Goal: Task Accomplishment & Management: Manage account settings

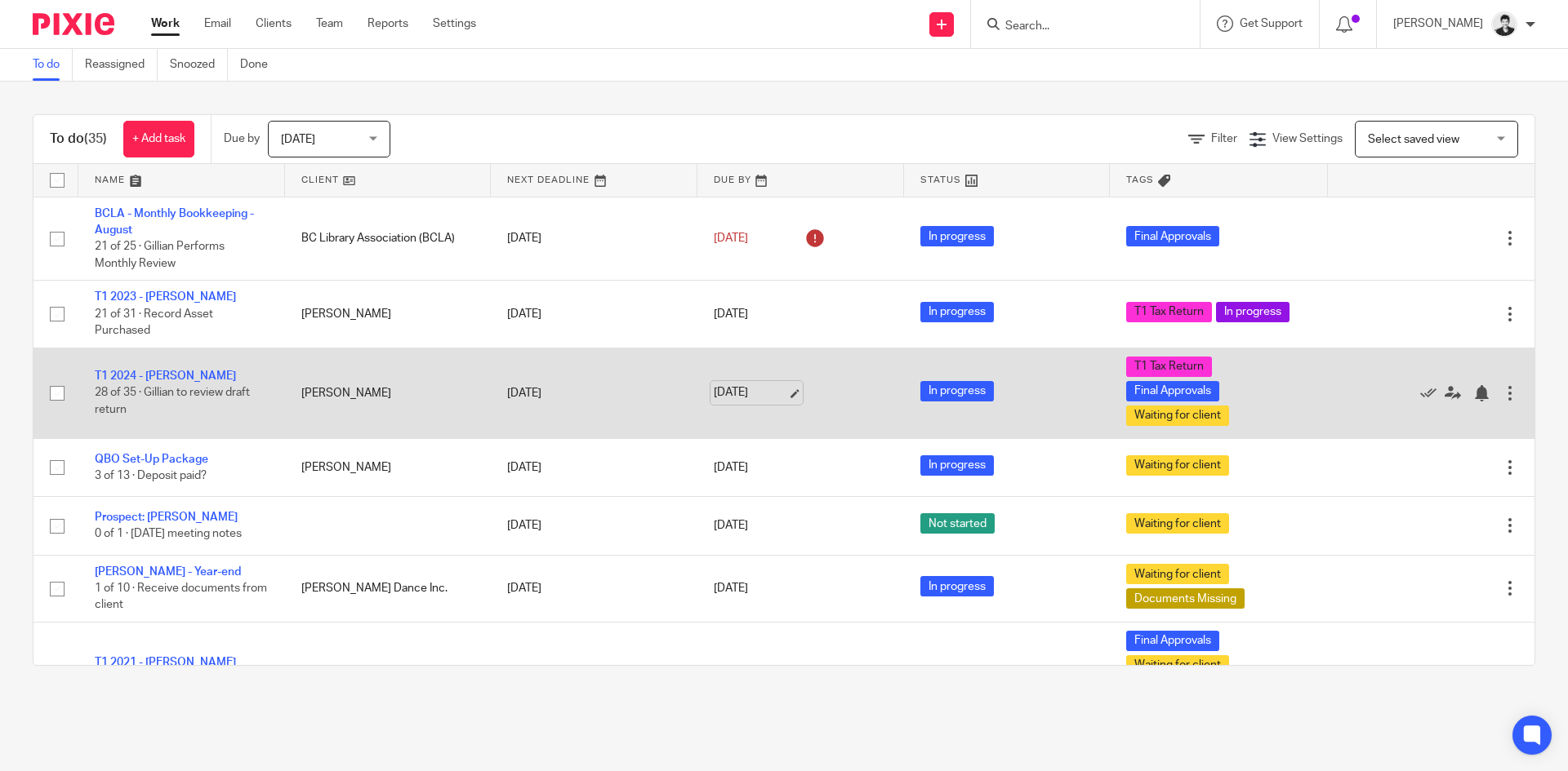
click at [766, 388] on link "[DATE]" at bounding box center [750, 393] width 73 height 17
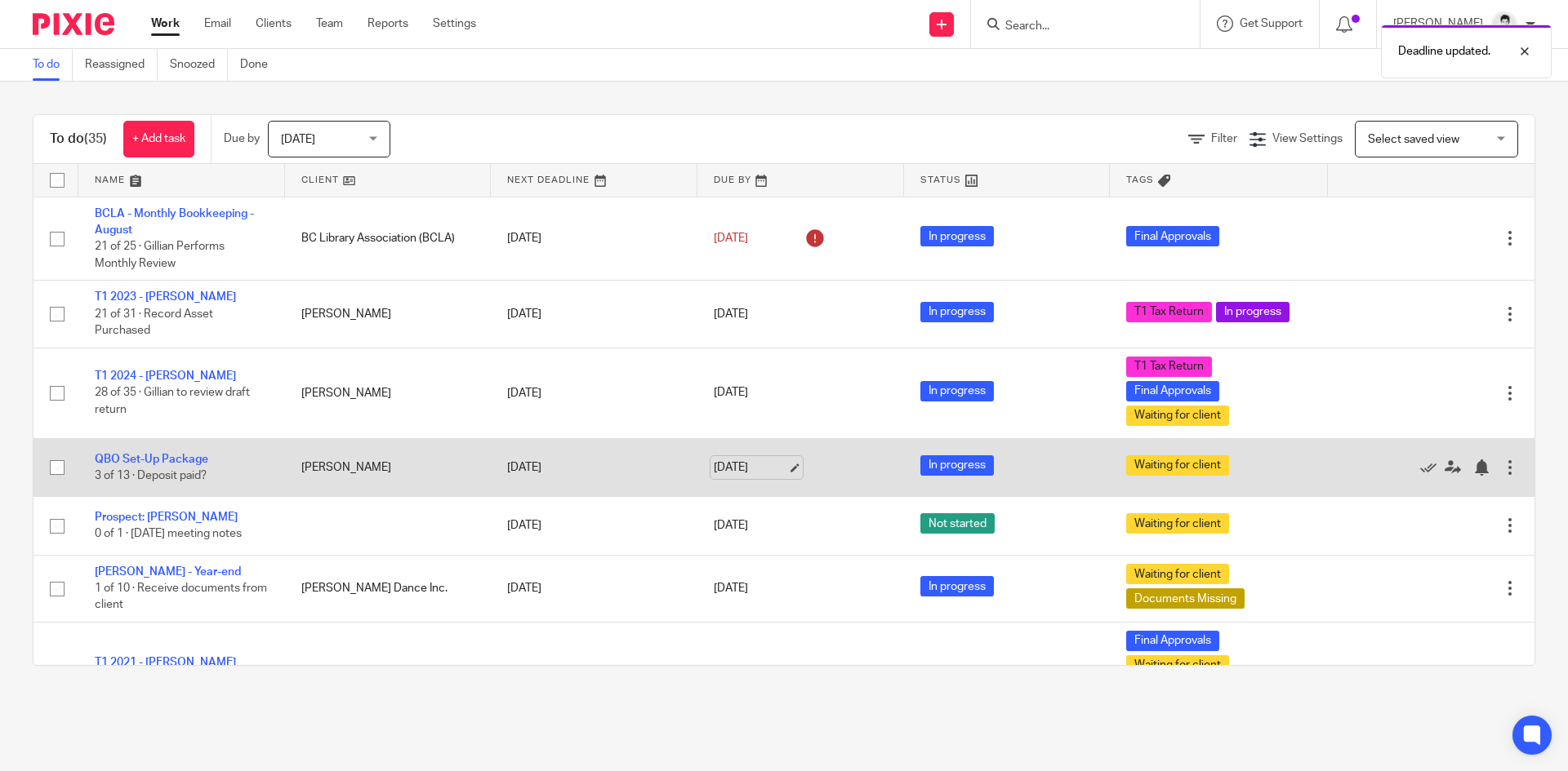
click at [747, 466] on link "[DATE]" at bounding box center [750, 468] width 73 height 17
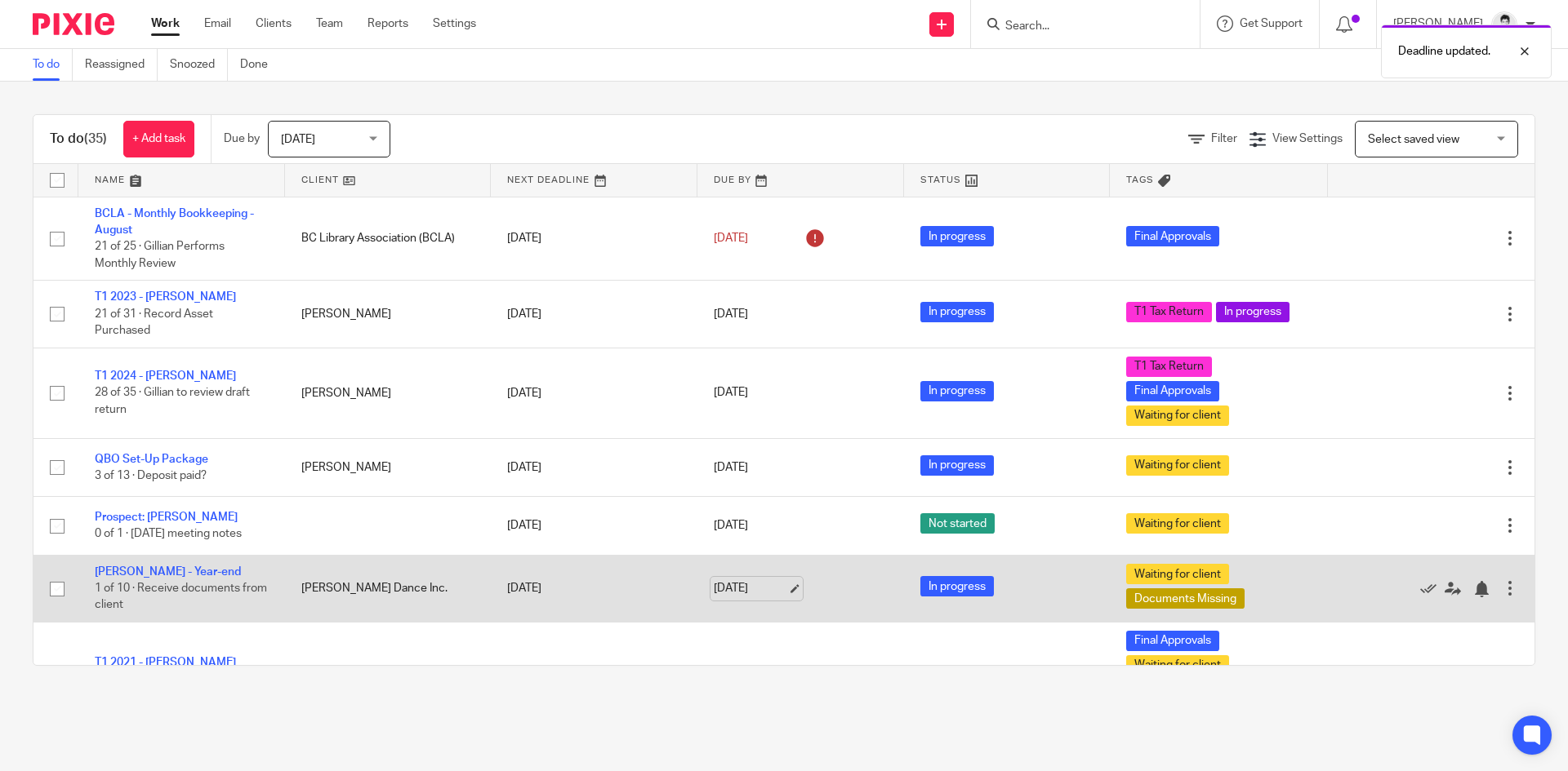
click at [747, 593] on link "Sep 26, 2025" at bounding box center [750, 589] width 73 height 17
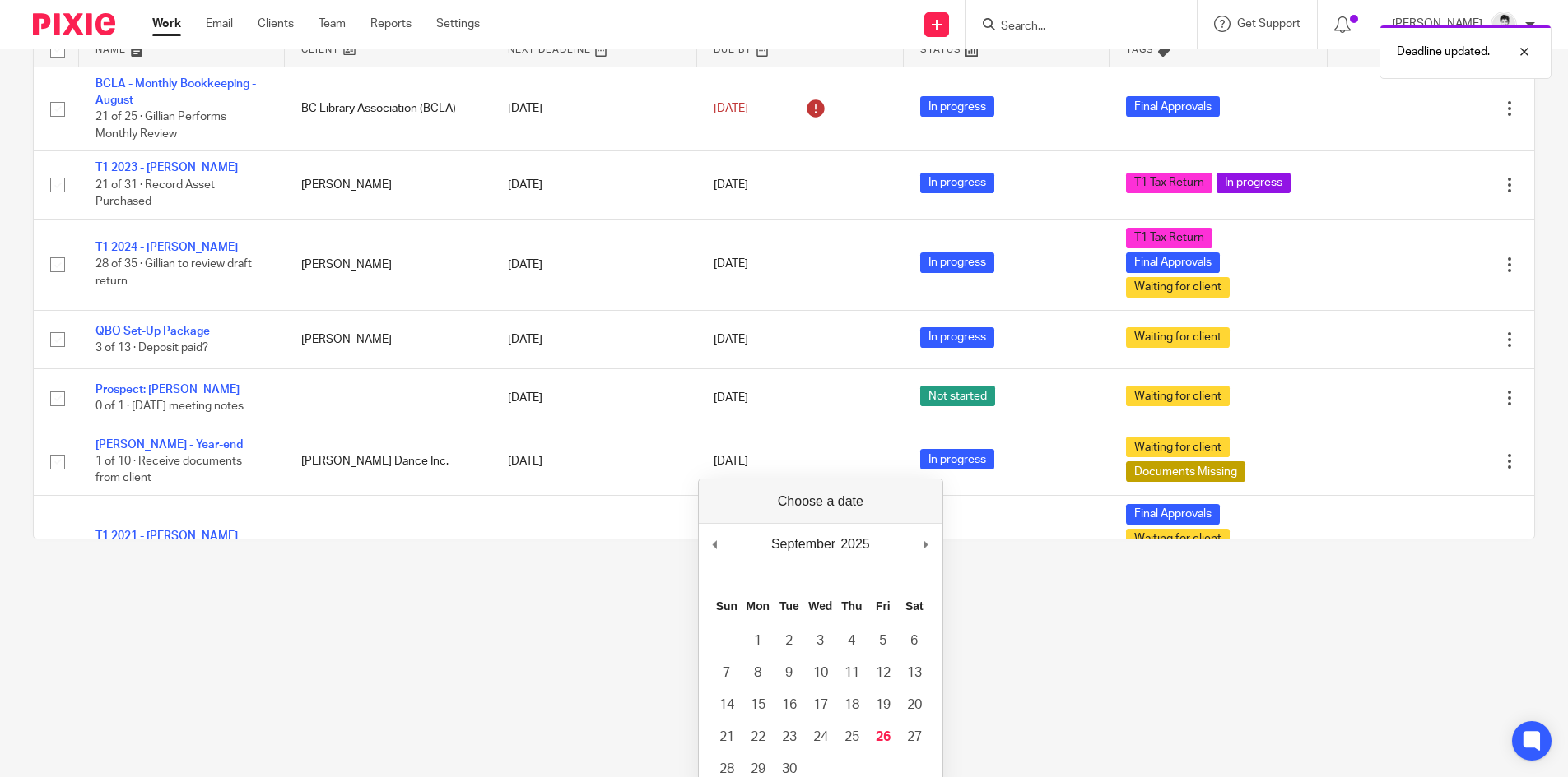
scroll to position [138, 0]
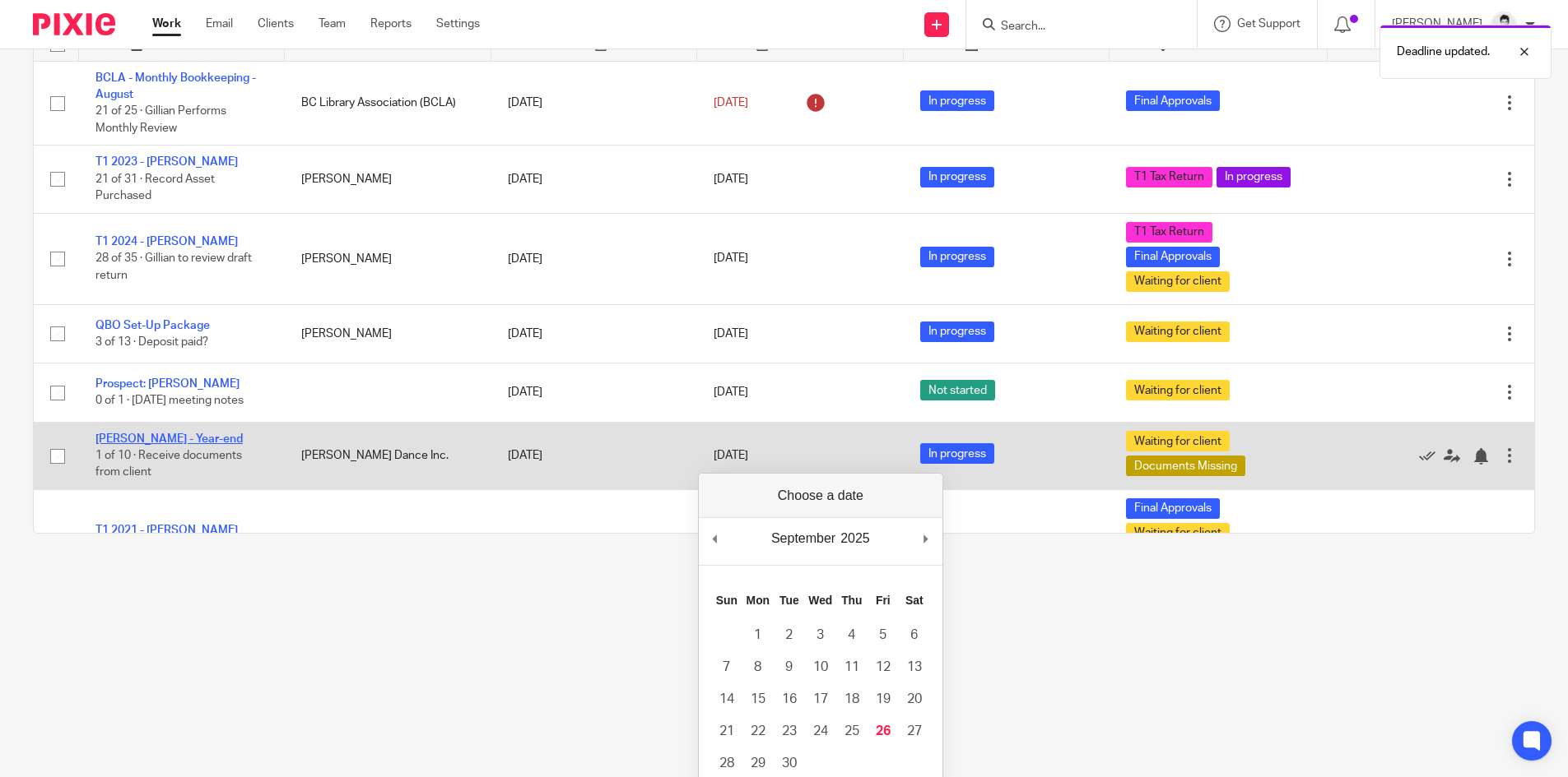
click at [167, 442] on link "Favro - Year-end" at bounding box center [169, 438] width 147 height 11
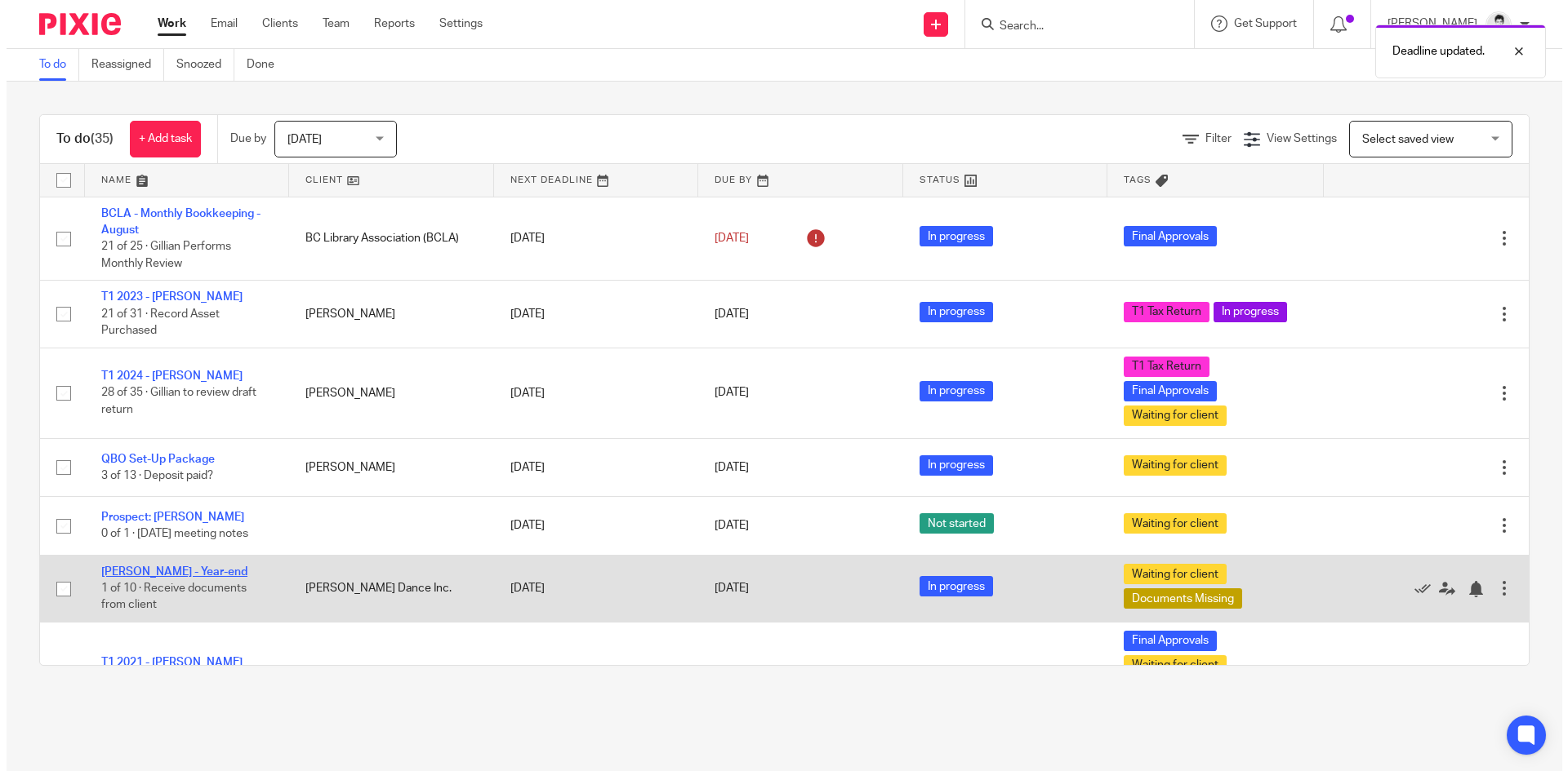
scroll to position [0, 0]
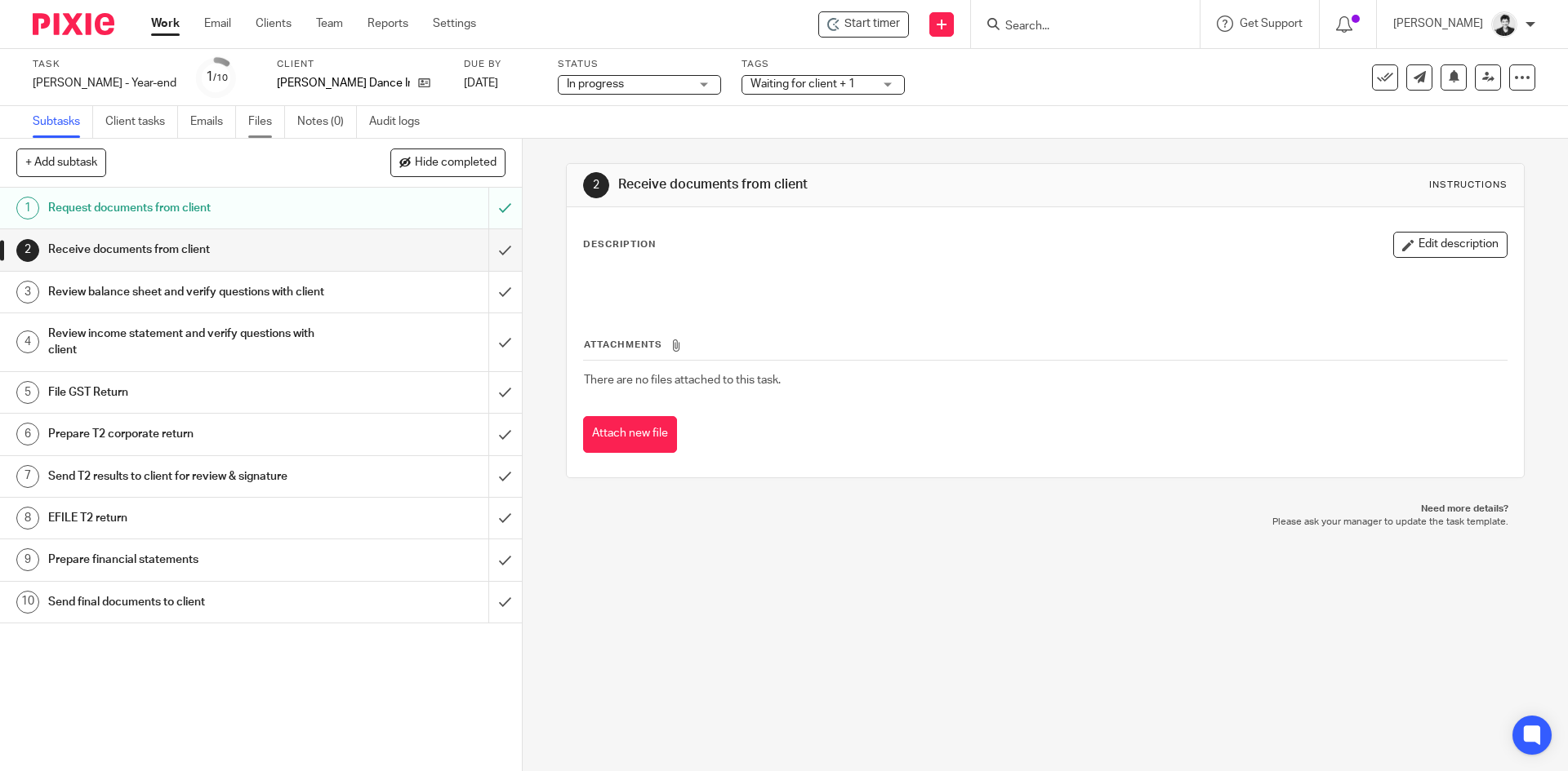
click at [255, 127] on link "Files" at bounding box center [266, 122] width 37 height 32
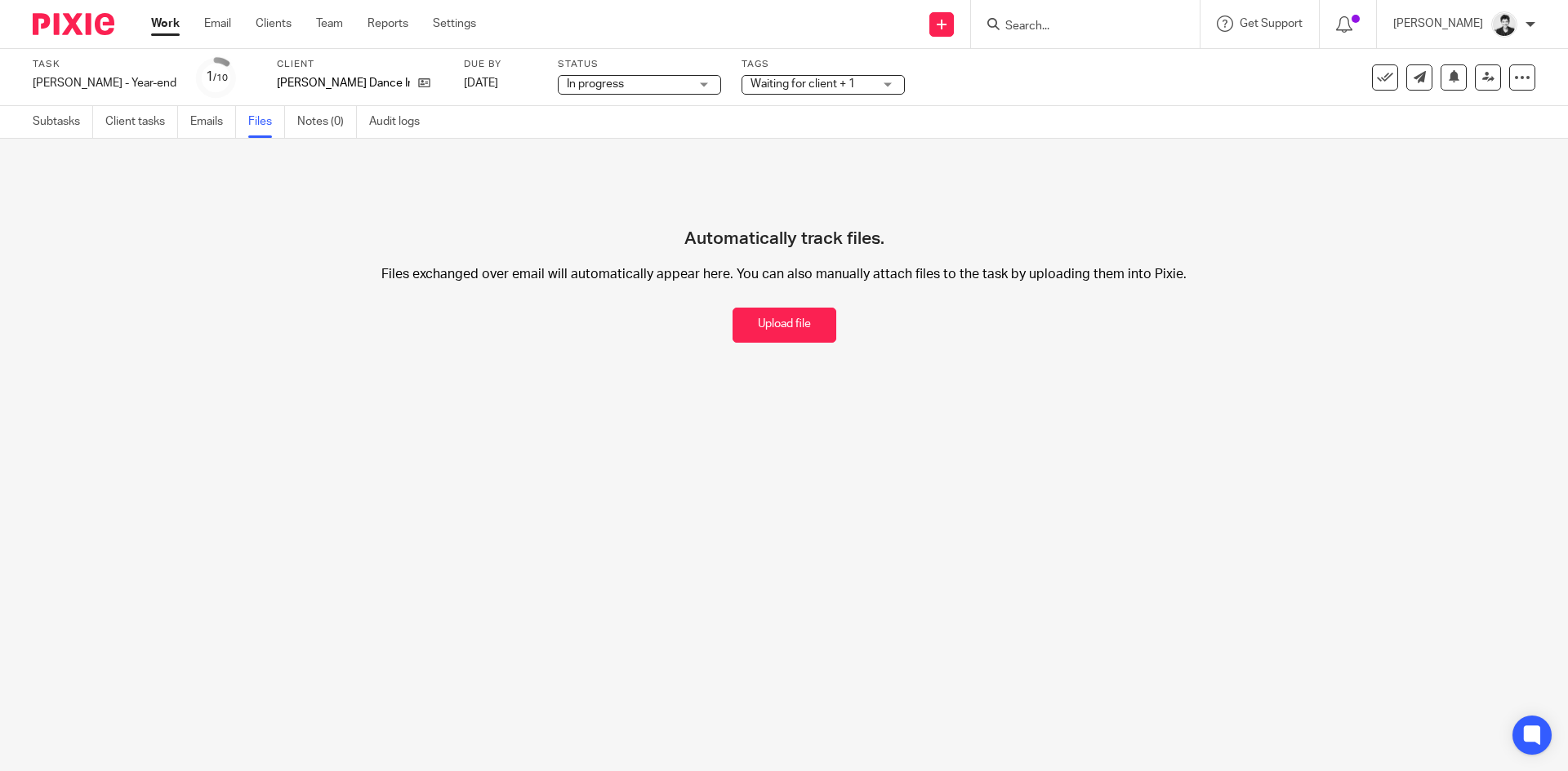
click at [222, 122] on link "Emails" at bounding box center [213, 122] width 46 height 32
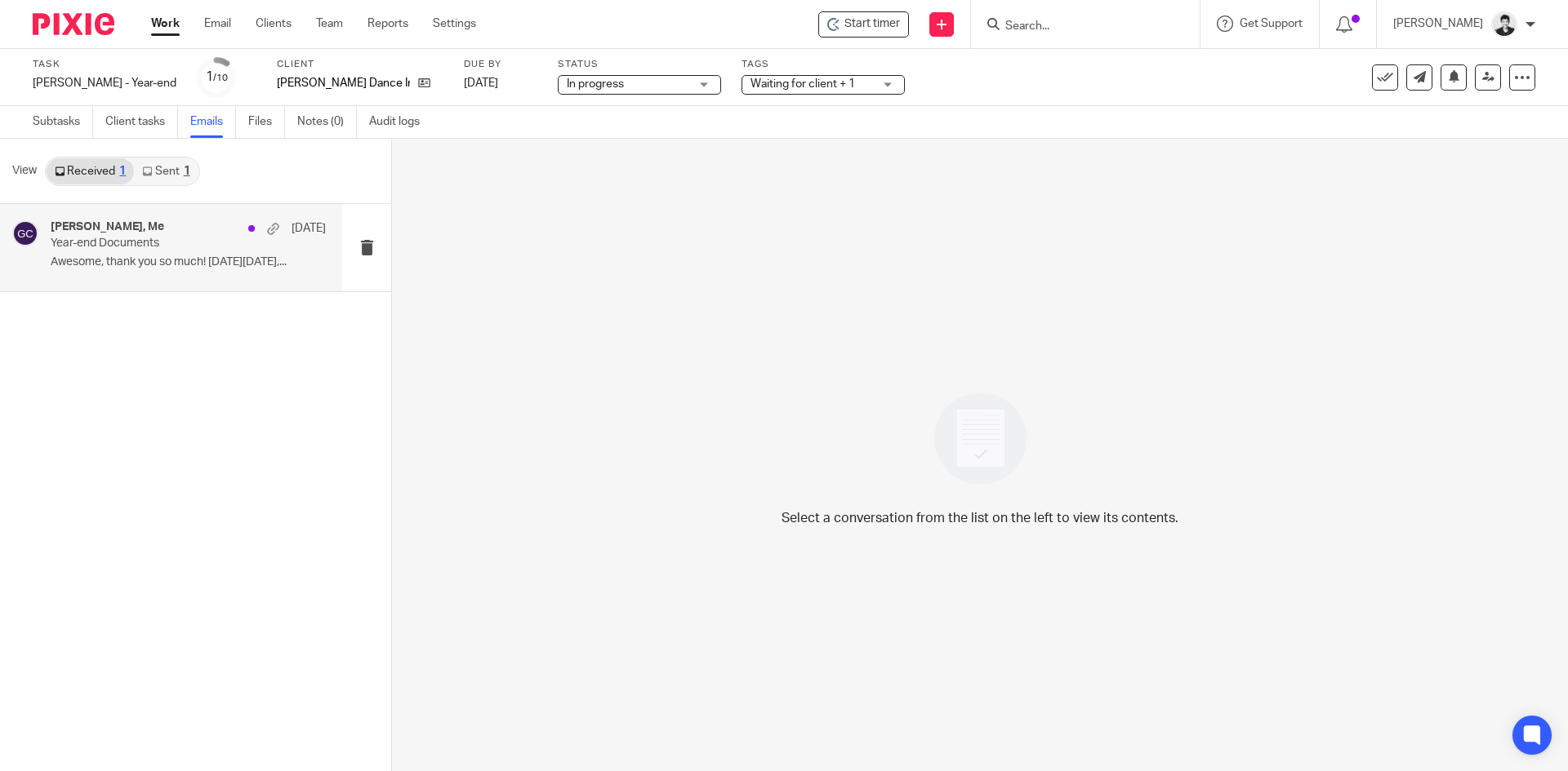
click at [141, 238] on p "Year-end Documents" at bounding box center [160, 244] width 220 height 14
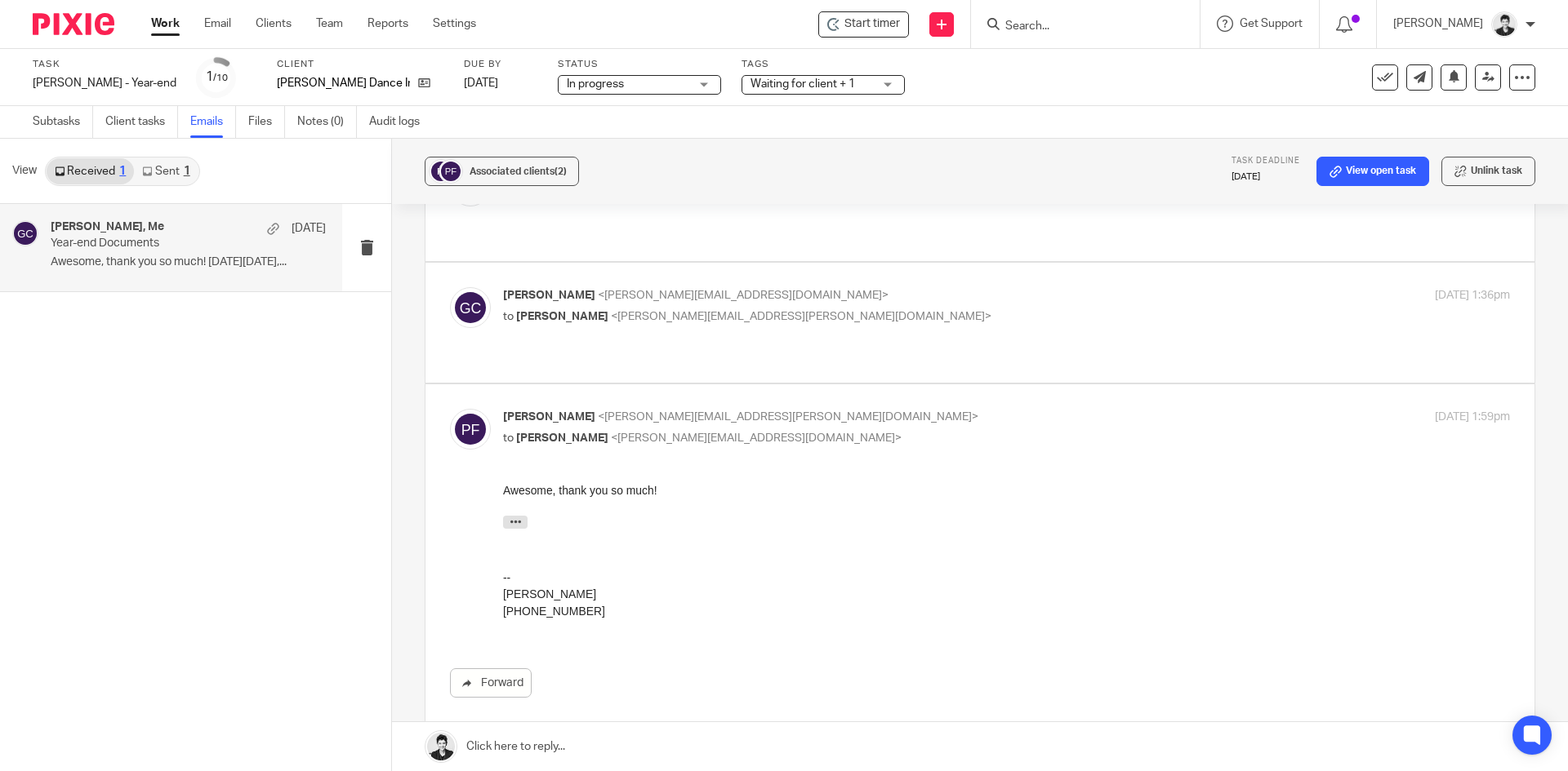
scroll to position [231, 0]
click at [647, 289] on span "<gillian@letsmakeitcount.ca>" at bounding box center [744, 294] width 291 height 11
checkbox input "true"
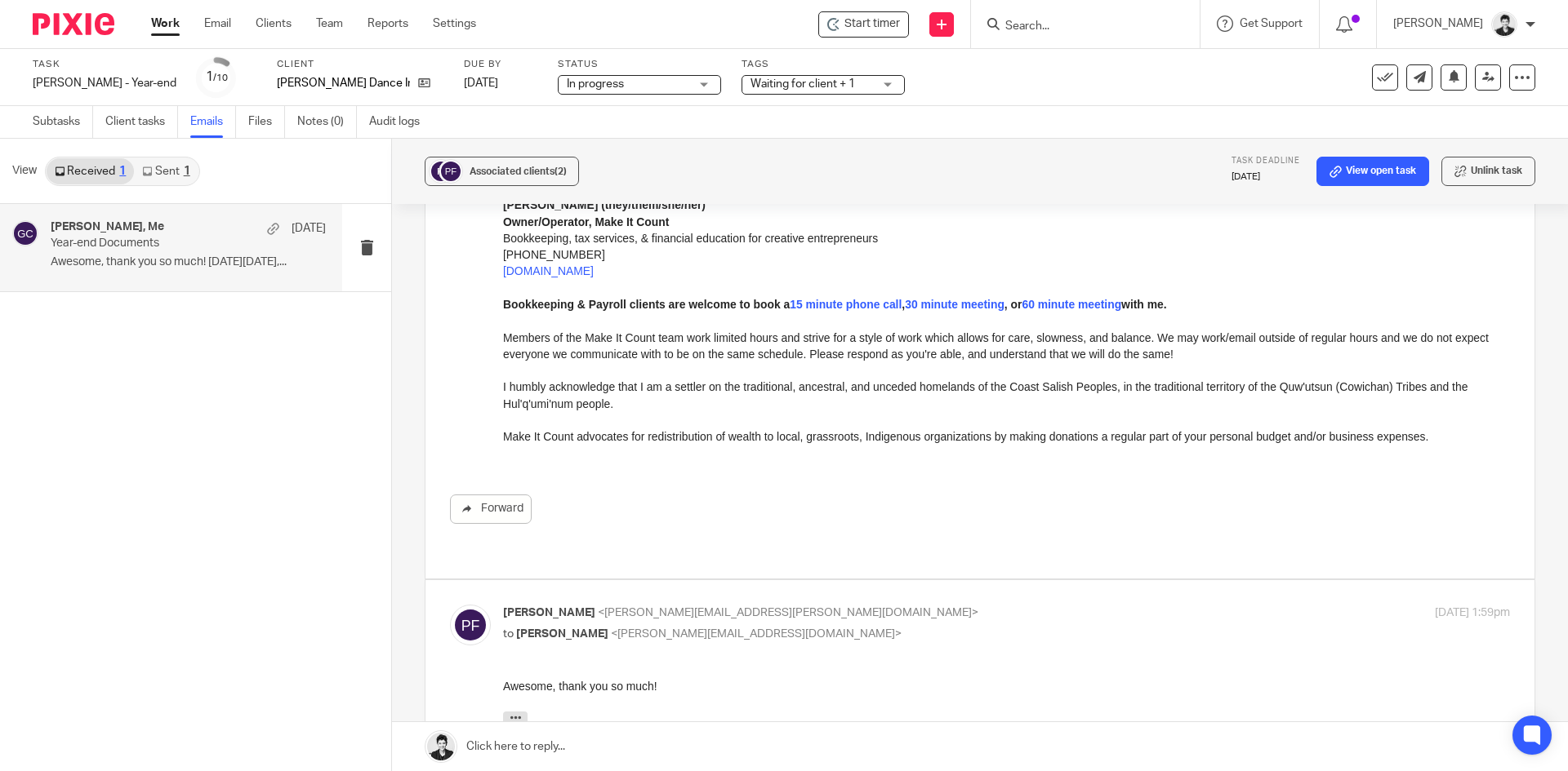
scroll to position [905, 0]
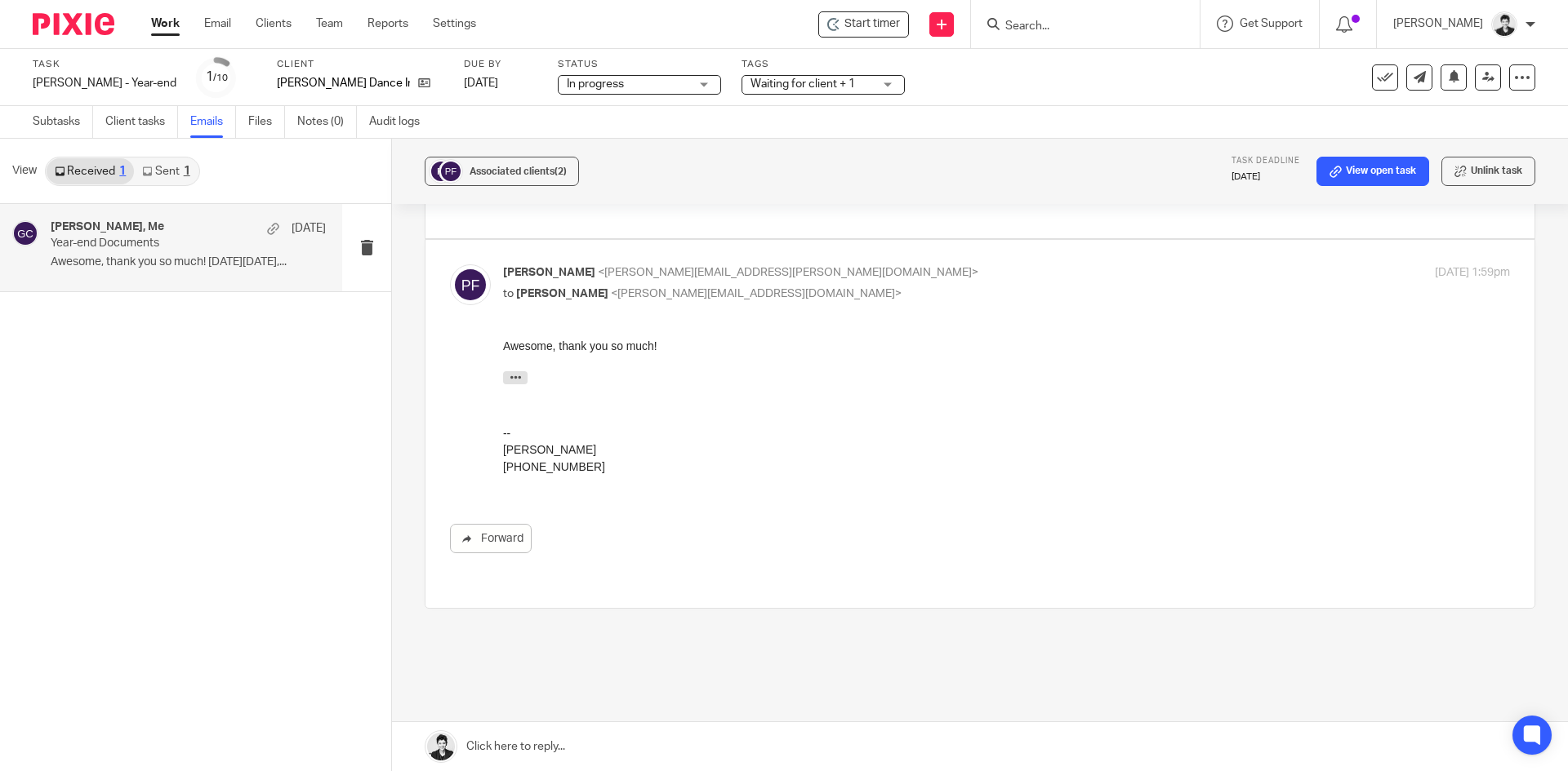
click at [533, 748] on link at bounding box center [979, 747] width 1176 height 49
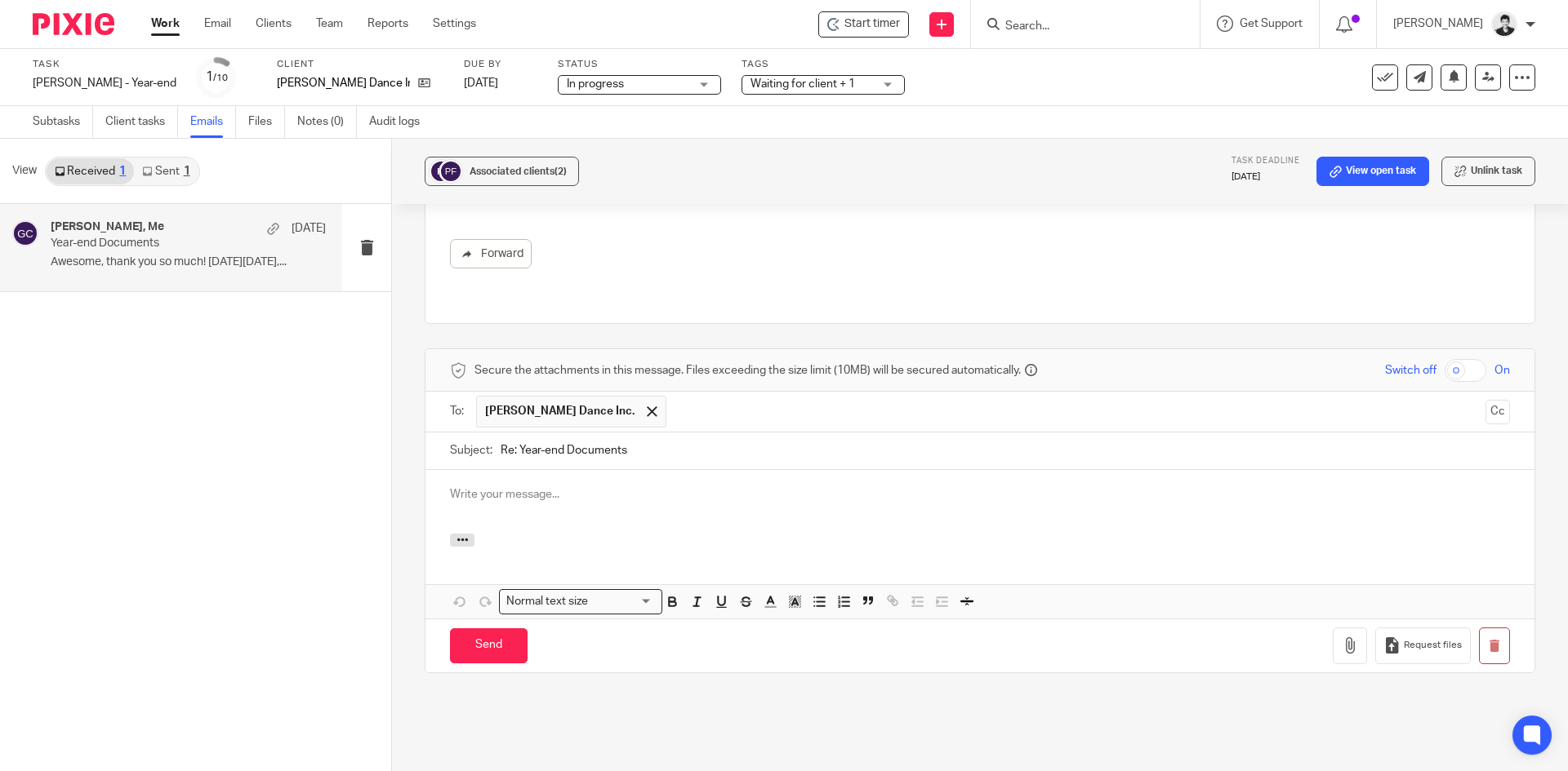
scroll to position [0, 0]
drag, startPoint x: 515, startPoint y: 395, endPoint x: 485, endPoint y: 394, distance: 30.0
click at [485, 432] on div "Subject: Re: Year-end Documents" at bounding box center [980, 451] width 1060 height 37
type input "Year-end Documents"
click at [529, 486] on p at bounding box center [980, 494] width 1060 height 17
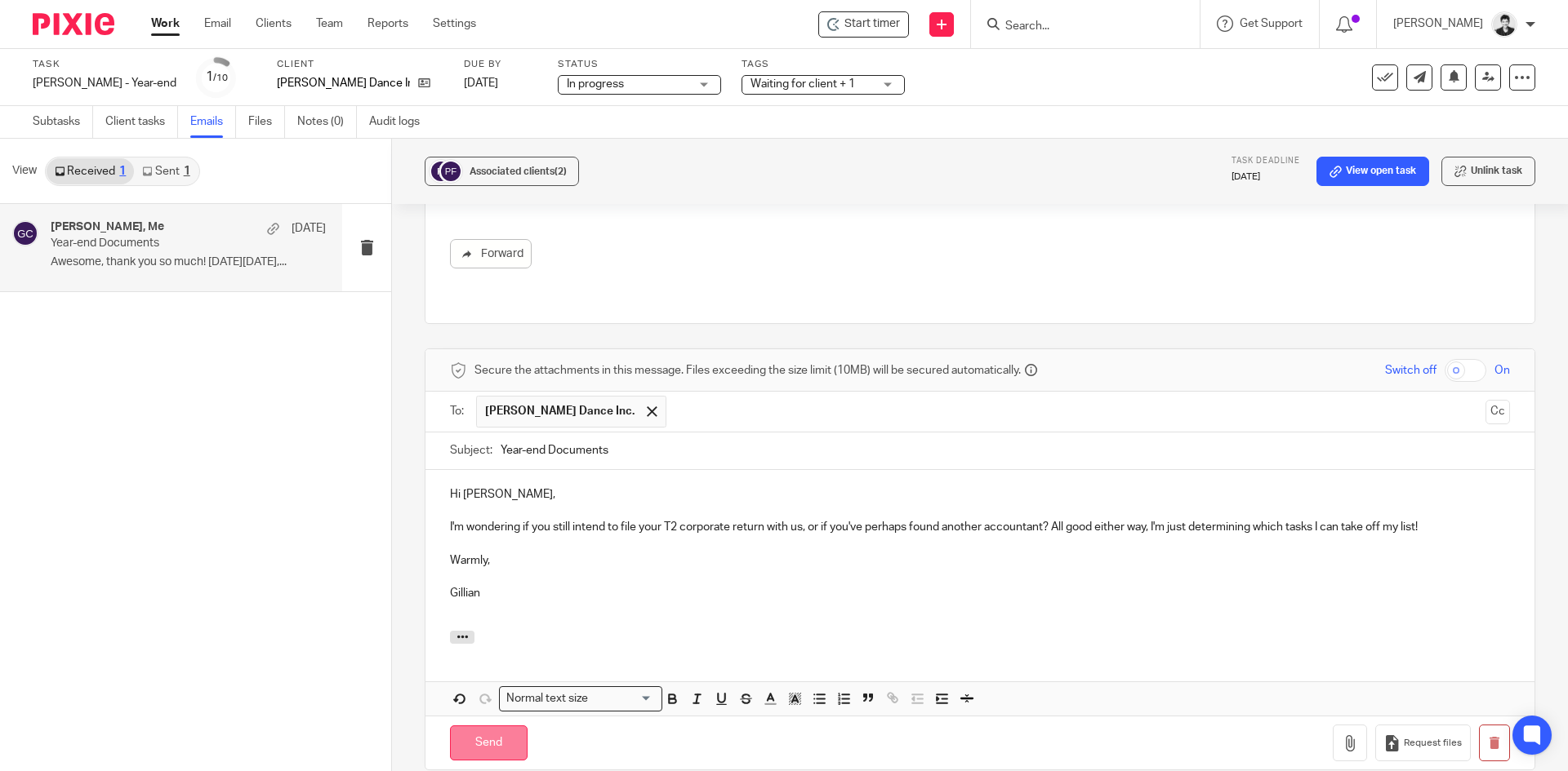
click at [488, 726] on input "Send" at bounding box center [488, 743] width 77 height 35
click at [799, 84] on span "Waiting for client + 1" at bounding box center [811, 84] width 123 height 17
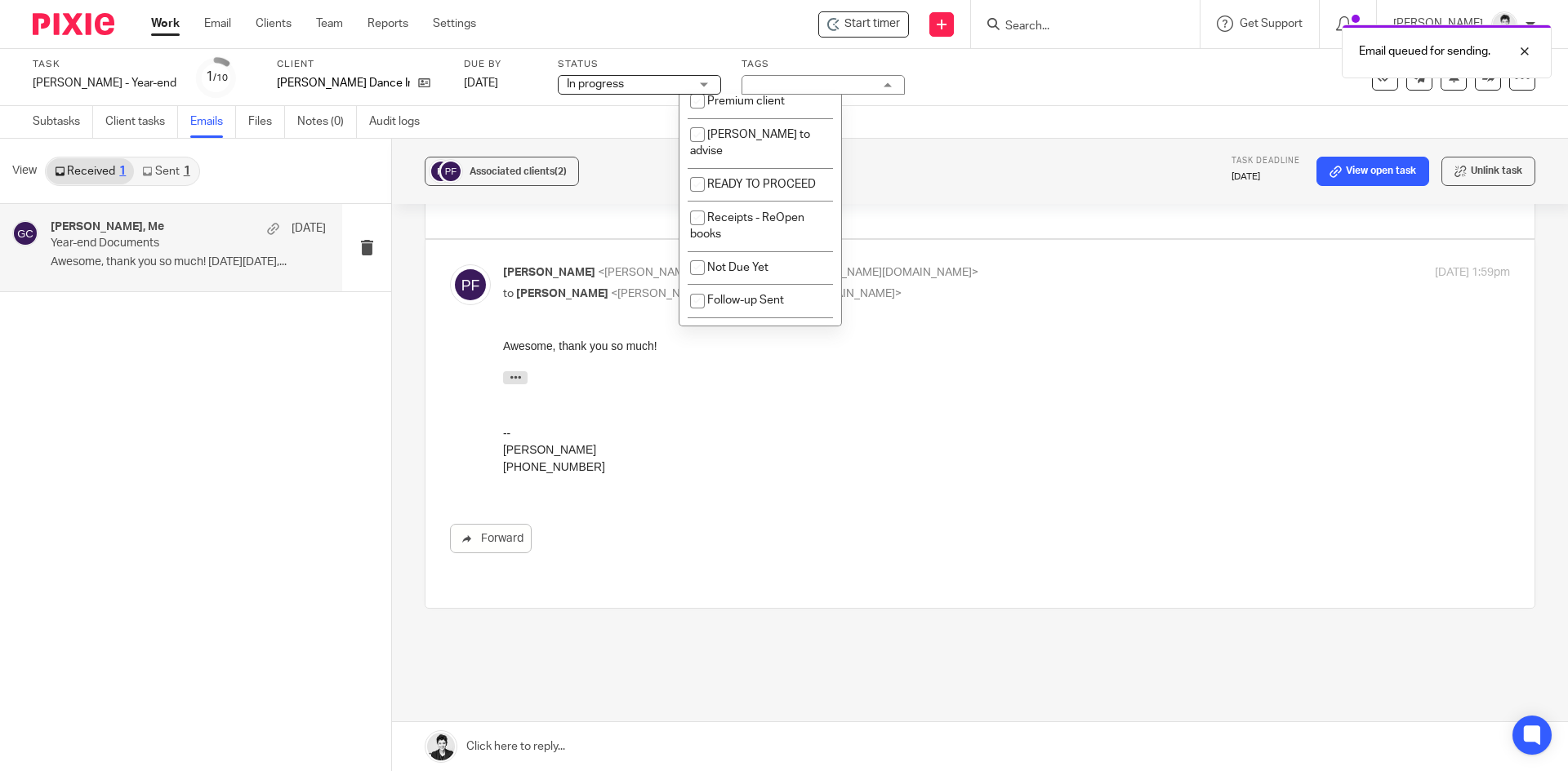
scroll to position [431, 0]
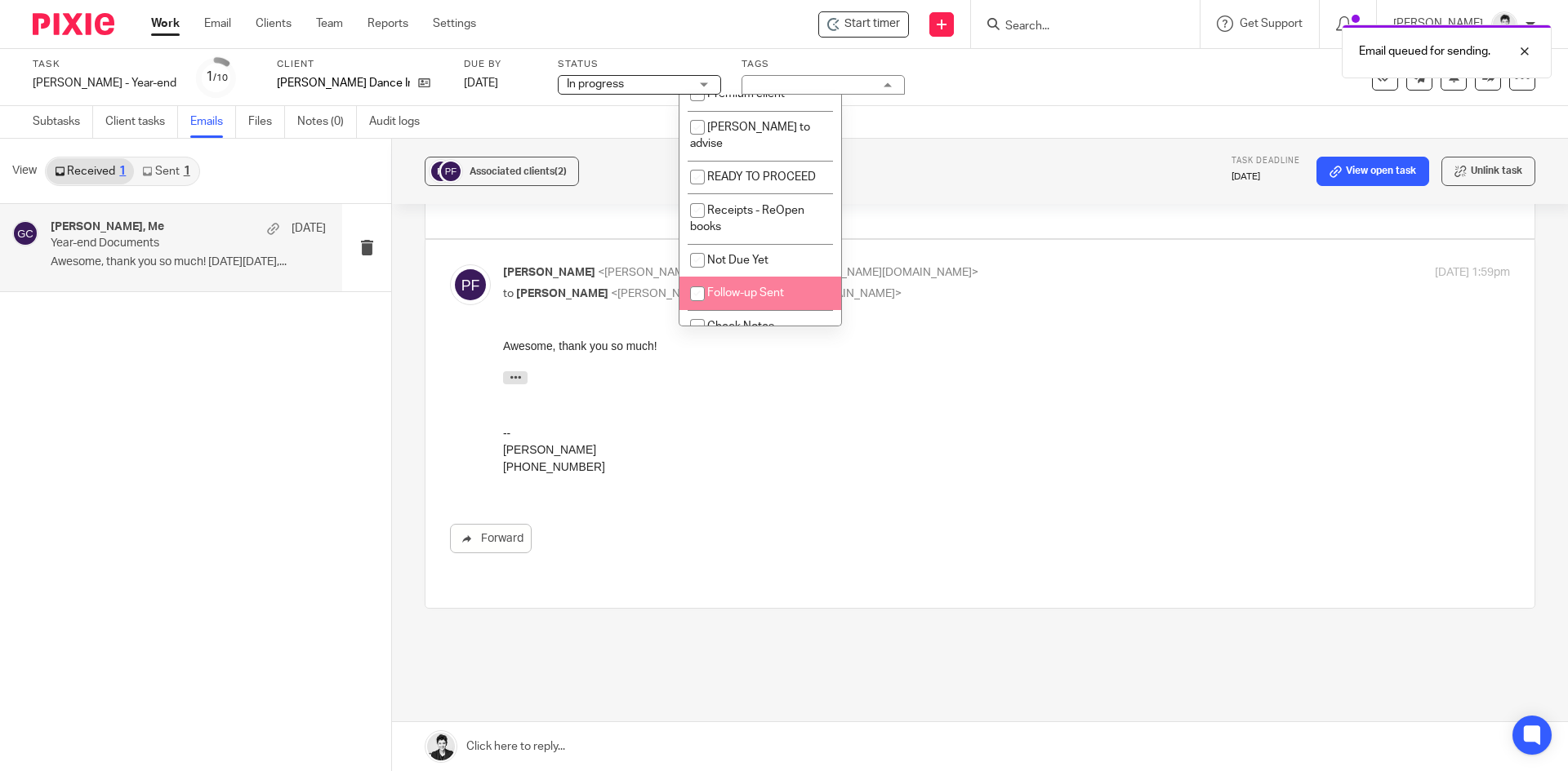
click at [791, 277] on li "Follow-up Sent" at bounding box center [760, 293] width 162 height 33
checkbox input "true"
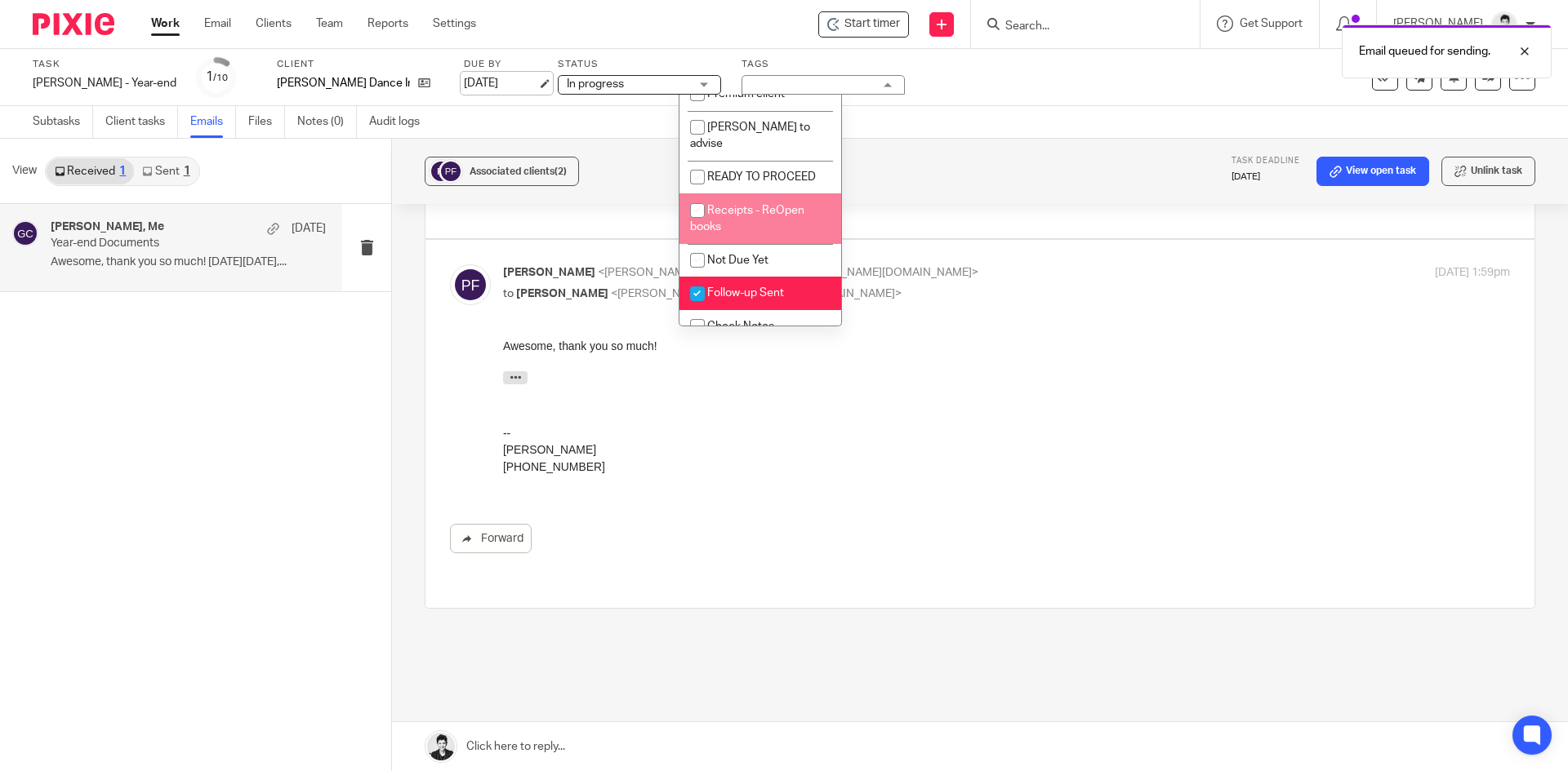
click at [464, 91] on link "[DATE]" at bounding box center [501, 84] width 73 height 17
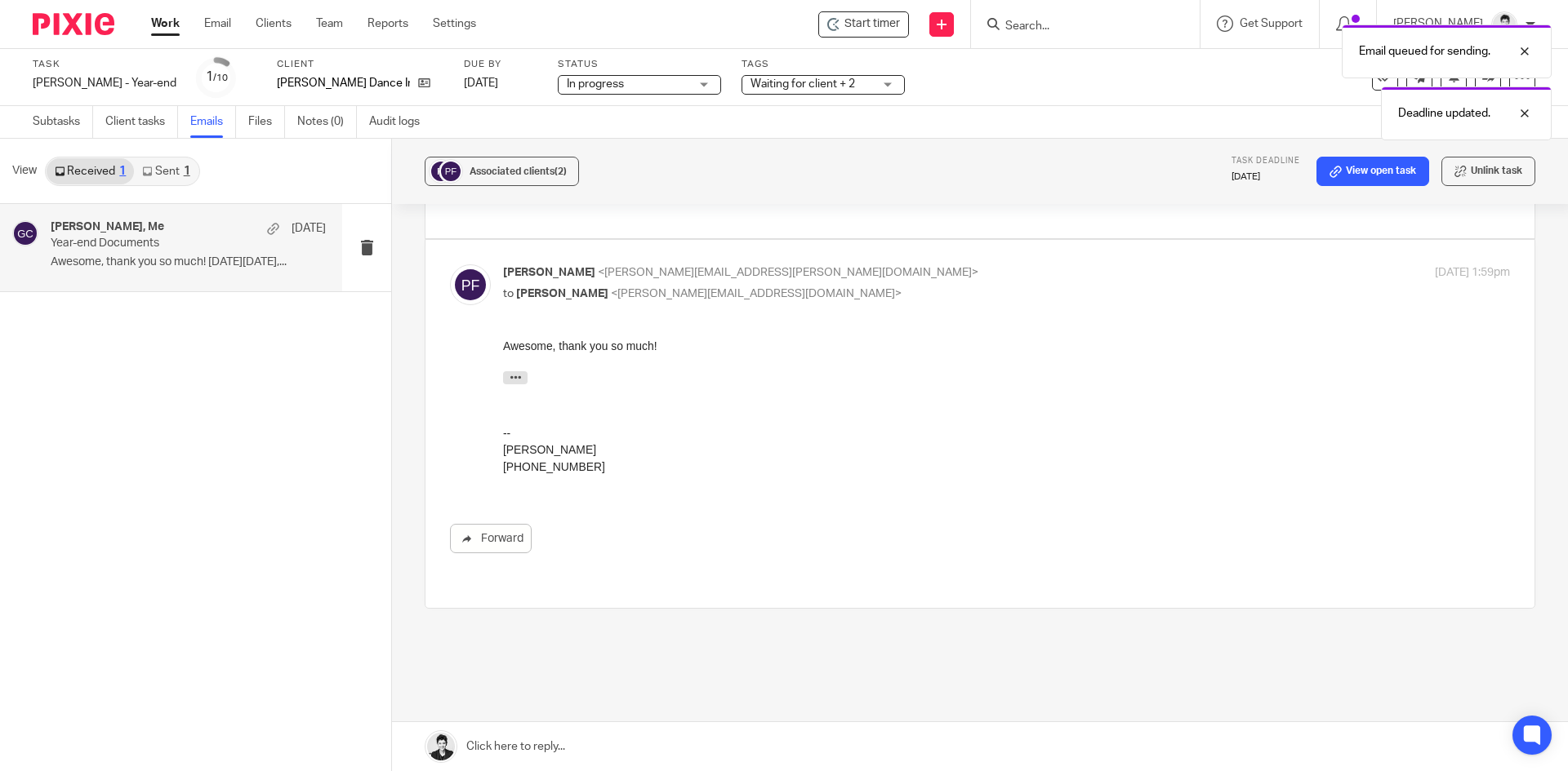
click at [154, 27] on link "Work" at bounding box center [165, 23] width 29 height 17
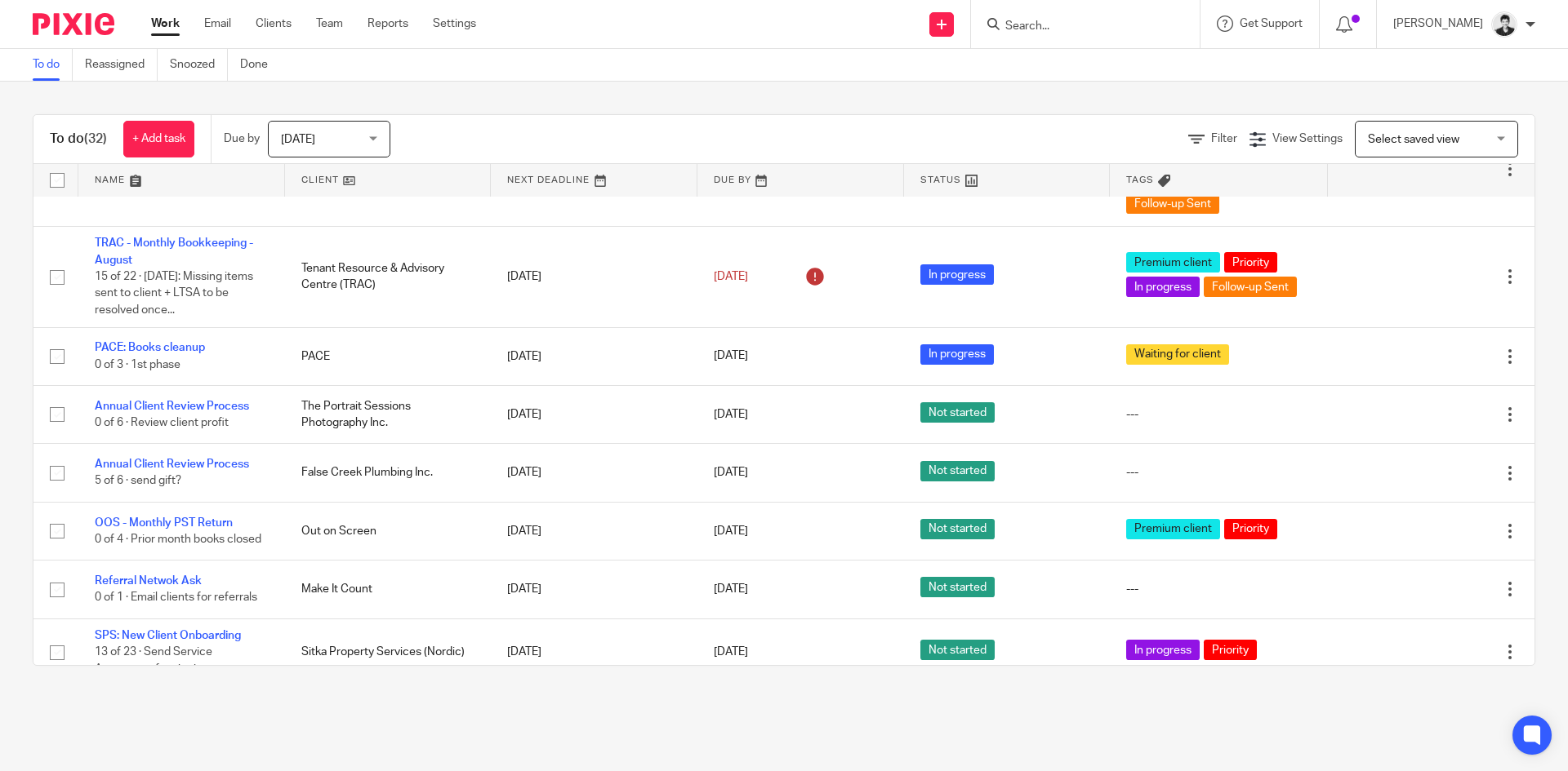
scroll to position [1494, 0]
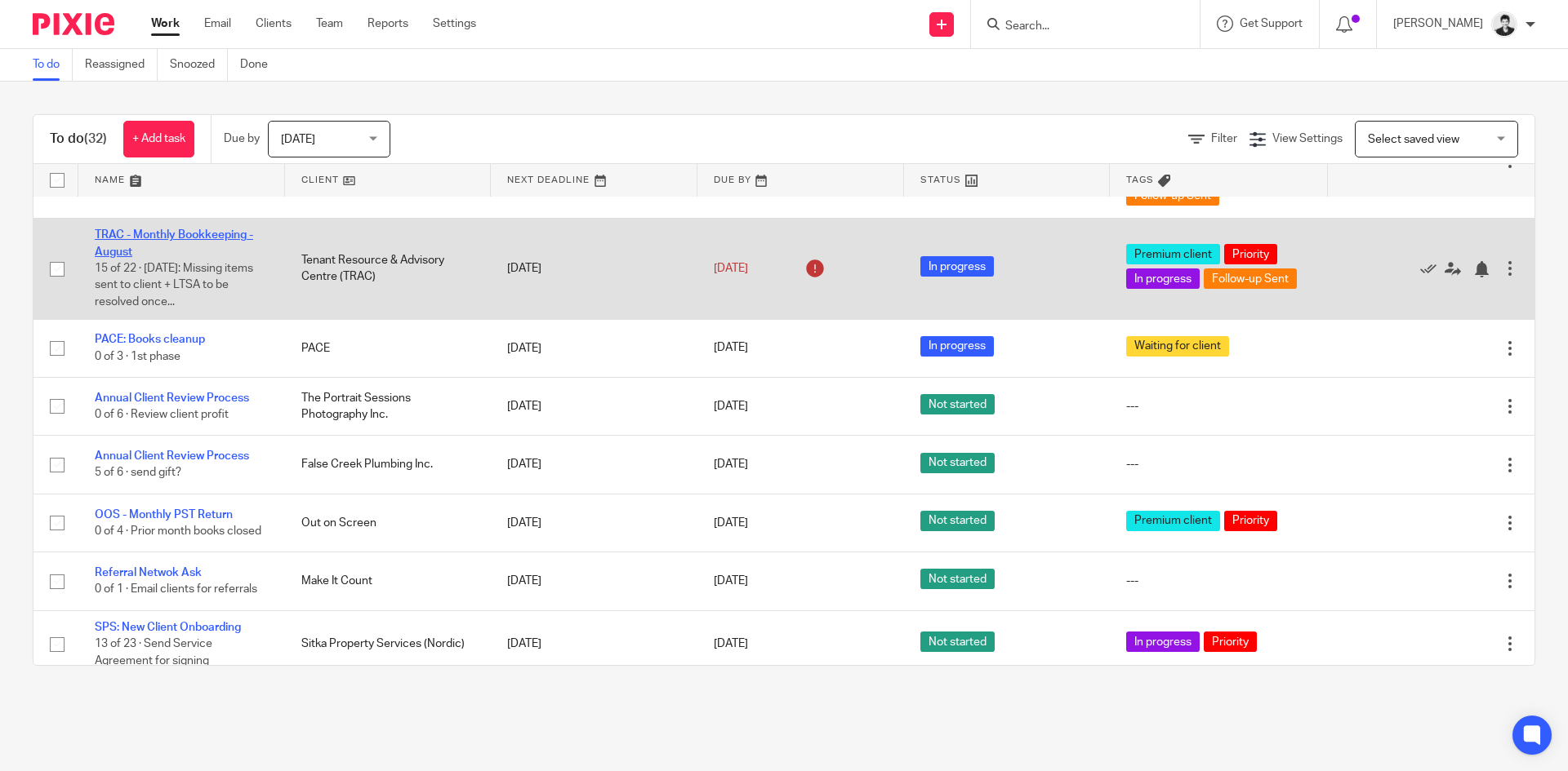
click at [138, 230] on link "TRAC - Monthly Bookkeeping - August" at bounding box center [174, 244] width 158 height 28
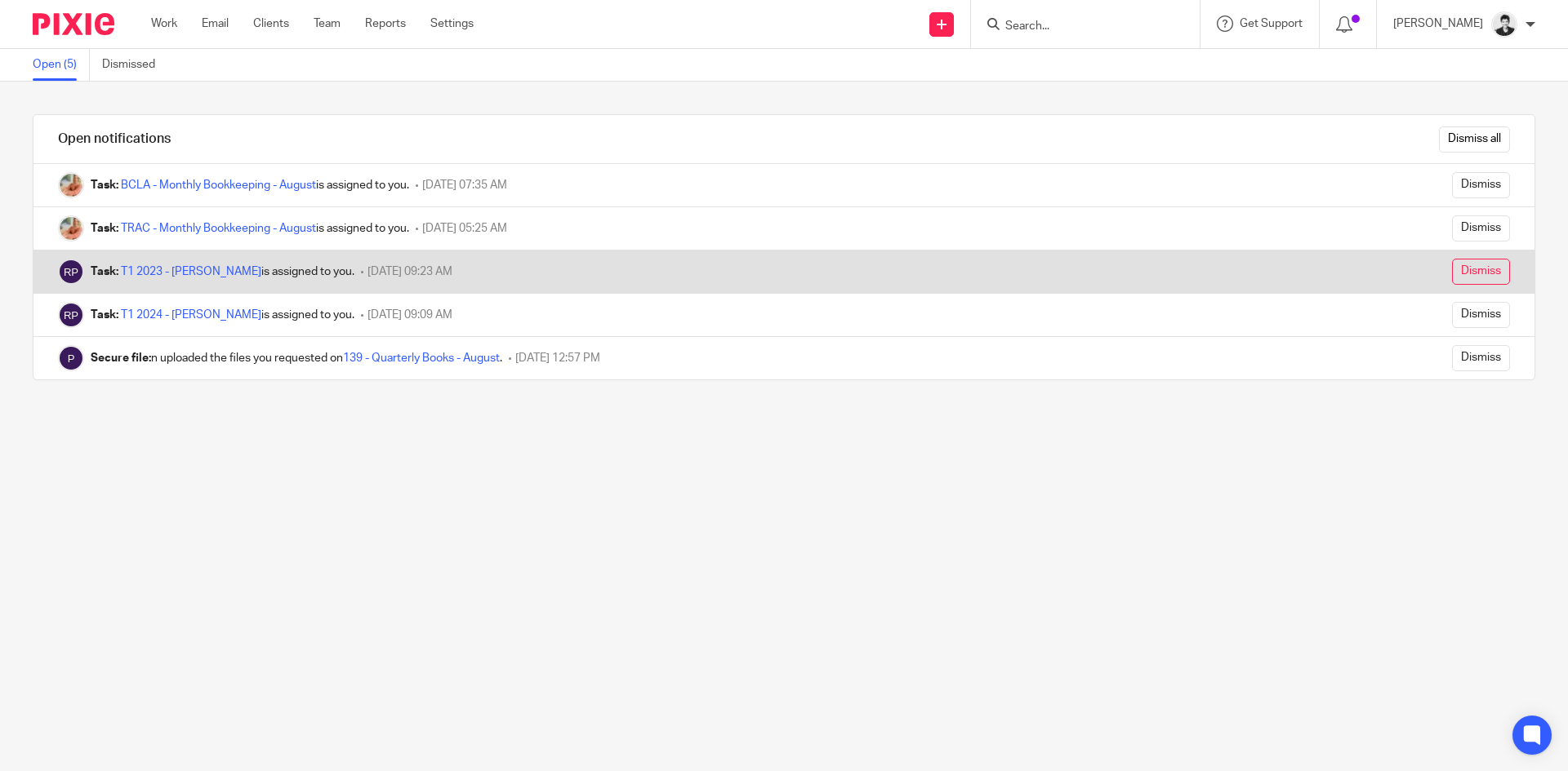
click at [1475, 274] on input "Dismiss" at bounding box center [1481, 272] width 58 height 26
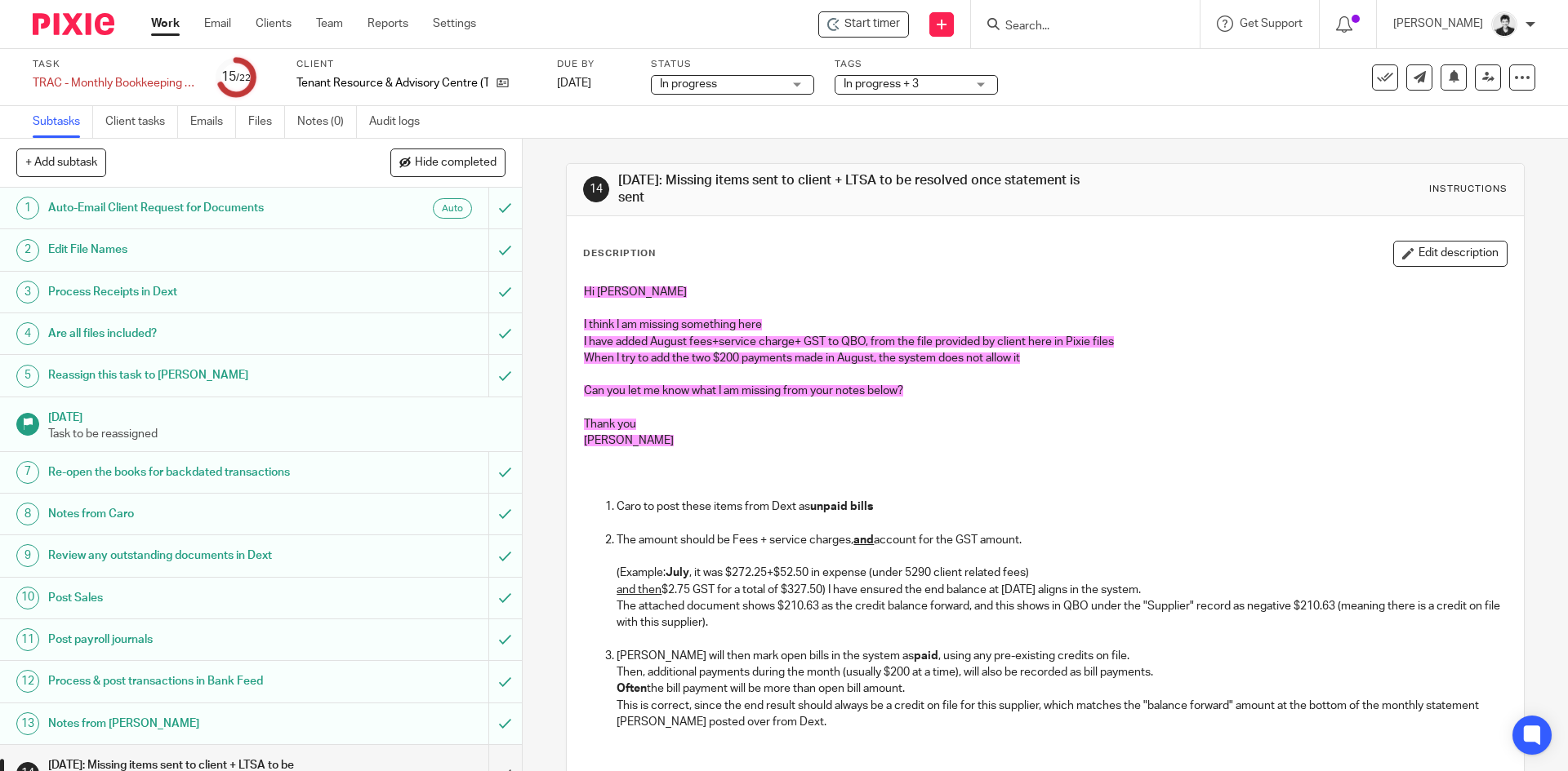
click at [165, 23] on link "Work" at bounding box center [165, 23] width 29 height 17
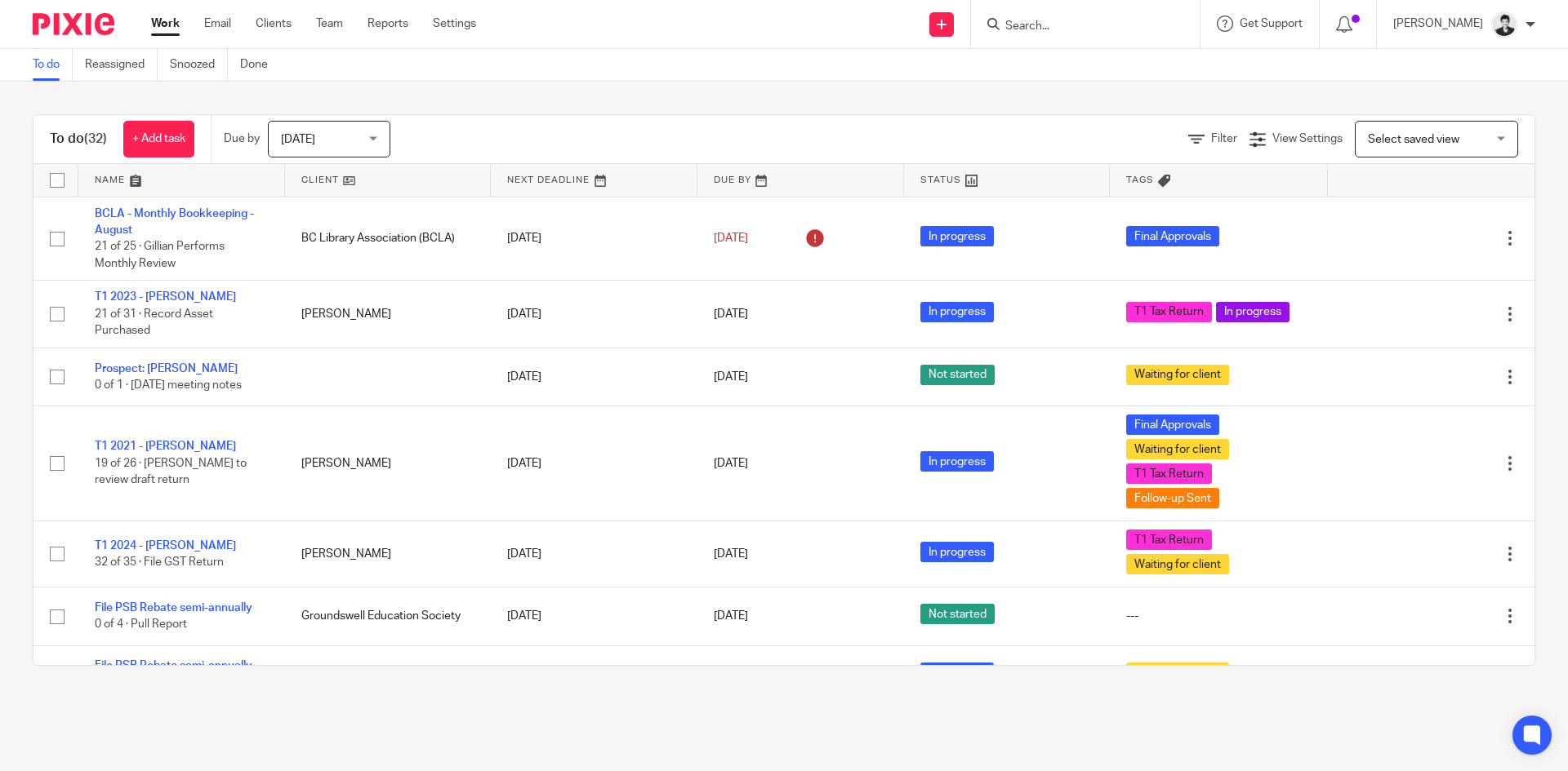
click at [532, 179] on link at bounding box center [594, 181] width 206 height 33
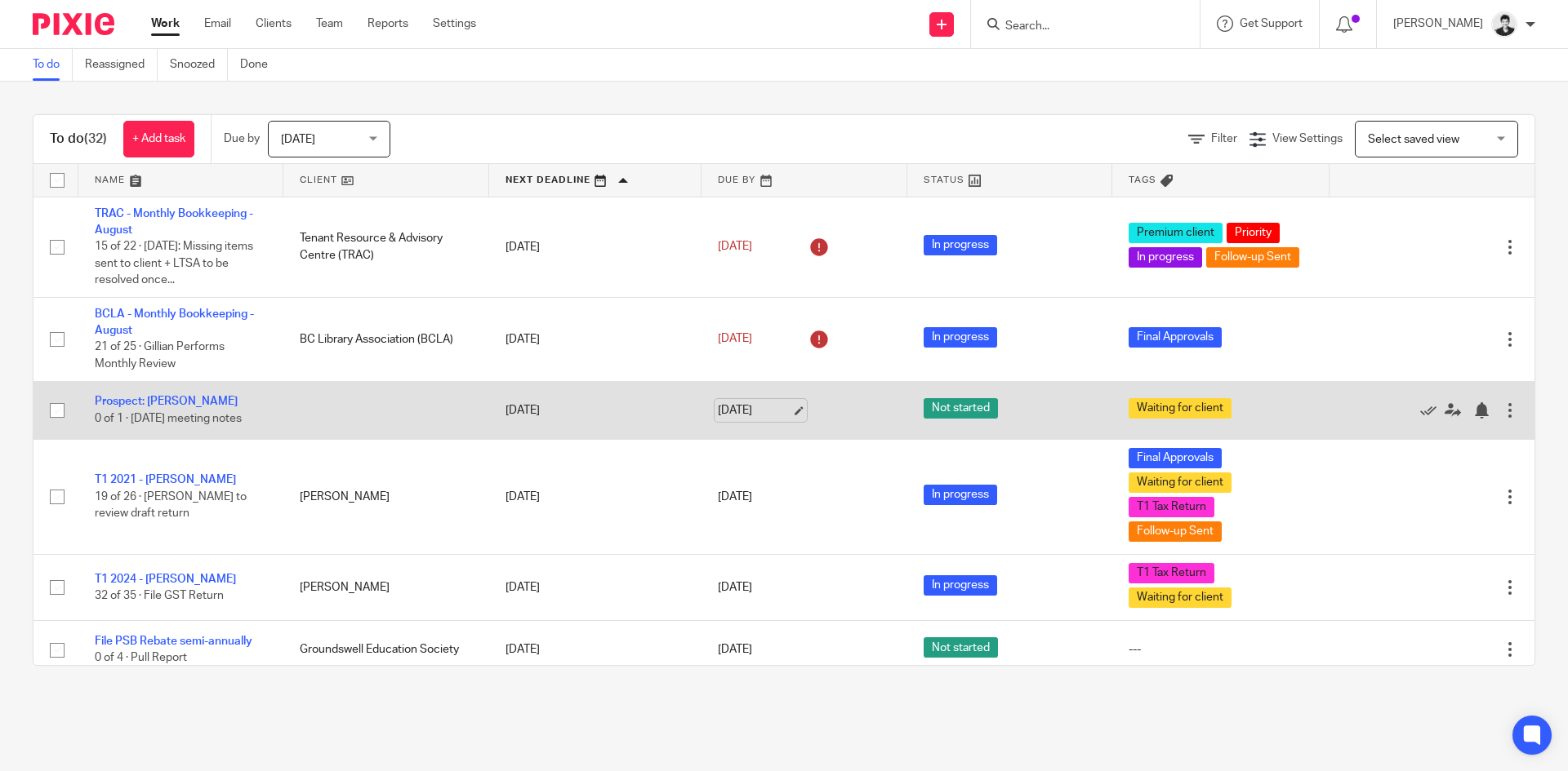
click at [766, 412] on link "[DATE]" at bounding box center [755, 411] width 73 height 17
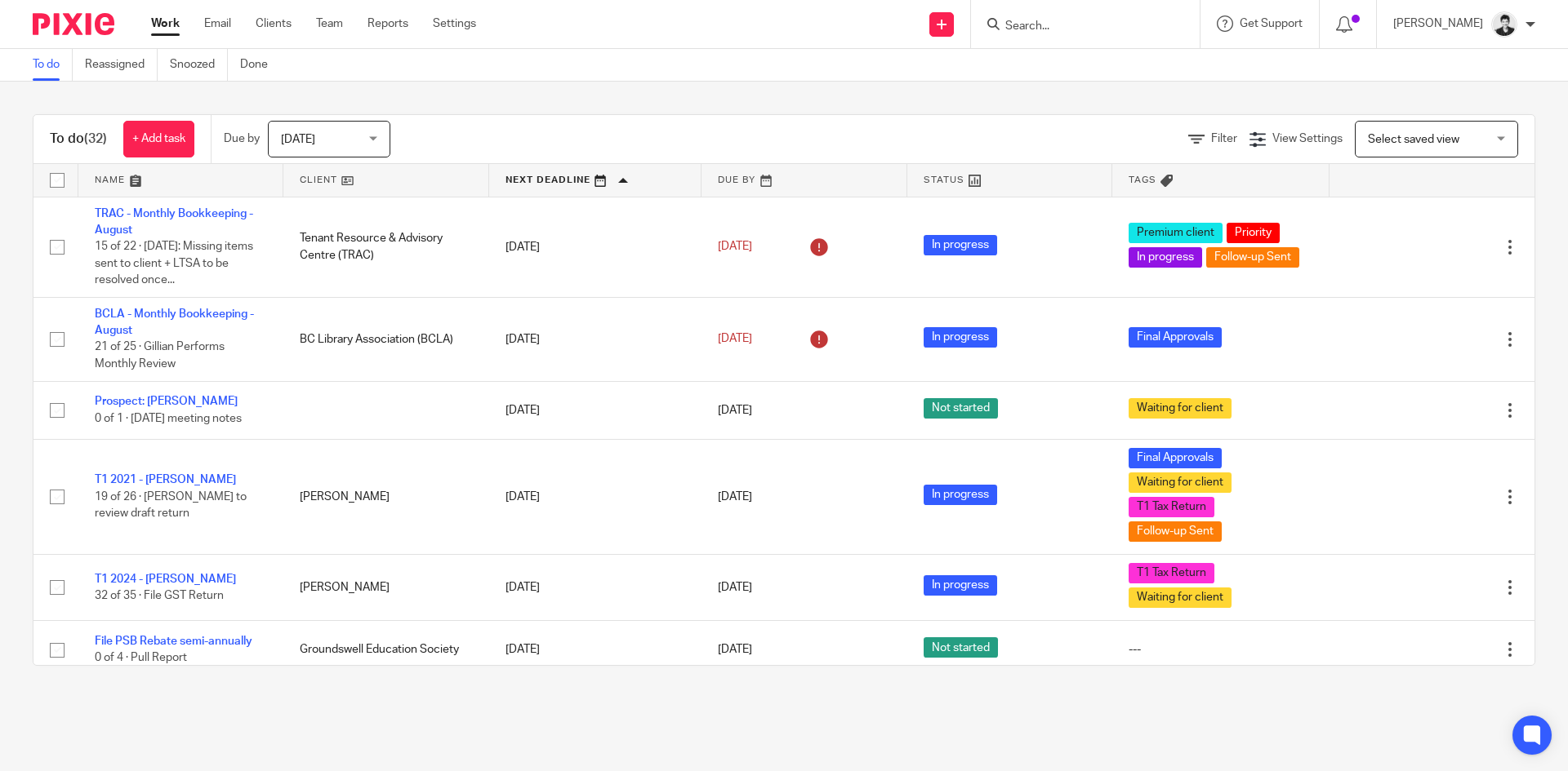
click at [1388, 150] on span "Select saved view" at bounding box center [1427, 138] width 119 height 34
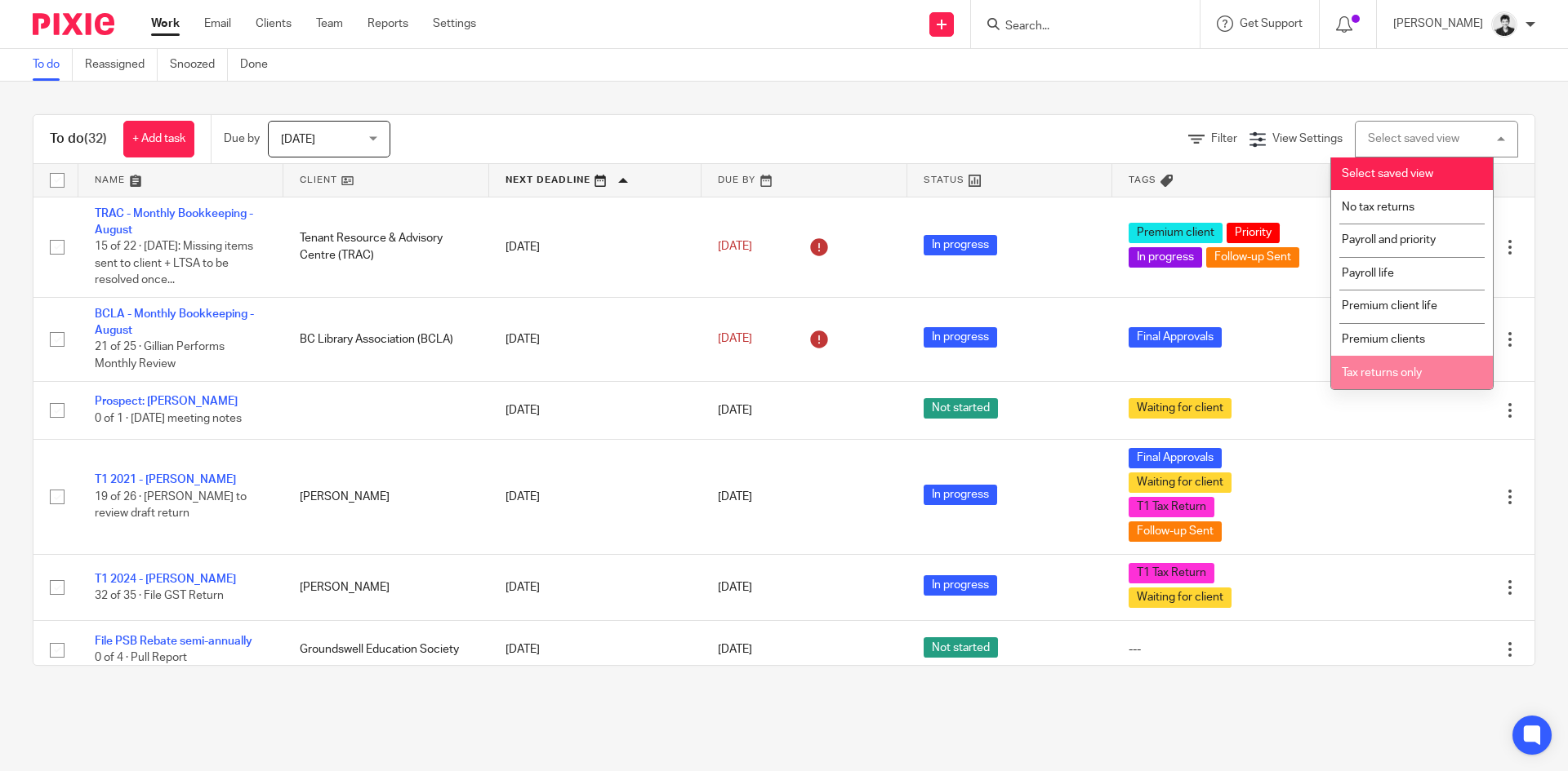
click at [1414, 379] on li "Tax returns only" at bounding box center [1412, 372] width 162 height 33
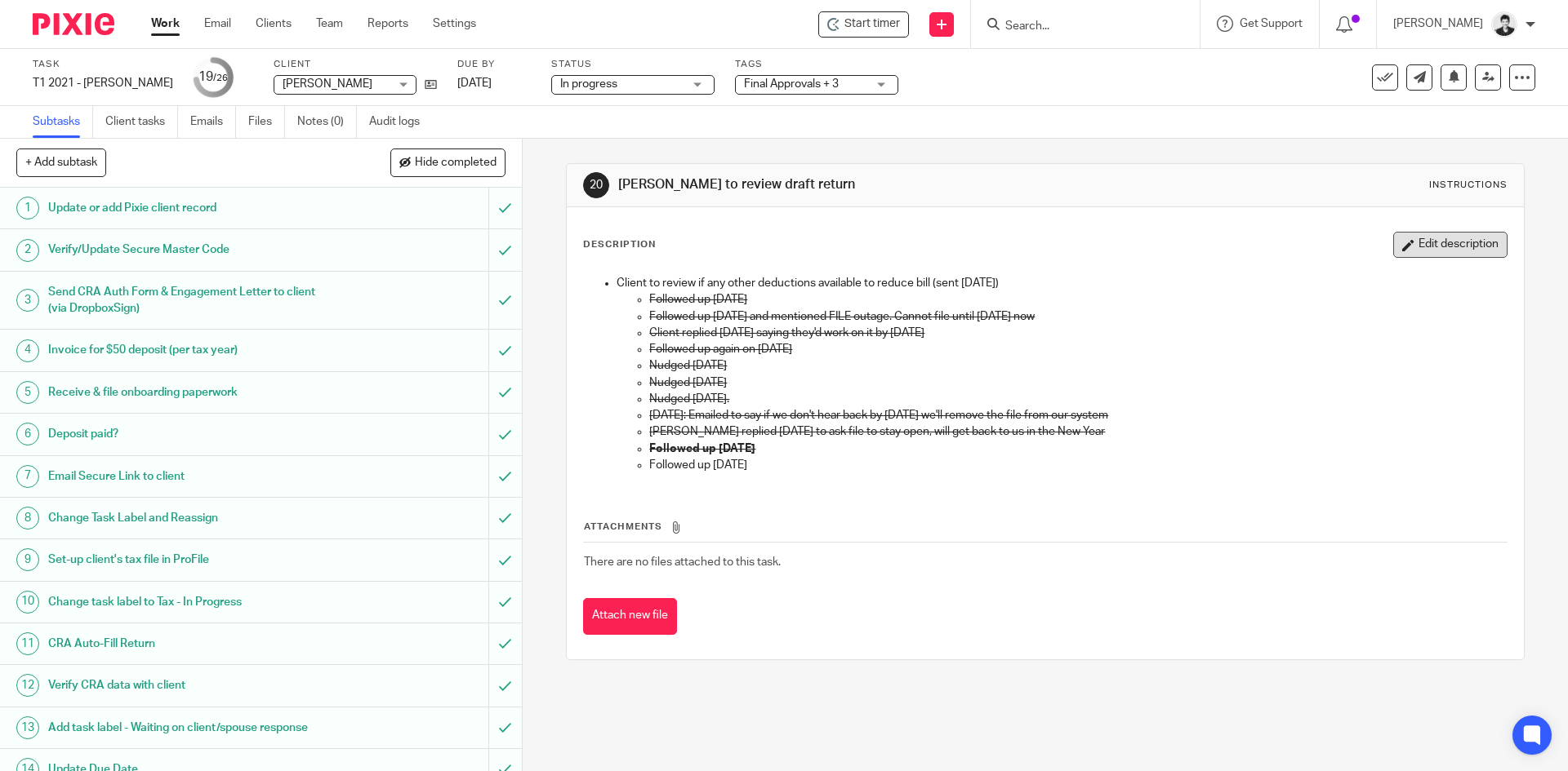
click at [1419, 240] on button "Edit description" at bounding box center [1450, 245] width 114 height 26
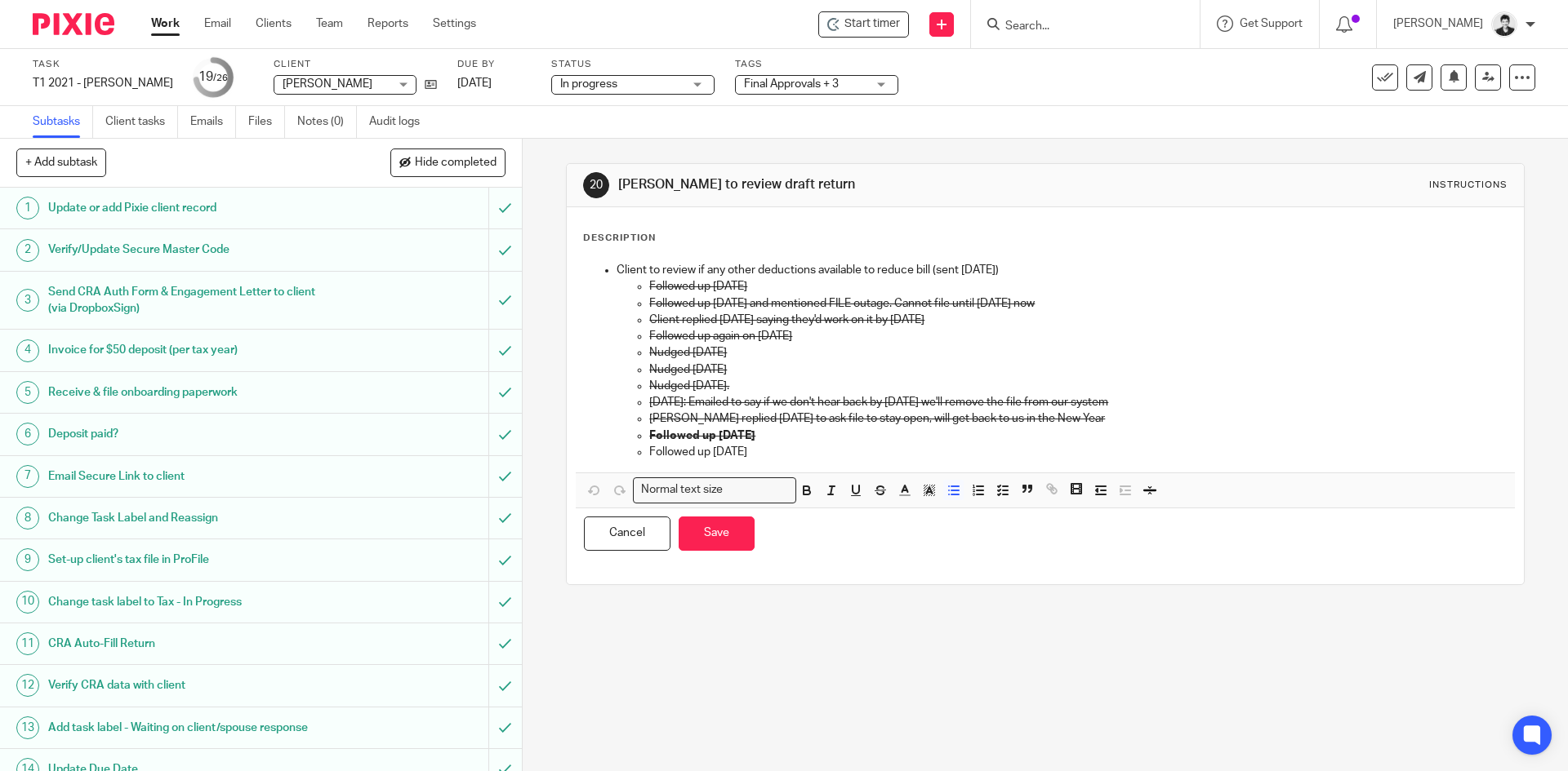
click at [854, 445] on p "Followed up [DATE]" at bounding box center [1078, 452] width 857 height 17
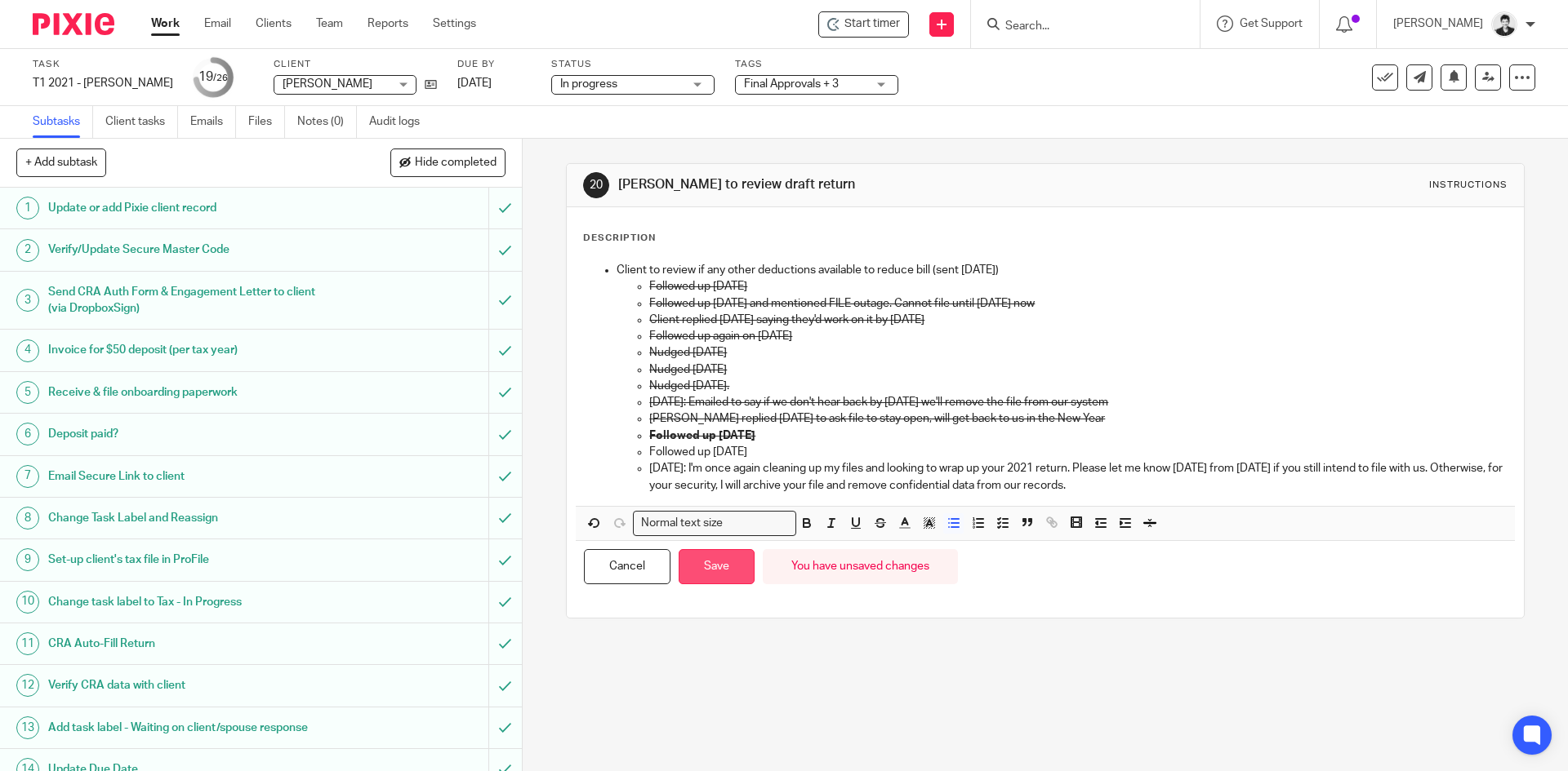
click at [731, 578] on button "Save" at bounding box center [717, 567] width 76 height 35
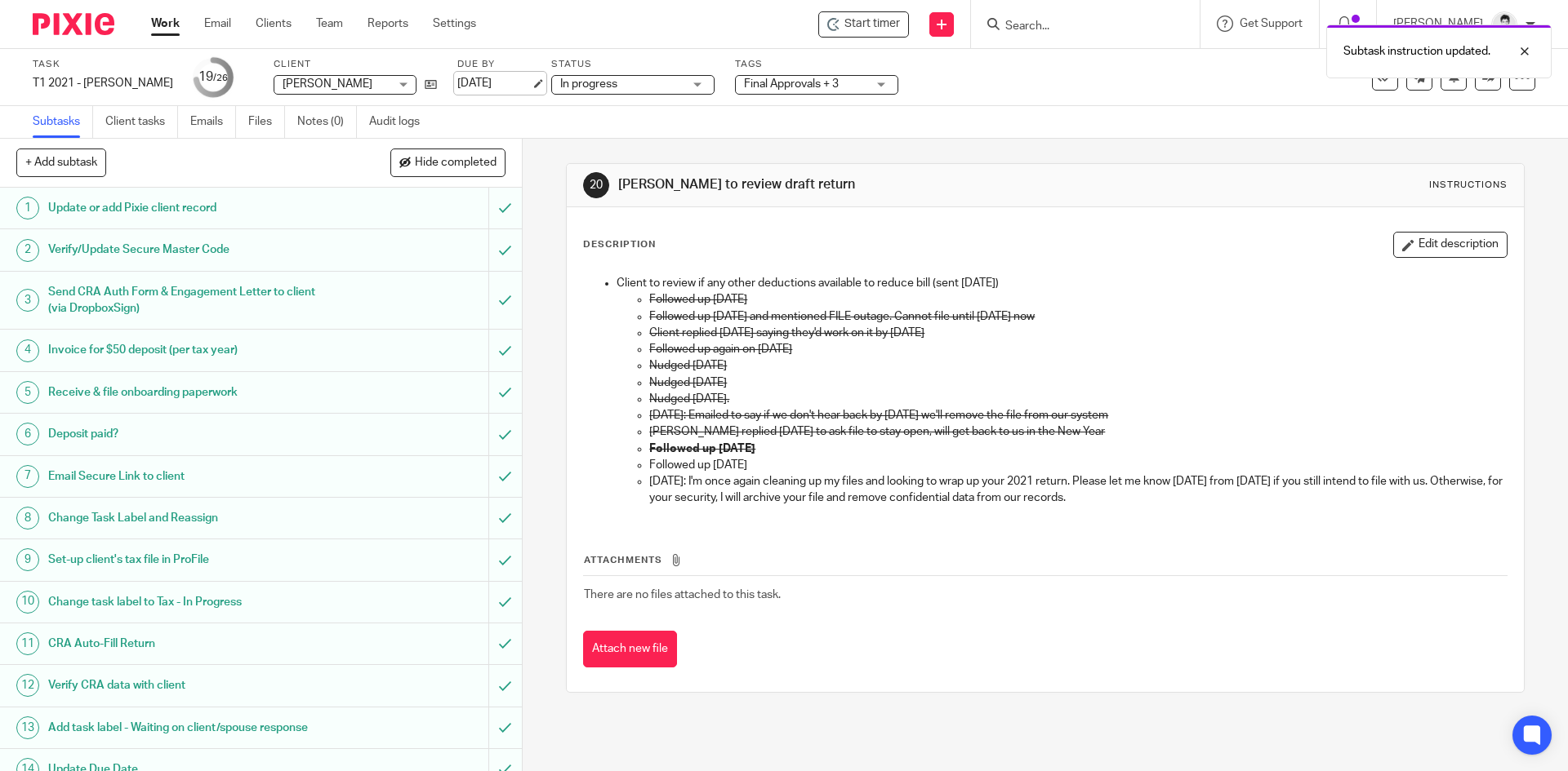
click at [531, 76] on link "[DATE]" at bounding box center [494, 84] width 73 height 17
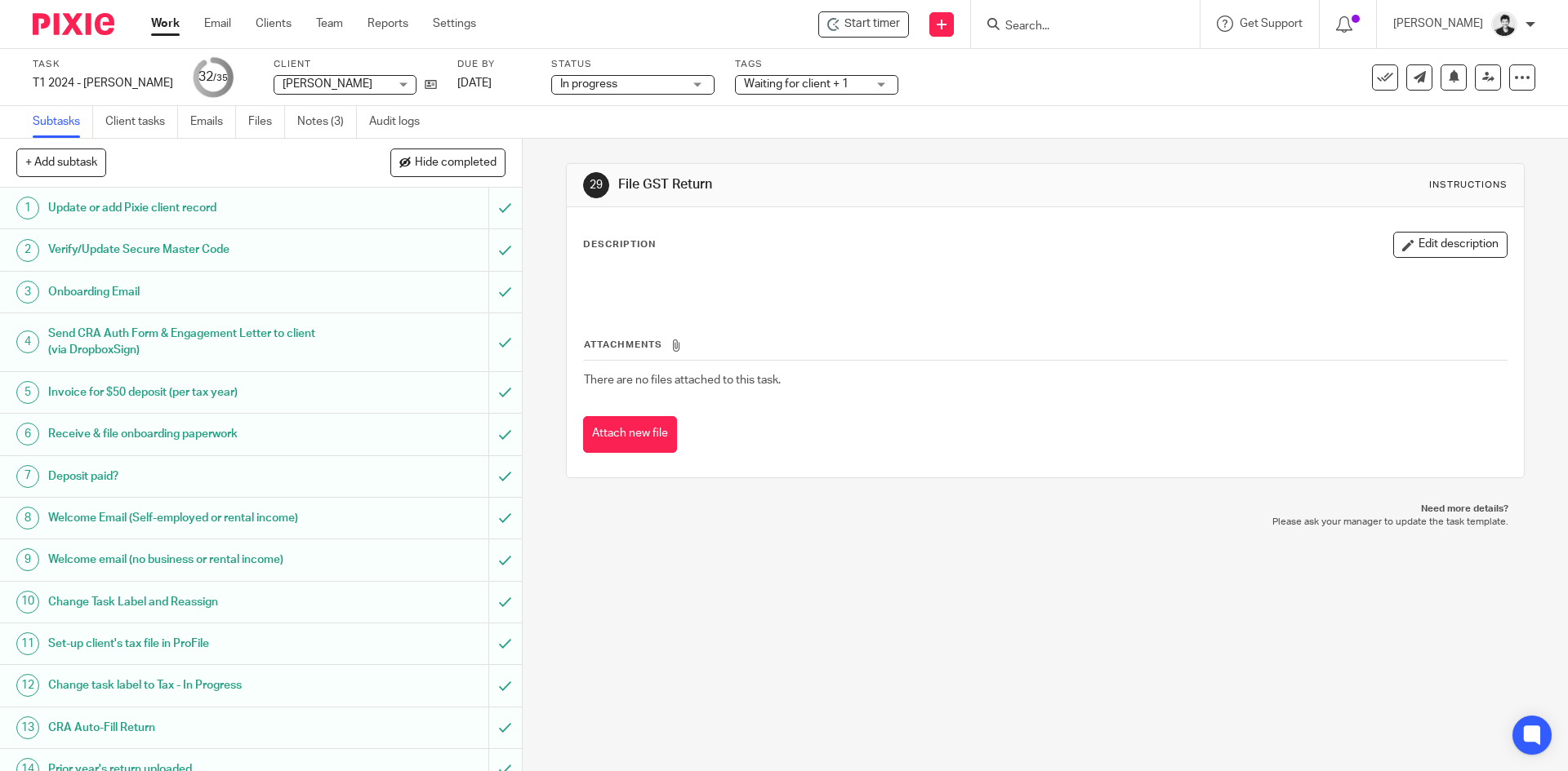
click at [763, 87] on span "Waiting for client + 1" at bounding box center [797, 84] width 104 height 11
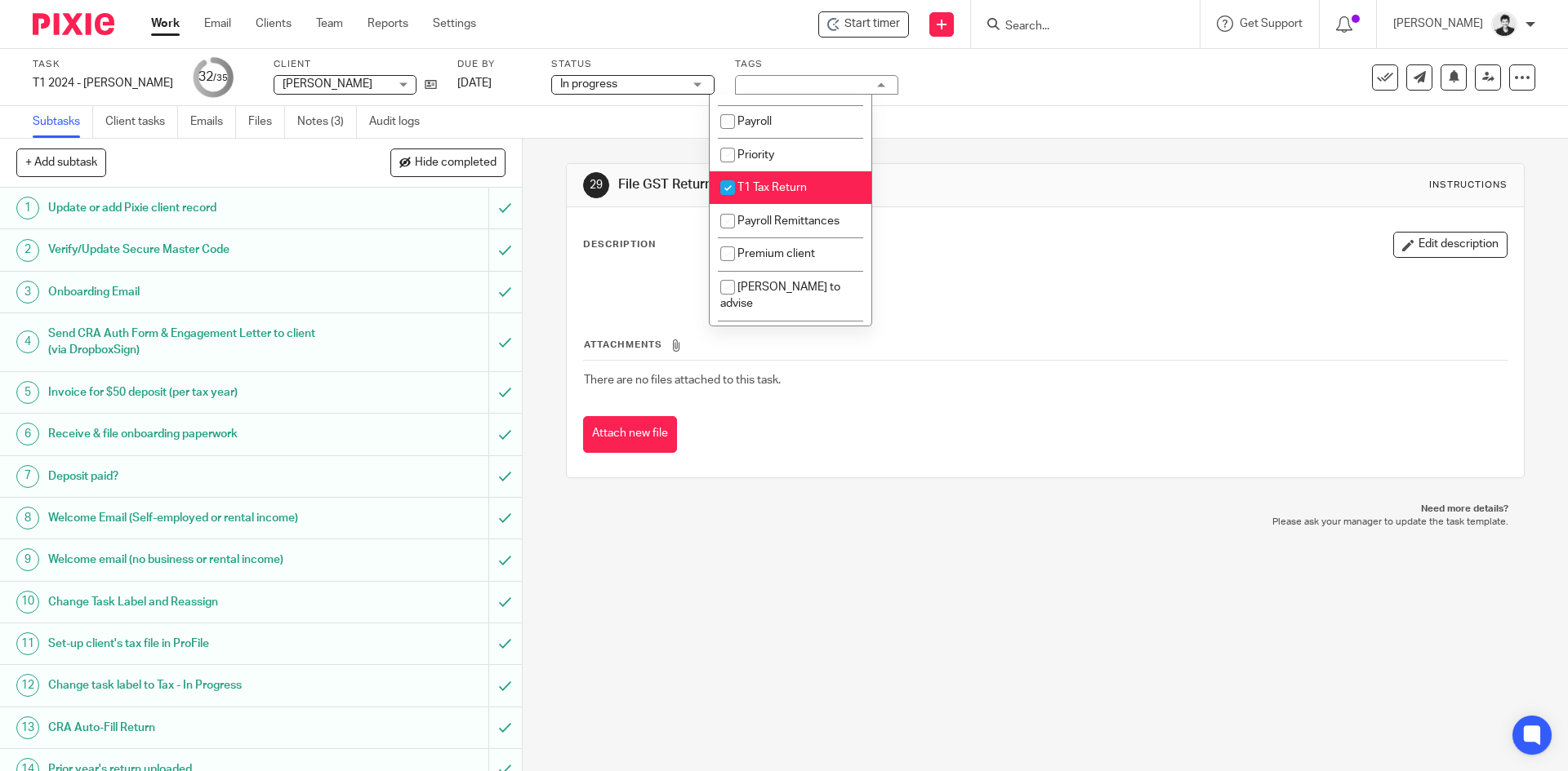
scroll to position [431, 0]
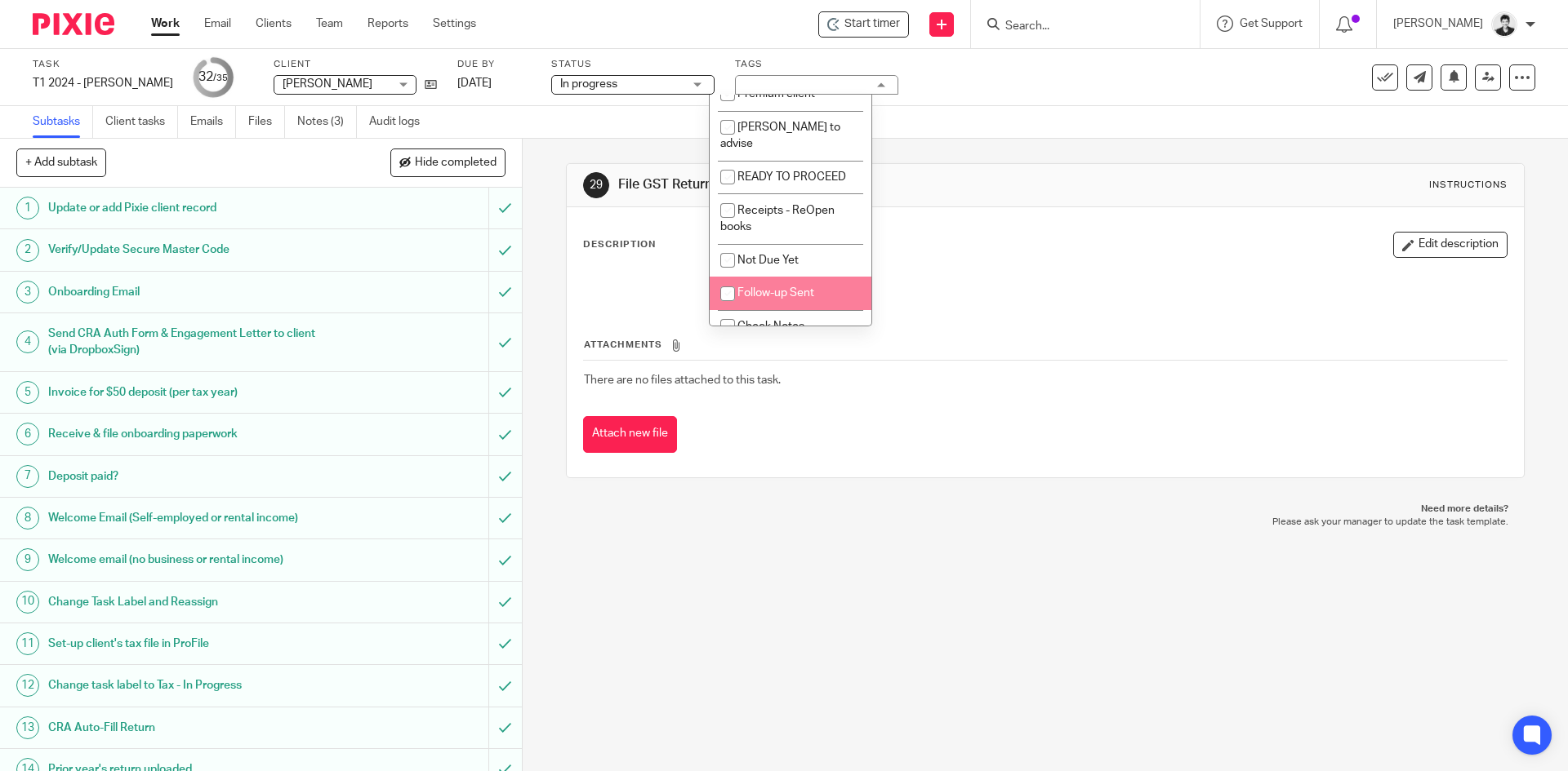
click at [820, 277] on li "Follow-up Sent" at bounding box center [791, 293] width 162 height 33
checkbox input "true"
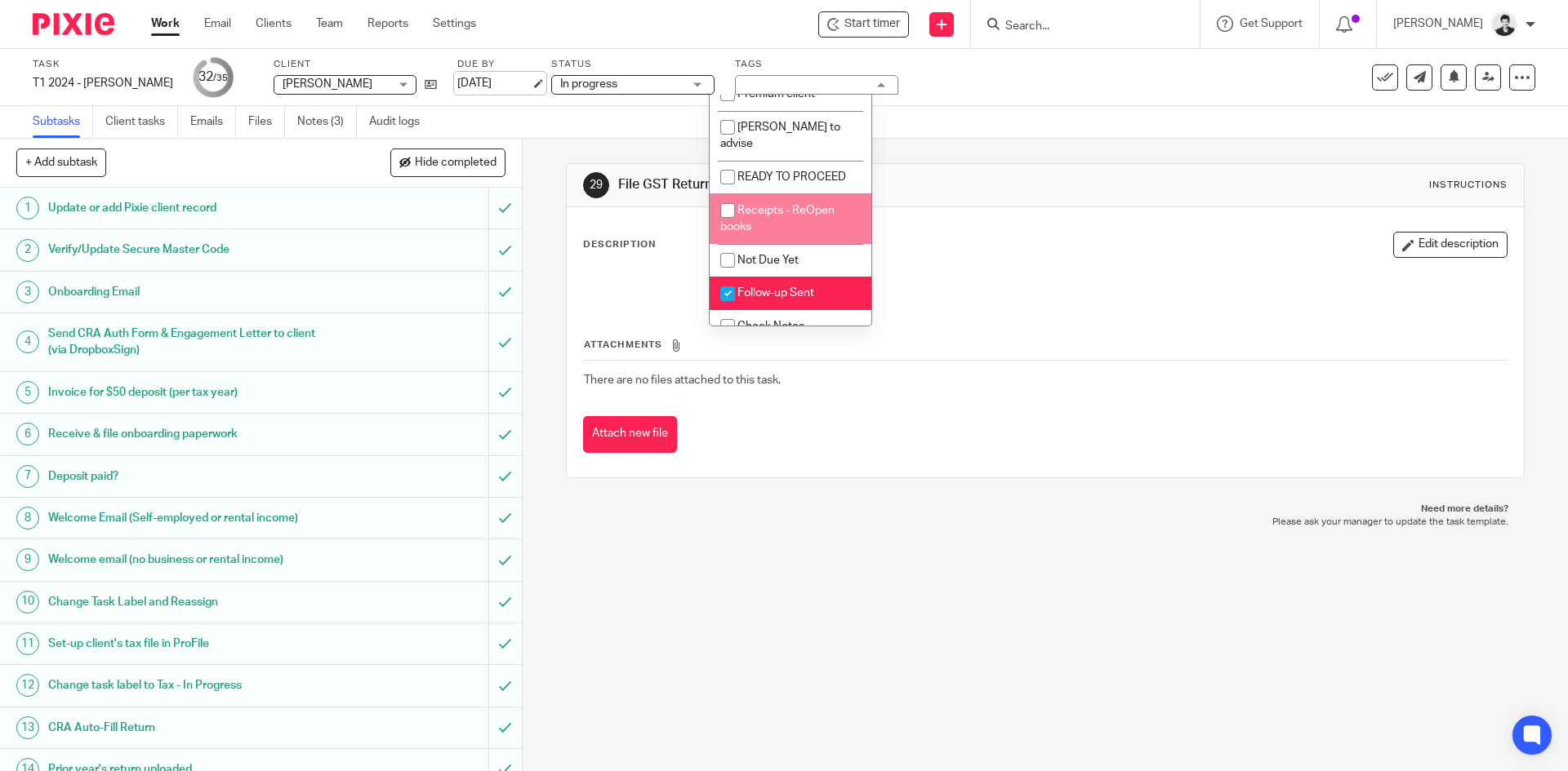
click at [457, 84] on link "[DATE]" at bounding box center [494, 84] width 73 height 17
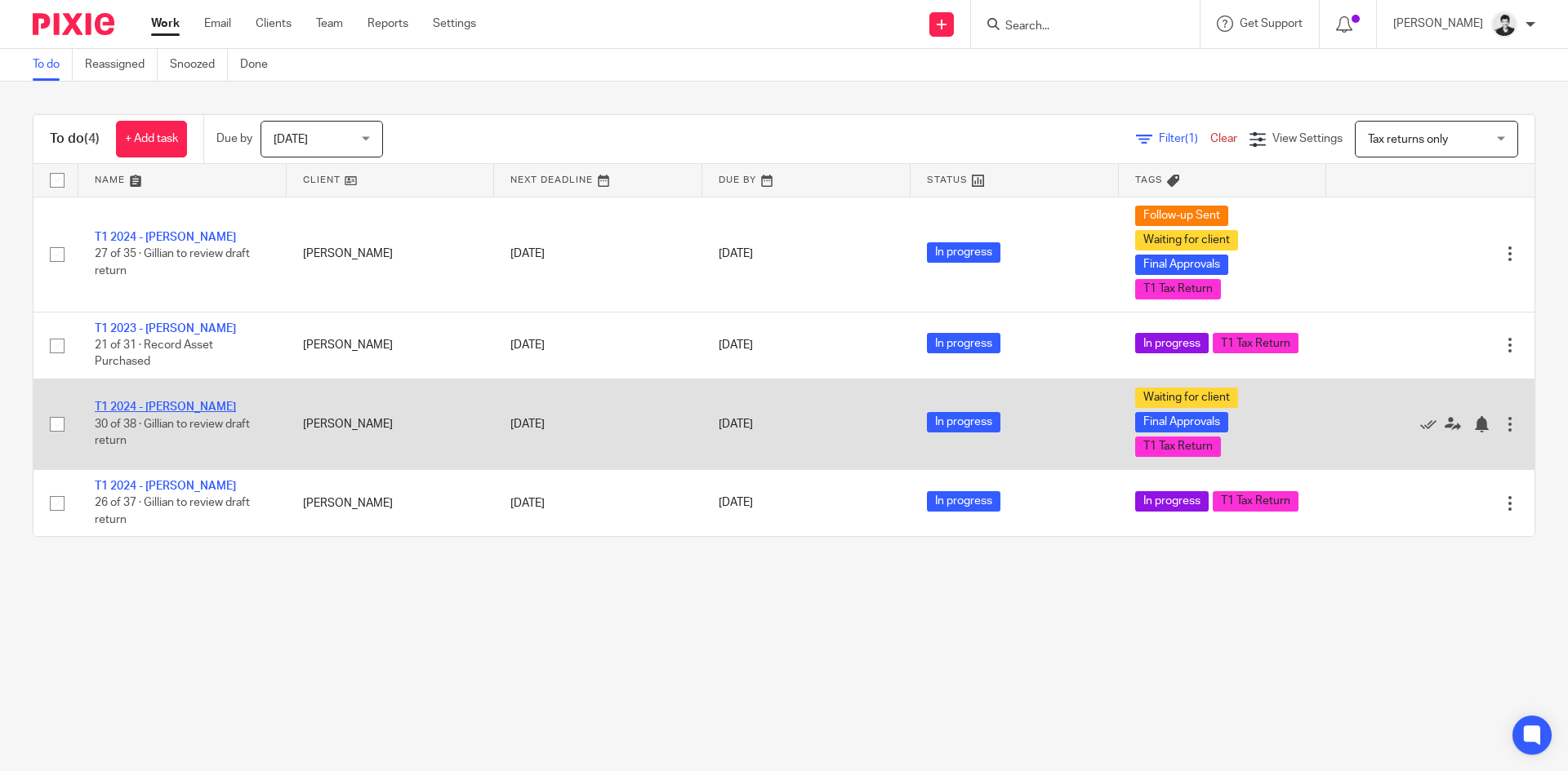
click at [198, 413] on link "T1 2024 - Neal Samaratunga" at bounding box center [165, 407] width 141 height 11
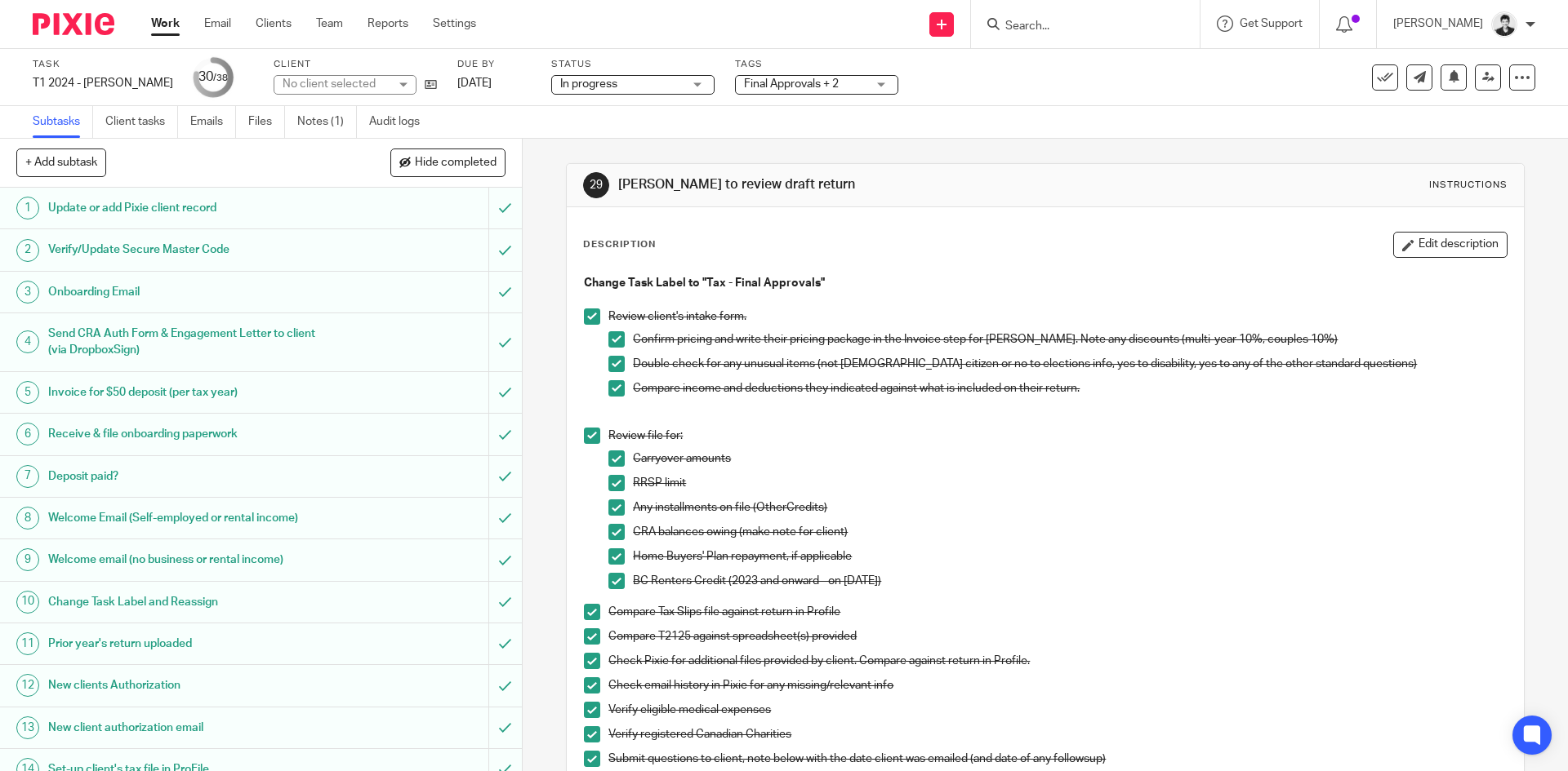
click at [797, 89] on span "Final Approvals + 2" at bounding box center [791, 84] width 95 height 11
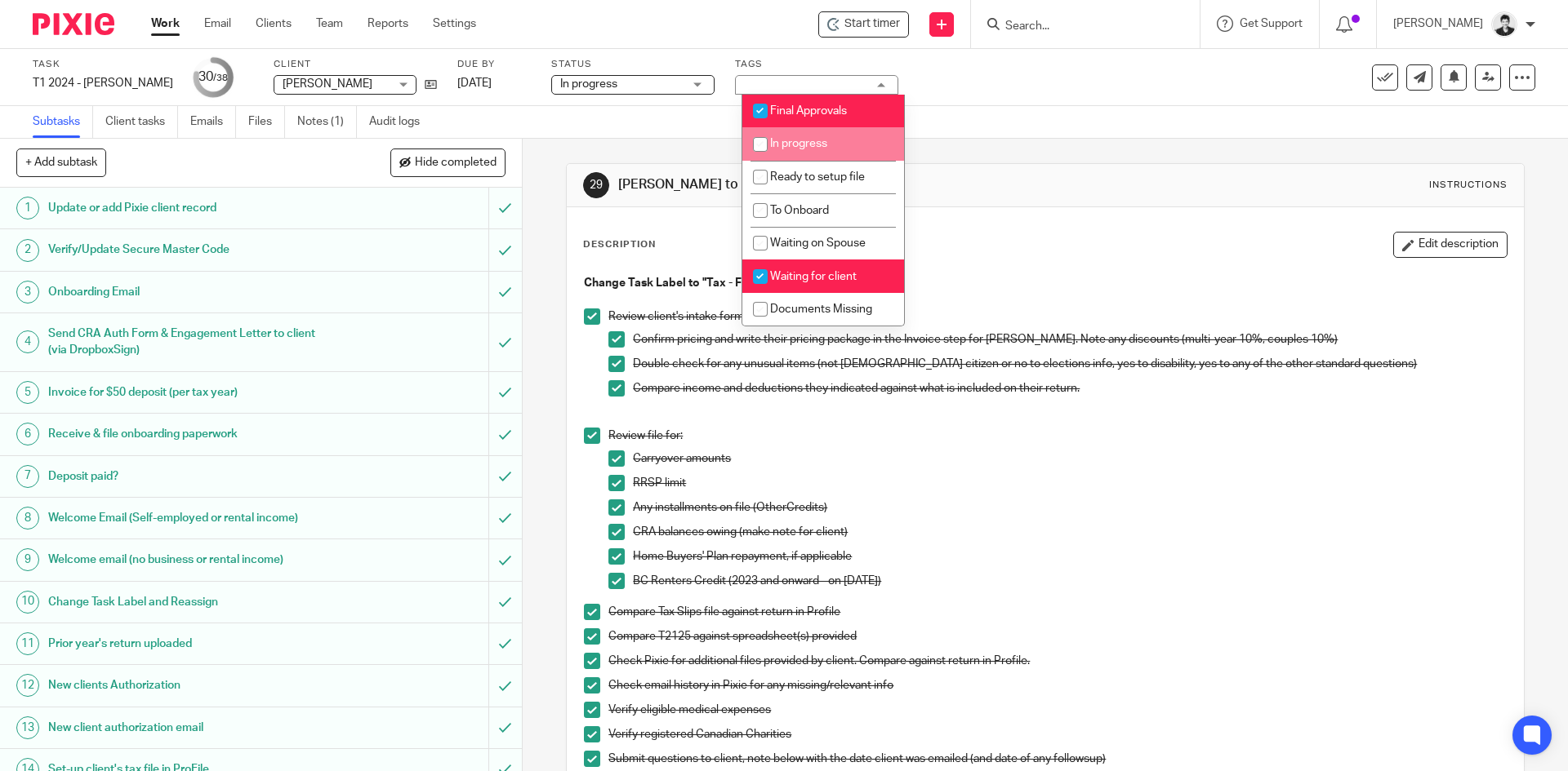
scroll to position [431, 0]
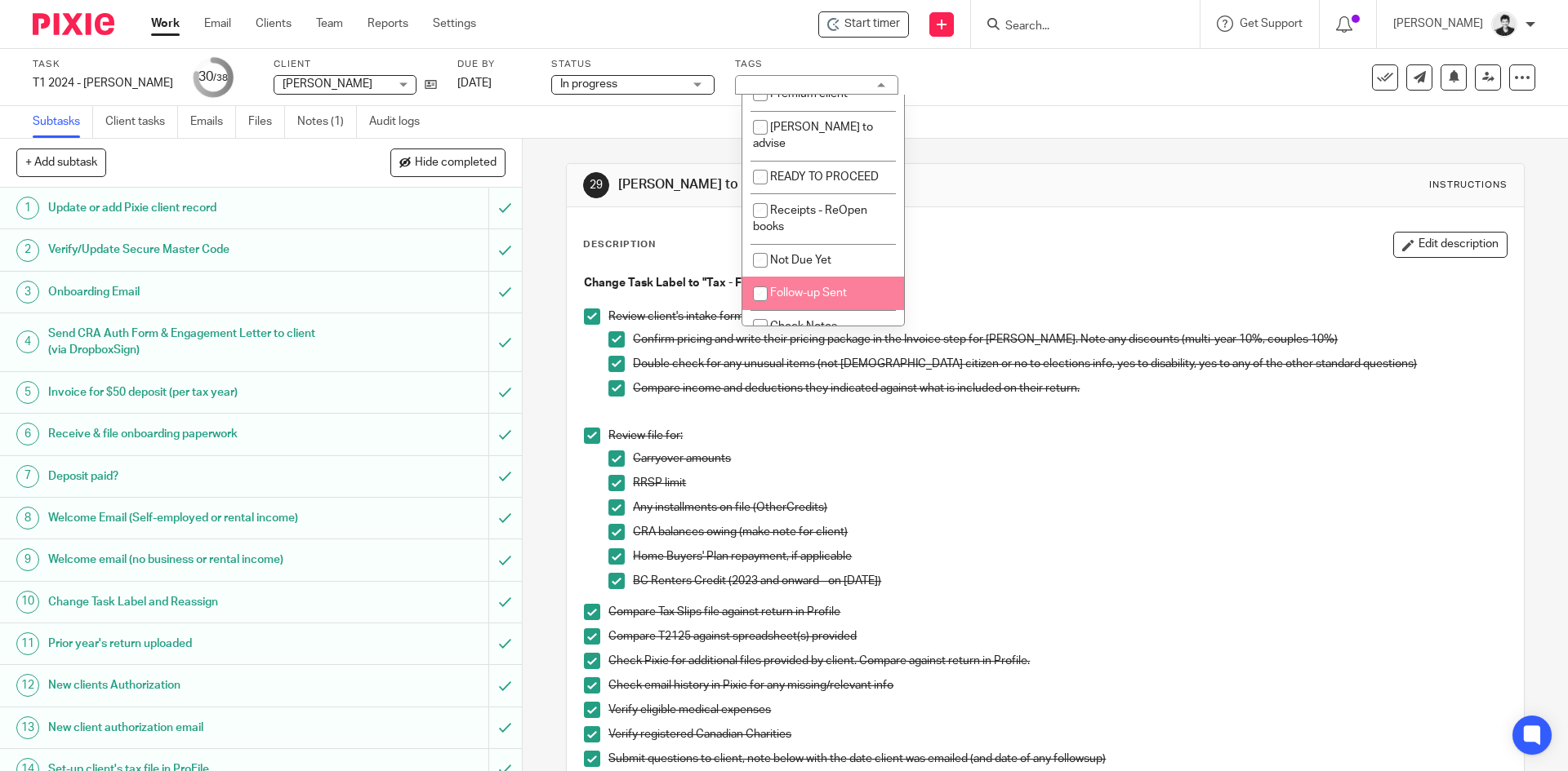
click at [852, 287] on li "Follow-up Sent" at bounding box center [824, 293] width 162 height 33
checkbox input "true"
click at [523, 85] on link "[DATE]" at bounding box center [494, 84] width 73 height 17
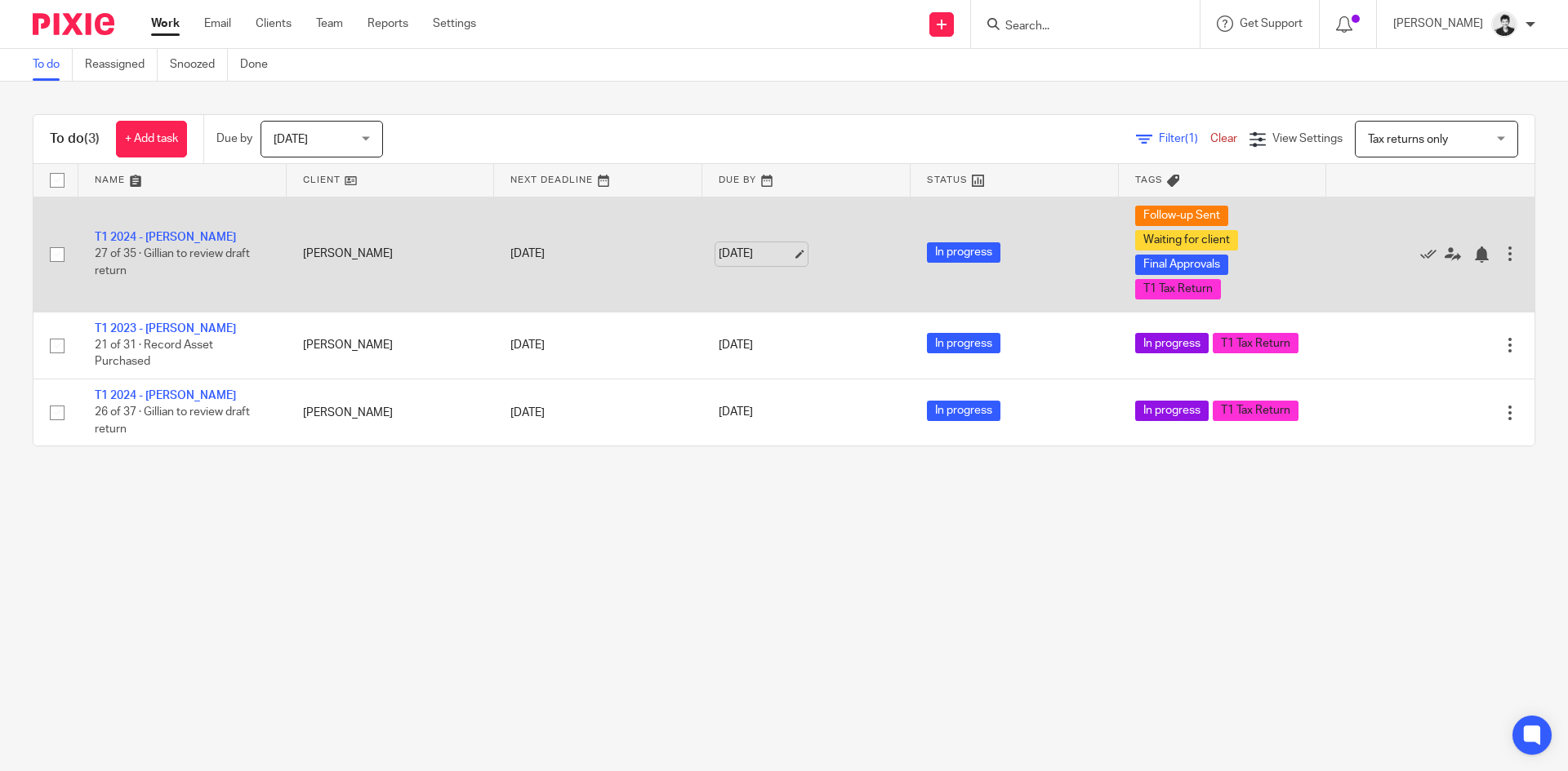
click at [718, 250] on link "[DATE]" at bounding box center [755, 254] width 73 height 17
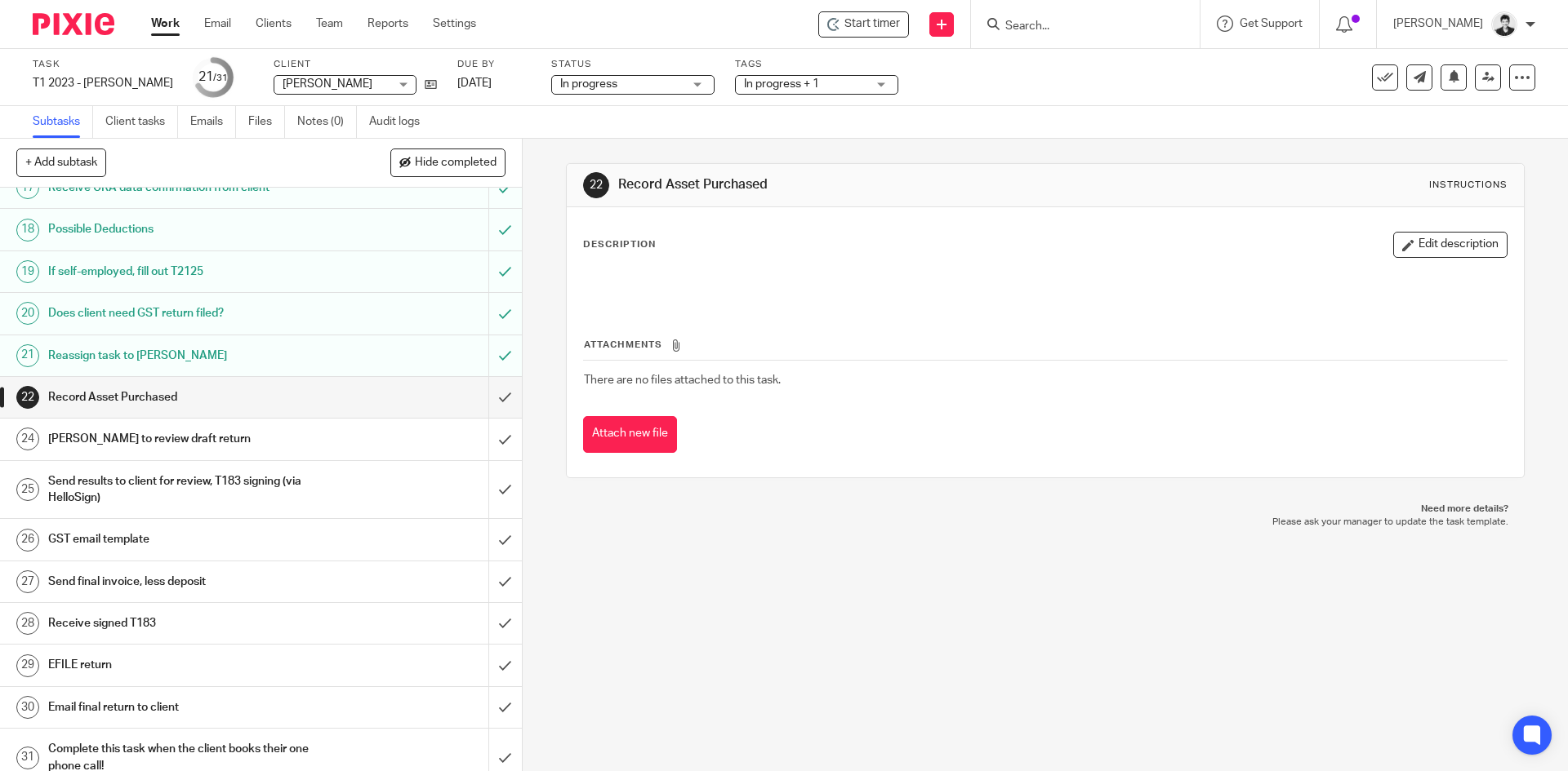
scroll to position [766, 0]
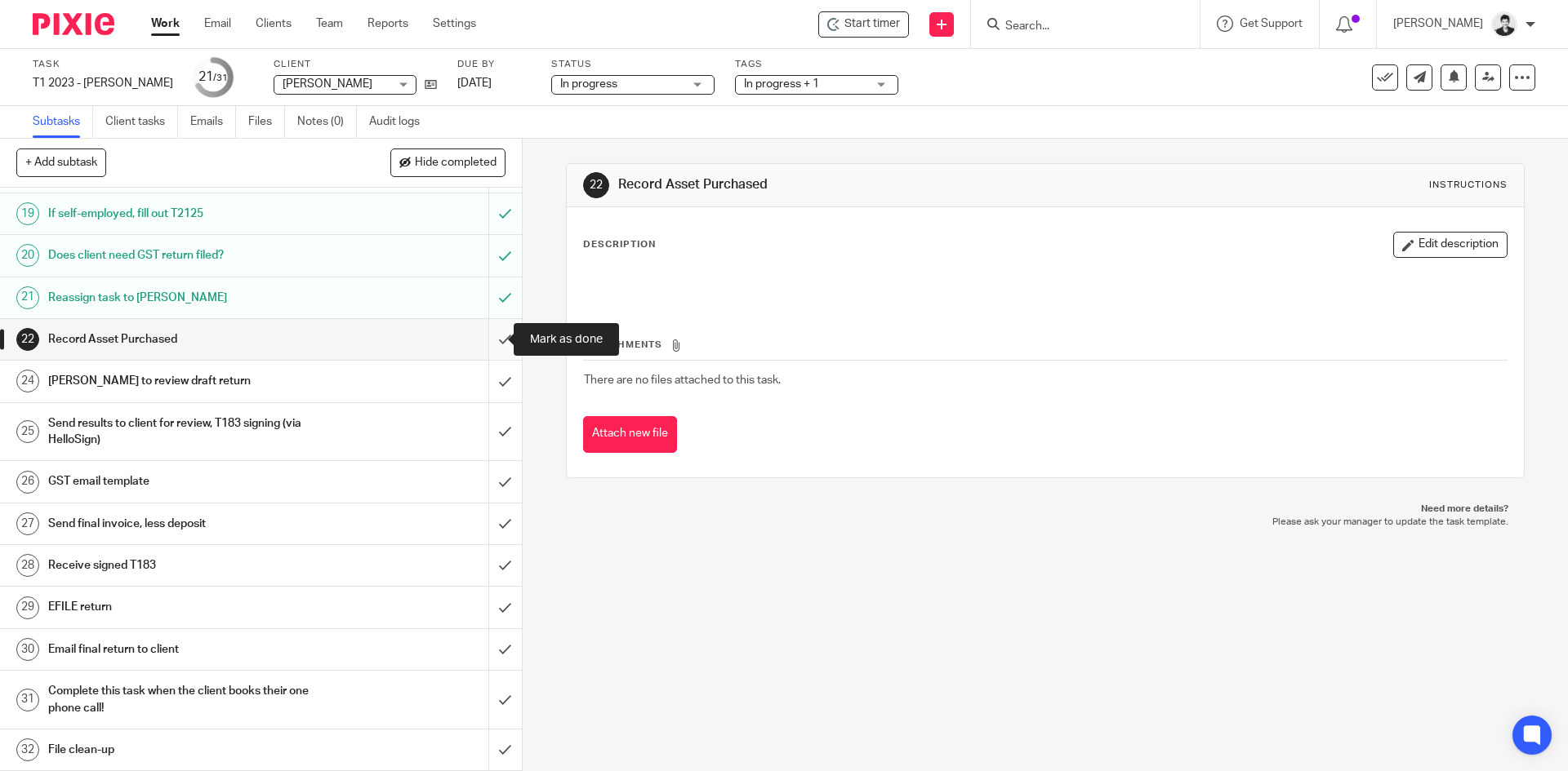
click at [487, 333] on input "submit" at bounding box center [260, 339] width 522 height 41
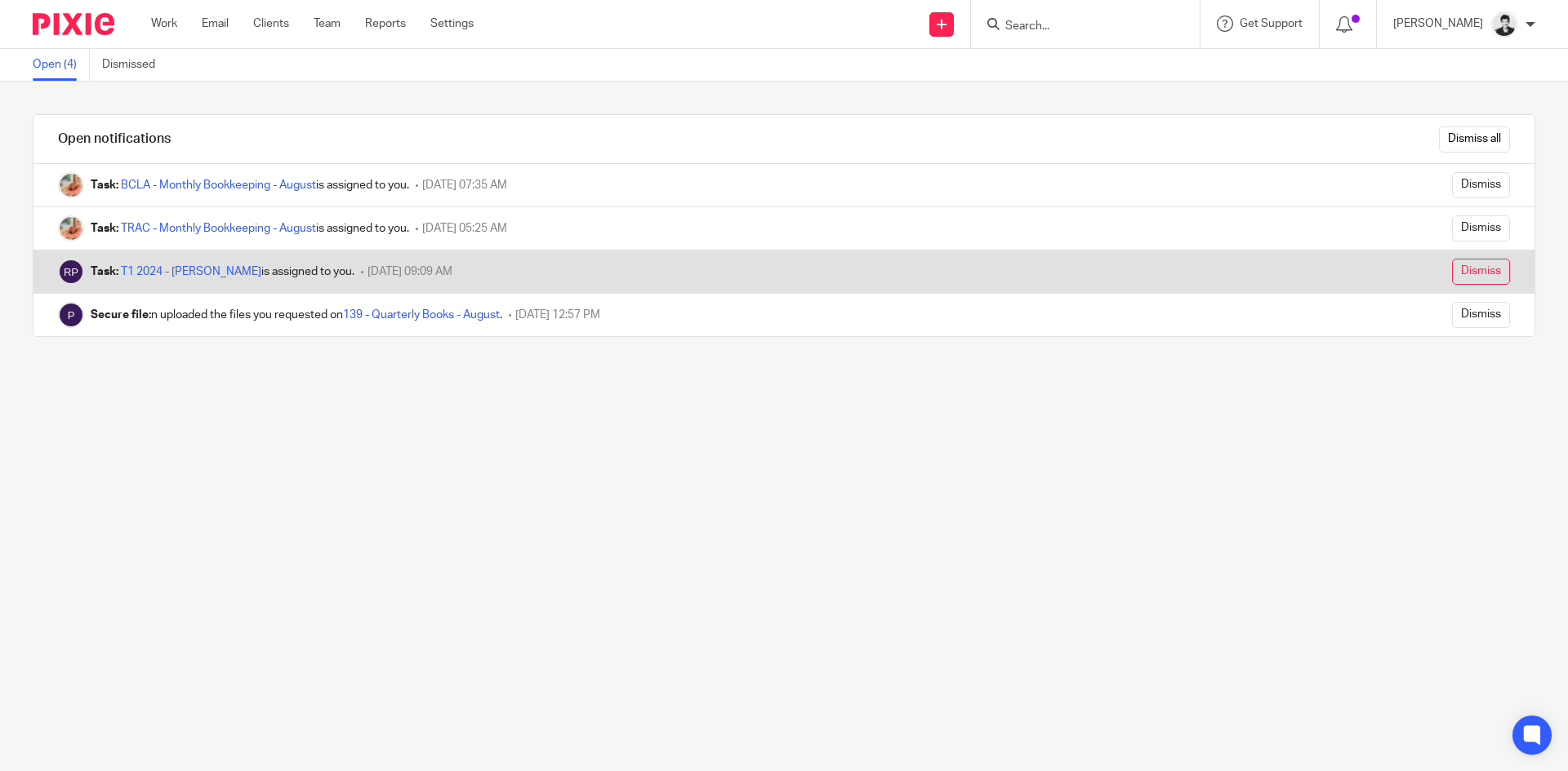
click at [1452, 270] on input "Dismiss" at bounding box center [1481, 272] width 58 height 26
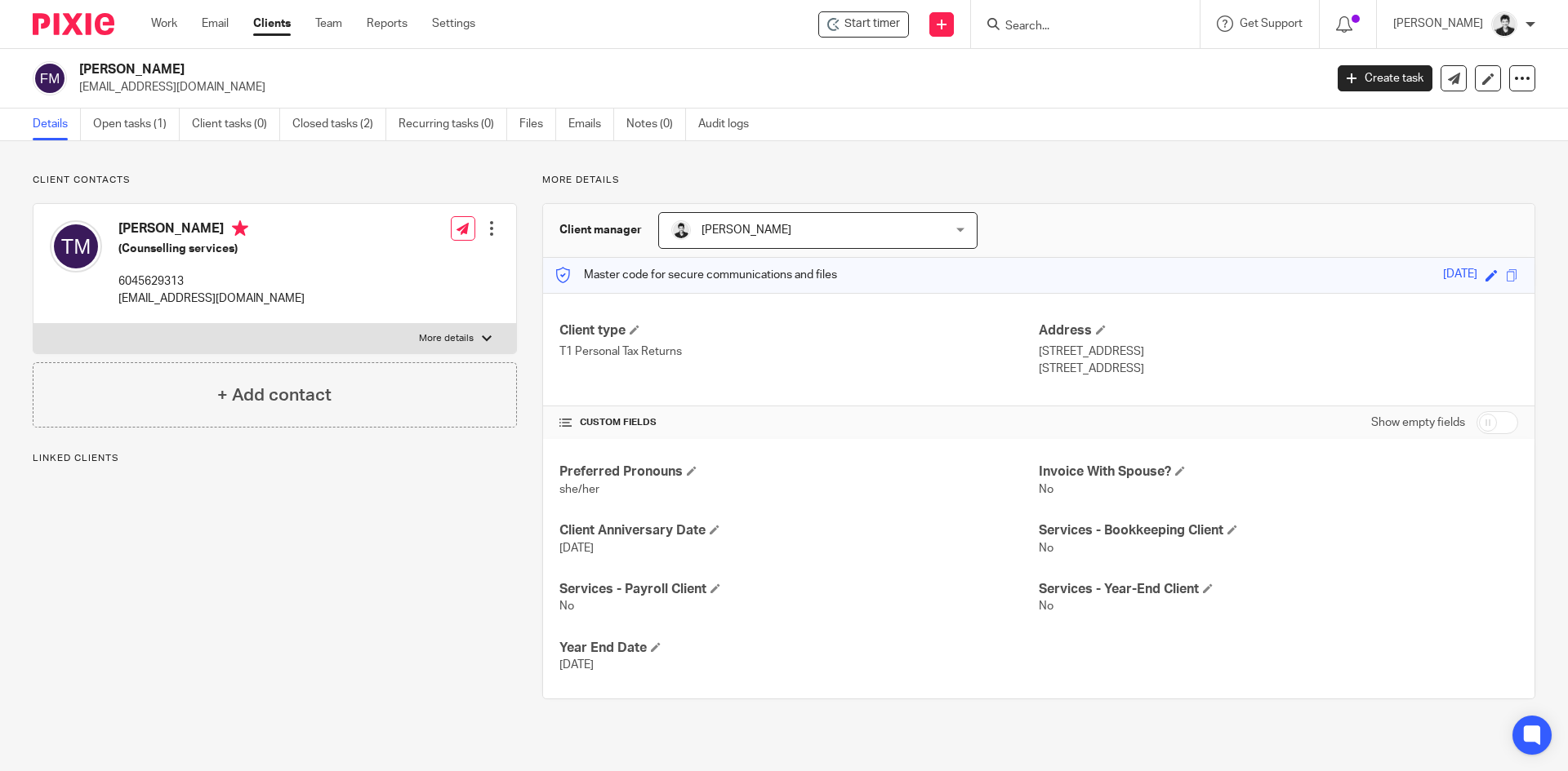
click at [481, 336] on div at bounding box center [486, 339] width 10 height 10
click at [33, 324] on input "More details" at bounding box center [33, 323] width 1 height 1
checkbox input "true"
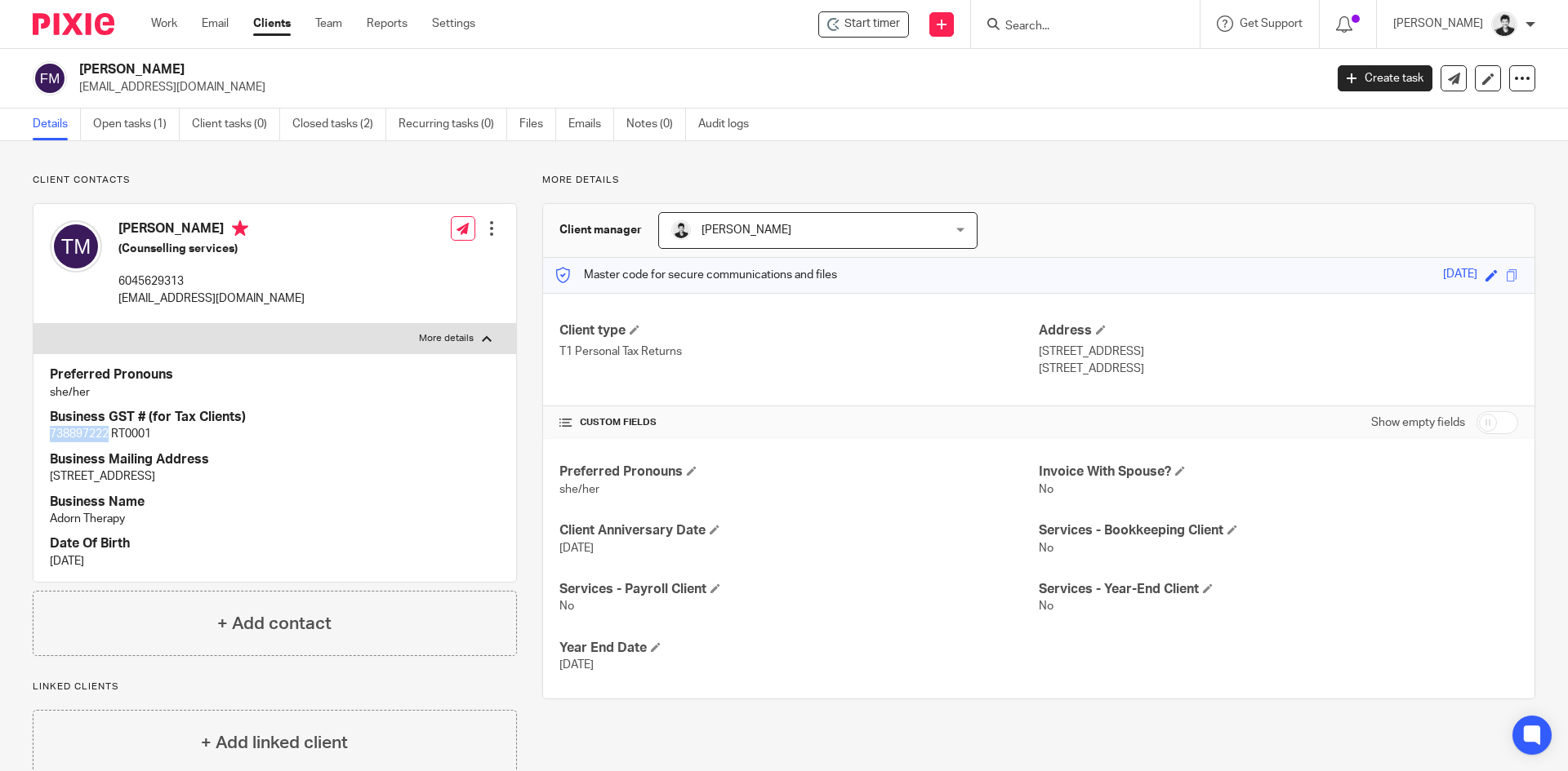
drag, startPoint x: 50, startPoint y: 433, endPoint x: 109, endPoint y: 429, distance: 59.1
click at [109, 429] on p "738897222 RT0001" at bounding box center [274, 434] width 450 height 17
copy p "738897222"
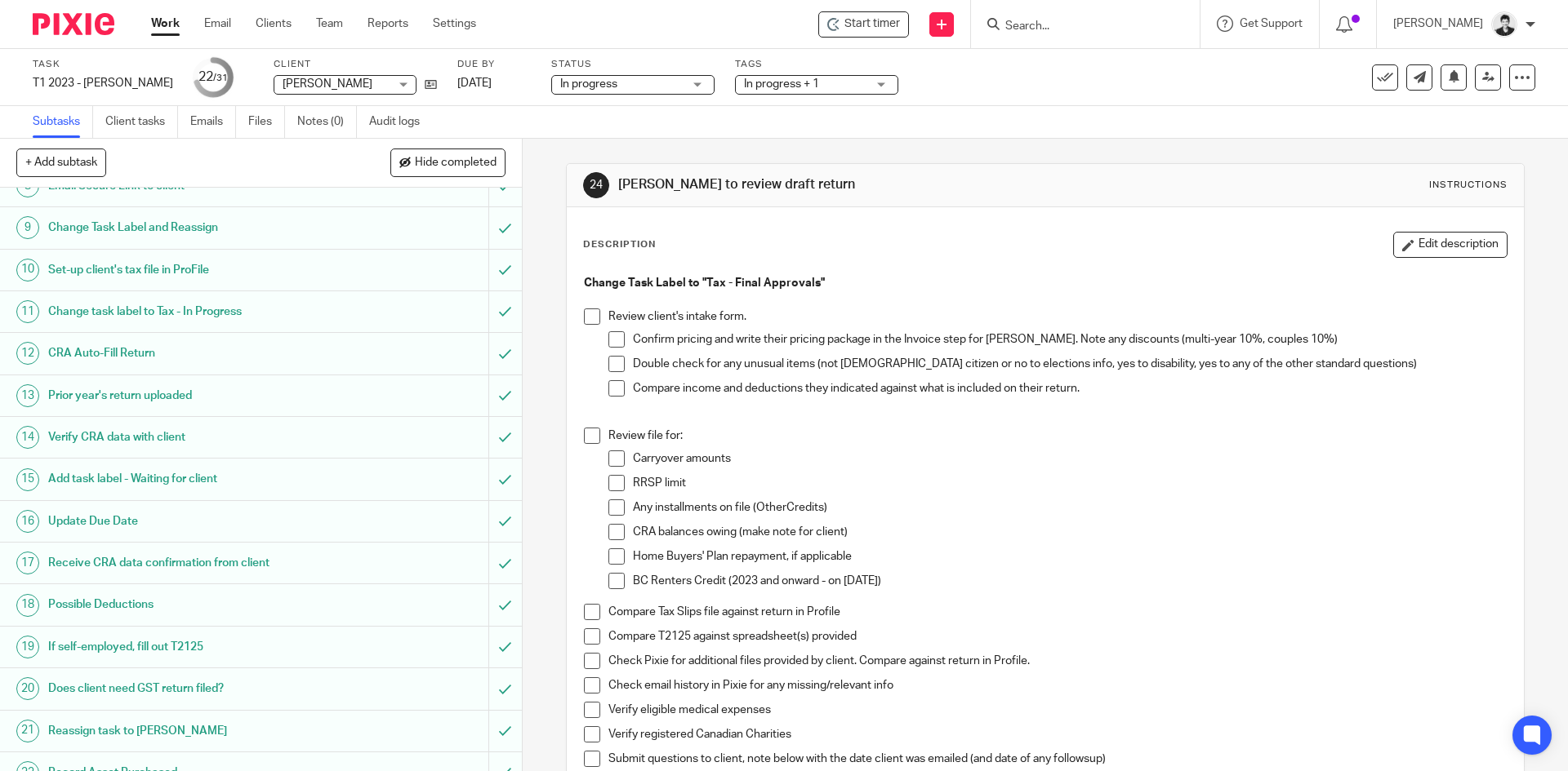
scroll to position [766, 0]
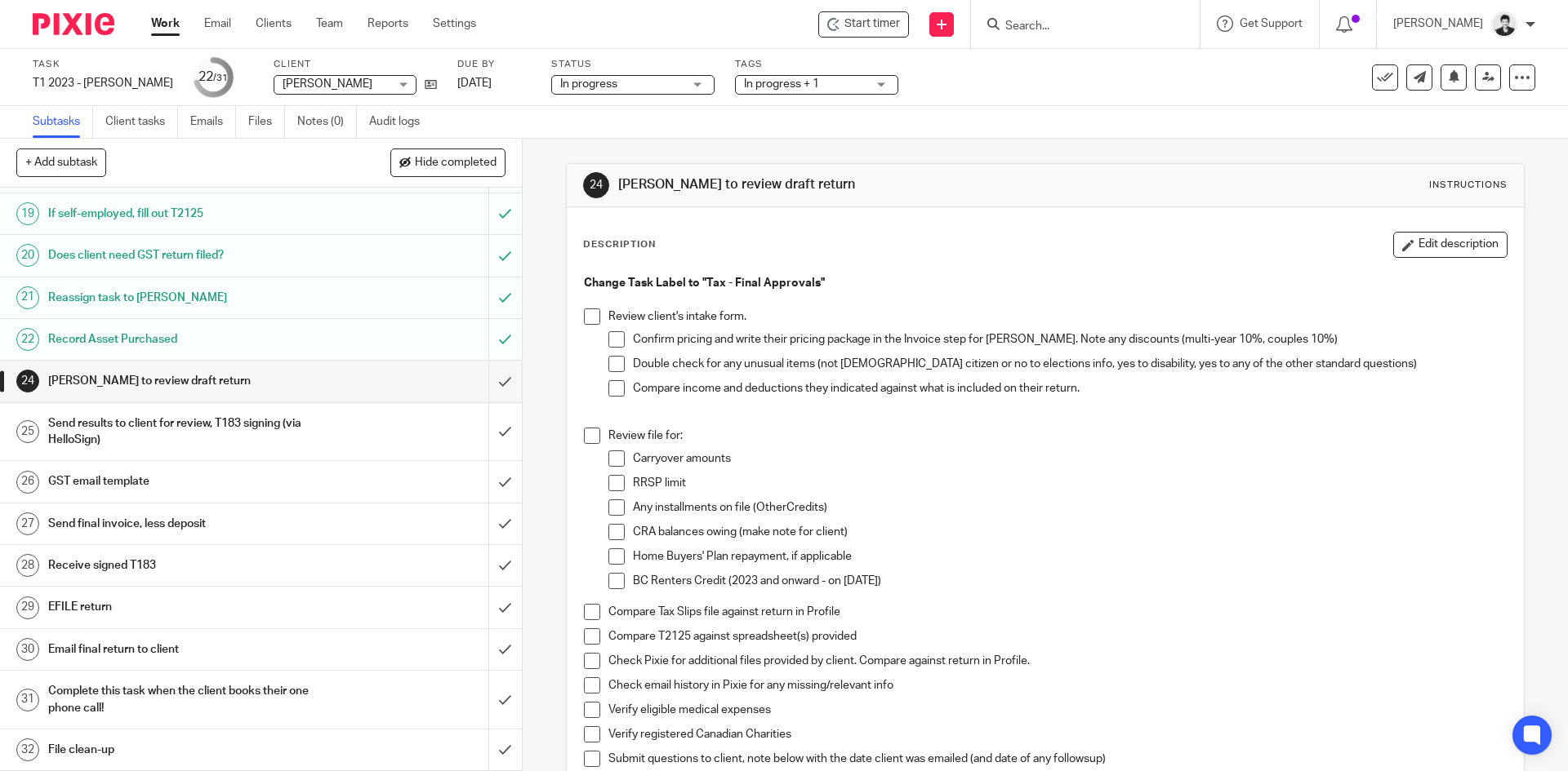
click at [40, 520] on link "27 Send final invoice, less deposit" at bounding box center [244, 524] width 488 height 41
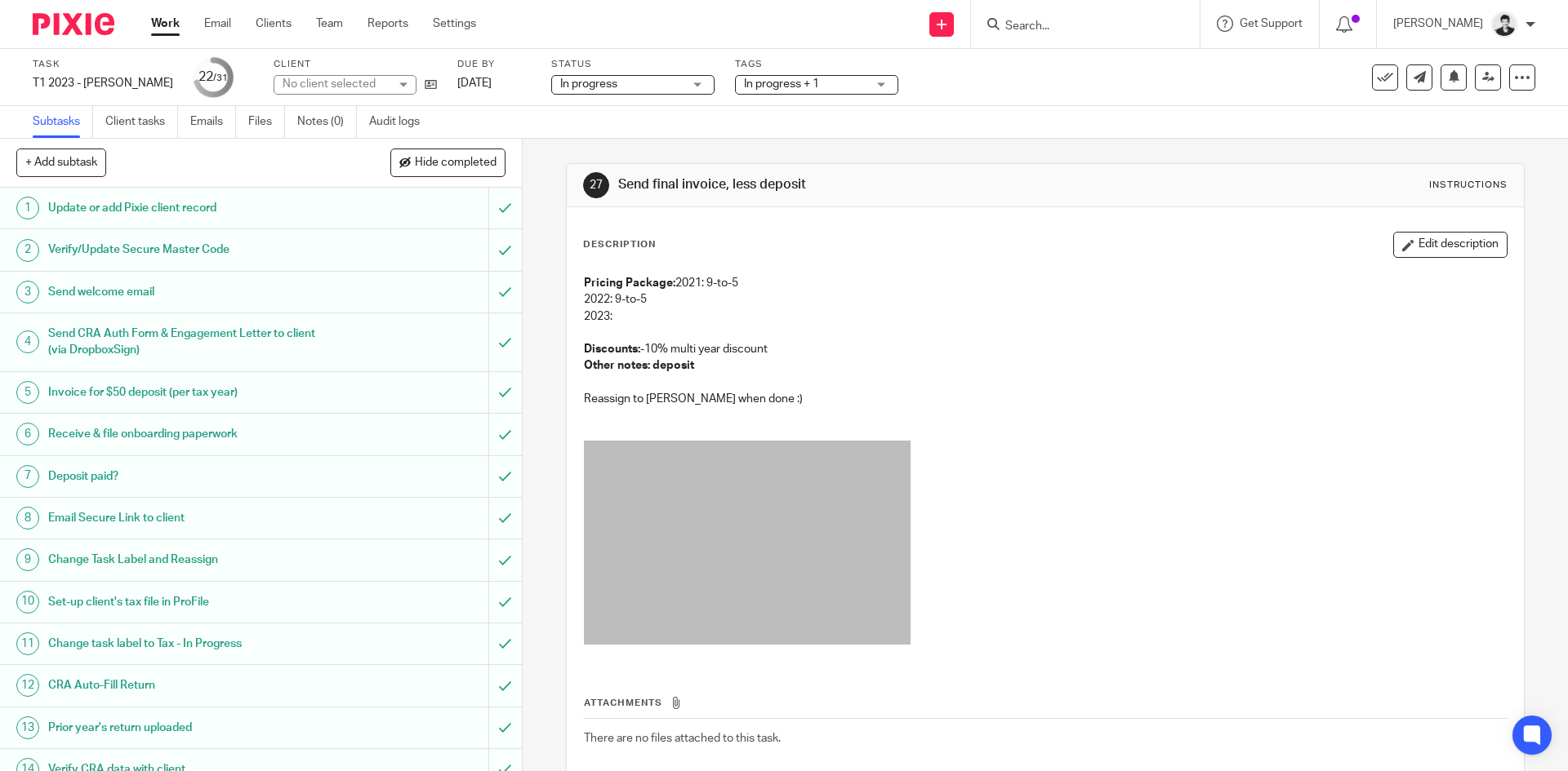
click at [1436, 233] on button "Edit description" at bounding box center [1450, 245] width 114 height 26
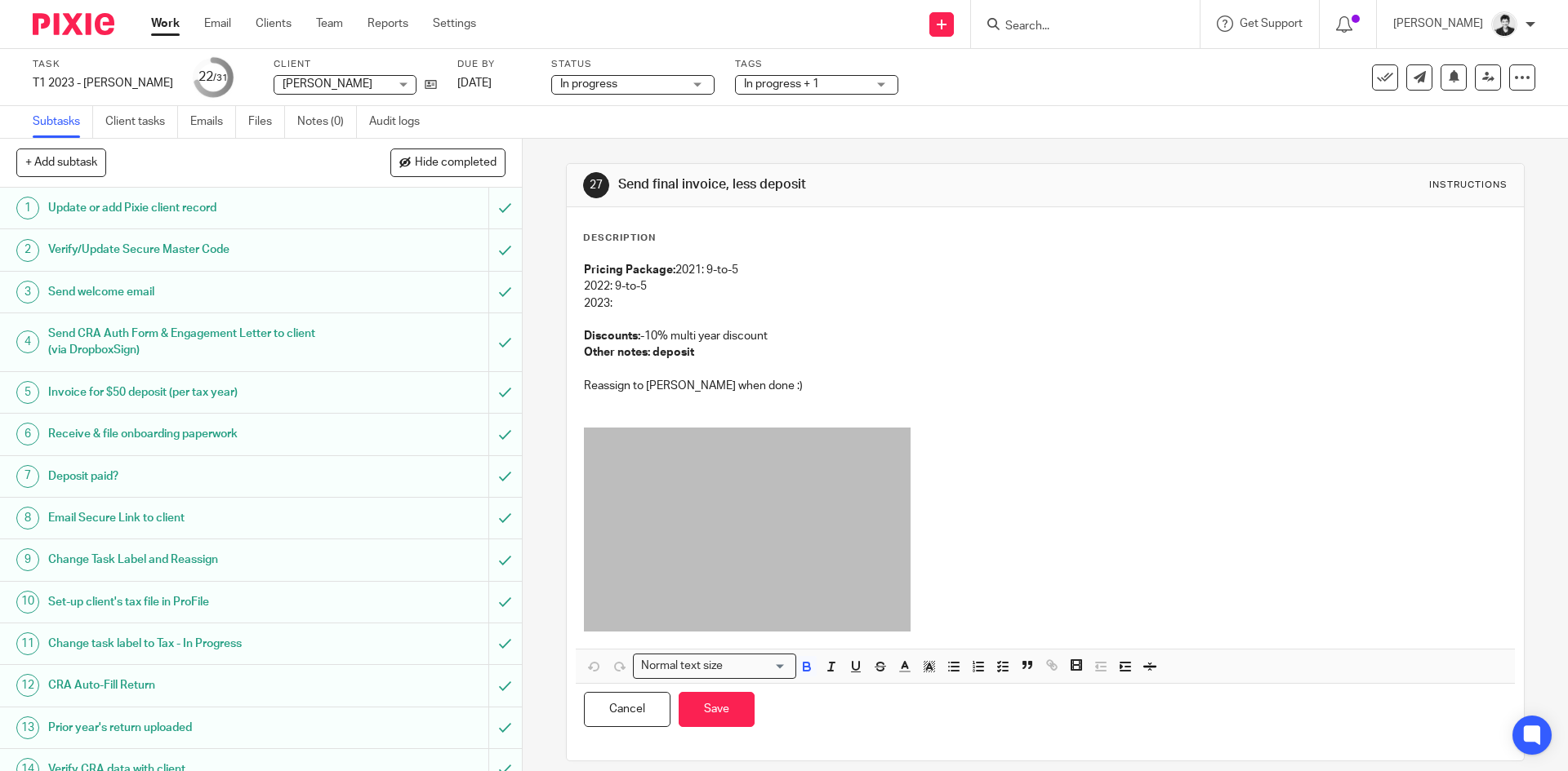
click at [651, 303] on p "2023:" at bounding box center [1045, 304] width 922 height 17
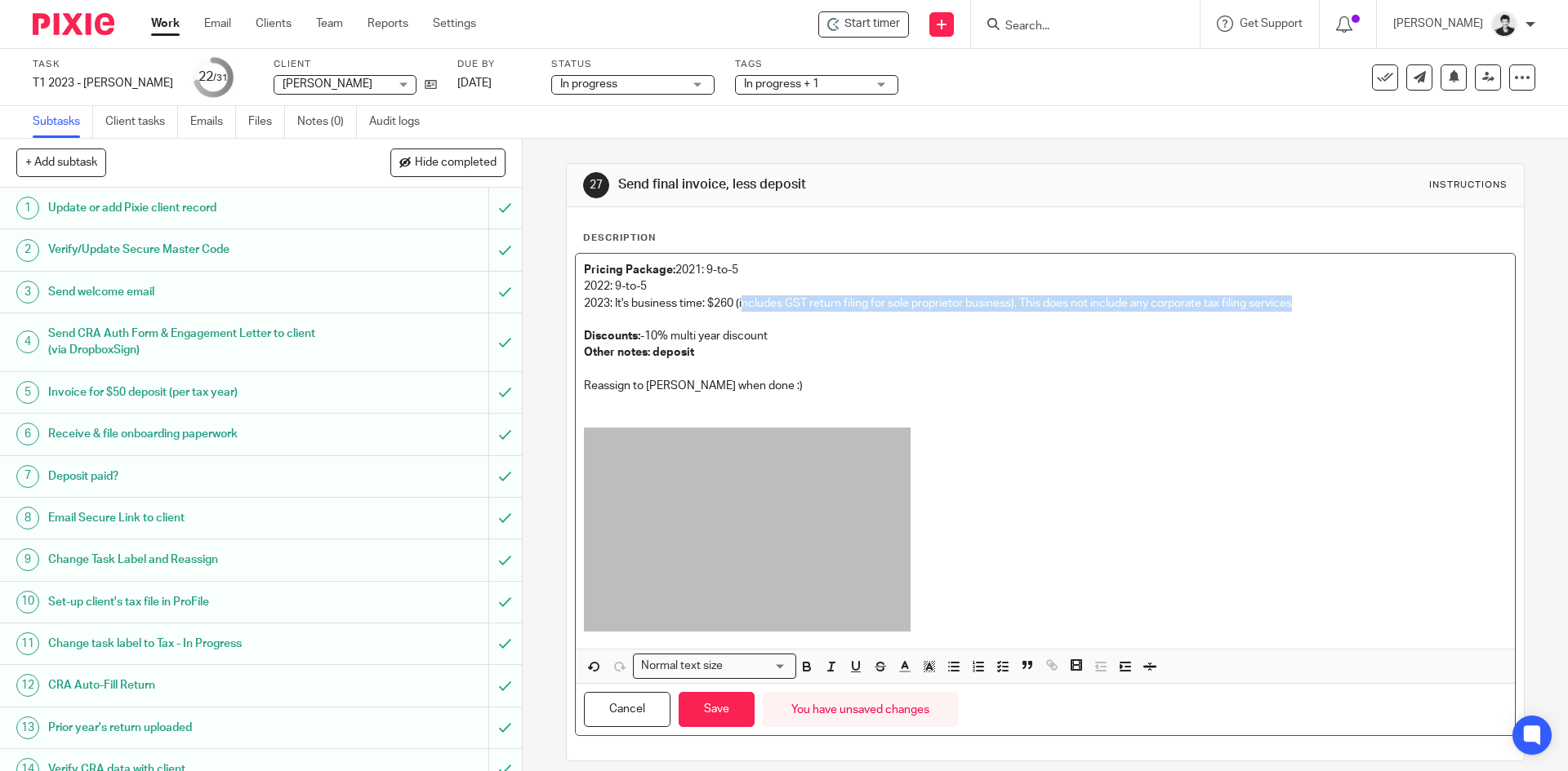
click at [738, 304] on p "2023: It's business time: $260 (includes GST return filing for sole proprietor …" at bounding box center [1045, 304] width 922 height 17
click at [670, 270] on p "Pricing Package: 2021: 9-to-5" at bounding box center [1045, 270] width 922 height 17
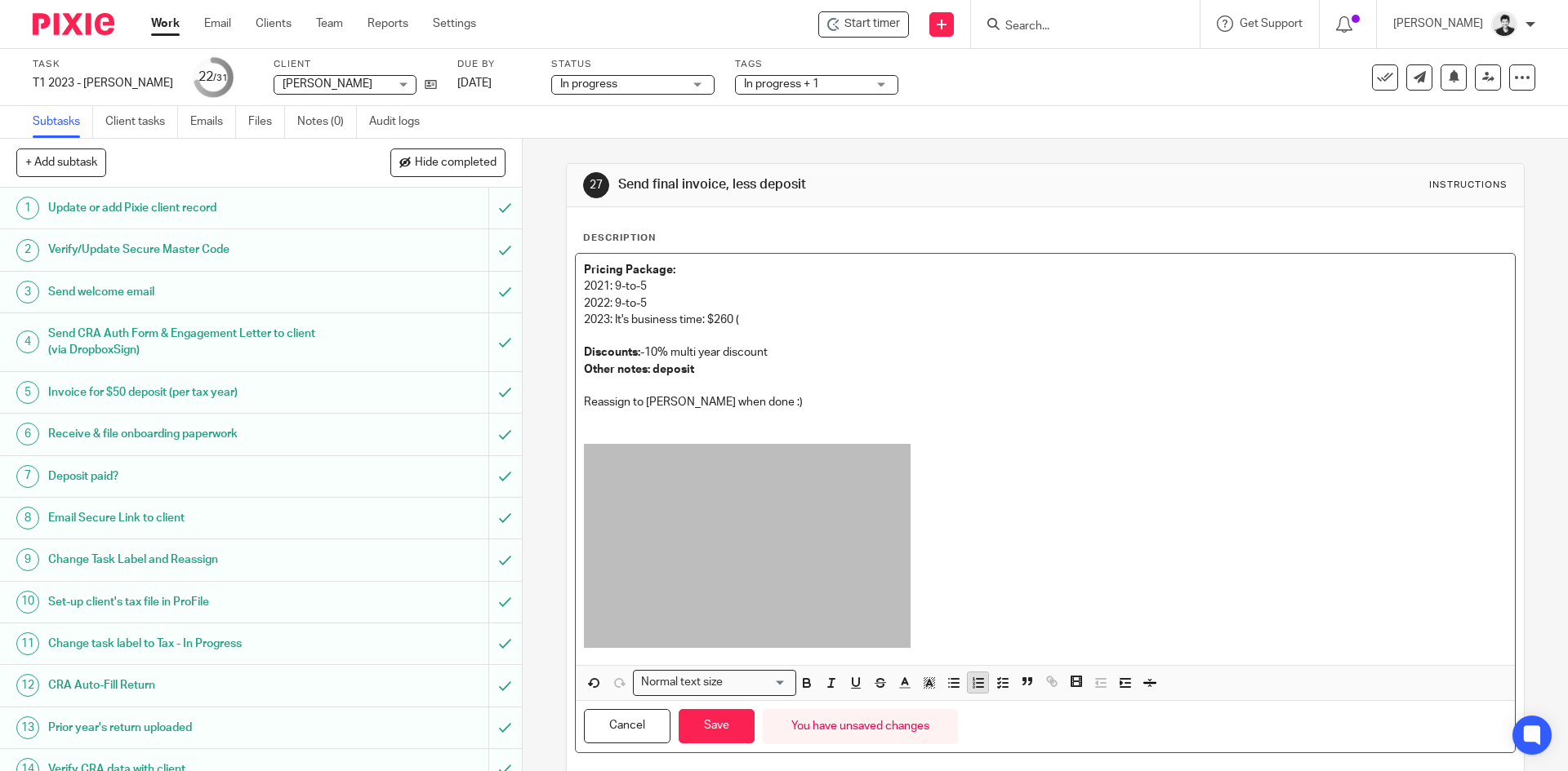
click at [975, 676] on icon "button" at bounding box center [978, 683] width 15 height 15
click at [584, 303] on p "2022: 9-to-5" at bounding box center [1045, 304] width 922 height 17
click at [721, 722] on button "Save" at bounding box center [717, 727] width 76 height 35
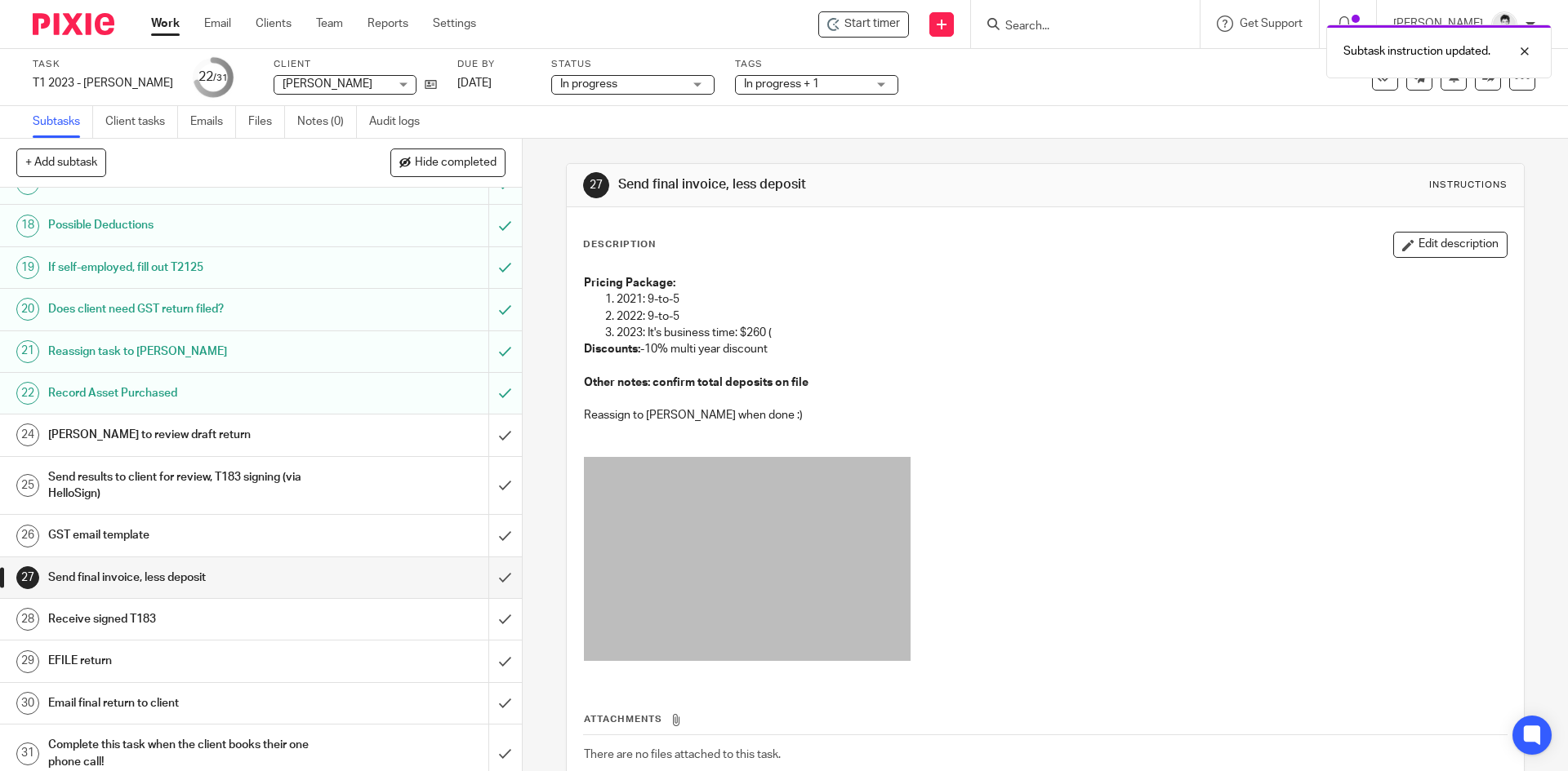
scroll to position [766, 0]
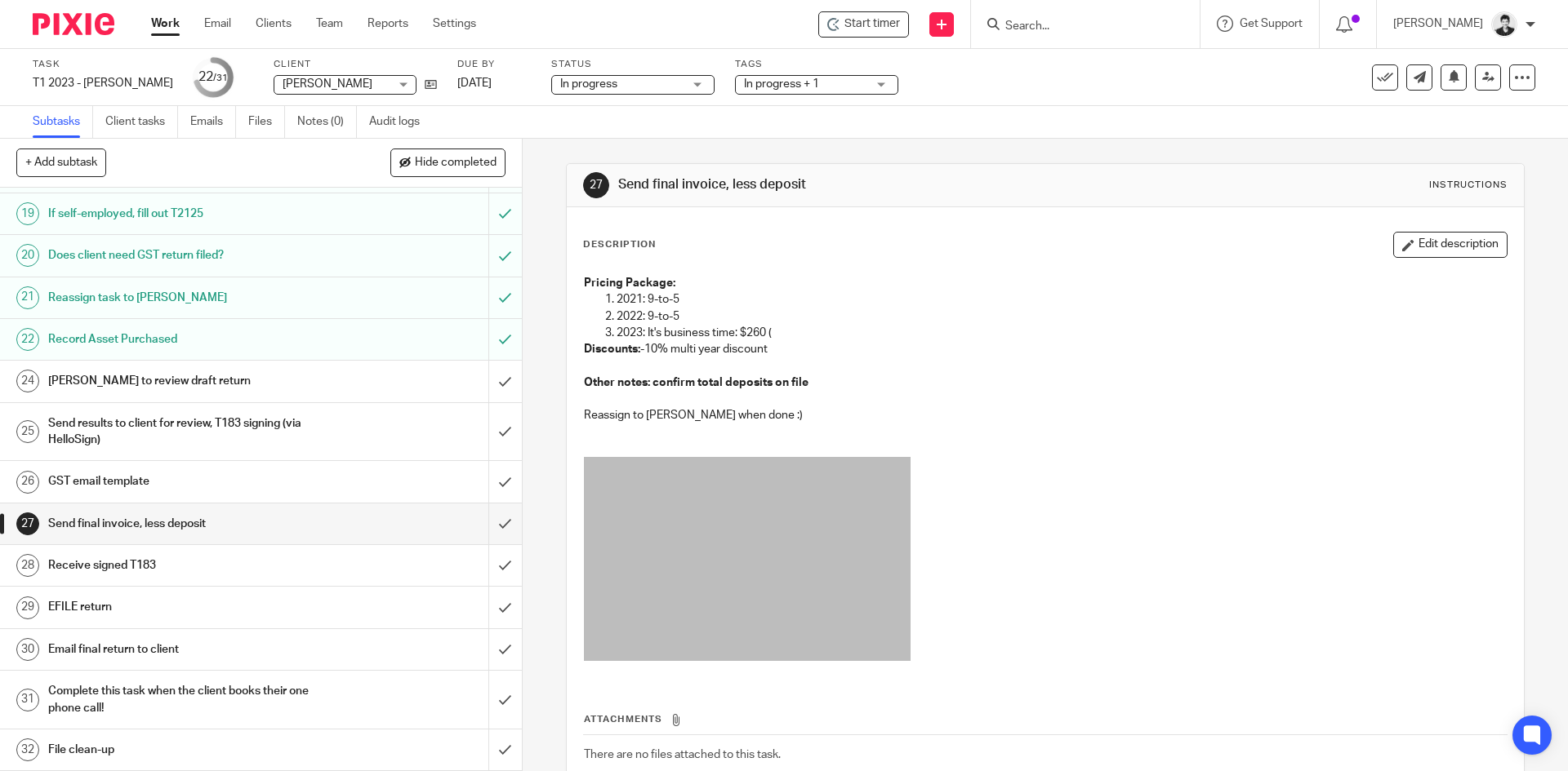
click at [245, 380] on h1 "[PERSON_NAME] to review draft return" at bounding box center [189, 381] width 283 height 24
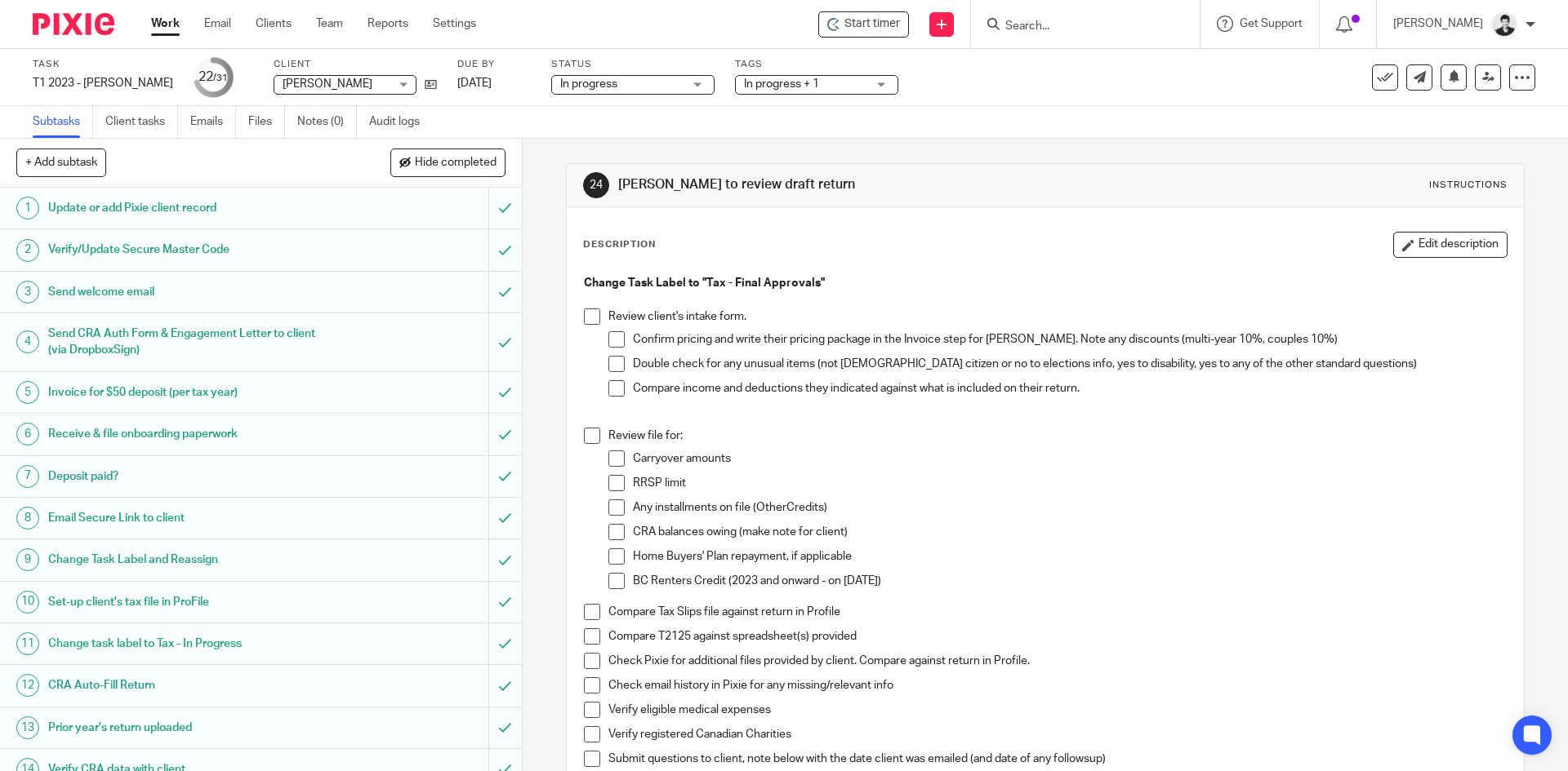
click at [611, 338] on span at bounding box center [616, 339] width 17 height 17
click at [1417, 246] on button "Edit description" at bounding box center [1450, 245] width 114 height 26
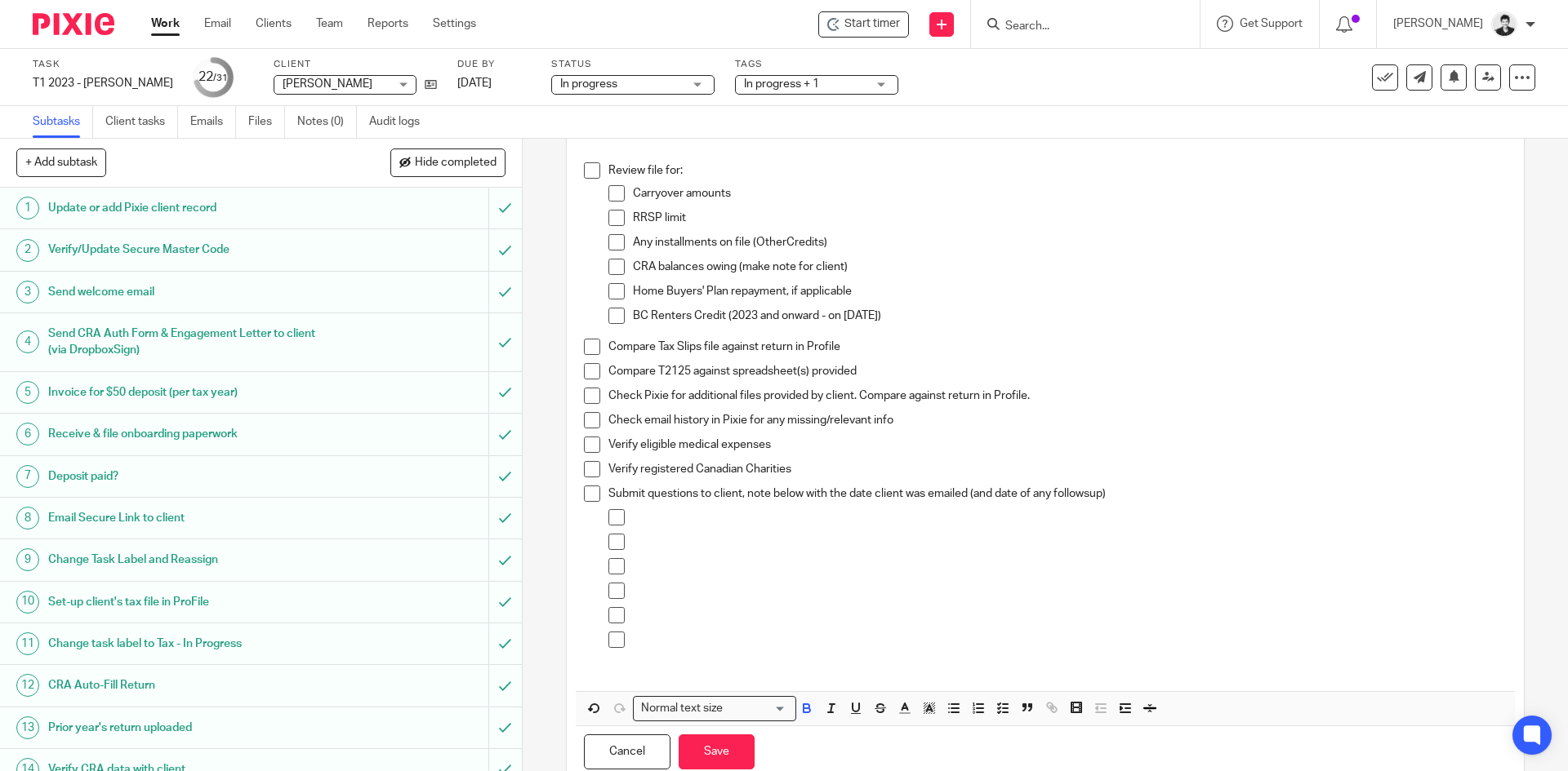
scroll to position [261, 0]
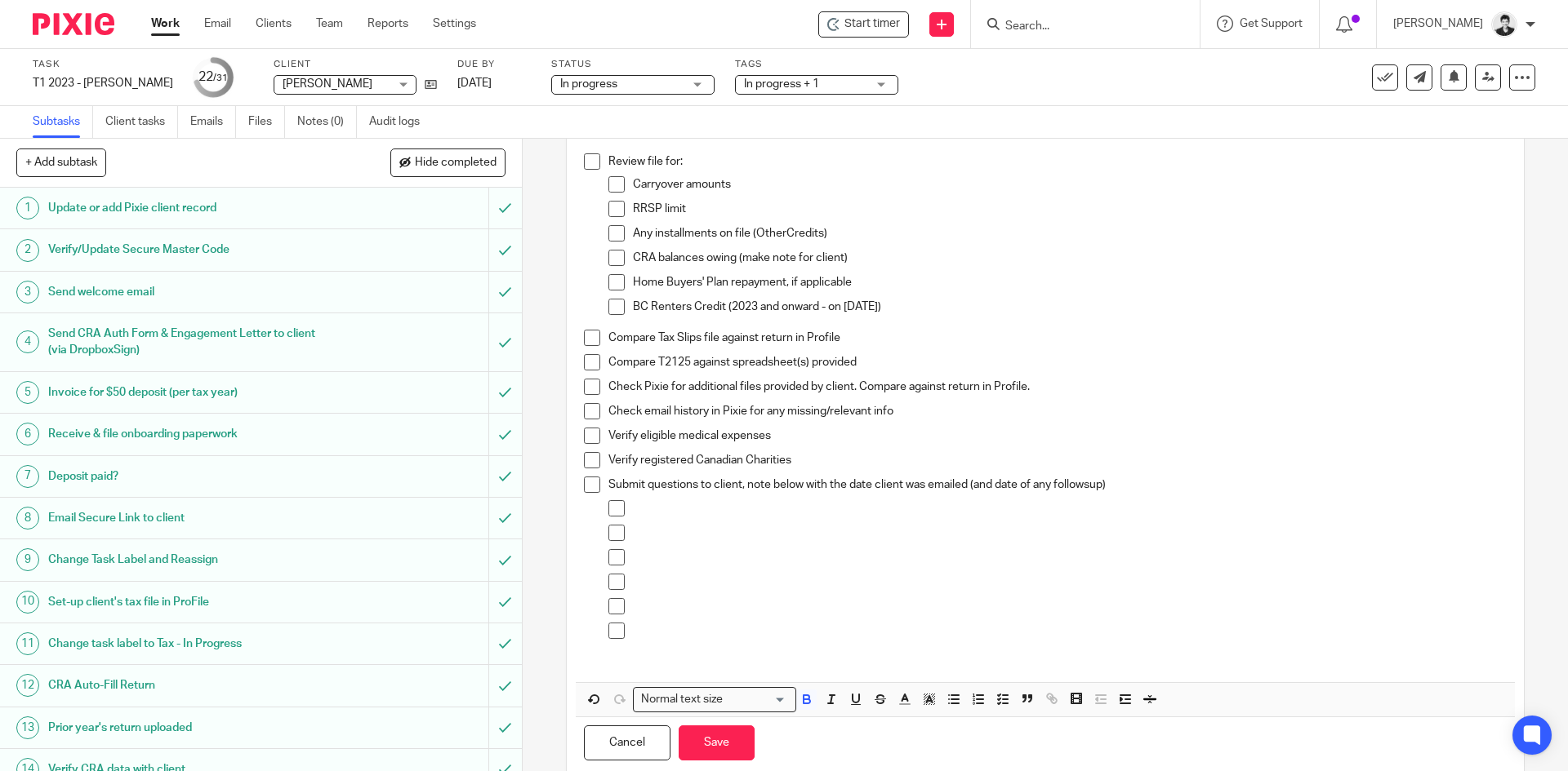
click at [670, 506] on p at bounding box center [1069, 508] width 873 height 17
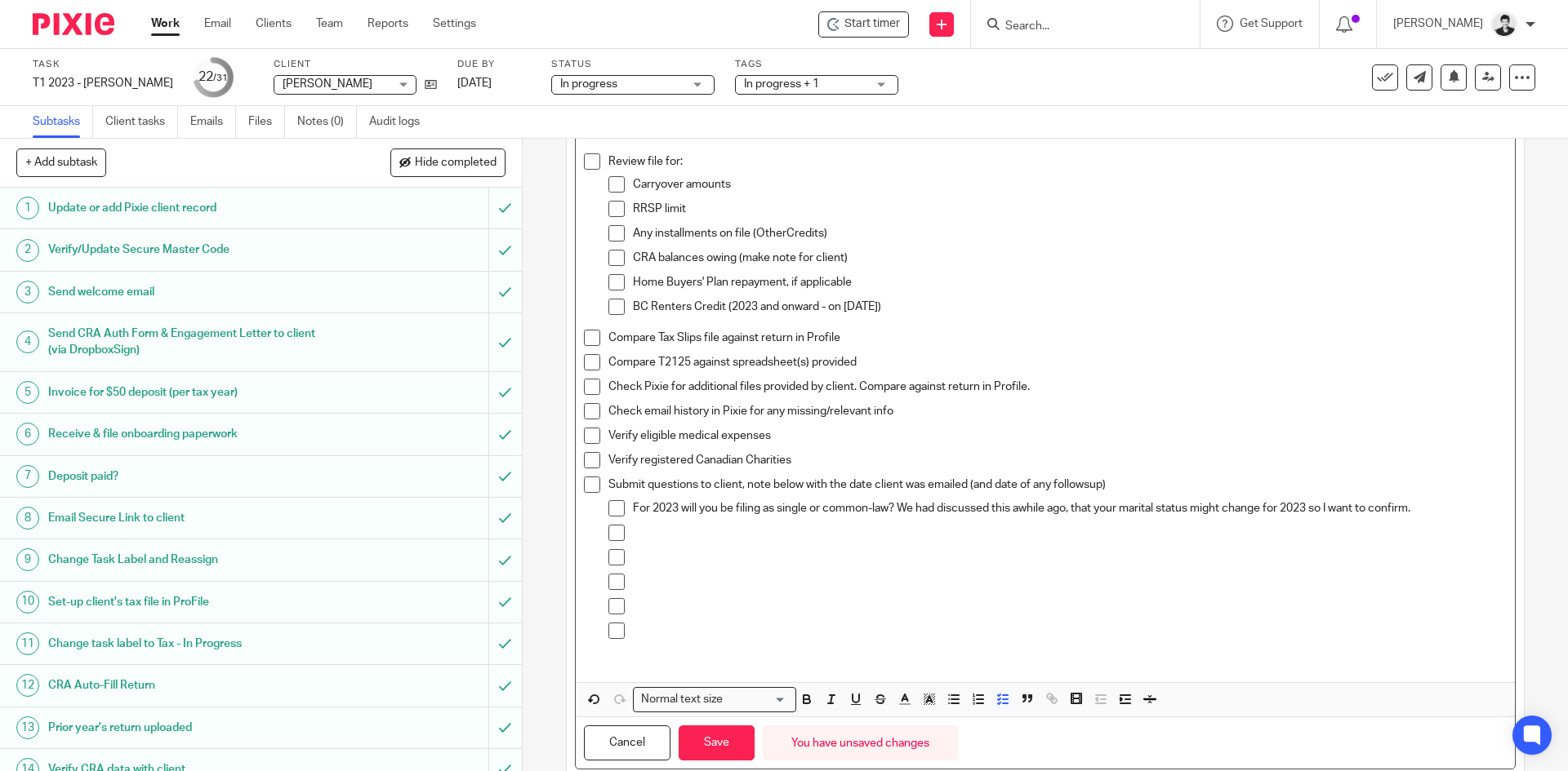
click at [1417, 508] on p "For 2023 will you be filing as single or common-law? We had discussed this awhi…" at bounding box center [1069, 508] width 873 height 17
click at [656, 556] on p at bounding box center [1069, 557] width 873 height 17
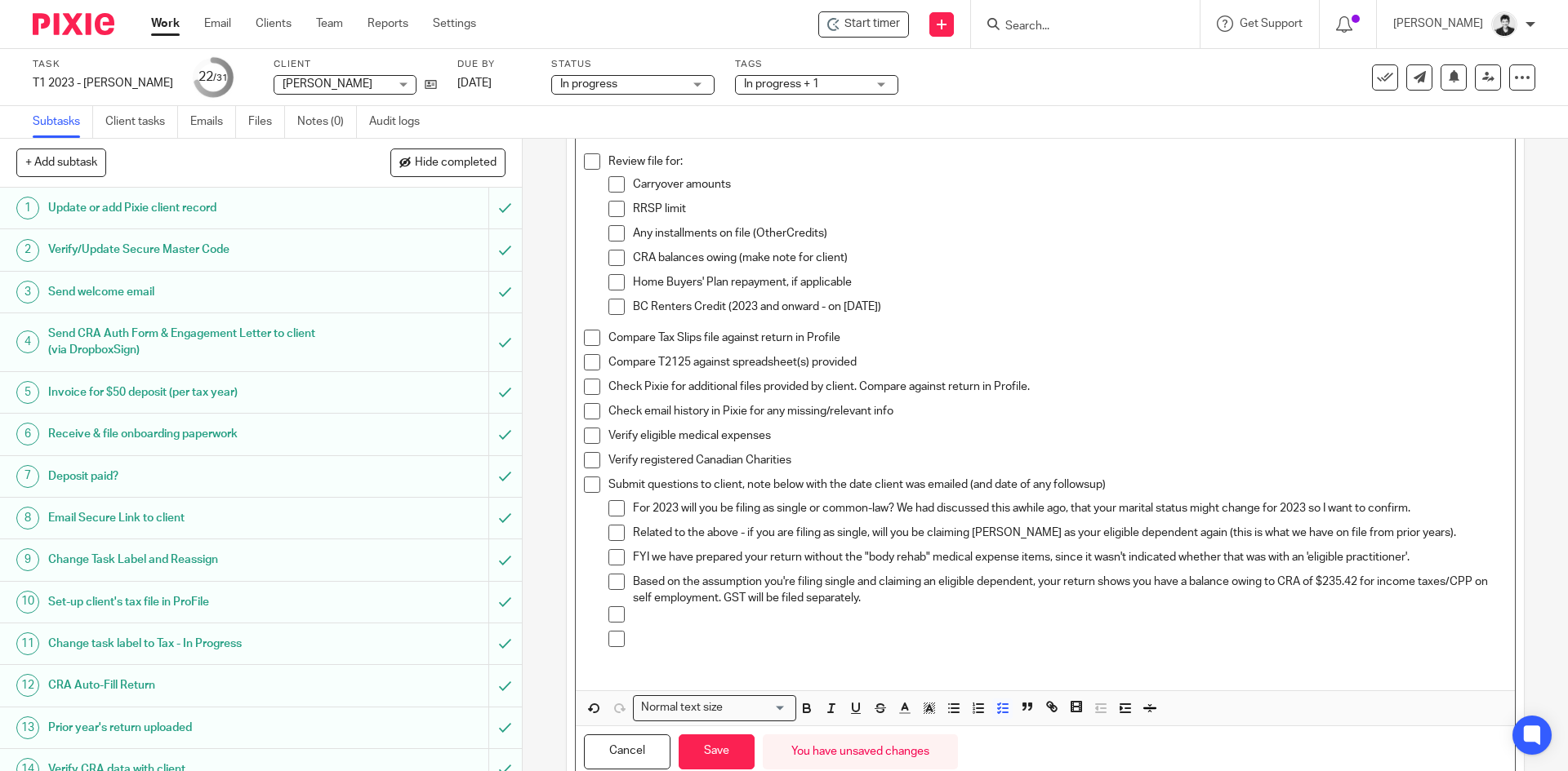
drag, startPoint x: 933, startPoint y: 600, endPoint x: 626, endPoint y: 505, distance: 321.4
click at [626, 505] on ul "For 2023 will you be filing as single or common-law? We had discussed this awhi…" at bounding box center [1057, 578] width 898 height 156
copy ul "For 2023 will you be filing as single or common-law? We had discussed this awhi…"
click at [585, 337] on span at bounding box center [592, 338] width 17 height 17
click at [586, 352] on li "Compare Tax Slips file against return in Profile" at bounding box center [1045, 342] width 922 height 24
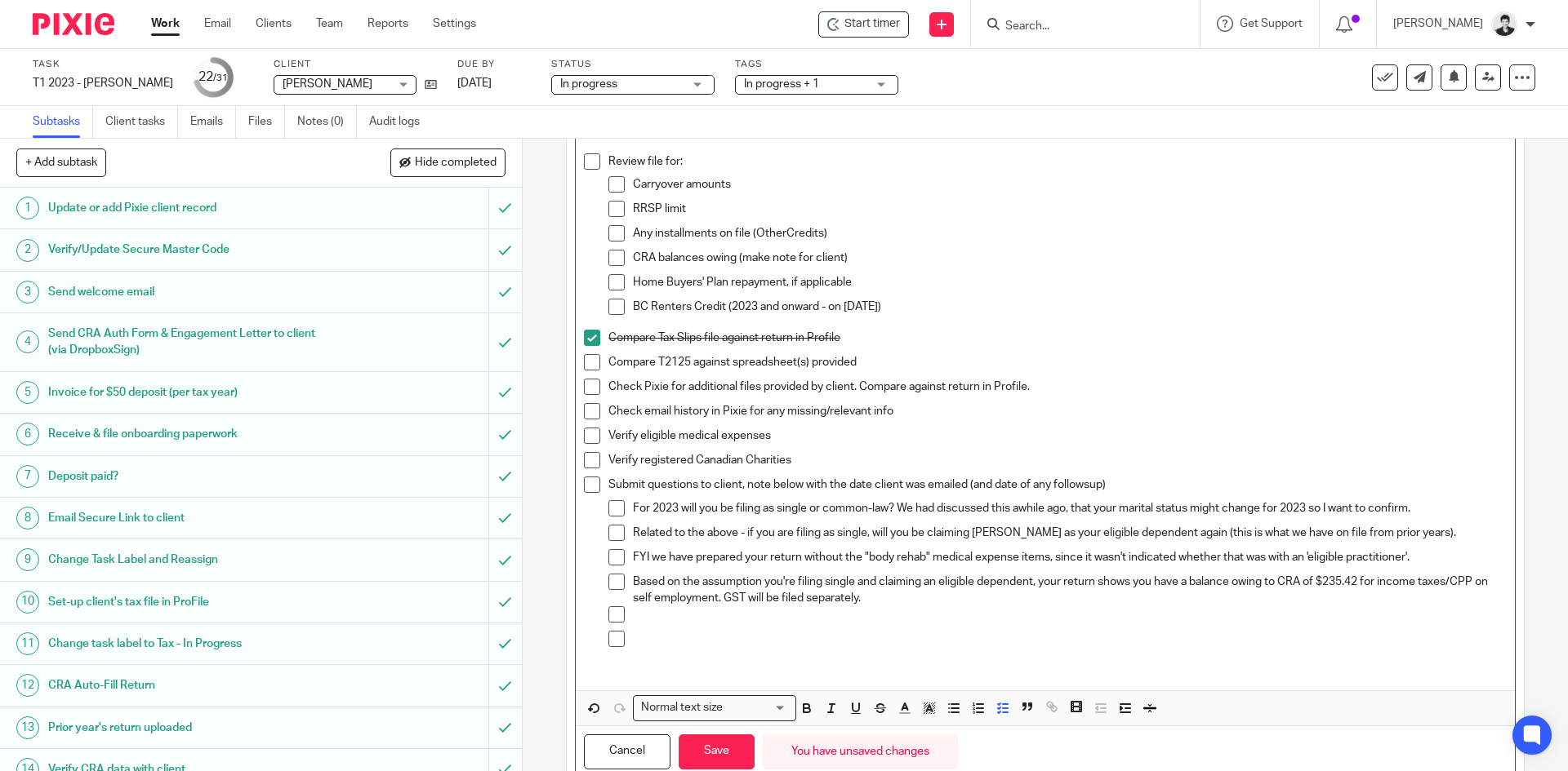
click at [587, 353] on li "Compare Tax Slips file against return in Profile" at bounding box center [1045, 342] width 922 height 24
click at [589, 362] on span at bounding box center [592, 362] width 17 height 17
drag, startPoint x: 587, startPoint y: 158, endPoint x: 610, endPoint y: 182, distance: 33.2
click at [587, 158] on span at bounding box center [592, 161] width 17 height 17
click at [612, 184] on span at bounding box center [616, 184] width 17 height 17
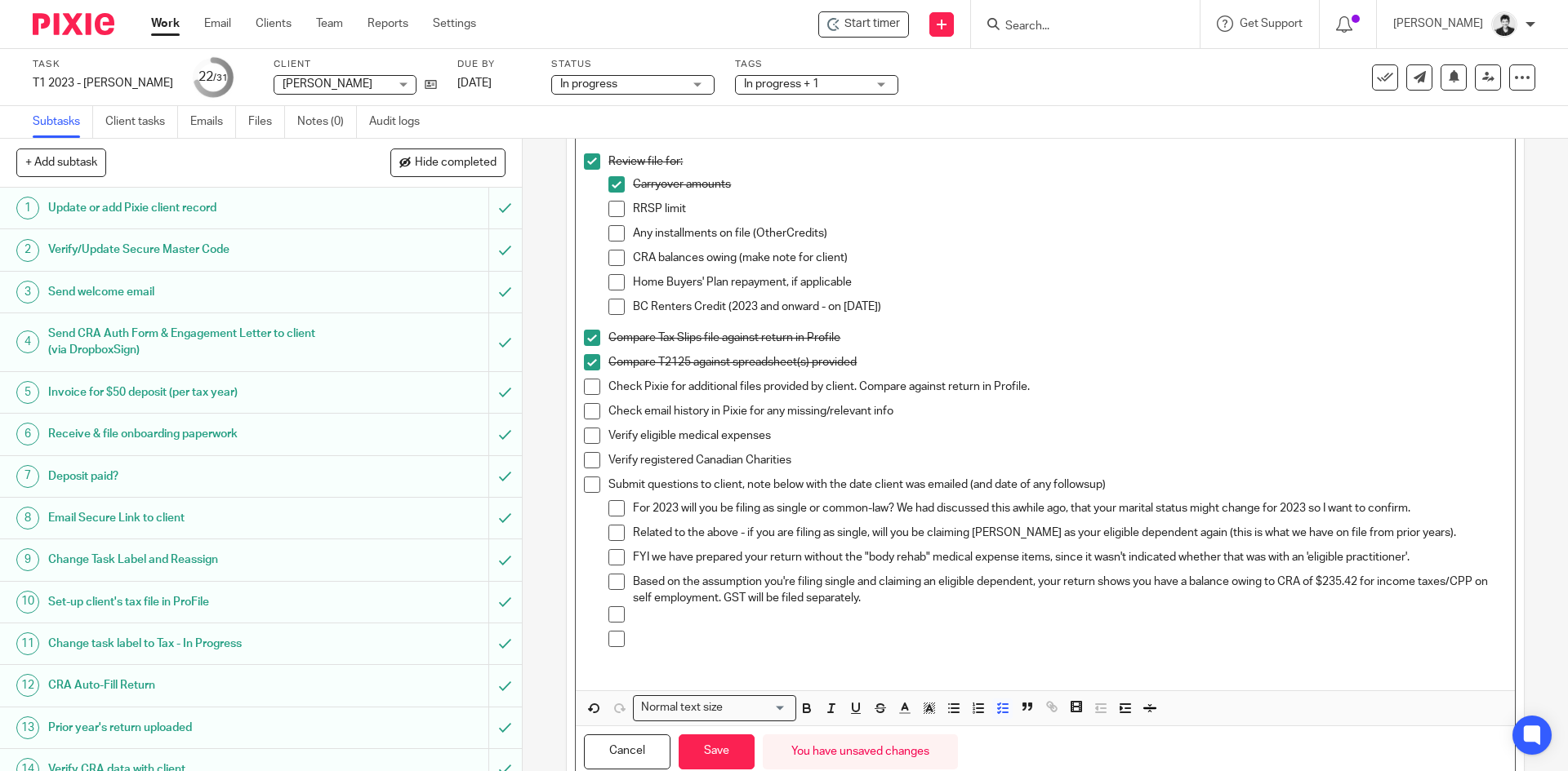
drag, startPoint x: 612, startPoint y: 204, endPoint x: 612, endPoint y: 218, distance: 14.0
click at [612, 205] on span at bounding box center [616, 209] width 17 height 17
click at [612, 227] on span at bounding box center [616, 233] width 17 height 17
click at [612, 247] on li "Any installments on file (OtherCredits)" at bounding box center [1057, 238] width 898 height 24
click at [612, 272] on li "CRA balances owing (make note for client)" at bounding box center [1057, 262] width 898 height 24
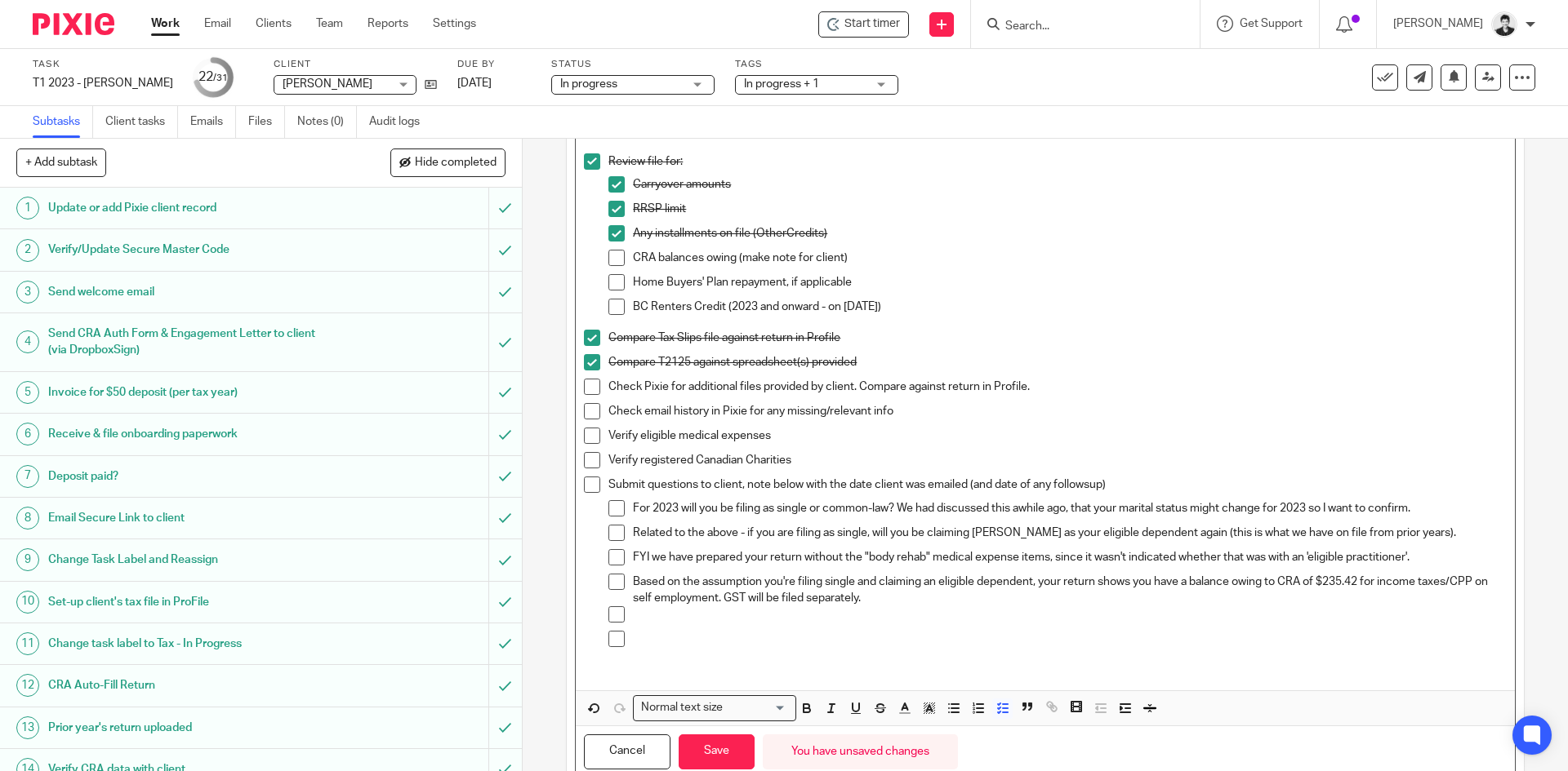
click at [612, 282] on span at bounding box center [616, 282] width 17 height 17
click at [612, 265] on span at bounding box center [616, 258] width 17 height 17
click at [610, 298] on span at bounding box center [616, 306] width 17 height 17
click at [589, 387] on span at bounding box center [592, 386] width 17 height 17
drag, startPoint x: 587, startPoint y: 402, endPoint x: 586, endPoint y: 416, distance: 14.0
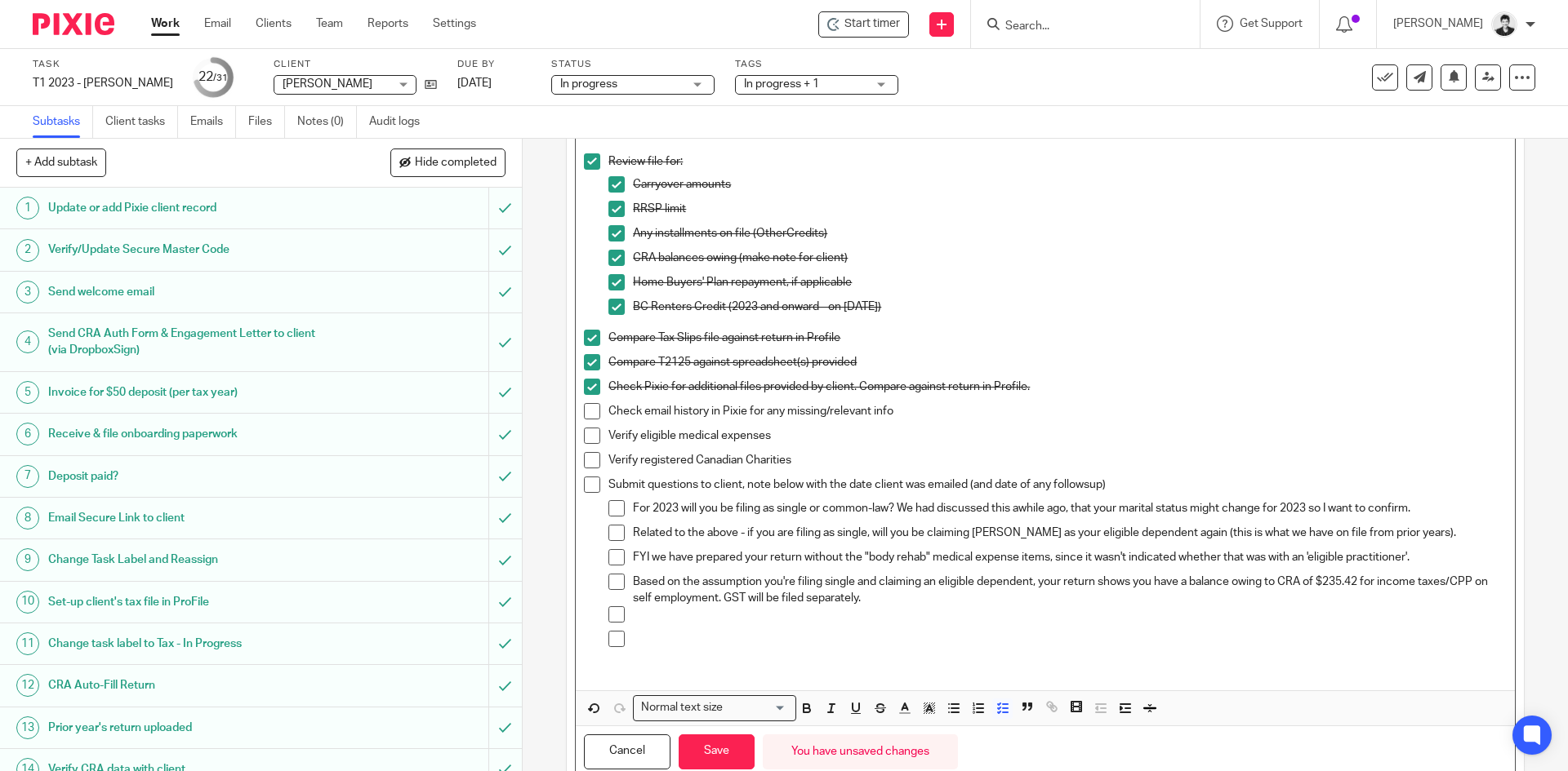
click at [587, 403] on ul "Compare Tax Slips file against return in Profile Compare T2125 against spreadsh…" at bounding box center [1045, 496] width 922 height 332
drag, startPoint x: 582, startPoint y: 428, endPoint x: 582, endPoint y: 411, distance: 17.0
click at [584, 429] on span at bounding box center [592, 436] width 17 height 17
click at [584, 411] on span at bounding box center [592, 411] width 17 height 17
click at [584, 453] on span at bounding box center [592, 460] width 17 height 17
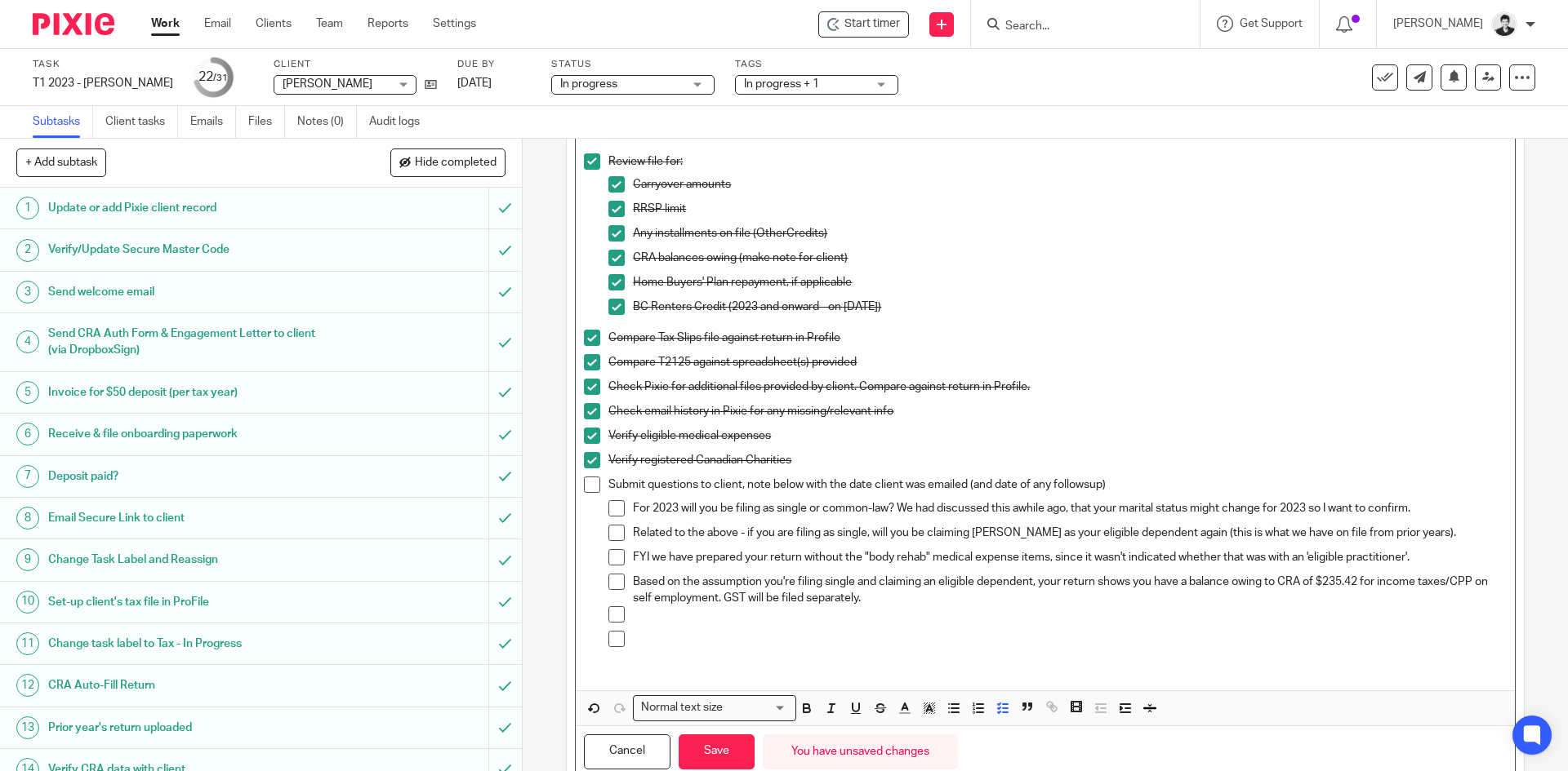
drag, startPoint x: 582, startPoint y: 486, endPoint x: 1092, endPoint y: 487, distance: 510.0
click at [584, 487] on span at bounding box center [592, 485] width 17 height 17
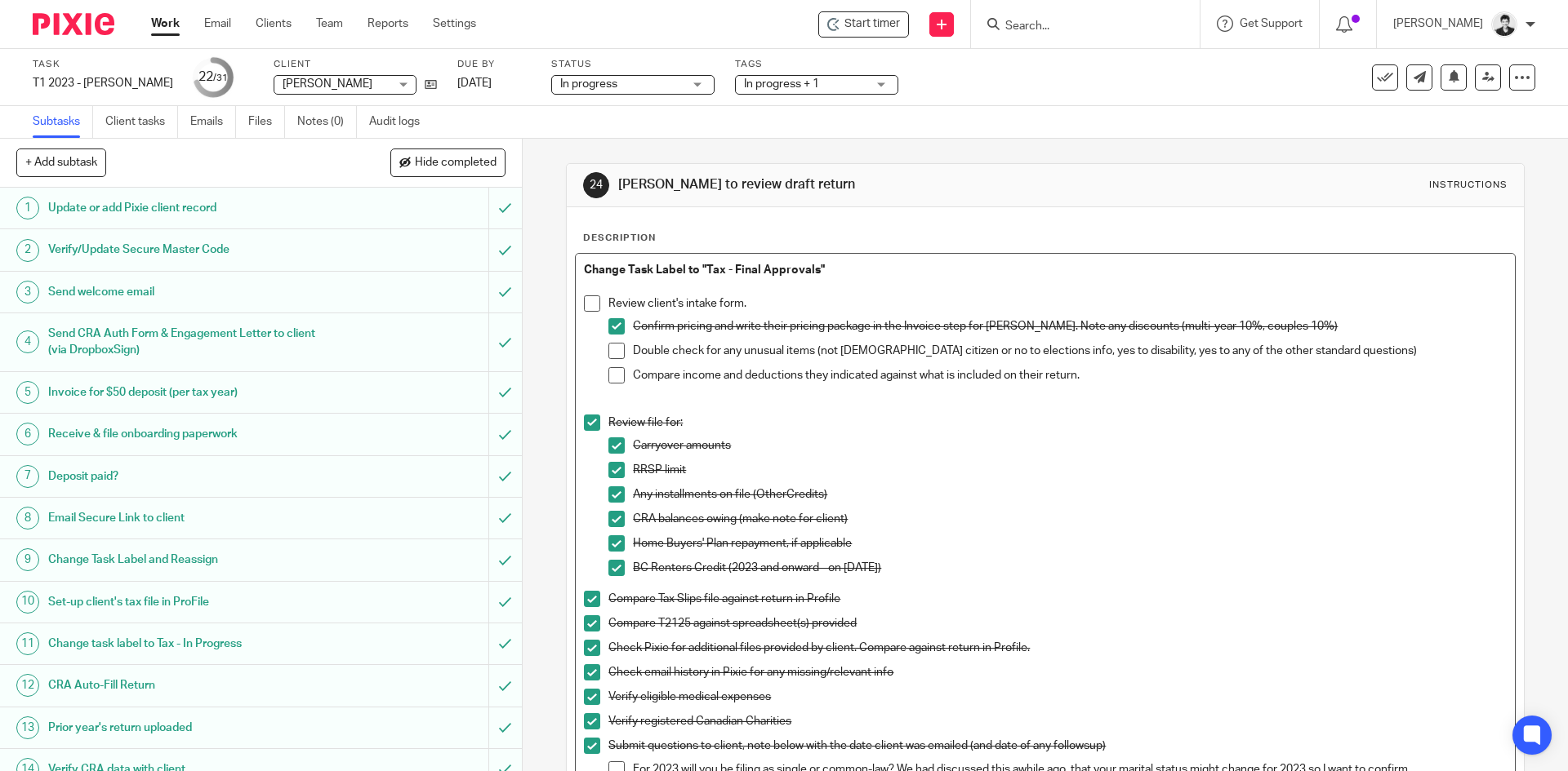
scroll to position [5, 0]
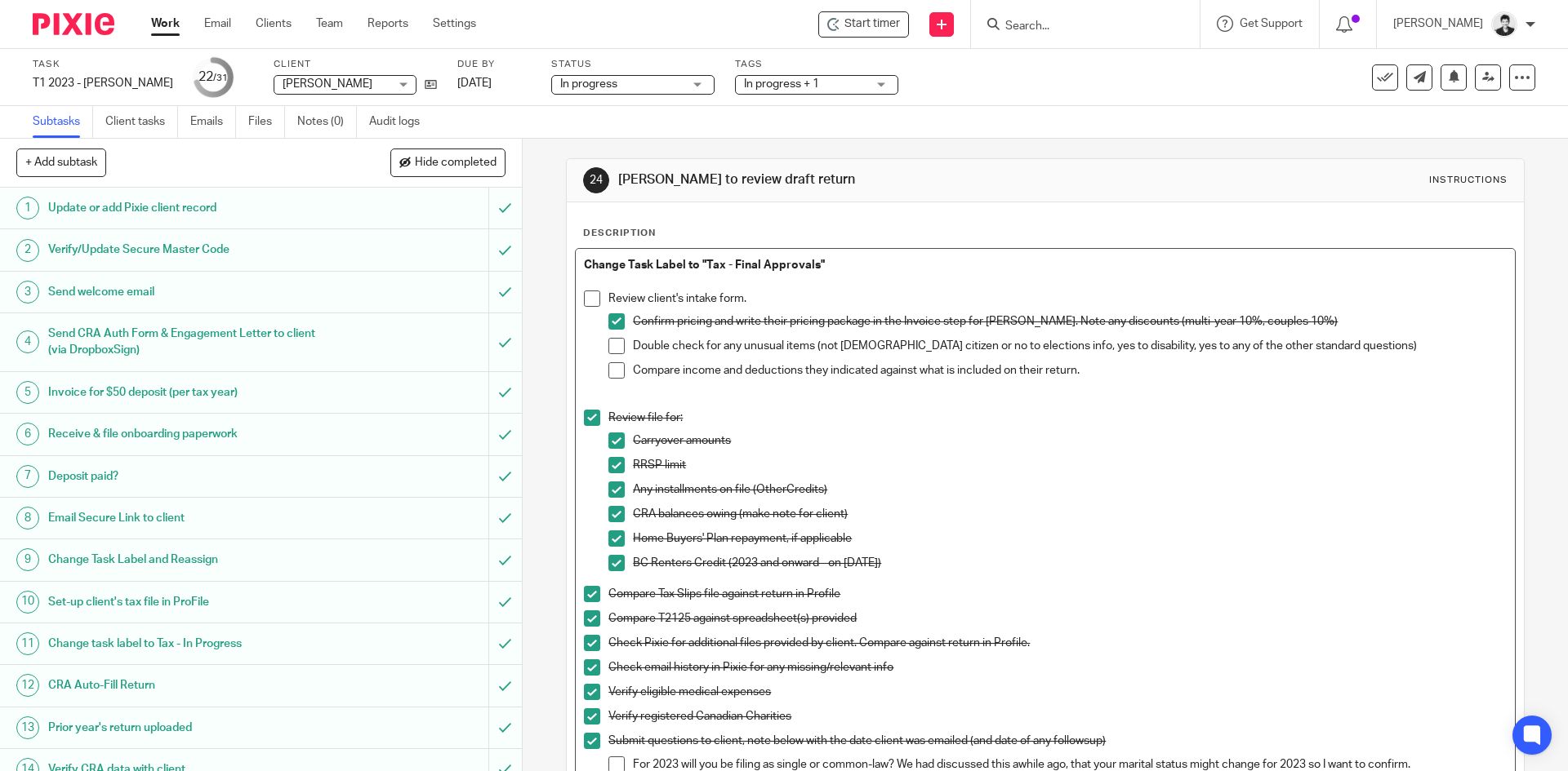
click at [617, 370] on span at bounding box center [616, 370] width 17 height 17
click at [615, 348] on span at bounding box center [616, 345] width 17 height 17
click at [584, 297] on span at bounding box center [592, 298] width 17 height 17
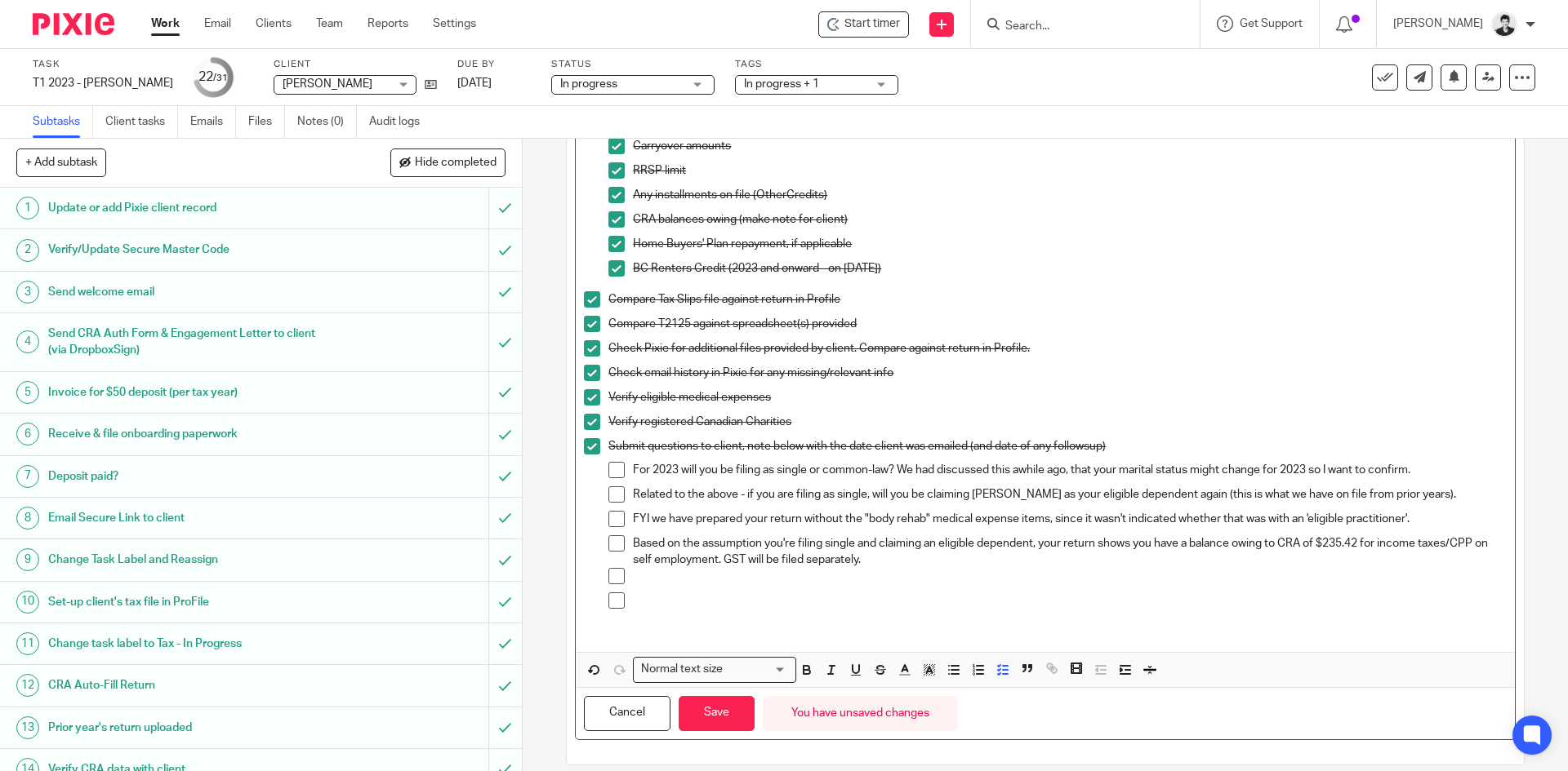
scroll to position [318, 0]
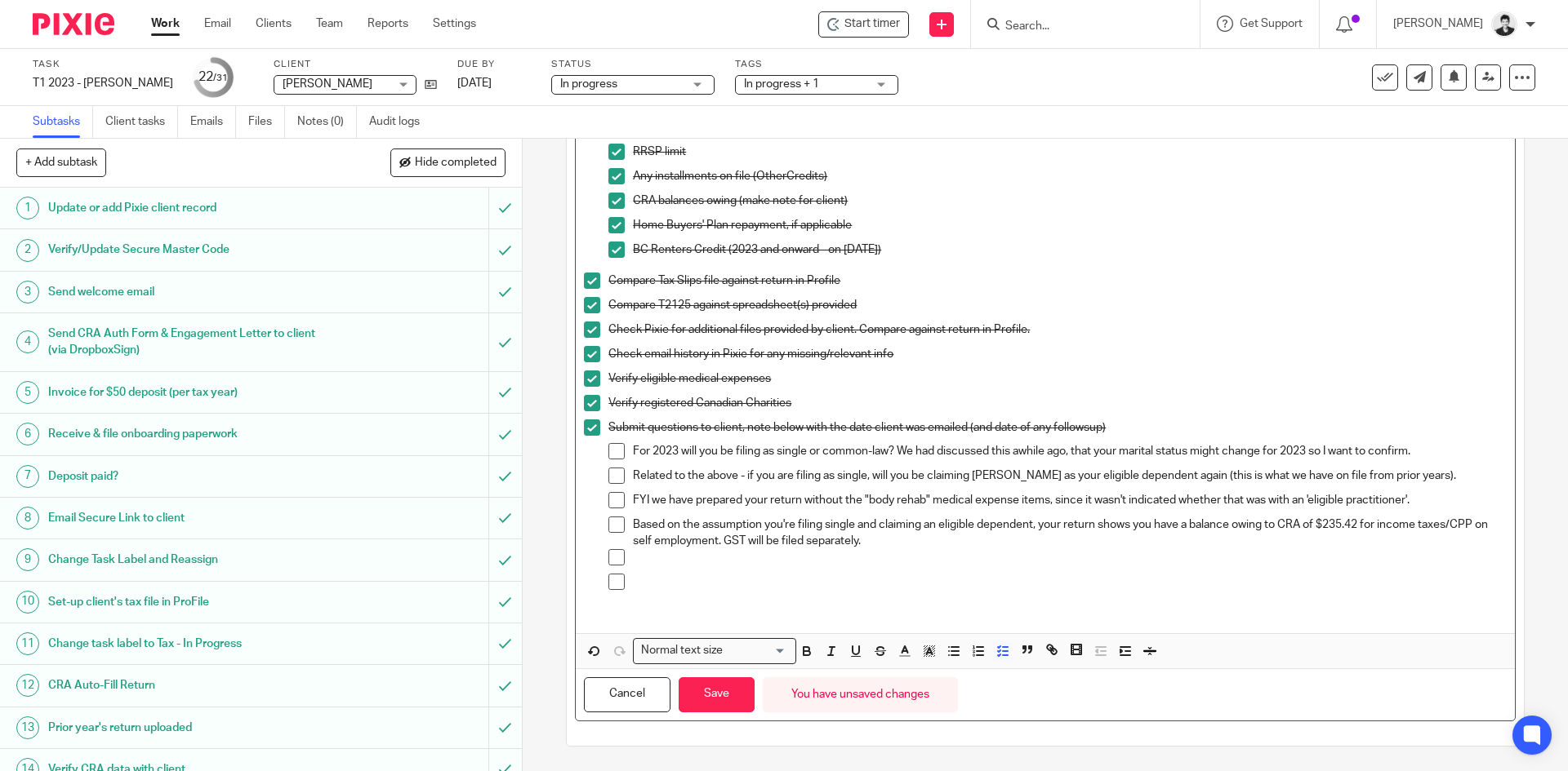
drag, startPoint x: 798, startPoint y: 510, endPoint x: 614, endPoint y: 447, distance: 194.5
click at [614, 447] on ul "For 2023 will you be filing as single or common-law? We had discussed this awhi…" at bounding box center [1057, 520] width 898 height 156
copy ul "For 2023 will you be filing as single or common-law? We had discussed this awhi…"
click at [705, 695] on button "Save" at bounding box center [717, 695] width 76 height 35
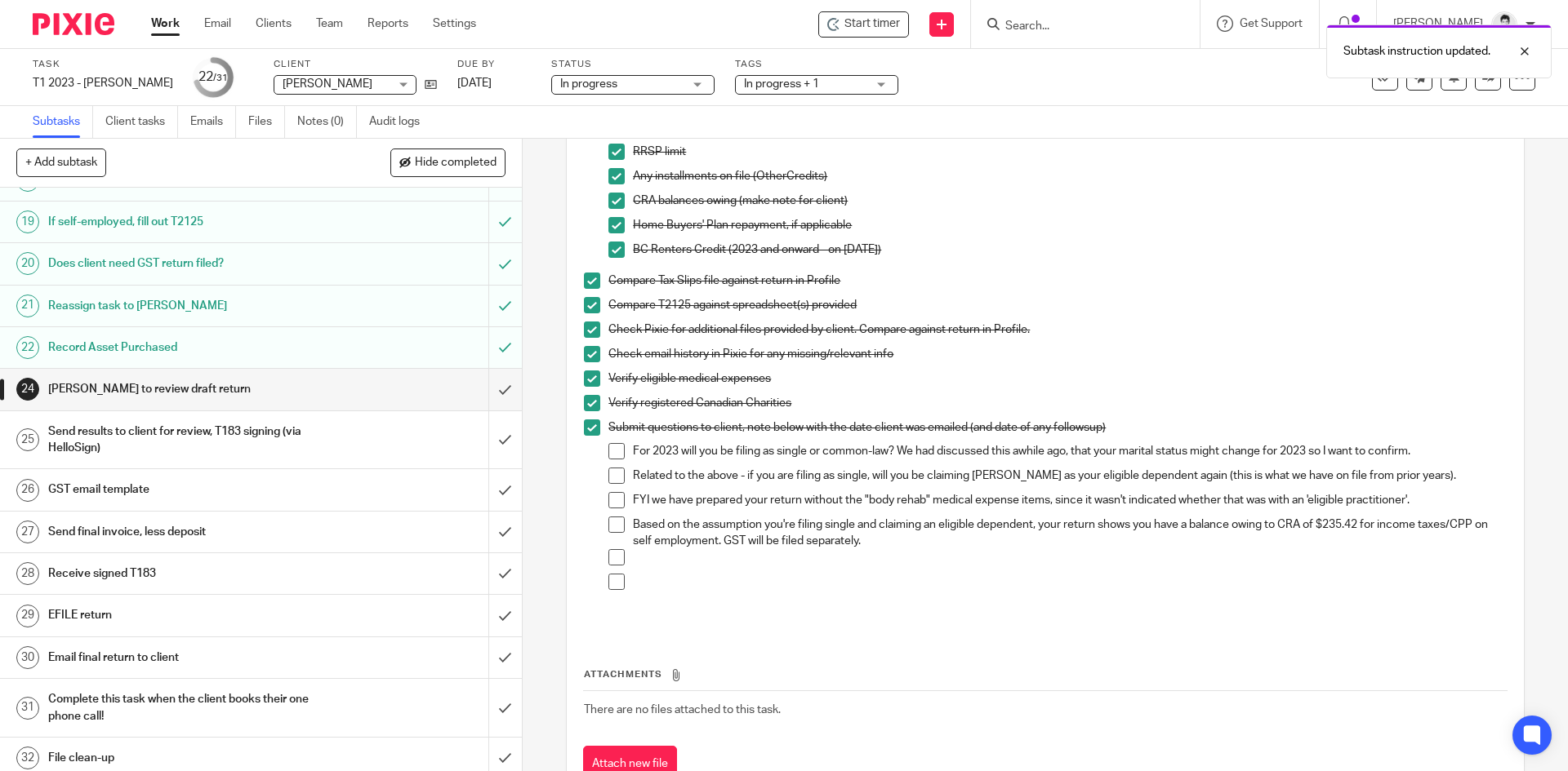
scroll to position [766, 0]
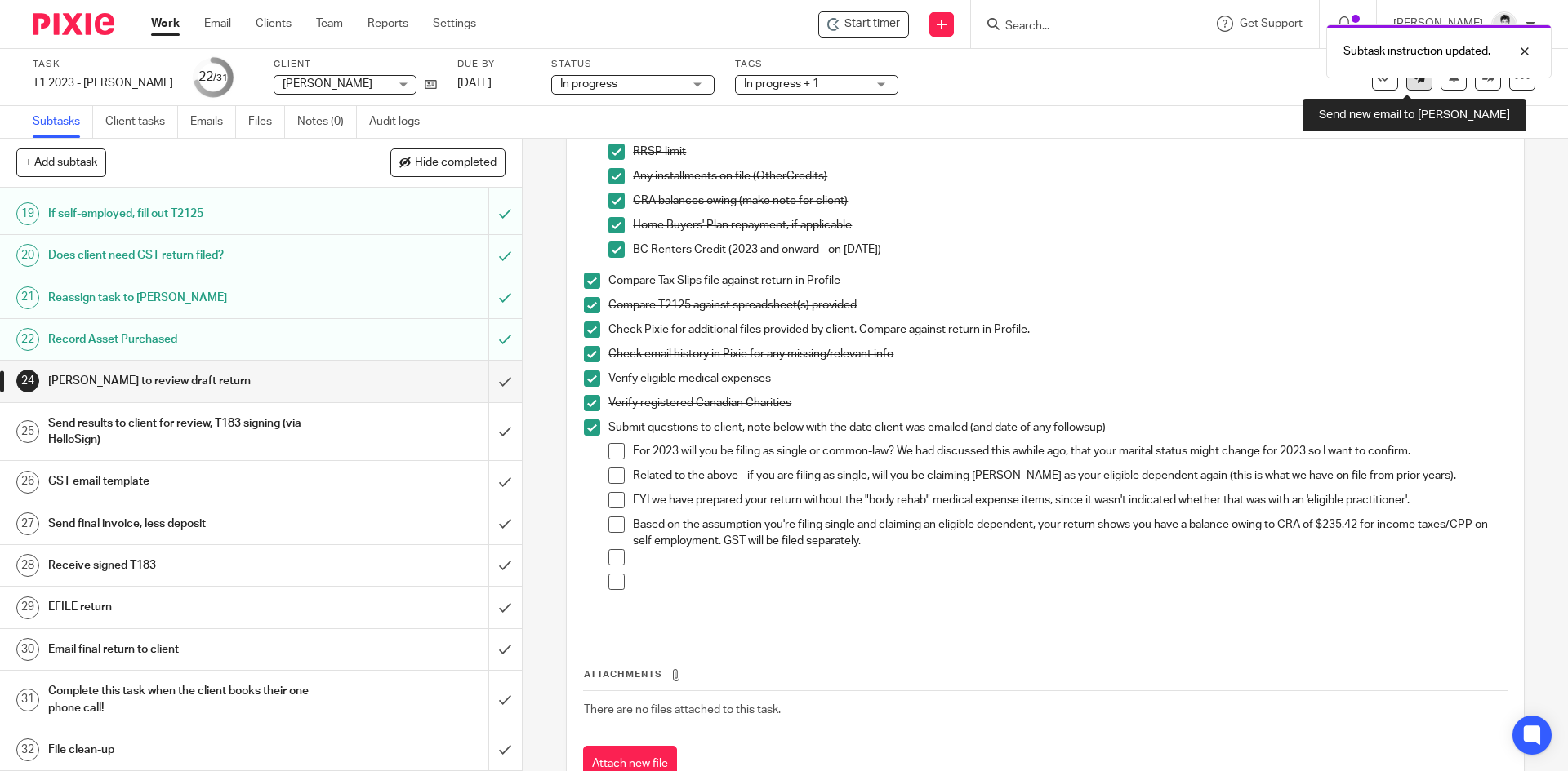
click at [1409, 87] on link at bounding box center [1419, 77] width 26 height 26
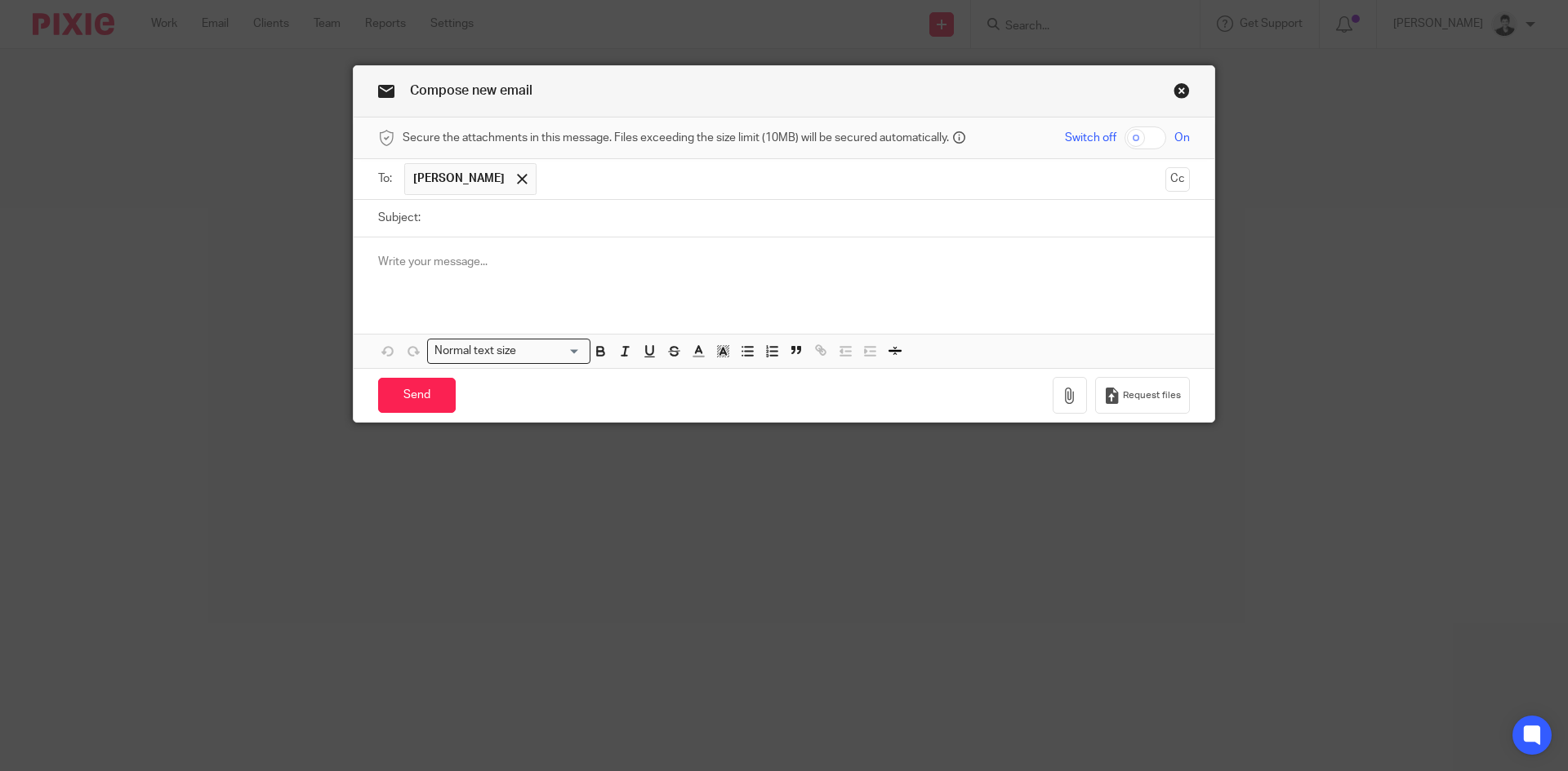
click at [522, 218] on input "Subject:" at bounding box center [809, 218] width 761 height 37
type input "2023 Tax return"
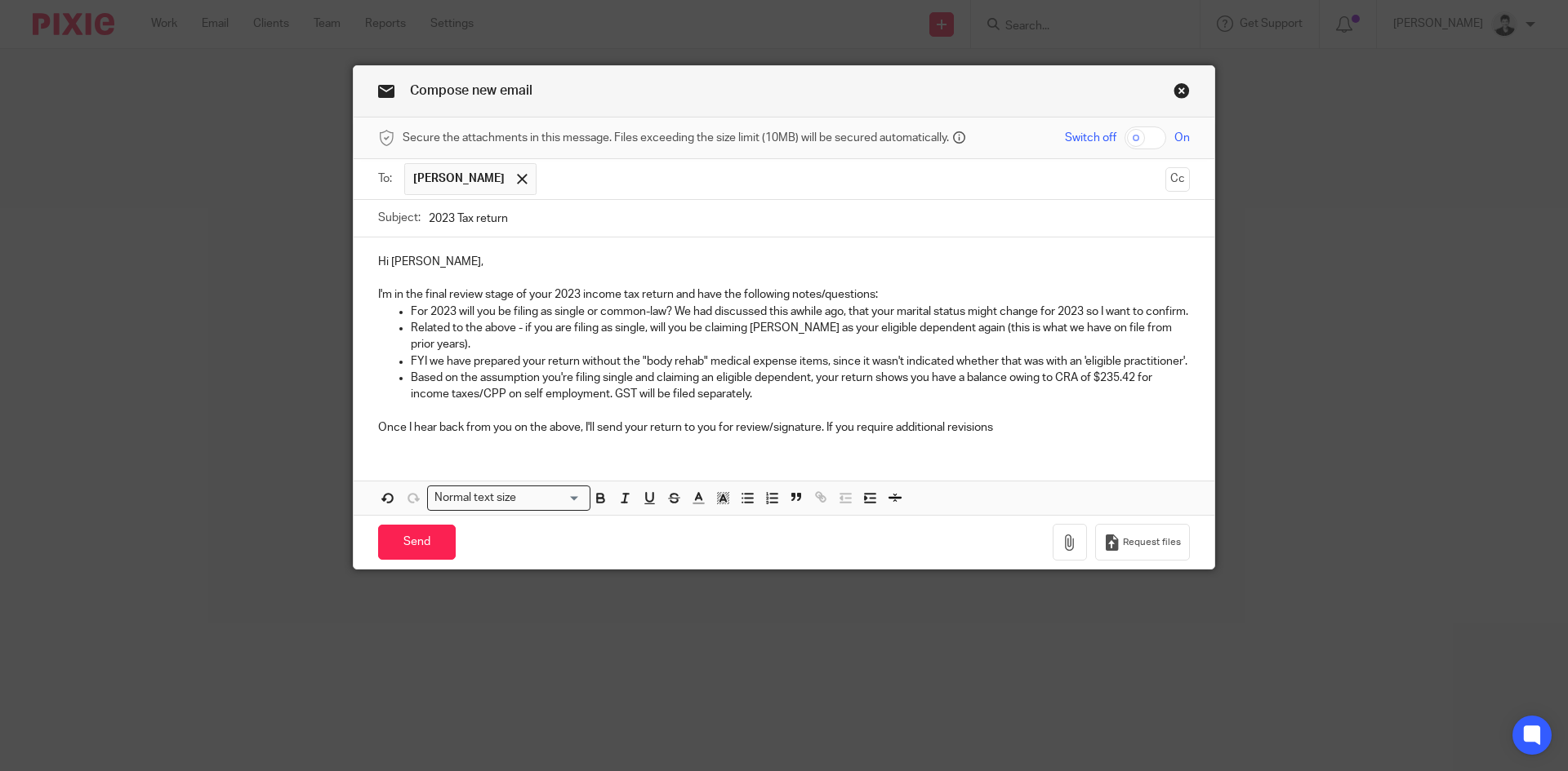
drag, startPoint x: 818, startPoint y: 452, endPoint x: 878, endPoint y: 420, distance: 68.0
click at [818, 448] on div "Hi Tima, I'm in the final review stage of your 2023 income tax return and have …" at bounding box center [784, 343] width 861 height 211
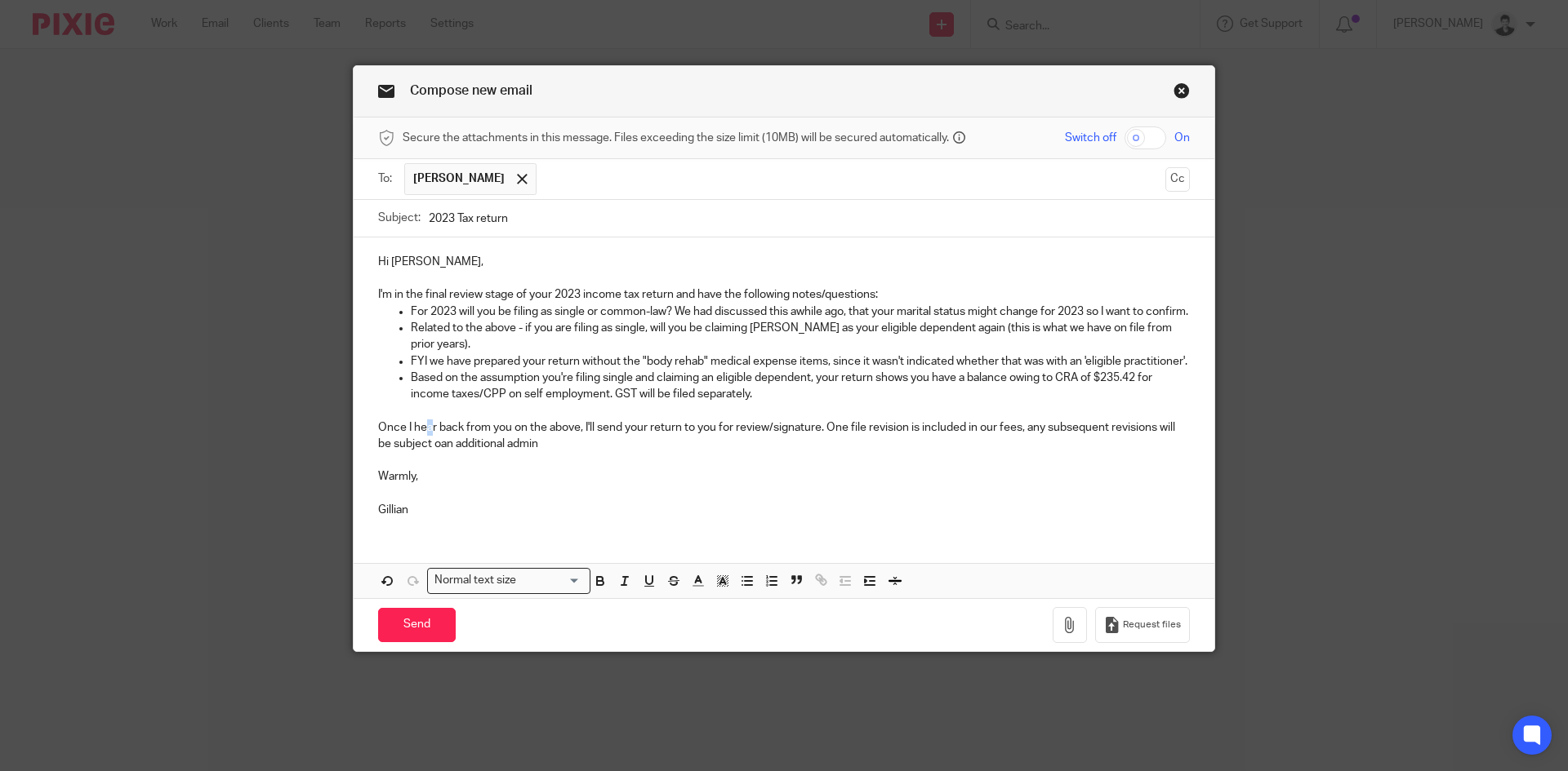
drag, startPoint x: 423, startPoint y: 468, endPoint x: 718, endPoint y: 261, distance: 360.4
click at [426, 453] on p "Once I hear back from you on the above, I'll send your return to you for review…" at bounding box center [784, 436] width 811 height 33
click at [392, 643] on input "Send" at bounding box center [416, 626] width 77 height 35
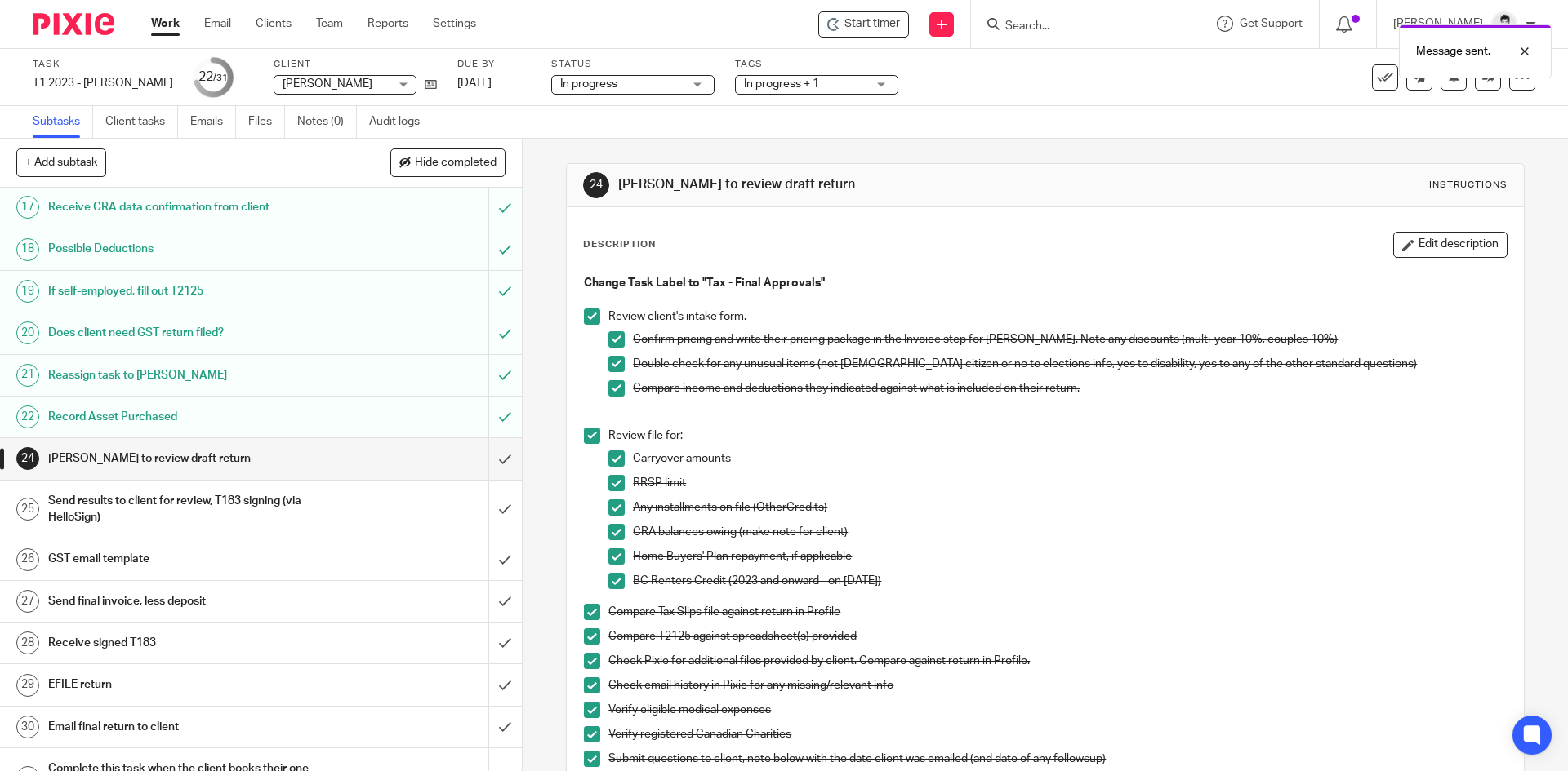
scroll to position [766, 0]
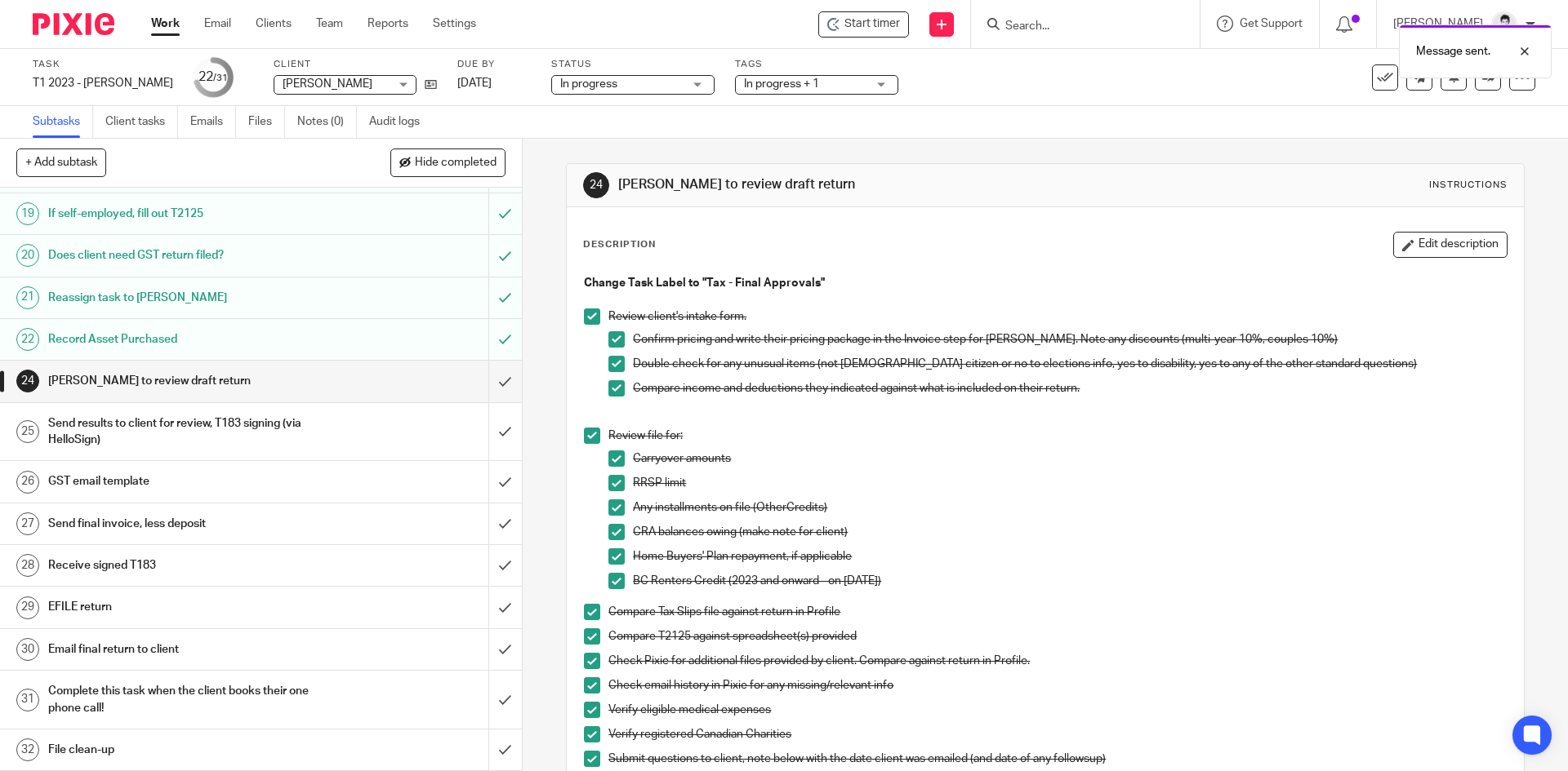
click at [192, 485] on h1 "GST email template" at bounding box center [189, 481] width 283 height 24
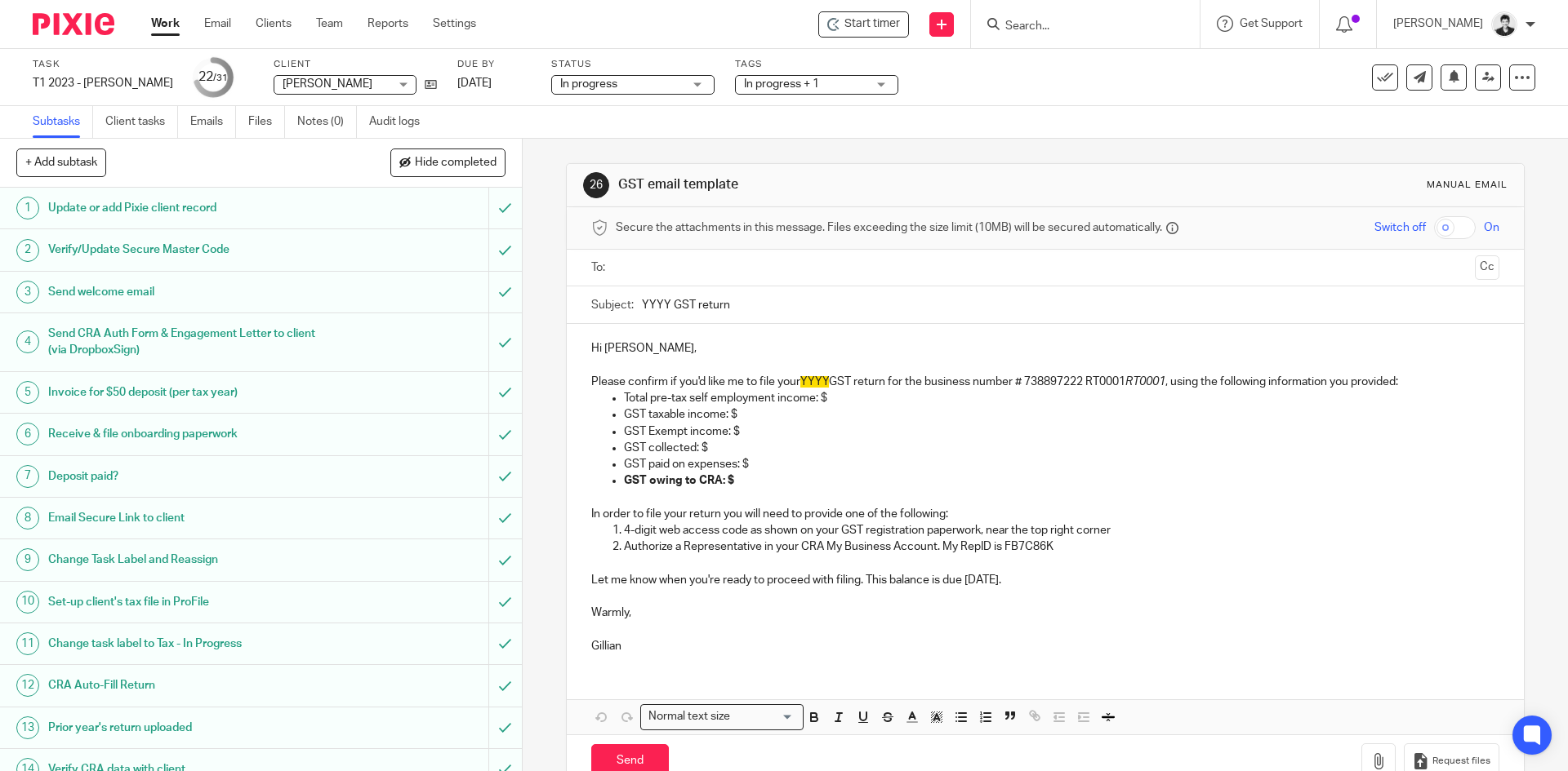
click at [655, 268] on input "text" at bounding box center [1045, 268] width 846 height 19
click at [651, 304] on input "YYYY GST return" at bounding box center [1070, 309] width 857 height 37
click at [644, 305] on input "2023 GST return" at bounding box center [1070, 309] width 857 height 37
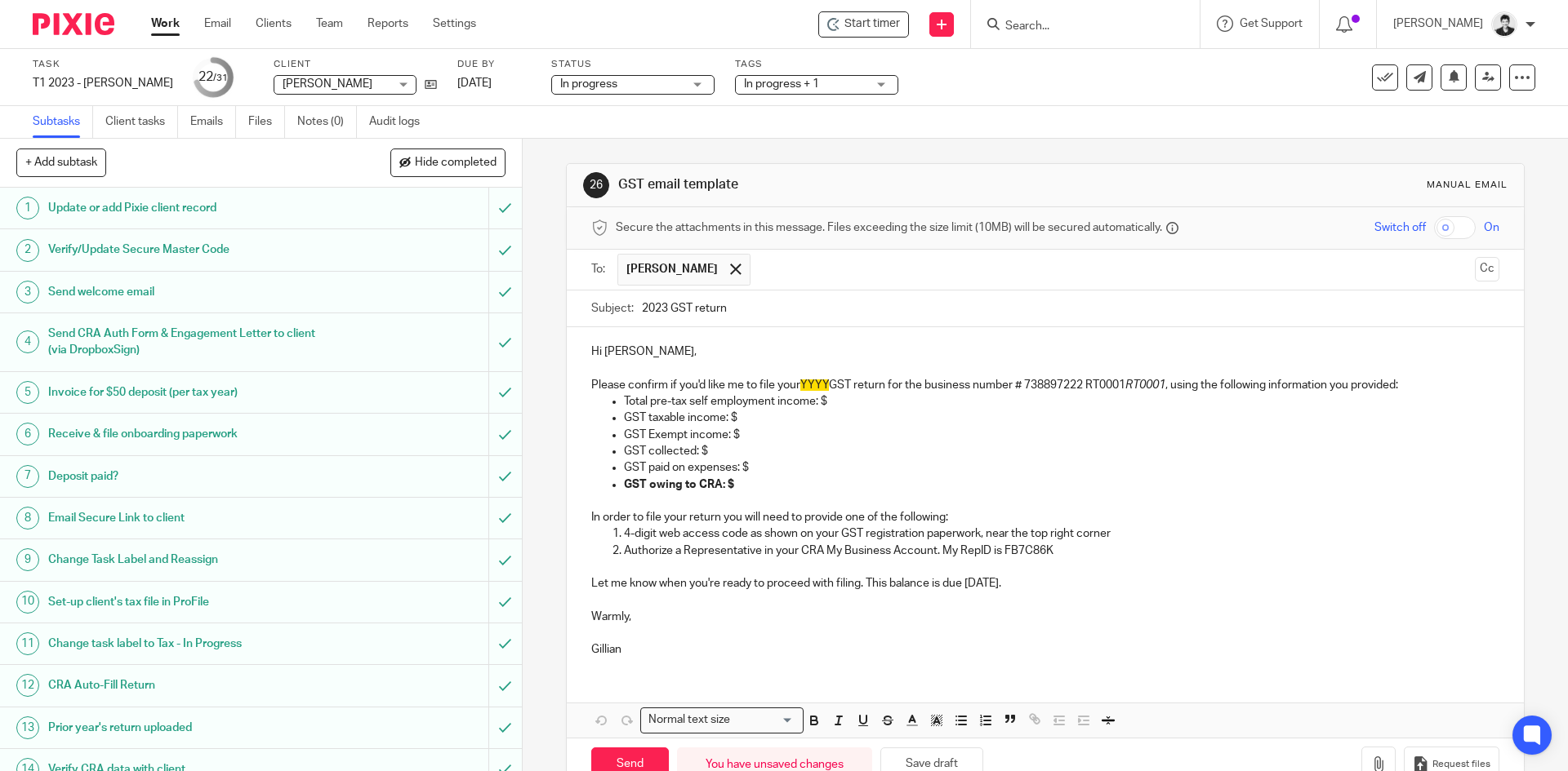
type input "2023 GST return"
click at [811, 381] on span "YYYY" at bounding box center [814, 385] width 29 height 11
paste div
click at [1157, 387] on em "RT0001" at bounding box center [1147, 385] width 40 height 11
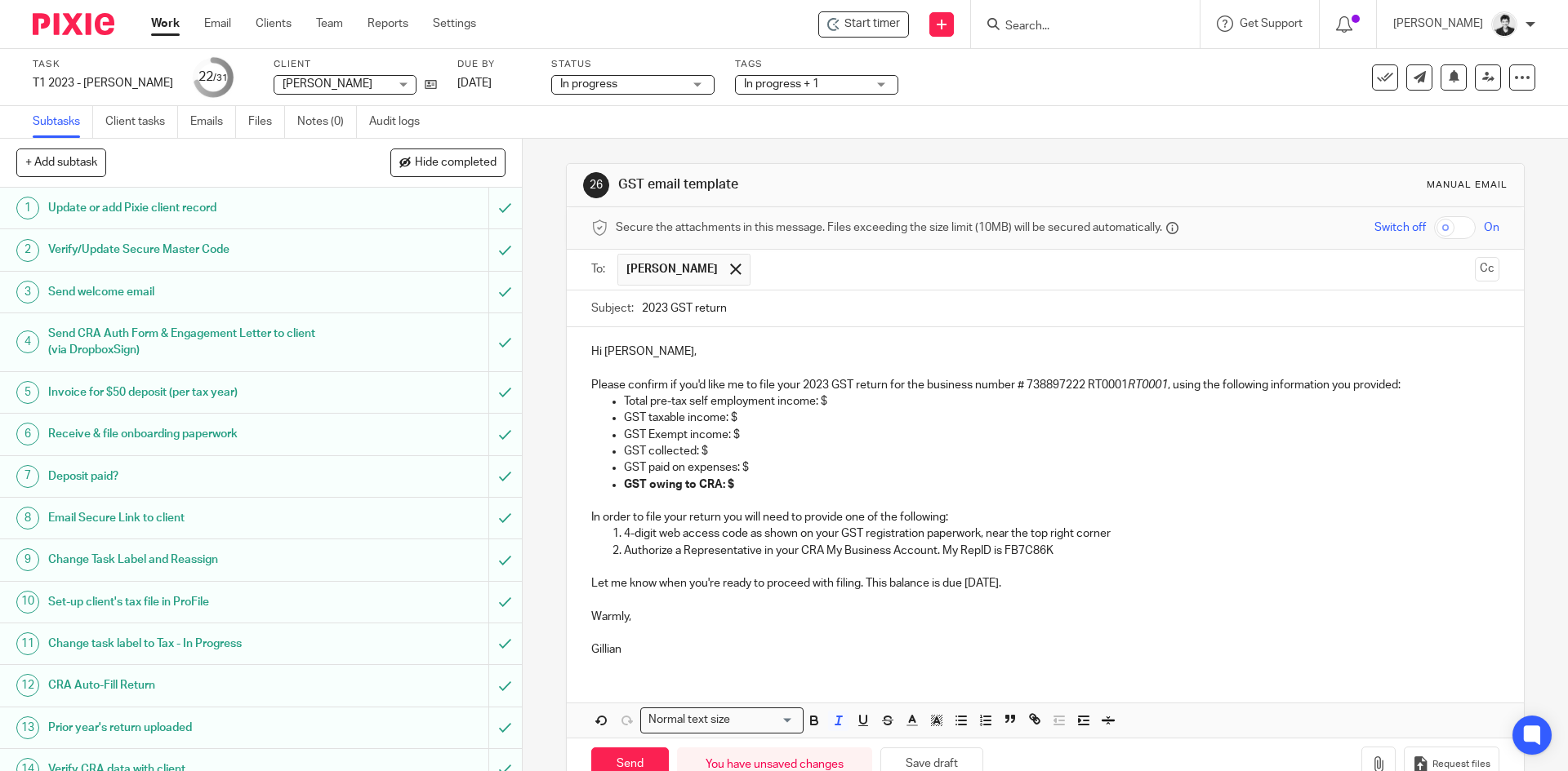
click at [1157, 387] on em "RT0001" at bounding box center [1147, 385] width 40 height 11
drag, startPoint x: 765, startPoint y: 437, endPoint x: 562, endPoint y: 411, distance: 204.7
click at [567, 411] on div "Hi Tima, Please confirm if you'd like me to file your 2023 GST return for the b…" at bounding box center [1045, 499] width 956 height 343
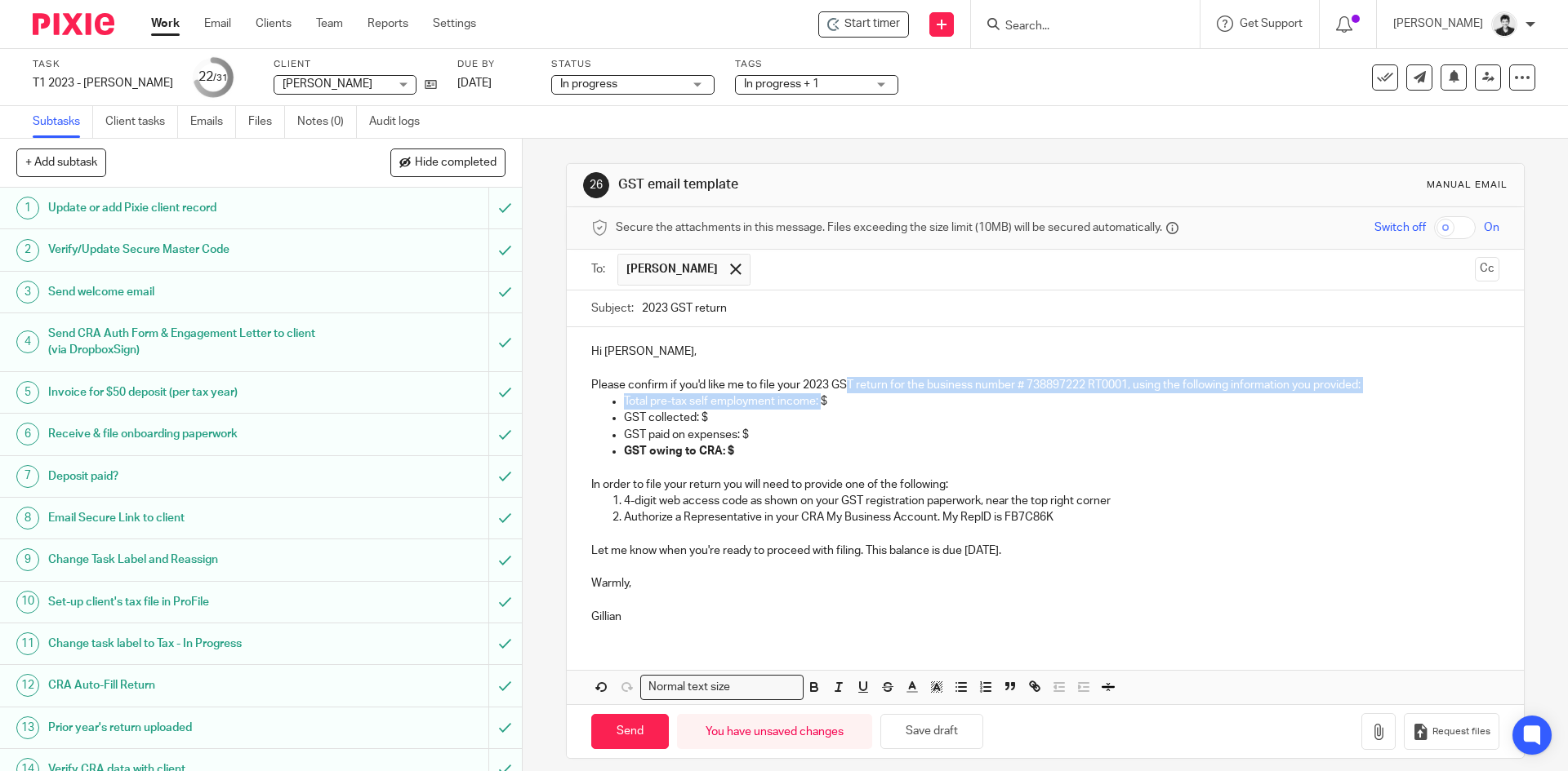
drag, startPoint x: 843, startPoint y: 393, endPoint x: 817, endPoint y: 402, distance: 27.5
click at [817, 402] on div "Hi Tima, Please confirm if you'd like me to file your 2023 GST return for the b…" at bounding box center [1045, 482] width 956 height 310
click at [821, 406] on p "Total pre-tax self employment income: $" at bounding box center [1061, 401] width 875 height 17
drag, startPoint x: 712, startPoint y: 417, endPoint x: 697, endPoint y: 417, distance: 15.0
click at [697, 417] on p "GST collected: $" at bounding box center [1061, 418] width 875 height 17
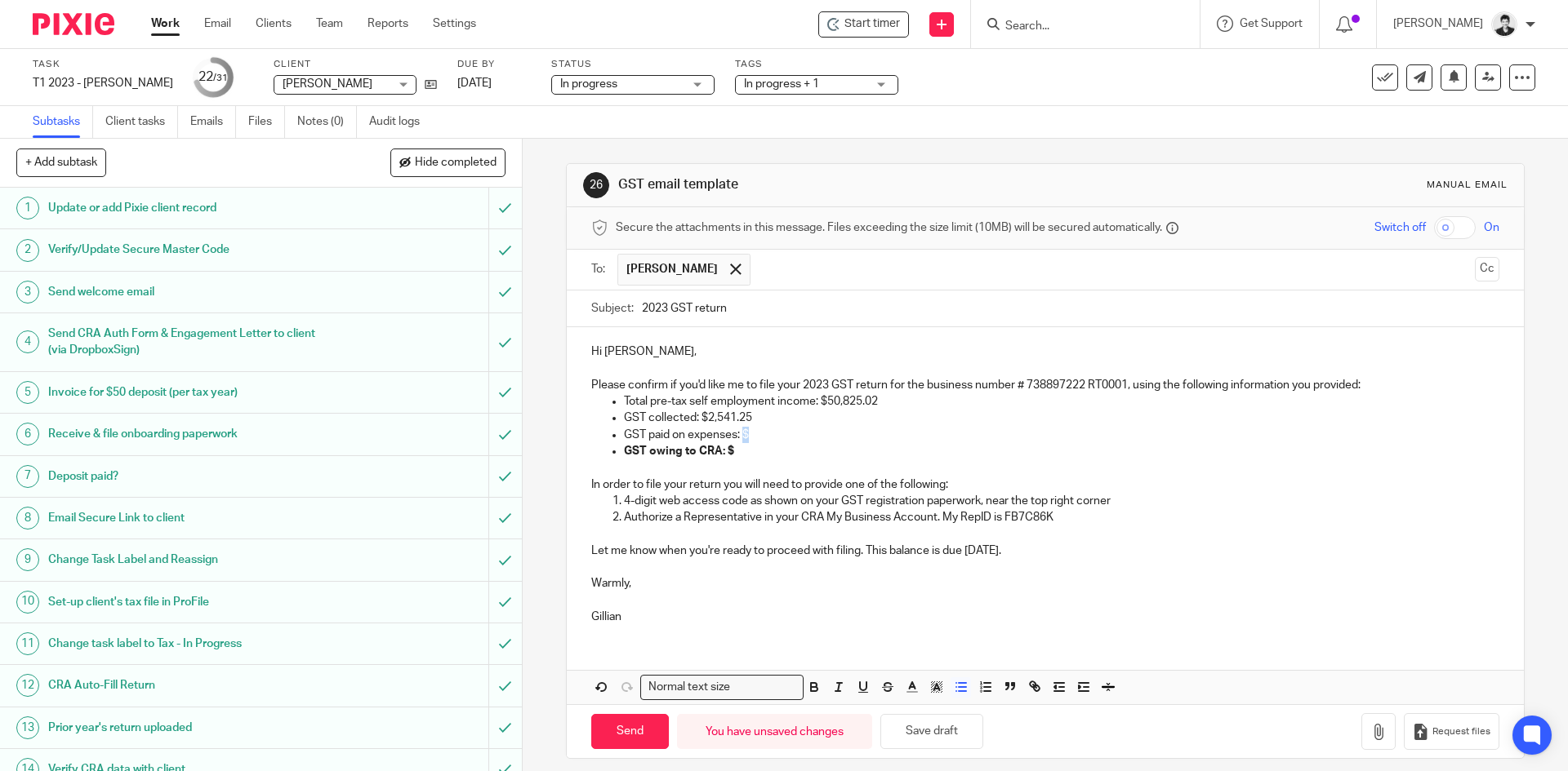
drag, startPoint x: 752, startPoint y: 437, endPoint x: 741, endPoint y: 437, distance: 11.0
click at [741, 437] on p "GST paid on expenses: $" at bounding box center [1061, 435] width 875 height 17
click at [724, 452] on p "GST owing to CRA: $" at bounding box center [1061, 451] width 875 height 17
click at [930, 553] on p "Let me know when you're ready to proceed with filing. This balance is due April…" at bounding box center [1045, 551] width 907 height 17
click at [932, 553] on p "Let me know when you're ready to proceed with filing. This balance is due April…" at bounding box center [1045, 551] width 907 height 17
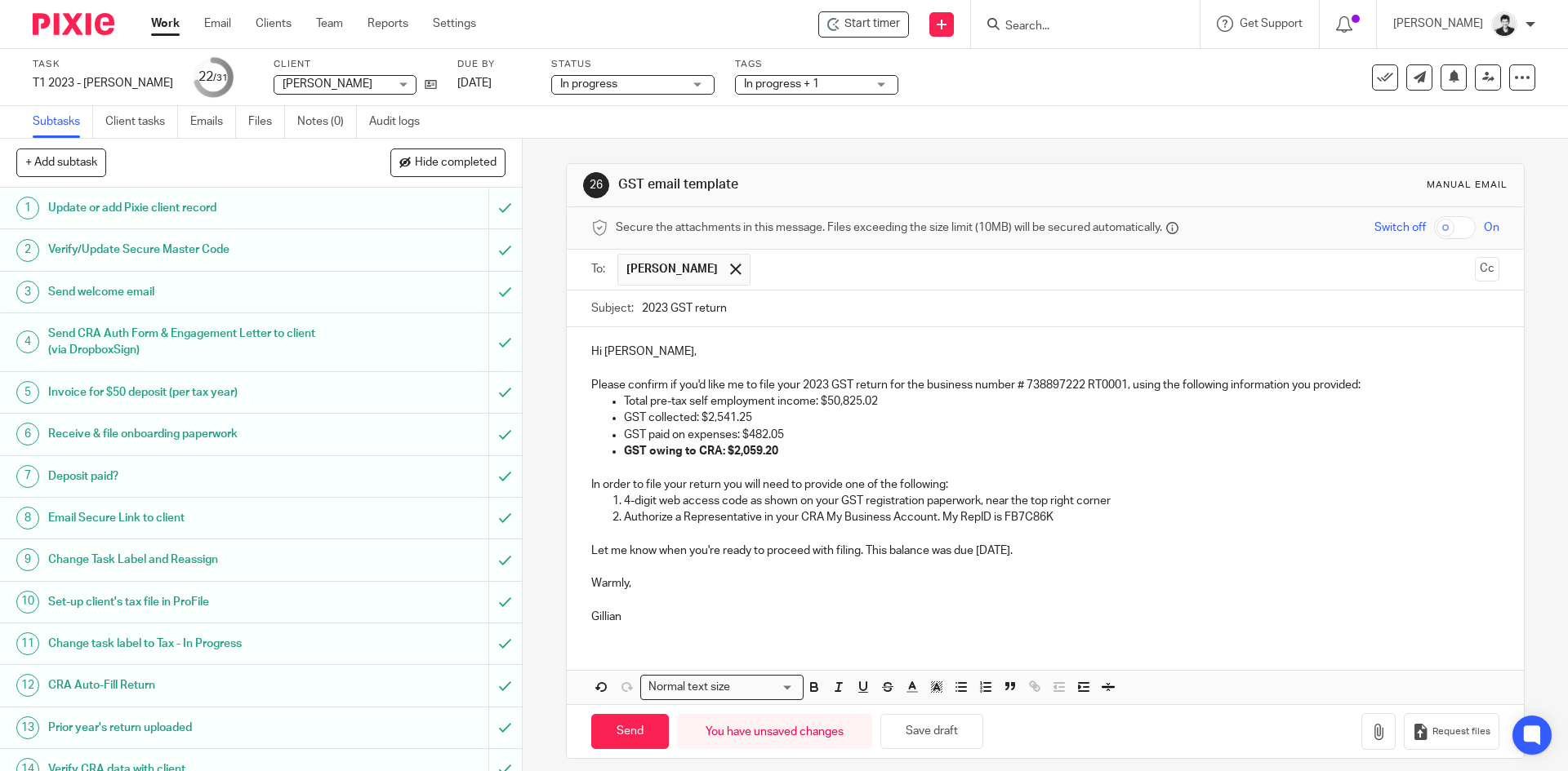
click at [1056, 554] on p "Let me know when you're ready to proceed with filing. This balance was due Apri…" at bounding box center [1045, 551] width 907 height 17
click at [604, 740] on input "Send" at bounding box center [629, 732] width 77 height 35
type input "Sent"
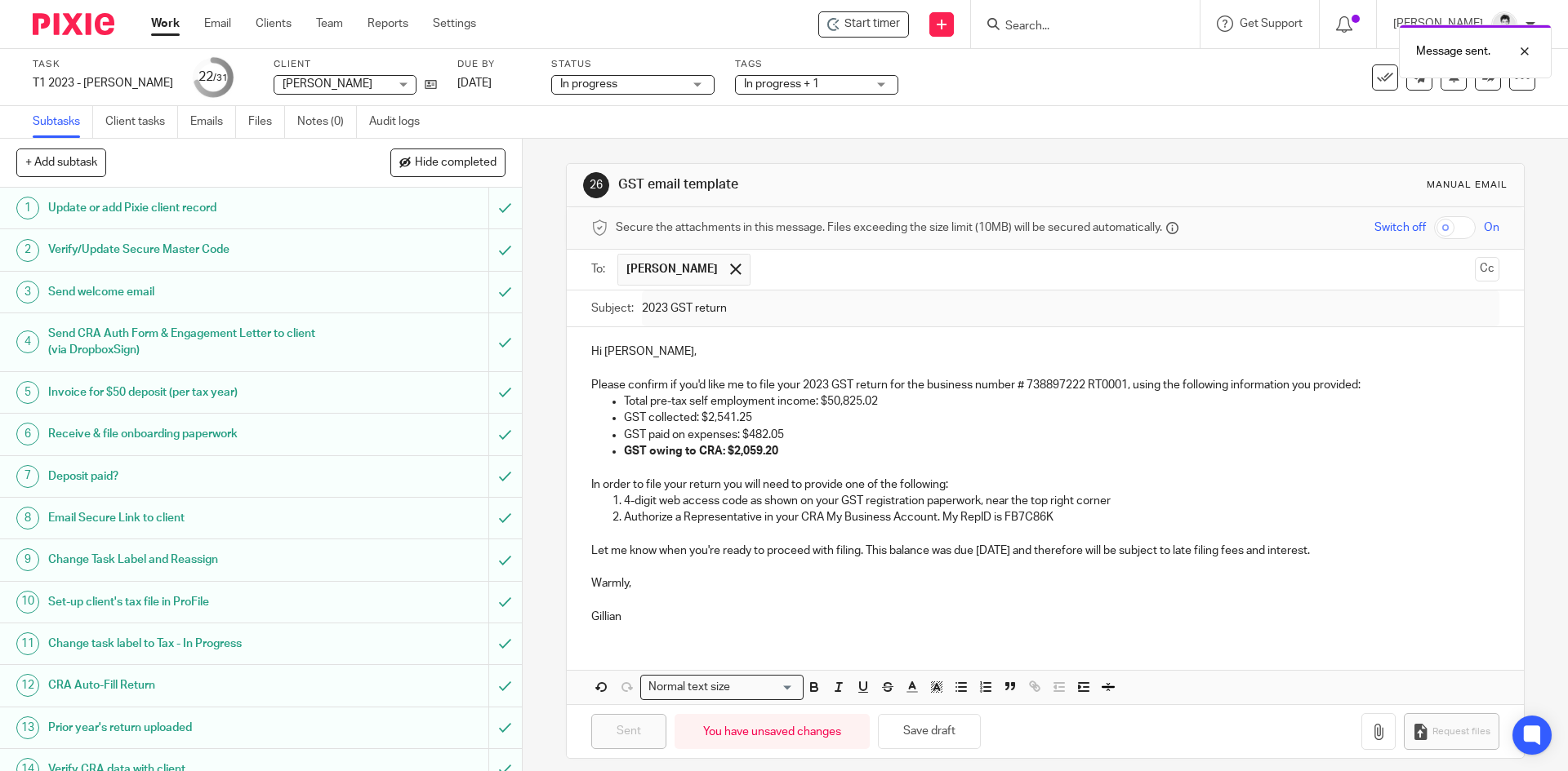
click at [764, 83] on span "In progress + 1" at bounding box center [782, 84] width 75 height 11
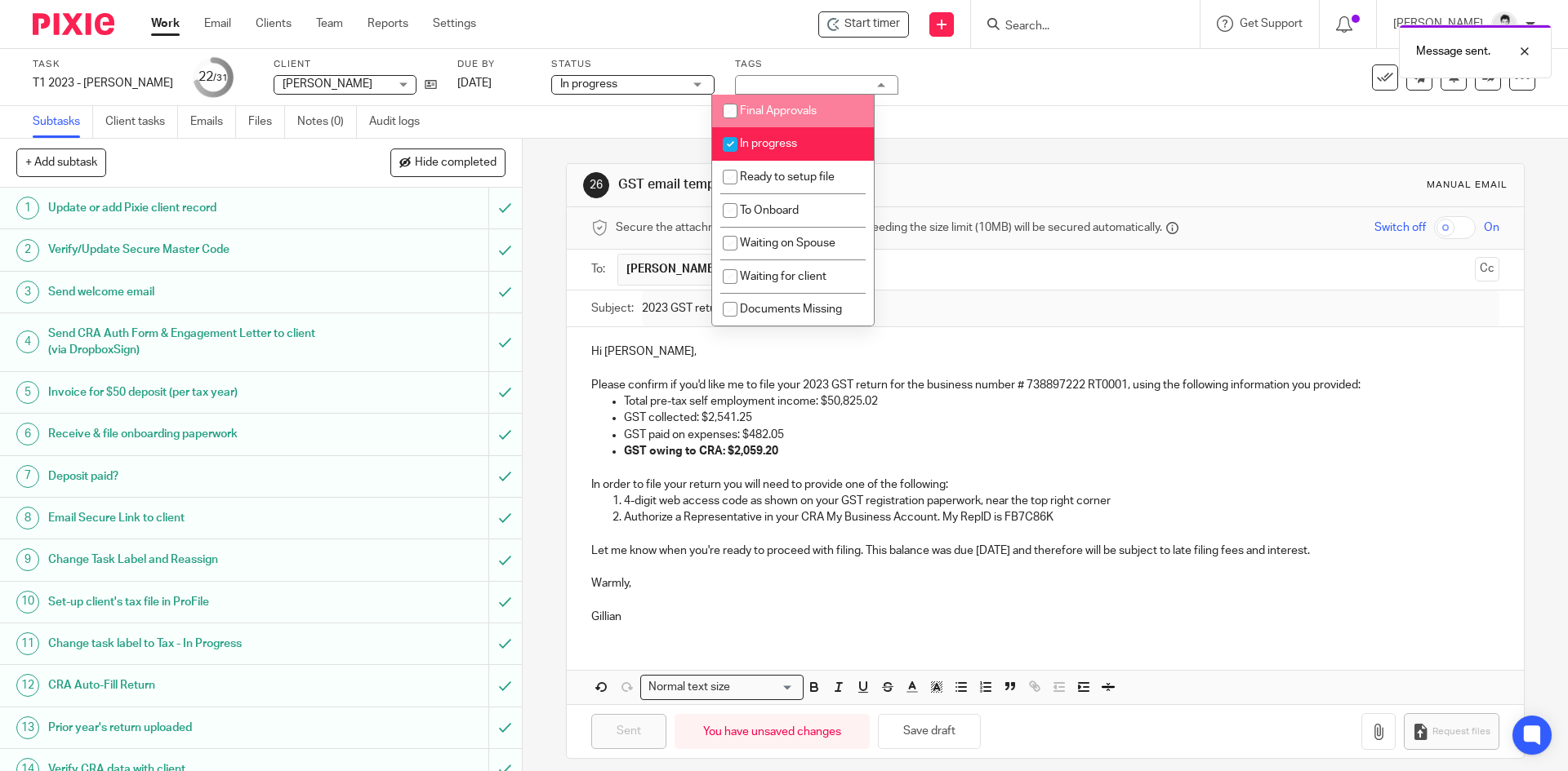
click at [780, 108] on span "Final Approvals" at bounding box center [778, 111] width 77 height 11
checkbox input "true"
click at [787, 150] on li "In progress" at bounding box center [793, 144] width 162 height 33
checkbox input "false"
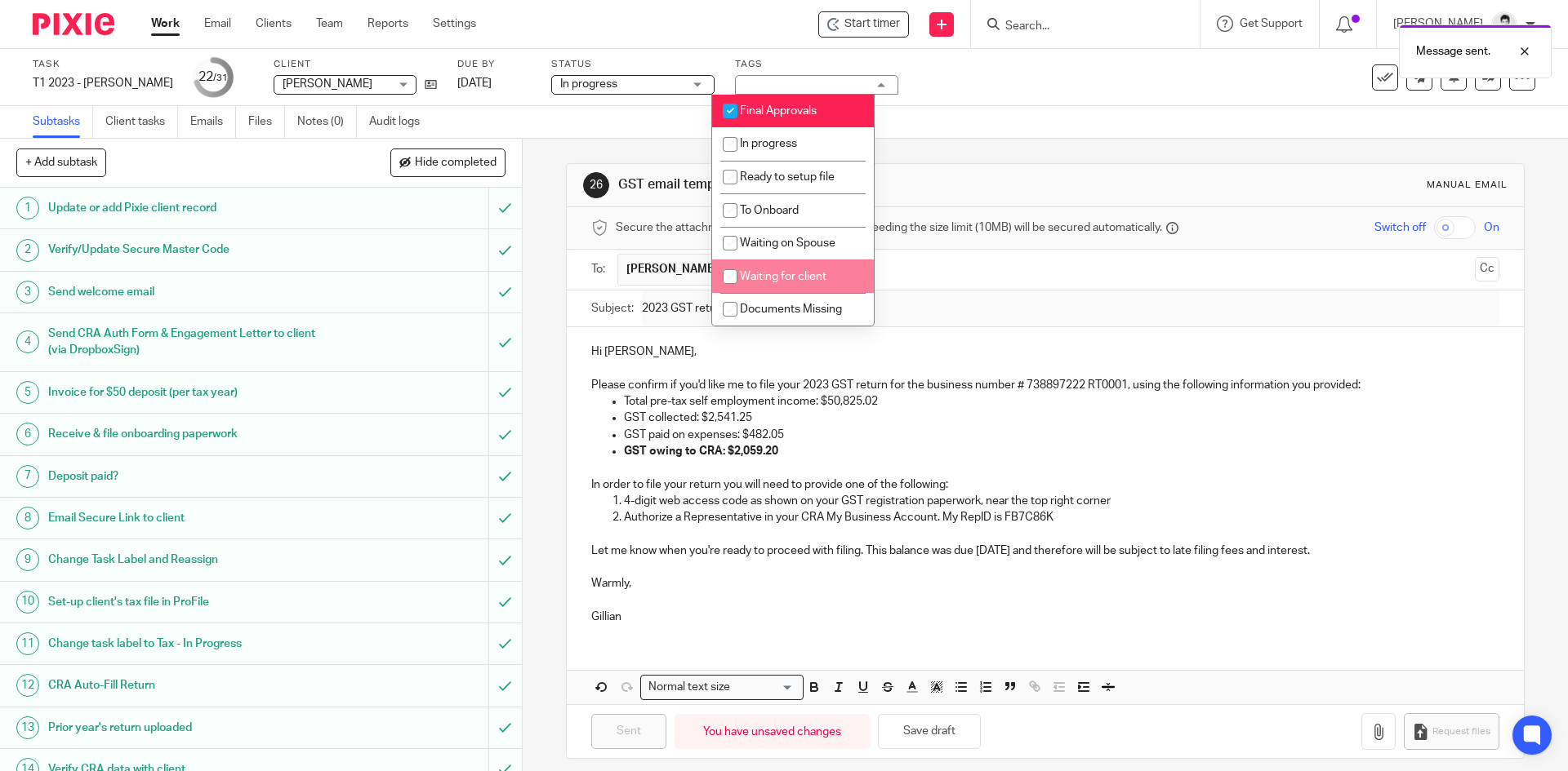
click at [833, 270] on li "Waiting for client" at bounding box center [793, 276] width 162 height 33
checkbox input "true"
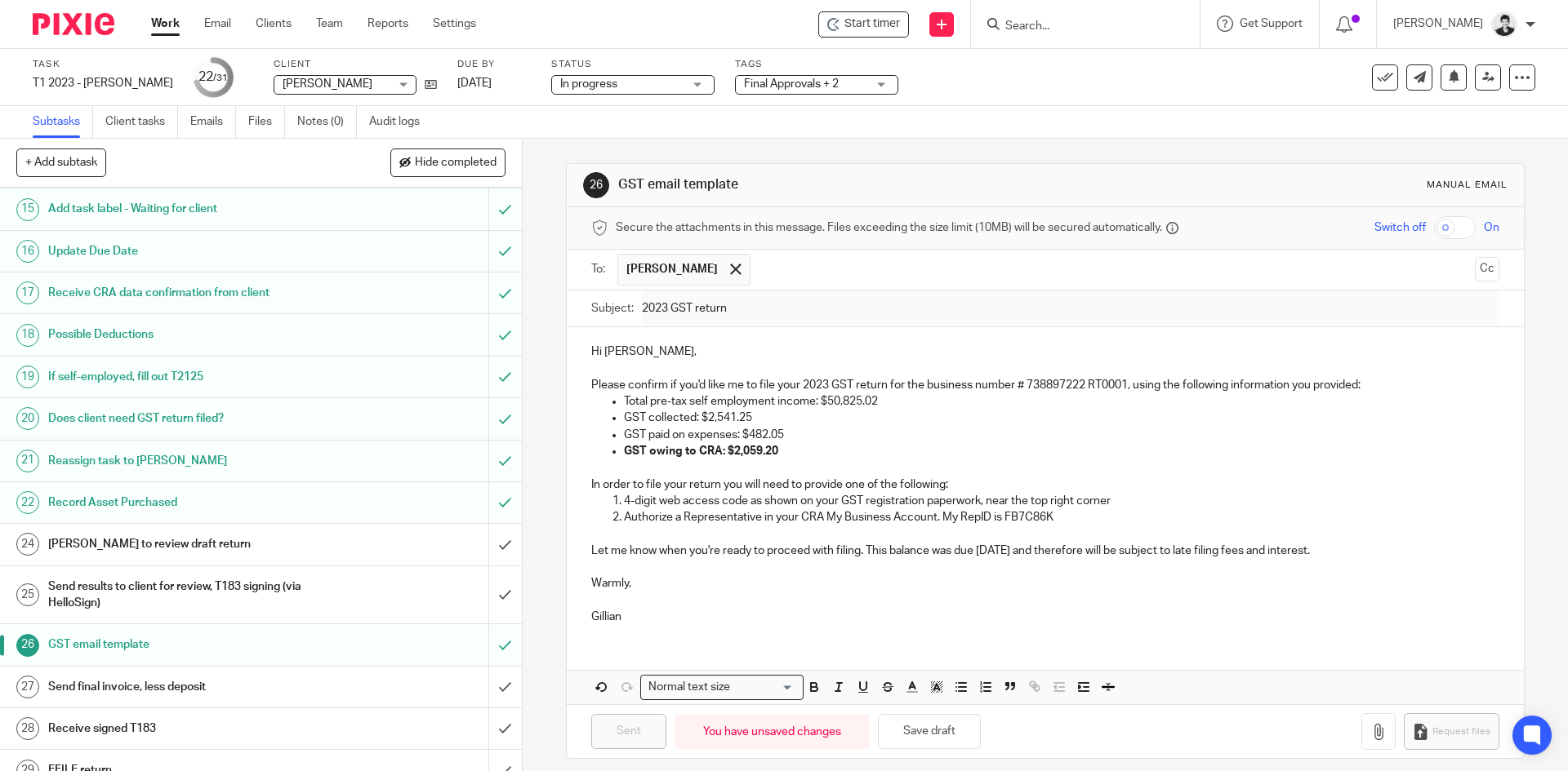
scroll to position [766, 0]
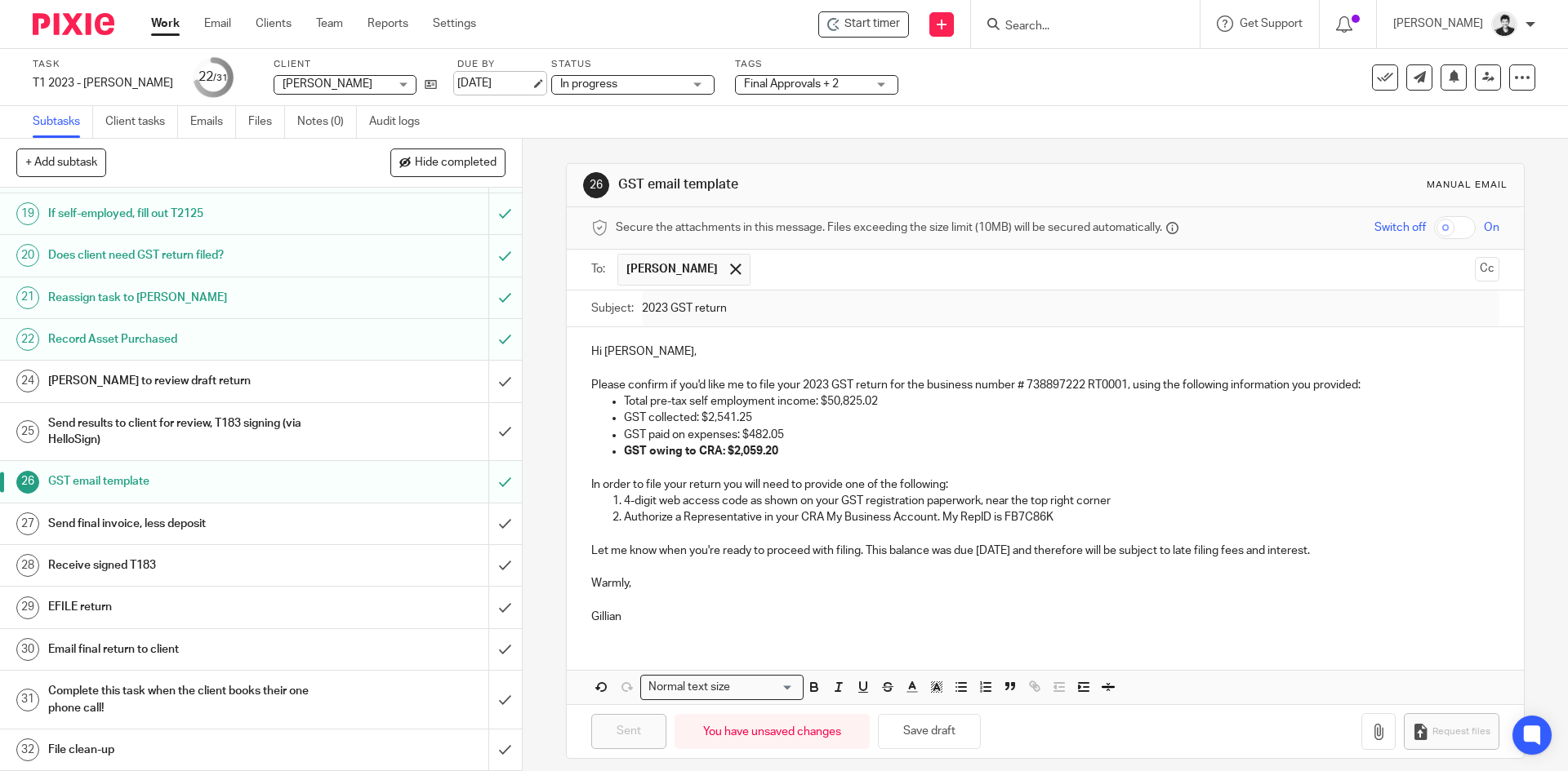
click at [492, 83] on link "[DATE]" at bounding box center [494, 84] width 73 height 17
click at [310, 526] on h1 "Send final invoice, less deposit" at bounding box center [189, 524] width 283 height 24
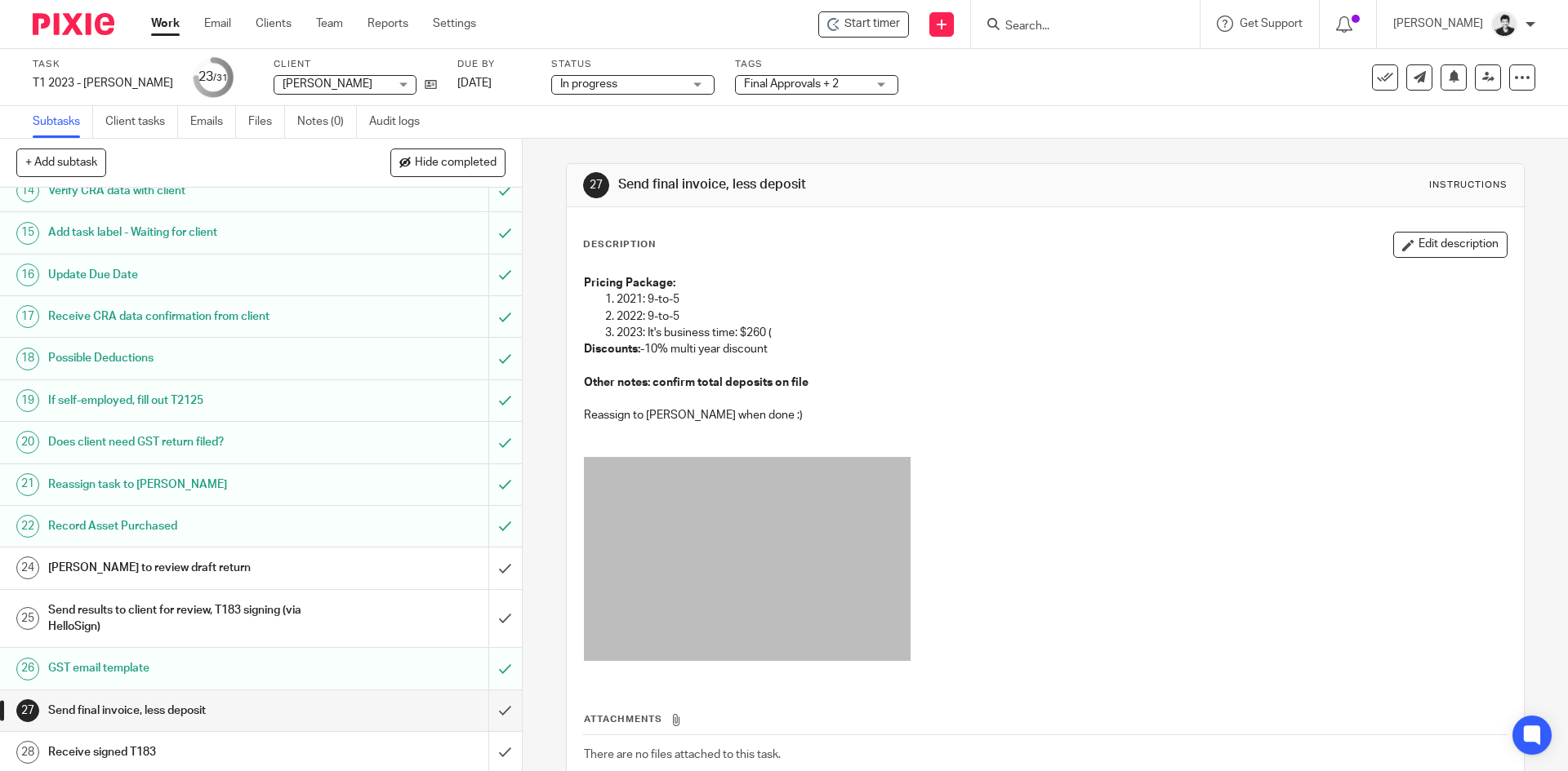
scroll to position [766, 0]
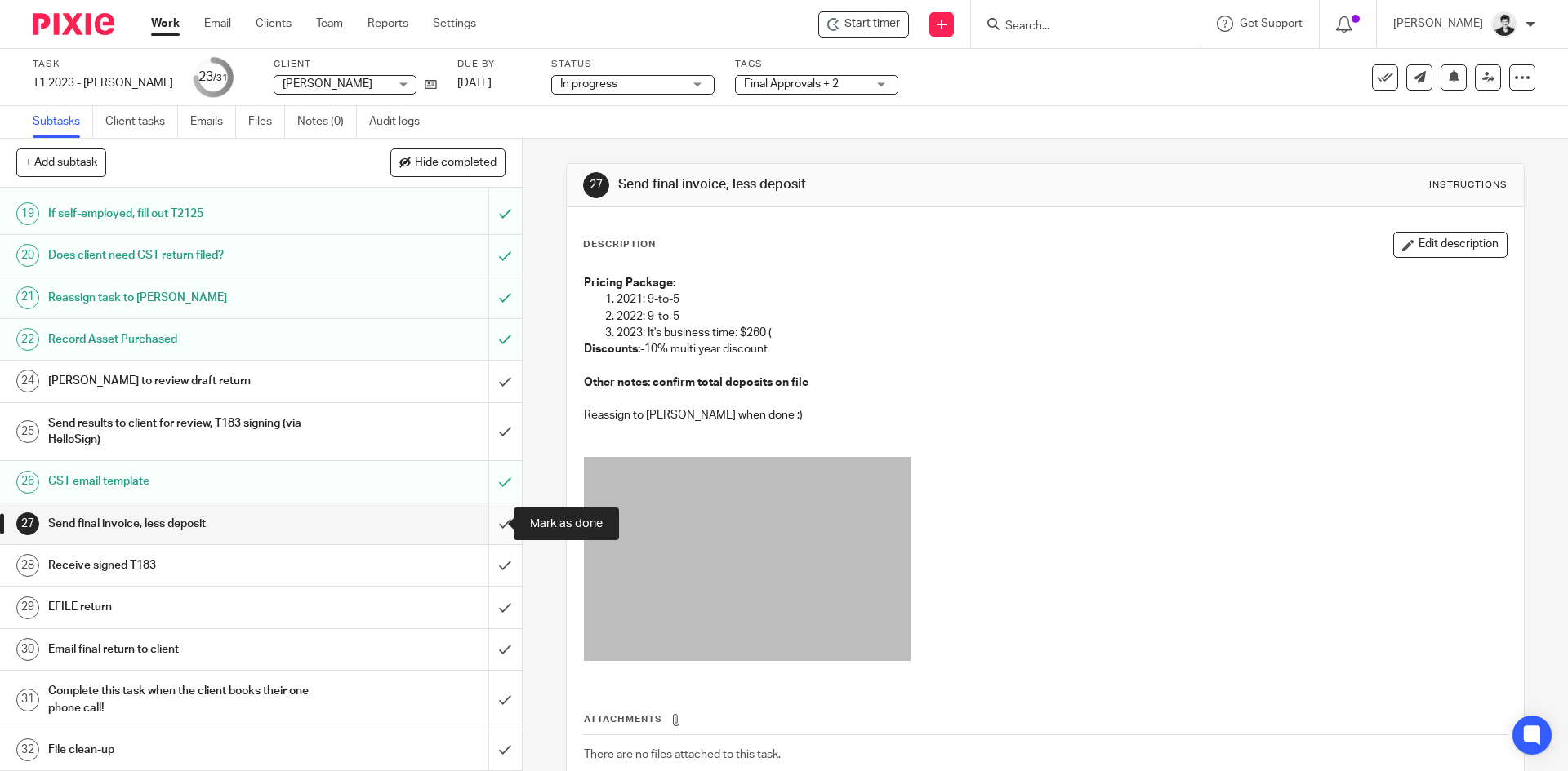
click at [495, 517] on input "submit" at bounding box center [260, 524] width 522 height 41
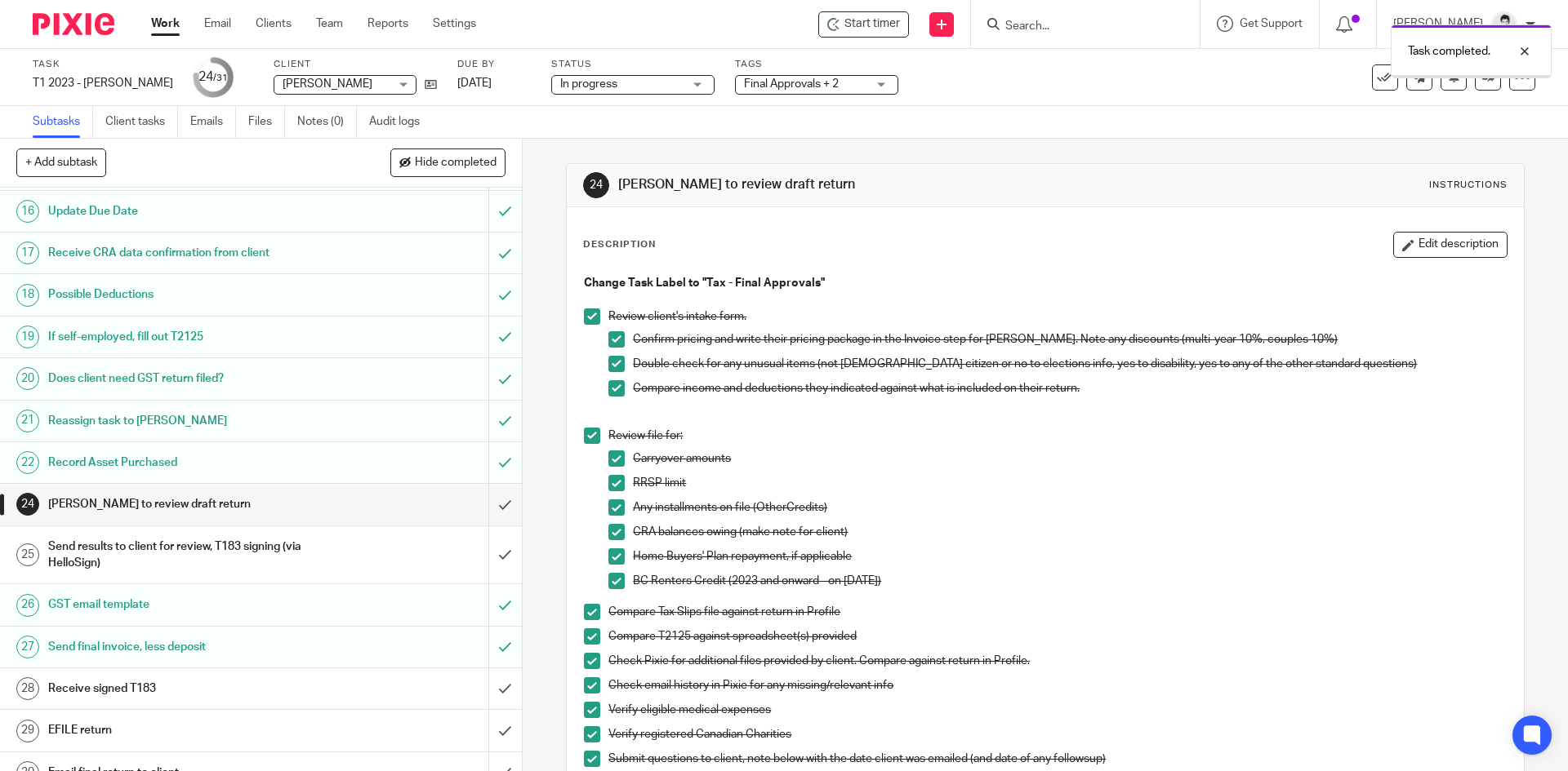
scroll to position [766, 0]
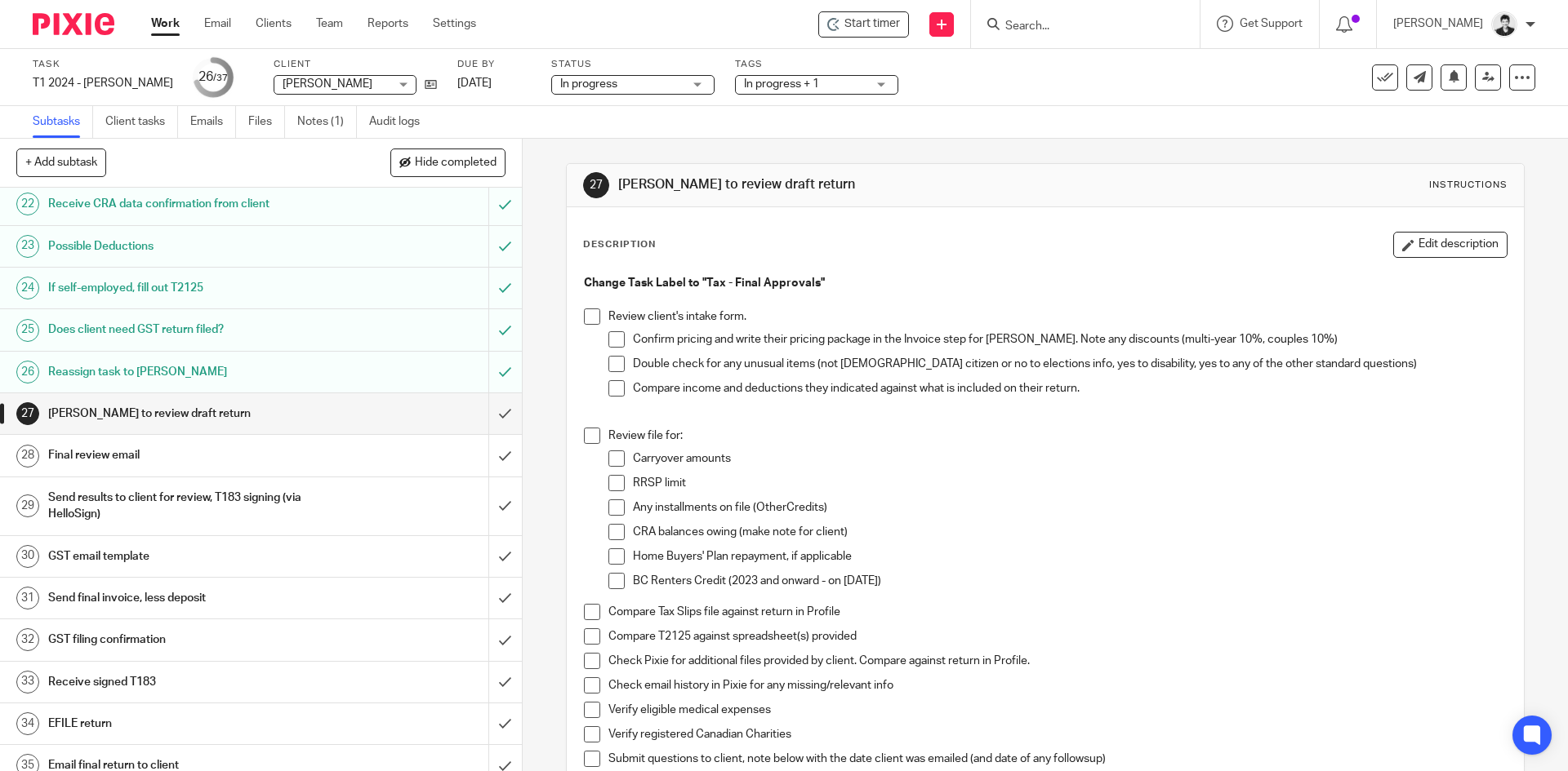
scroll to position [996, 0]
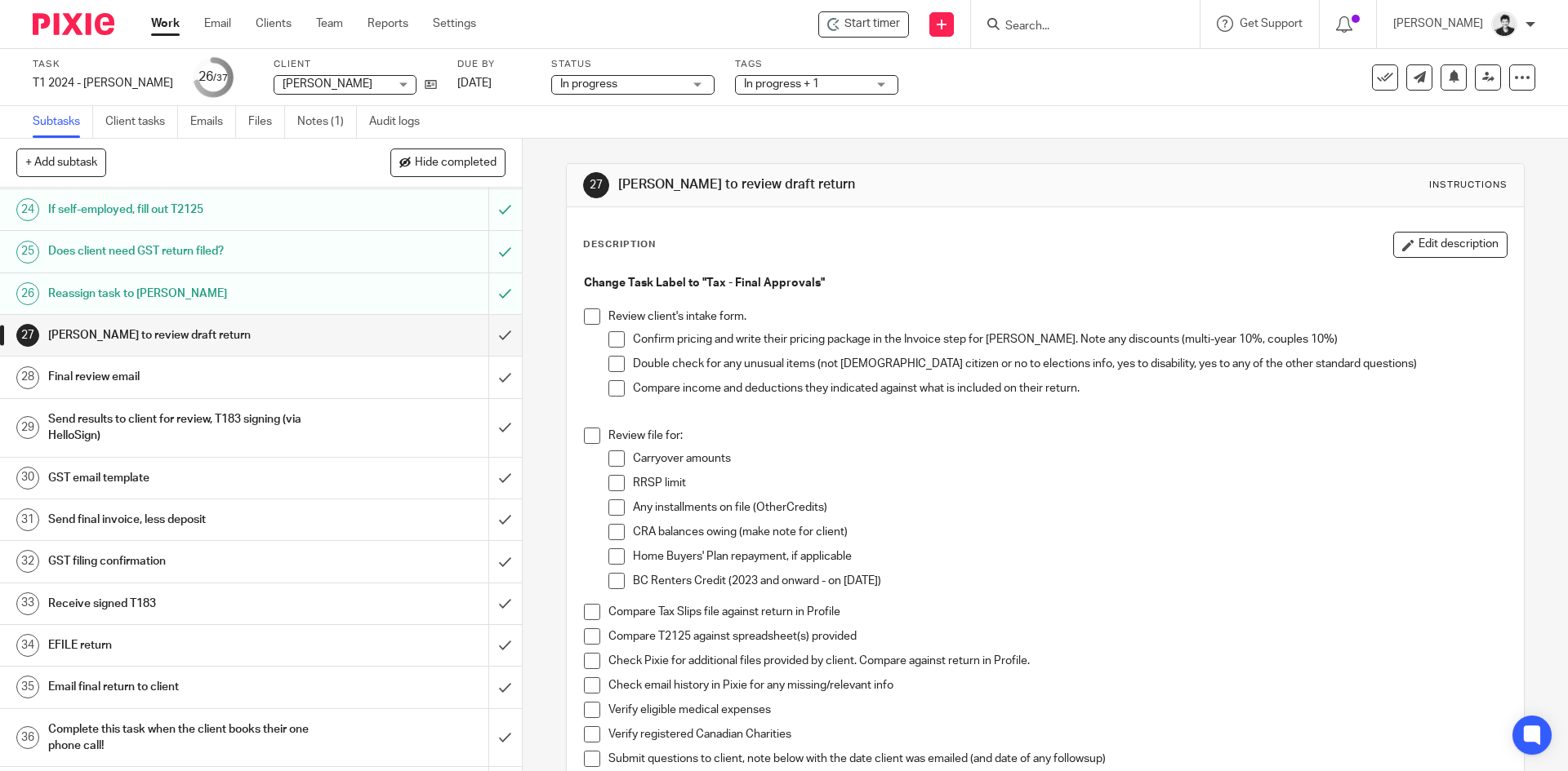
click at [165, 528] on h1 "Send final invoice, less deposit" at bounding box center [189, 520] width 283 height 24
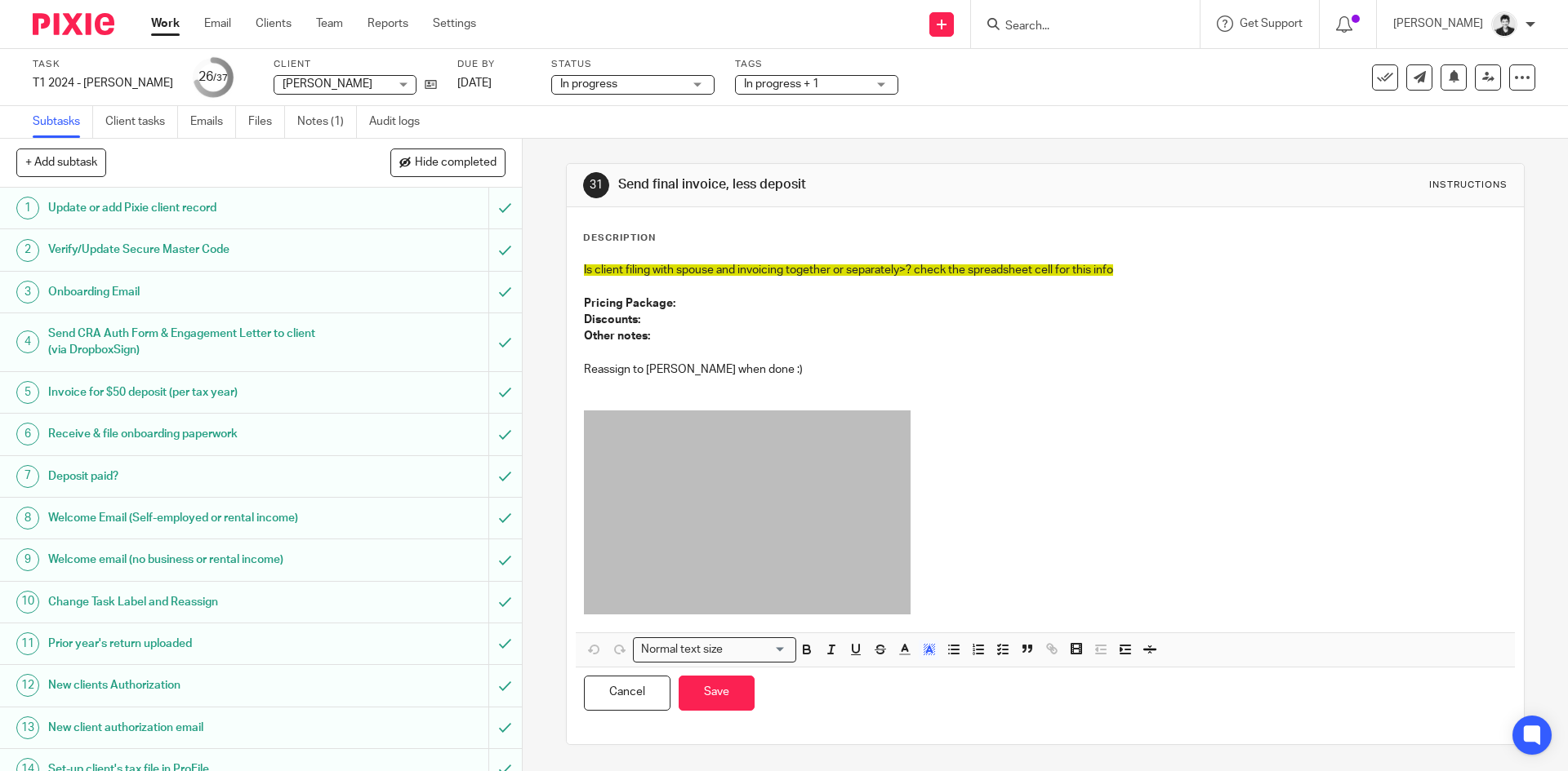
click at [734, 310] on p "Pricing Package:" at bounding box center [1045, 304] width 922 height 17
drag, startPoint x: 1159, startPoint y: 265, endPoint x: 558, endPoint y: 308, distance: 602.5
click at [522, 280] on div "31 Send final invoice, less deposit Instructions Description Is client filing w…" at bounding box center [1045, 454] width 1046 height 633
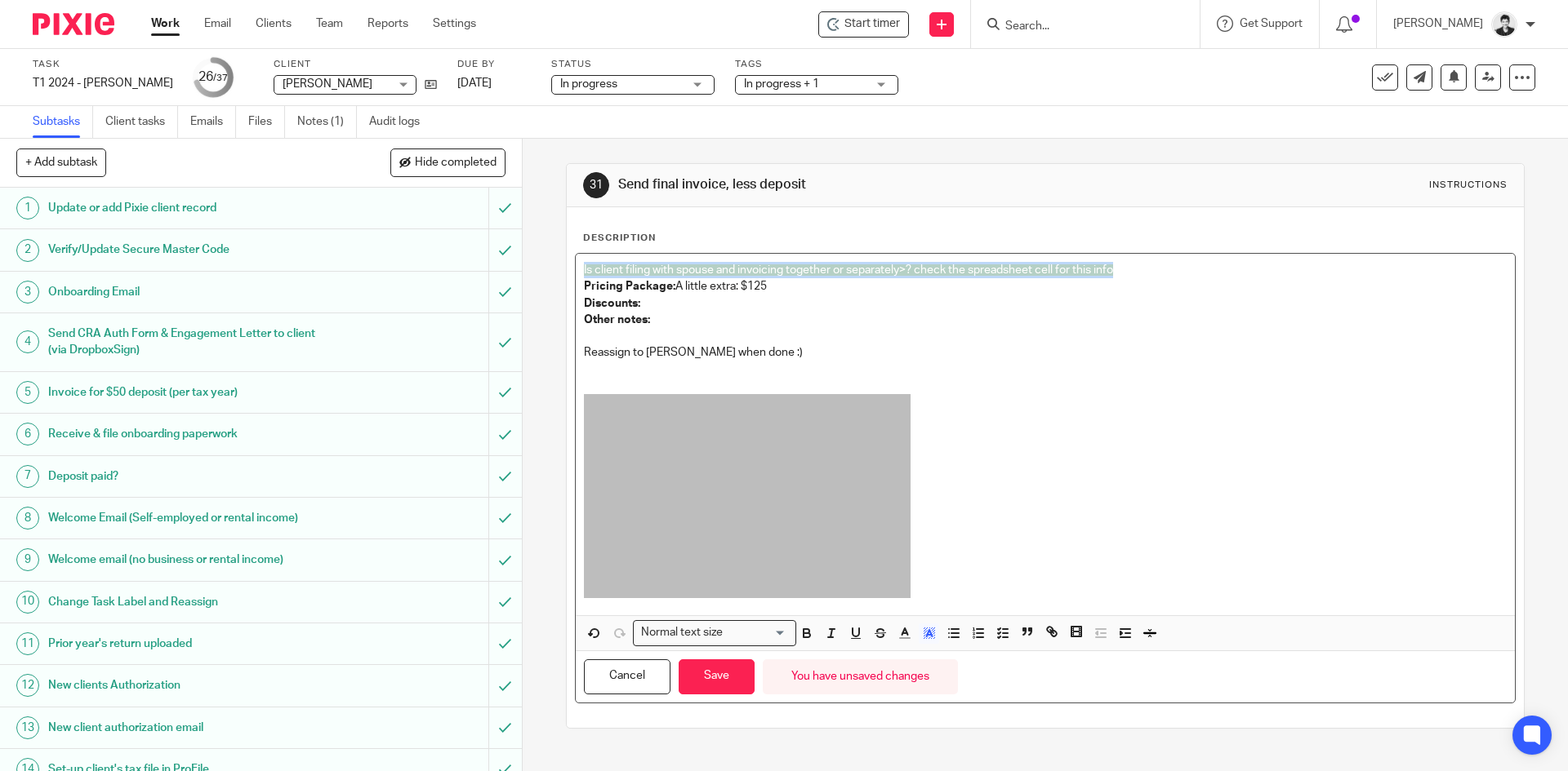
drag, startPoint x: 1120, startPoint y: 261, endPoint x: 569, endPoint y: 274, distance: 551.2
click at [569, 274] on div "Description Is client filing with spouse and invoicing together or separately>?…" at bounding box center [1045, 467] width 956 height 520
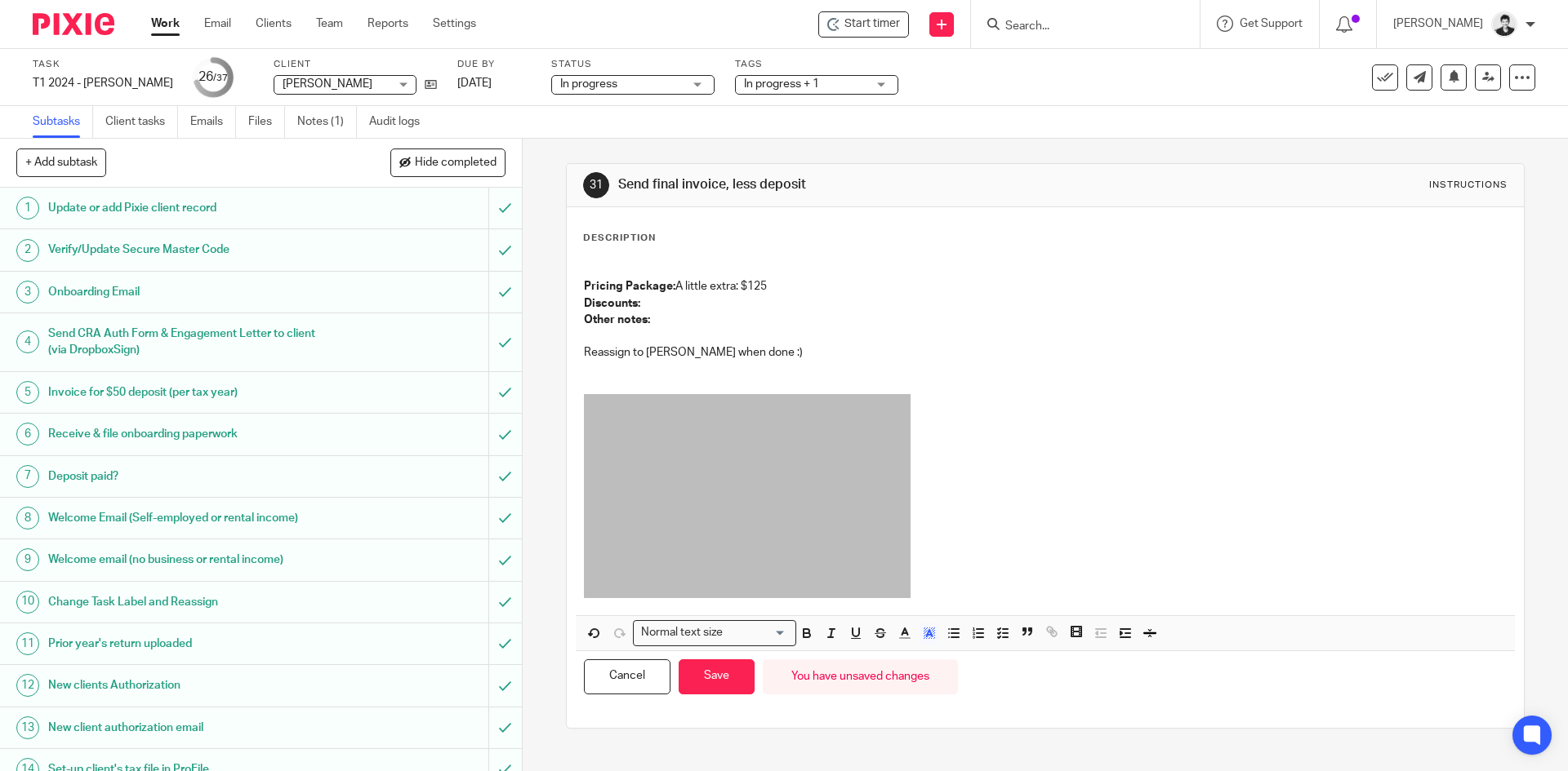
drag, startPoint x: 731, startPoint y: 668, endPoint x: 639, endPoint y: 589, distance: 121.3
click at [730, 669] on button "Save" at bounding box center [717, 677] width 76 height 35
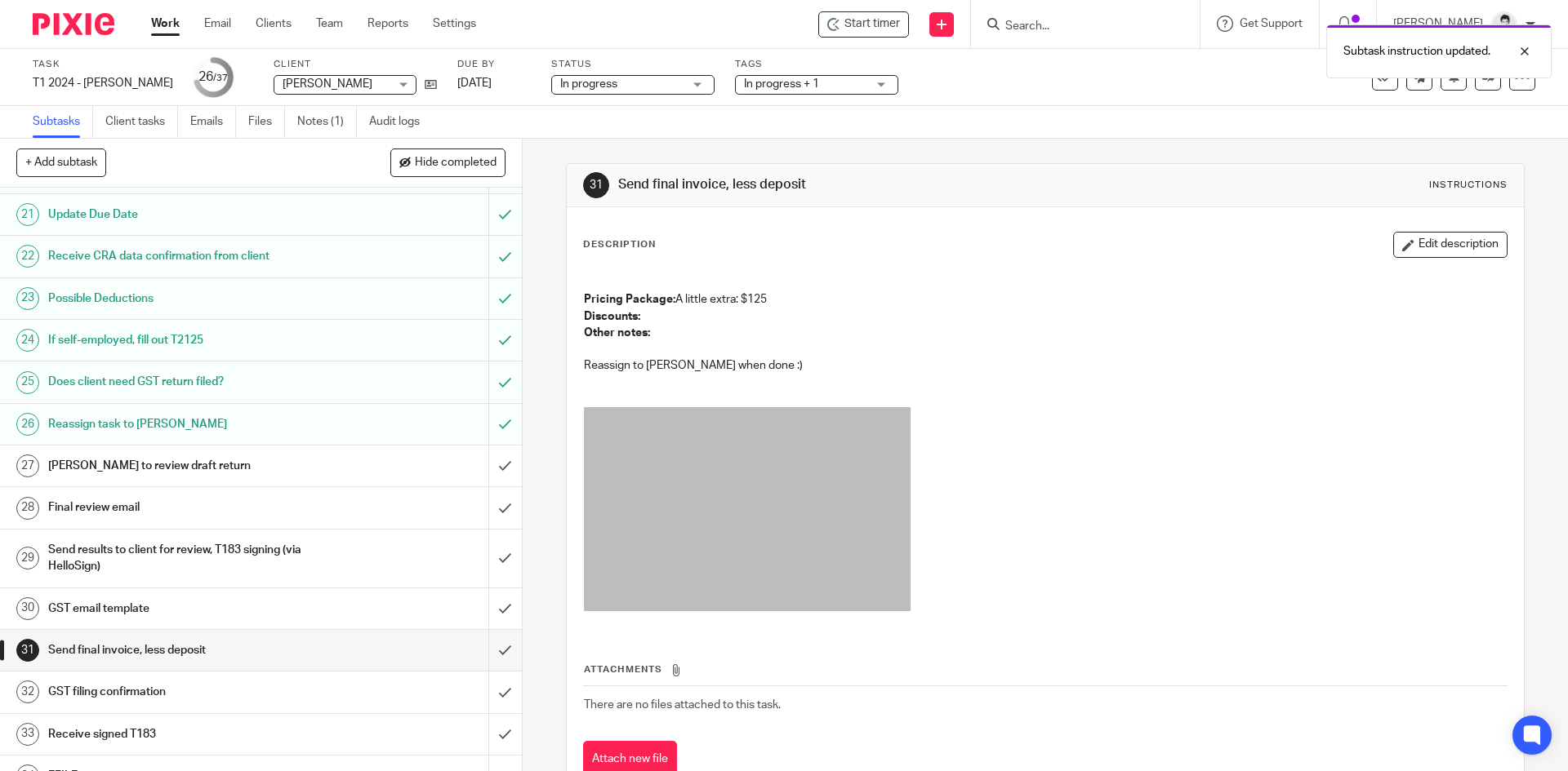
scroll to position [908, 0]
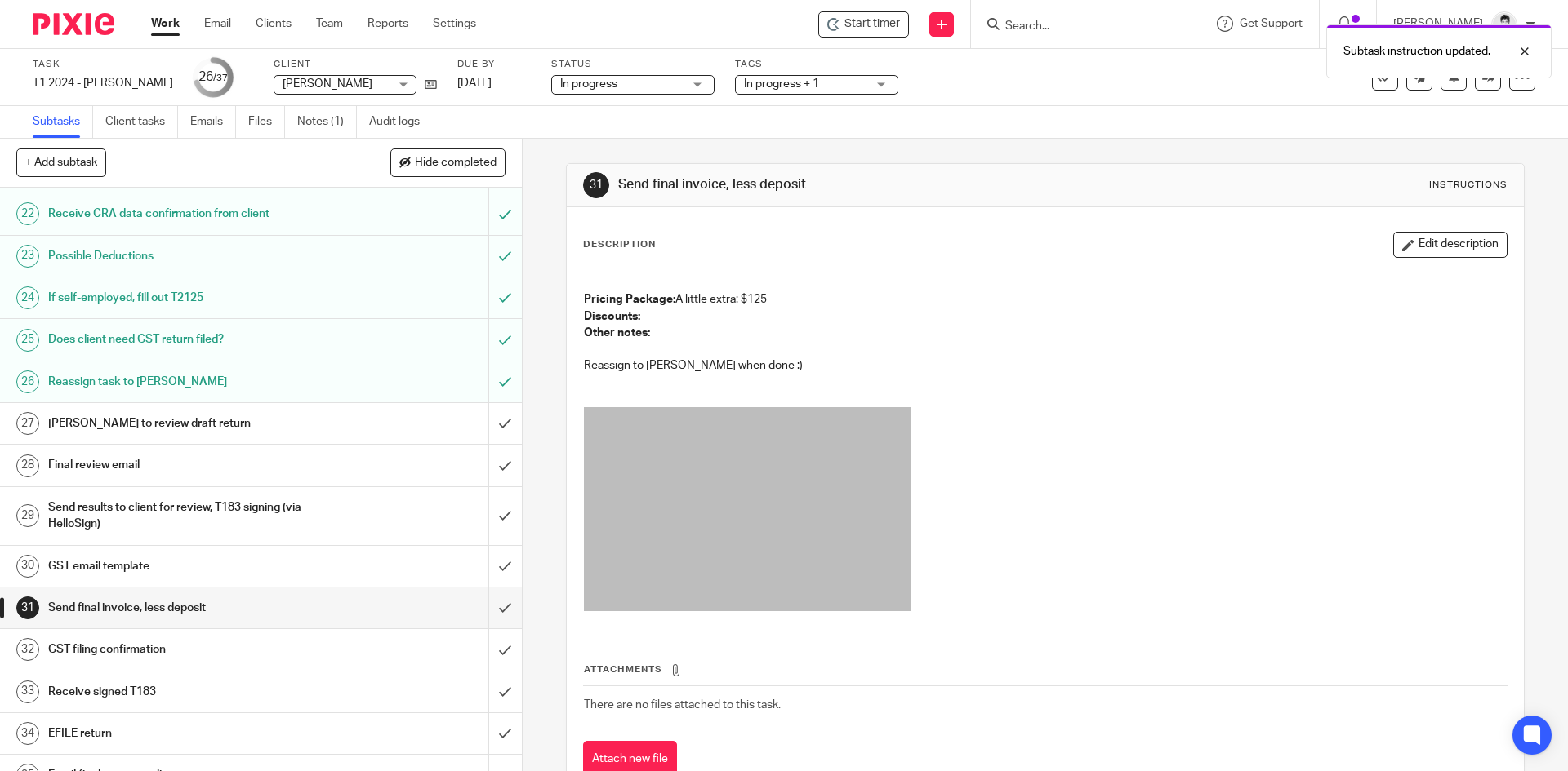
click at [174, 419] on h1 "[PERSON_NAME] to review draft return" at bounding box center [189, 424] width 283 height 24
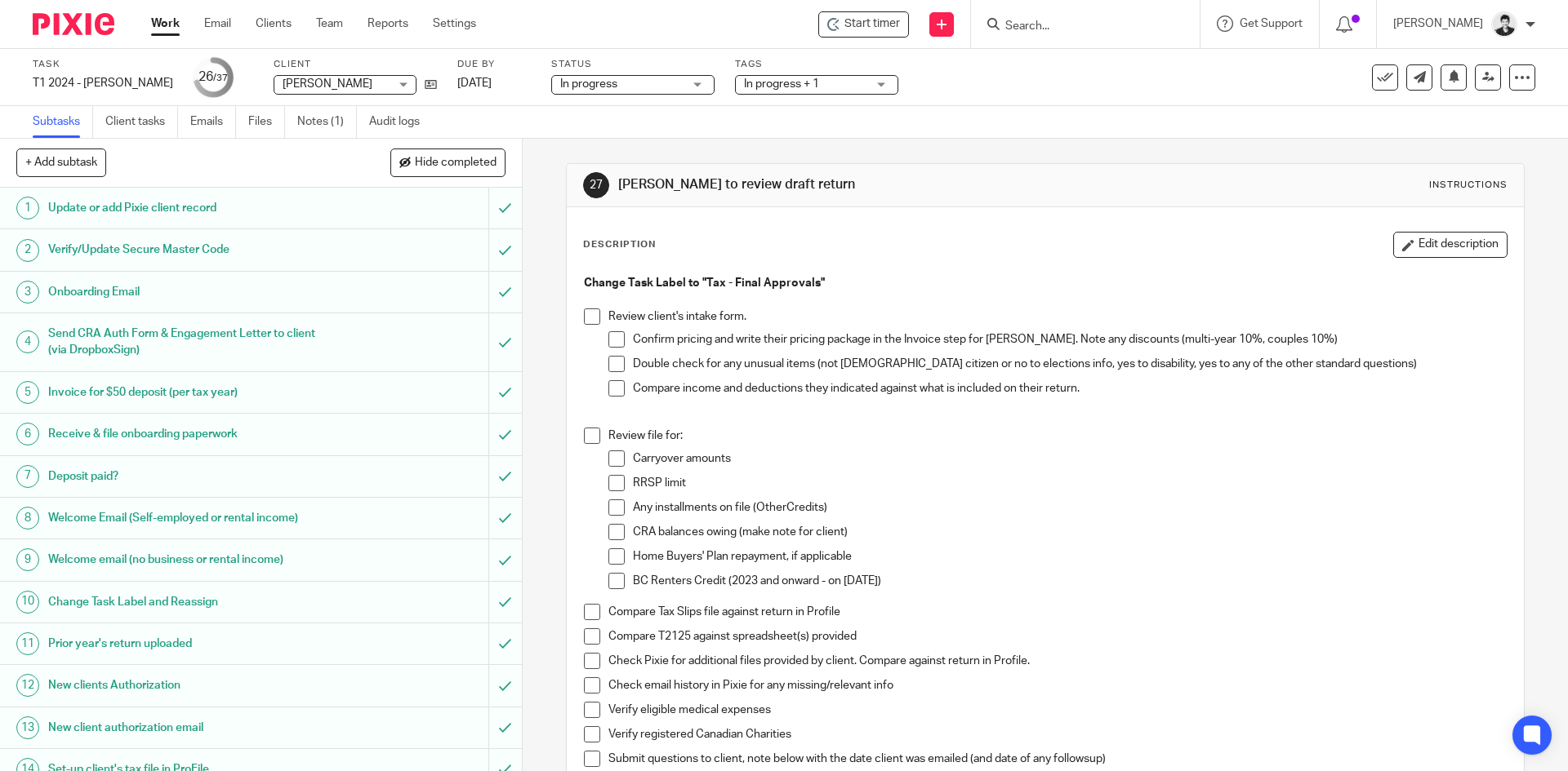
click at [619, 335] on span at bounding box center [616, 339] width 17 height 17
click at [609, 367] on span at bounding box center [616, 364] width 17 height 17
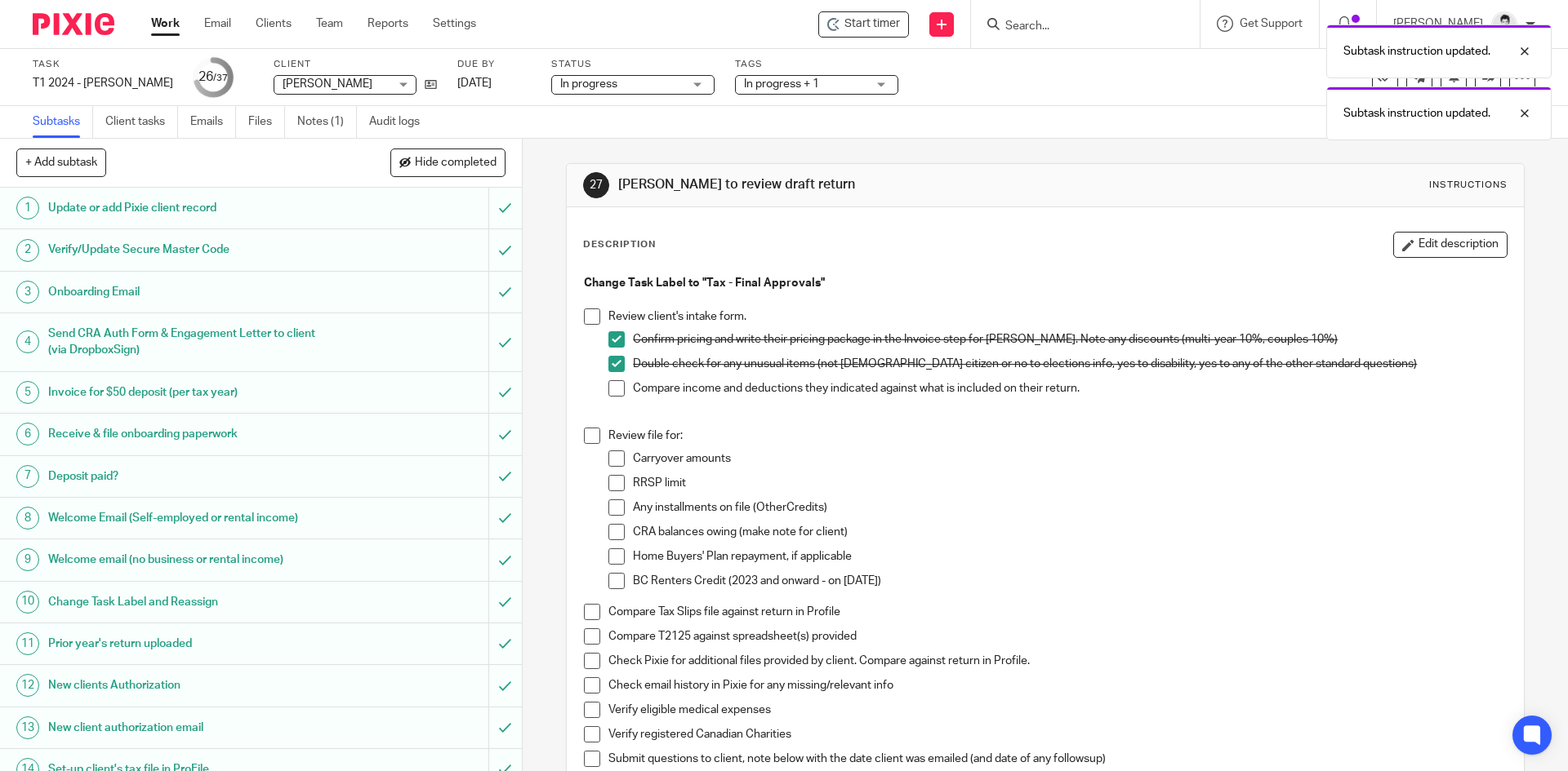
click at [609, 388] on span at bounding box center [616, 388] width 17 height 17
click at [584, 312] on span at bounding box center [592, 317] width 17 height 17
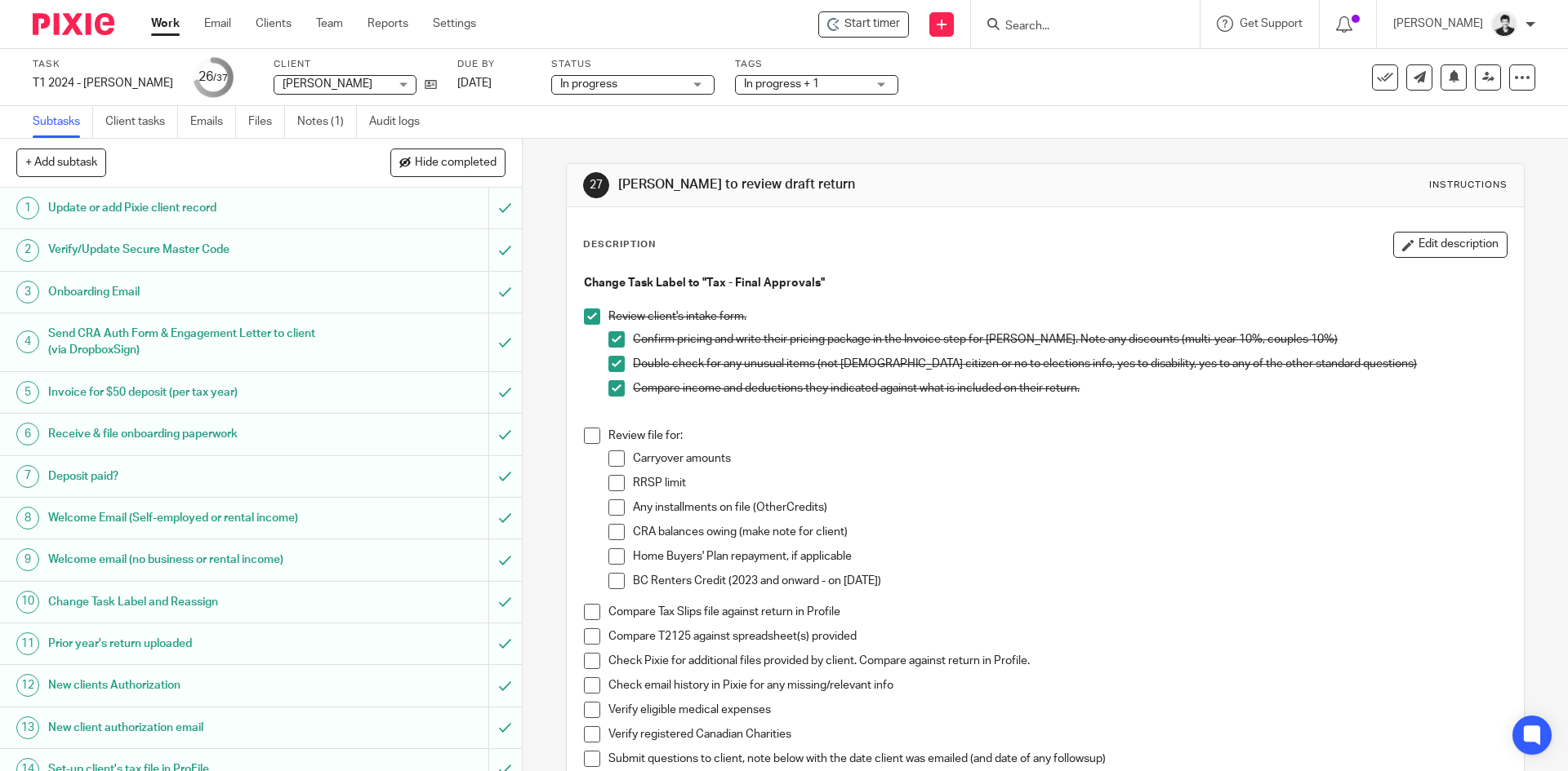
click at [584, 434] on span at bounding box center [592, 436] width 17 height 17
click at [609, 453] on span at bounding box center [616, 459] width 17 height 17
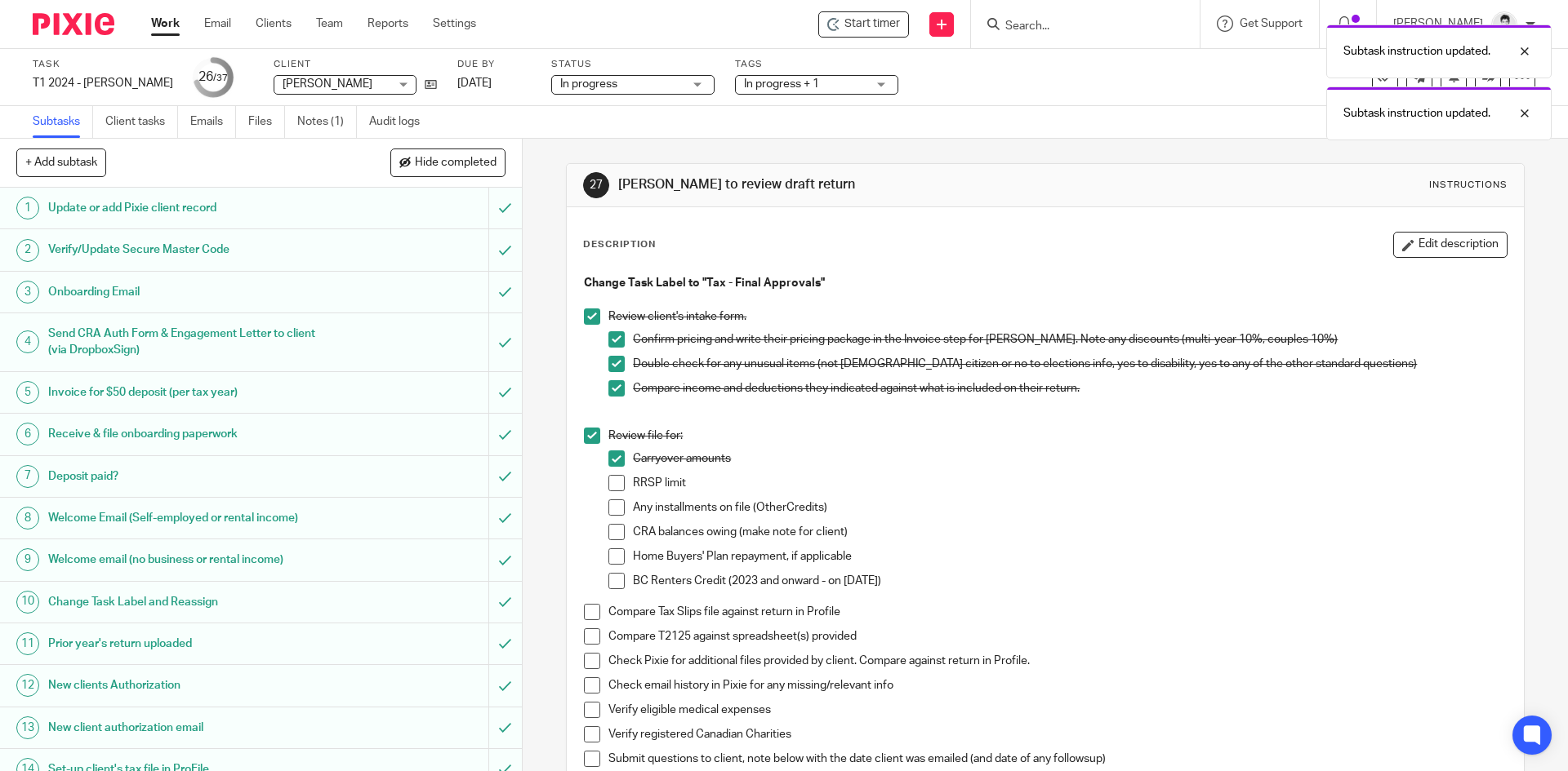
click at [609, 480] on span at bounding box center [616, 483] width 17 height 17
drag, startPoint x: 612, startPoint y: 499, endPoint x: 612, endPoint y: 513, distance: 14.0
click at [612, 499] on ul "Carryover amounts RRSP limit Any installments on file (OtherCredits) CRA balanc…" at bounding box center [1057, 524] width 898 height 147
click at [612, 513] on span at bounding box center [616, 507] width 17 height 17
click at [612, 533] on span at bounding box center [616, 532] width 17 height 17
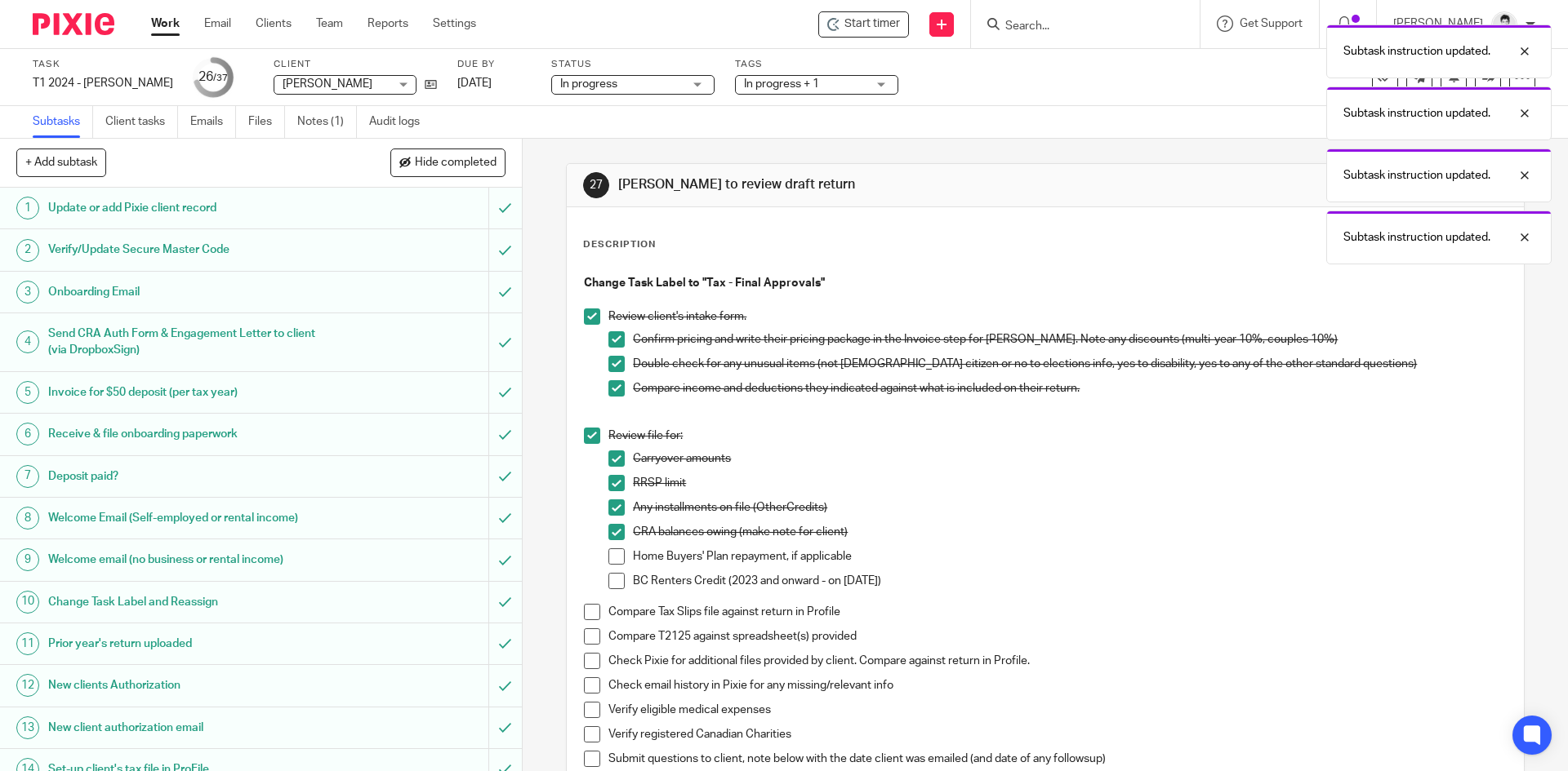
click at [612, 549] on span at bounding box center [616, 556] width 17 height 17
click at [616, 580] on span at bounding box center [616, 581] width 17 height 17
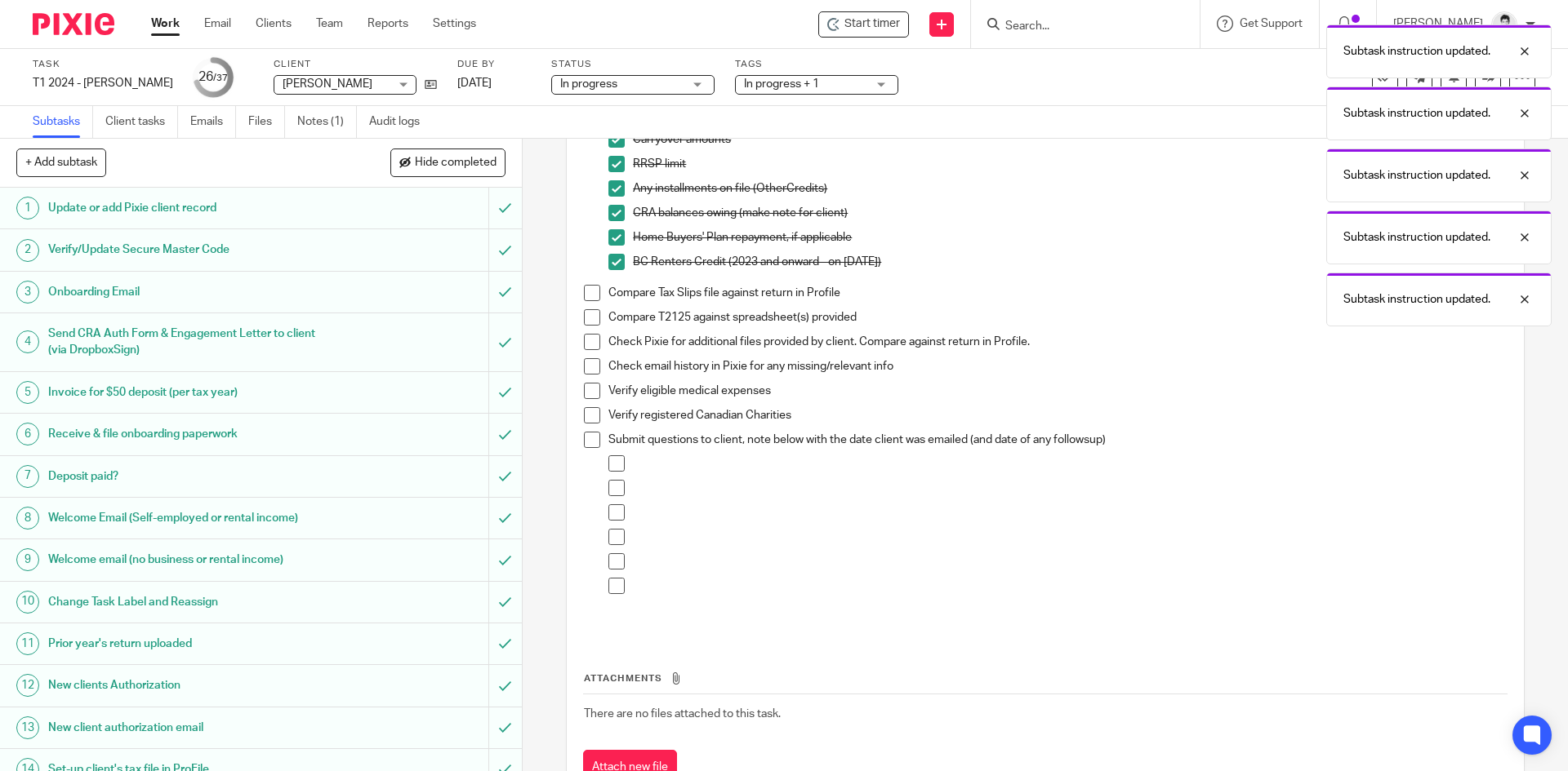
scroll to position [325, 0]
click at [584, 290] on span at bounding box center [592, 286] width 17 height 17
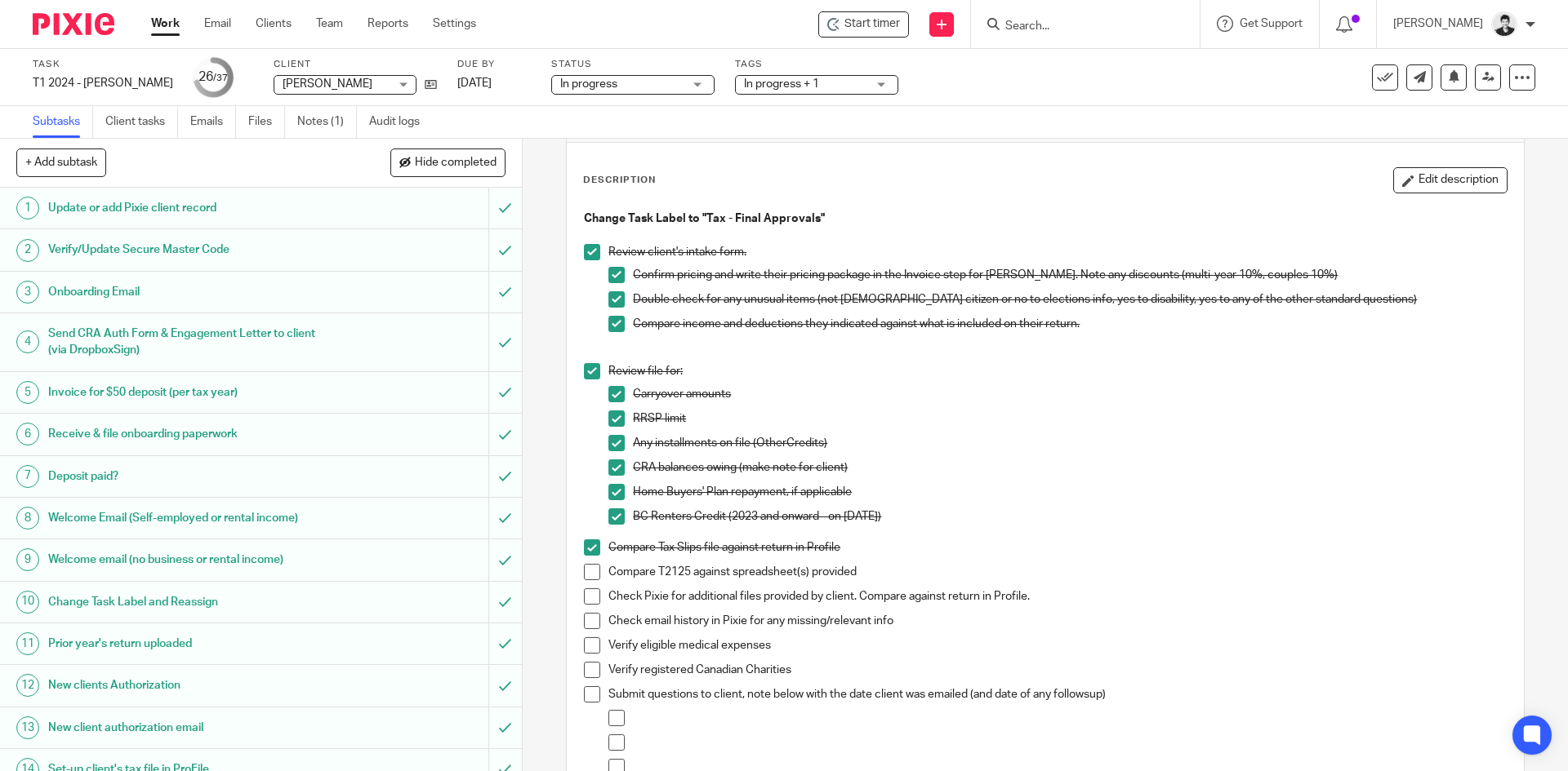
scroll to position [55, 0]
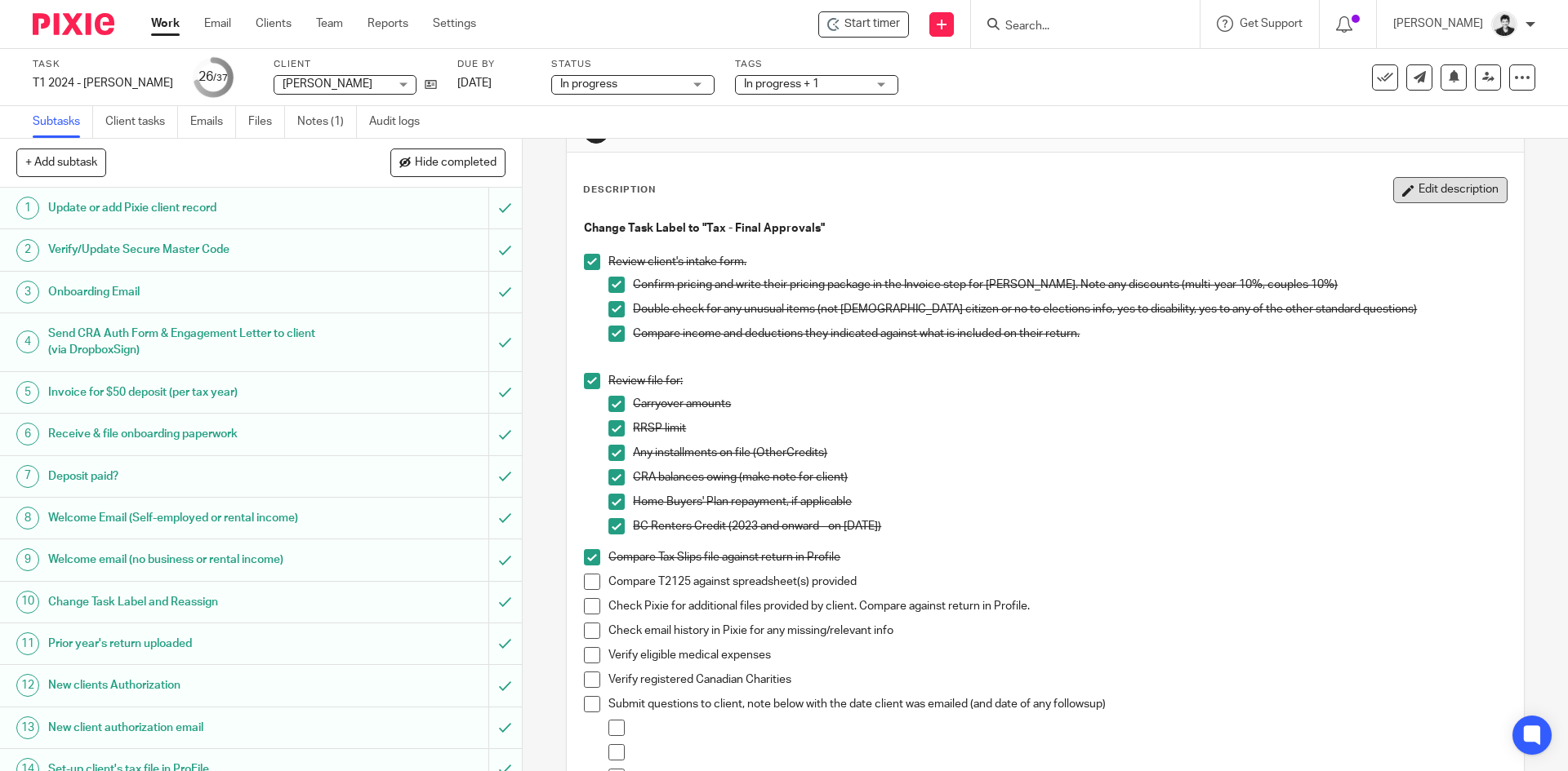
click at [1437, 178] on button "Edit description" at bounding box center [1450, 191] width 114 height 26
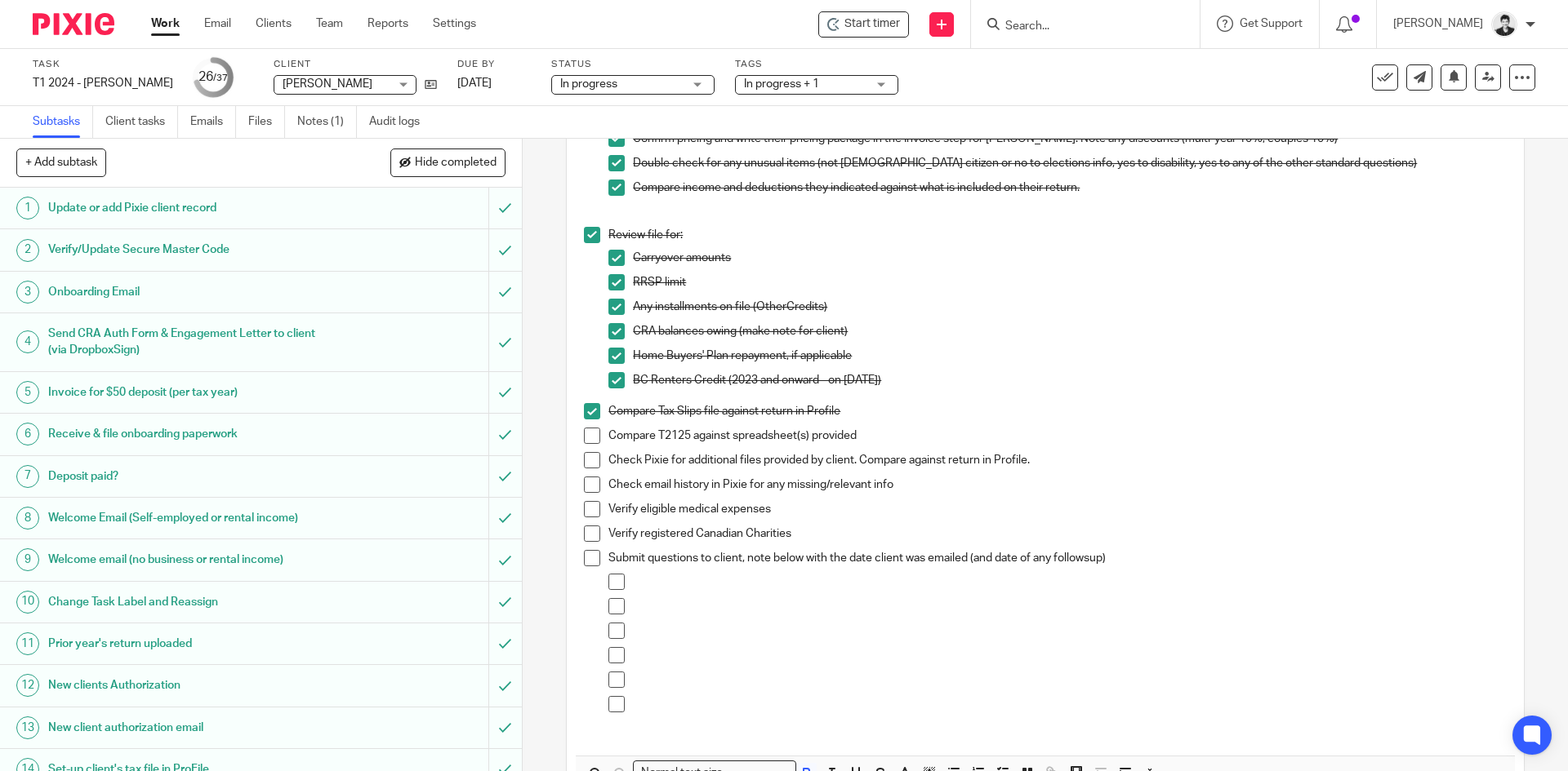
scroll to position [189, 0]
click at [683, 581] on p at bounding box center [1069, 581] width 873 height 17
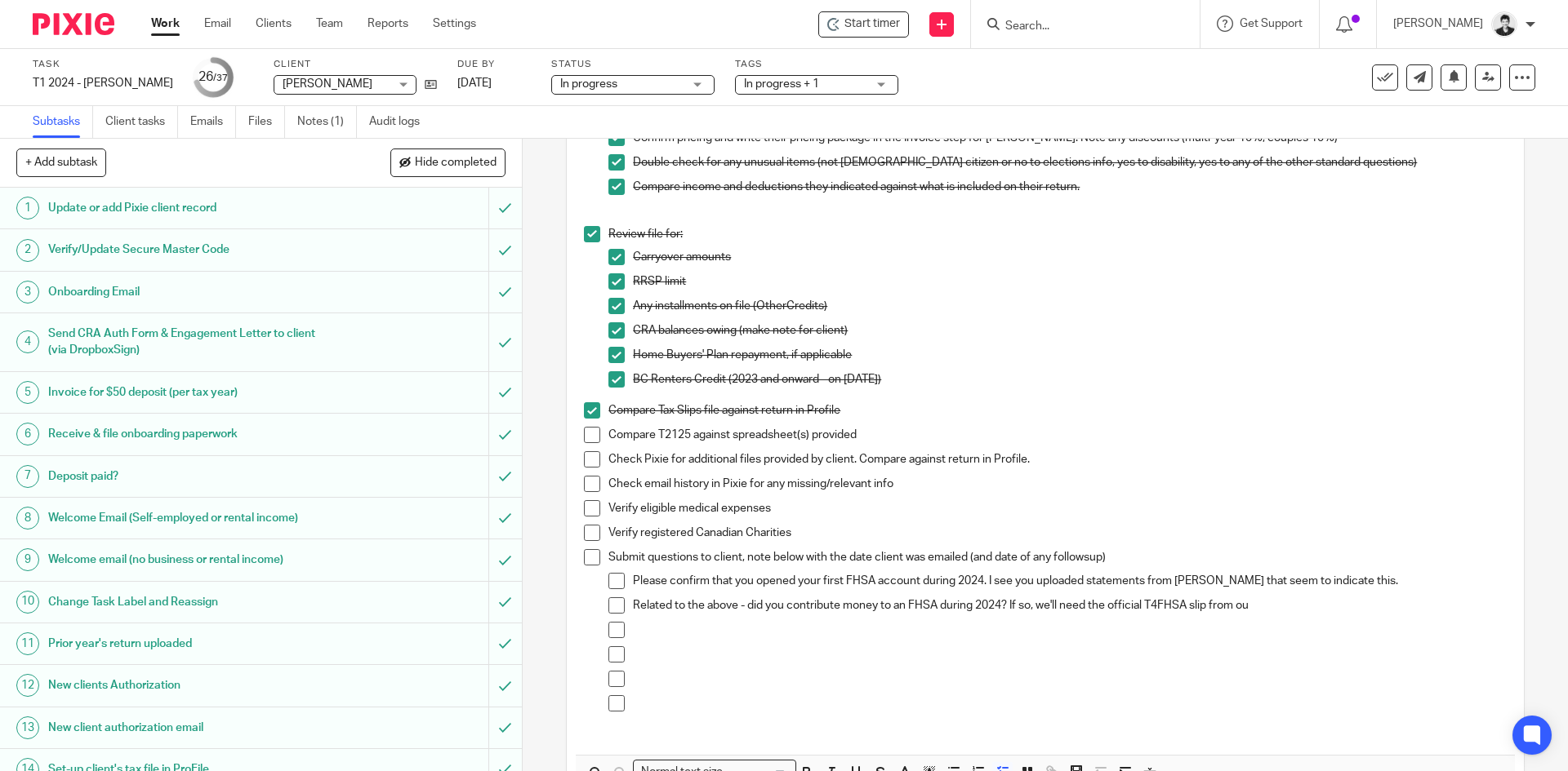
click at [1278, 603] on p "Related to the above - did you contribute money to an FHSA during 2024? If so, …" at bounding box center [1069, 606] width 873 height 17
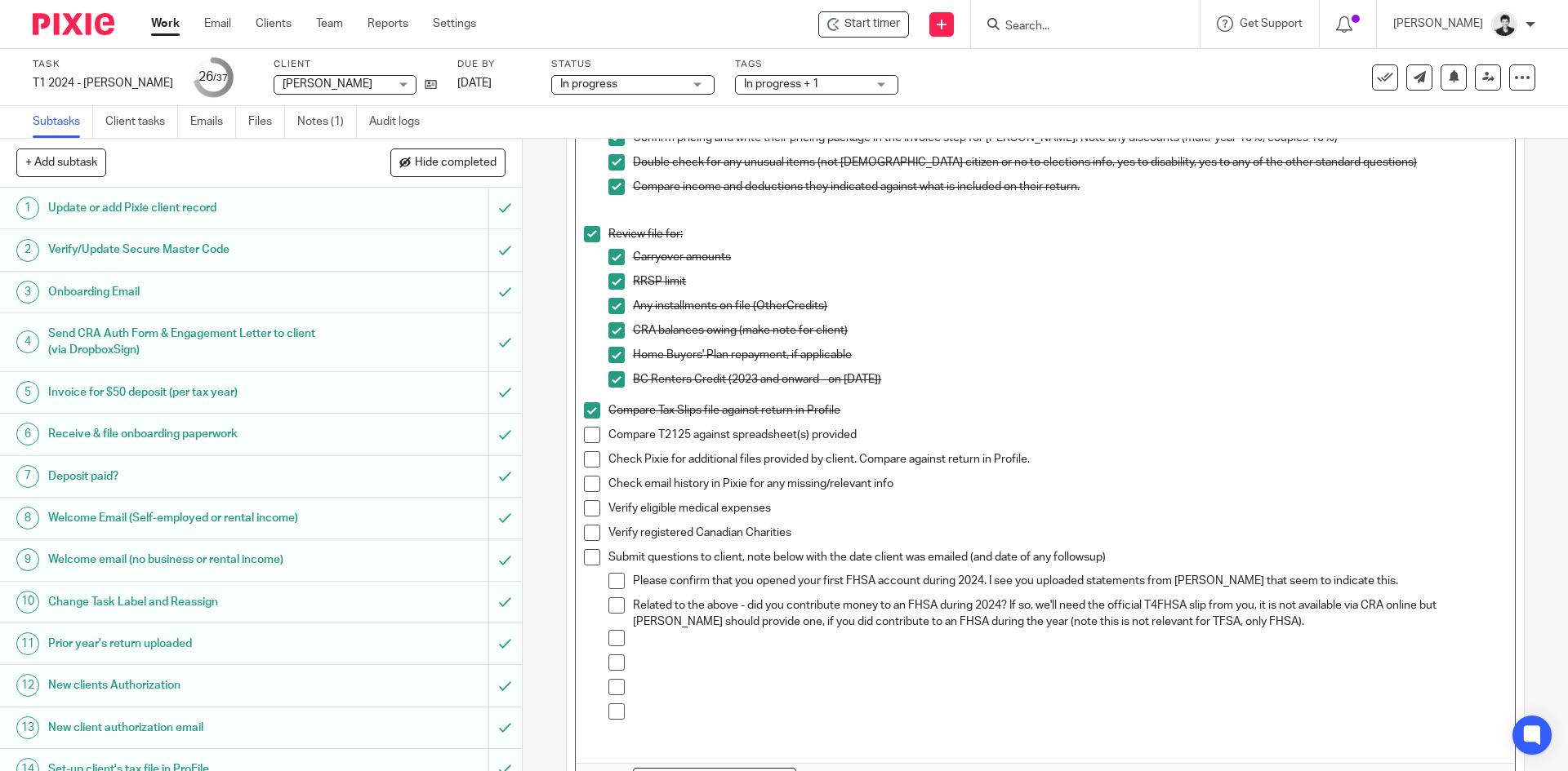
click at [655, 650] on div at bounding box center [1069, 642] width 873 height 24
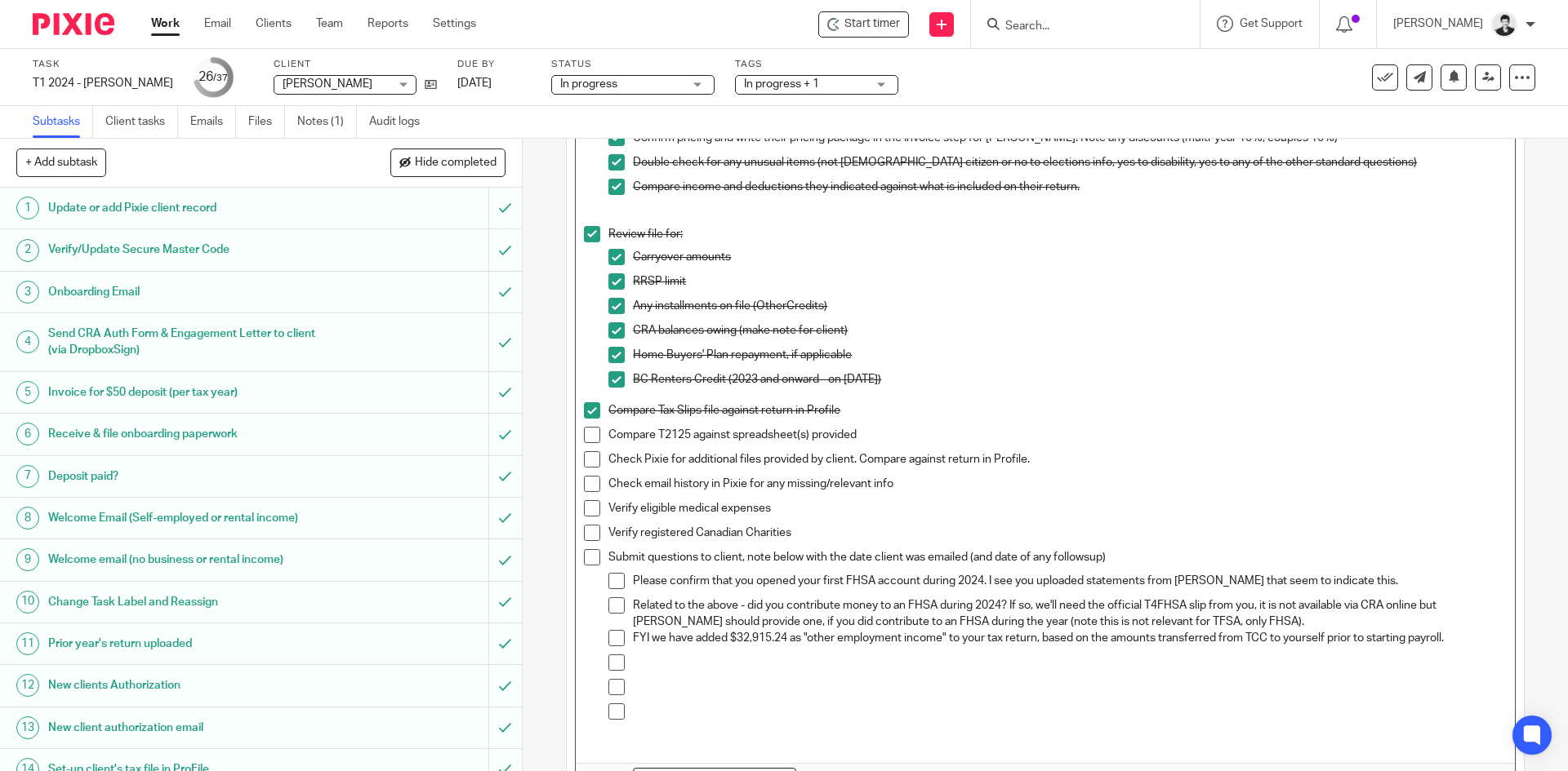
click at [587, 432] on span at bounding box center [592, 435] width 17 height 17
click at [584, 460] on span at bounding box center [592, 459] width 17 height 17
click at [585, 483] on span at bounding box center [592, 484] width 17 height 17
drag, startPoint x: 588, startPoint y: 510, endPoint x: 588, endPoint y: 524, distance: 14.0
click at [588, 511] on span at bounding box center [592, 508] width 17 height 17
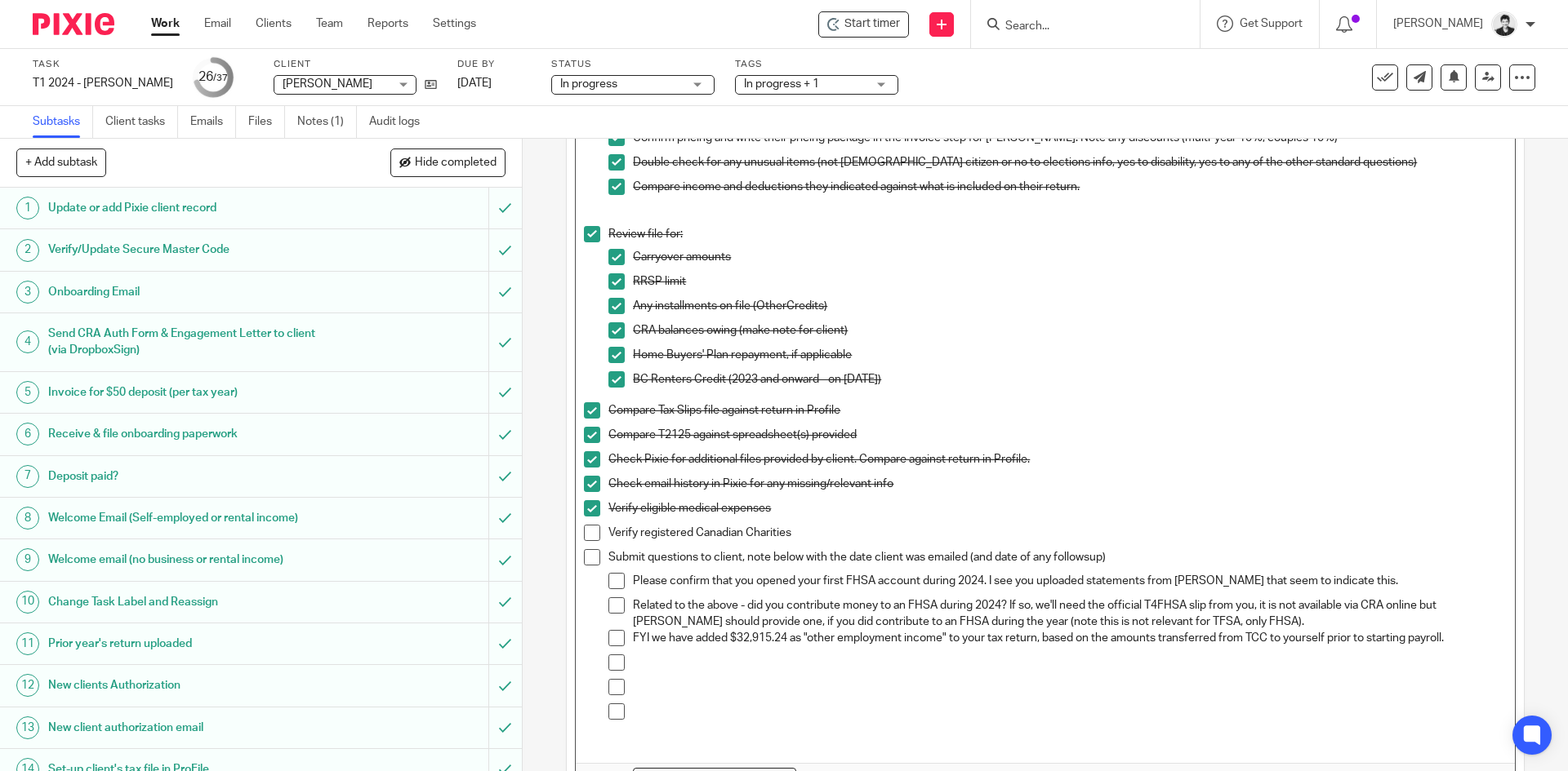
click at [589, 536] on span at bounding box center [592, 533] width 17 height 17
click at [705, 662] on p at bounding box center [1069, 662] width 873 height 17
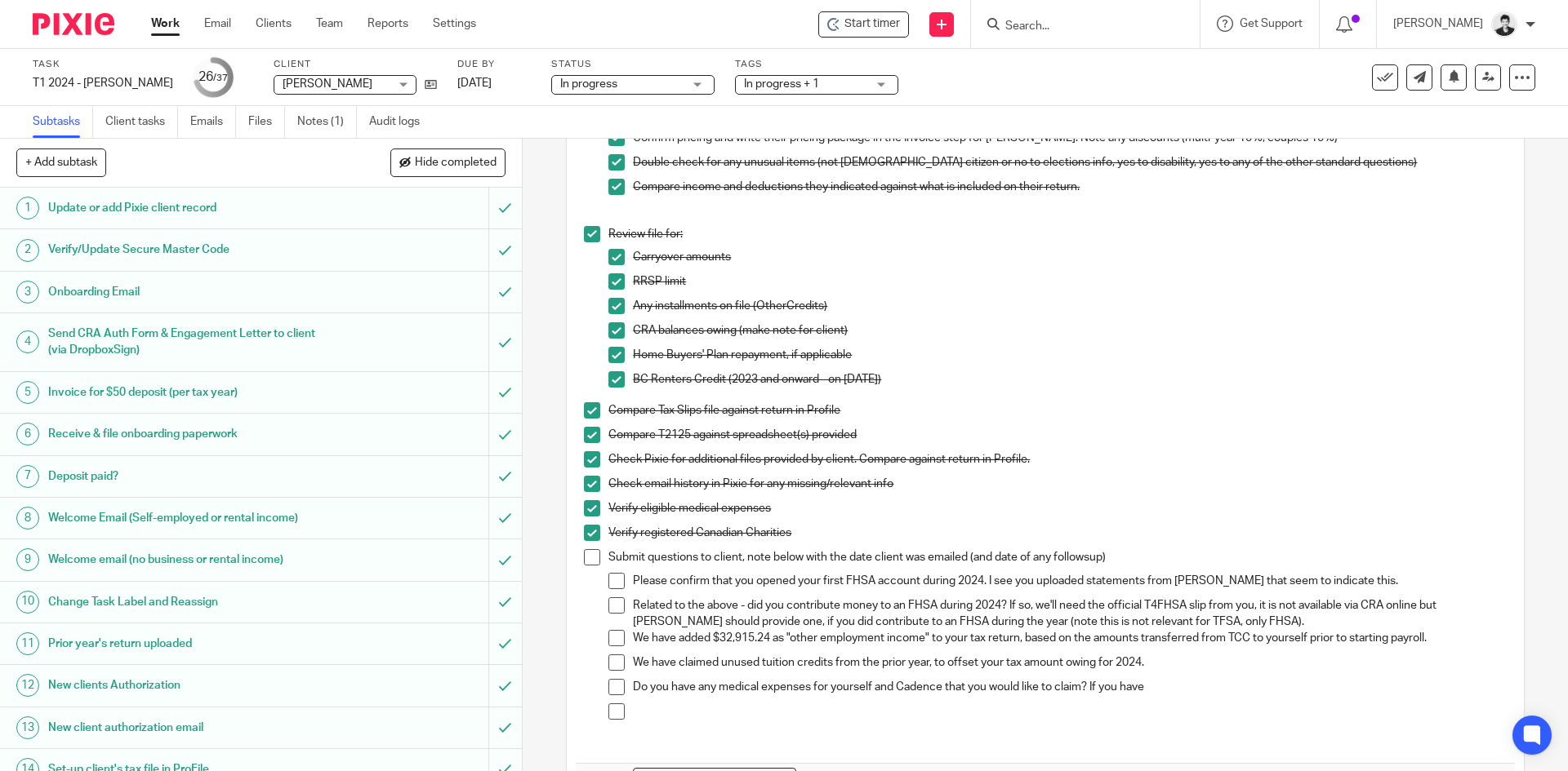
click at [1189, 685] on p "Do you have any medical expenses for yourself and Cadence that you would like t…" at bounding box center [1069, 687] width 873 height 17
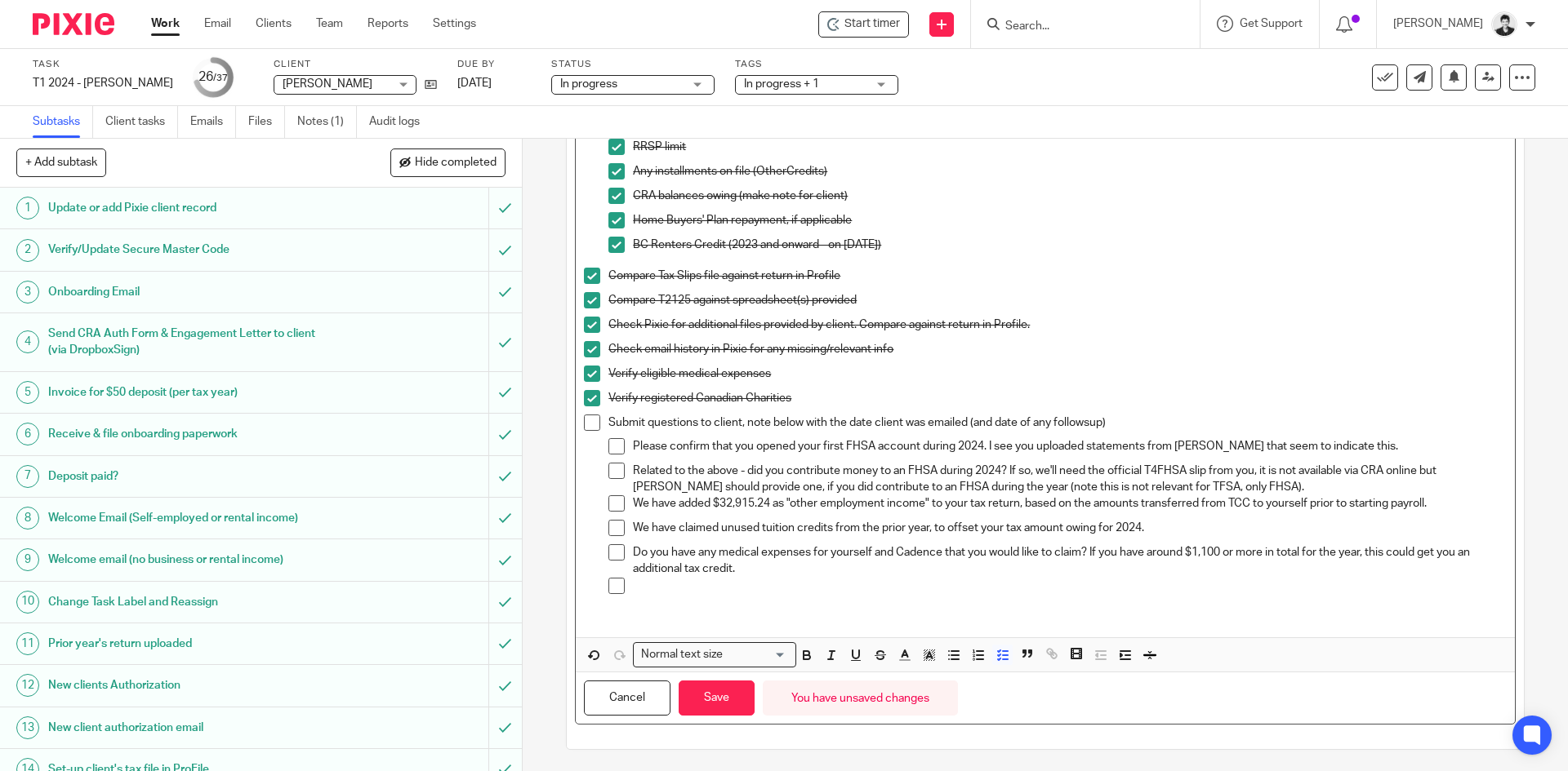
scroll to position [326, 0]
drag, startPoint x: 748, startPoint y: 542, endPoint x: 599, endPoint y: 453, distance: 173.6
click at [599, 453] on li "Submit questions to client, note below with the date client was emailed (and da…" at bounding box center [1045, 508] width 922 height 193
copy ul "Please confirm that you opened your first FHSA account during 2024. I see you u…"
click at [732, 689] on button "Save" at bounding box center [717, 695] width 76 height 35
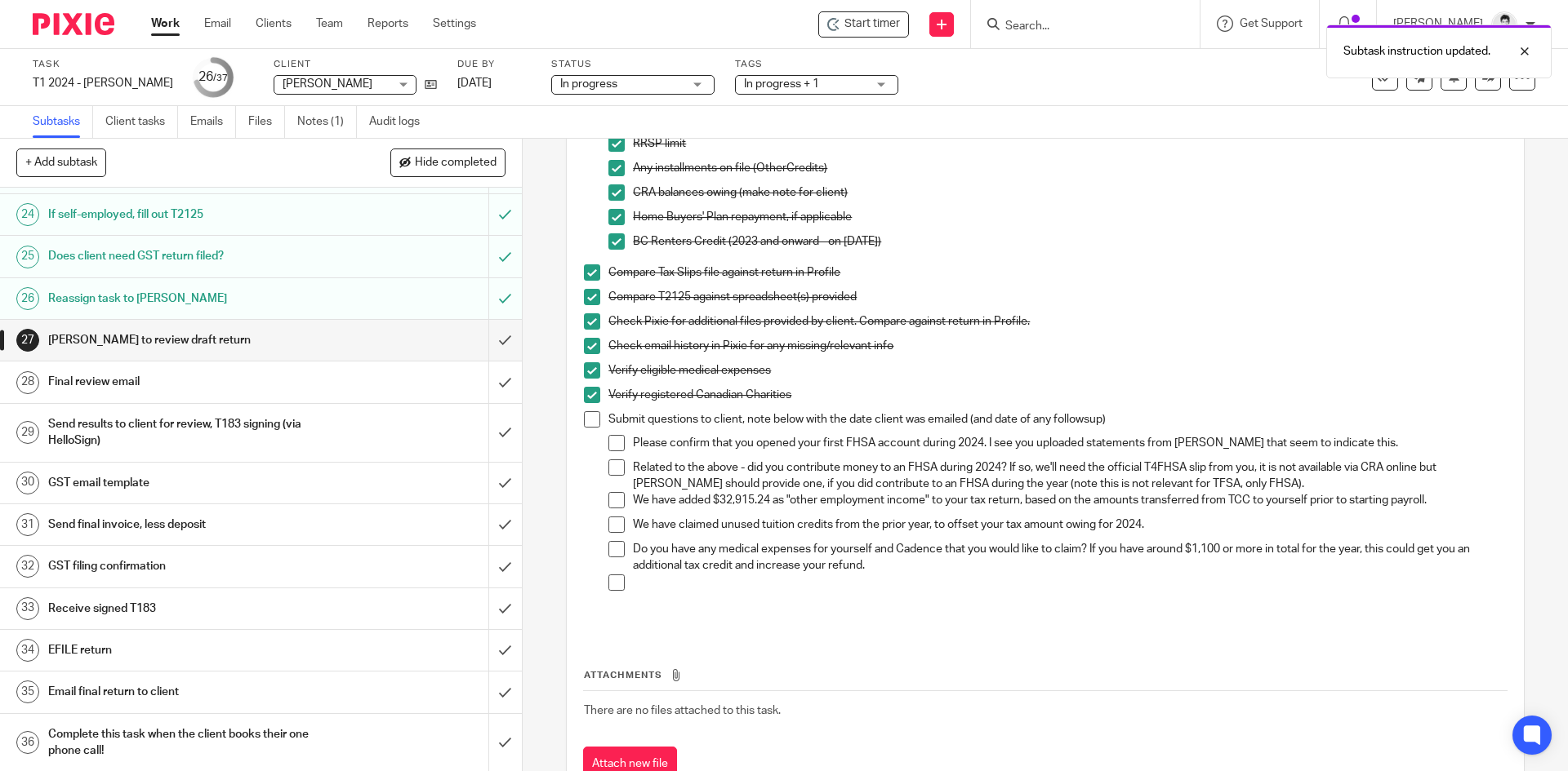
scroll to position [1034, 0]
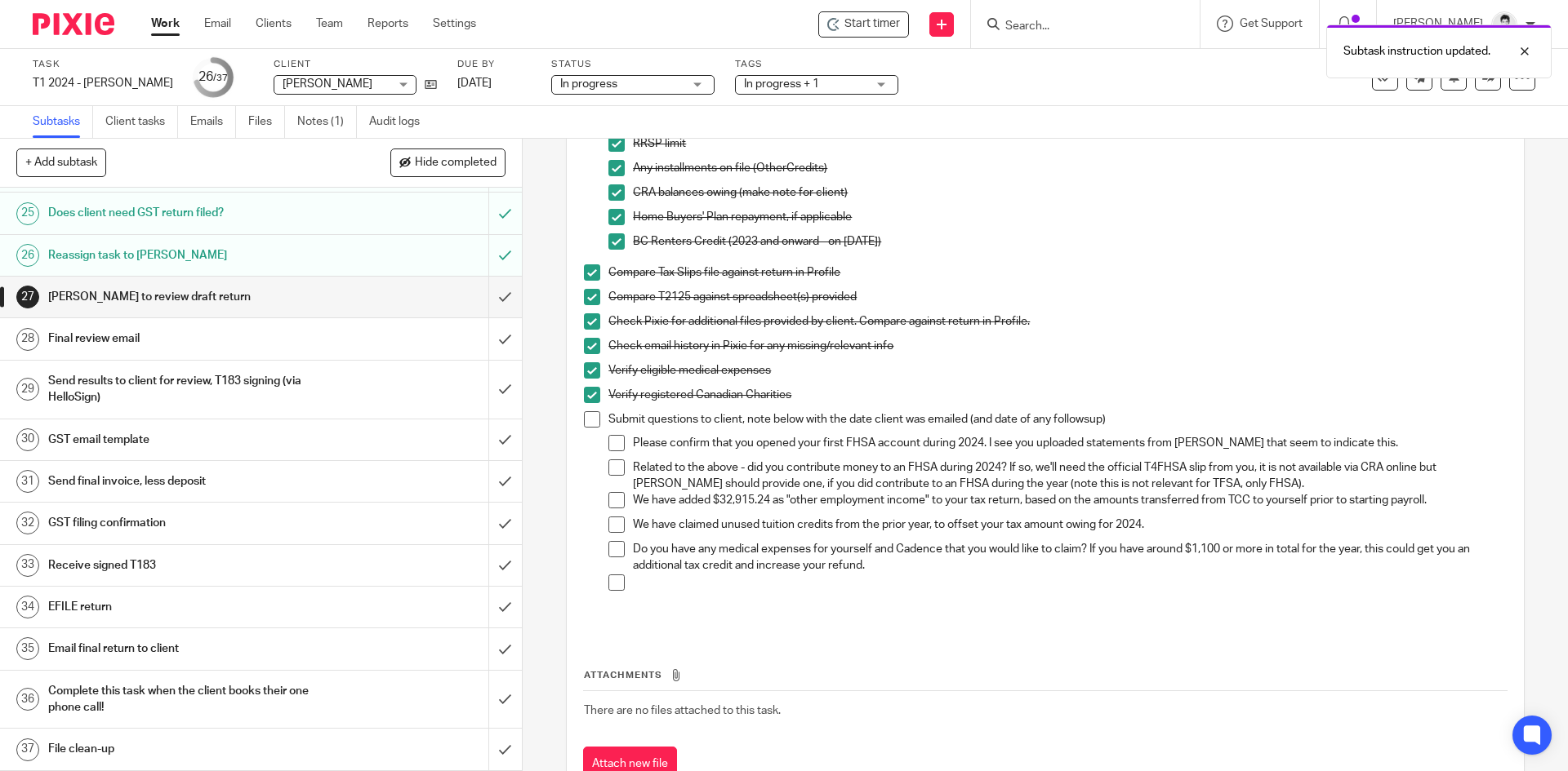
click at [266, 342] on h1 "Final review email" at bounding box center [189, 339] width 283 height 24
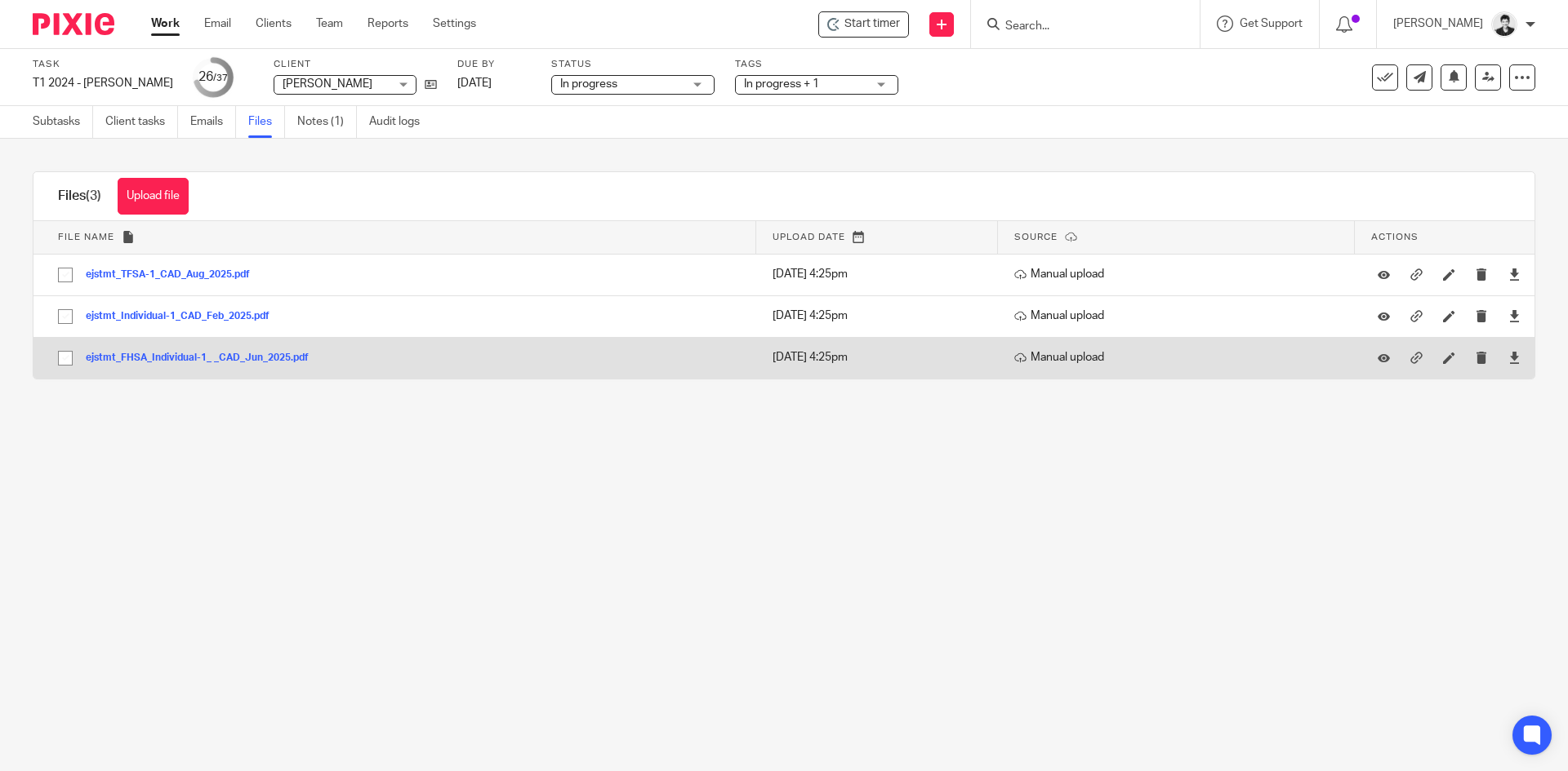
click at [252, 359] on button "ejstmt_FHSA_Individual-1_ _CAD_Jun_2025.pdf" at bounding box center [203, 358] width 235 height 11
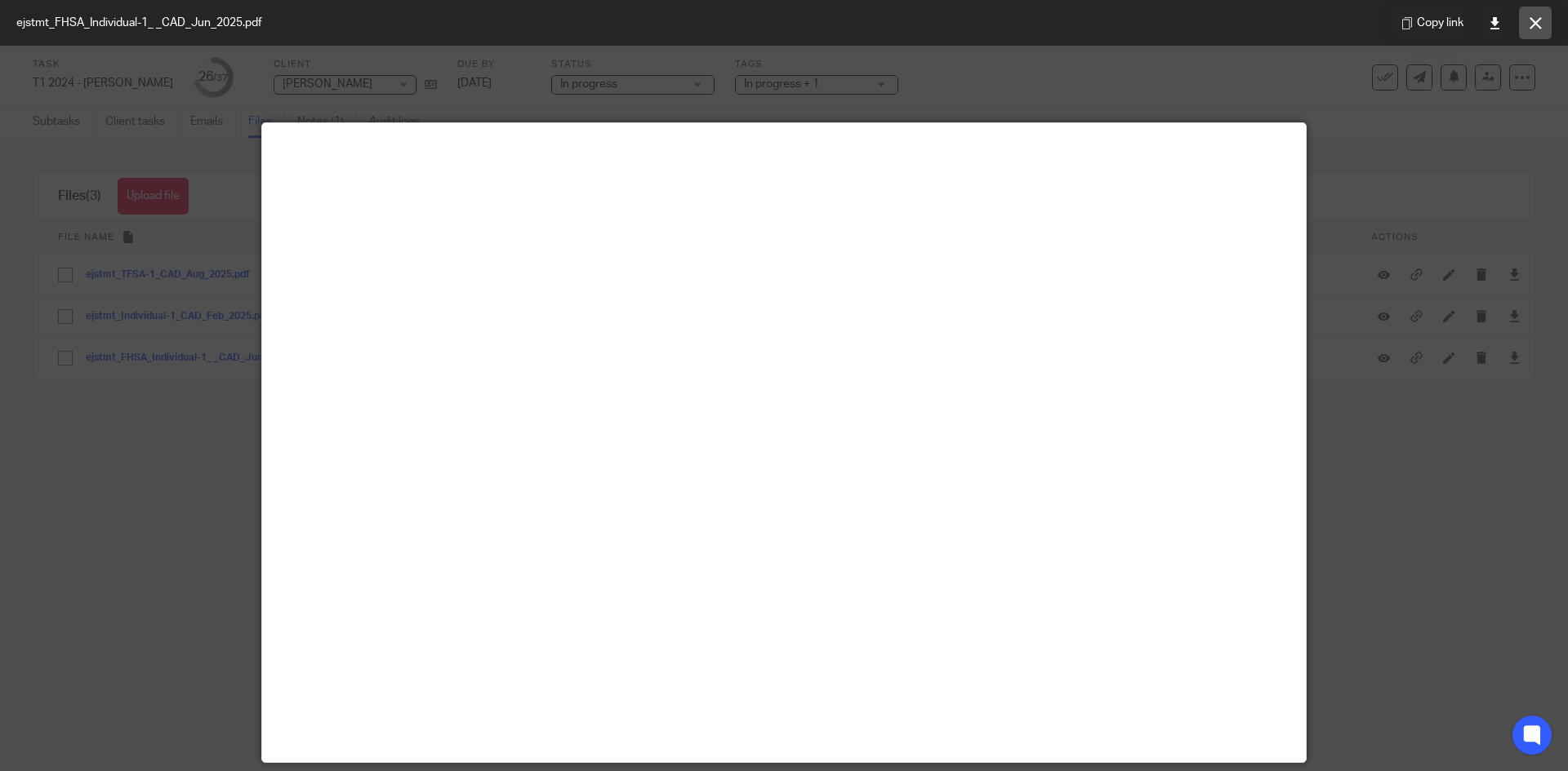
click at [1532, 26] on icon at bounding box center [1536, 23] width 12 height 12
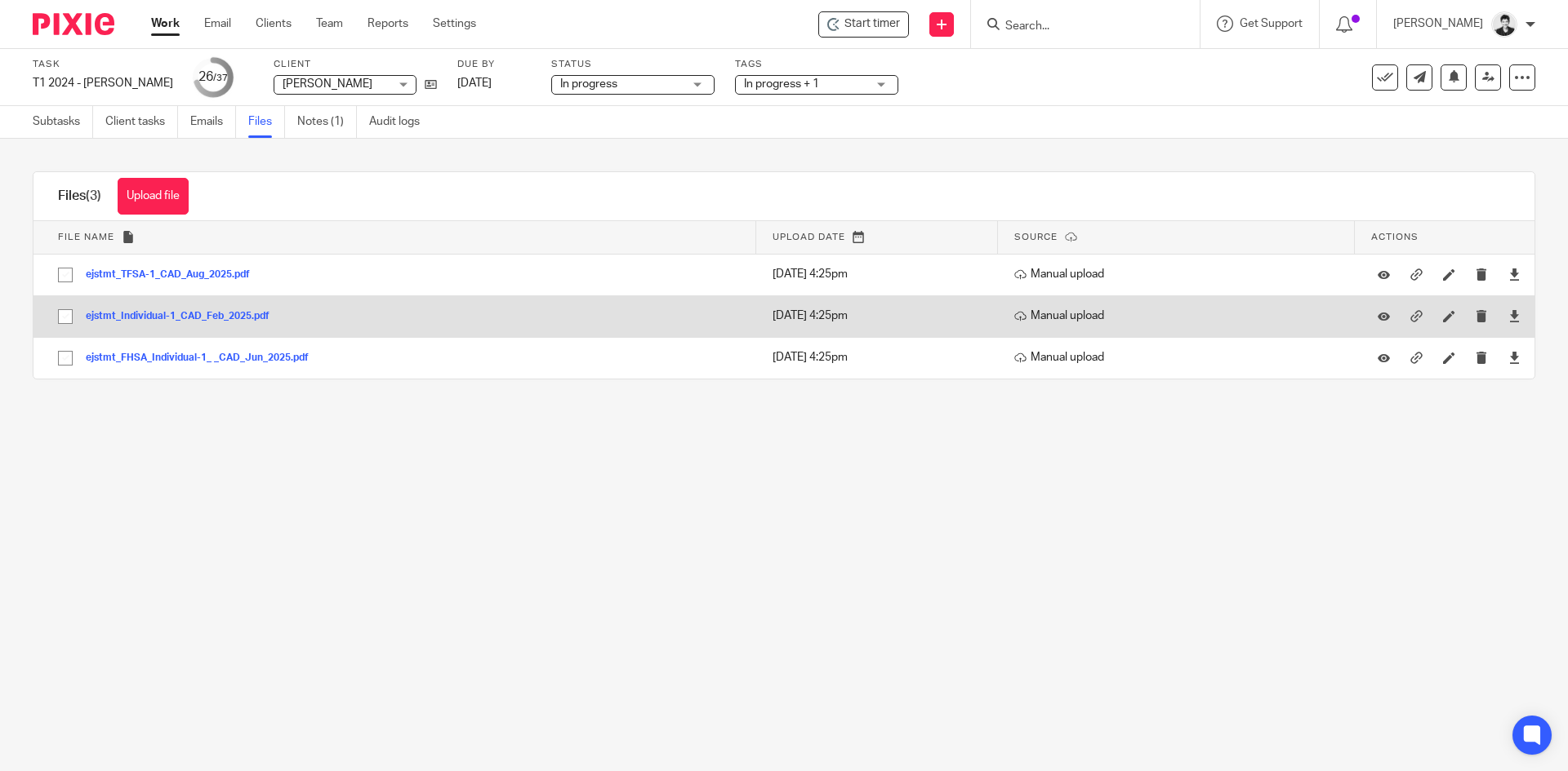
click at [224, 314] on button "ejstmt_Individual-1_CAD_Feb_2025.pdf" at bounding box center [183, 316] width 196 height 11
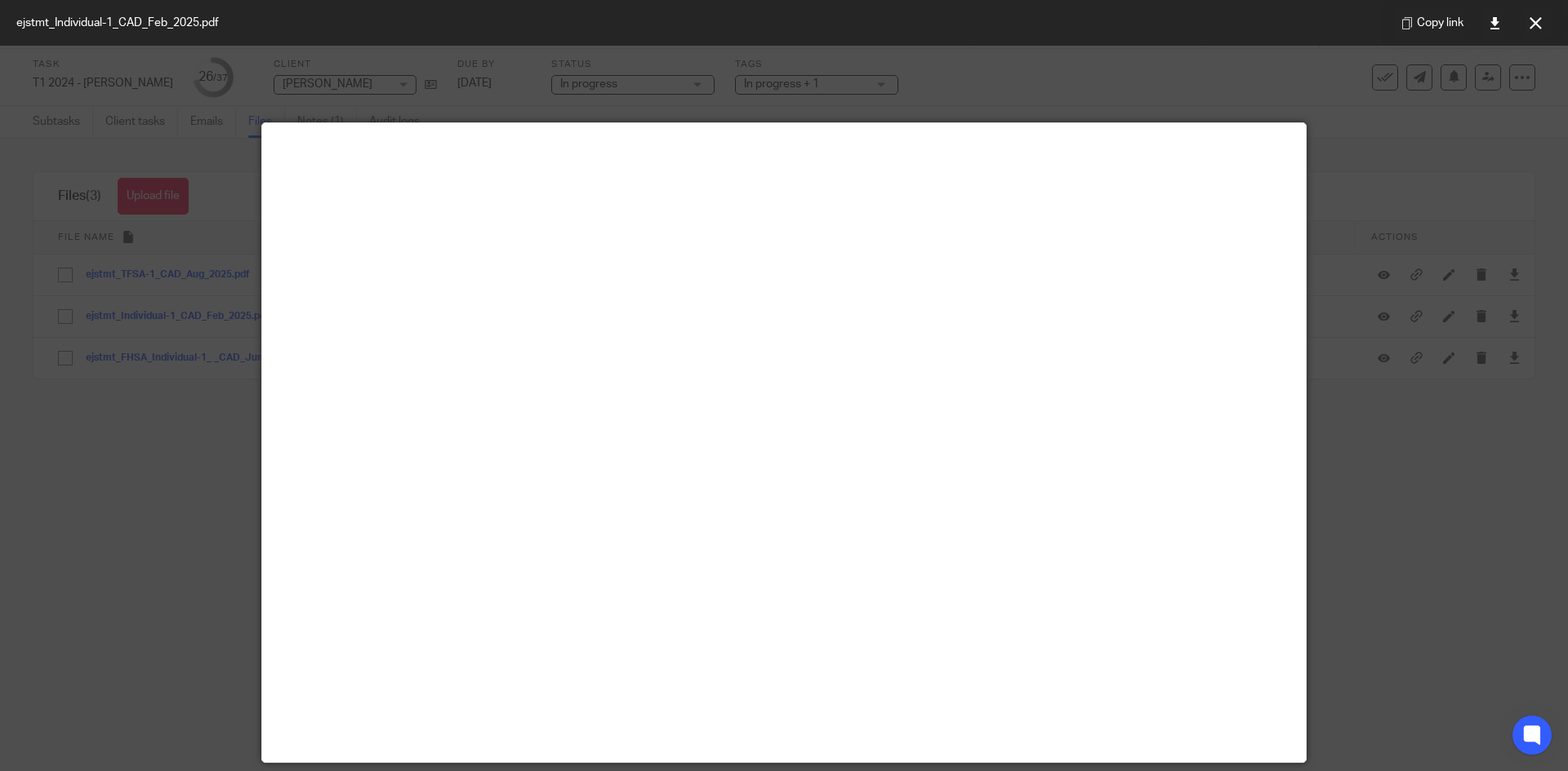
click at [1419, 482] on div at bounding box center [784, 386] width 1568 height 771
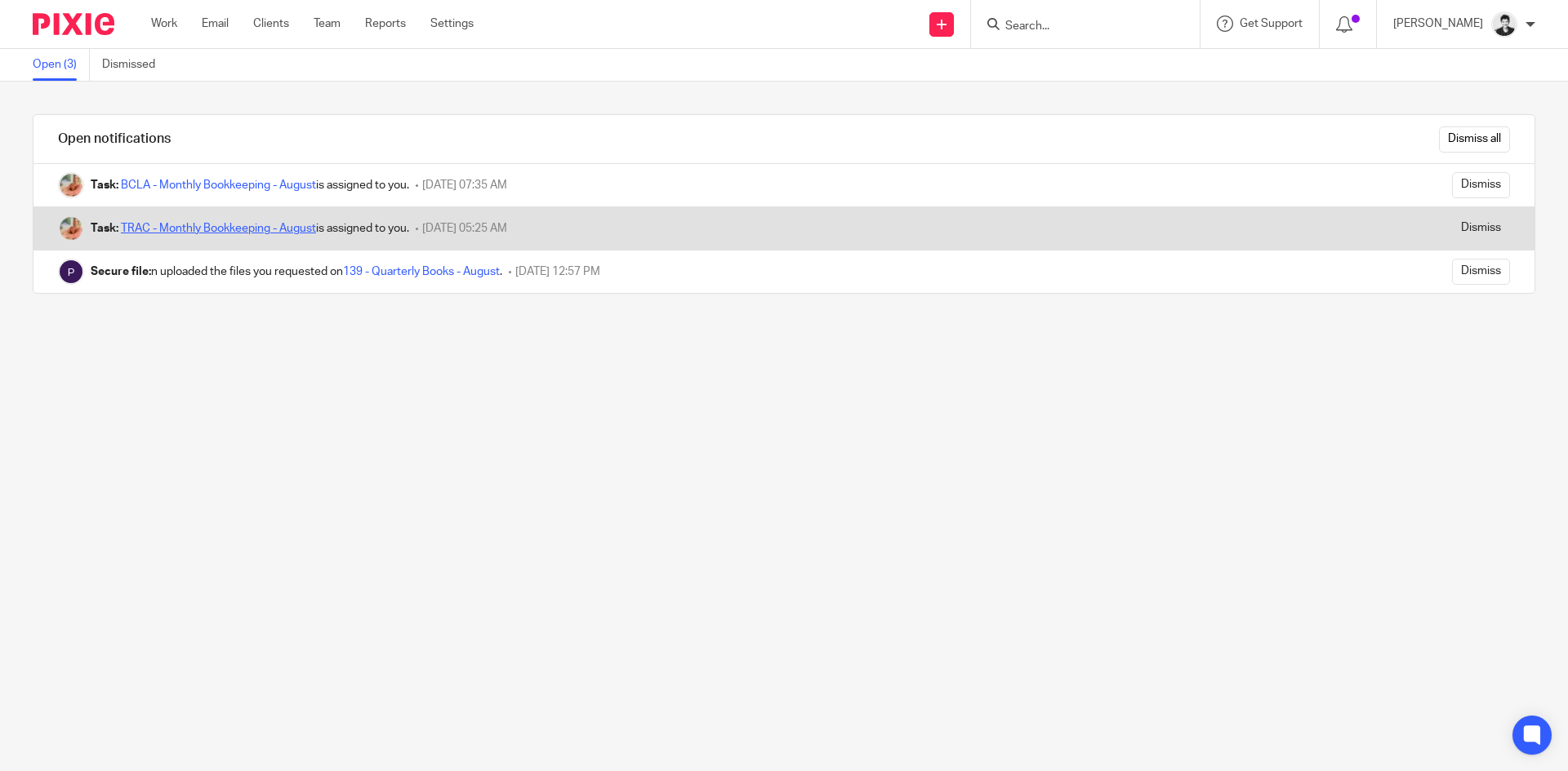
click at [304, 227] on link "TRAC - Monthly Bookkeeping - August" at bounding box center [219, 228] width 195 height 11
click at [1452, 223] on input "Dismiss" at bounding box center [1481, 229] width 58 height 26
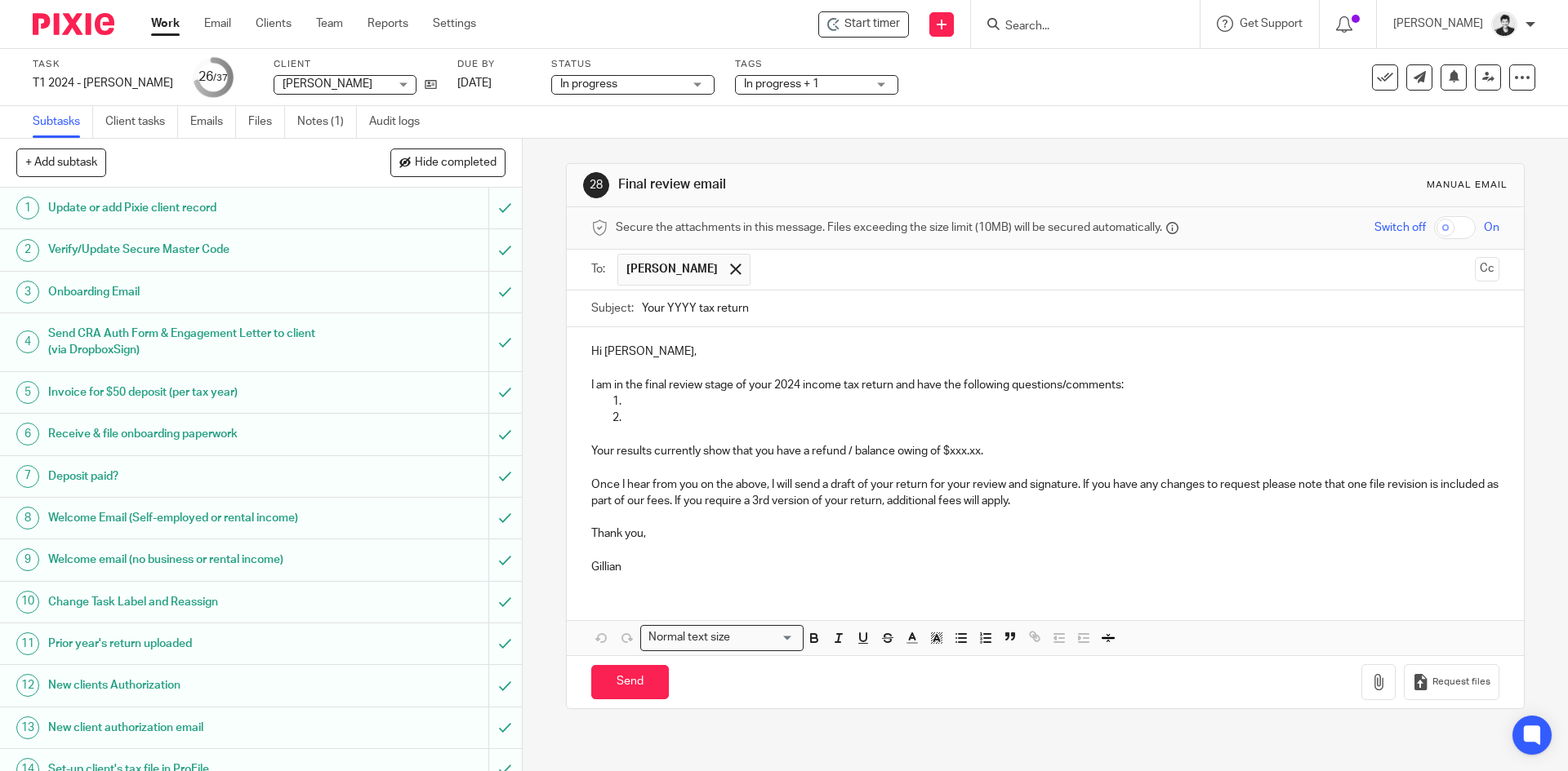
click at [678, 309] on input "Your YYYY tax return" at bounding box center [1070, 309] width 857 height 37
click at [676, 309] on input "Your YYYY tax return" at bounding box center [1070, 309] width 857 height 37
type input "Your 2024 tax return"
click at [666, 403] on p at bounding box center [1061, 401] width 875 height 17
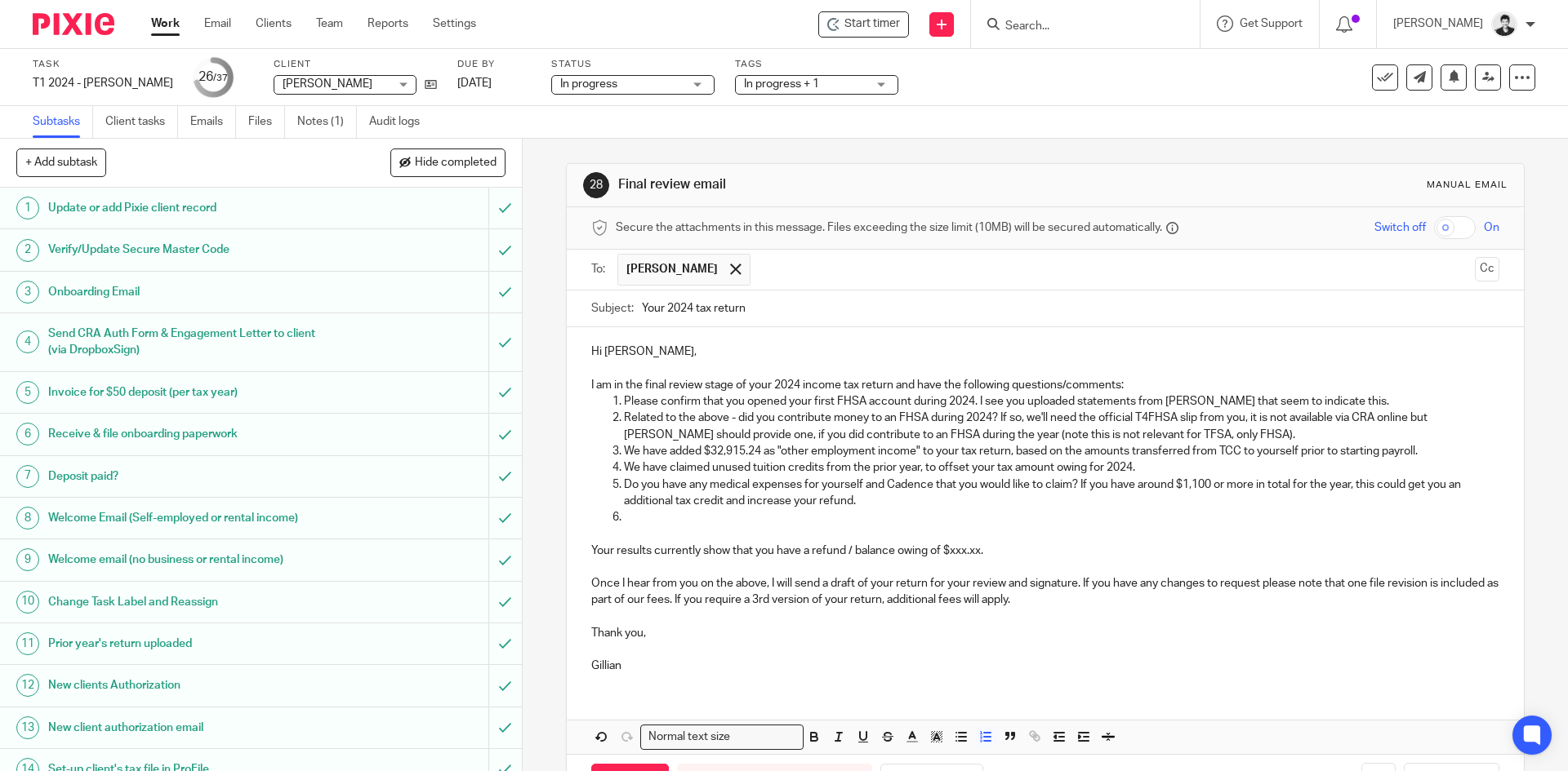
click at [644, 525] on p at bounding box center [1061, 517] width 875 height 17
drag, startPoint x: 844, startPoint y: 550, endPoint x: 925, endPoint y: 552, distance: 81.0
click at [925, 552] on p "Your results currently show that you have a refund / balance owing of $xxx.xx." at bounding box center [1045, 551] width 907 height 17
drag, startPoint x: 916, startPoint y: 553, endPoint x: 864, endPoint y: 553, distance: 52.0
click at [864, 553] on p "Your results currently show that you have a refund of $xxx.xx." at bounding box center [1045, 551] width 907 height 17
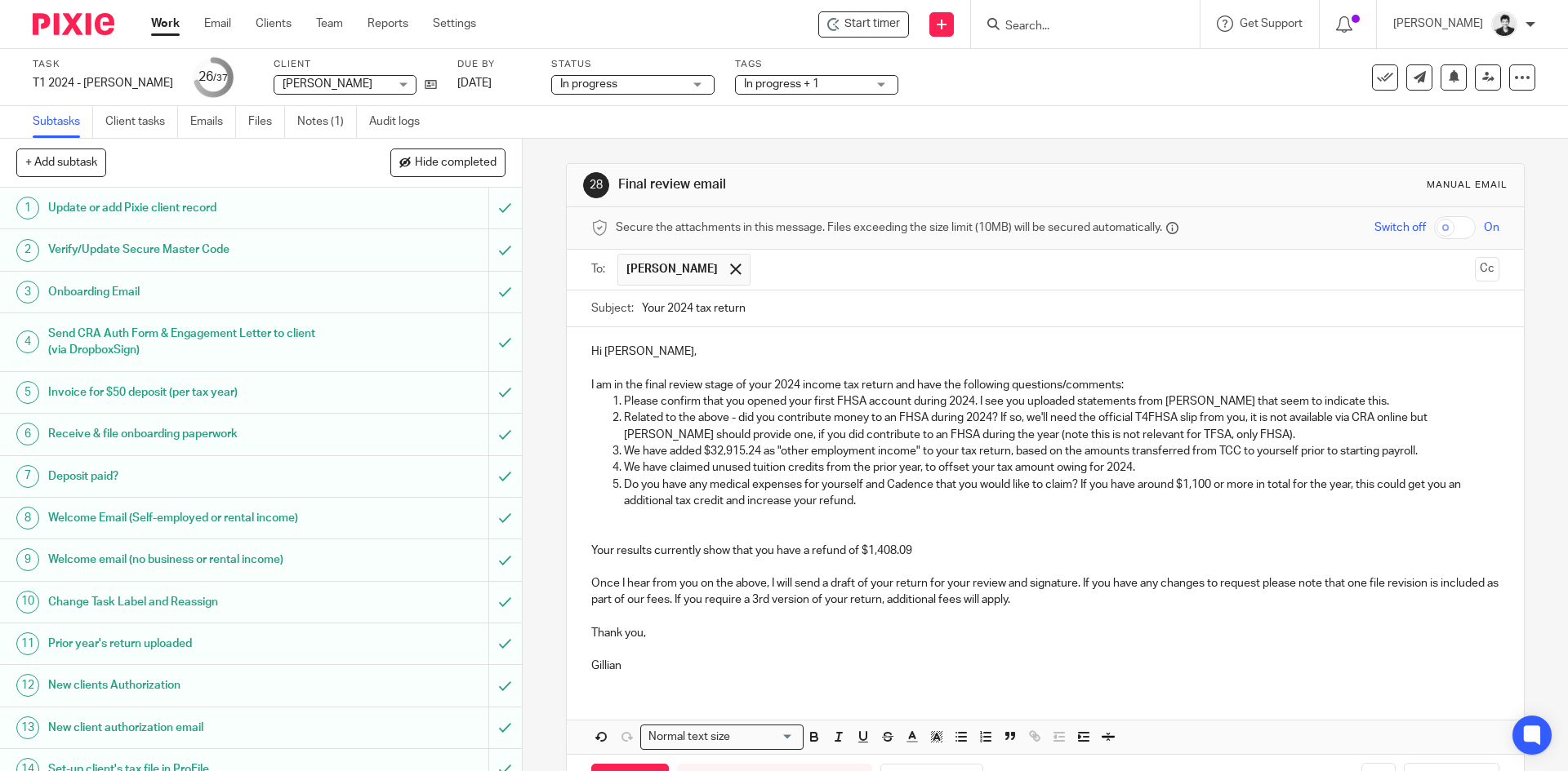
click at [820, 518] on p "Do you have any medical expenses for yourself and Cadence that you would like t…" at bounding box center [1061, 501] width 875 height 50
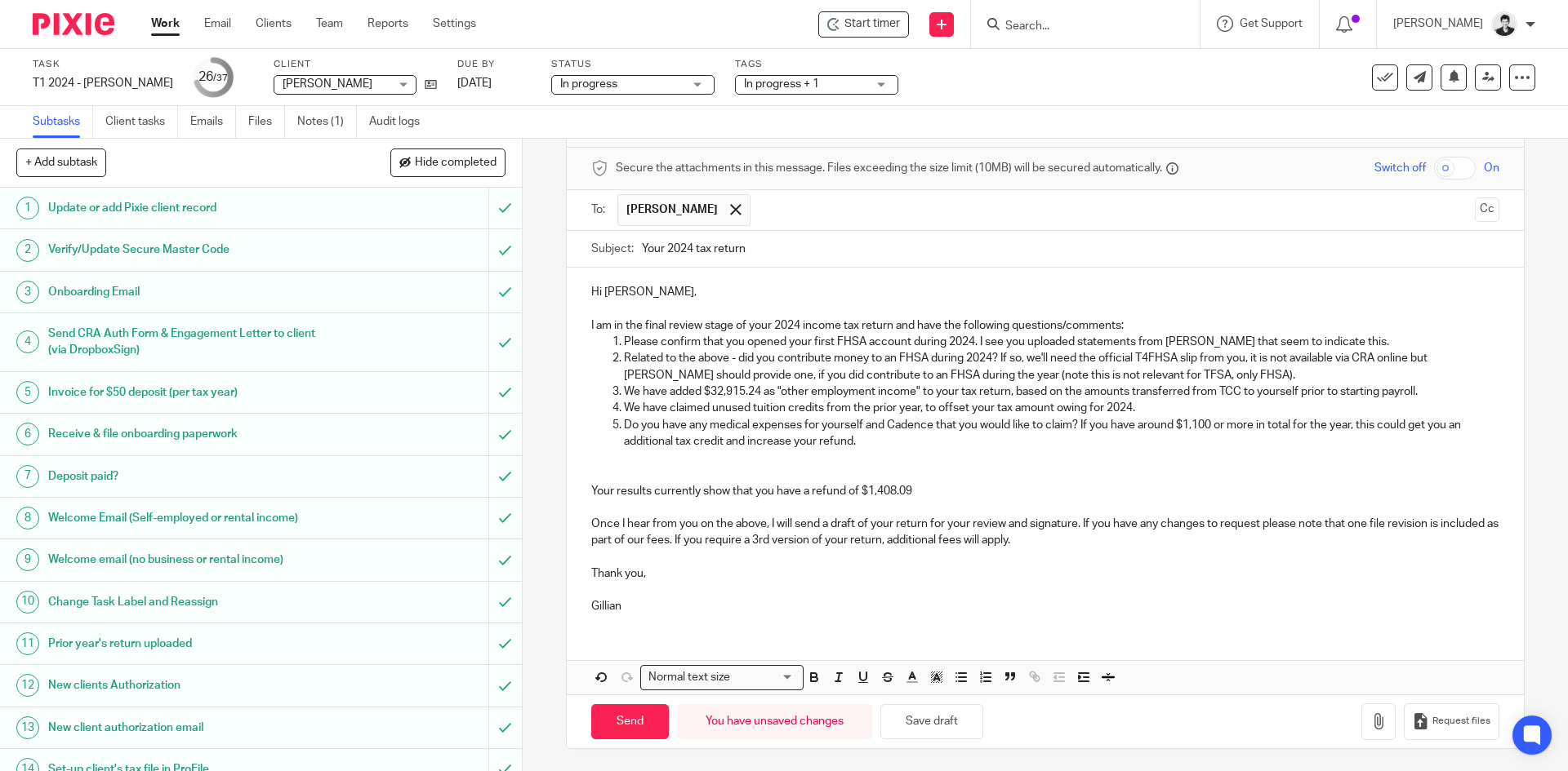
scroll to position [62, 0]
click at [648, 456] on p "Do you have any medical expenses for yourself and Cadence that you would like t…" at bounding box center [1061, 439] width 875 height 50
click at [911, 489] on p "Your results currently show that you have a refund of $1,408.09" at bounding box center [1045, 480] width 907 height 33
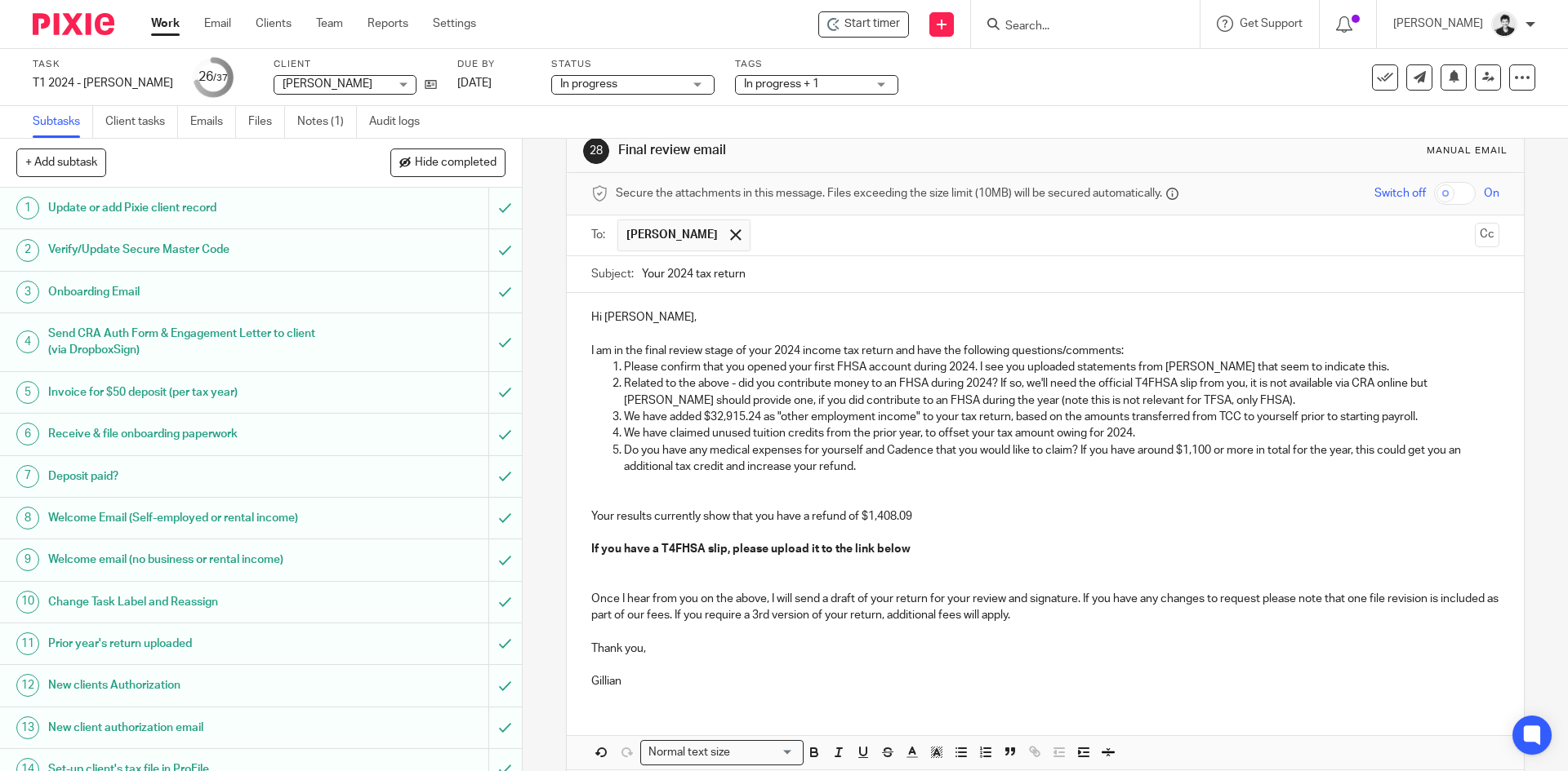
scroll to position [112, 0]
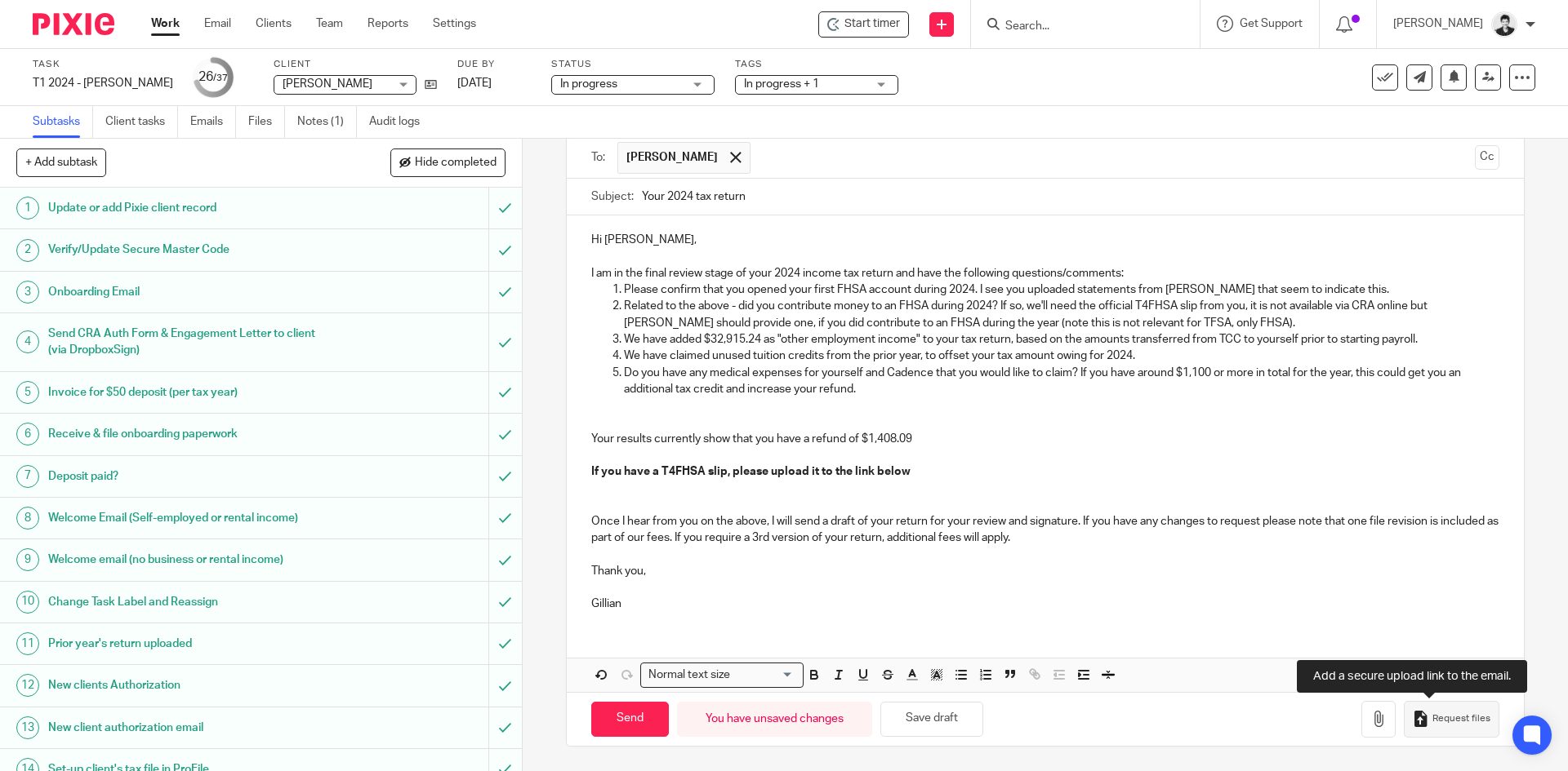
click at [1435, 714] on span "Request files" at bounding box center [1461, 719] width 58 height 13
drag, startPoint x: 627, startPoint y: 712, endPoint x: 670, endPoint y: 654, distance: 72.2
click at [628, 714] on input "Send" at bounding box center [629, 720] width 77 height 35
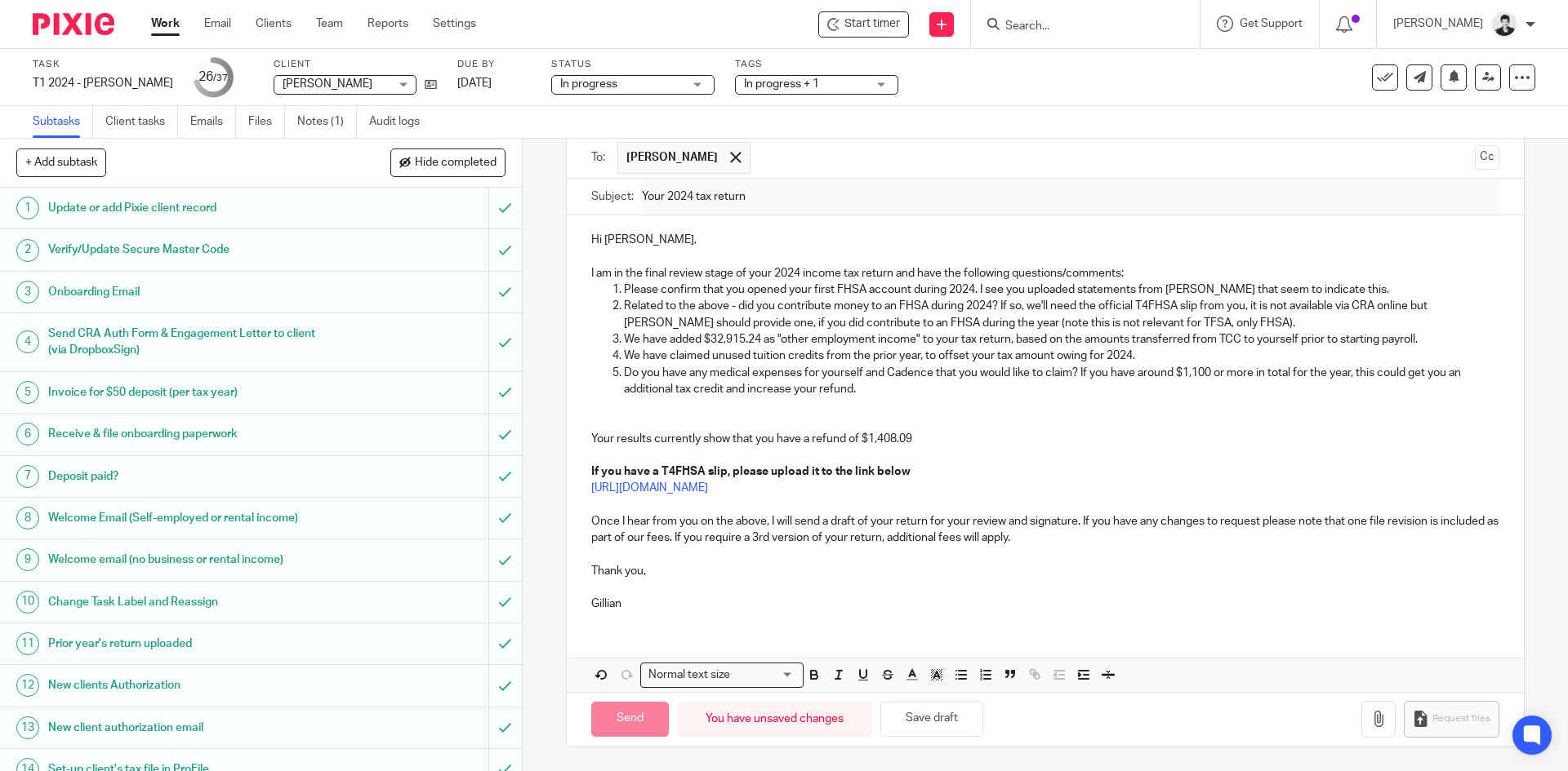
click at [819, 86] on span "In progress + 1" at bounding box center [782, 84] width 75 height 11
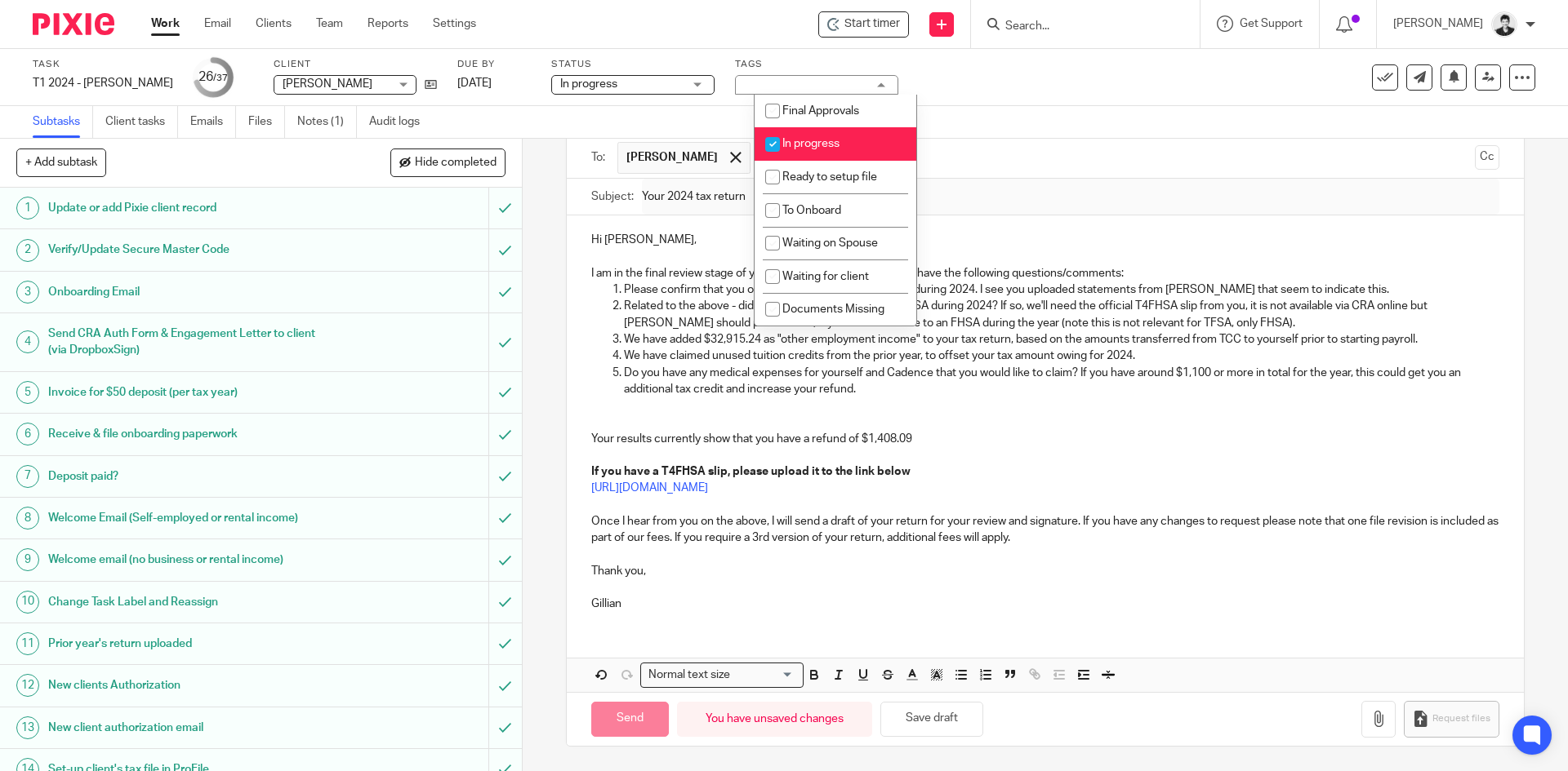
type input "Sent"
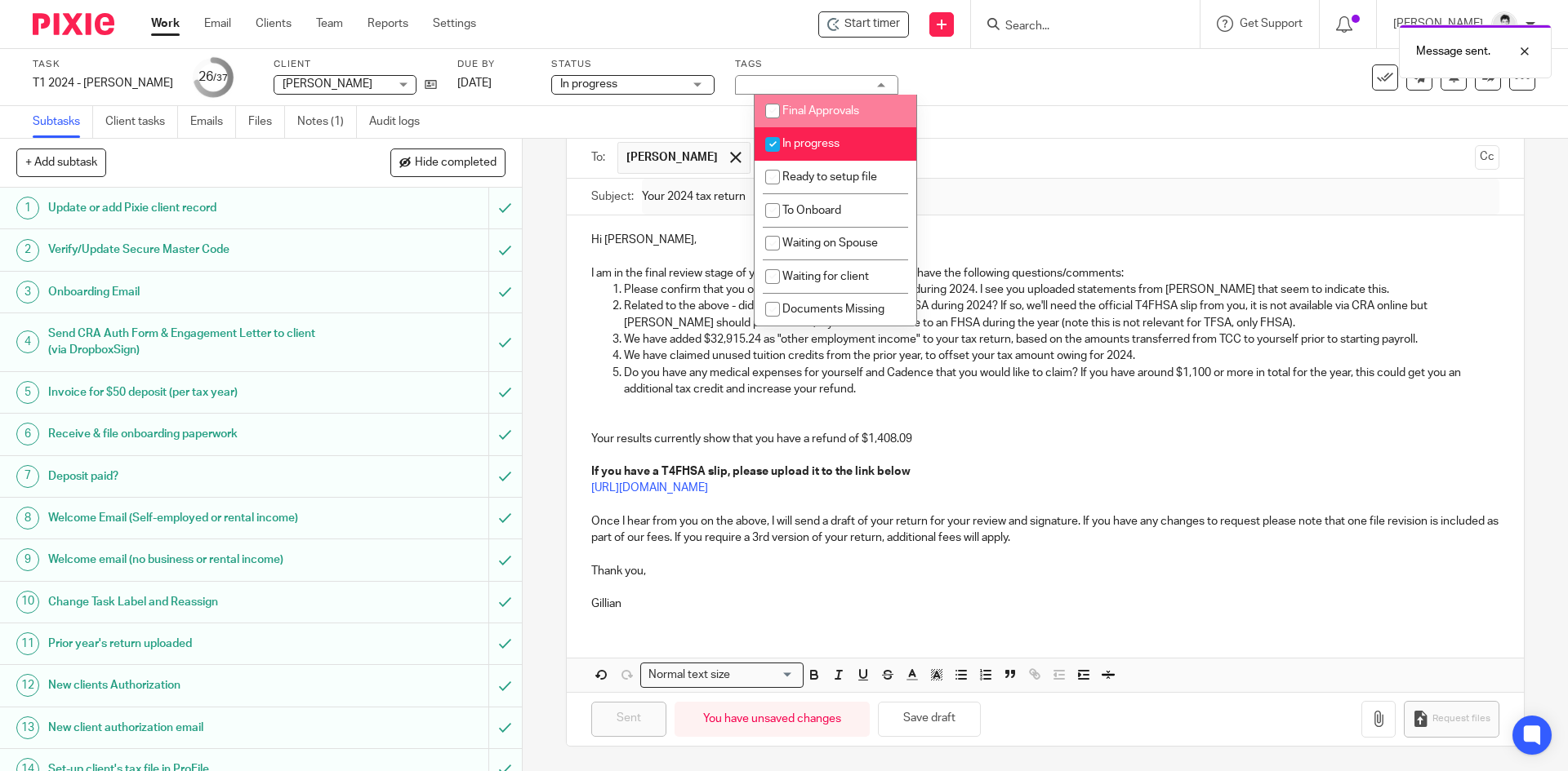
drag, startPoint x: 834, startPoint y: 106, endPoint x: 846, endPoint y: 124, distance: 21.6
click at [835, 108] on span "Final Approvals" at bounding box center [821, 111] width 77 height 11
checkbox input "true"
click at [851, 144] on li "In progress" at bounding box center [836, 144] width 162 height 33
checkbox input "false"
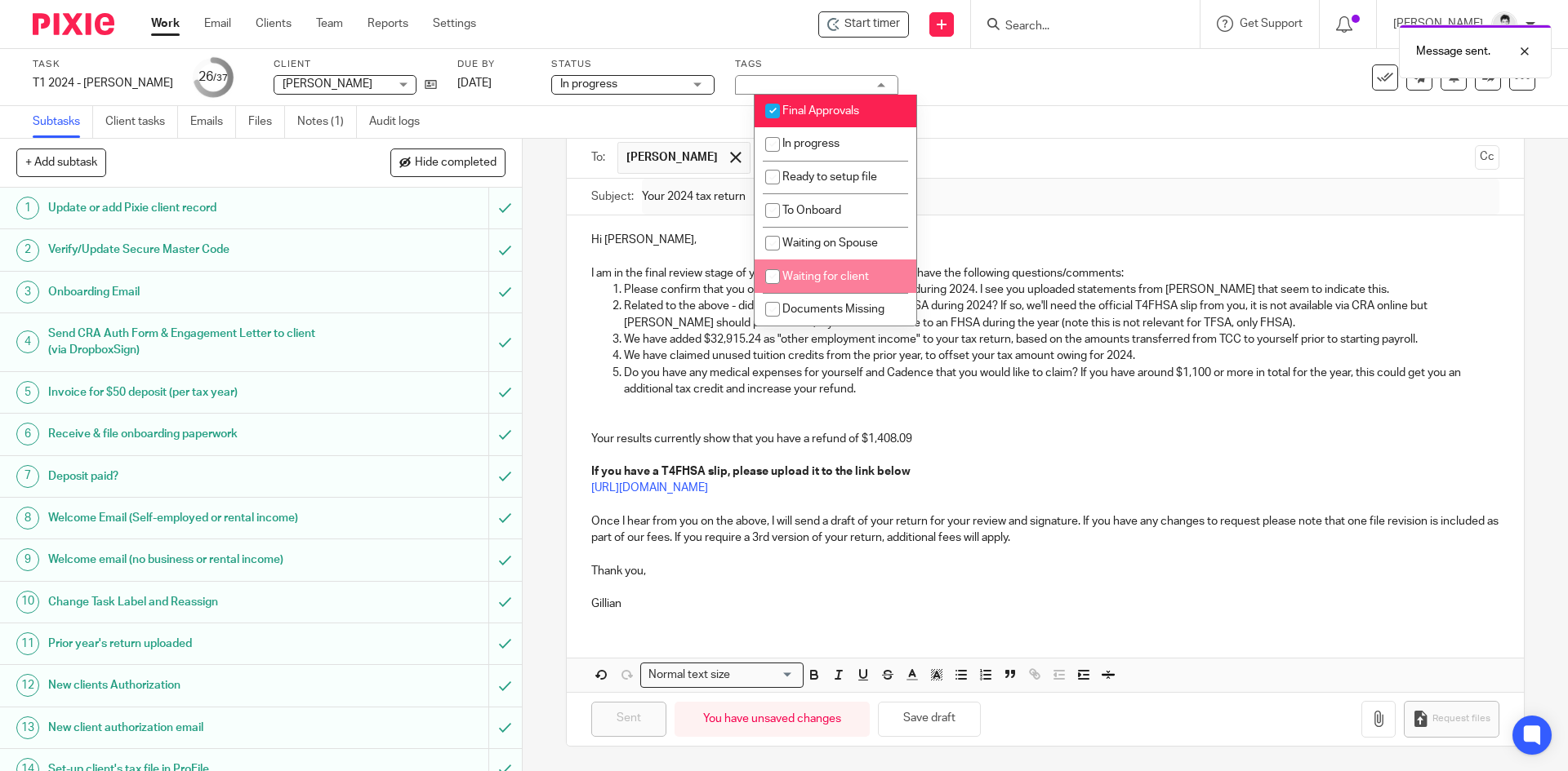
click at [876, 271] on li "Waiting for client" at bounding box center [836, 276] width 162 height 33
checkbox input "true"
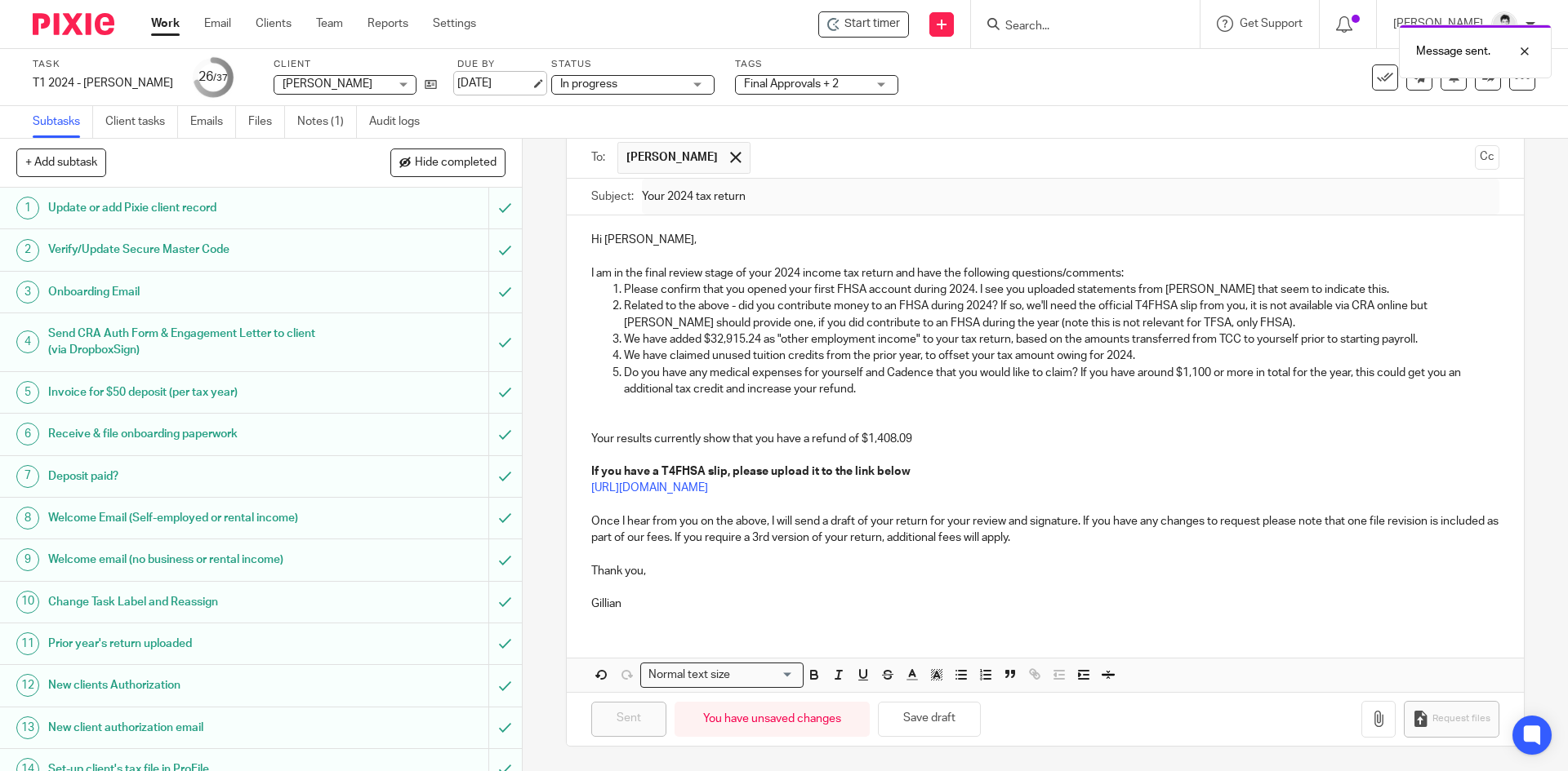
click at [525, 85] on link "Sep 26, 2025" at bounding box center [494, 84] width 73 height 17
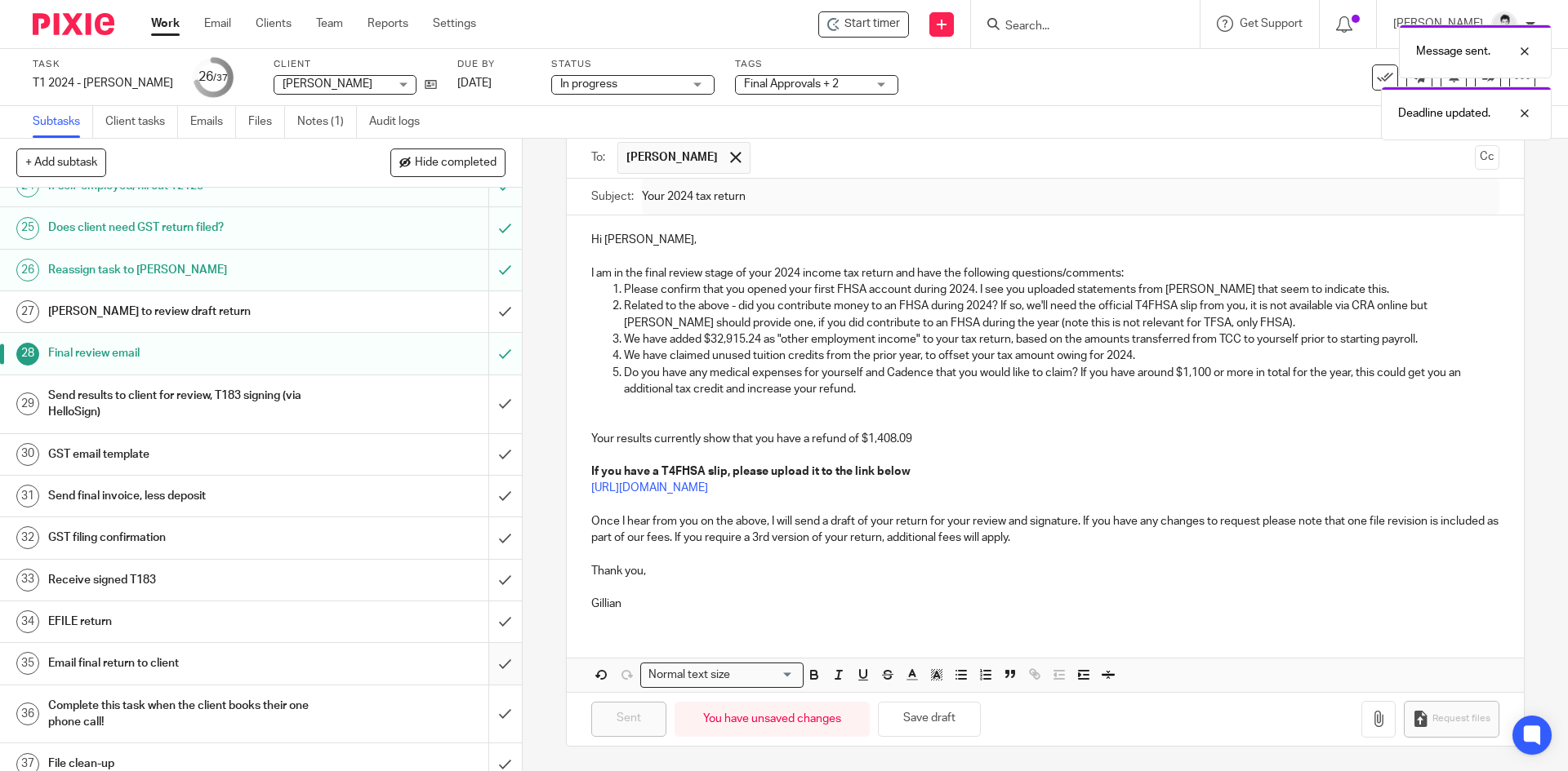
scroll to position [1022, 0]
click at [490, 447] on input "submit" at bounding box center [260, 452] width 522 height 41
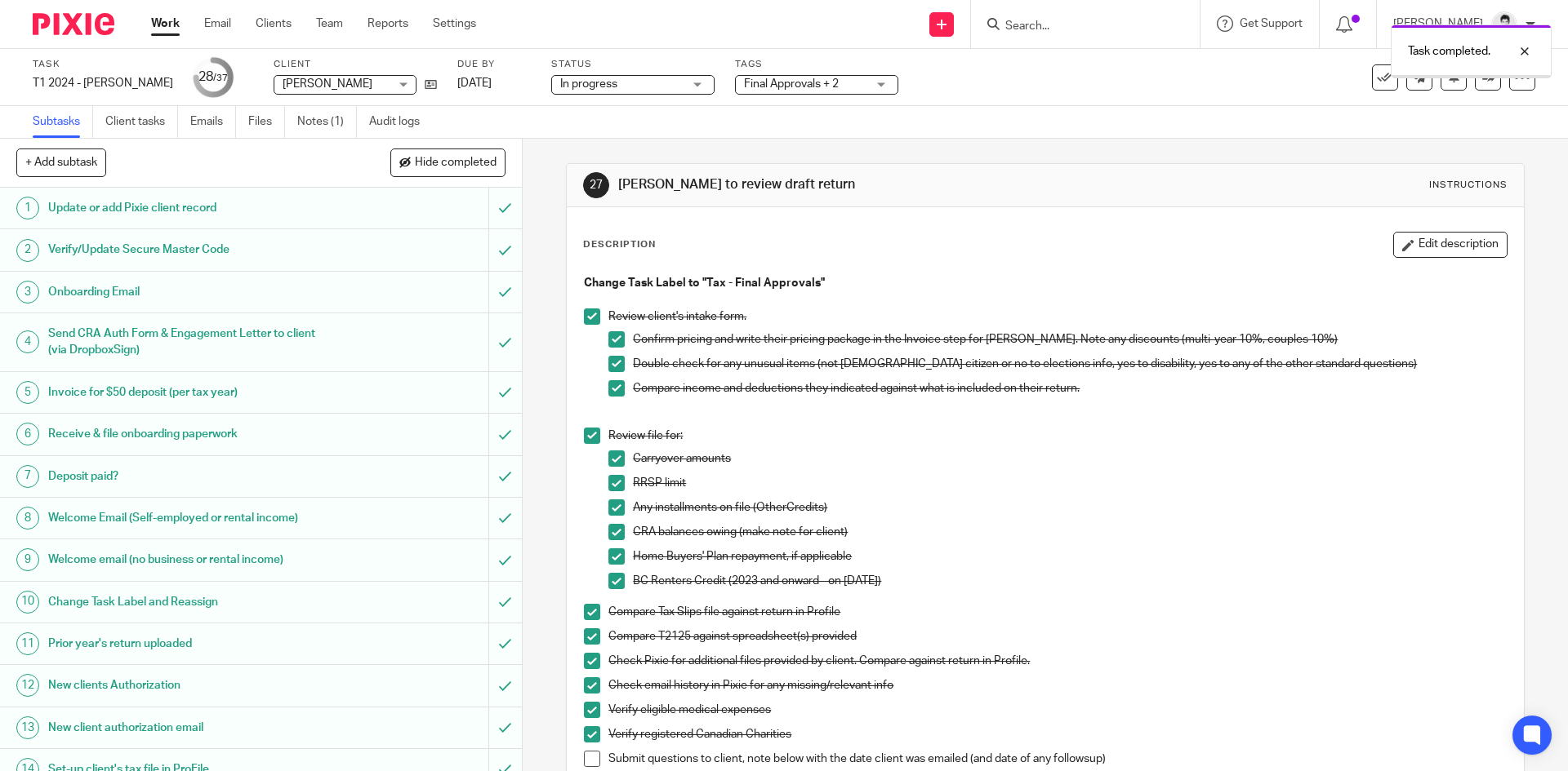
scroll to position [1034, 0]
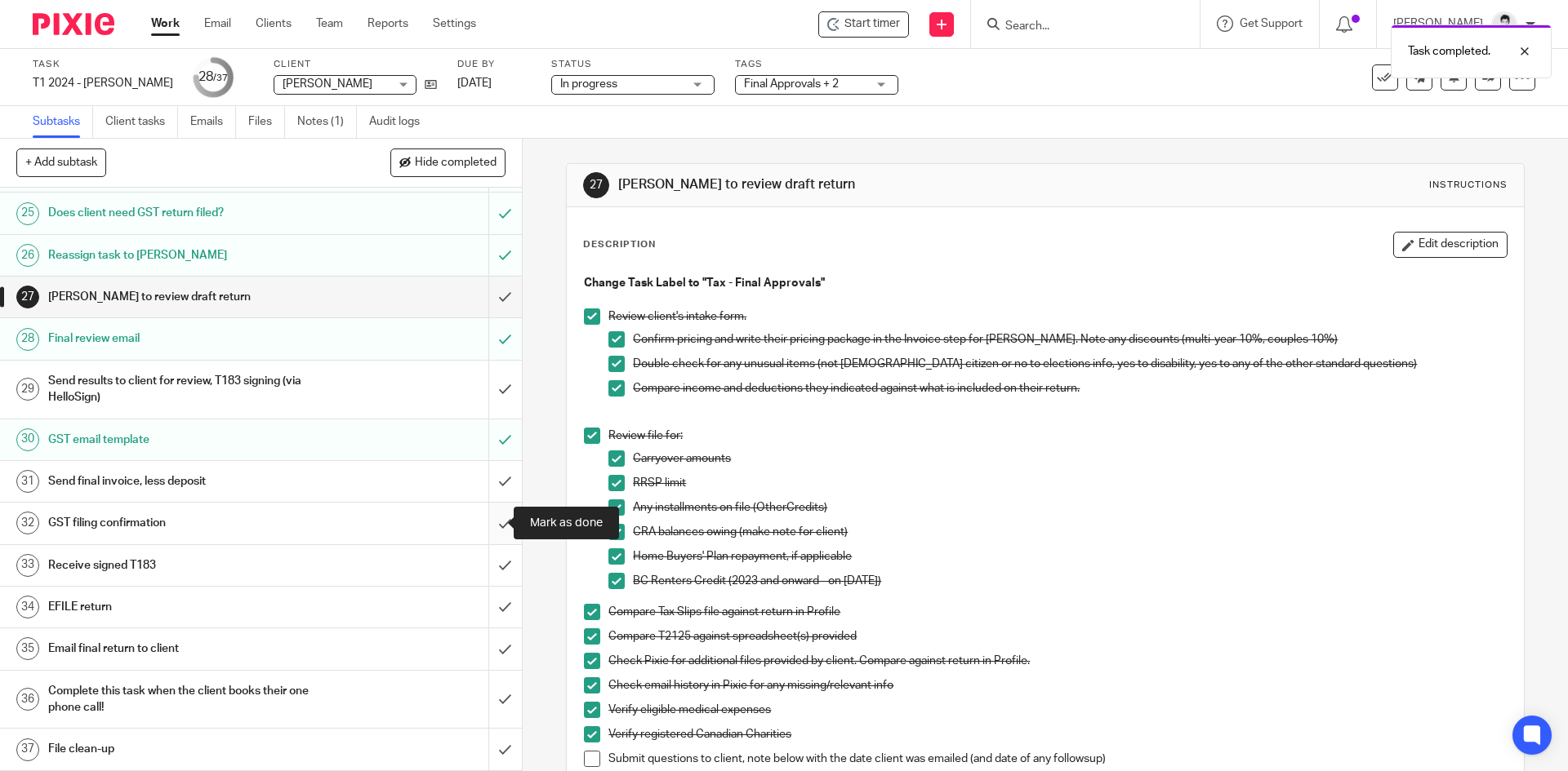
click at [485, 520] on input "submit" at bounding box center [260, 523] width 522 height 41
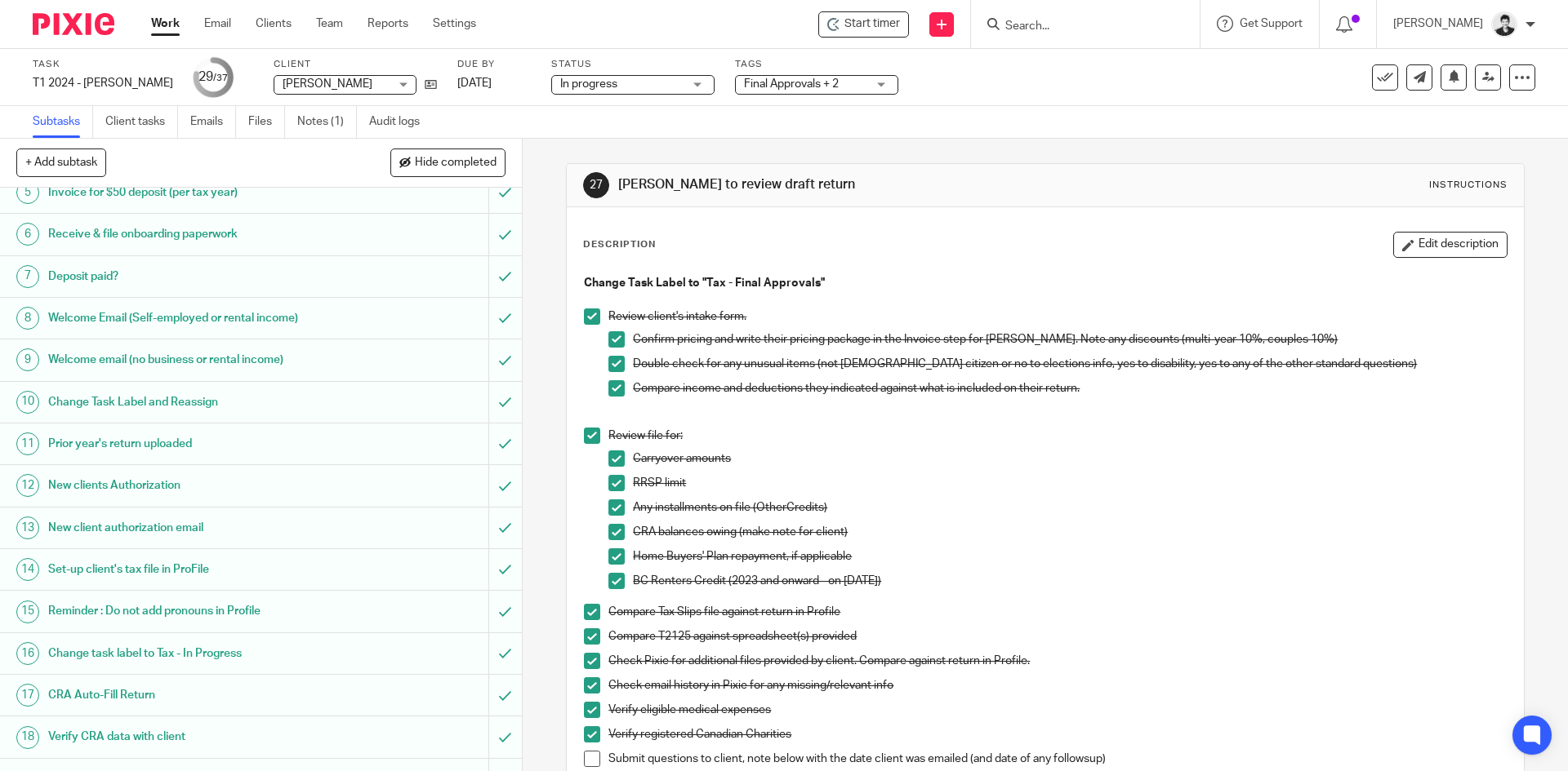
scroll to position [1034, 0]
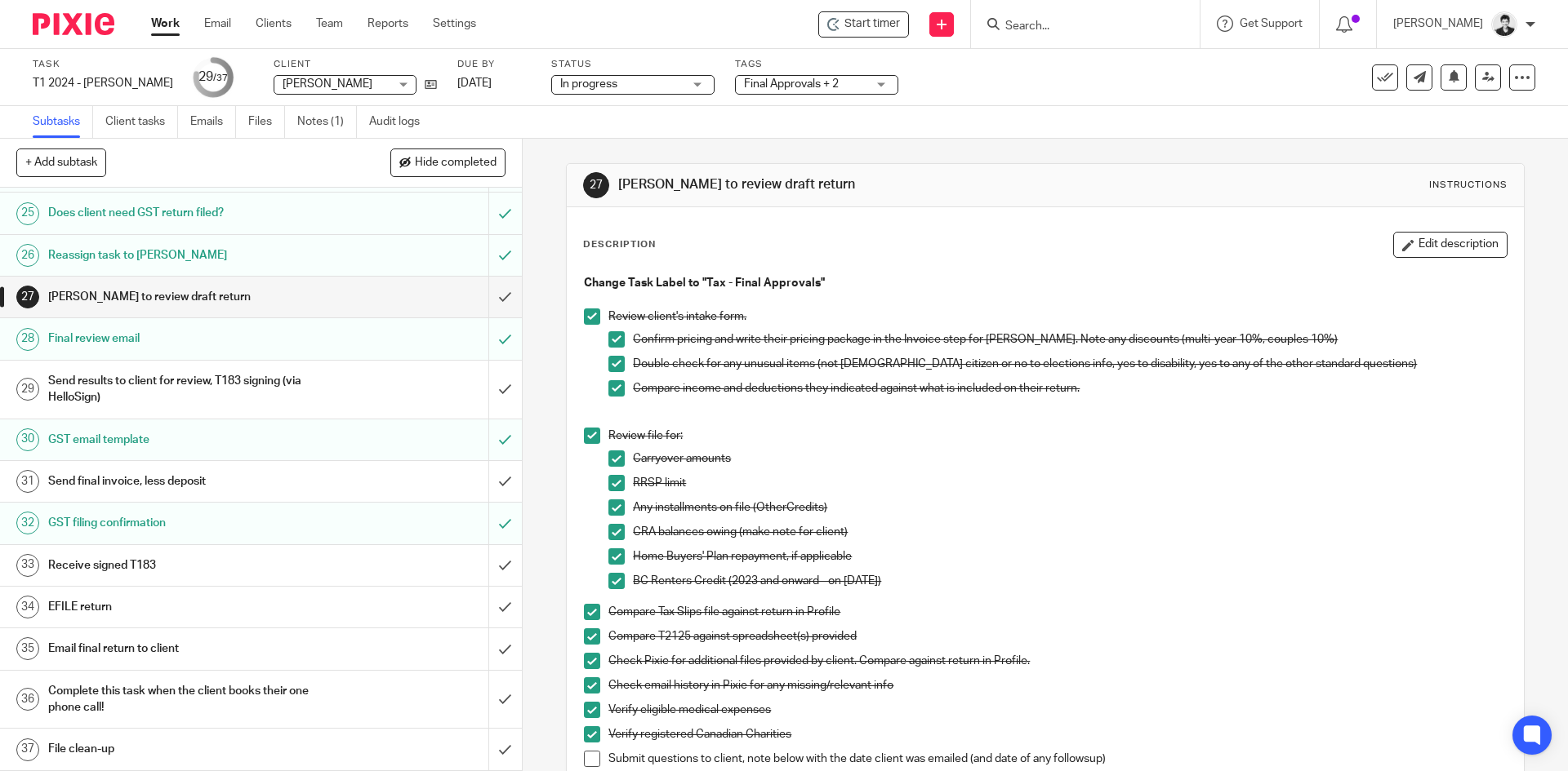
click at [386, 485] on div "Send final invoice, less deposit" at bounding box center [259, 481] width 424 height 24
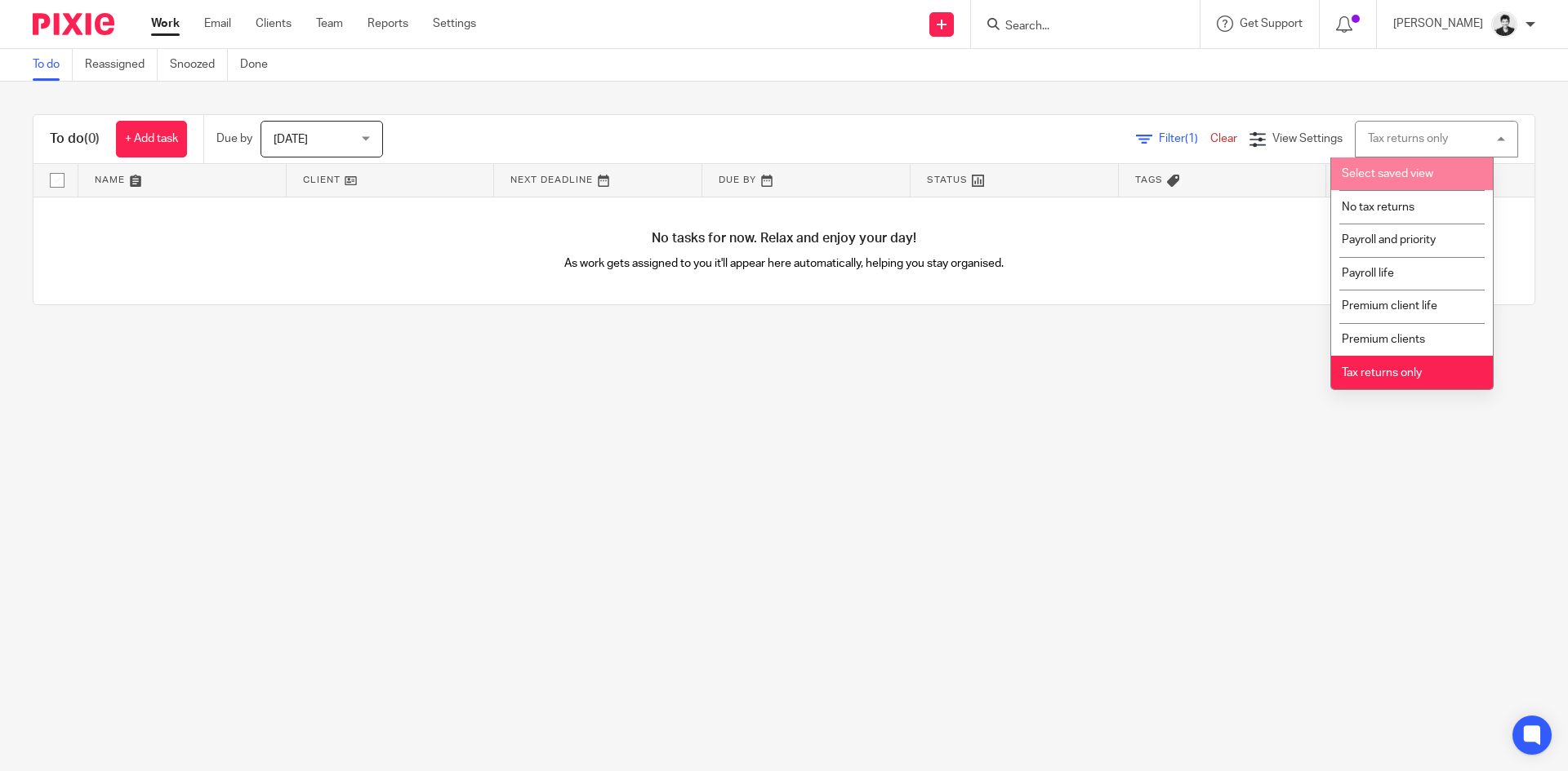
click at [1417, 175] on span "Select saved view" at bounding box center [1387, 173] width 91 height 11
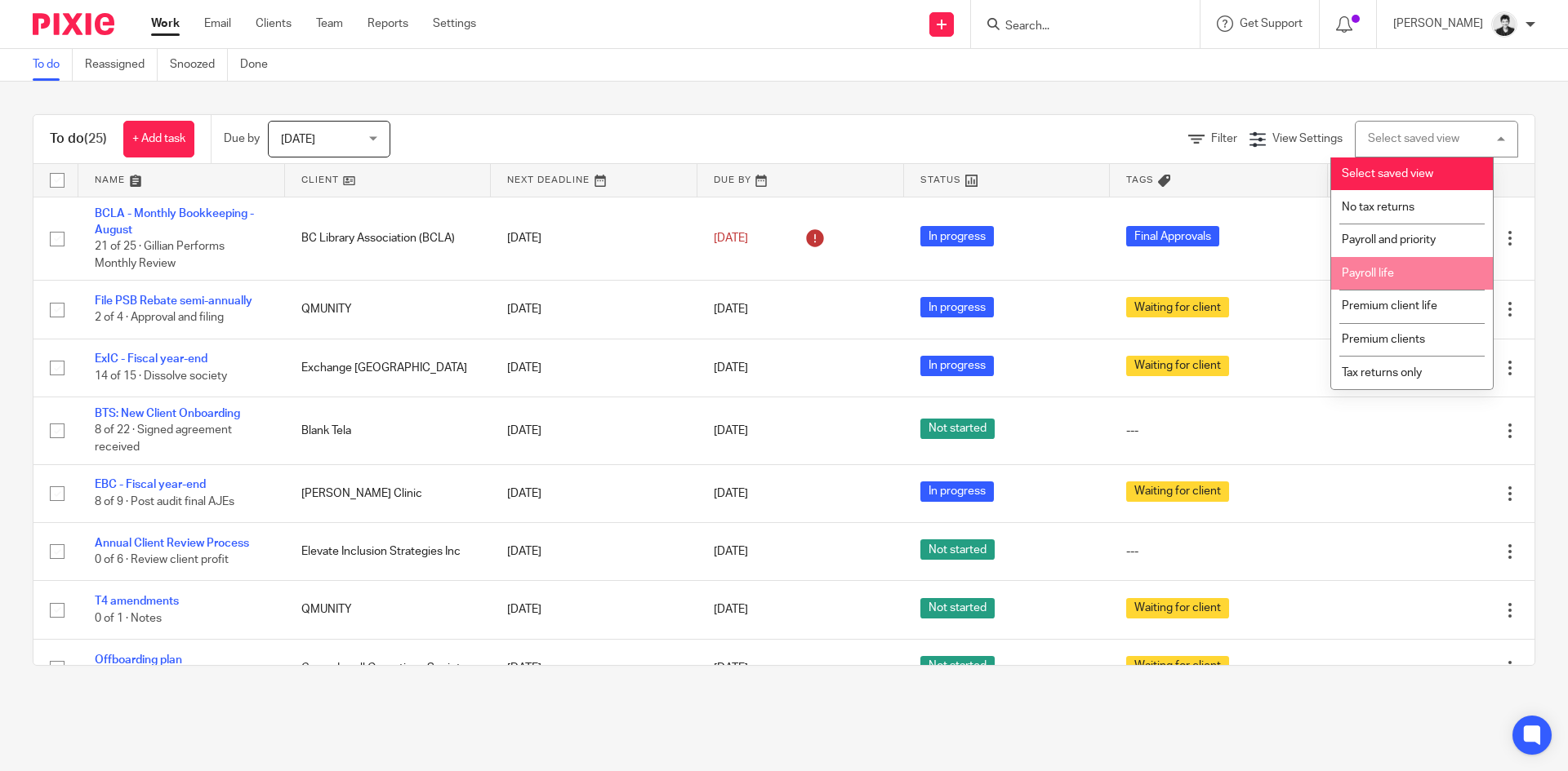
click at [1400, 243] on span "Payroll and priority" at bounding box center [1389, 239] width 94 height 11
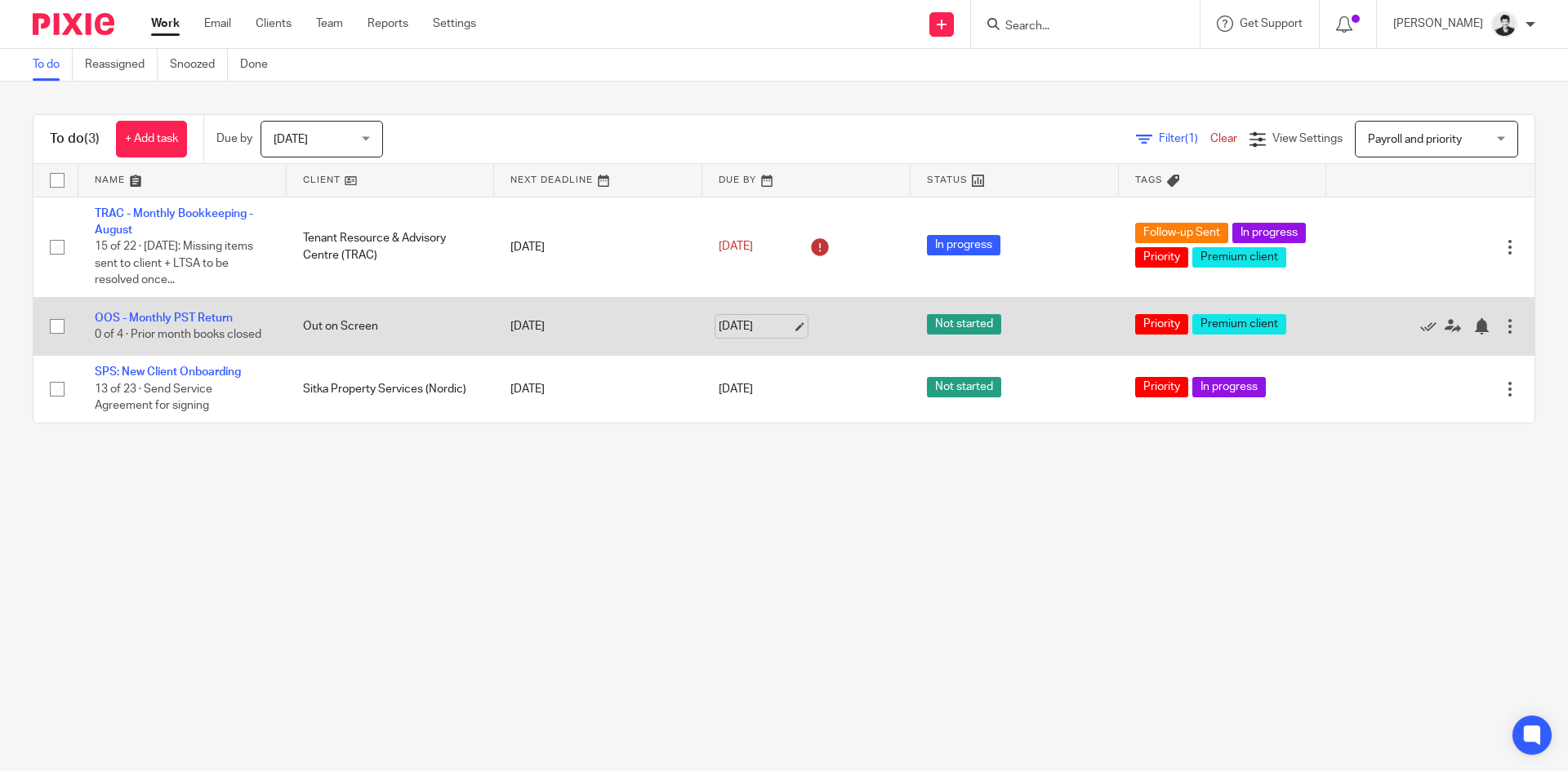
click at [753, 327] on link "Sep 26, 2025" at bounding box center [755, 327] width 73 height 17
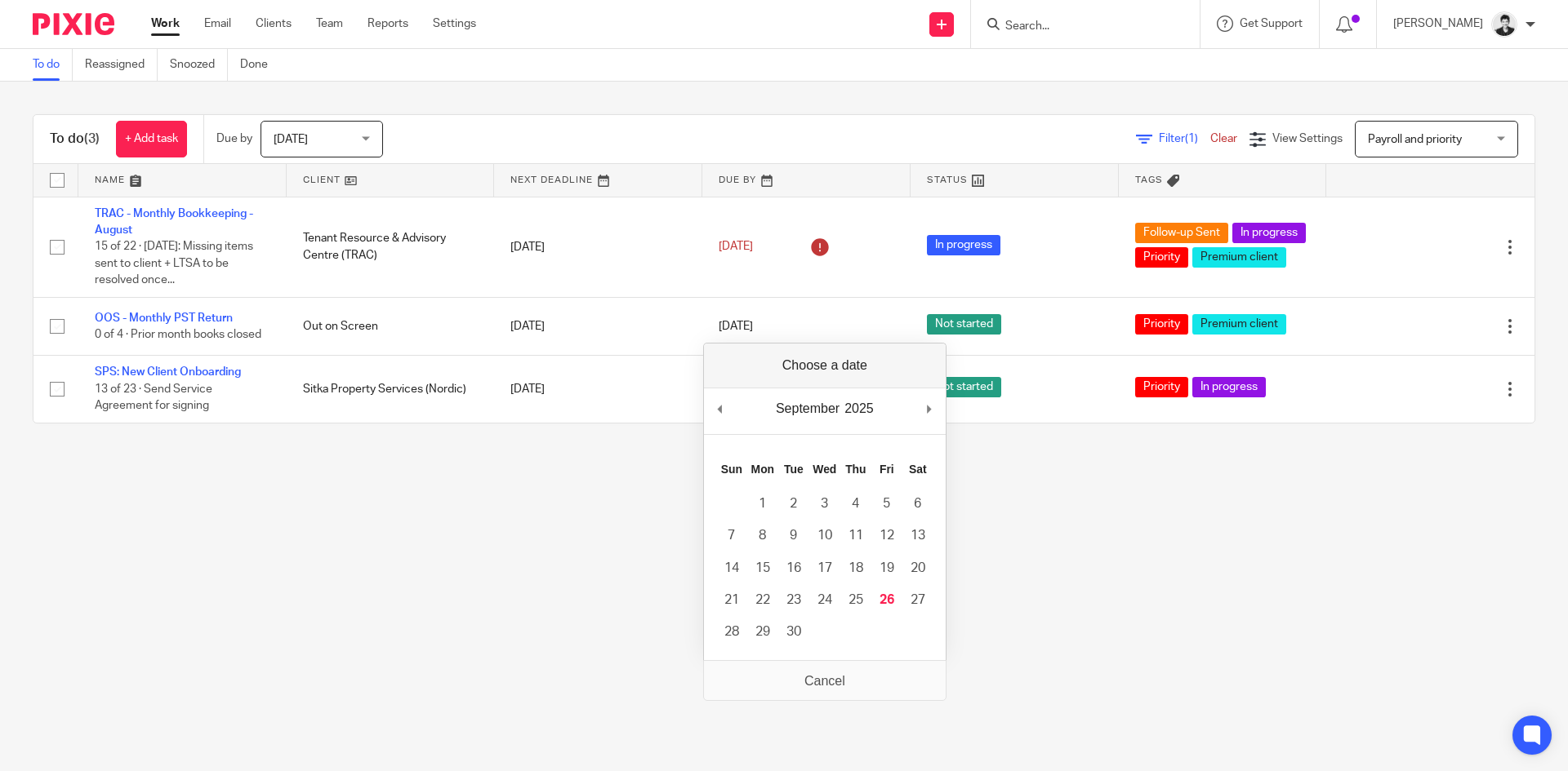
click at [400, 596] on main "To do Reassigned Snoozed Done To do (3) + Add task Due by Today Today Today Tom…" at bounding box center [784, 386] width 1568 height 771
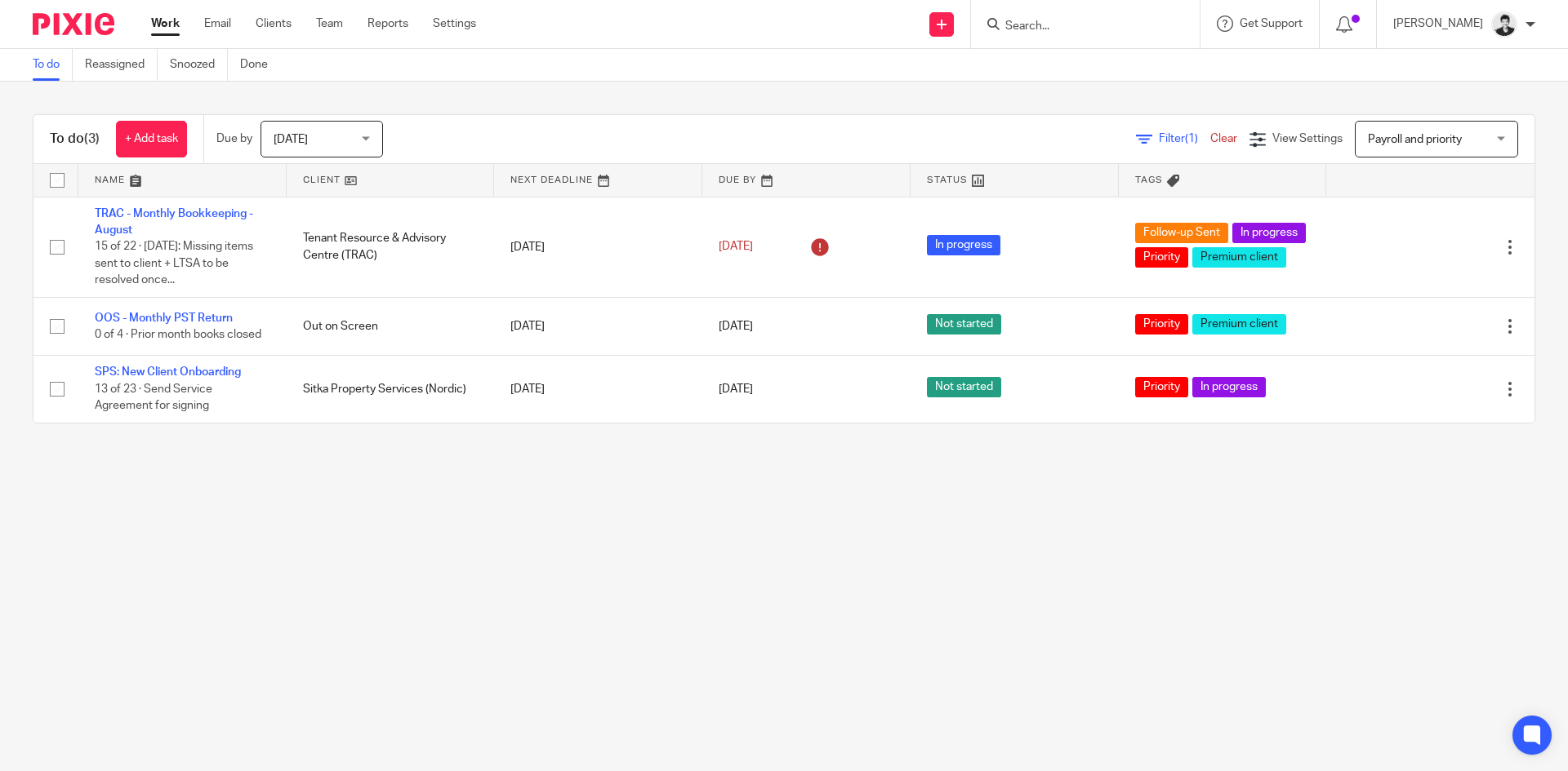
click at [1116, 33] on input "Search" at bounding box center [1077, 27] width 147 height 15
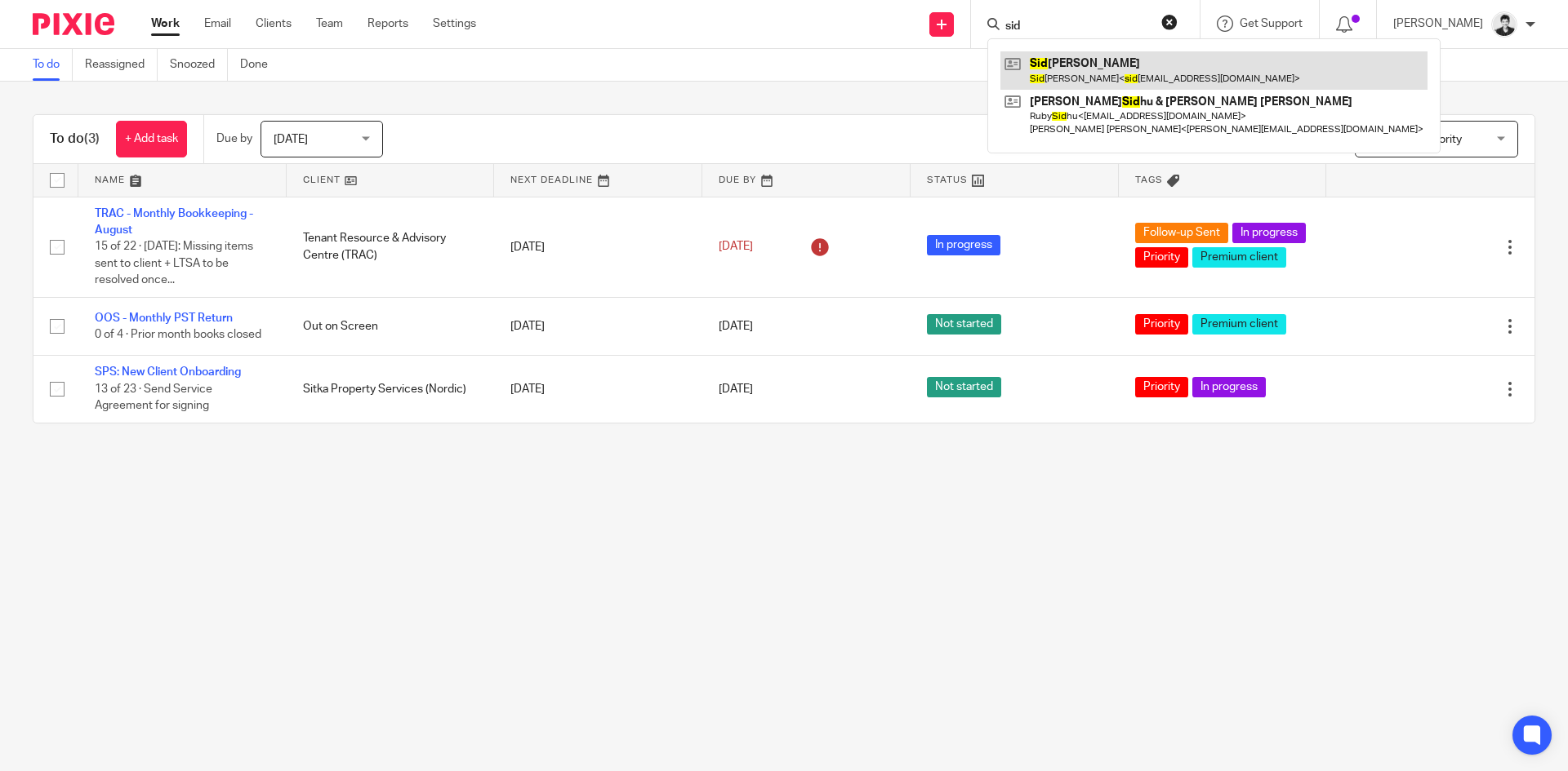
type input "sid"
click at [1134, 75] on link at bounding box center [1214, 70] width 427 height 37
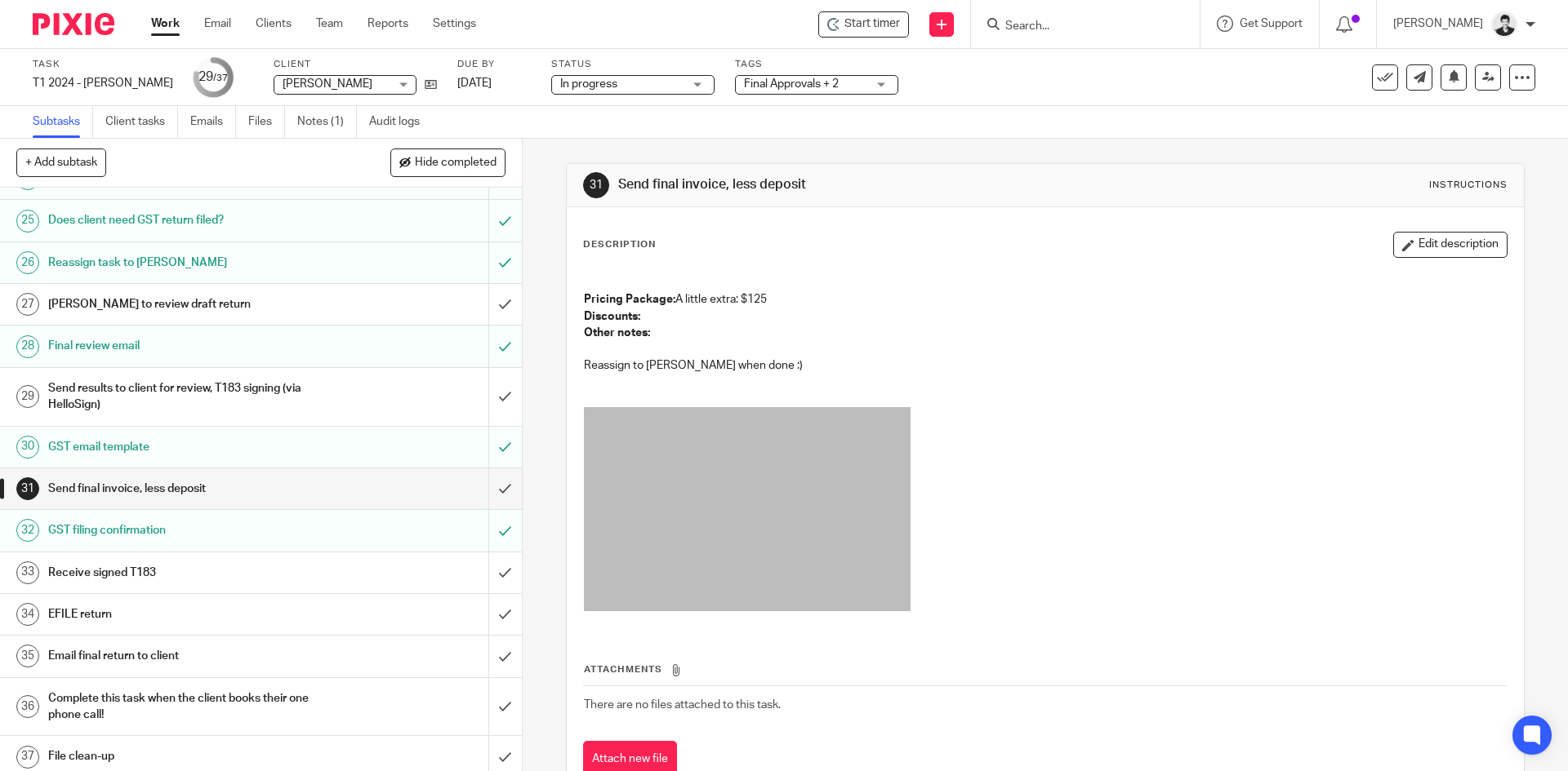
scroll to position [1032, 0]
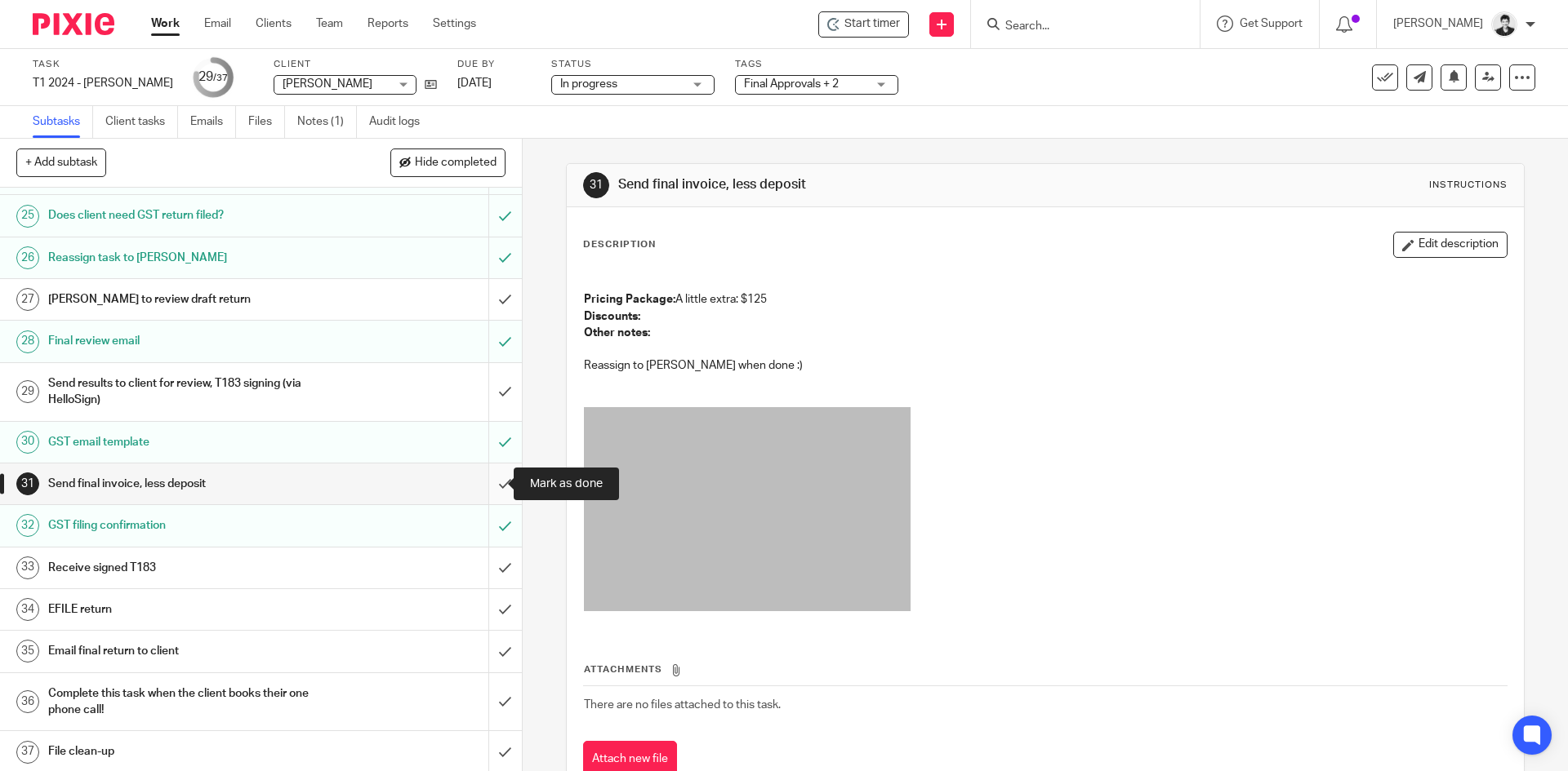
click at [492, 486] on input "submit" at bounding box center [260, 484] width 522 height 41
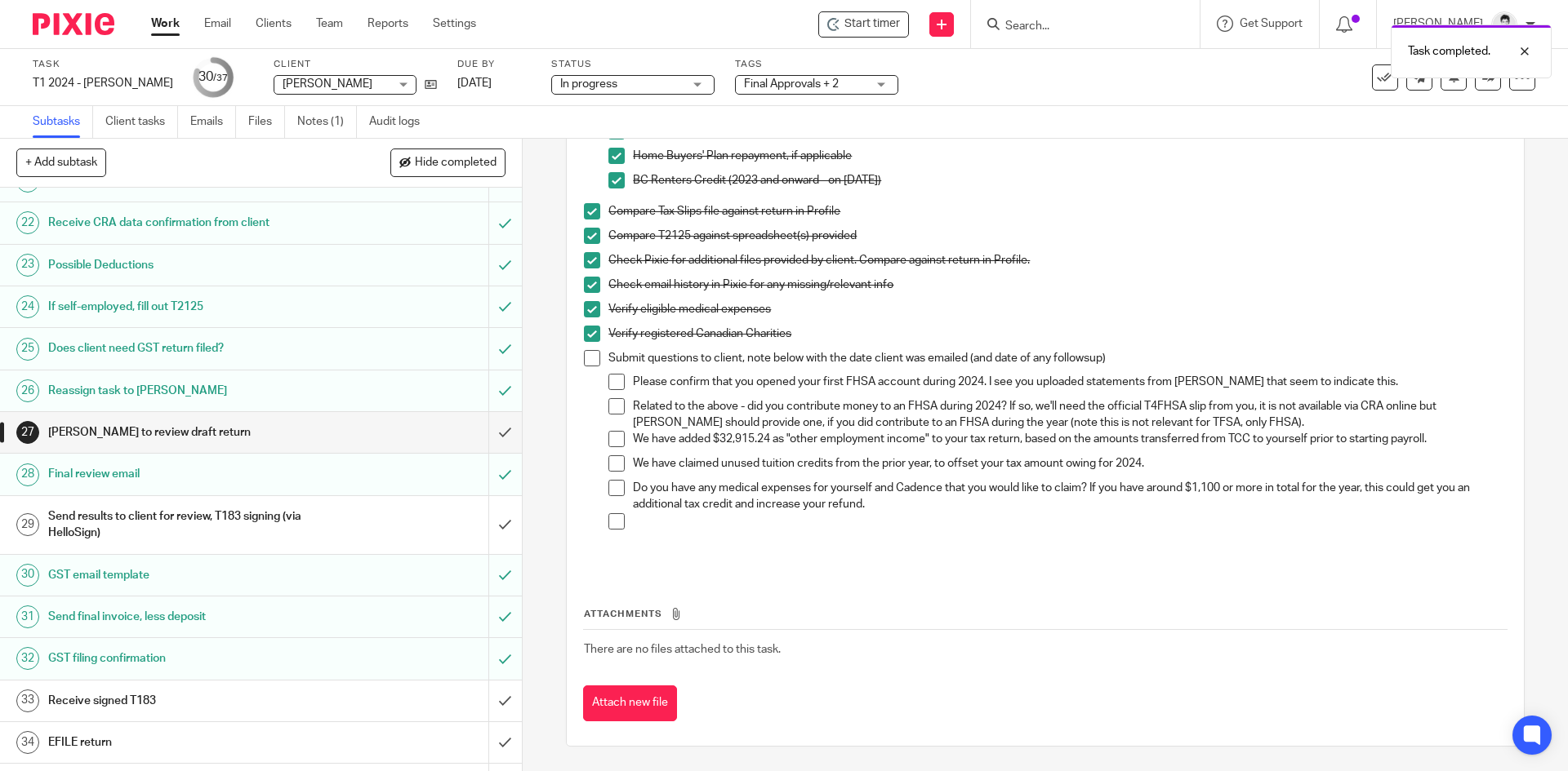
scroll to position [1034, 0]
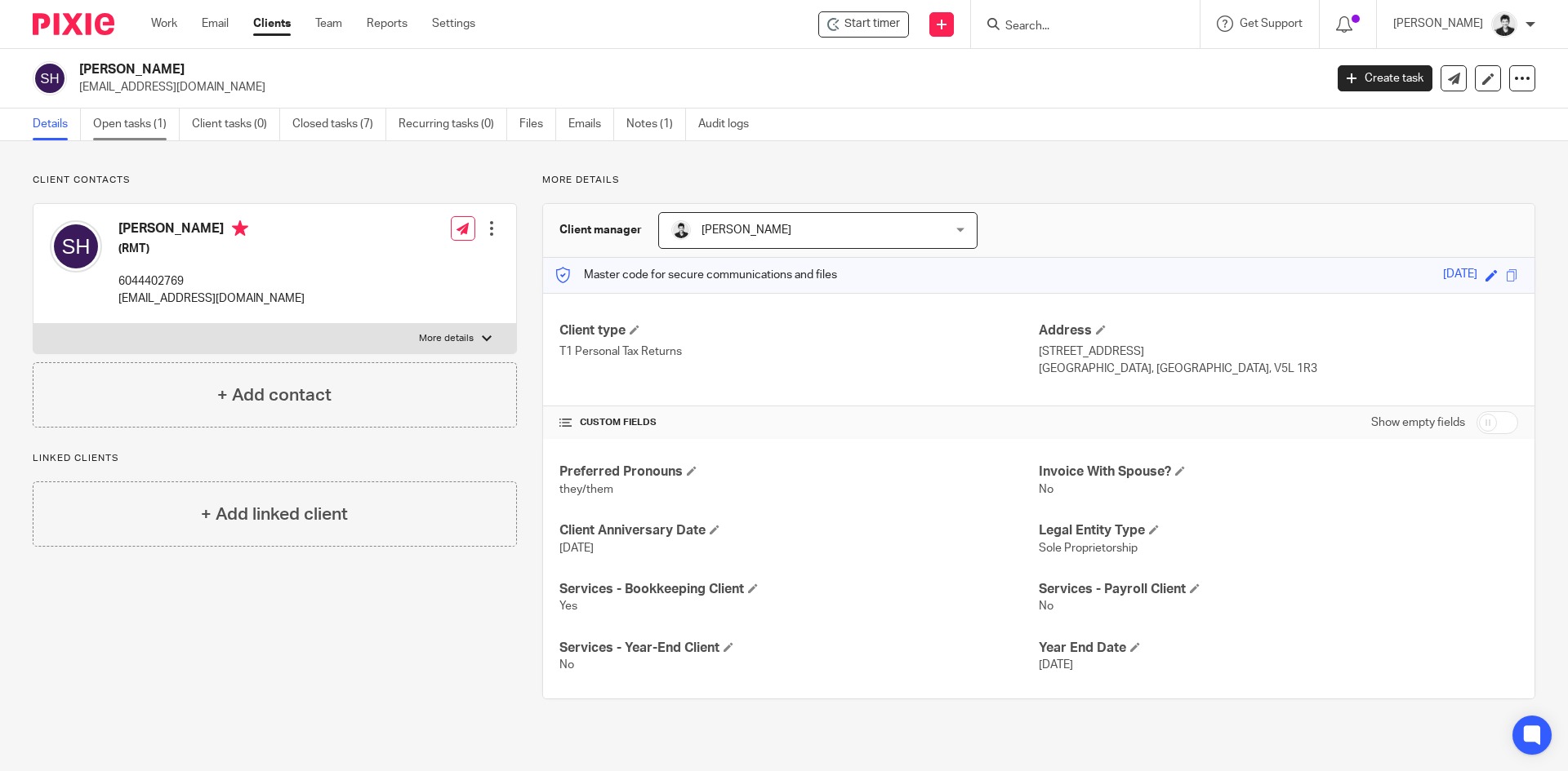
click at [118, 125] on link "Open tasks (1)" at bounding box center [136, 124] width 86 height 32
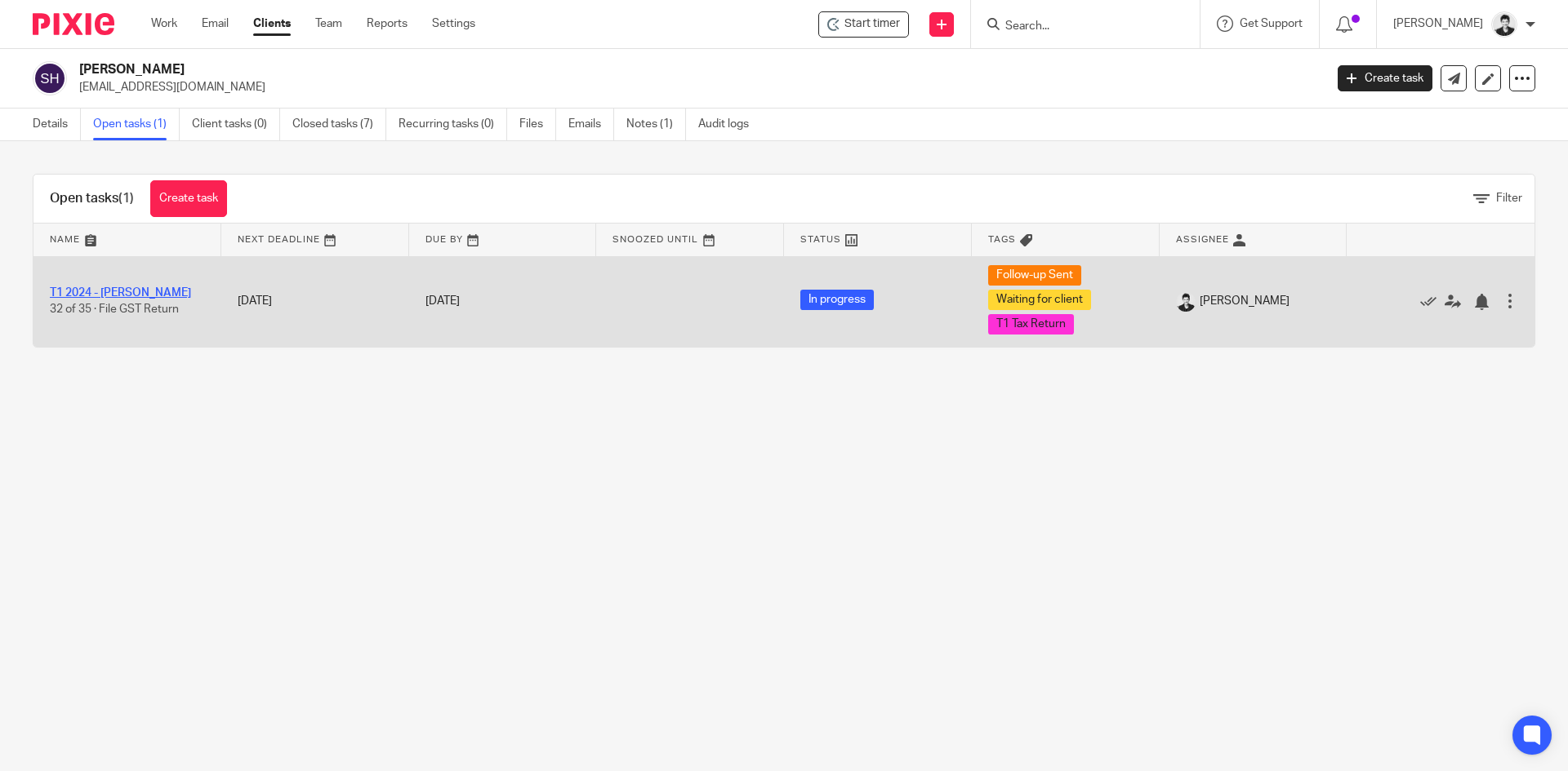
click at [101, 292] on link "T1 2024 - [PERSON_NAME]" at bounding box center [120, 292] width 141 height 11
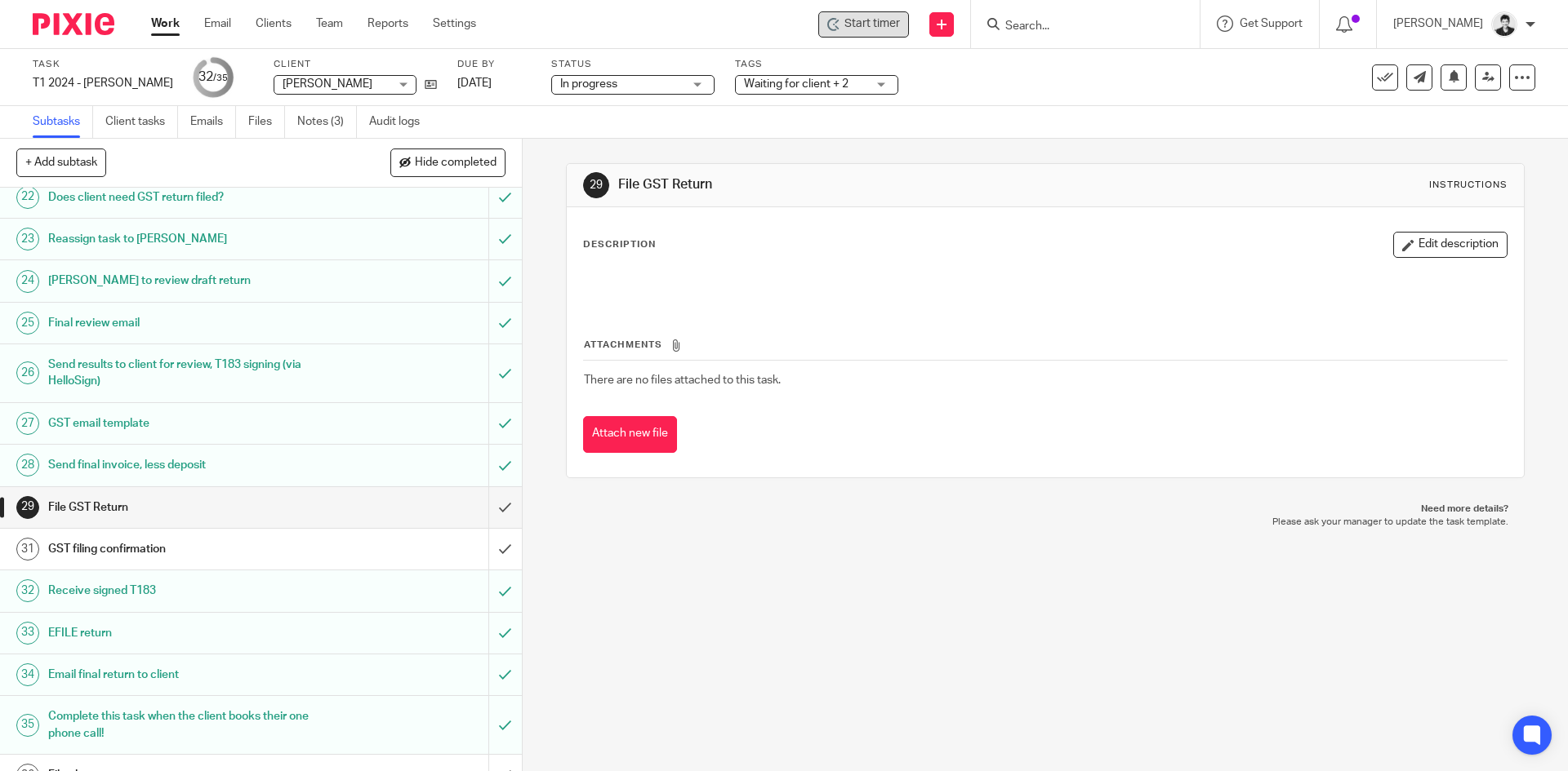
scroll to position [943, 0]
click at [813, 84] on span "Waiting for client + 2" at bounding box center [797, 84] width 104 height 11
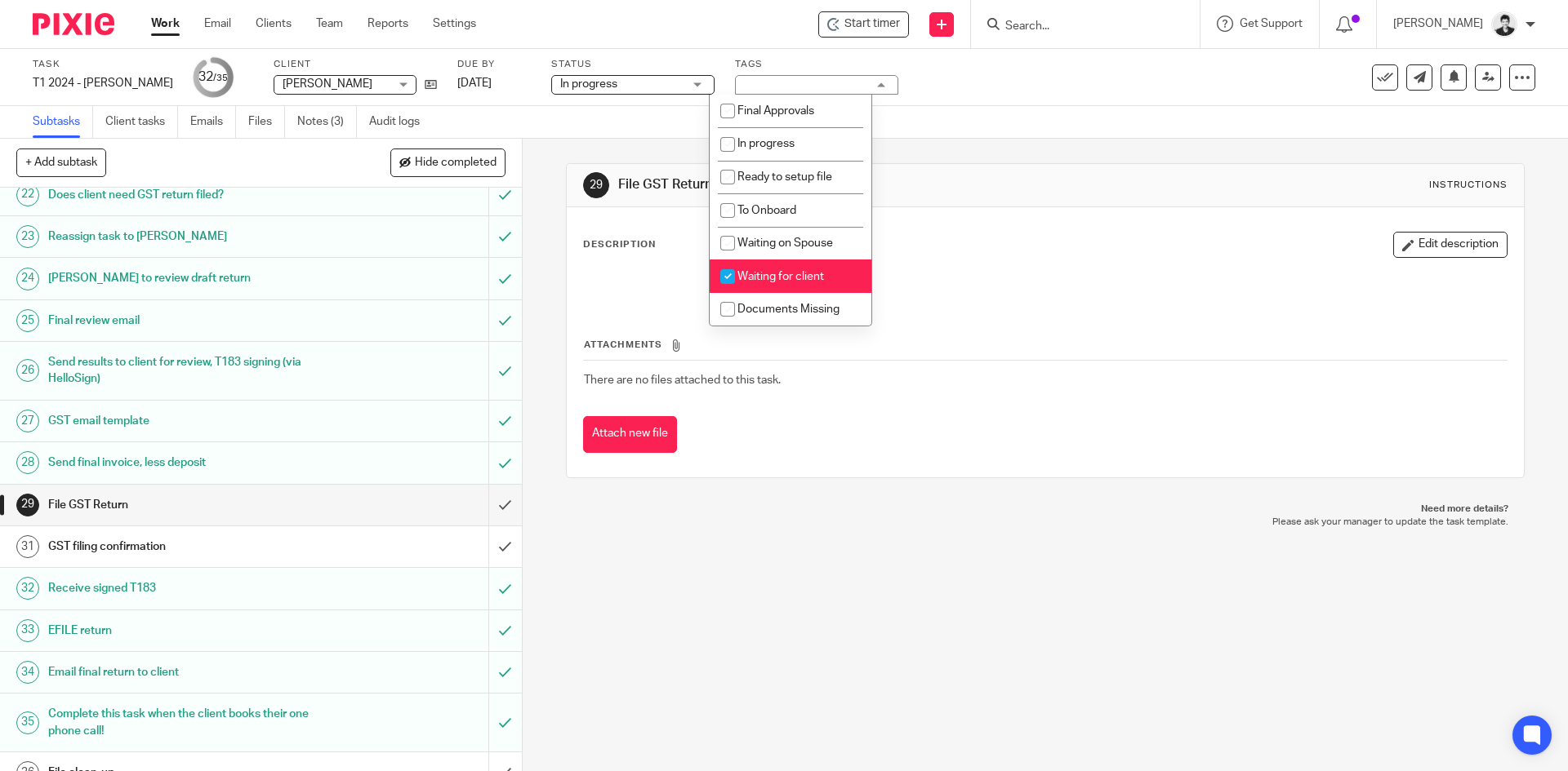
click at [834, 271] on li "Waiting for client" at bounding box center [791, 276] width 162 height 33
checkbox input "false"
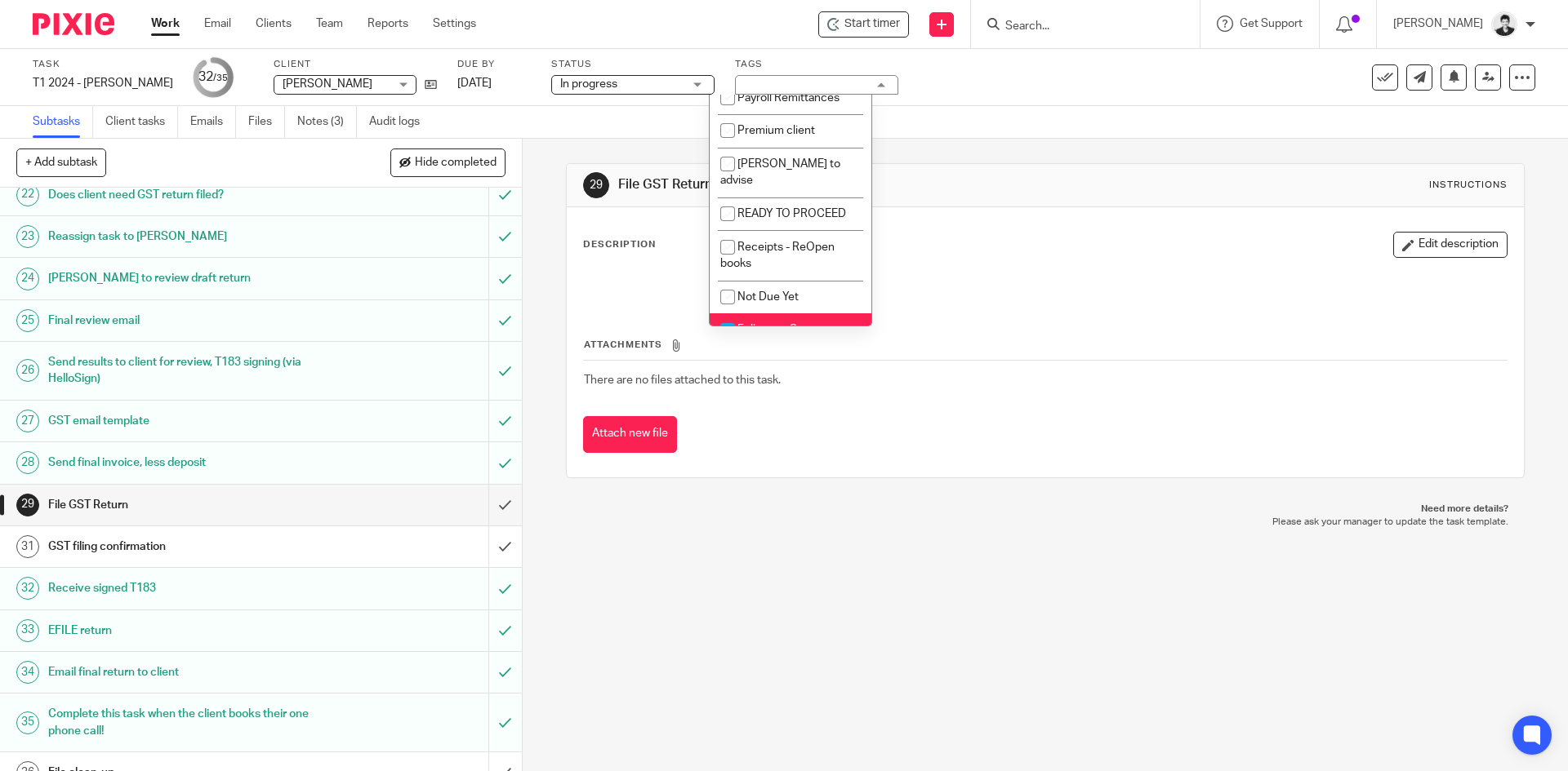
scroll to position [431, 0]
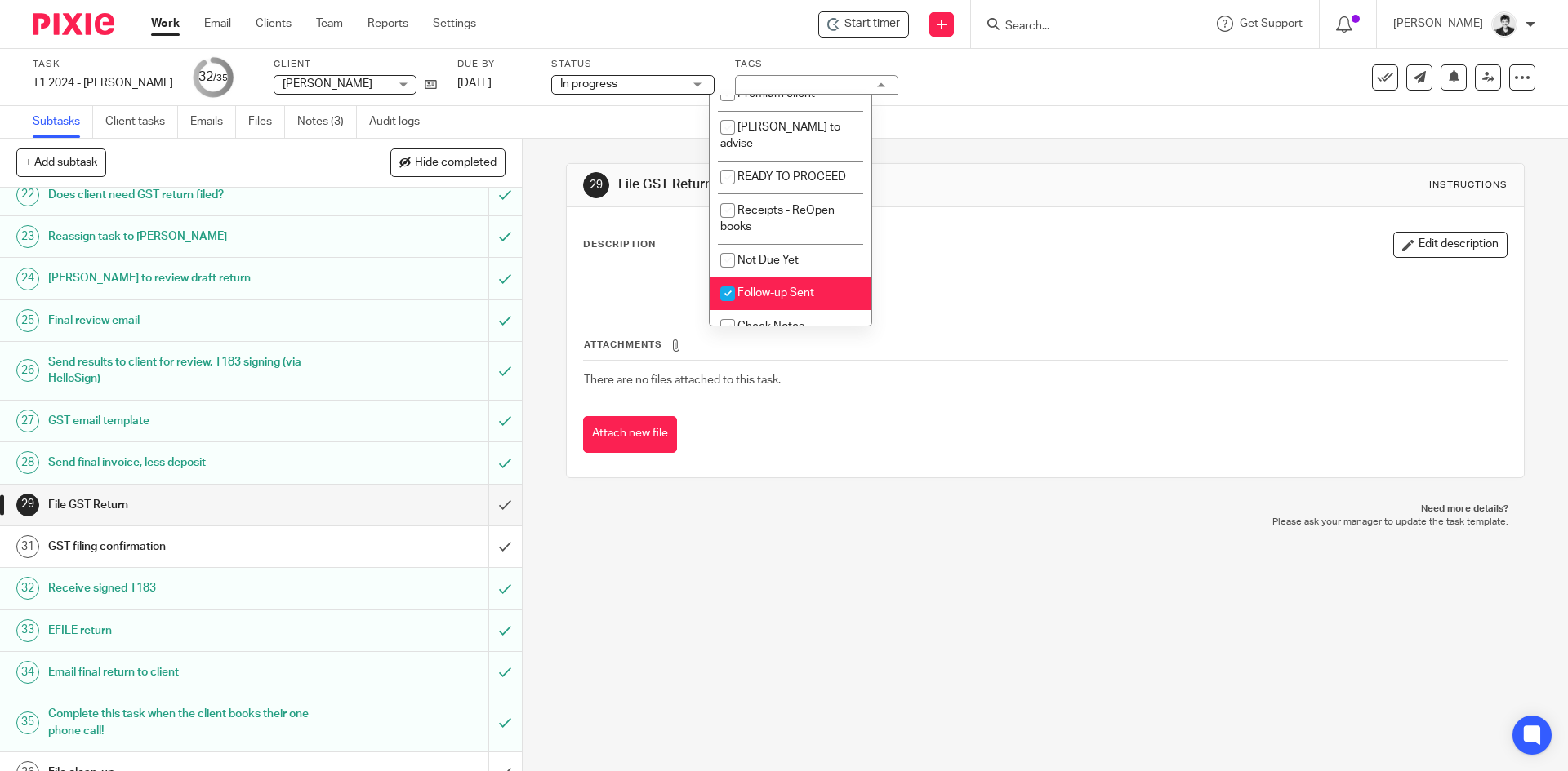
click at [822, 281] on li "Follow-up Sent" at bounding box center [791, 293] width 162 height 33
checkbox input "false"
click at [485, 493] on input "submit" at bounding box center [260, 505] width 522 height 41
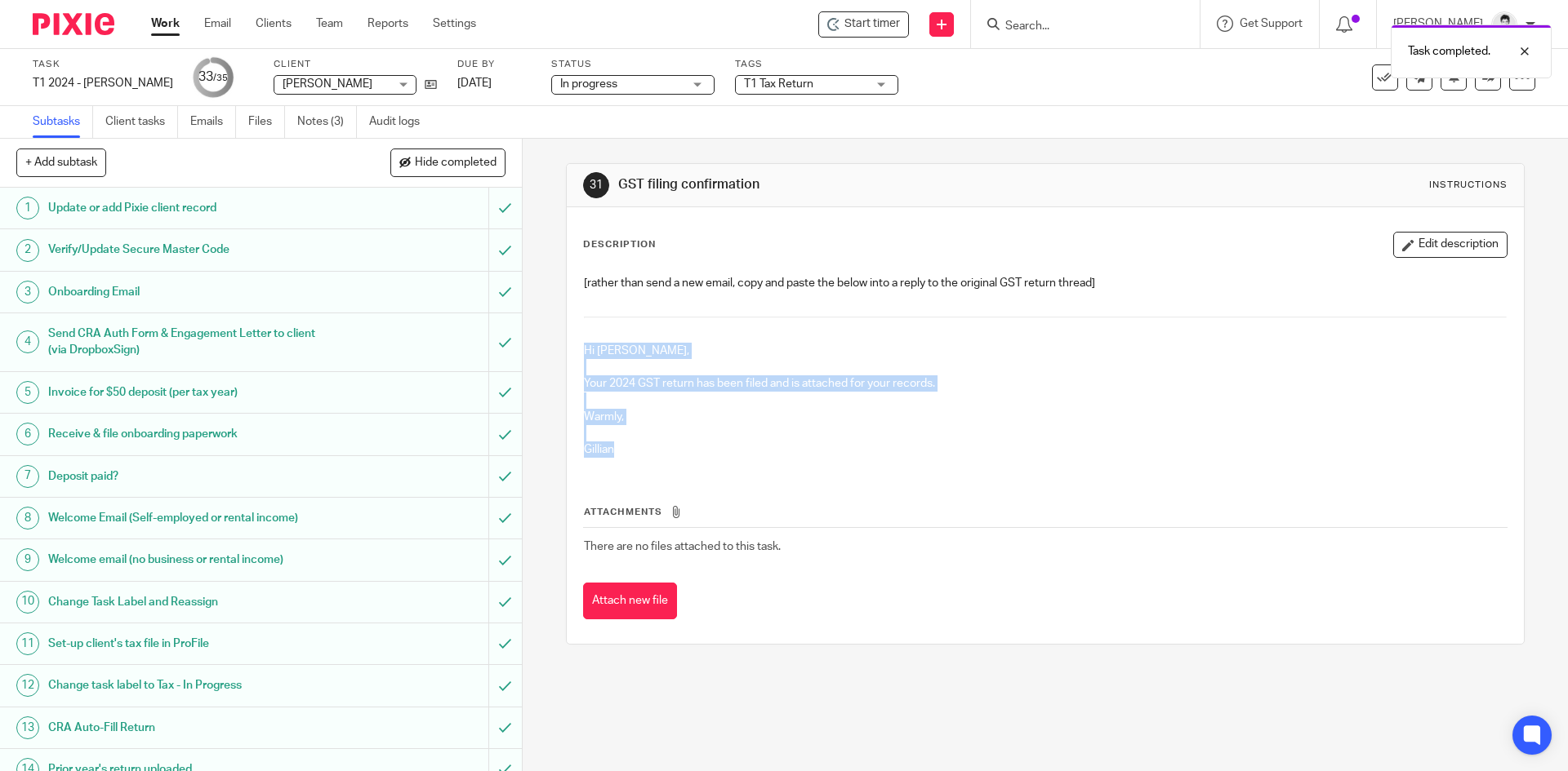
click at [567, 352] on div "Description Edit description [rather than send a new email, copy and paste the …" at bounding box center [1045, 426] width 956 height 437
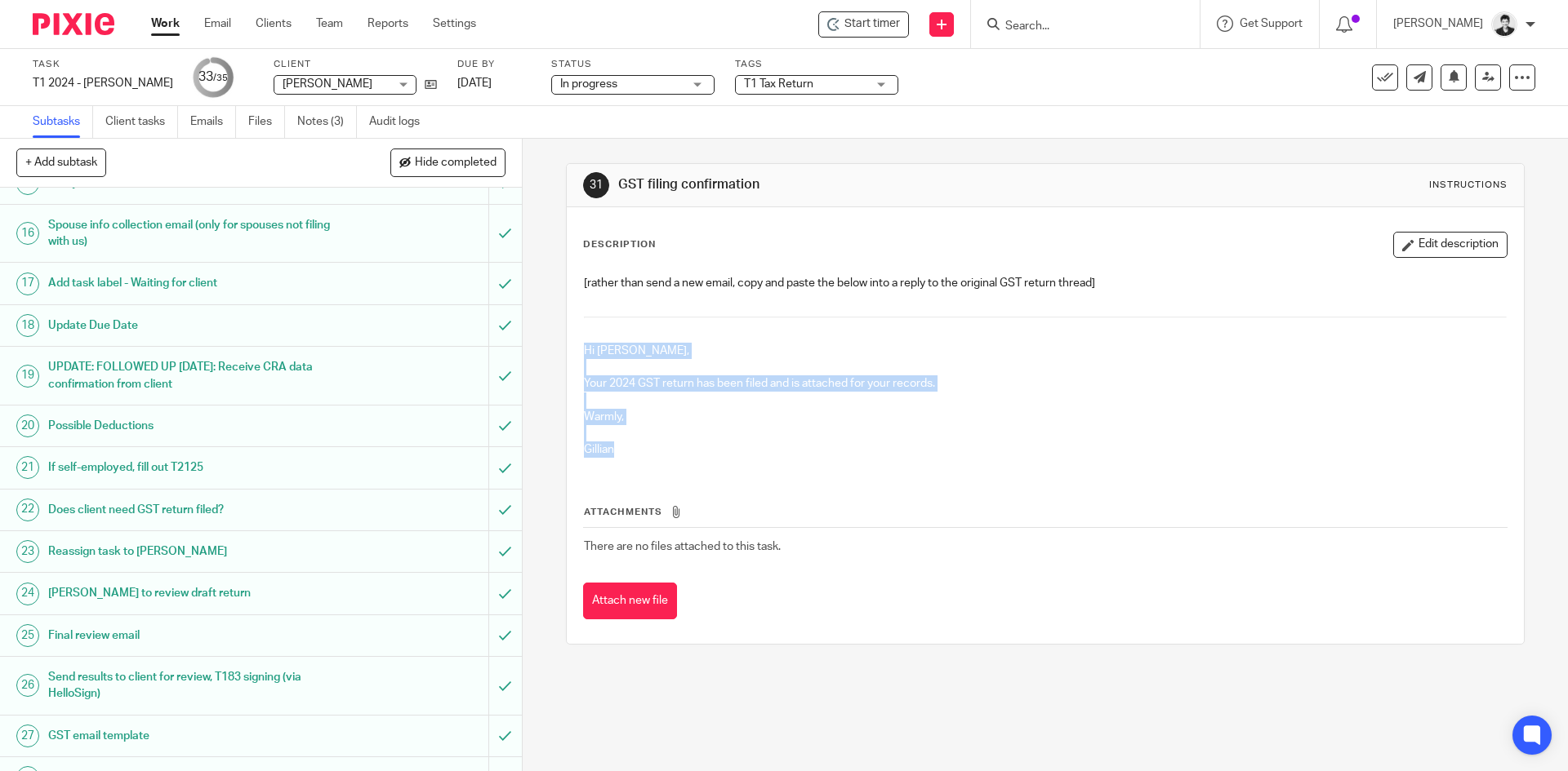
scroll to position [967, 0]
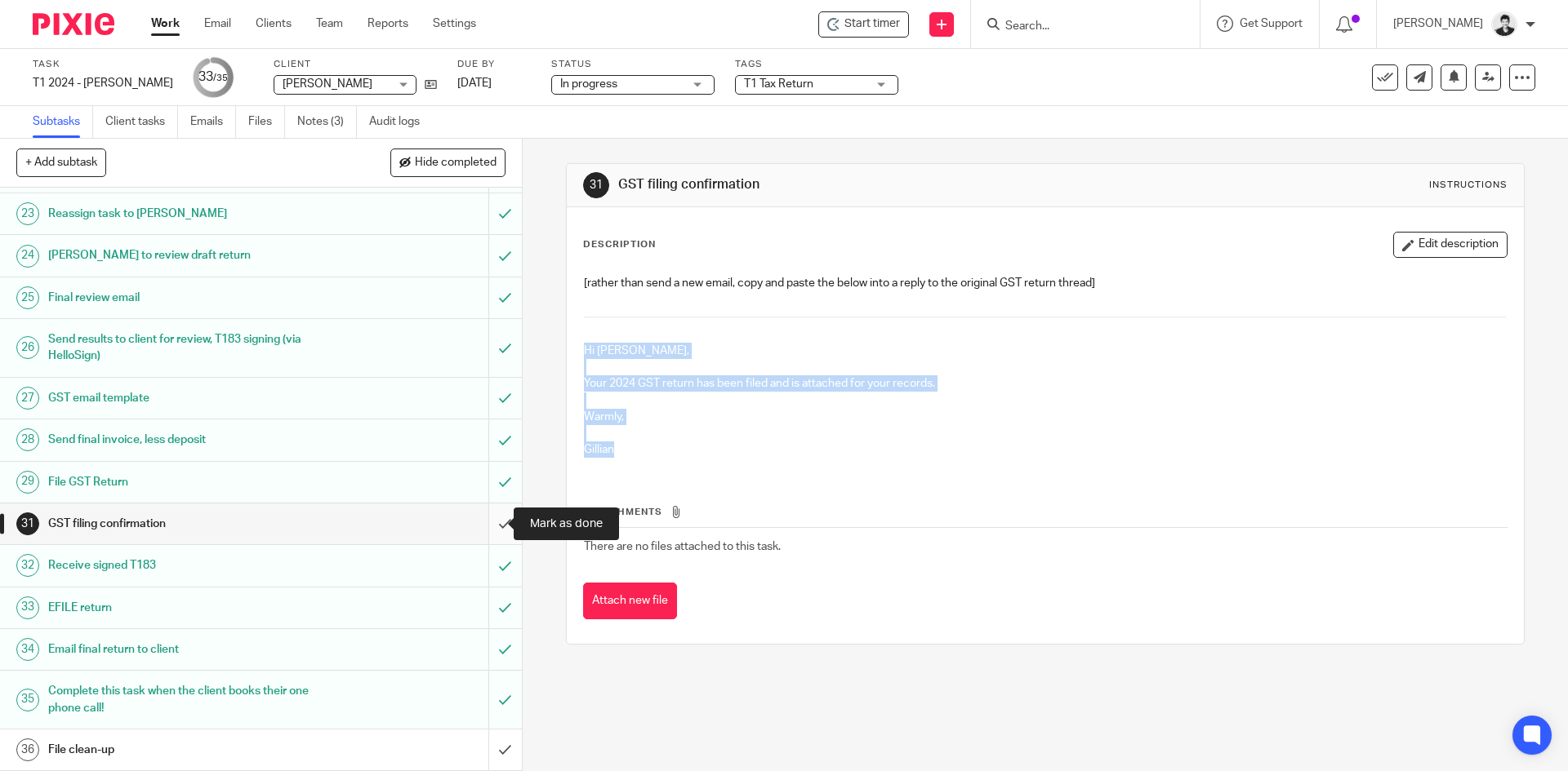
click at [486, 513] on input "submit" at bounding box center [260, 524] width 522 height 41
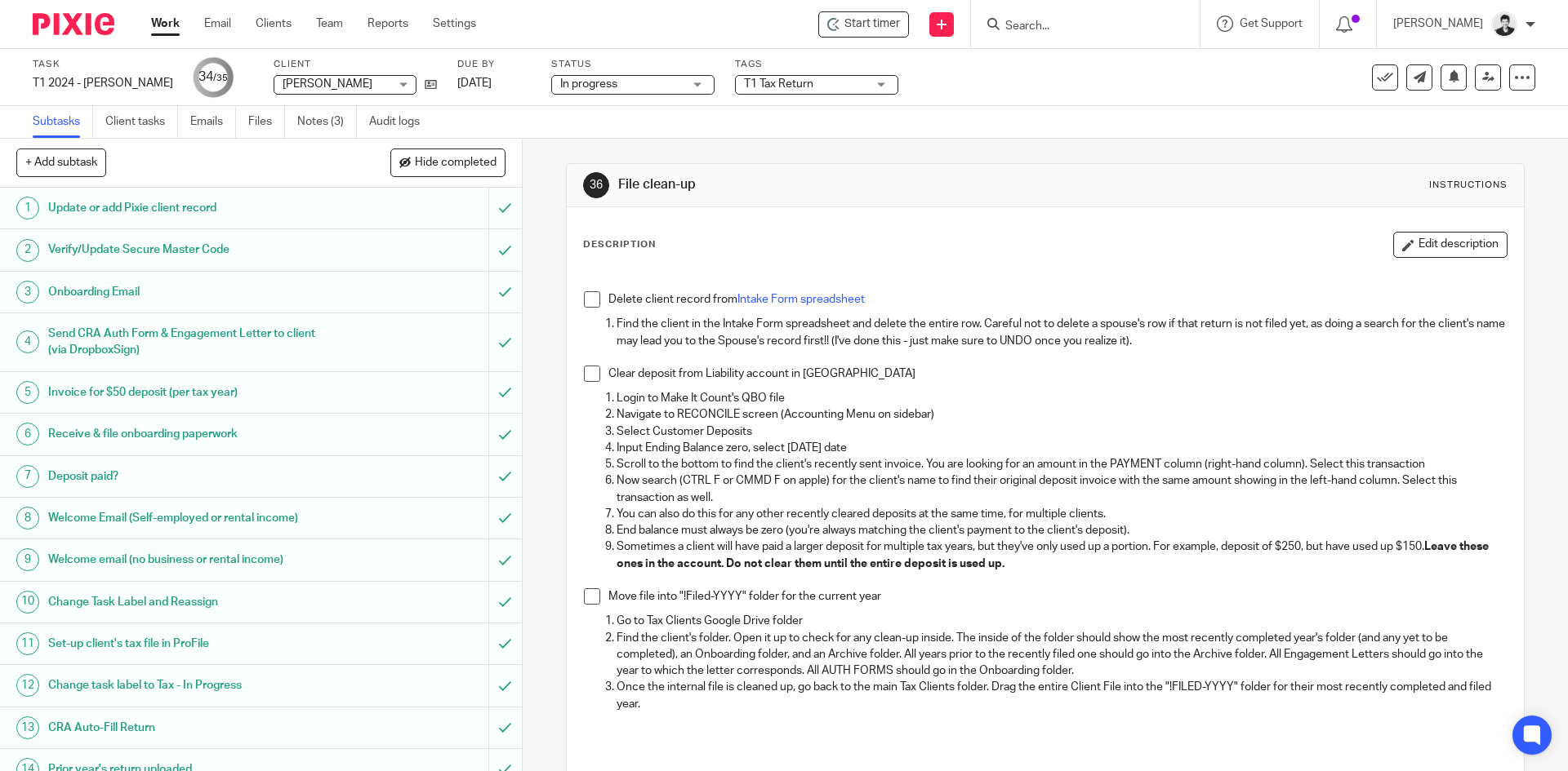
click at [757, 621] on p "Go to Tax Clients Google Drive folder" at bounding box center [1061, 620] width 890 height 17
click at [589, 592] on span at bounding box center [592, 596] width 17 height 17
click at [589, 369] on span at bounding box center [592, 373] width 17 height 17
click at [584, 295] on span at bounding box center [592, 299] width 17 height 17
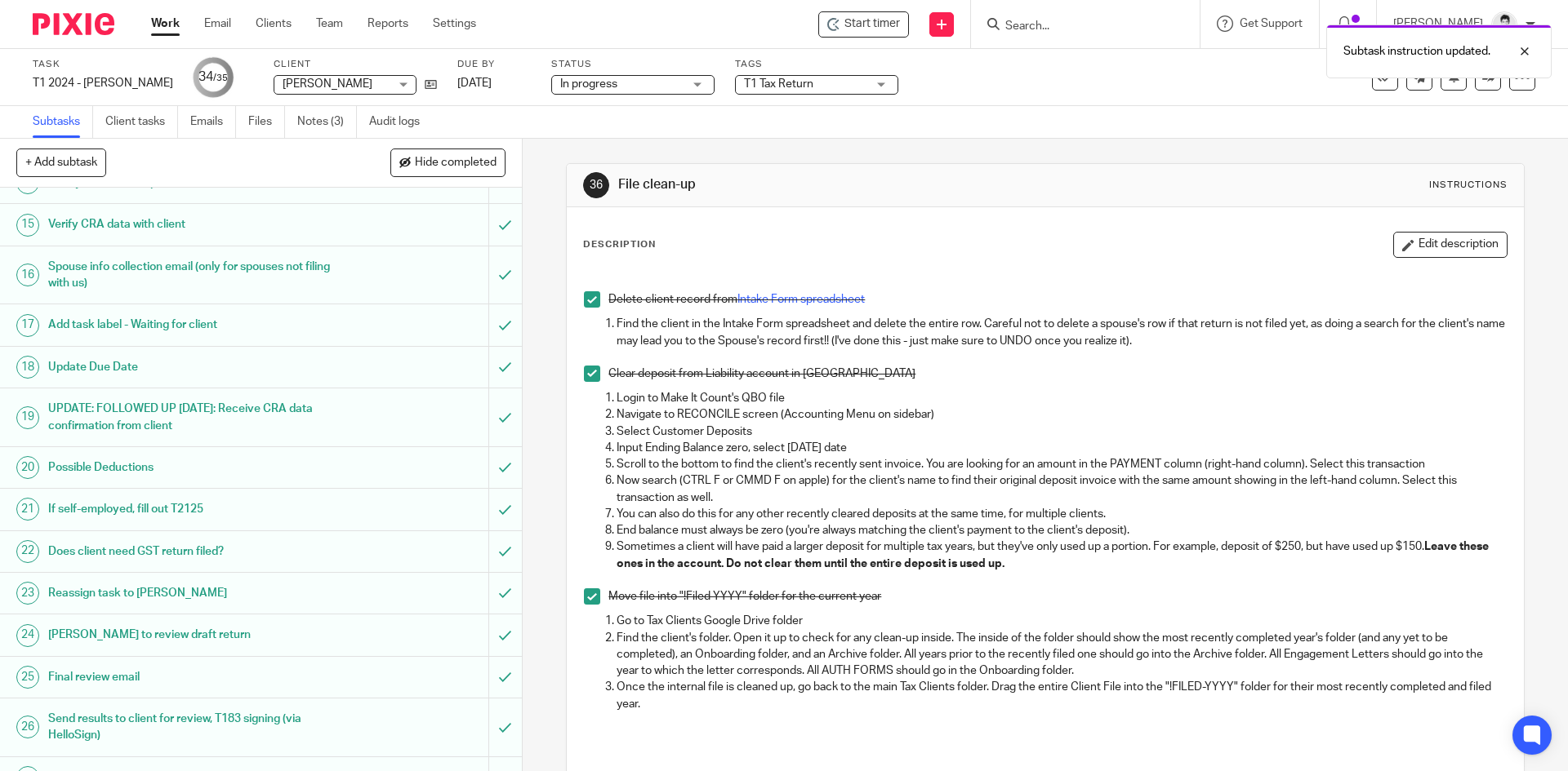
scroll to position [967, 0]
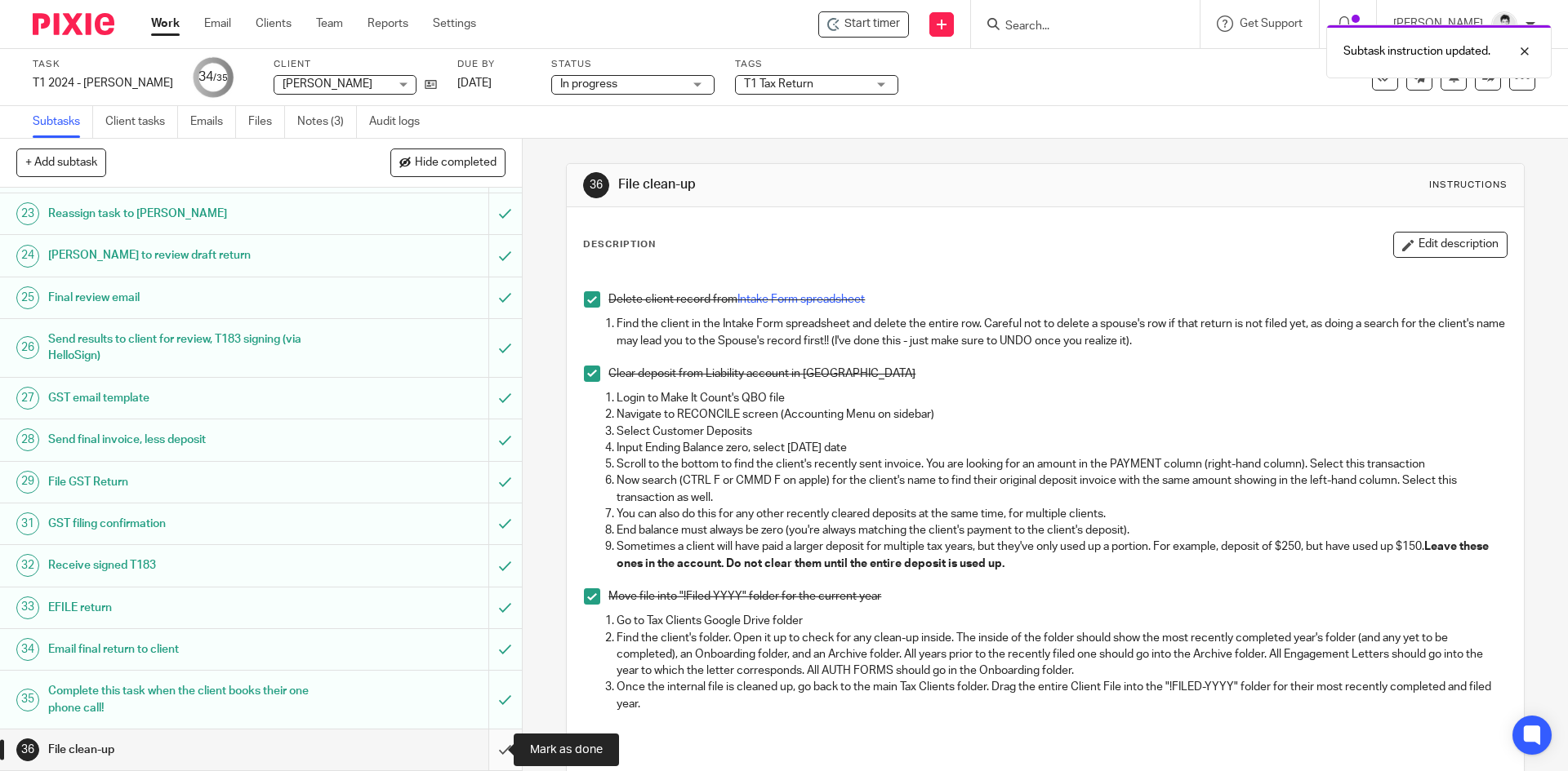
click at [479, 744] on input "submit" at bounding box center [260, 750] width 522 height 41
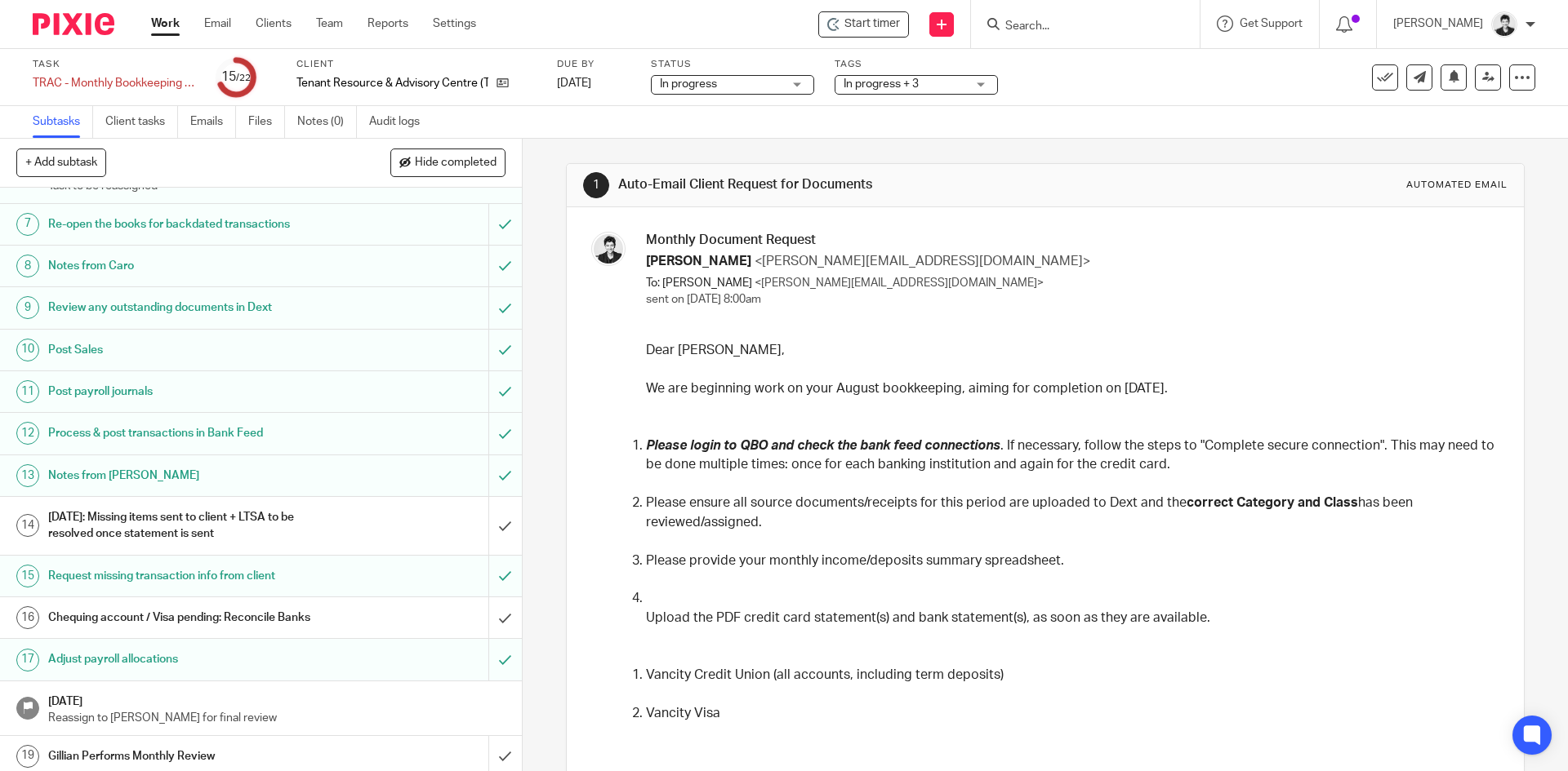
scroll to position [336, 0]
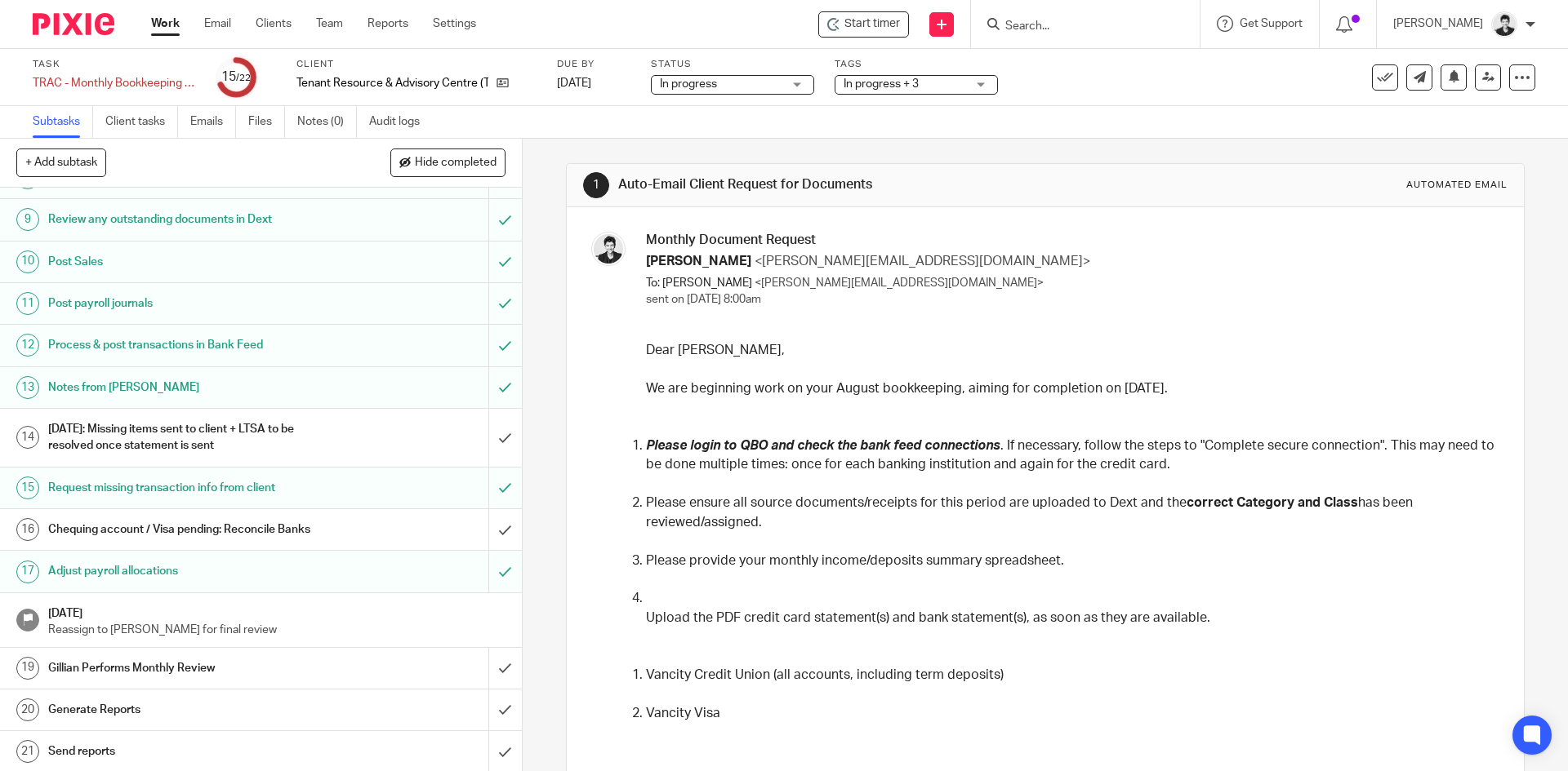
click at [232, 441] on h1 "[DATE]: Missing items sent to client + LTSA to be resolved once statement is se…" at bounding box center [189, 438] width 283 height 42
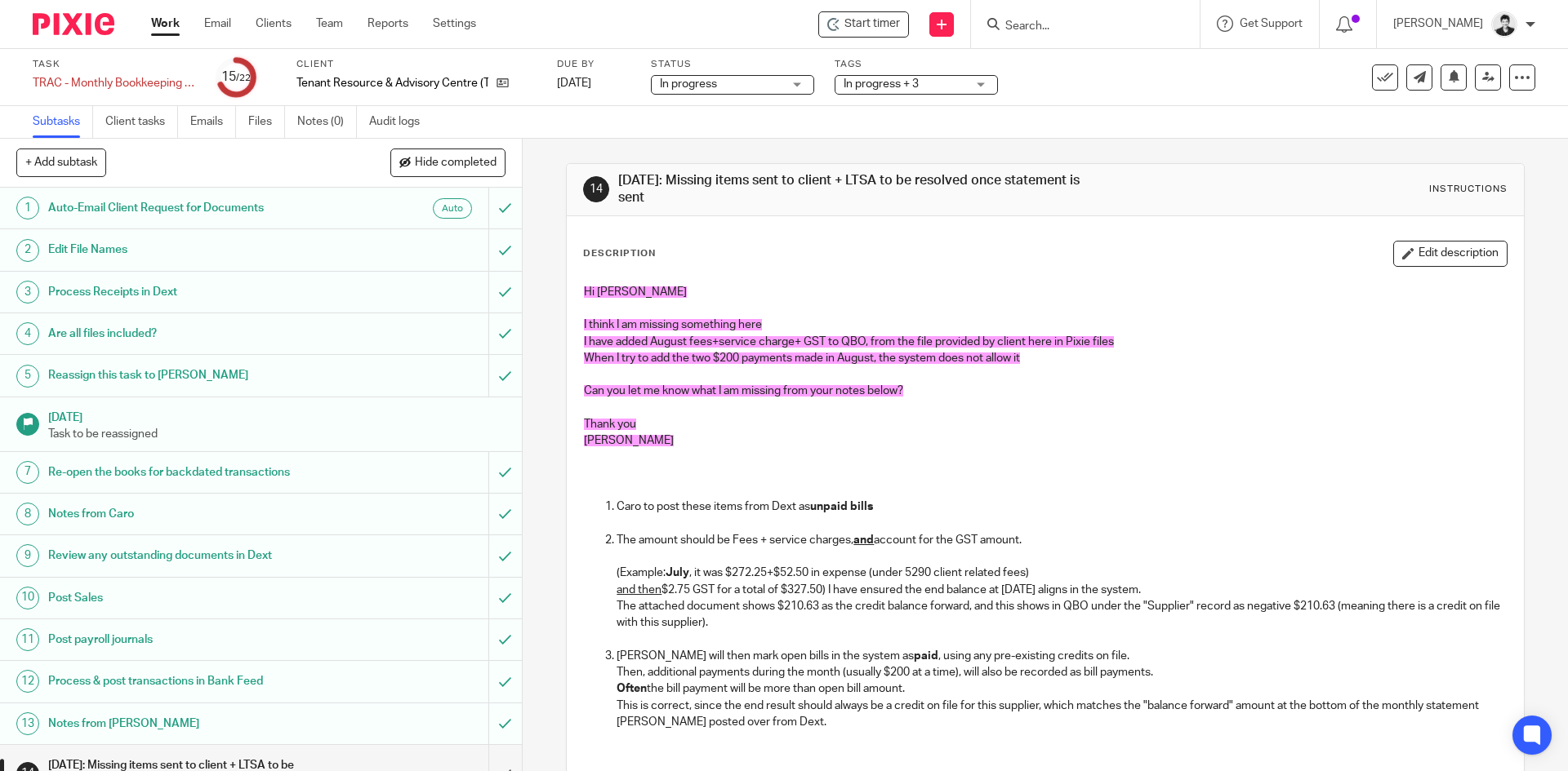
drag, startPoint x: 1392, startPoint y: 255, endPoint x: 865, endPoint y: 421, distance: 552.5
click at [1393, 255] on button "Edit description" at bounding box center [1450, 254] width 114 height 26
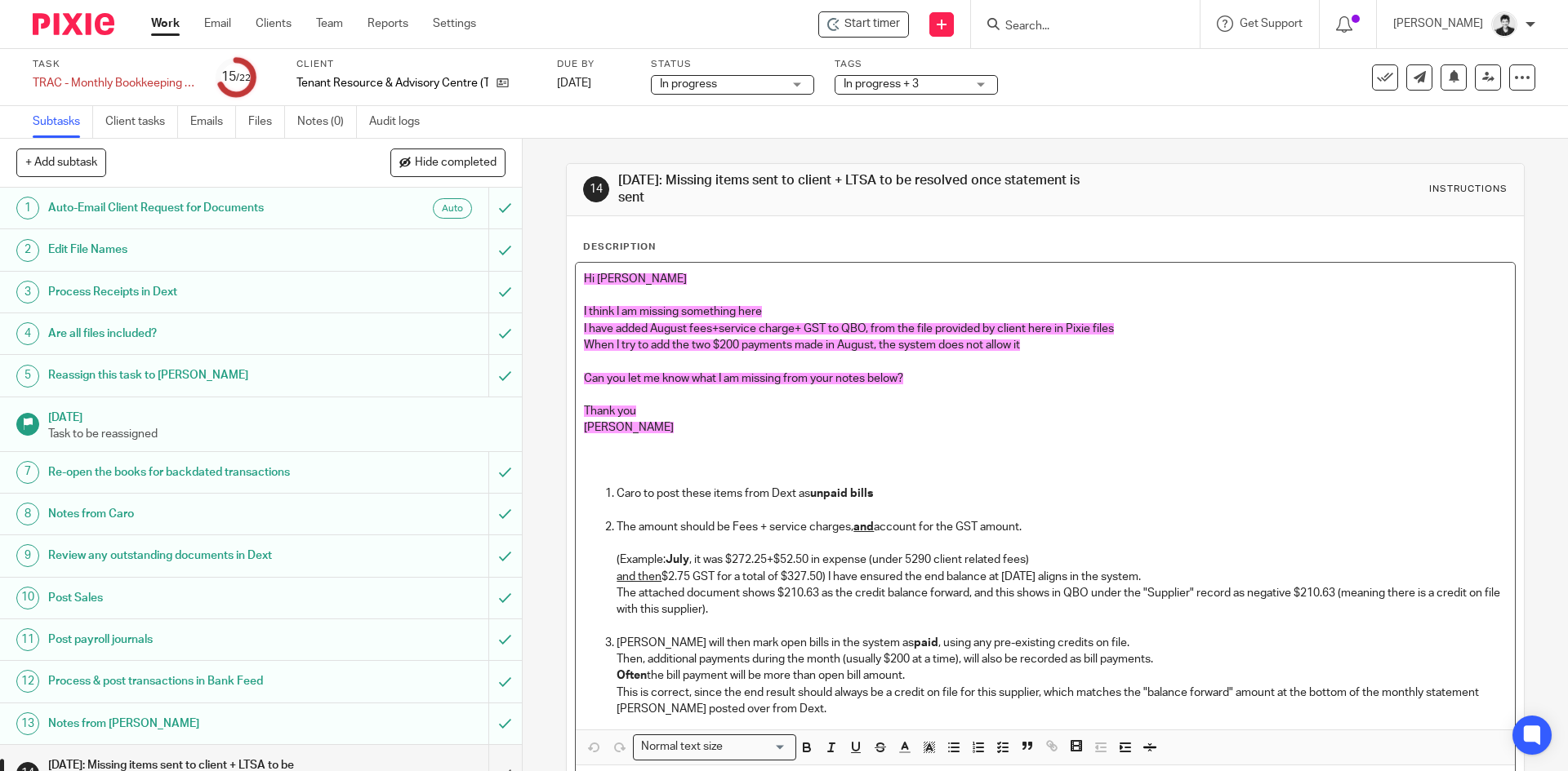
click at [644, 467] on p at bounding box center [1045, 461] width 922 height 50
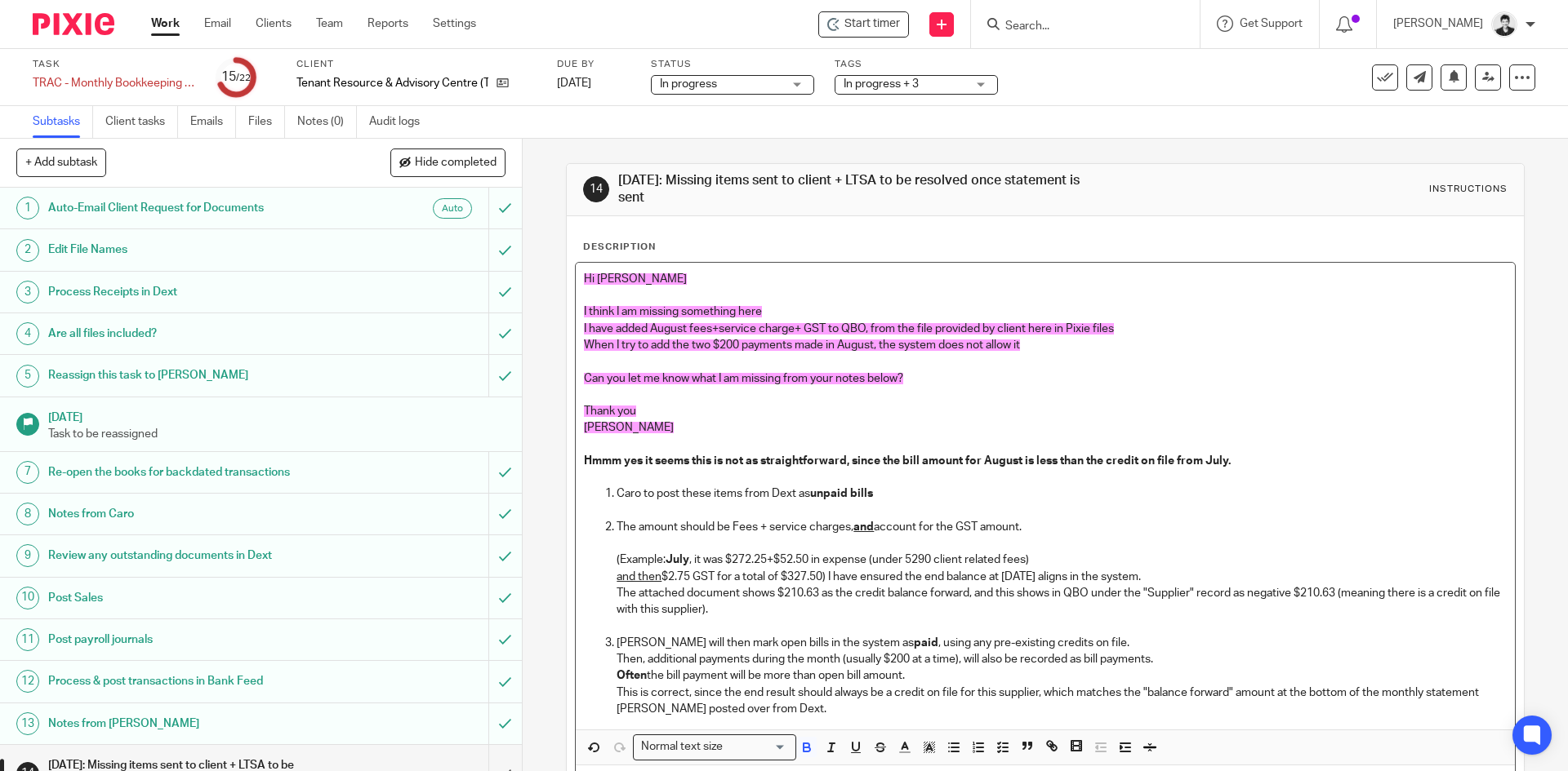
drag, startPoint x: 1255, startPoint y: 460, endPoint x: 559, endPoint y: 467, distance: 696.0
click at [559, 467] on div "14 Sep 25th: Missing items sent to client + LTSA to be resolved once statement …" at bounding box center [1045, 454] width 1046 height 633
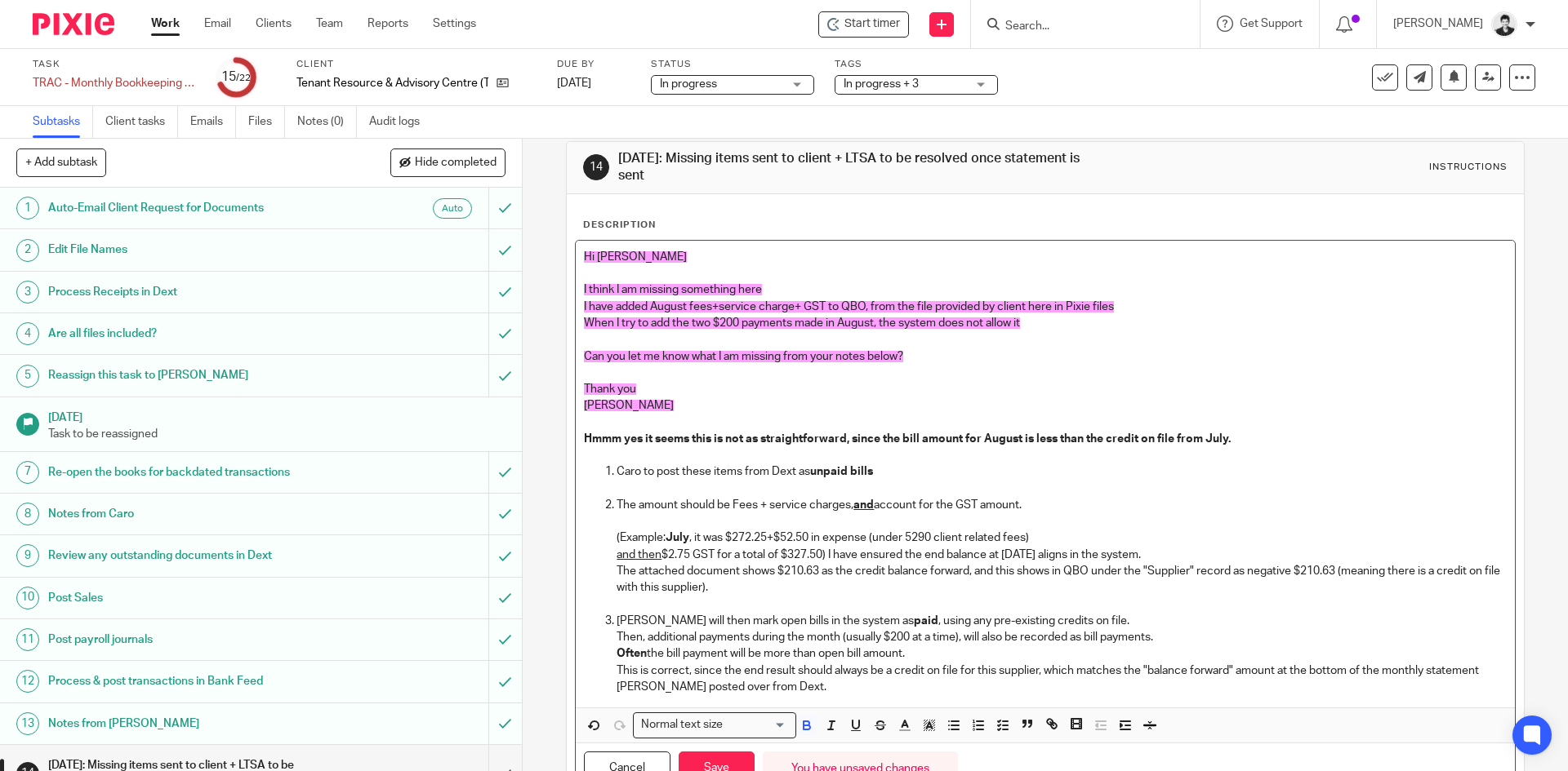
scroll to position [96, 0]
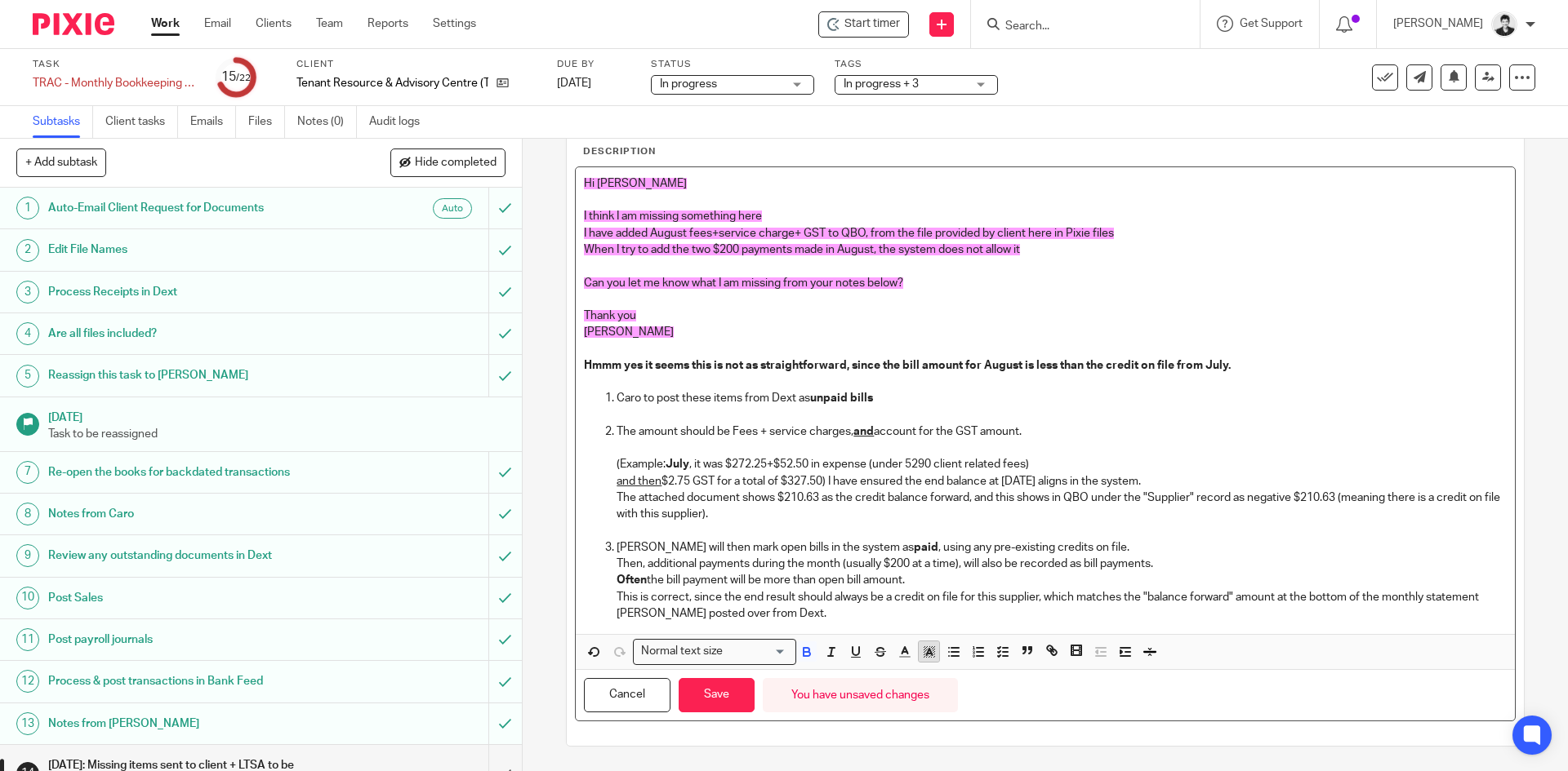
click at [924, 645] on icon "button" at bounding box center [929, 652] width 15 height 15
click at [937, 674] on li "color:#FCDC00" at bounding box center [942, 673] width 12 height 12
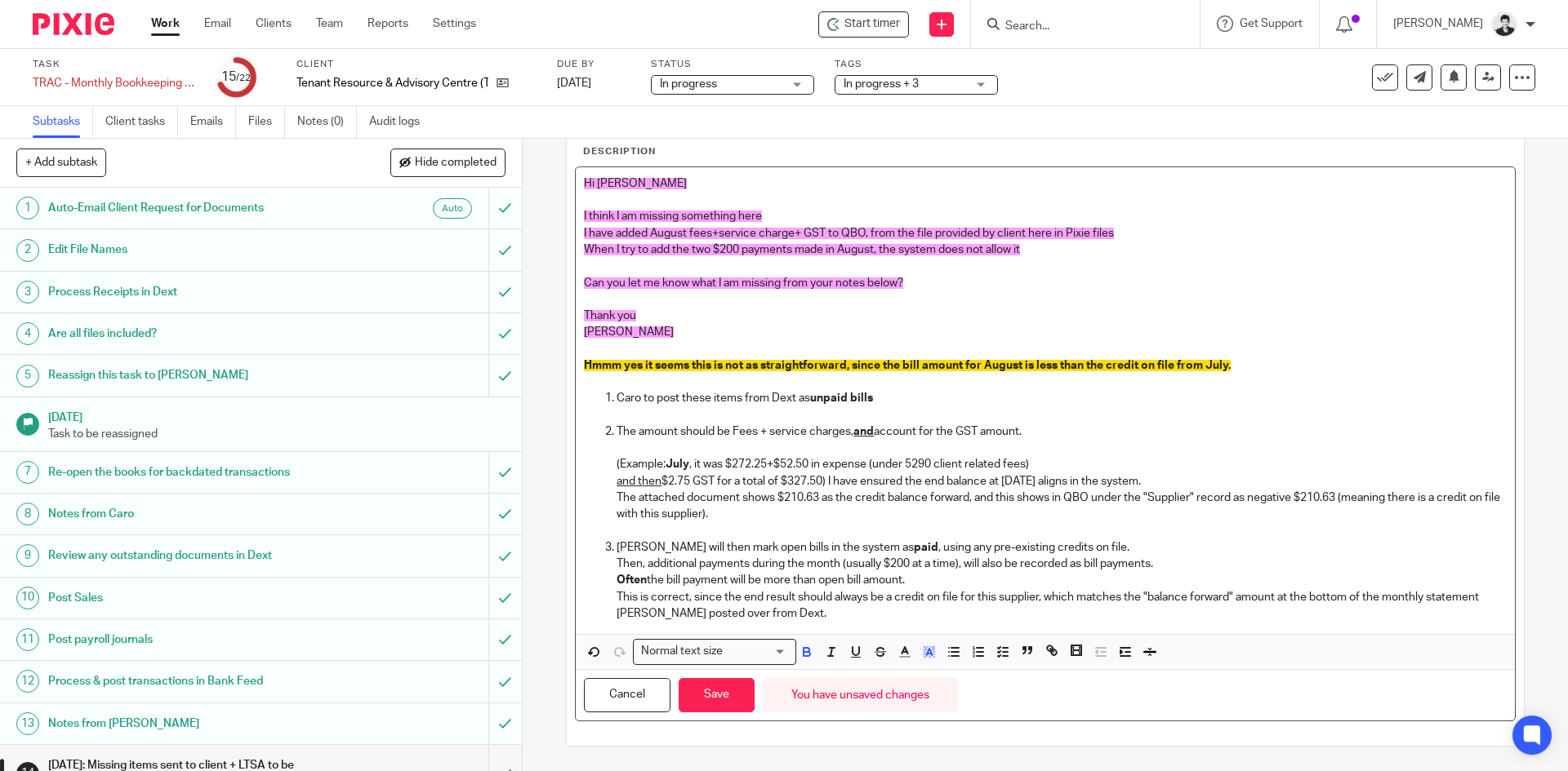
click at [1269, 357] on p "Hmmm yes it seems this is not as straightforward, since the bill amount for Aug…" at bounding box center [1045, 365] width 922 height 50
click at [1248, 365] on p "Hmmm yes it seems this is not as straightforward, since the bill amount for Aug…" at bounding box center [1045, 365] width 922 height 50
click at [1434, 369] on p "Hmmm yes it seems this is not as straightforward, since the bill amount for Aug…" at bounding box center [1045, 365] width 922 height 50
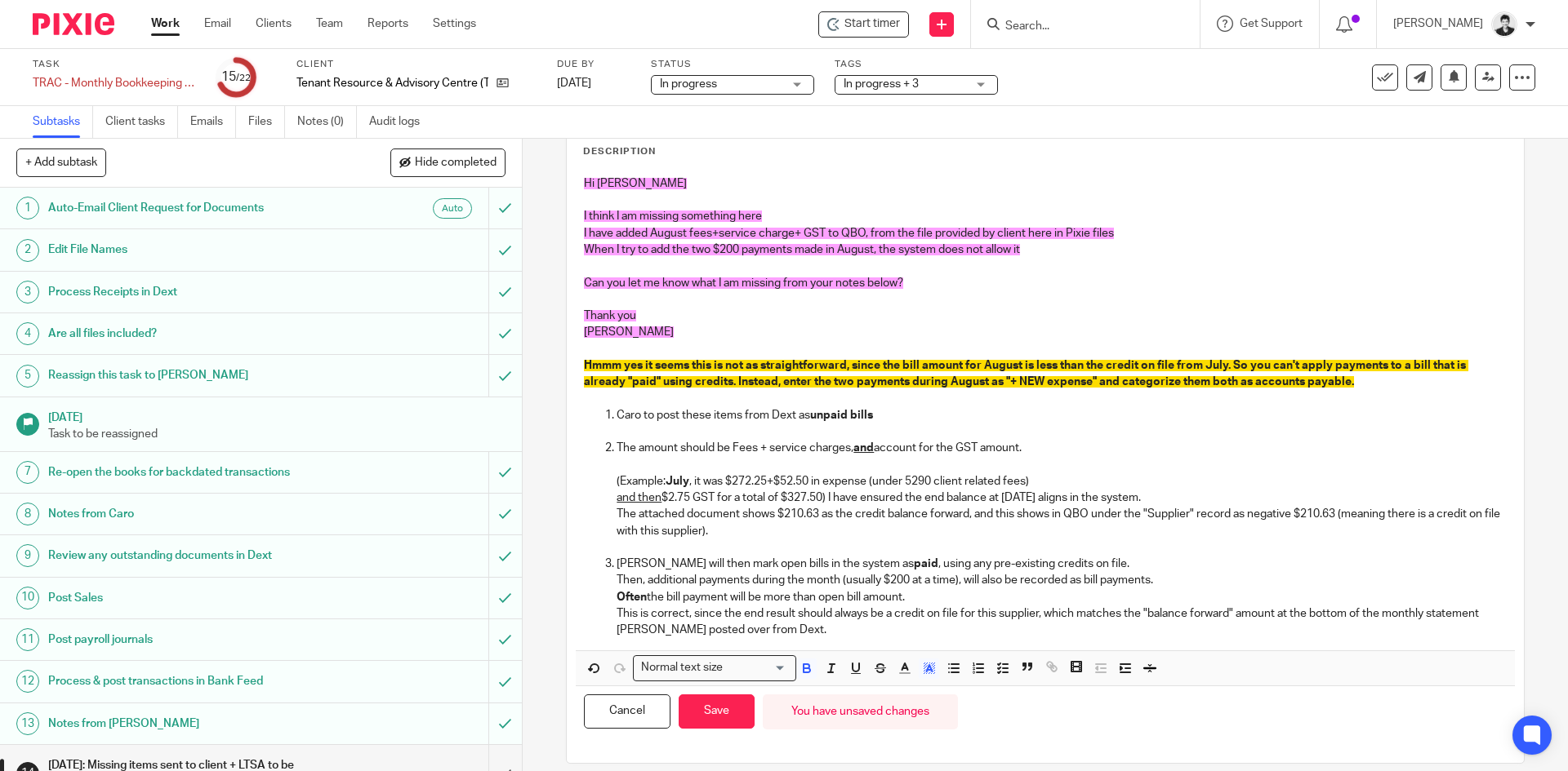
click at [1387, 389] on p "Hmmm yes it seems this is not as straightforward, since the bill amount for Aug…" at bounding box center [1045, 374] width 922 height 66
click at [731, 381] on span "Hmmm yes it seems this is not as straightforward, since the bill amount for Aug…" at bounding box center [1026, 374] width 885 height 28
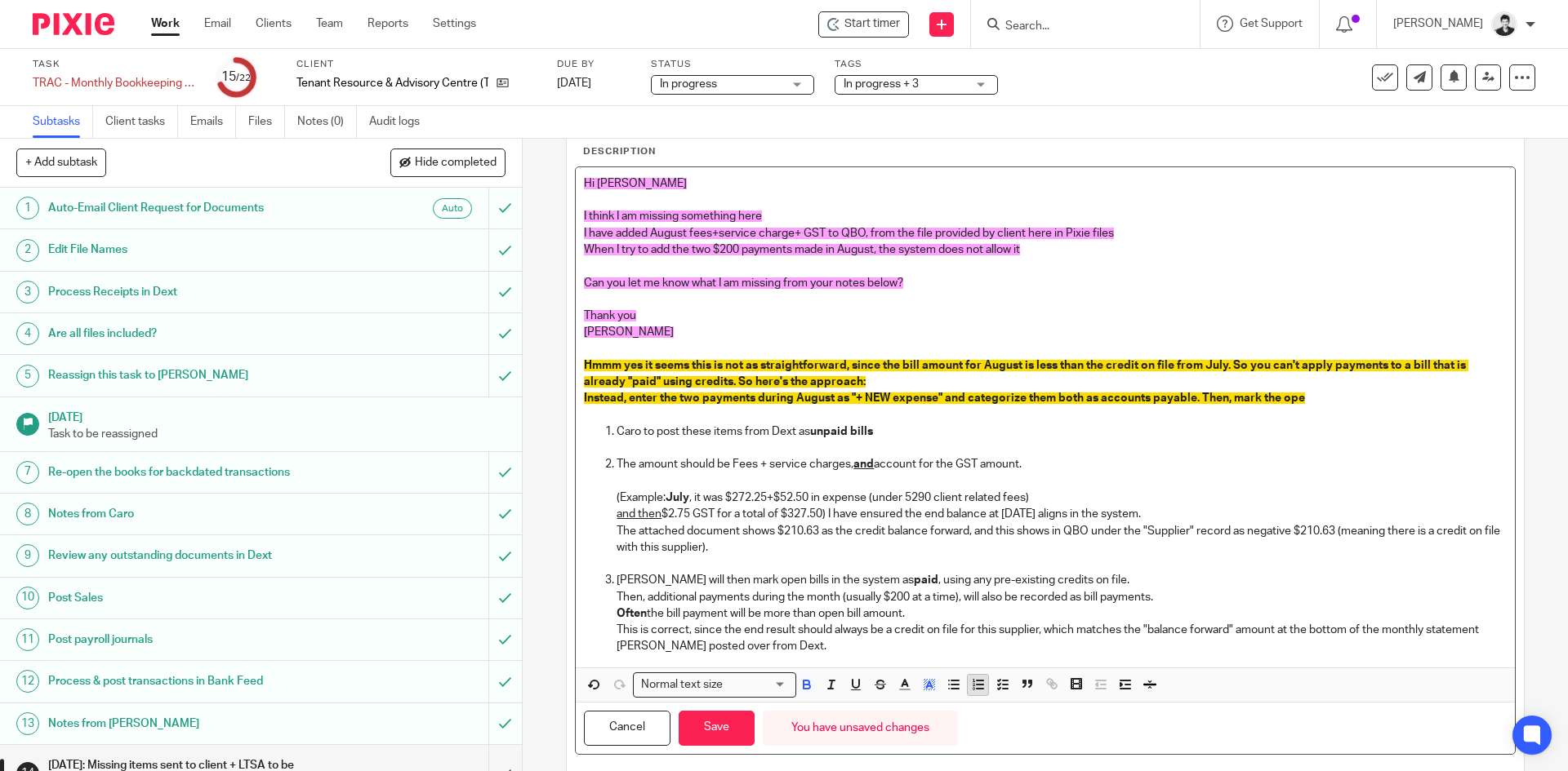
click at [973, 677] on button "button" at bounding box center [978, 685] width 20 height 20
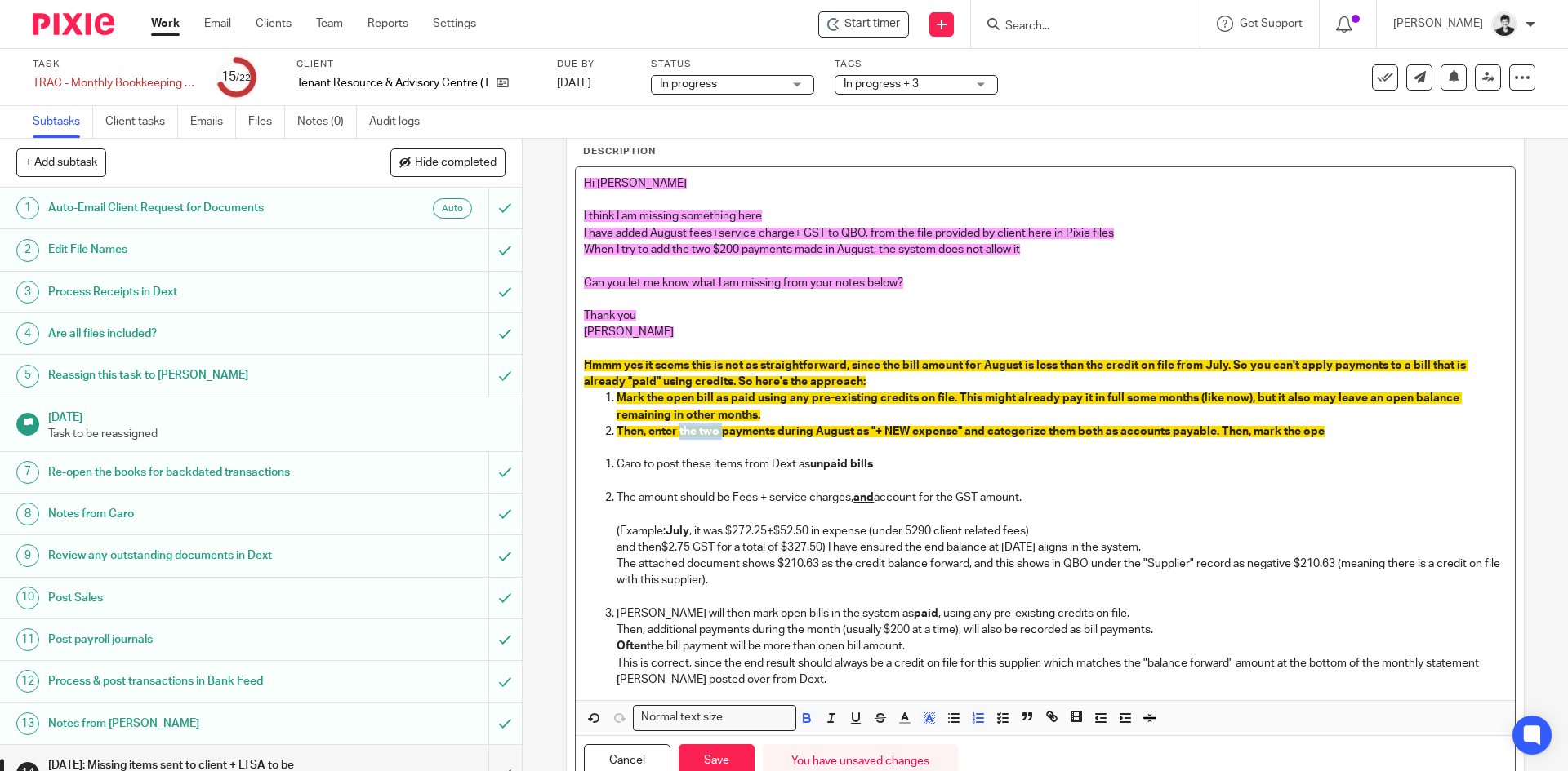
drag, startPoint x: 676, startPoint y: 429, endPoint x: 718, endPoint y: 432, distance: 42.1
click at [718, 432] on span "Then, enter the two payments during August as "+ NEW expense" and categorize th…" at bounding box center [970, 432] width 708 height 11
click at [771, 434] on span "Then, enter payments during August as "+ NEW expense" and categorize them both …" at bounding box center [949, 432] width 666 height 11
drag, startPoint x: 1317, startPoint y: 425, endPoint x: 1290, endPoint y: 364, distance: 66.7
click at [1195, 424] on p "Then, enter payments during the month as "+ NEW expense" and categorize them bo…" at bounding box center [1061, 440] width 890 height 33
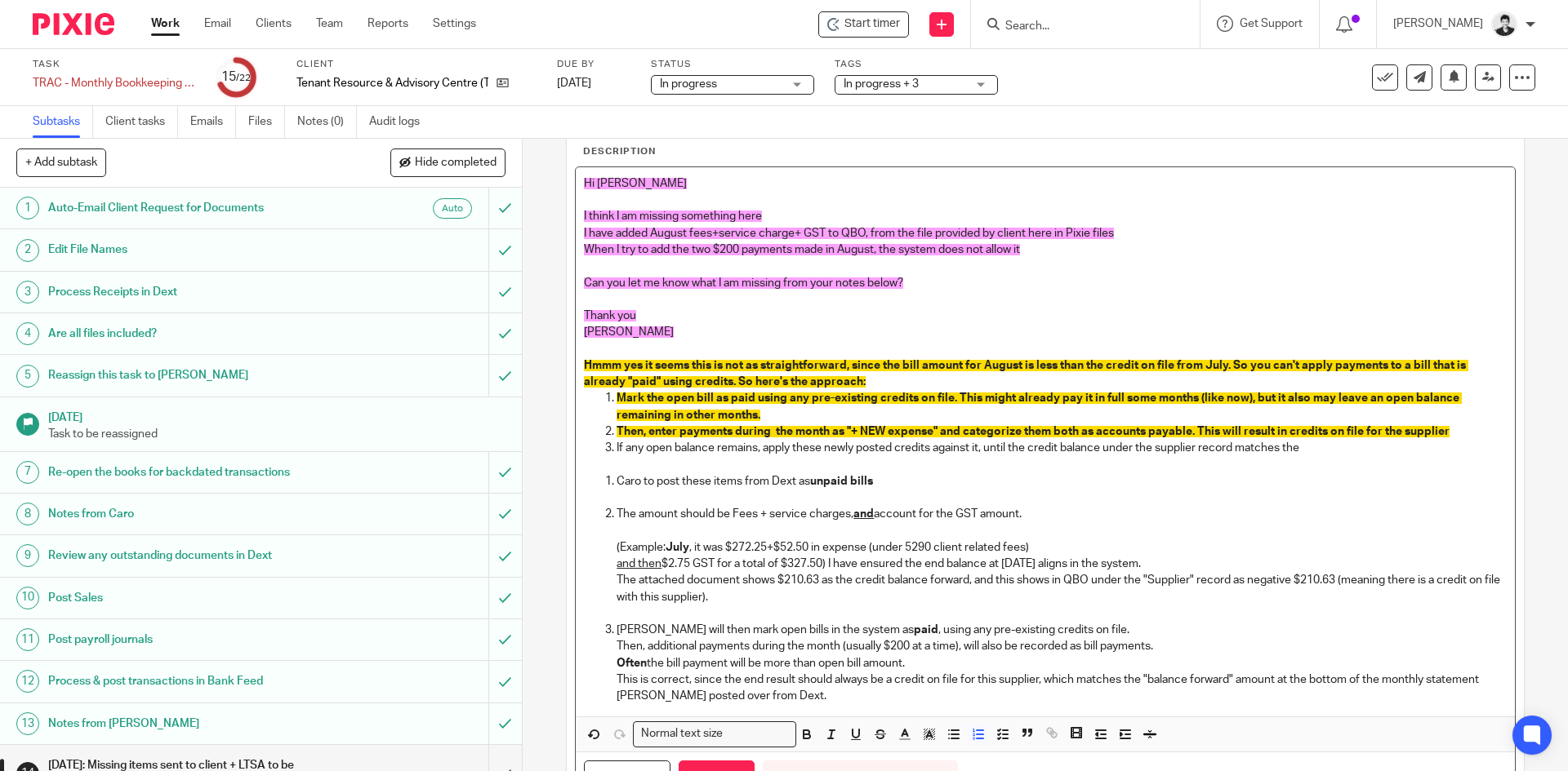
click at [616, 451] on li "If any open balance remains, apply these newly posted credits against it, until…" at bounding box center [1061, 457] width 890 height 33
click at [1051, 458] on p "If any open balance remains, apply these newly posted credits against it, until…" at bounding box center [1061, 457] width 890 height 33
click at [1045, 445] on strong "If any open balance remains, apply these newly posted credits against it, until…" at bounding box center [979, 447] width 725 height 11
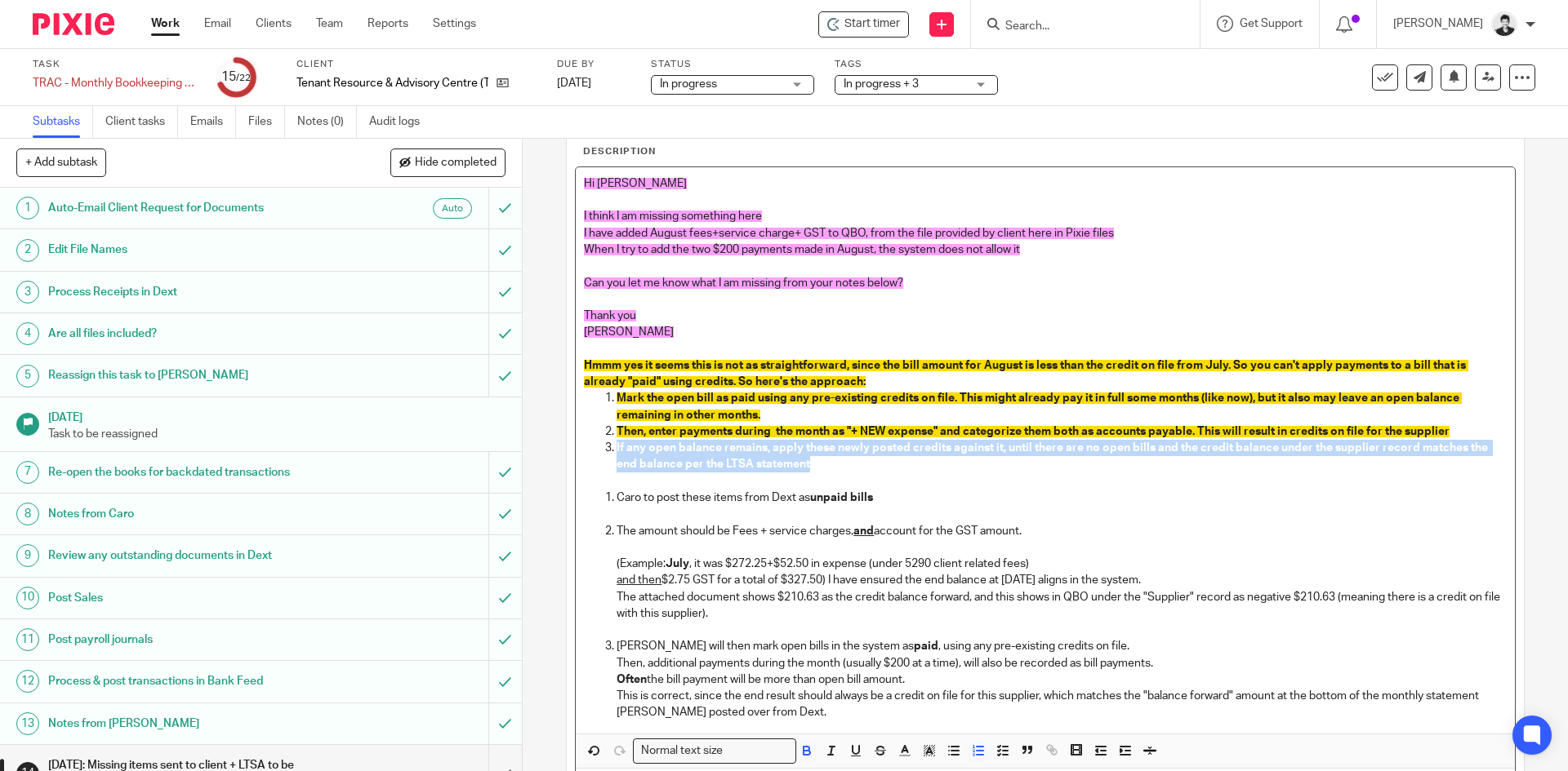
click at [616, 446] on li "If any open balance remains, apply these newly posted credits against it, until…" at bounding box center [1061, 465] width 890 height 50
click at [922, 753] on icon "button" at bounding box center [929, 751] width 15 height 15
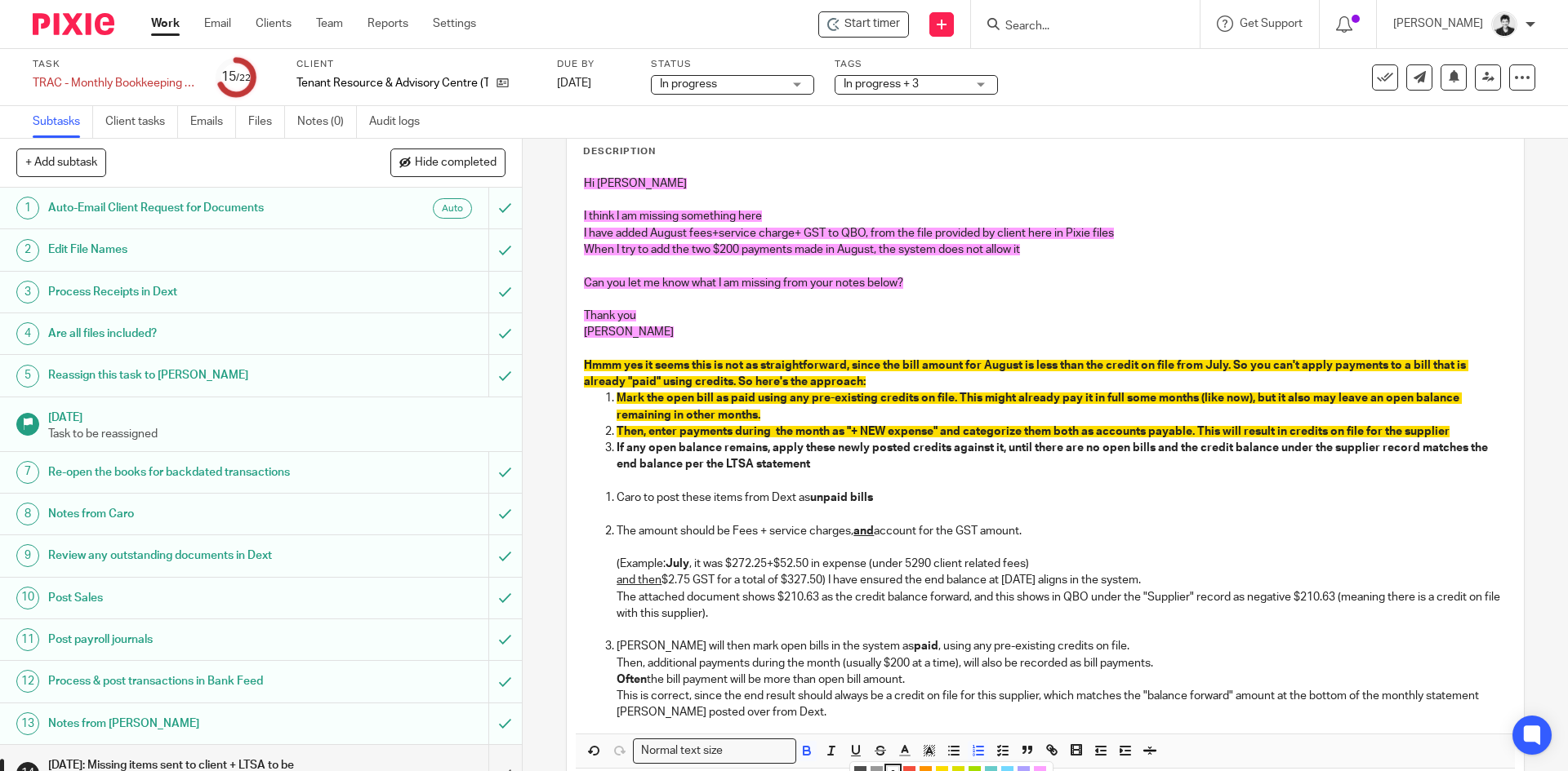
click at [936, 769] on li "color:#FCDC00" at bounding box center [942, 773] width 12 height 12
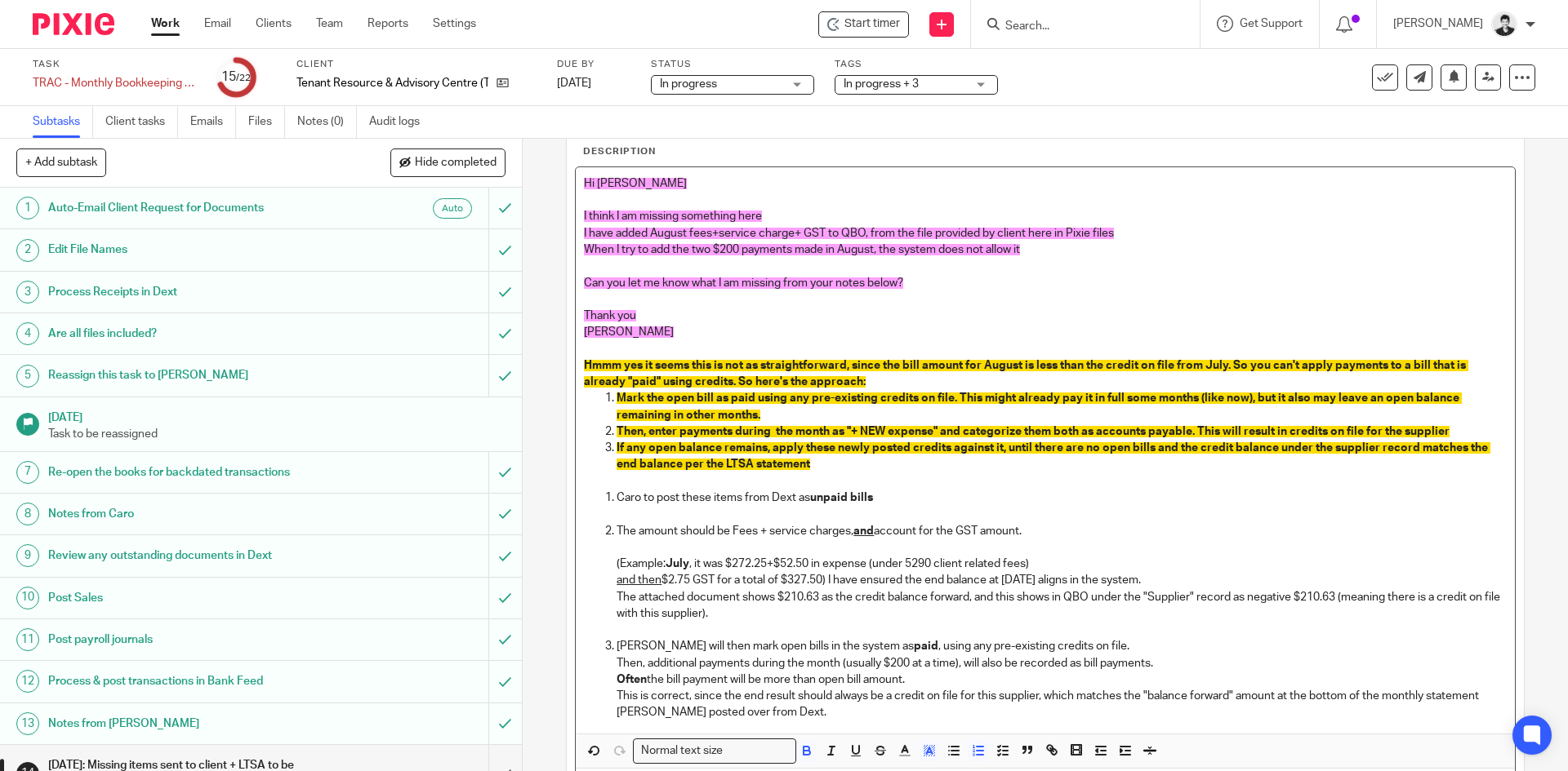
click at [824, 470] on p "If any open balance remains, apply these newly posted credits against it, until…" at bounding box center [1061, 465] width 890 height 50
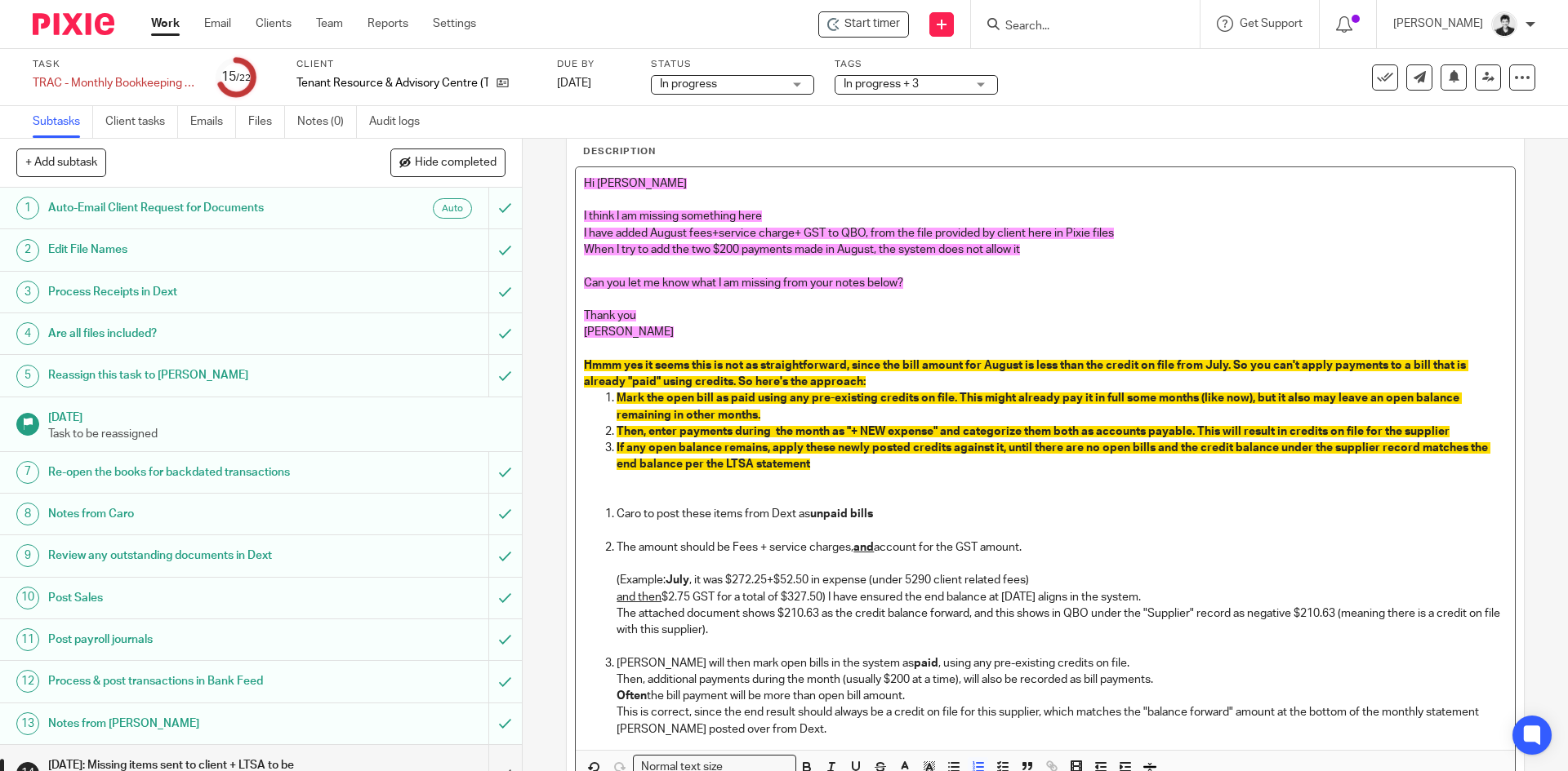
scroll to position [211, 0]
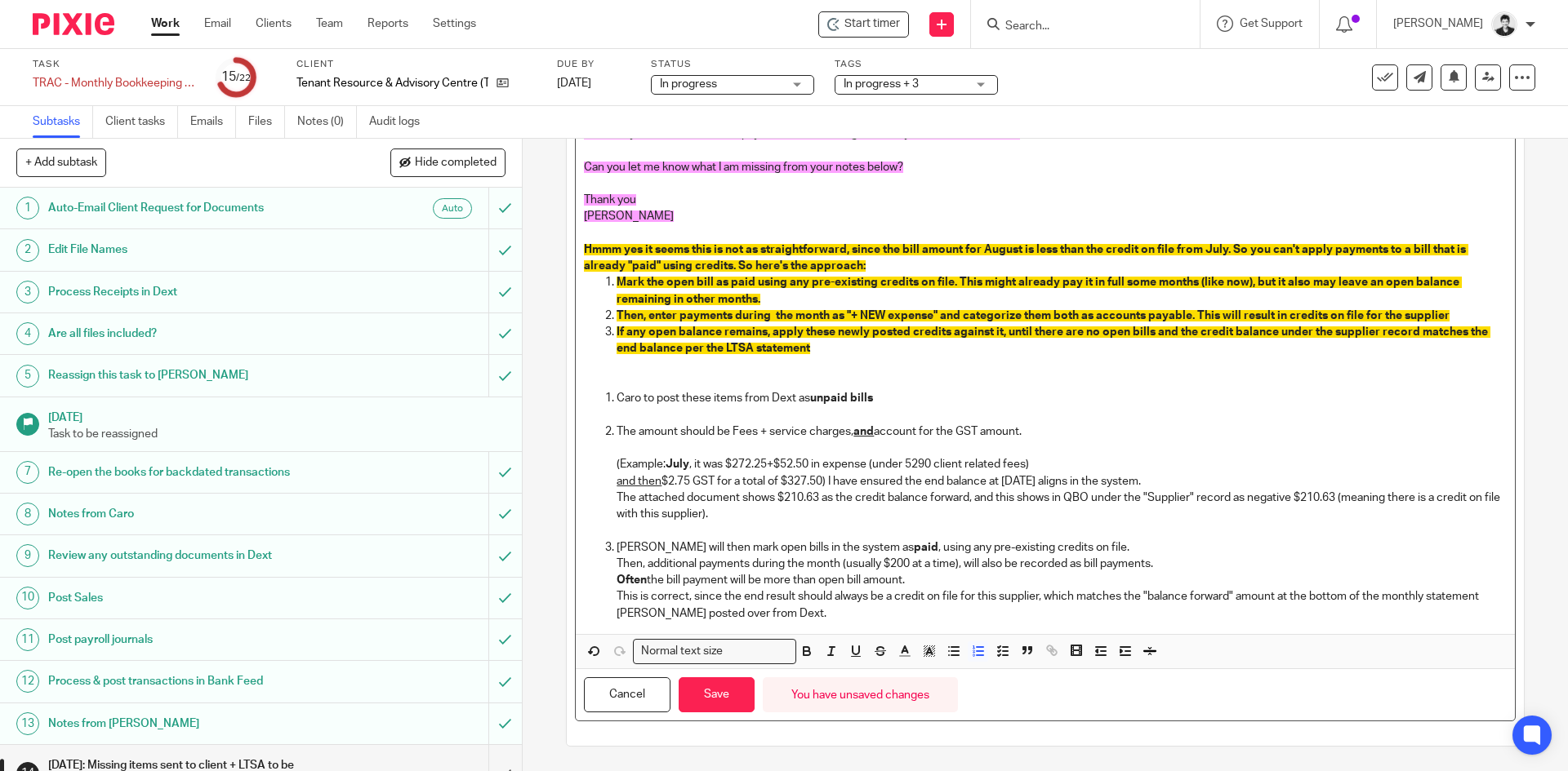
click at [874, 354] on p "If any open balance remains, apply these newly posted credits against it, until…" at bounding box center [1061, 340] width 890 height 33
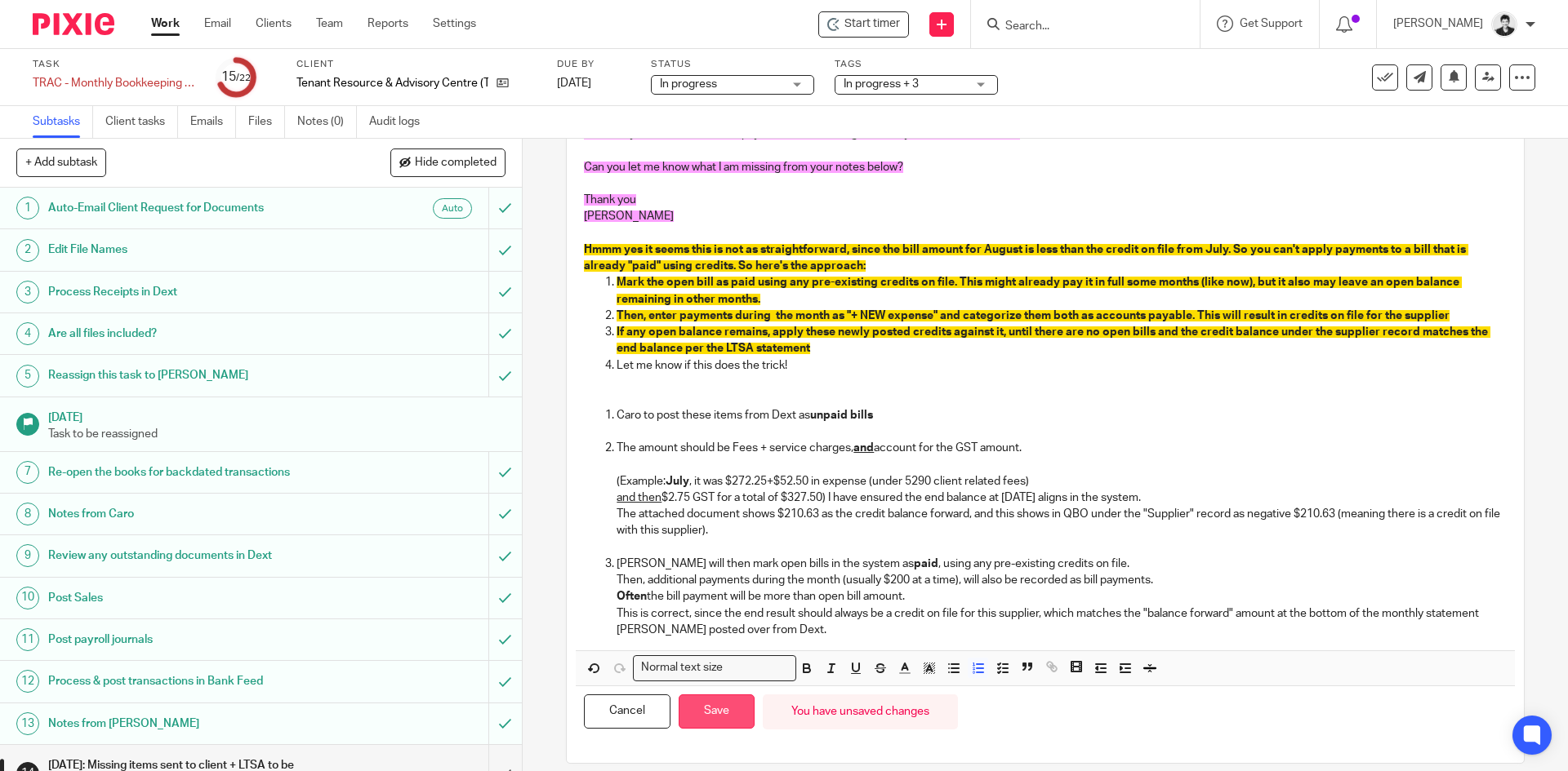
click at [718, 725] on button "Save" at bounding box center [717, 712] width 76 height 35
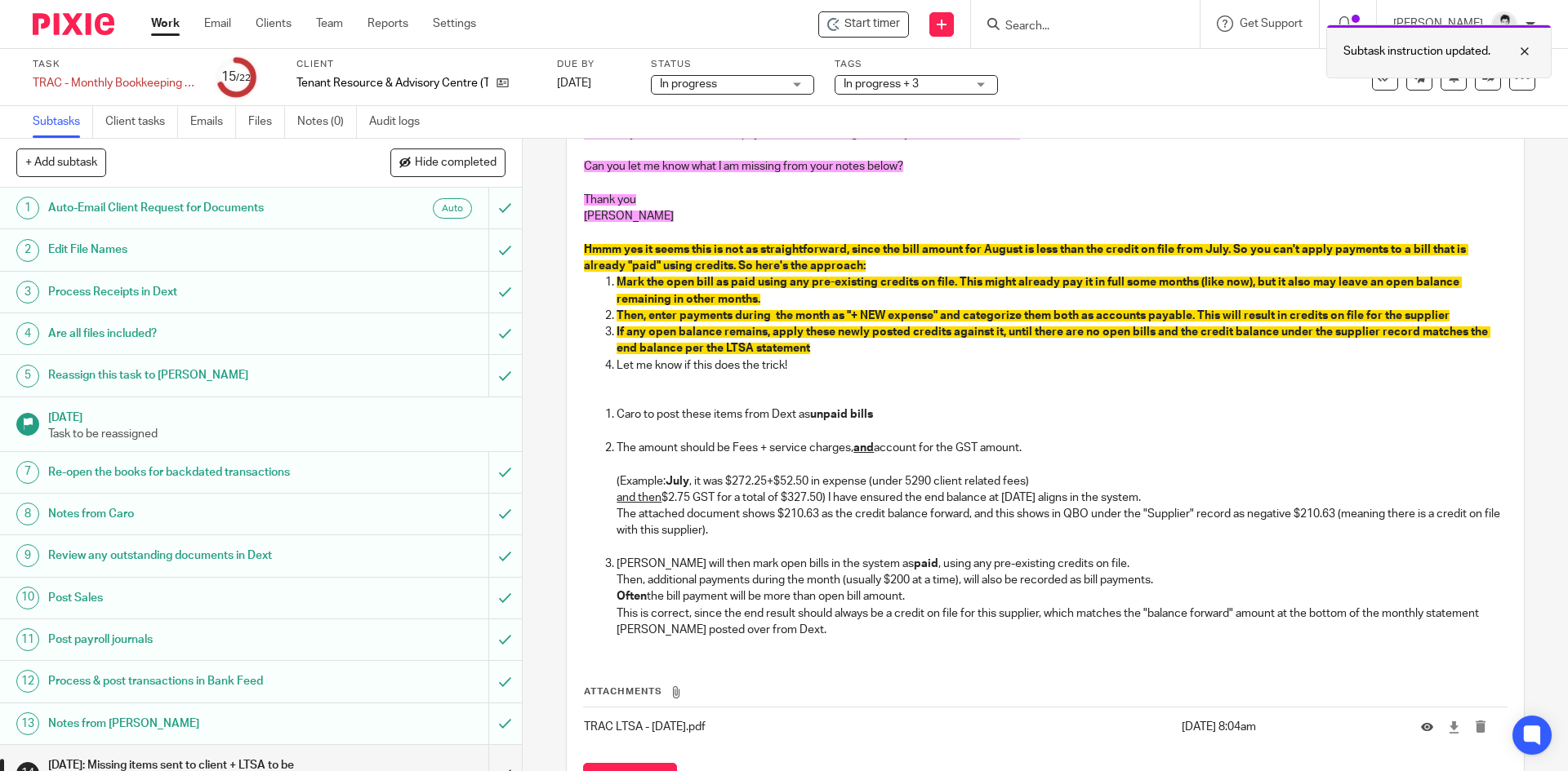
click at [1483, 75] on div "Subtask instruction updated." at bounding box center [1438, 51] width 225 height 54
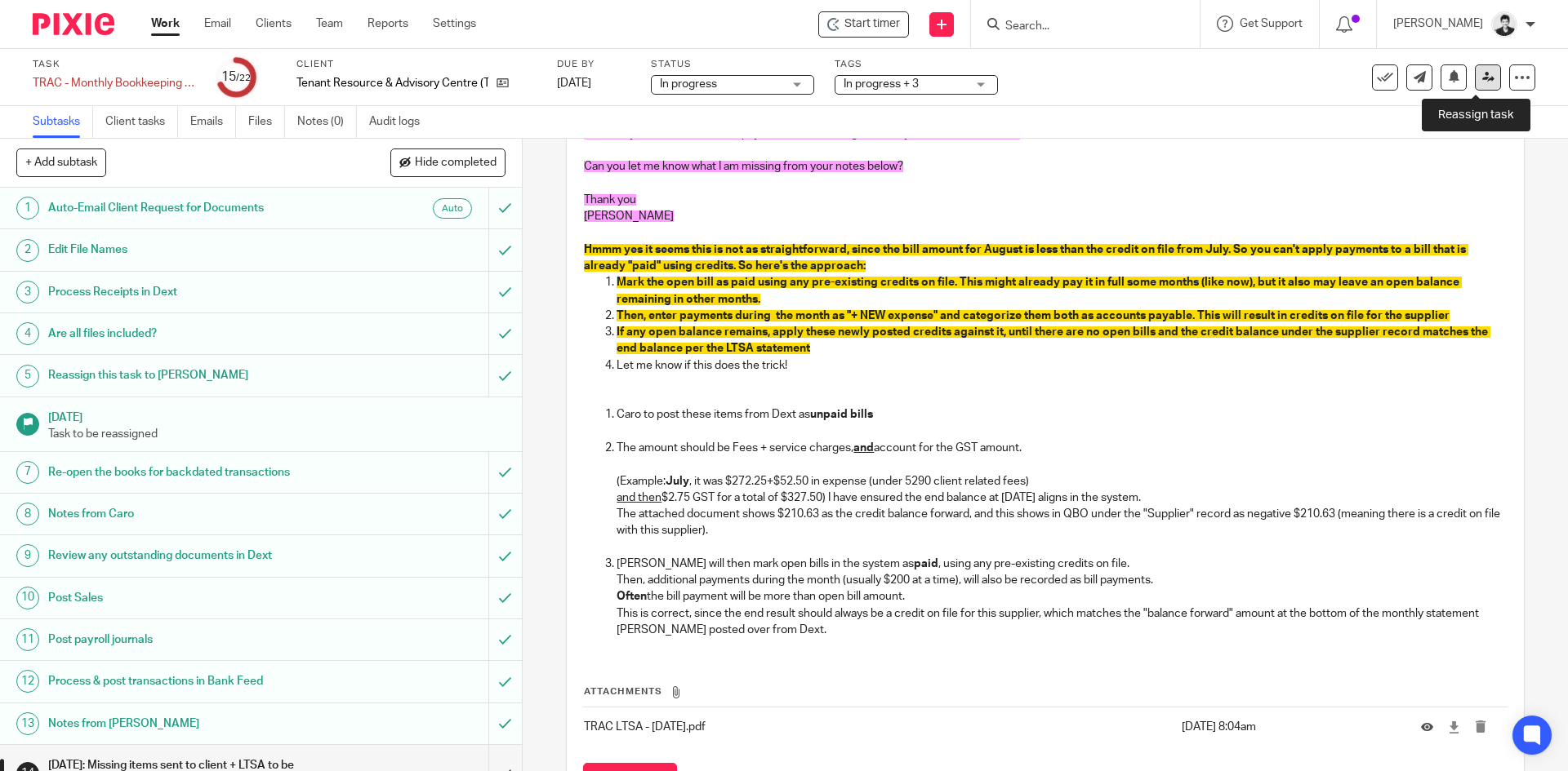
click at [1484, 80] on link at bounding box center [1488, 77] width 26 height 26
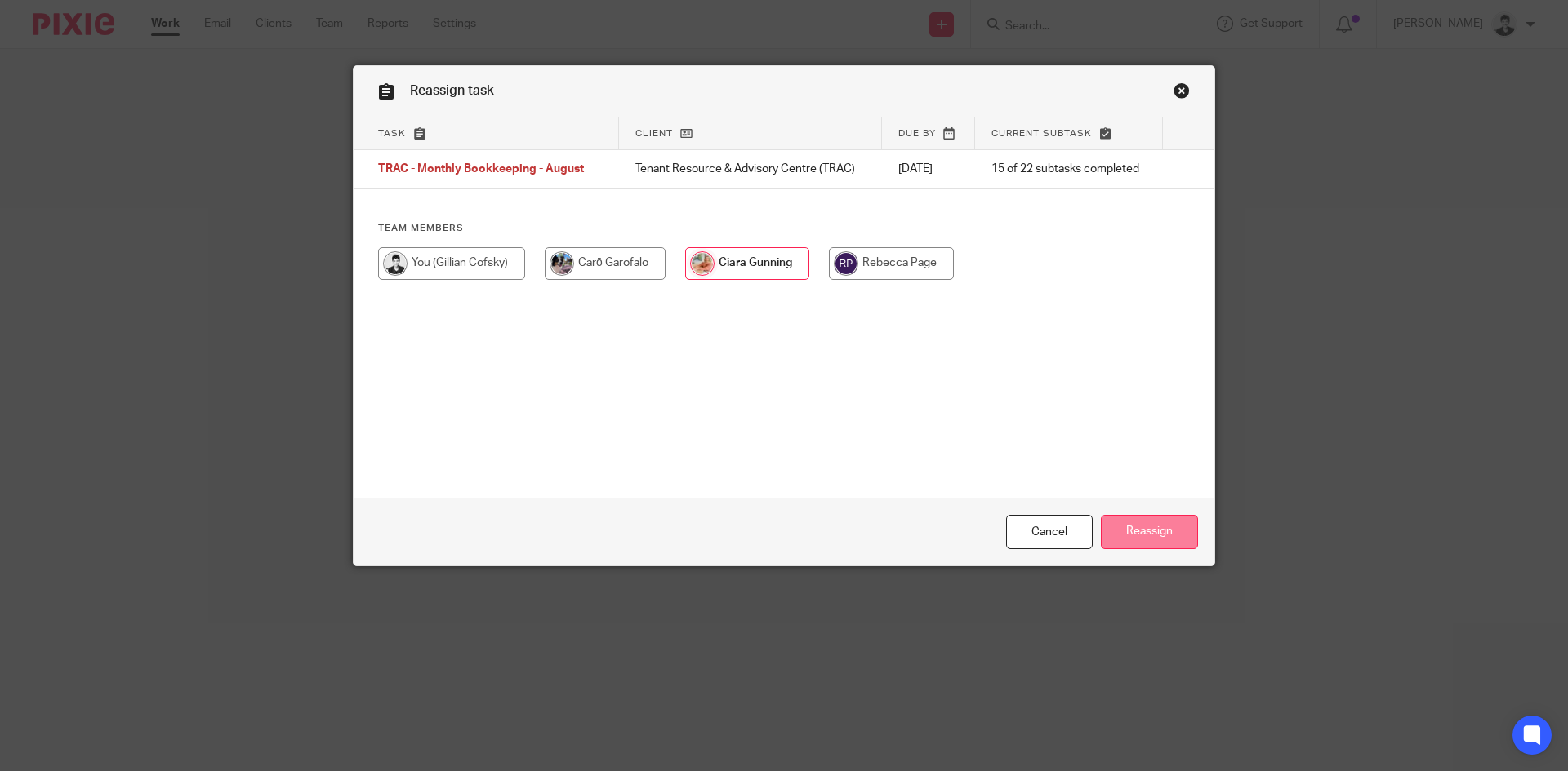
click at [1160, 540] on input "Reassign" at bounding box center [1149, 533] width 98 height 35
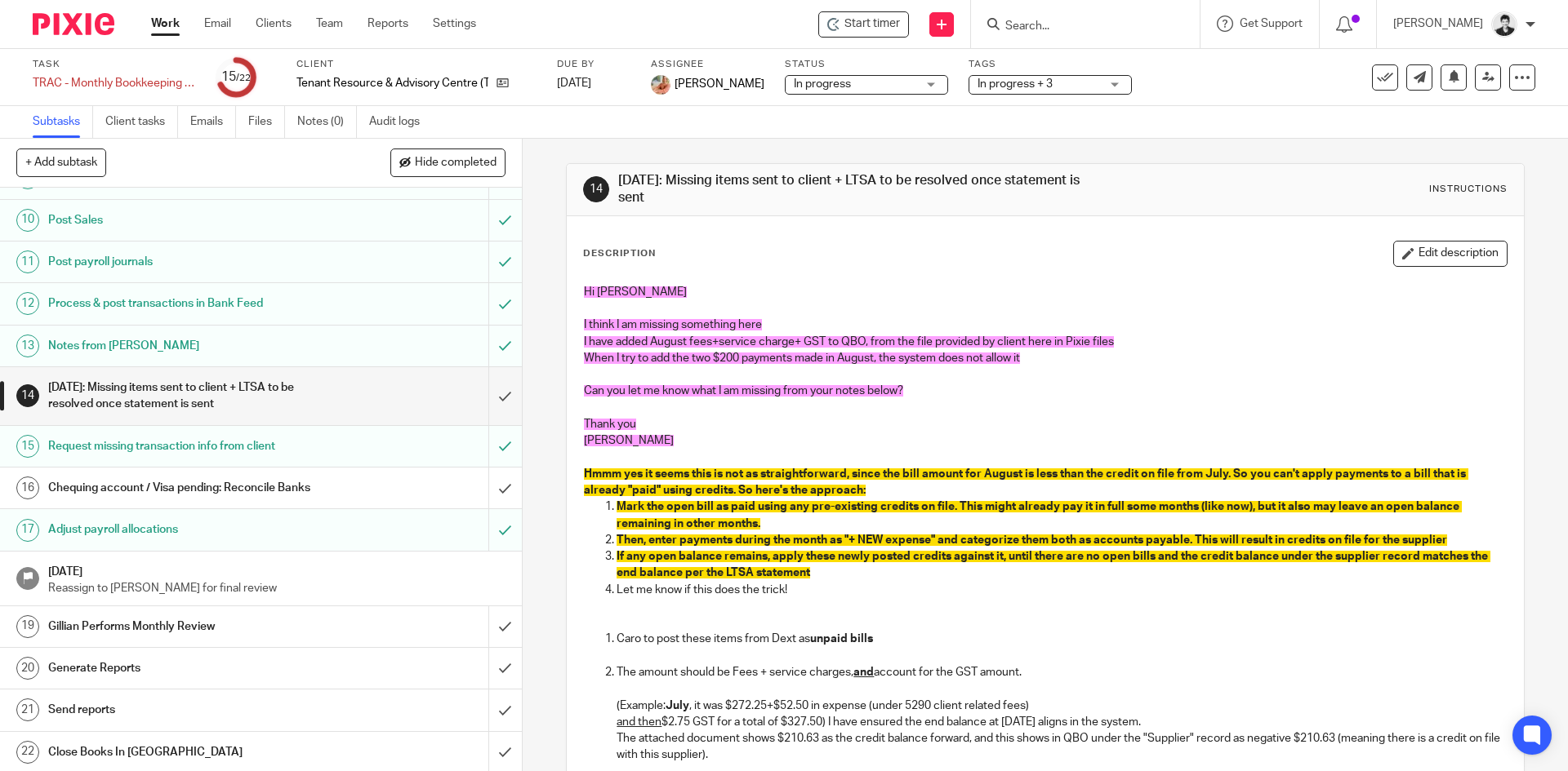
scroll to position [380, 0]
click at [278, 485] on h1 "Chequing account / Visa pending: Reconcile Banks" at bounding box center [189, 486] width 283 height 24
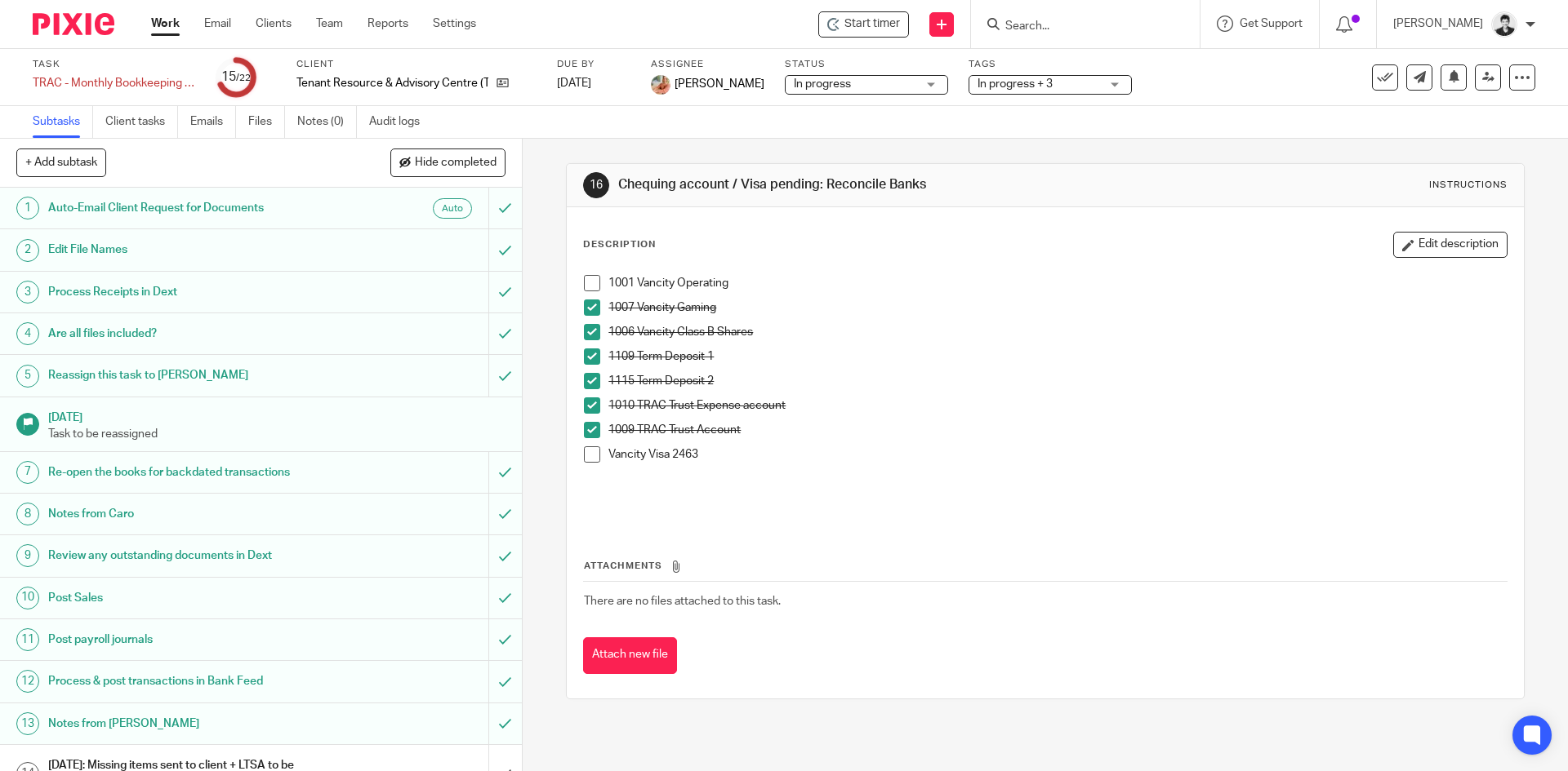
click at [1030, 84] on span "In progress + 3" at bounding box center [1015, 84] width 75 height 11
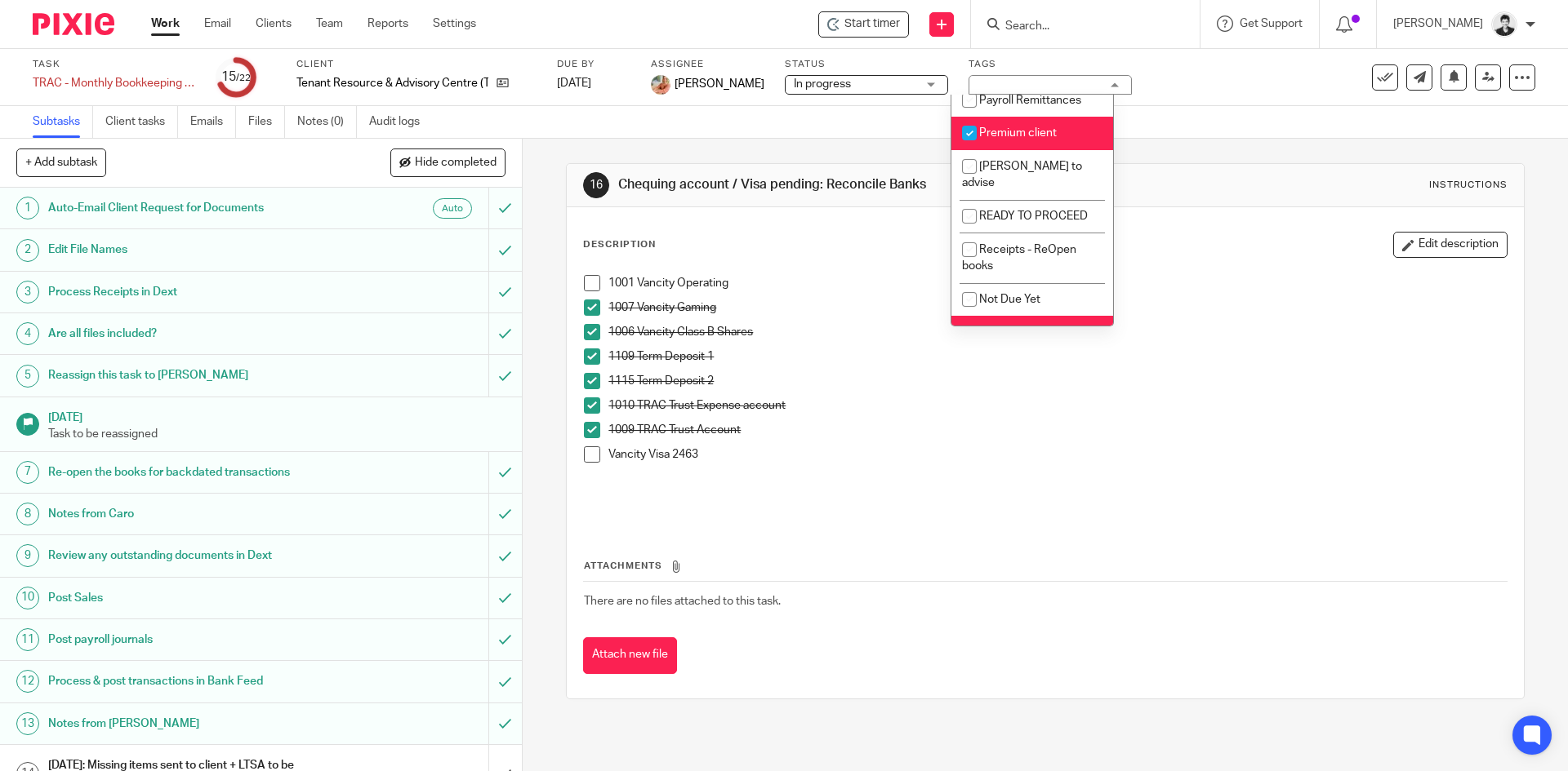
scroll to position [431, 0]
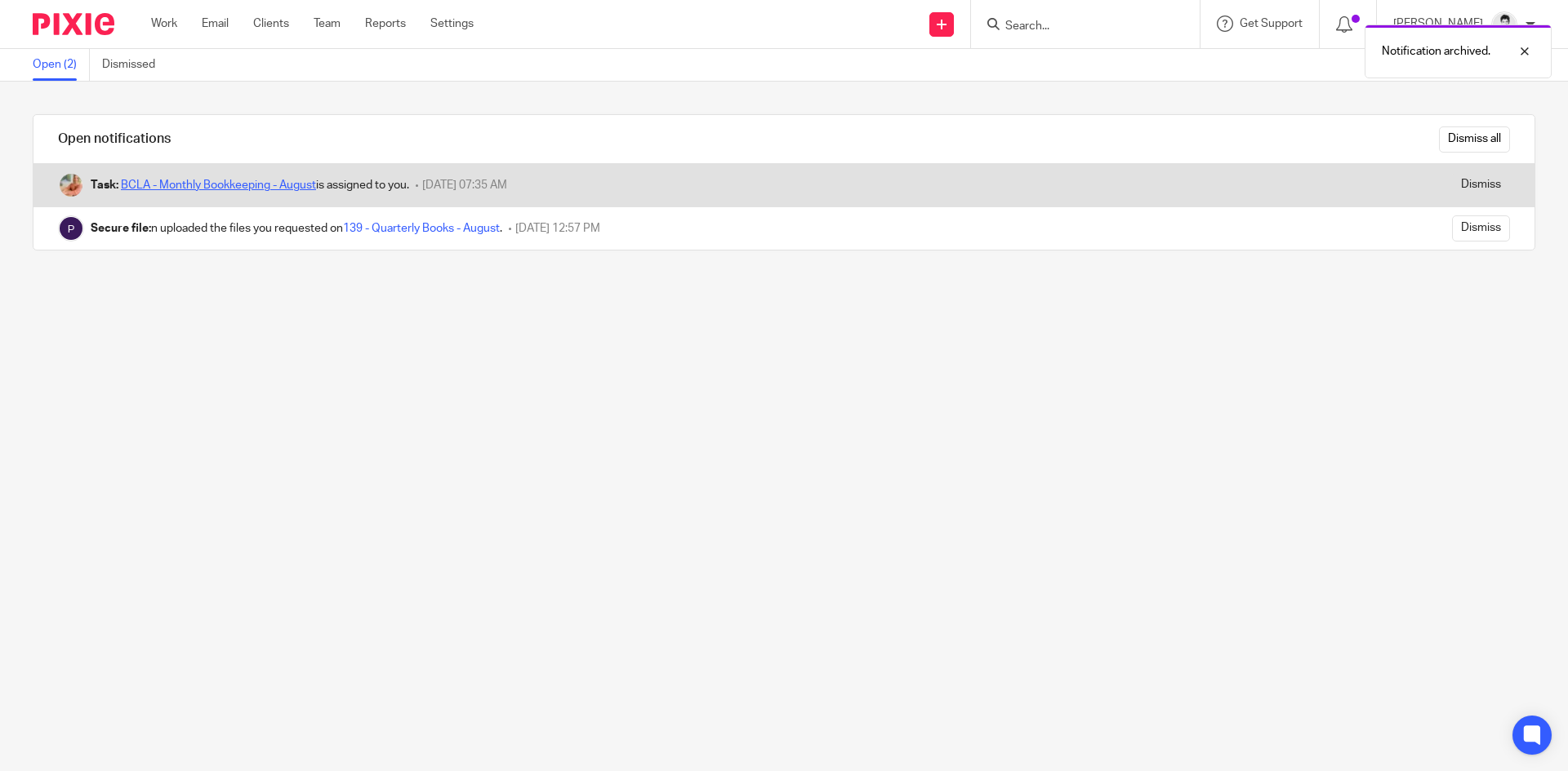
click at [257, 186] on link "BCLA - Monthly Bookkeeping - August" at bounding box center [219, 184] width 195 height 11
click at [1478, 179] on input "Dismiss" at bounding box center [1481, 185] width 58 height 26
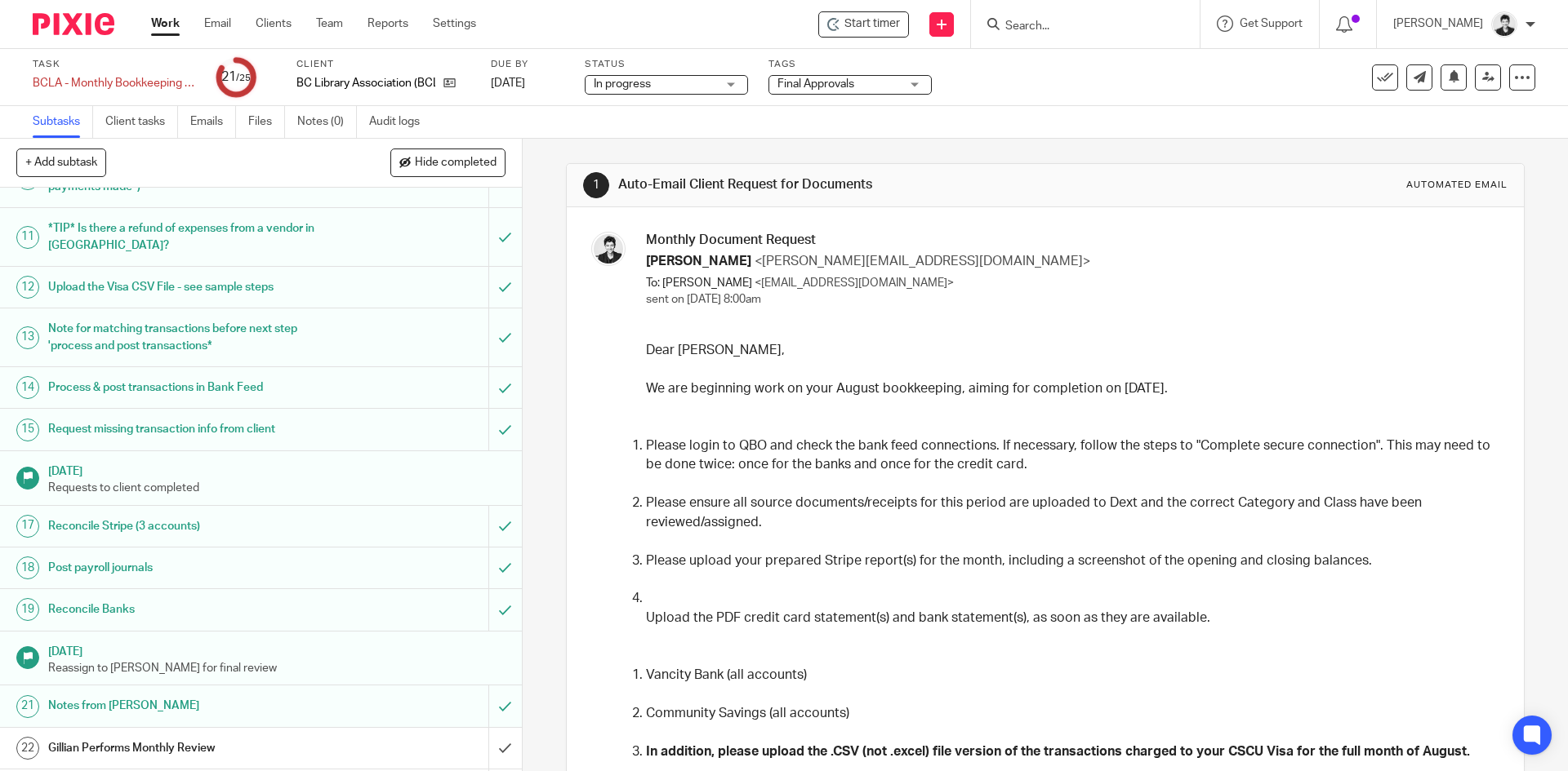
scroll to position [552, 0]
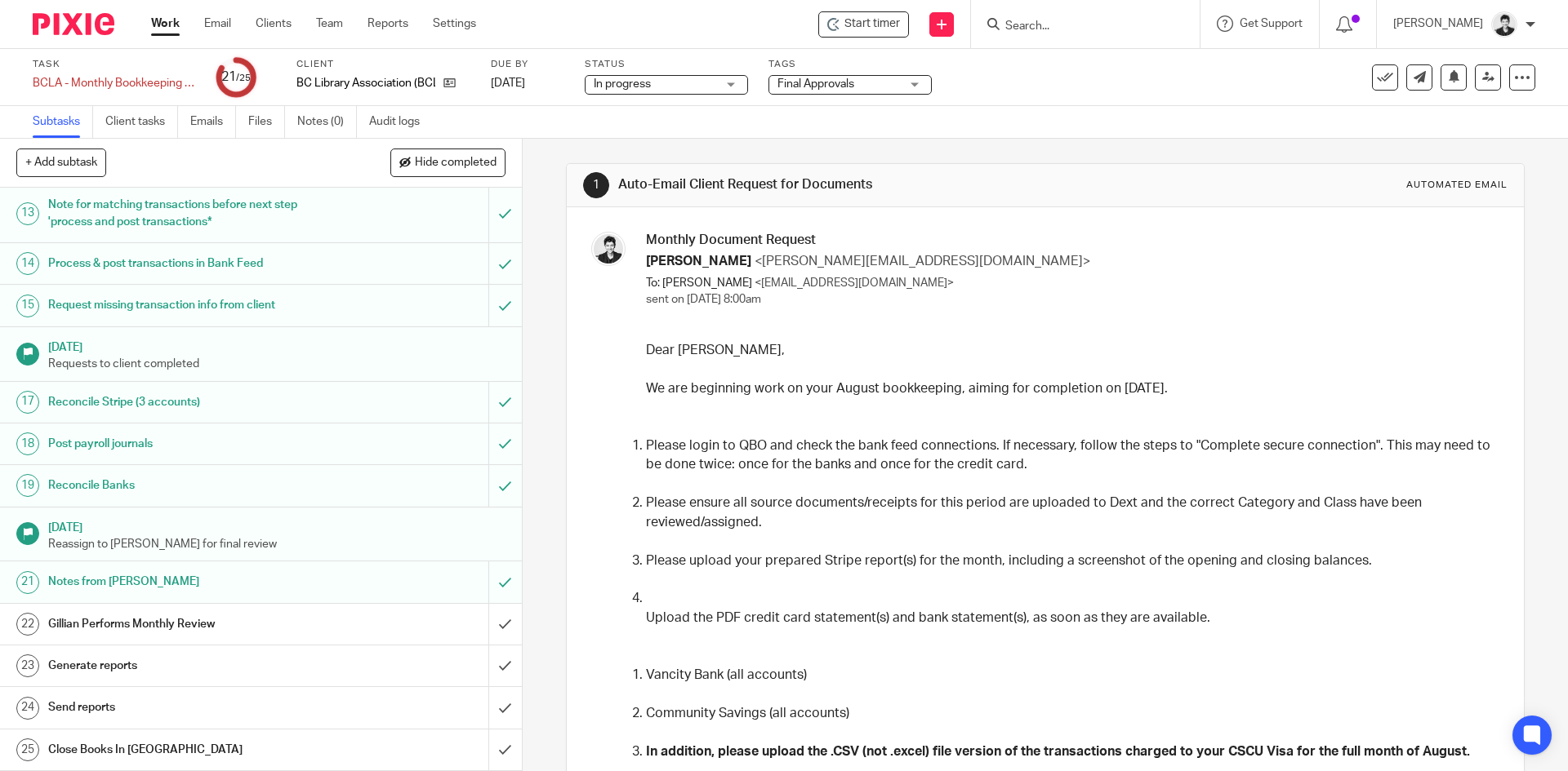
click at [384, 607] on link "22 Gillian Performs Monthly Review" at bounding box center [244, 624] width 488 height 41
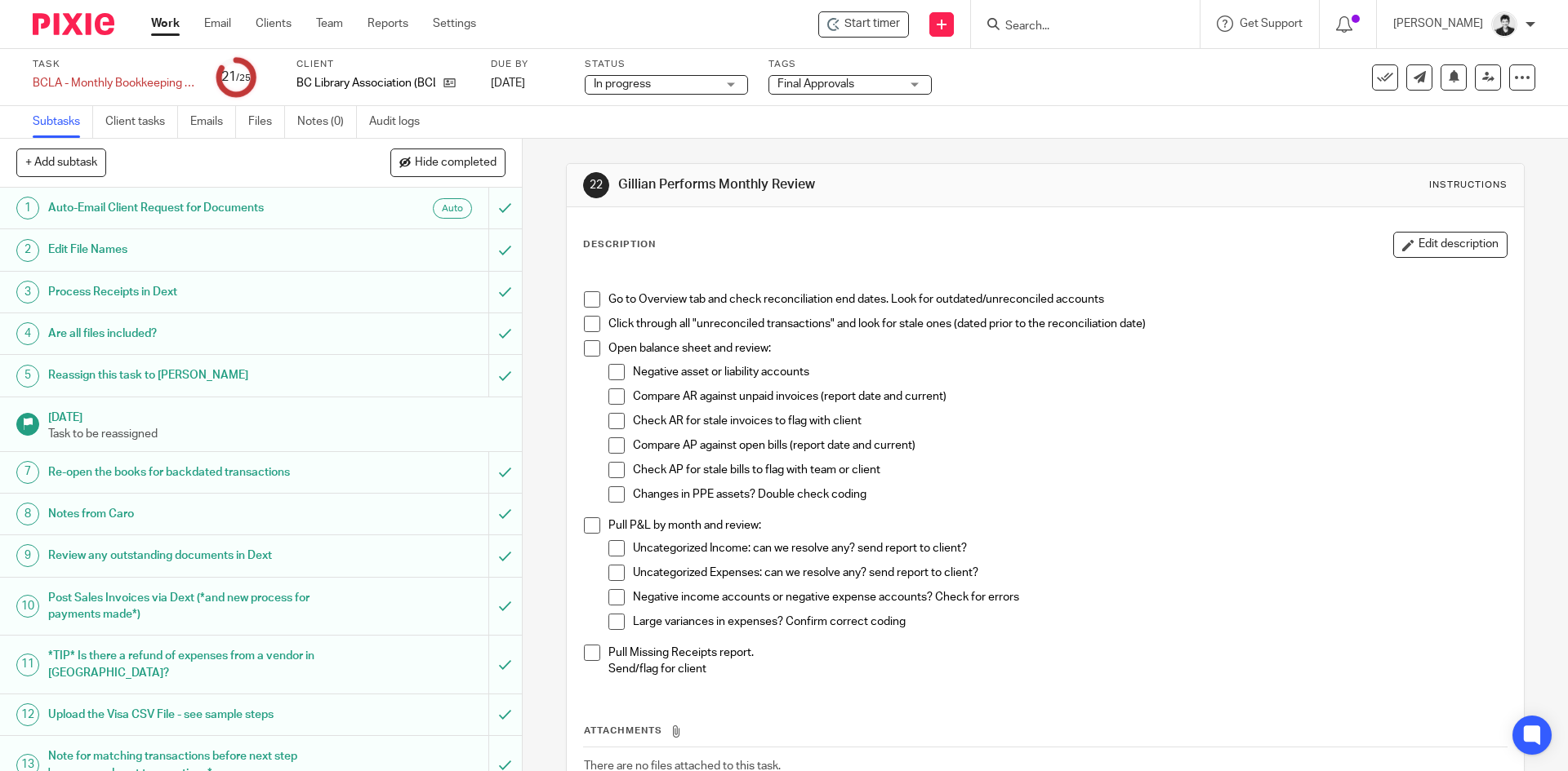
click at [1246, 353] on p "Open balance sheet and review:" at bounding box center [1057, 348] width 898 height 17
click at [585, 303] on span at bounding box center [592, 299] width 17 height 17
click at [589, 323] on span at bounding box center [592, 324] width 17 height 17
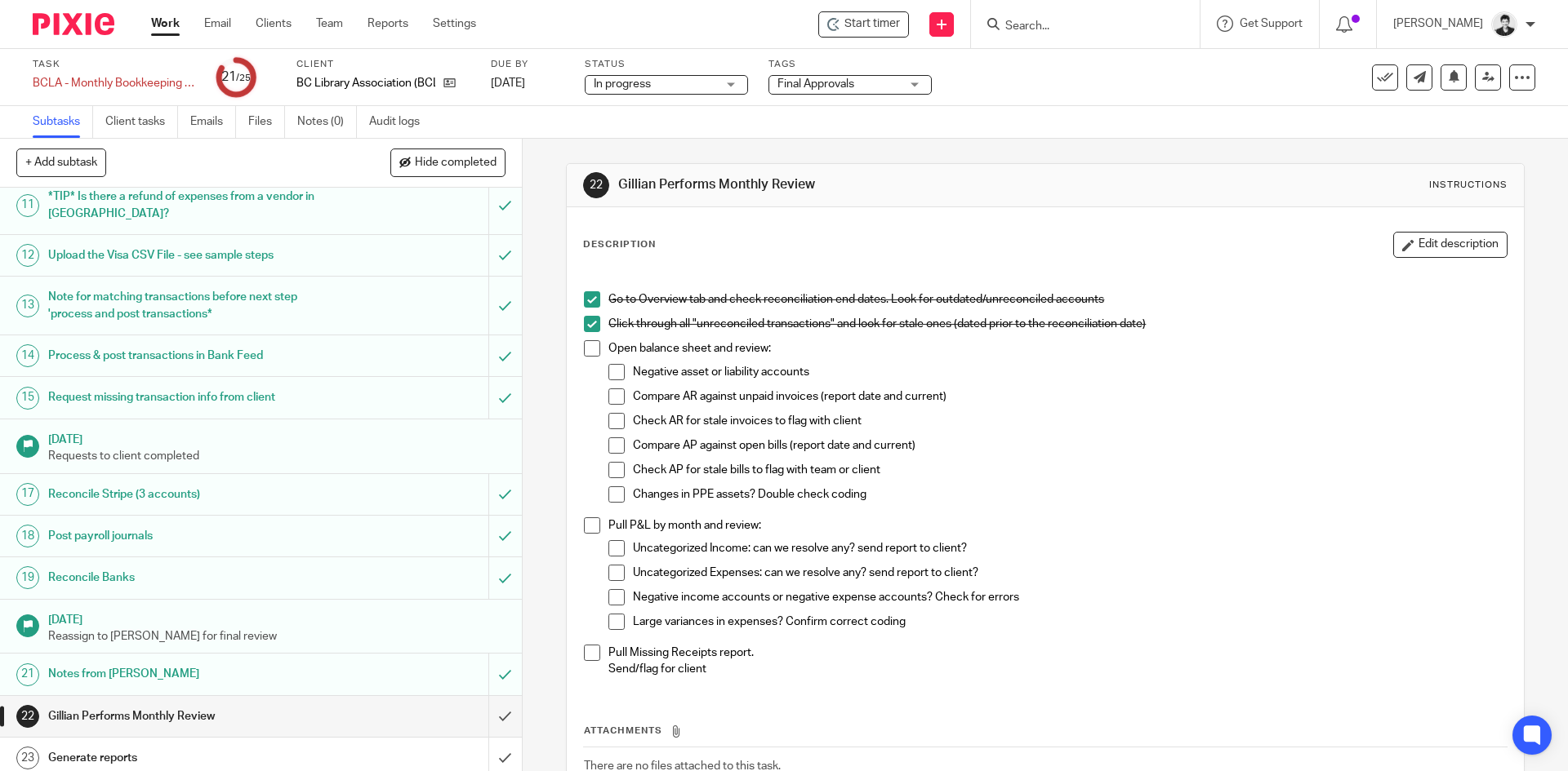
scroll to position [552, 0]
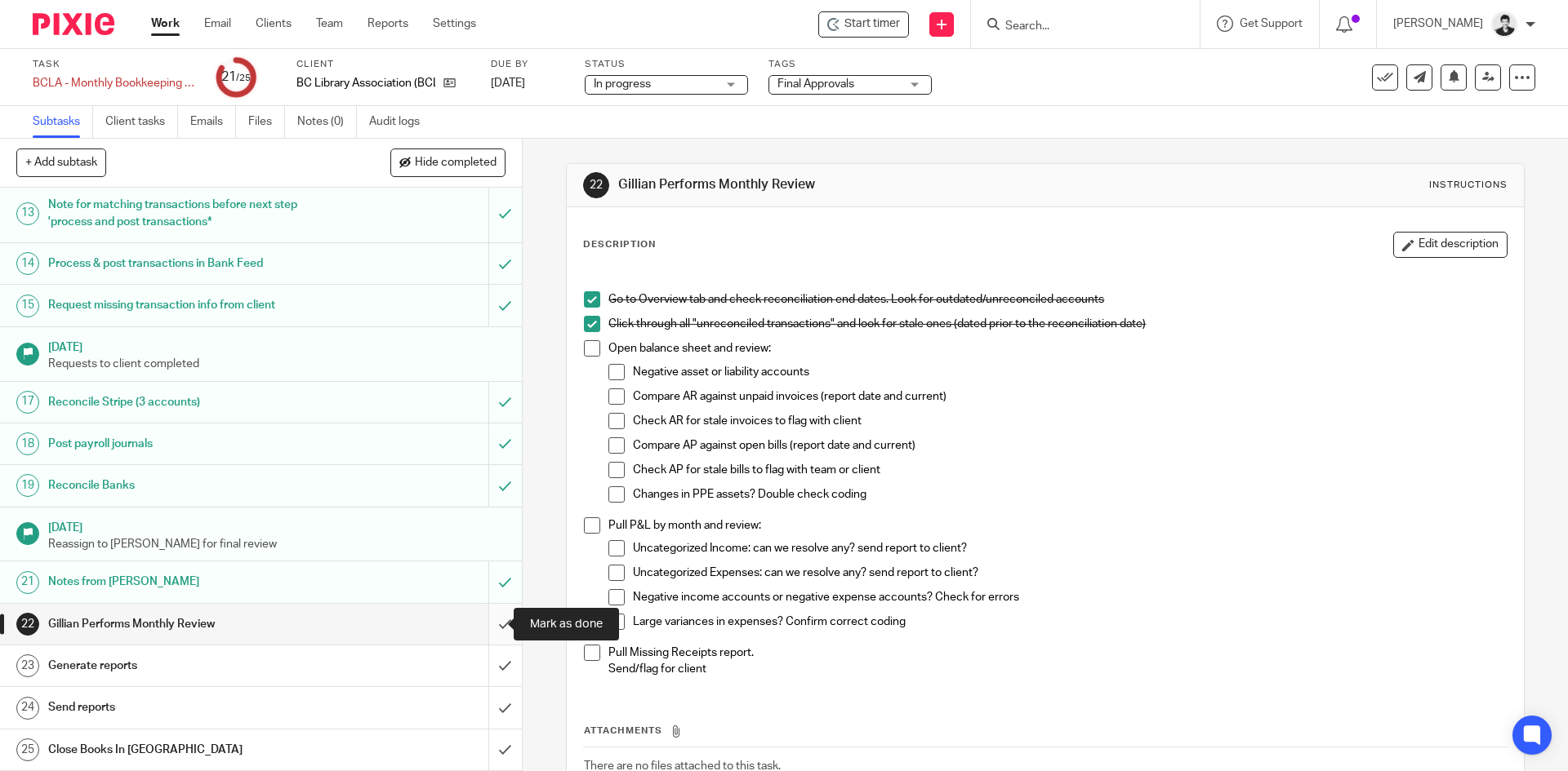
click at [498, 622] on input "submit" at bounding box center [260, 624] width 522 height 41
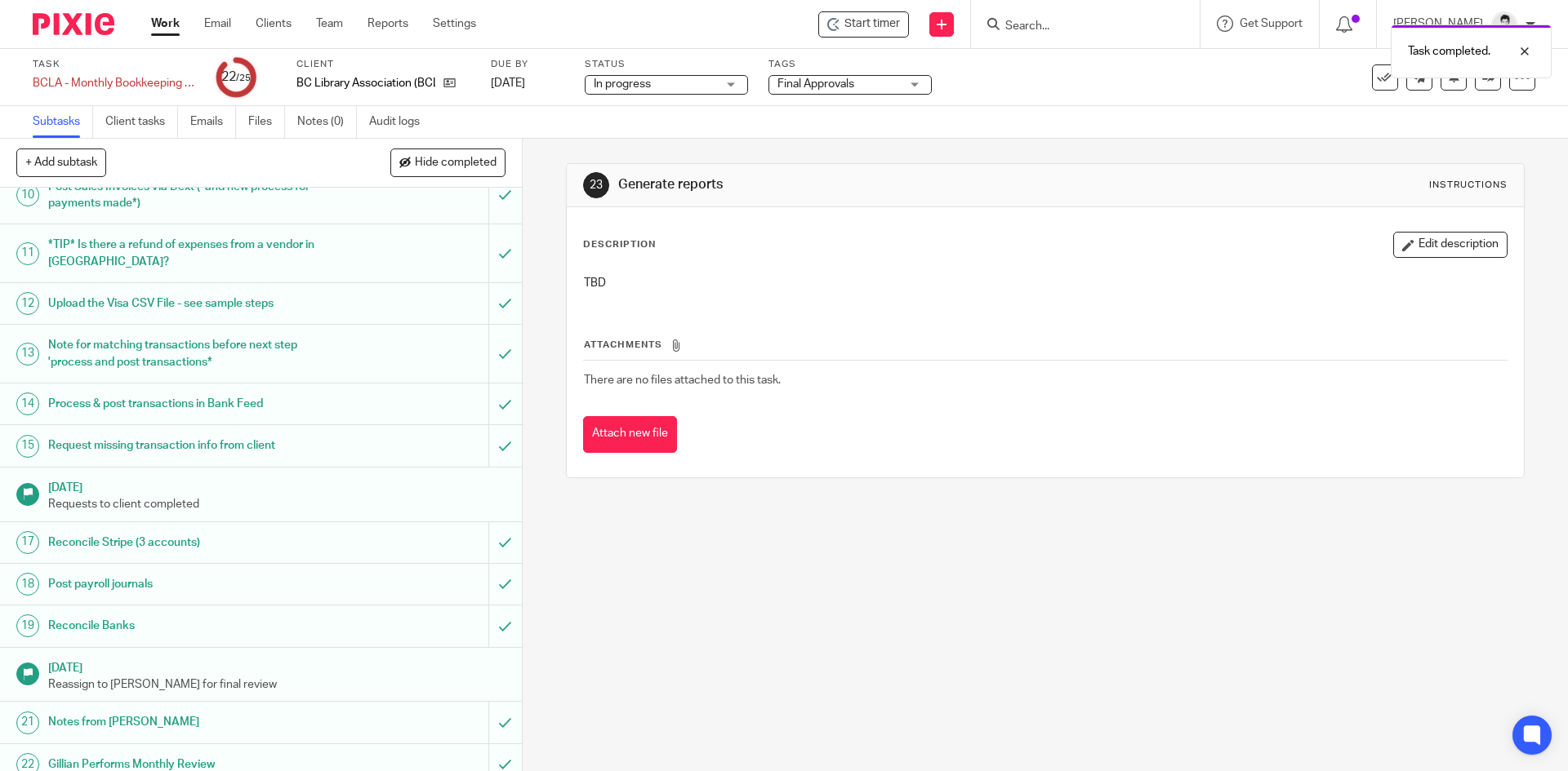
scroll to position [552, 0]
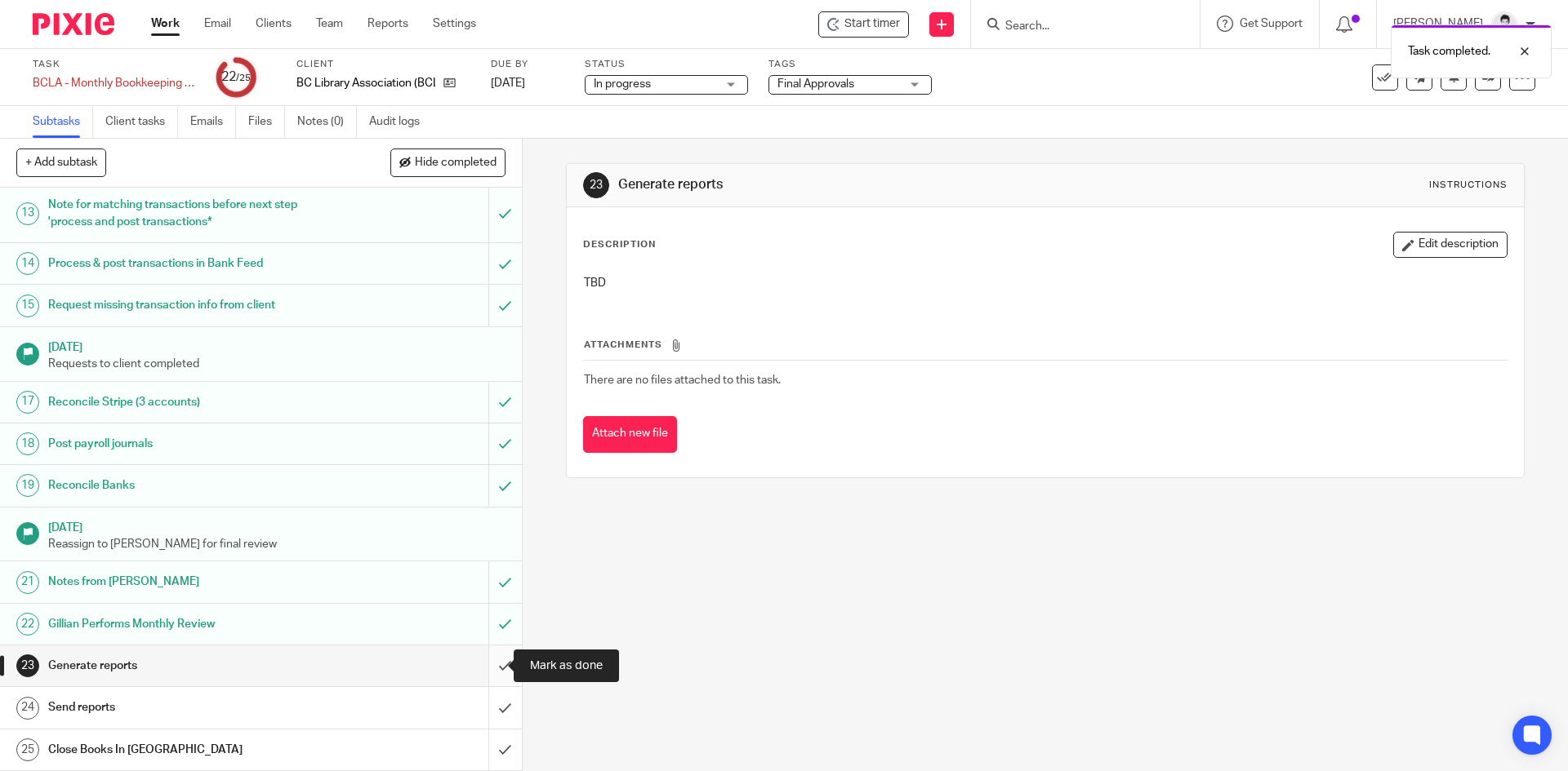
click at [495, 659] on input "submit" at bounding box center [260, 666] width 522 height 41
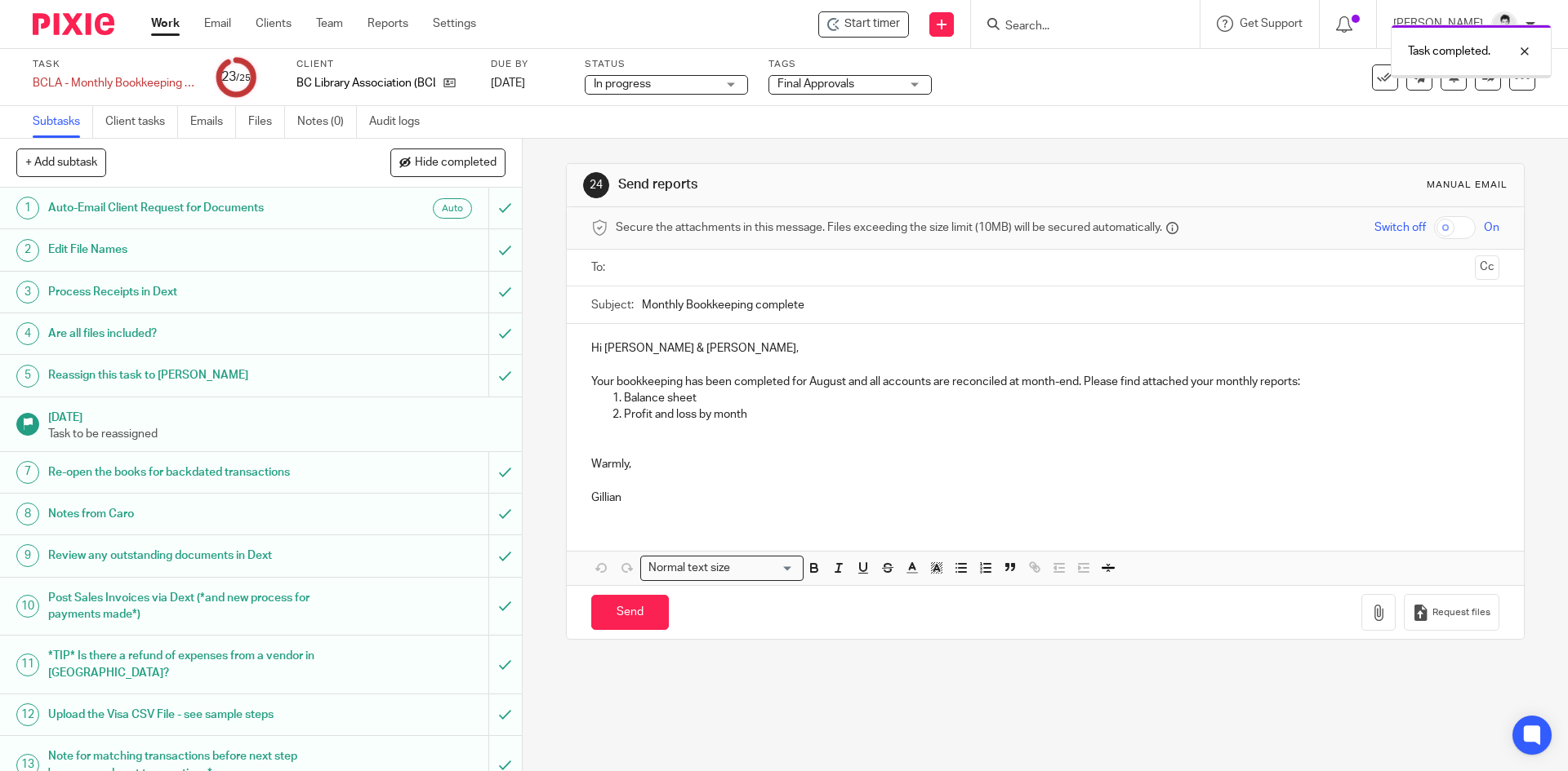
click at [661, 275] on input "text" at bounding box center [1045, 268] width 846 height 19
drag, startPoint x: 712, startPoint y: 349, endPoint x: 720, endPoint y: 314, distance: 35.9
click at [758, 272] on input "text" at bounding box center [1113, 270] width 710 height 32
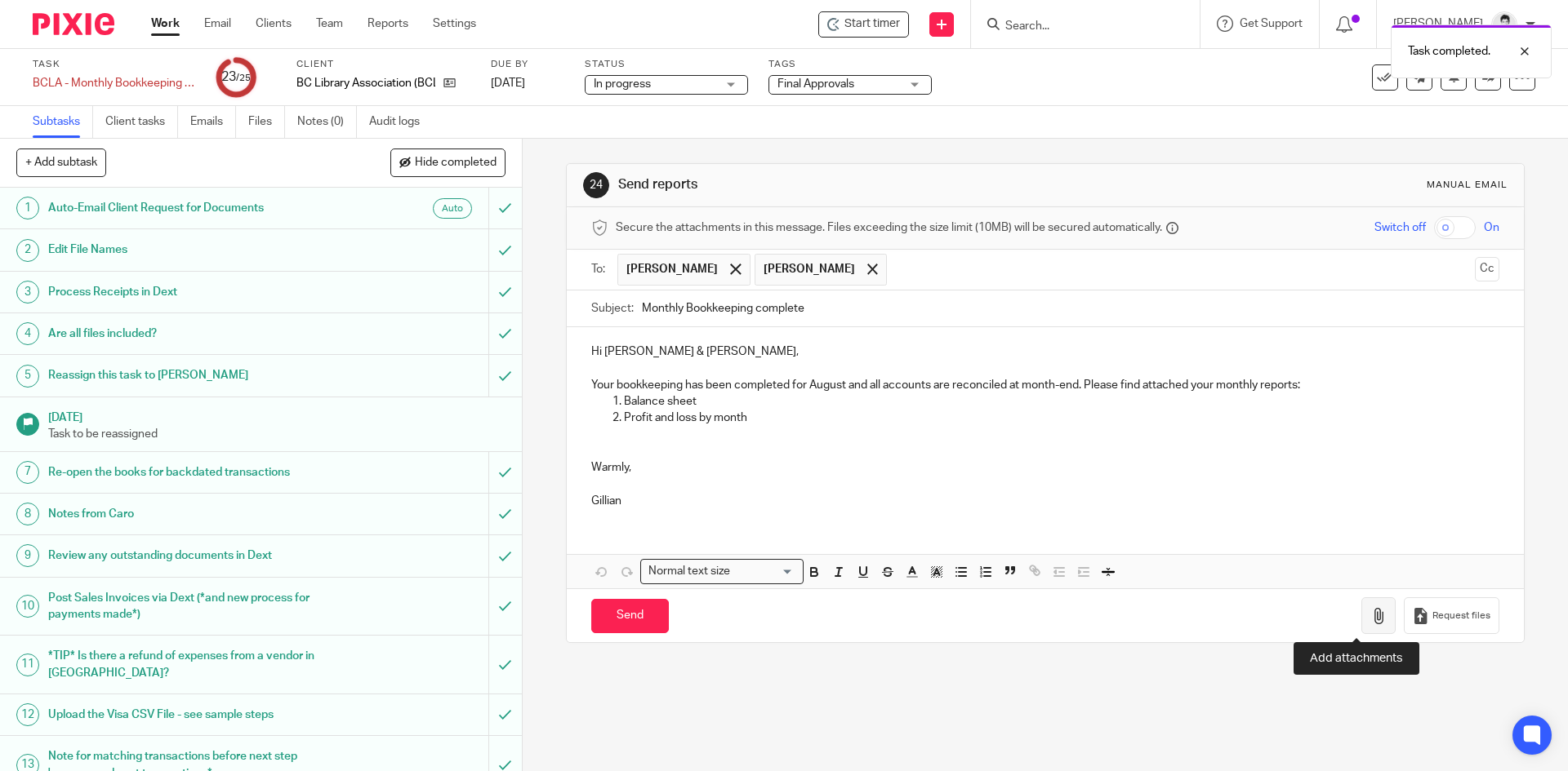
click at [1370, 615] on icon "button" at bounding box center [1378, 616] width 17 height 17
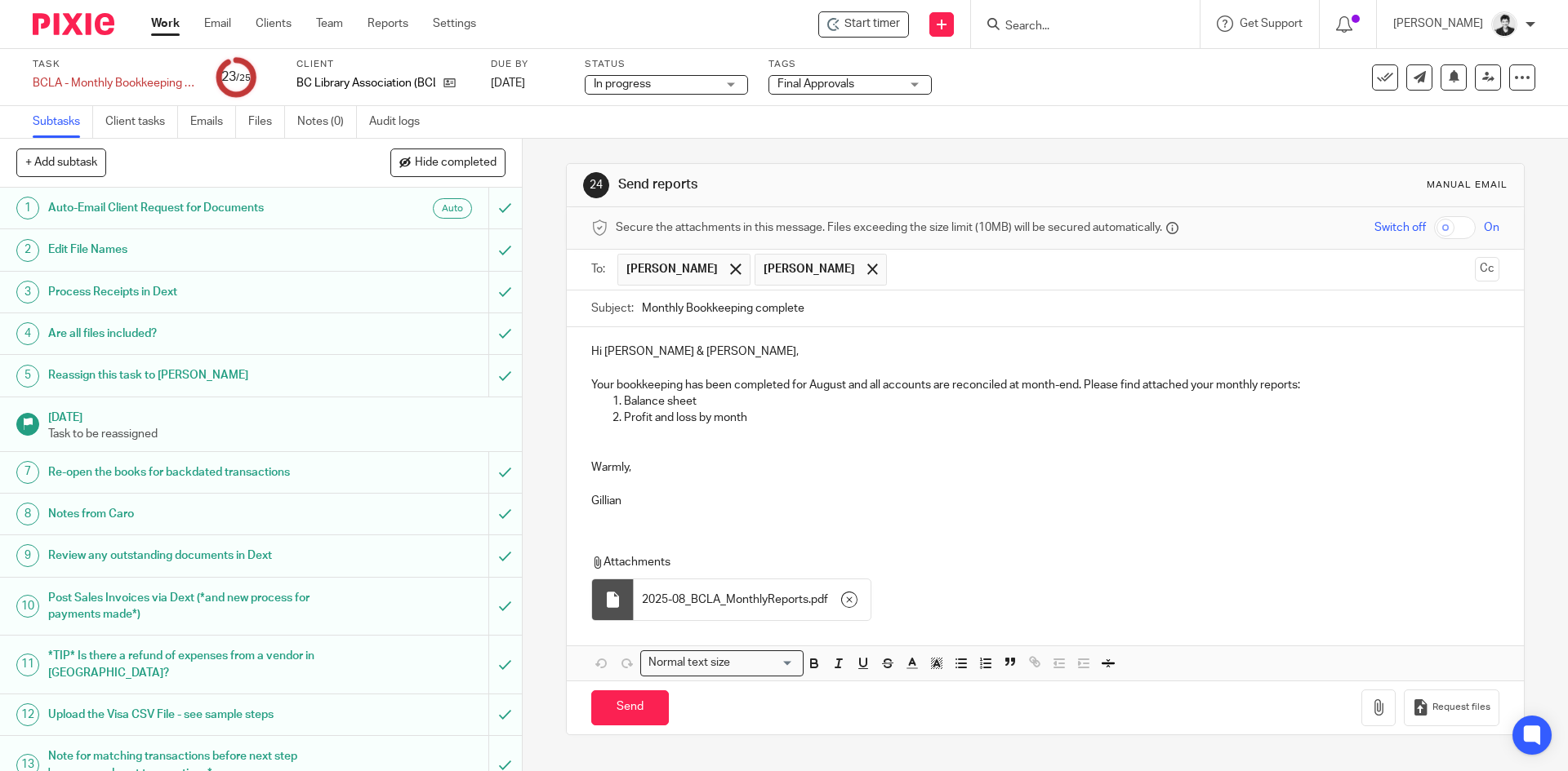
click at [641, 452] on p at bounding box center [1045, 451] width 907 height 17
click at [652, 702] on input "Send" at bounding box center [629, 708] width 77 height 35
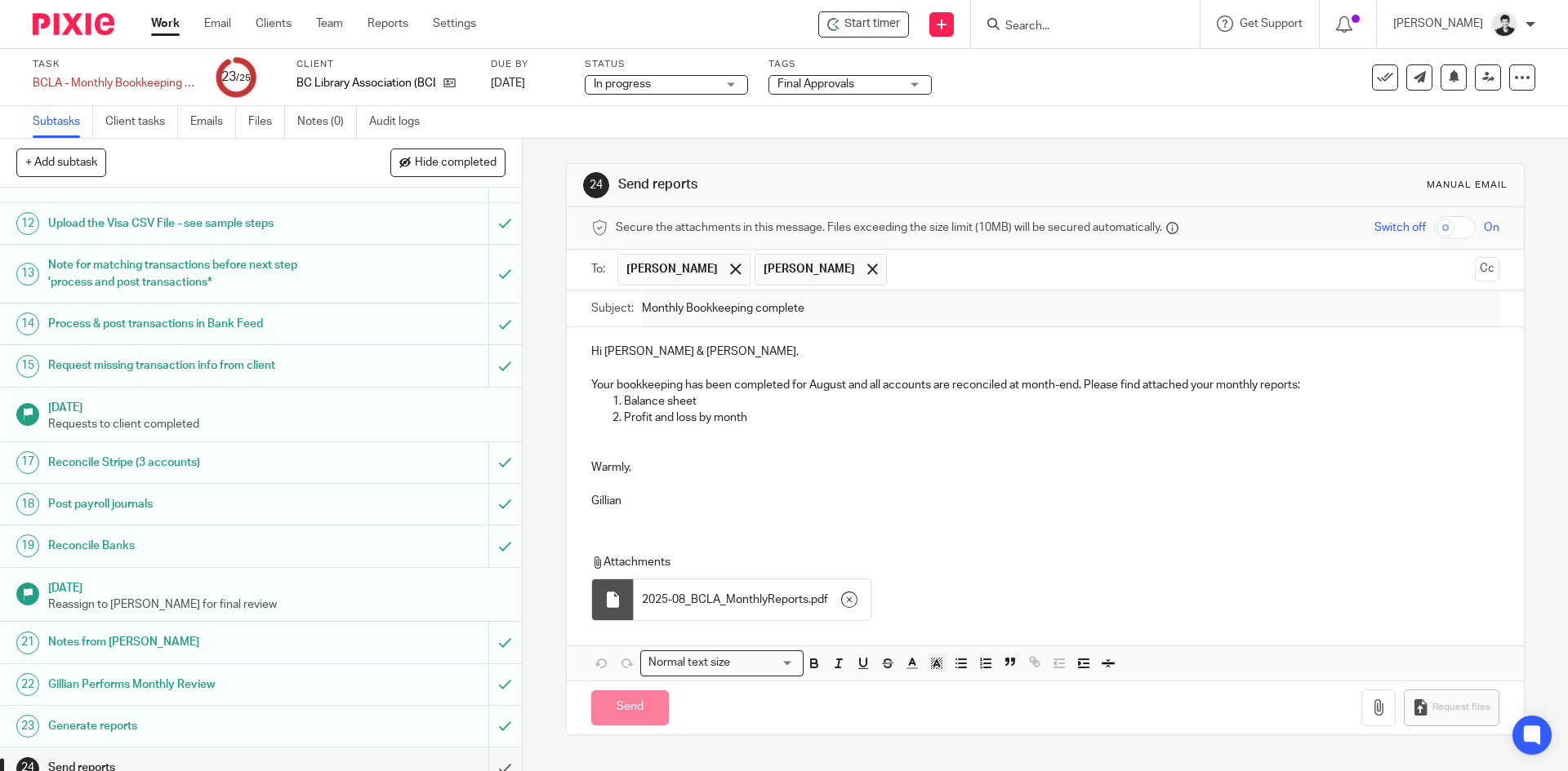
scroll to position [552, 0]
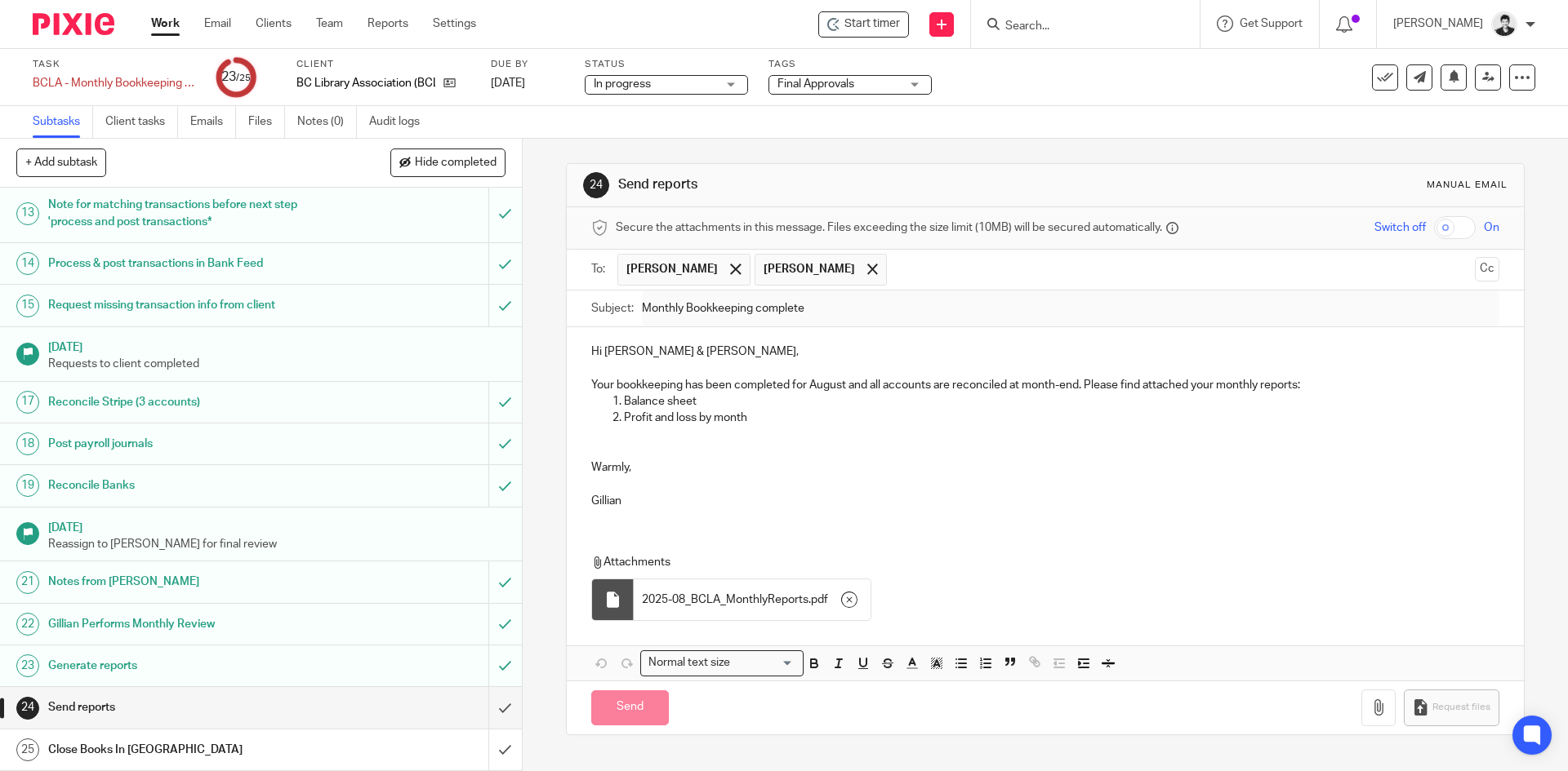
type input "Sent"
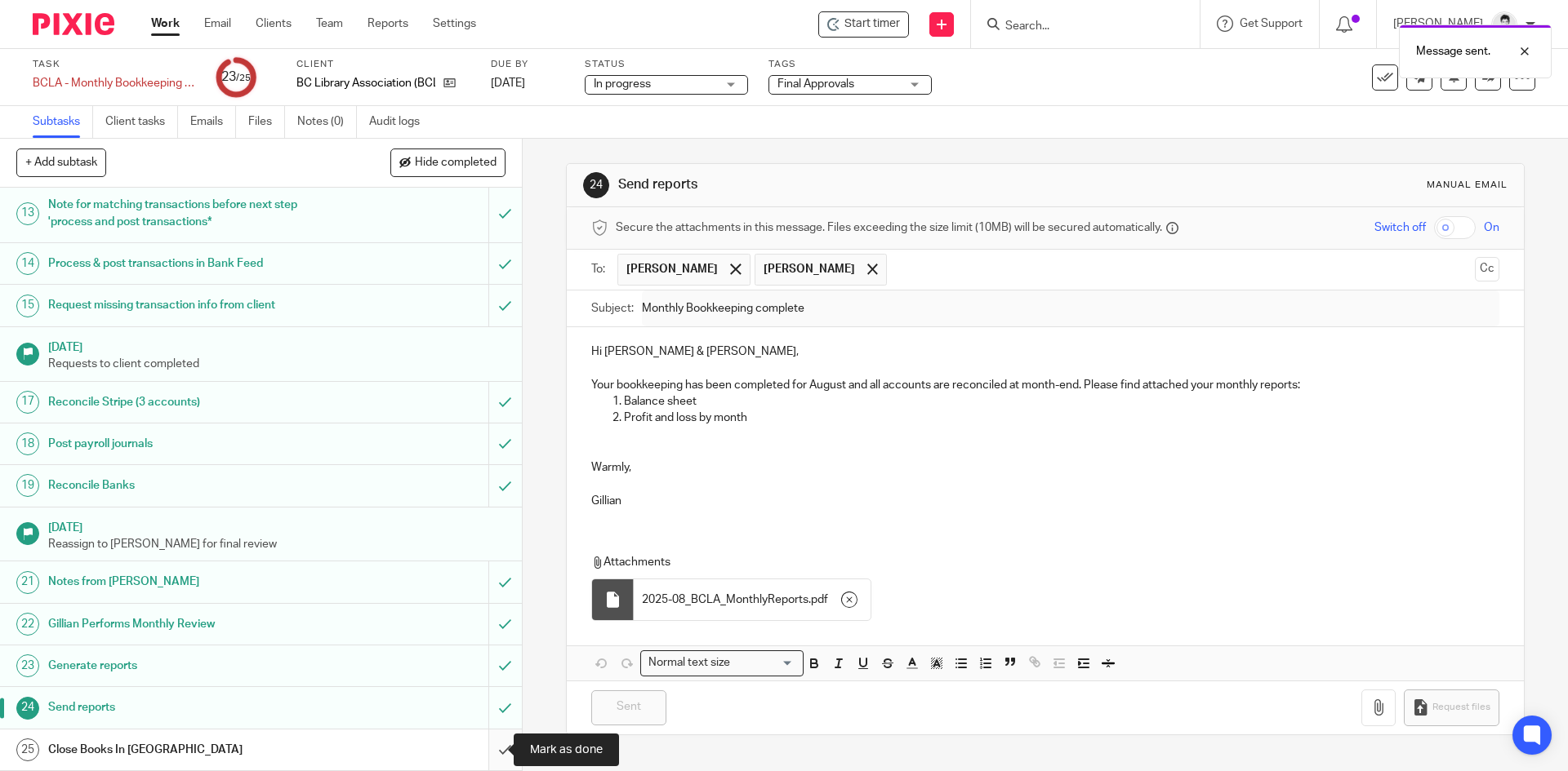
click at [494, 743] on input "submit" at bounding box center [260, 750] width 522 height 41
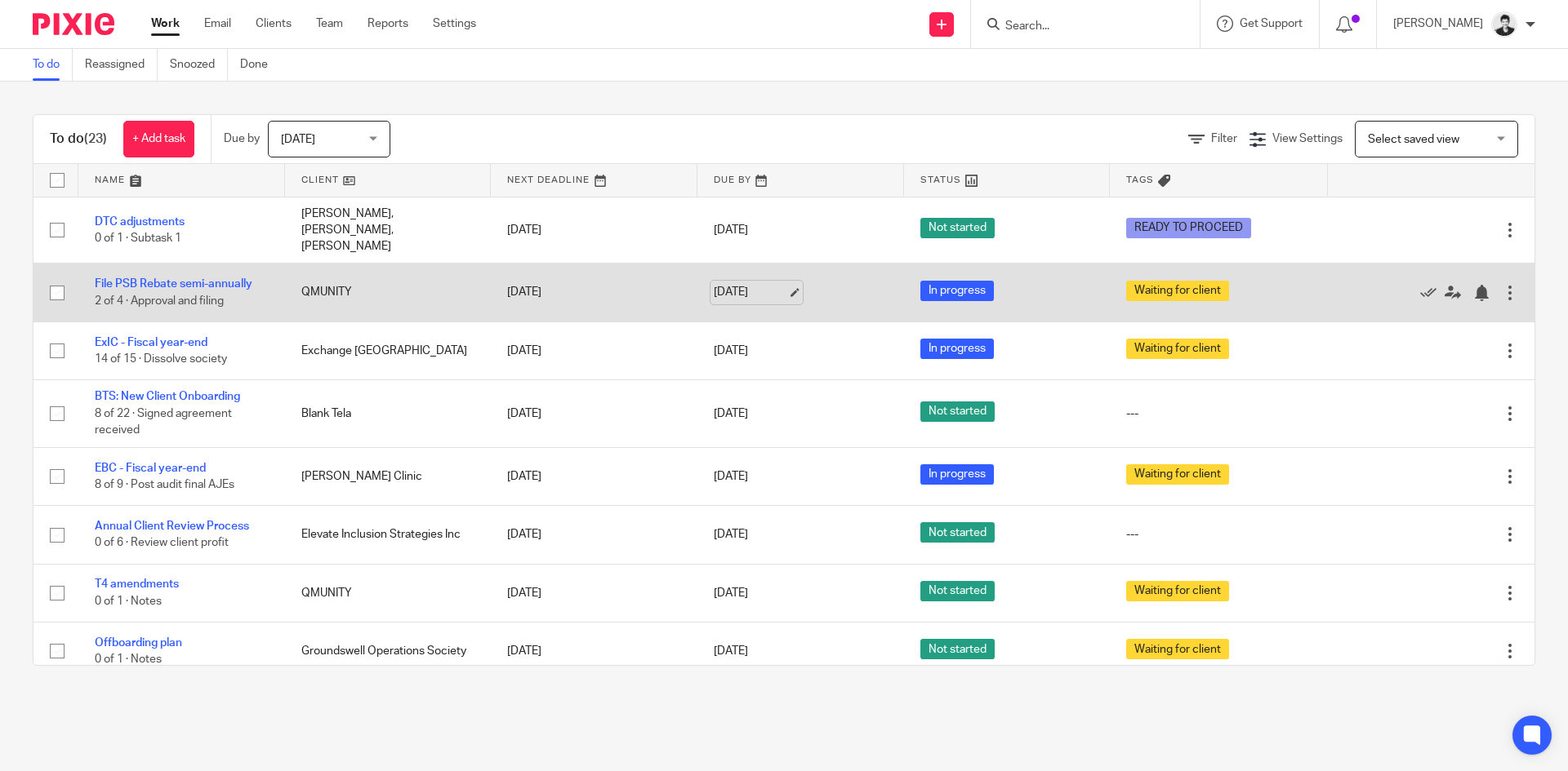
click at [758, 284] on link "[DATE]" at bounding box center [750, 292] width 73 height 17
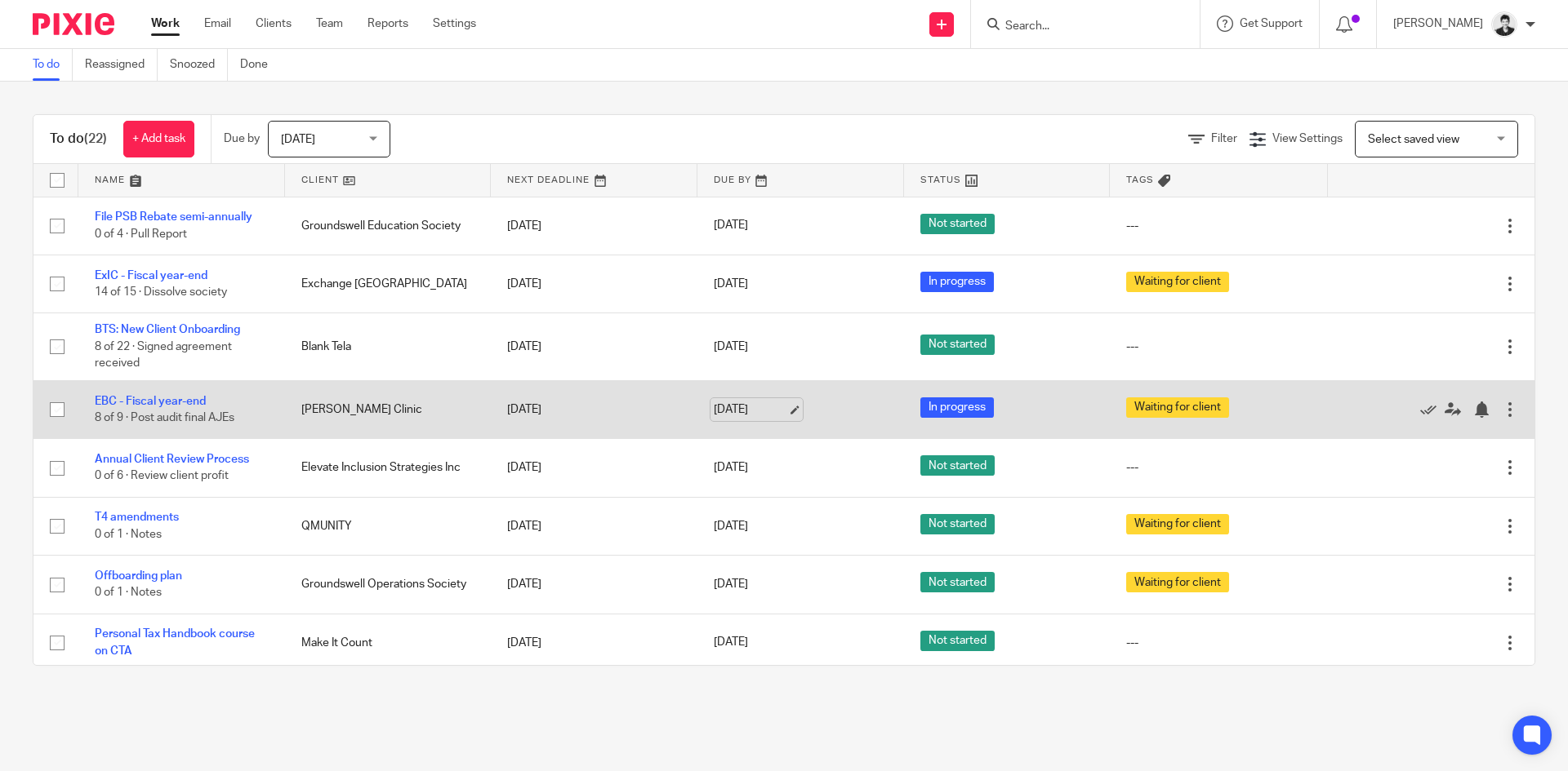
click at [738, 412] on link "[DATE]" at bounding box center [750, 411] width 73 height 17
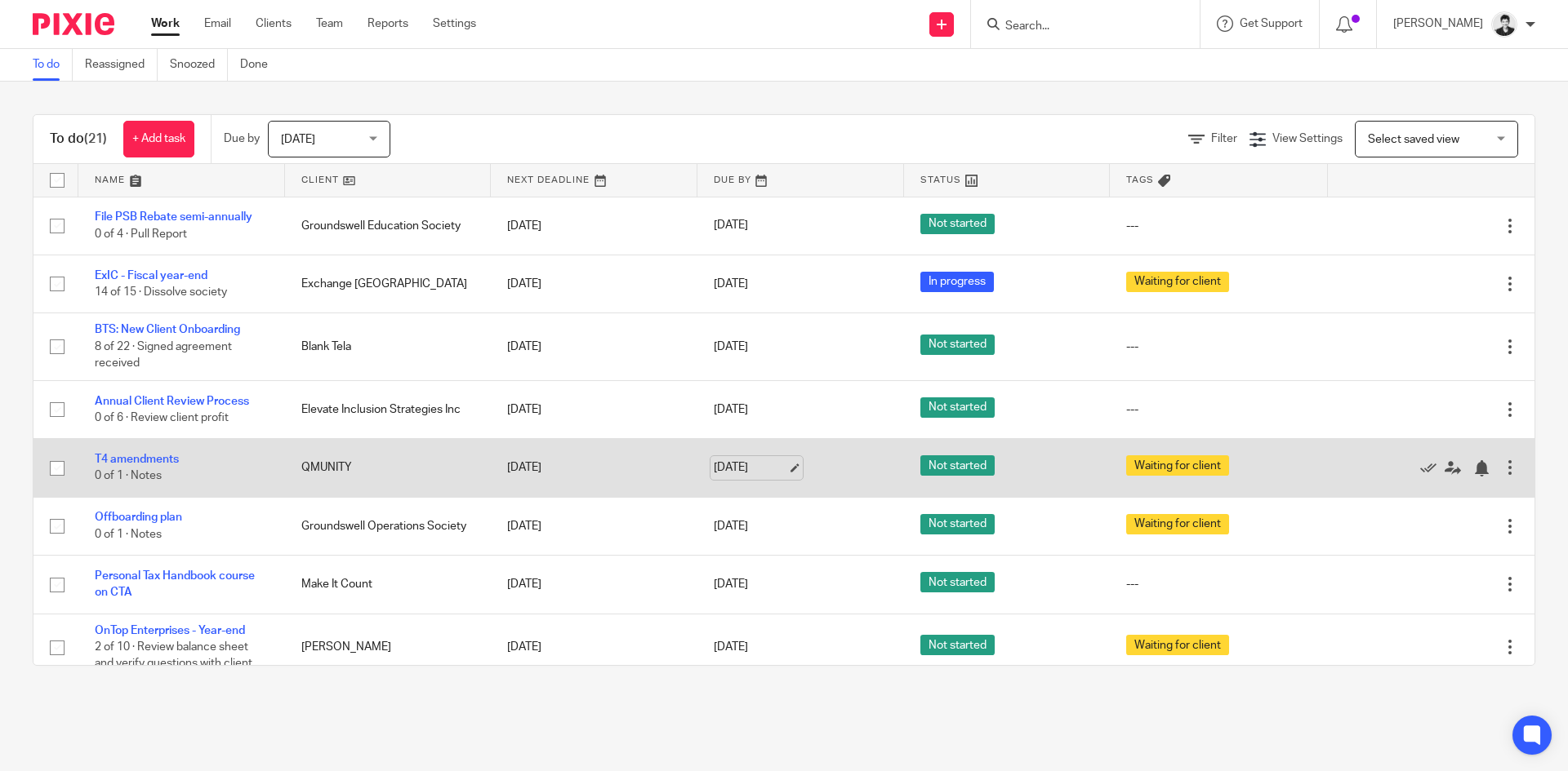
click at [744, 474] on link "[DATE]" at bounding box center [750, 468] width 73 height 17
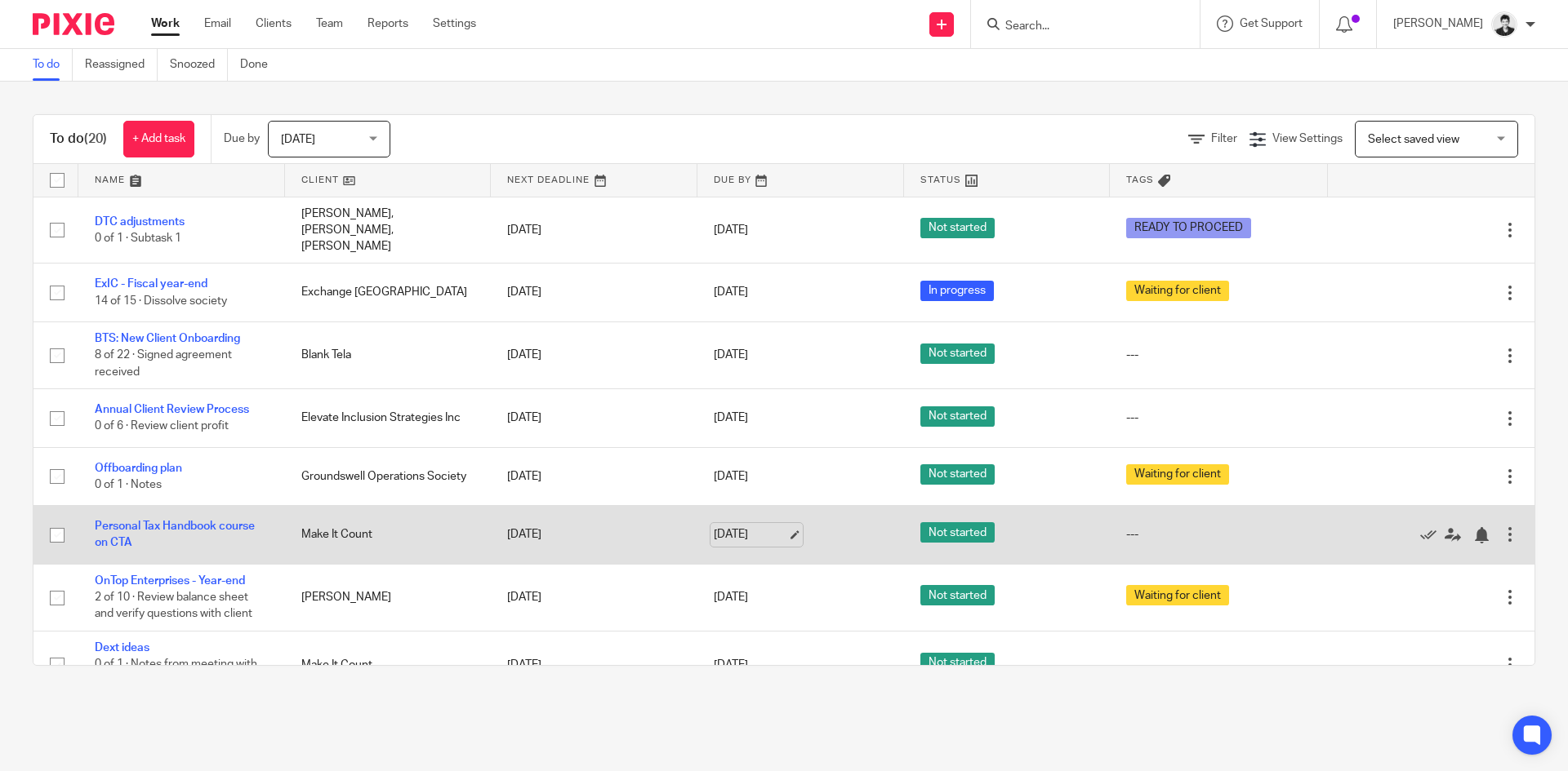
click at [750, 526] on link "[DATE]" at bounding box center [750, 535] width 73 height 17
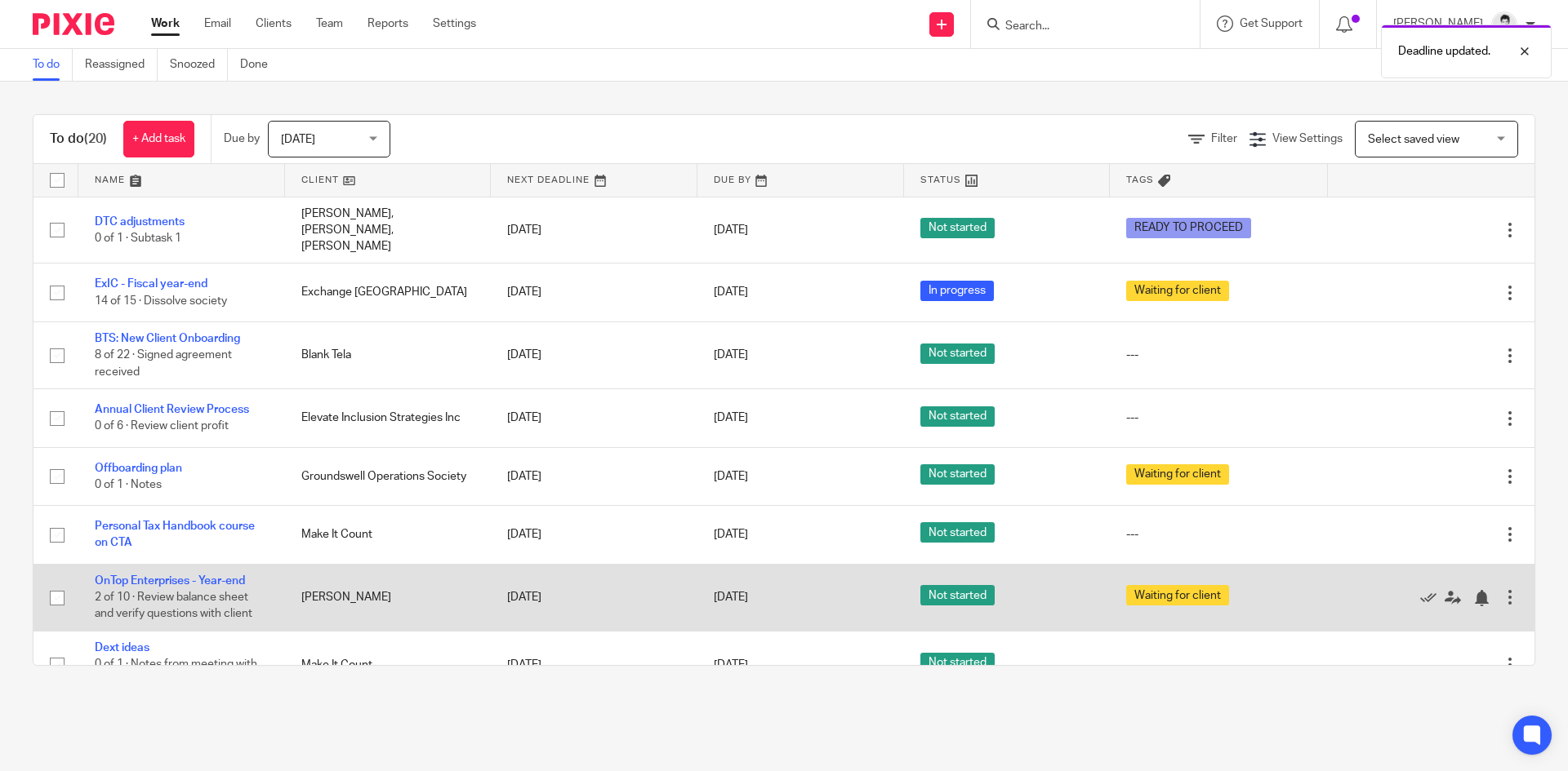
drag, startPoint x: 784, startPoint y: 583, endPoint x: 771, endPoint y: 586, distance: 13.3
click at [783, 589] on div "Sep 26, 2025" at bounding box center [801, 598] width 174 height 17
click at [770, 589] on link "Sep 26, 2025" at bounding box center [750, 598] width 73 height 17
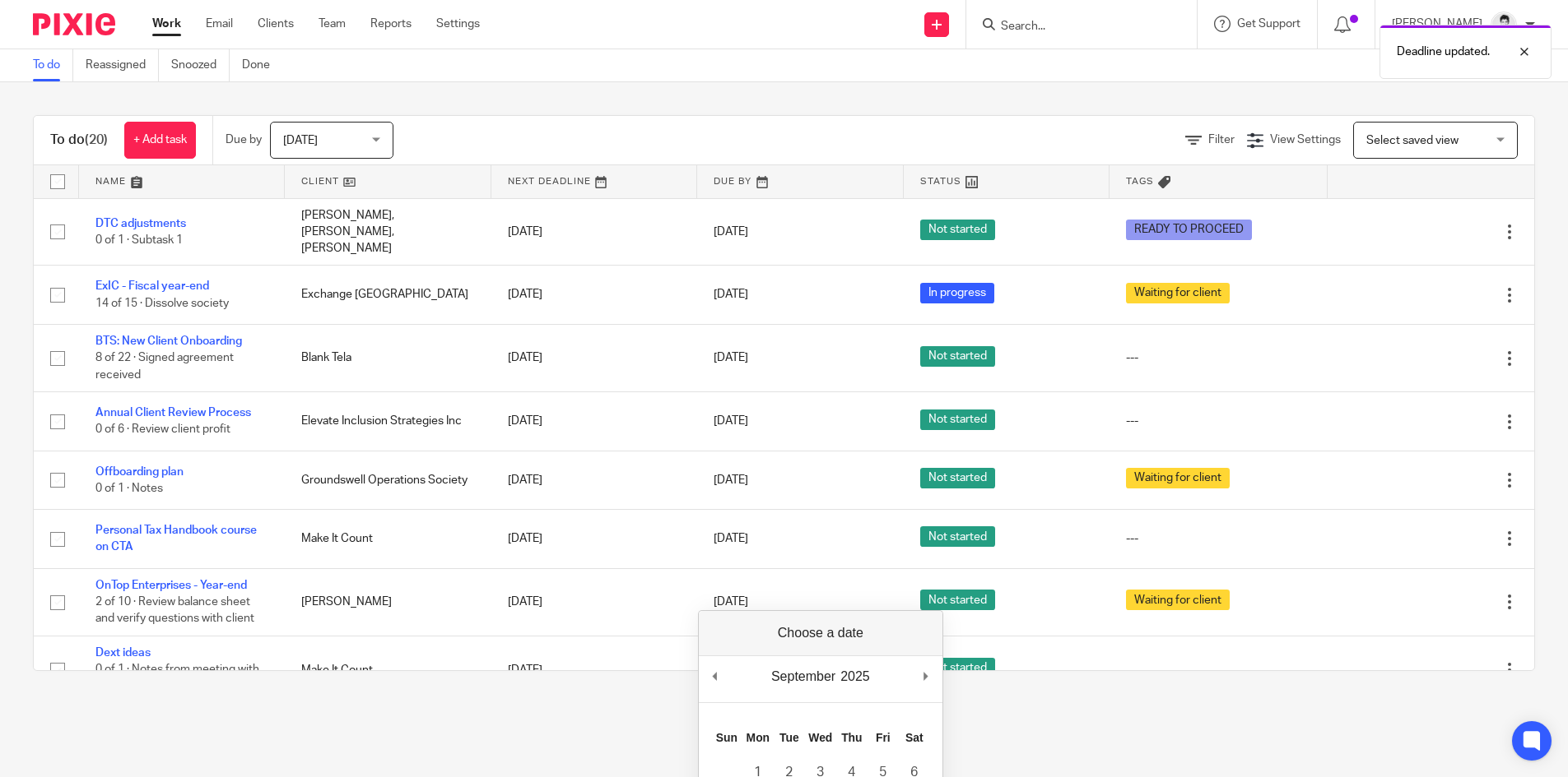
click at [921, 676] on div "September January February March April May June July August September October N…" at bounding box center [820, 680] width 244 height 46
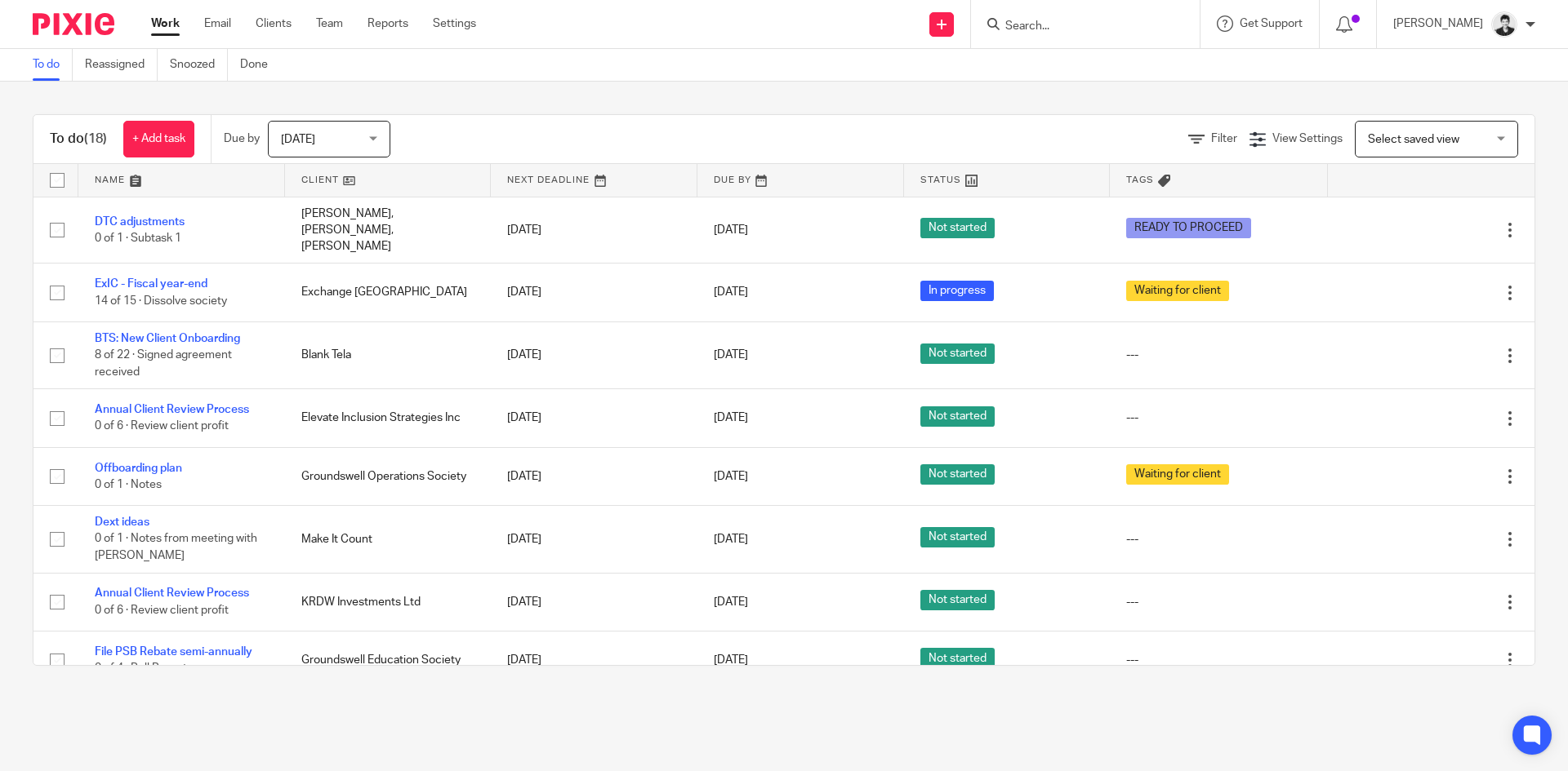
click at [759, 127] on div "Filter View Settings View Settings Manage saved views Select saved view Select …" at bounding box center [976, 139] width 1115 height 37
click at [360, 19] on ul "Work Email Clients Team Reports Settings" at bounding box center [326, 23] width 349 height 17
click at [331, 16] on link "Team" at bounding box center [329, 23] width 27 height 17
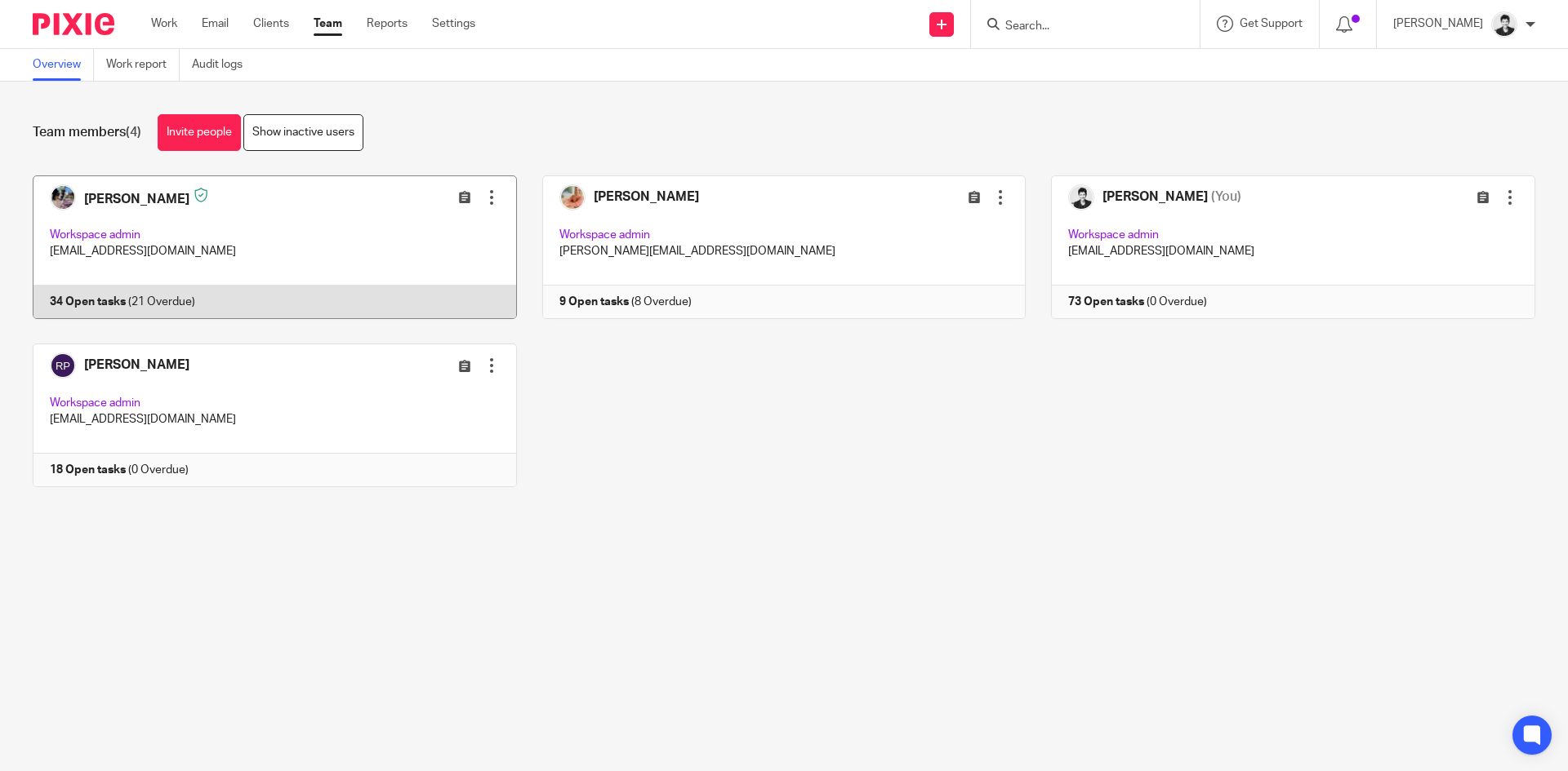
click at [146, 212] on link at bounding box center [261, 247] width 509 height 144
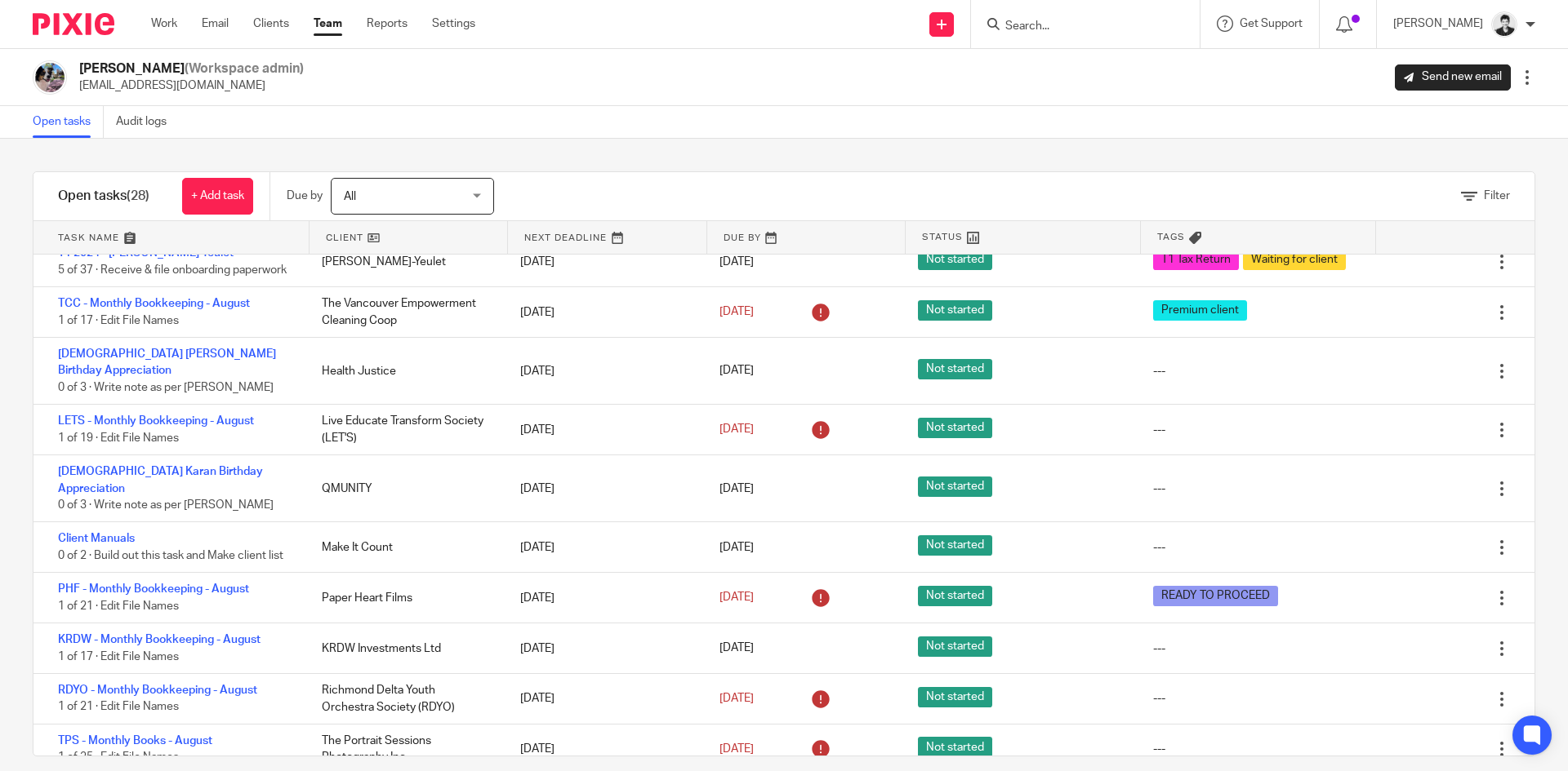
scroll to position [1071, 0]
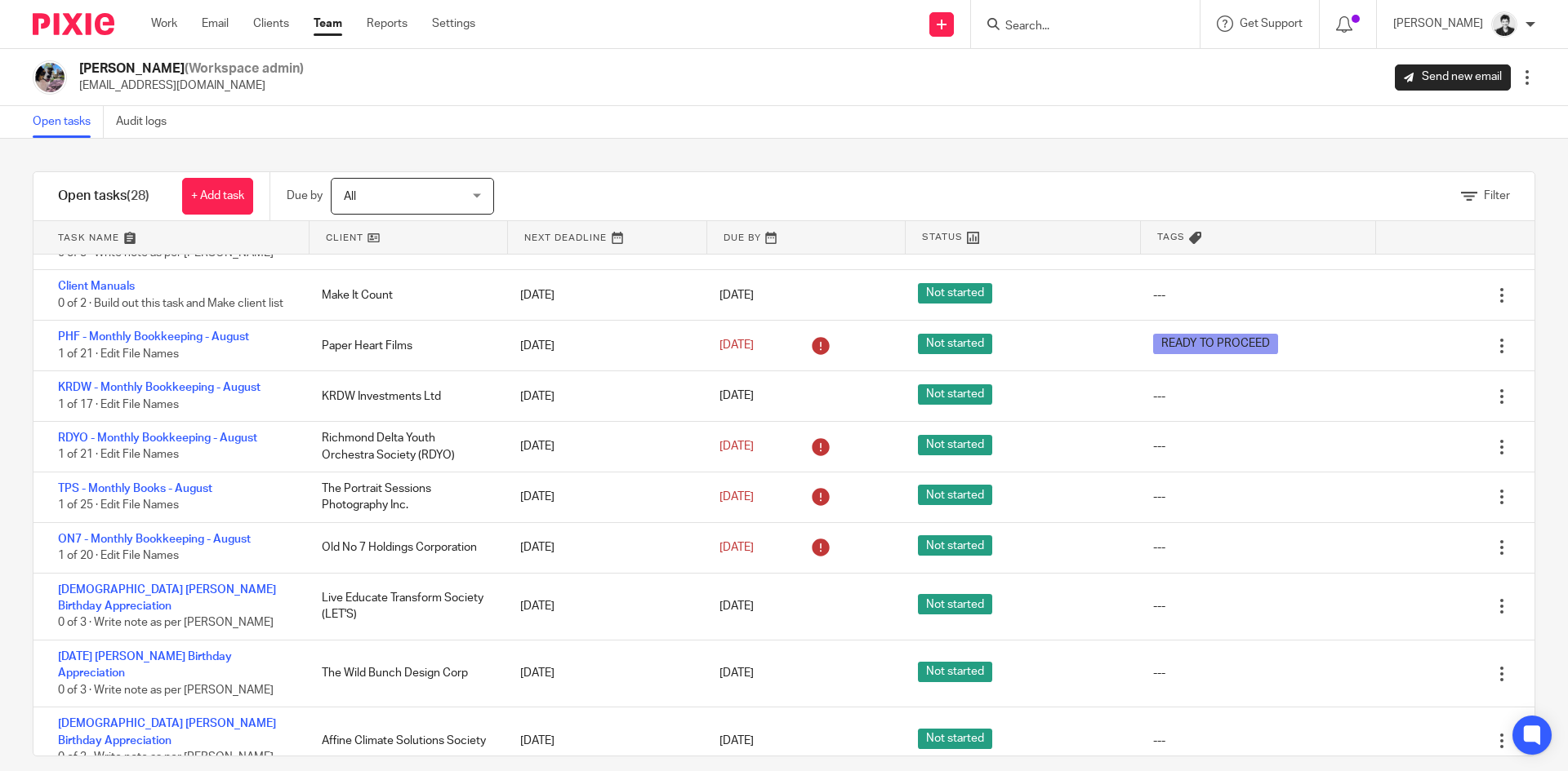
click at [456, 203] on span "All" at bounding box center [403, 195] width 119 height 34
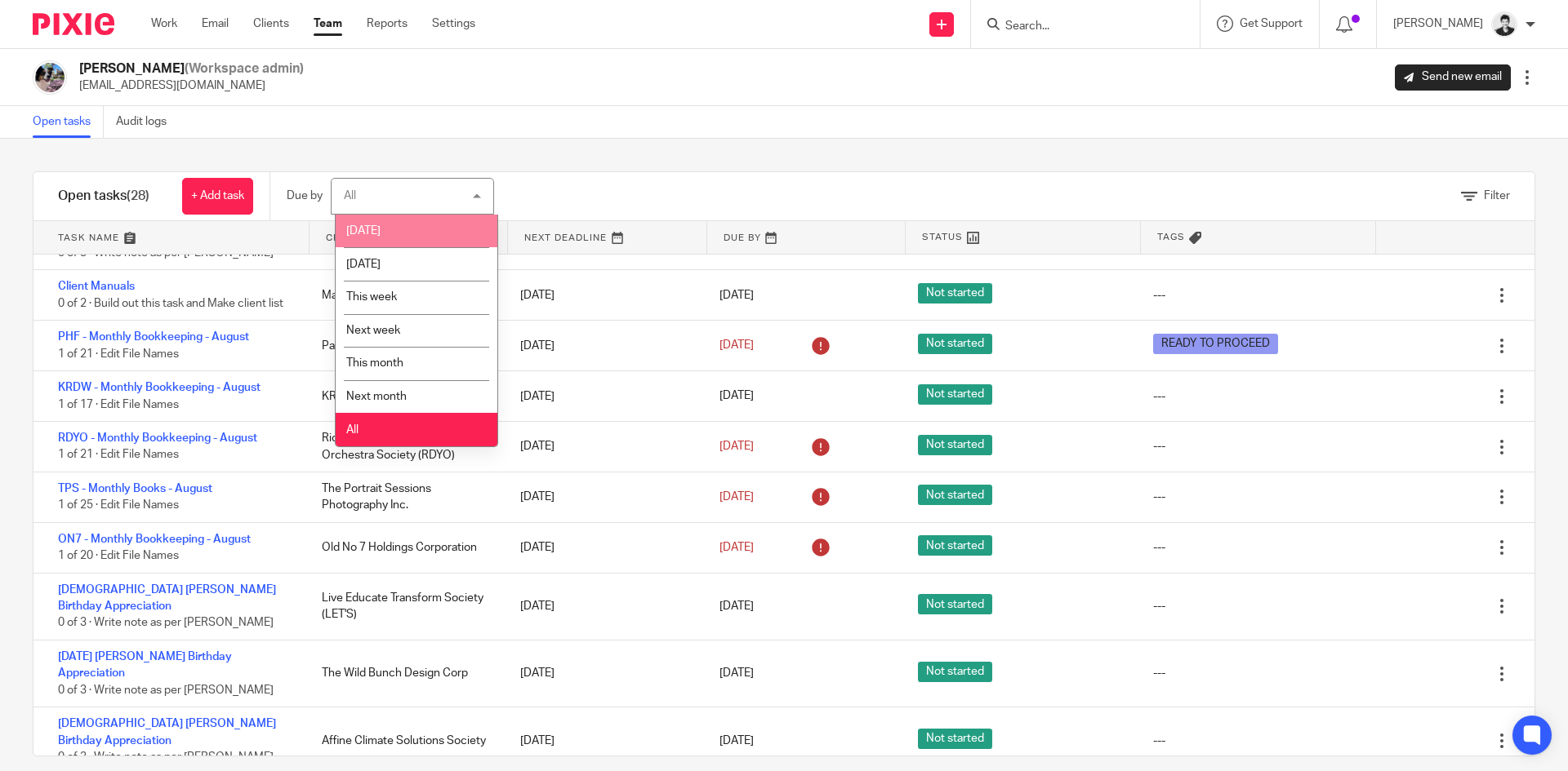
click at [451, 236] on li "Today" at bounding box center [417, 231] width 162 height 33
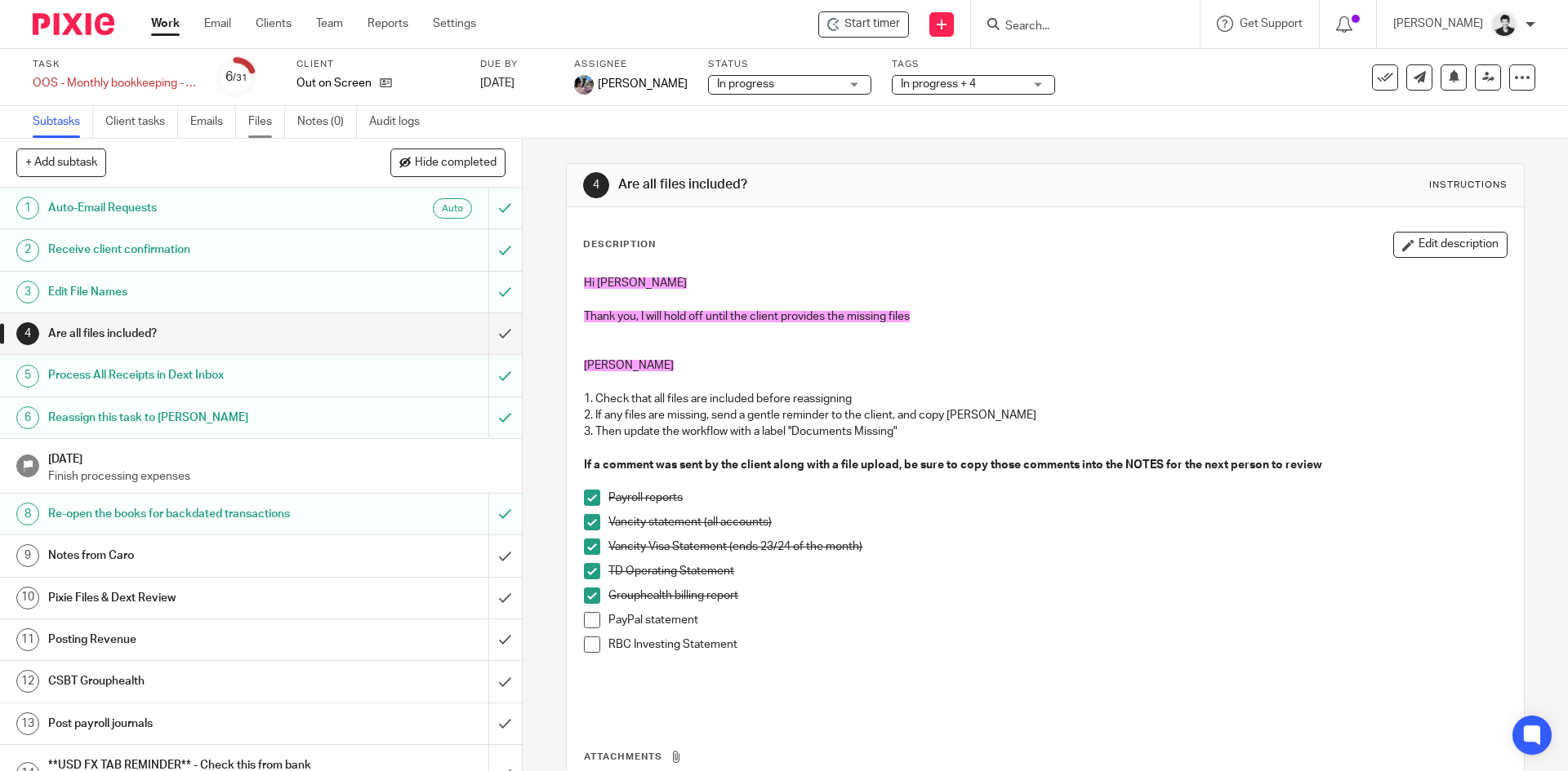
click at [254, 124] on link "Files" at bounding box center [266, 122] width 37 height 32
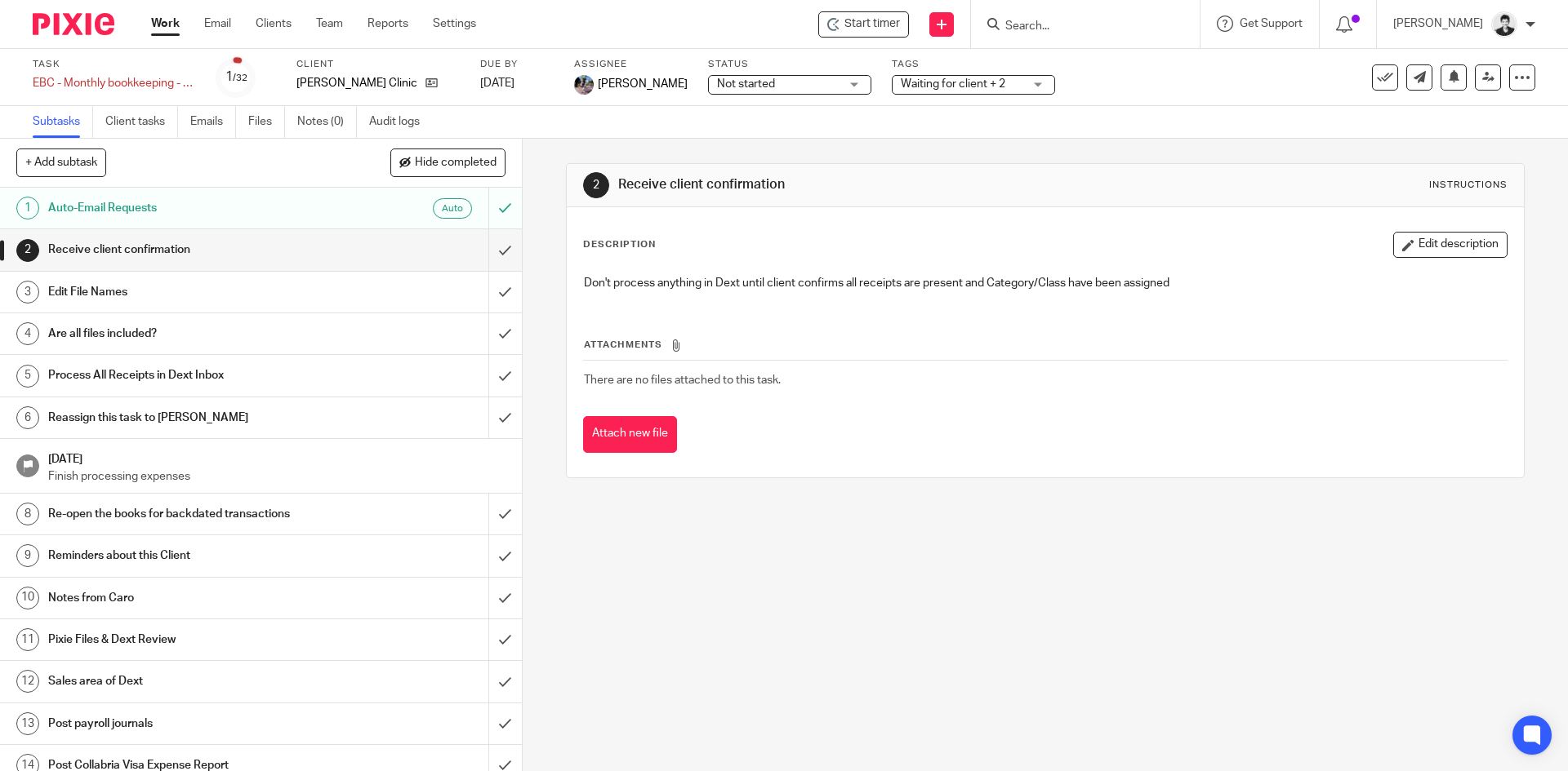
drag, startPoint x: 263, startPoint y: 117, endPoint x: 287, endPoint y: 117, distance: 24.0
click at [263, 117] on link "Files" at bounding box center [266, 122] width 37 height 32
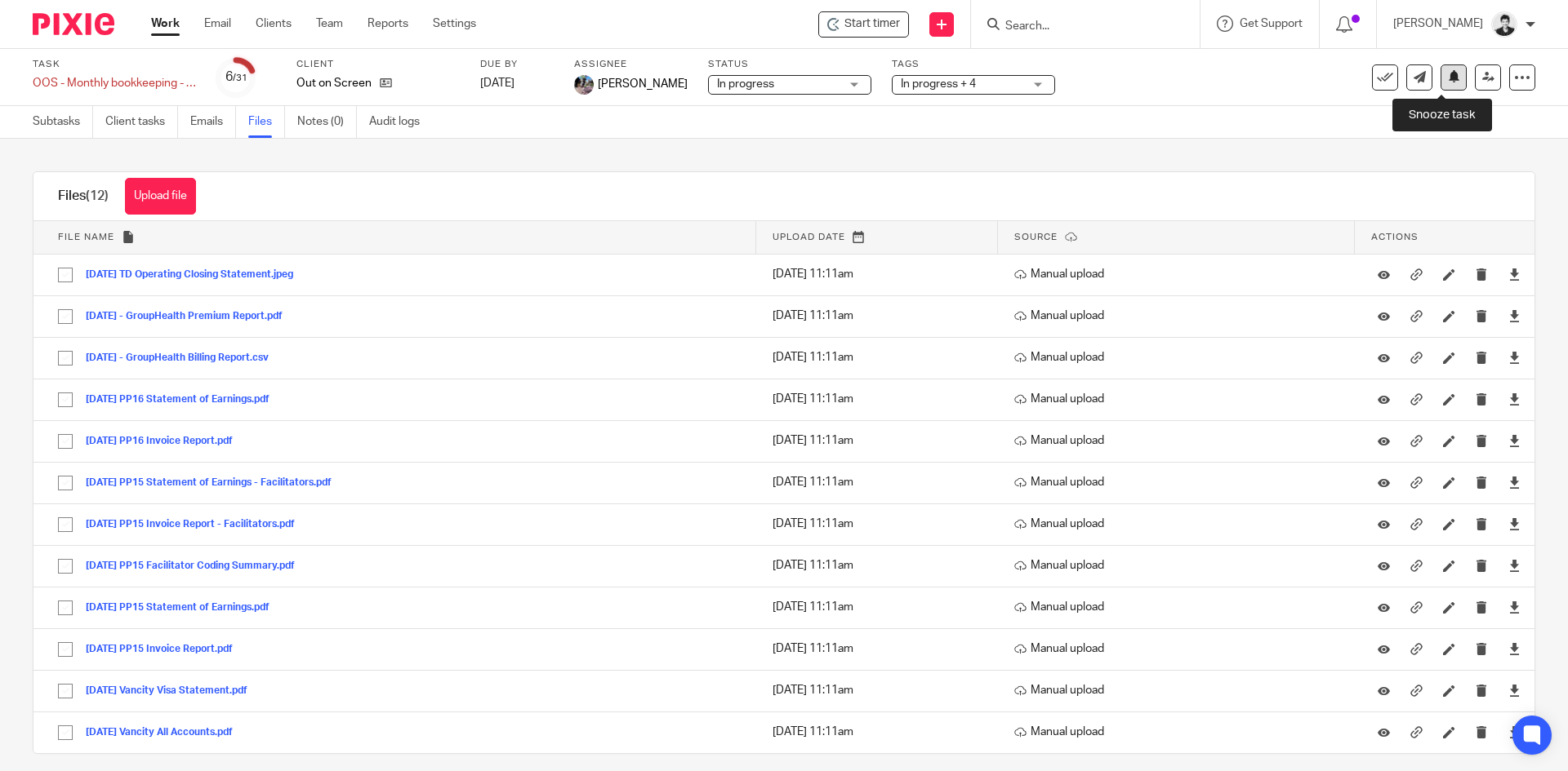
click at [1445, 84] on button at bounding box center [1454, 77] width 26 height 26
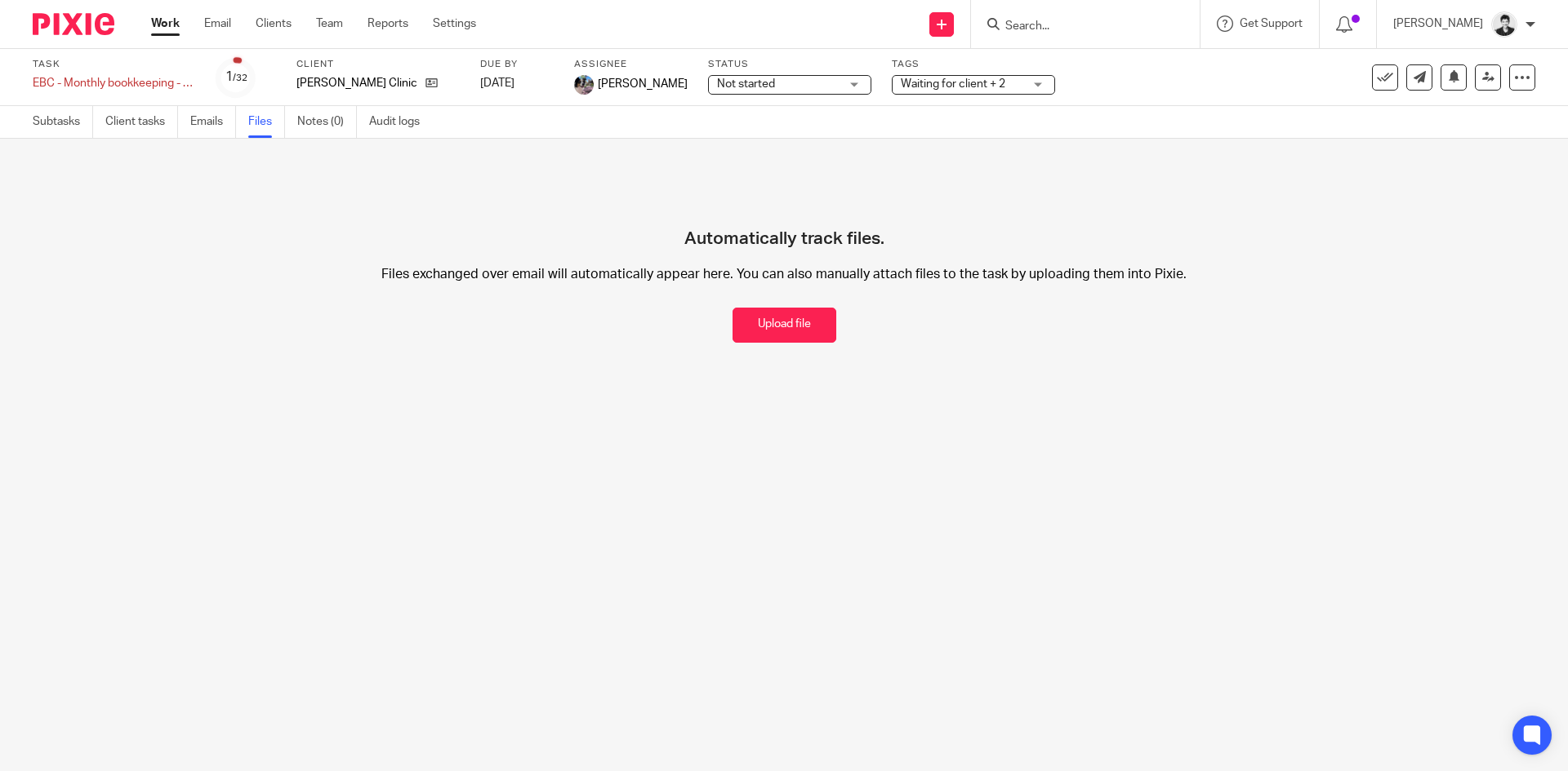
drag, startPoint x: 0, startPoint y: 0, endPoint x: 952, endPoint y: 85, distance: 955.8
click at [945, 85] on span "Waiting for client + 2" at bounding box center [953, 84] width 104 height 11
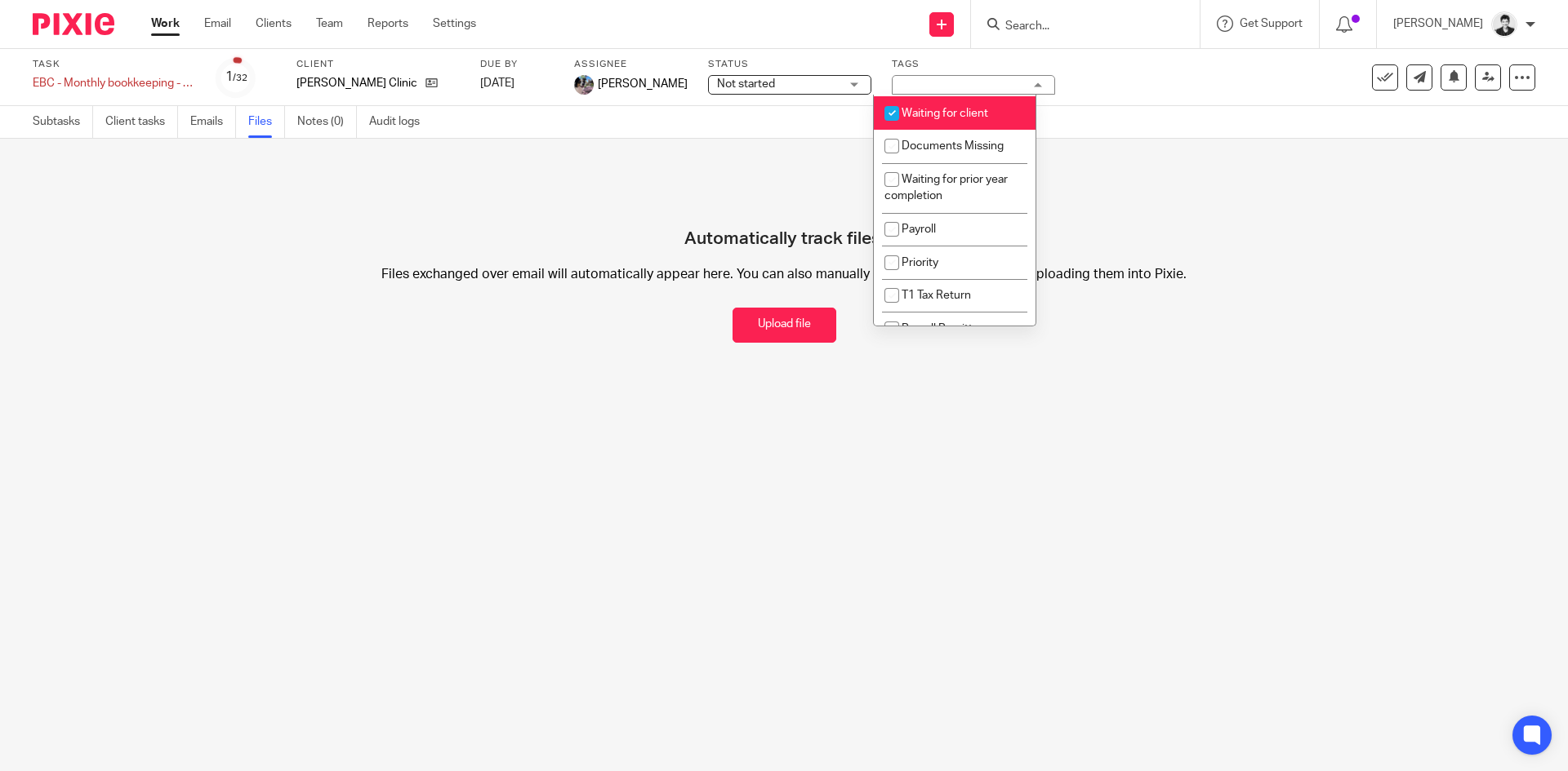
scroll to position [191, 0]
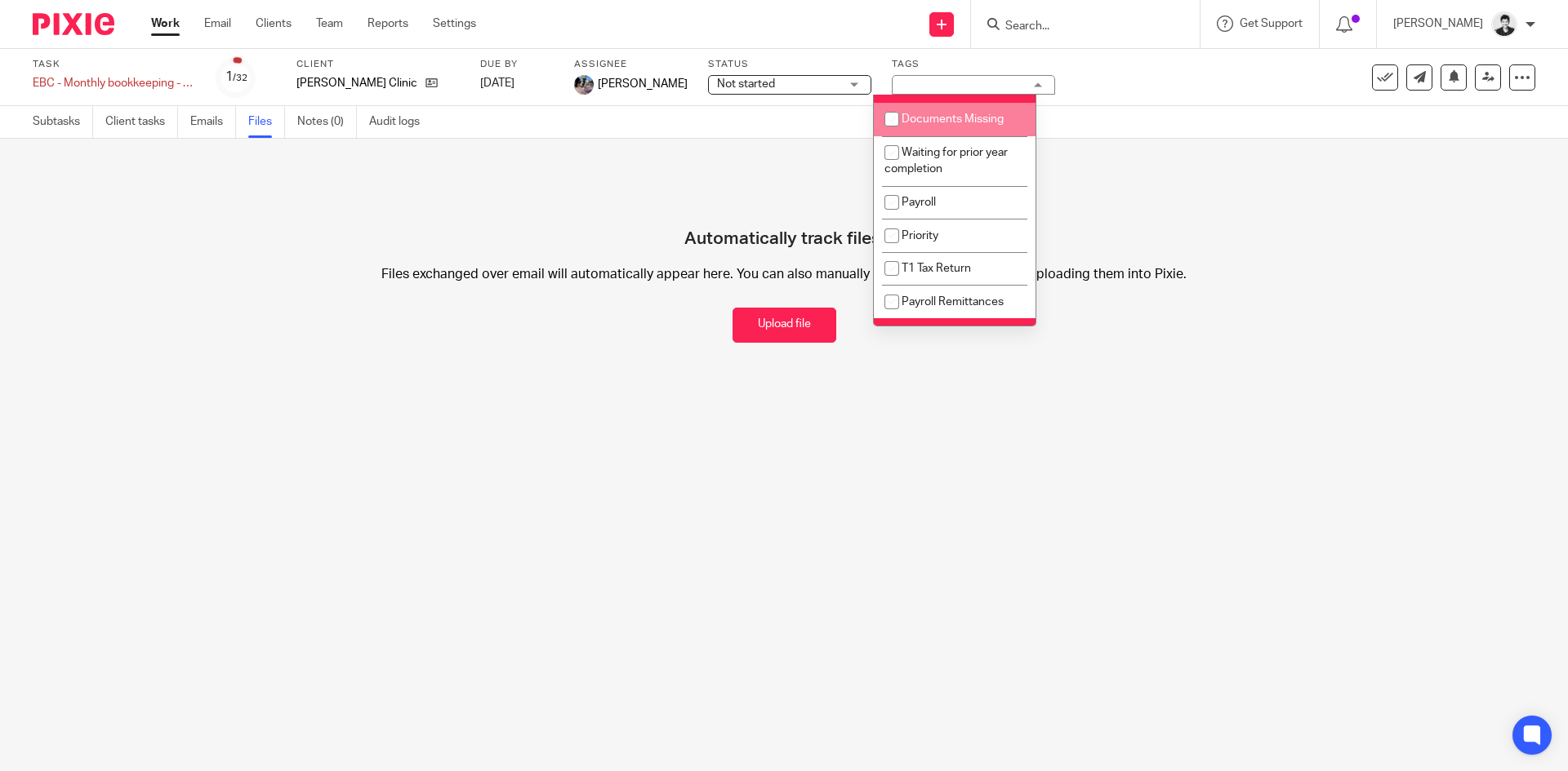
click at [982, 111] on li "Documents Missing" at bounding box center [955, 119] width 162 height 33
checkbox input "true"
click at [217, 127] on link "Emails" at bounding box center [213, 122] width 46 height 32
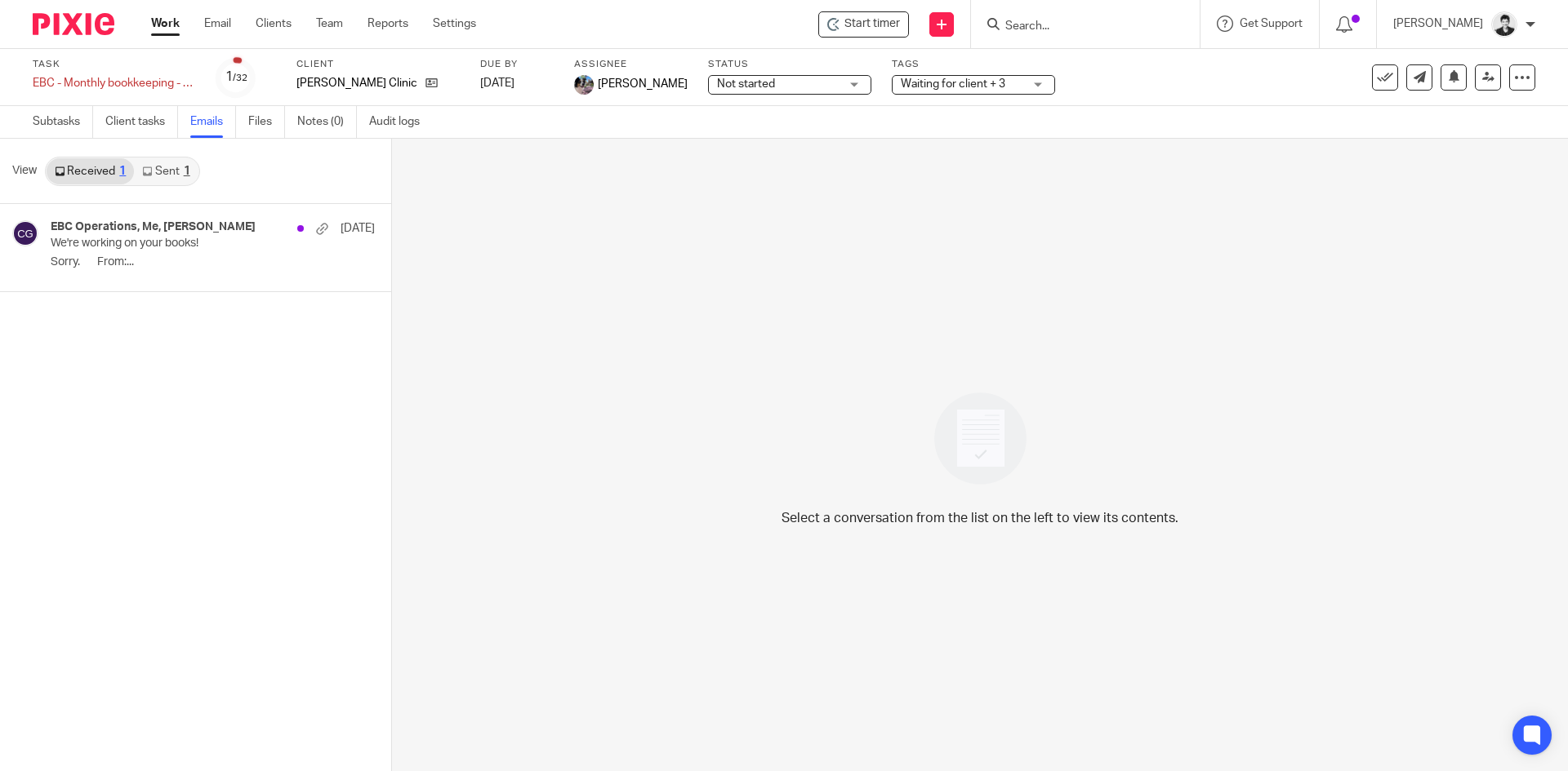
click at [166, 176] on link "Sent 1" at bounding box center [165, 171] width 64 height 26
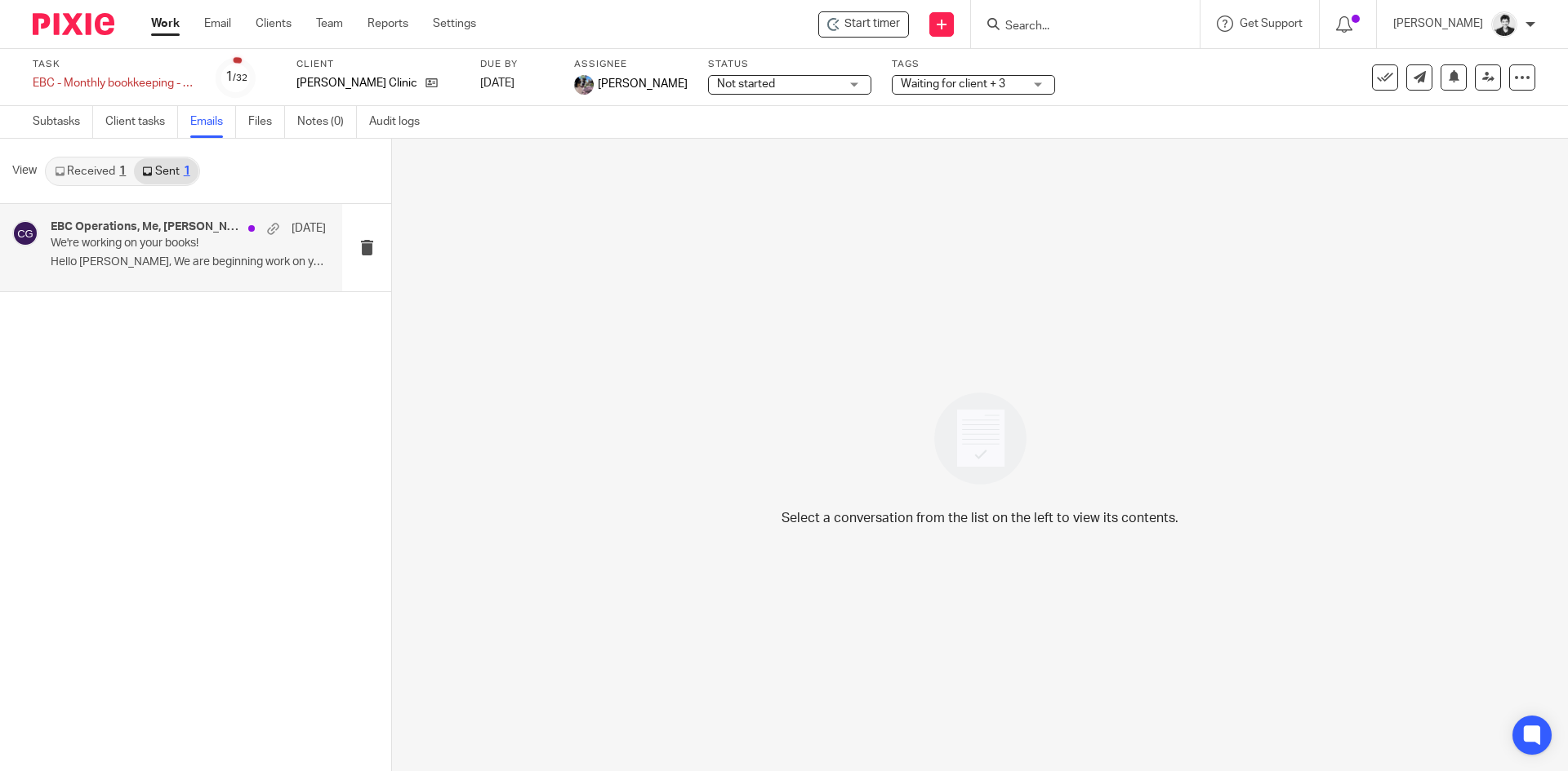
click at [216, 267] on p "Hello Ivana, We are beginning work on your..." at bounding box center [188, 263] width 275 height 14
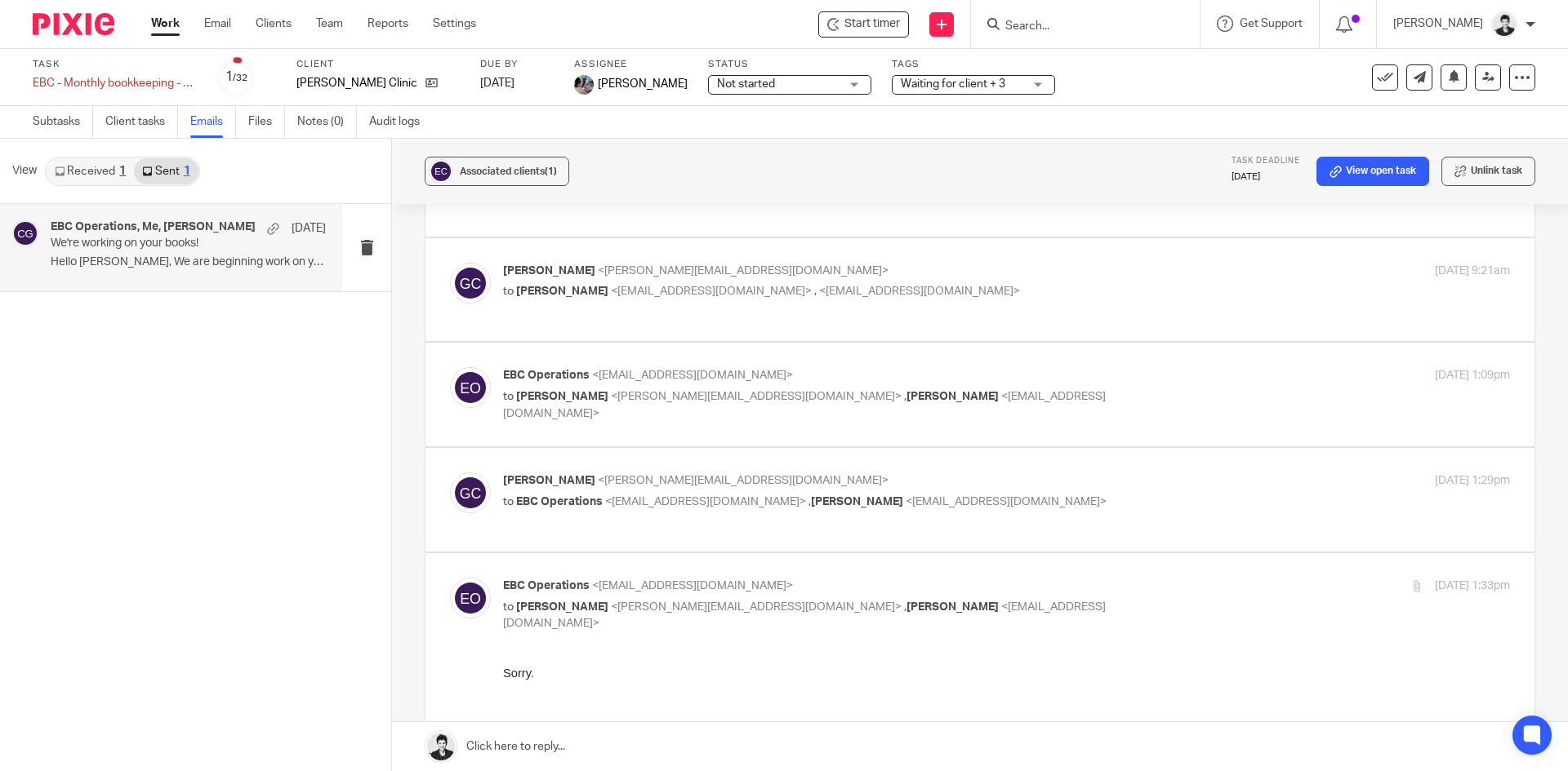
scroll to position [145, 0]
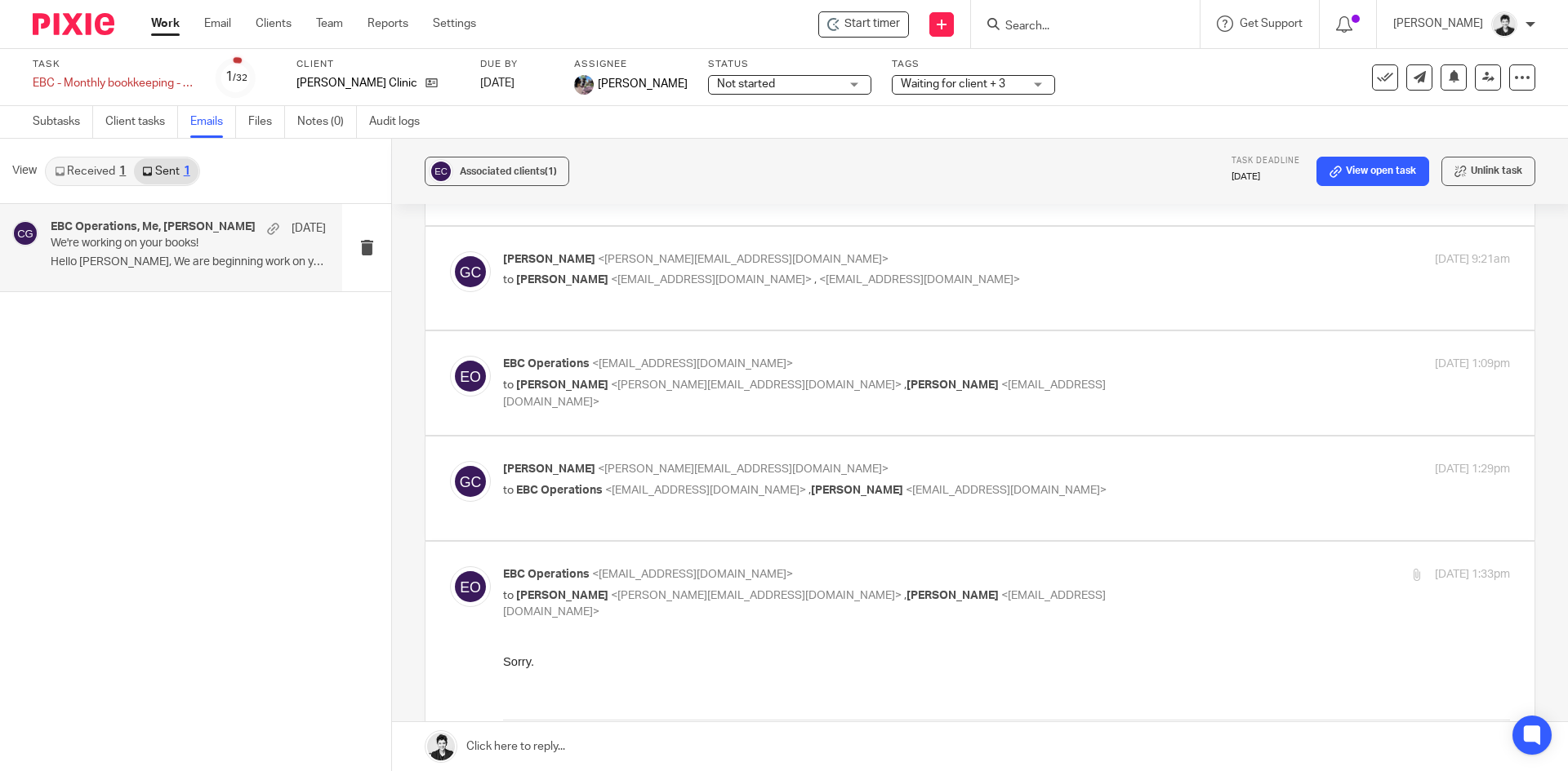
click at [888, 379] on p "to Gillian Cofsky <gillian@letsmakeitcount.ca> , Carō Garofalo <admin@letsmakei…" at bounding box center [838, 393] width 671 height 33
checkbox input "true"
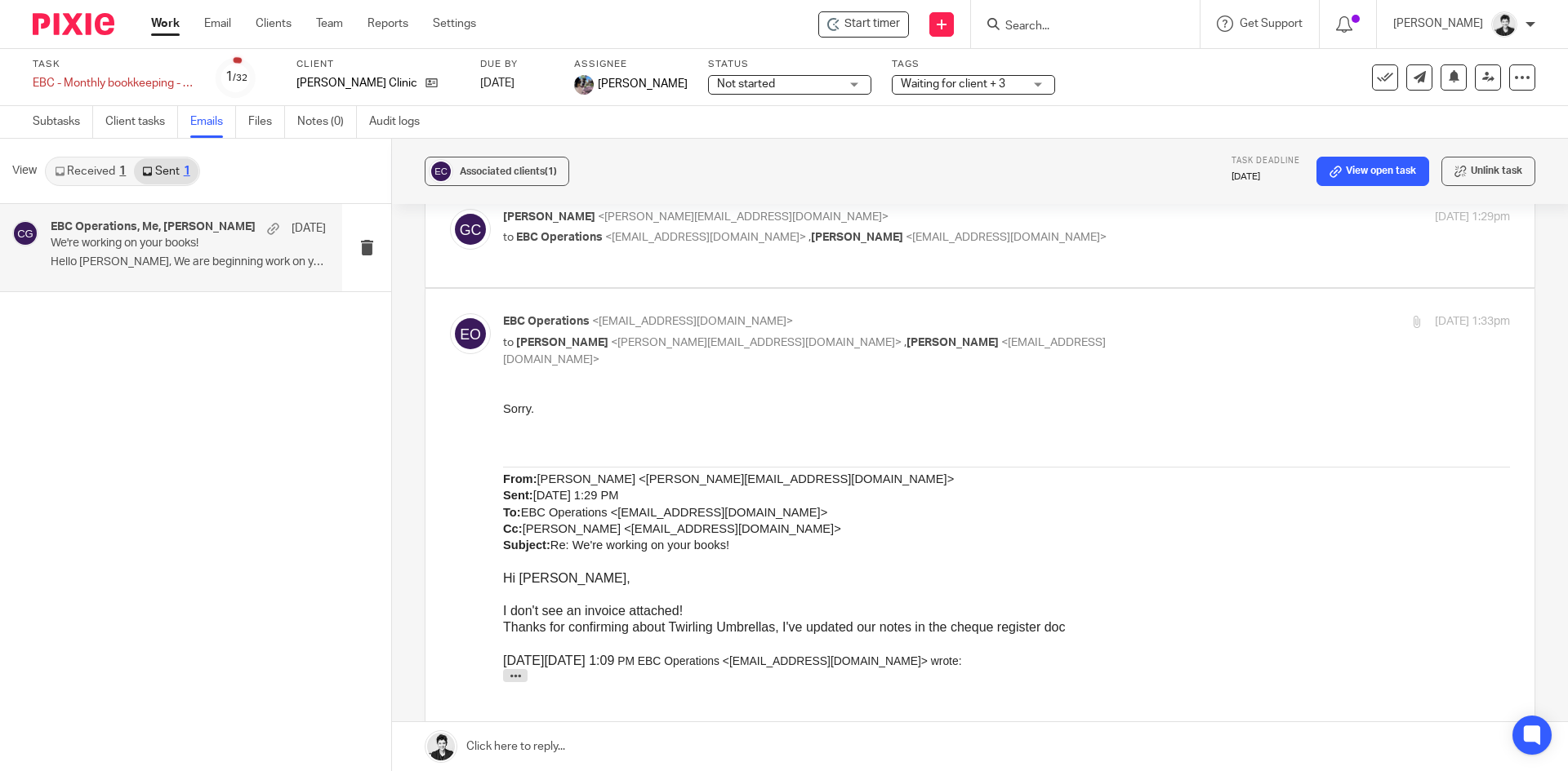
scroll to position [973, 0]
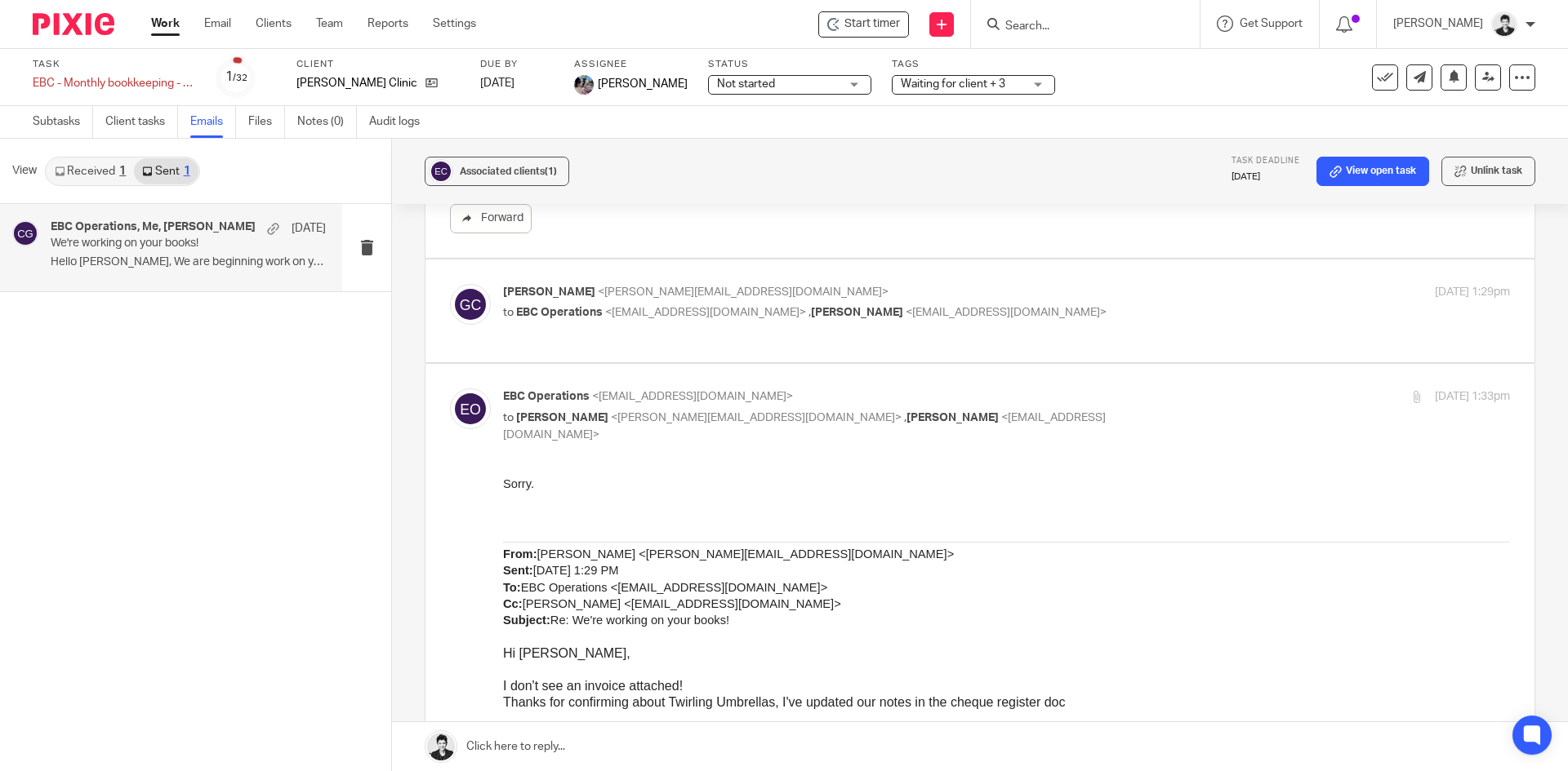
click at [566, 296] on span "[PERSON_NAME]" at bounding box center [549, 292] width 92 height 11
checkbox input "true"
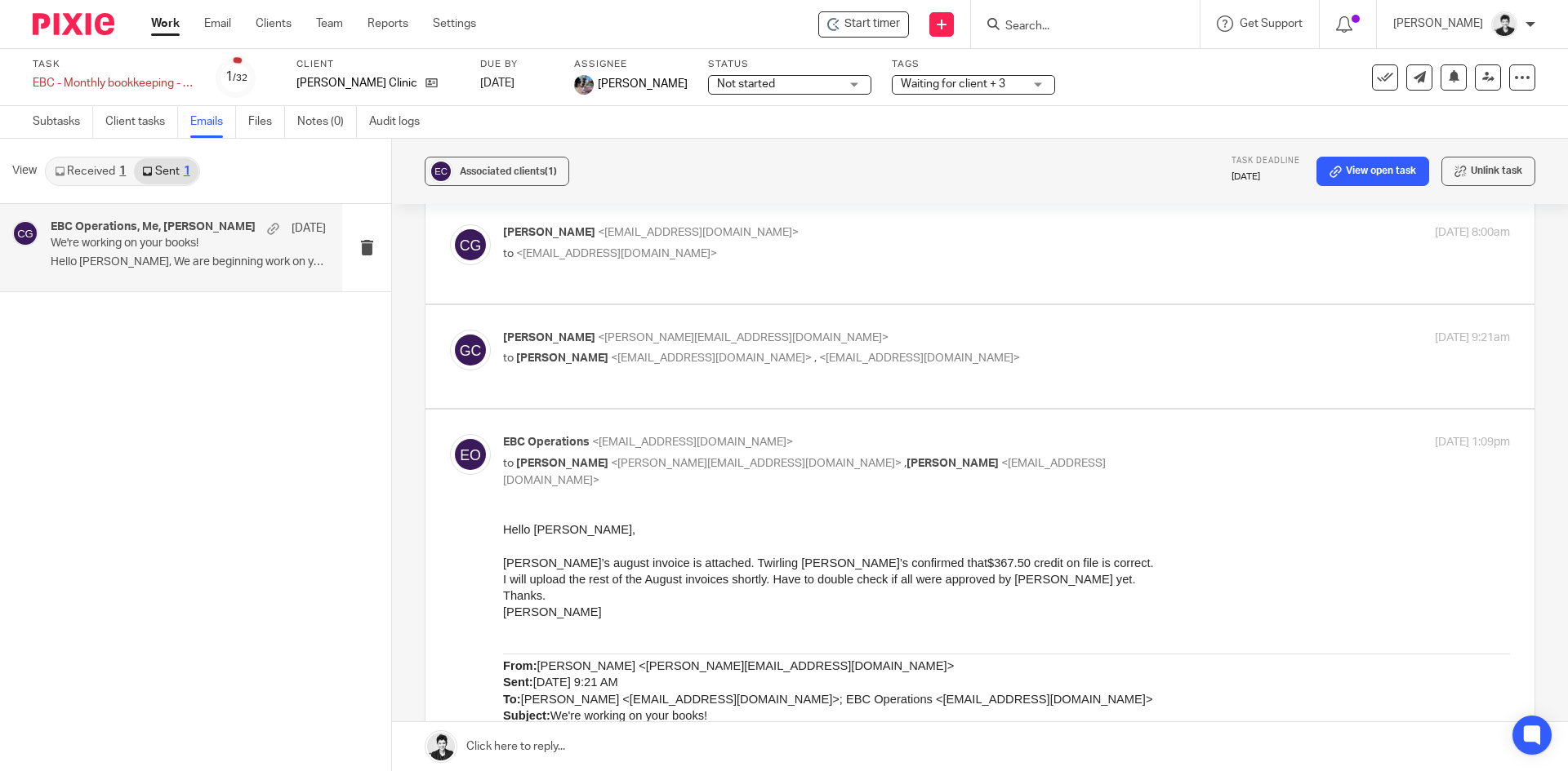
scroll to position [32, 0]
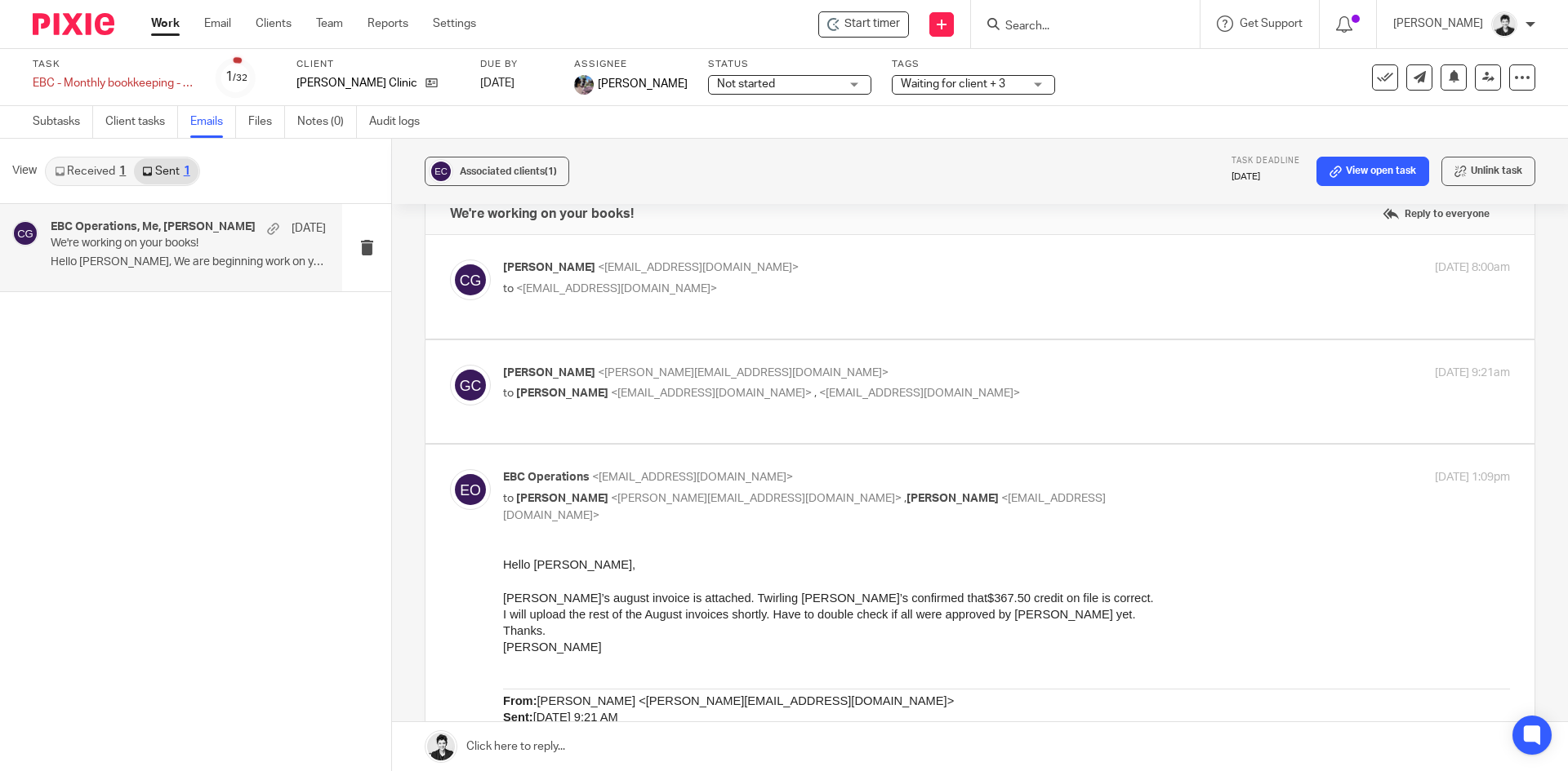
click at [735, 396] on span "<admin@letsmakeitcount.ca>" at bounding box center [711, 393] width 201 height 11
checkbox input "true"
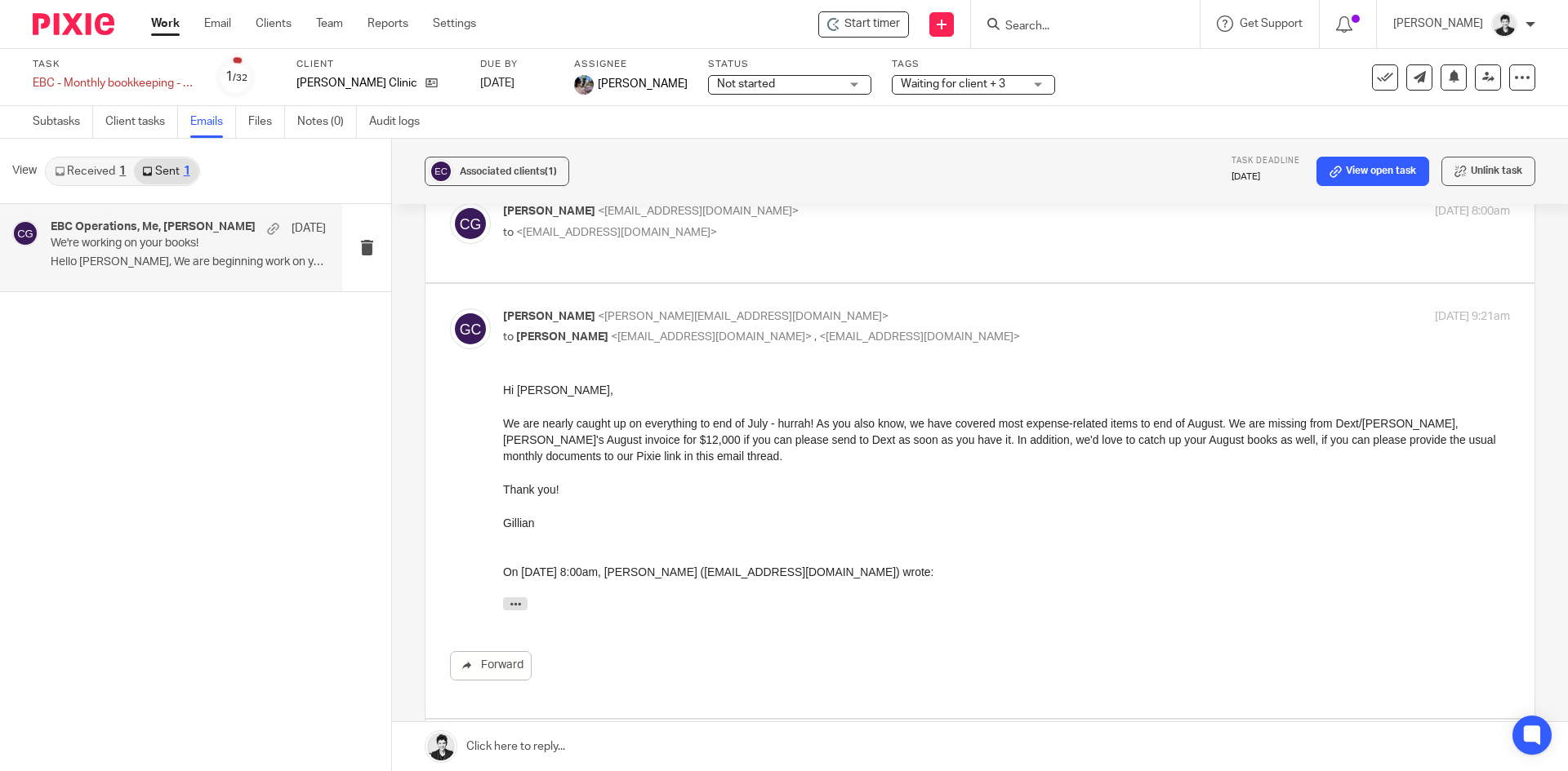
scroll to position [0, 0]
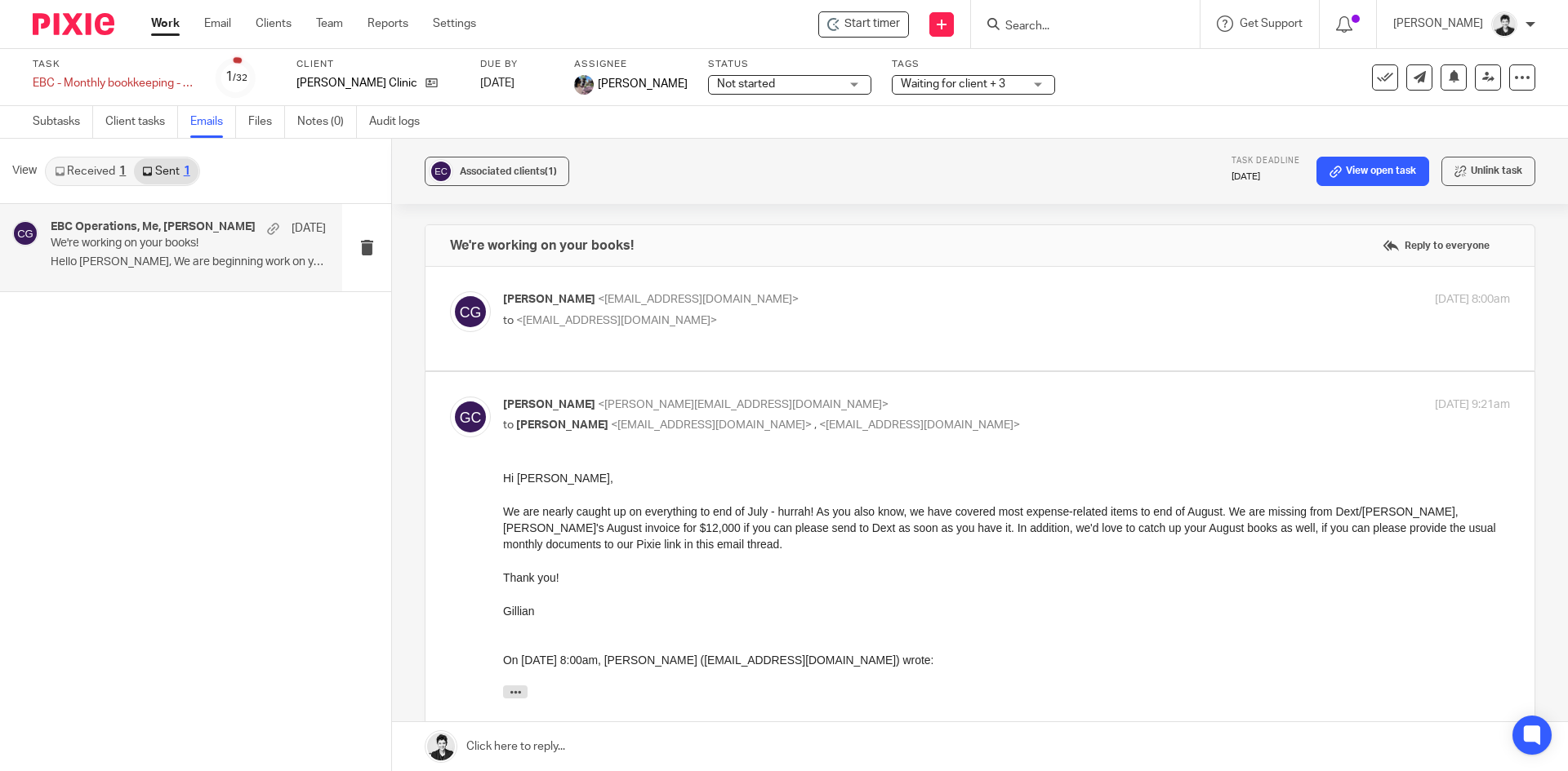
click at [634, 325] on span "<operations@bagshawclinic.ca>" at bounding box center [616, 320] width 201 height 11
checkbox input "true"
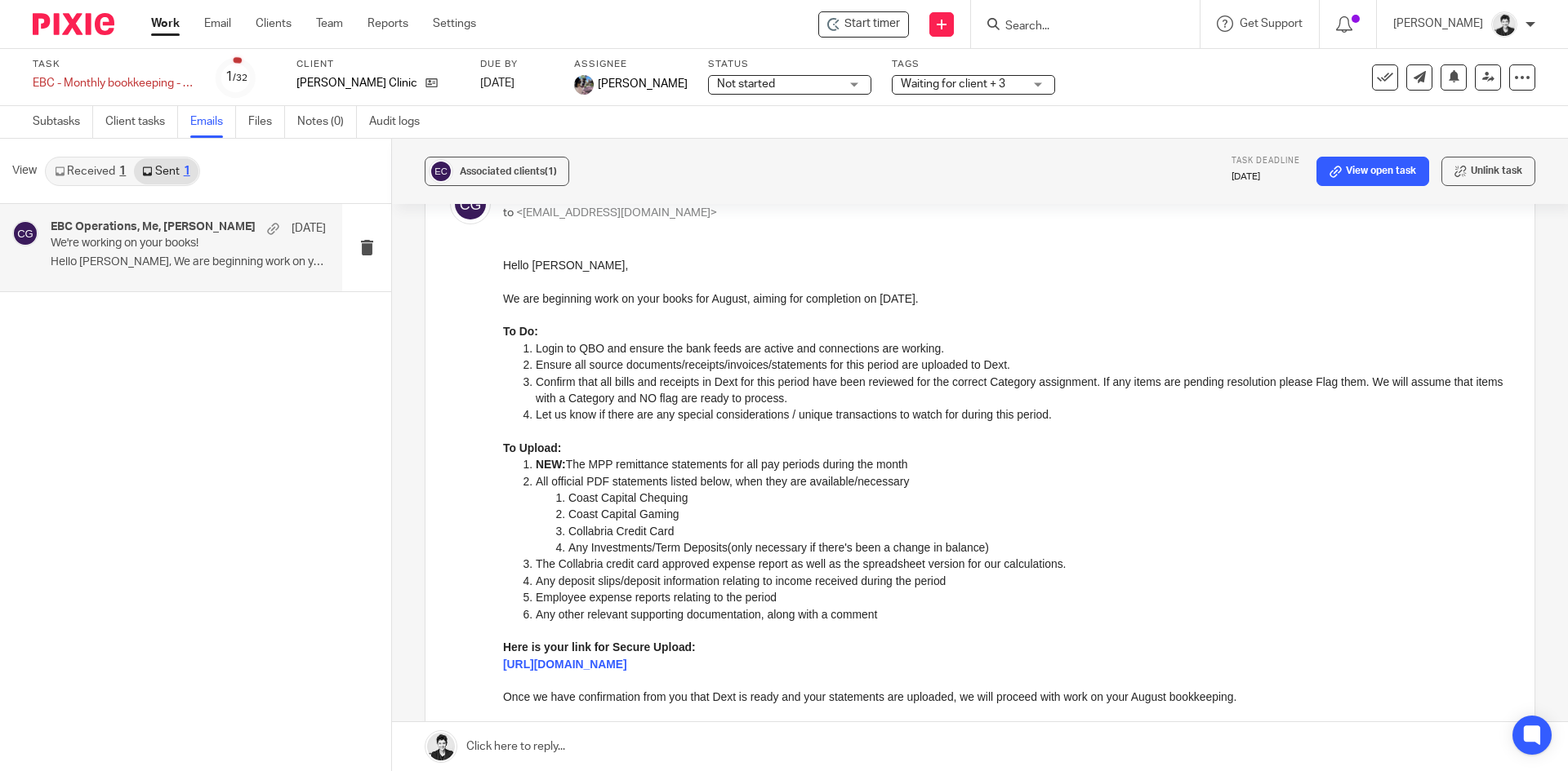
scroll to position [118, 0]
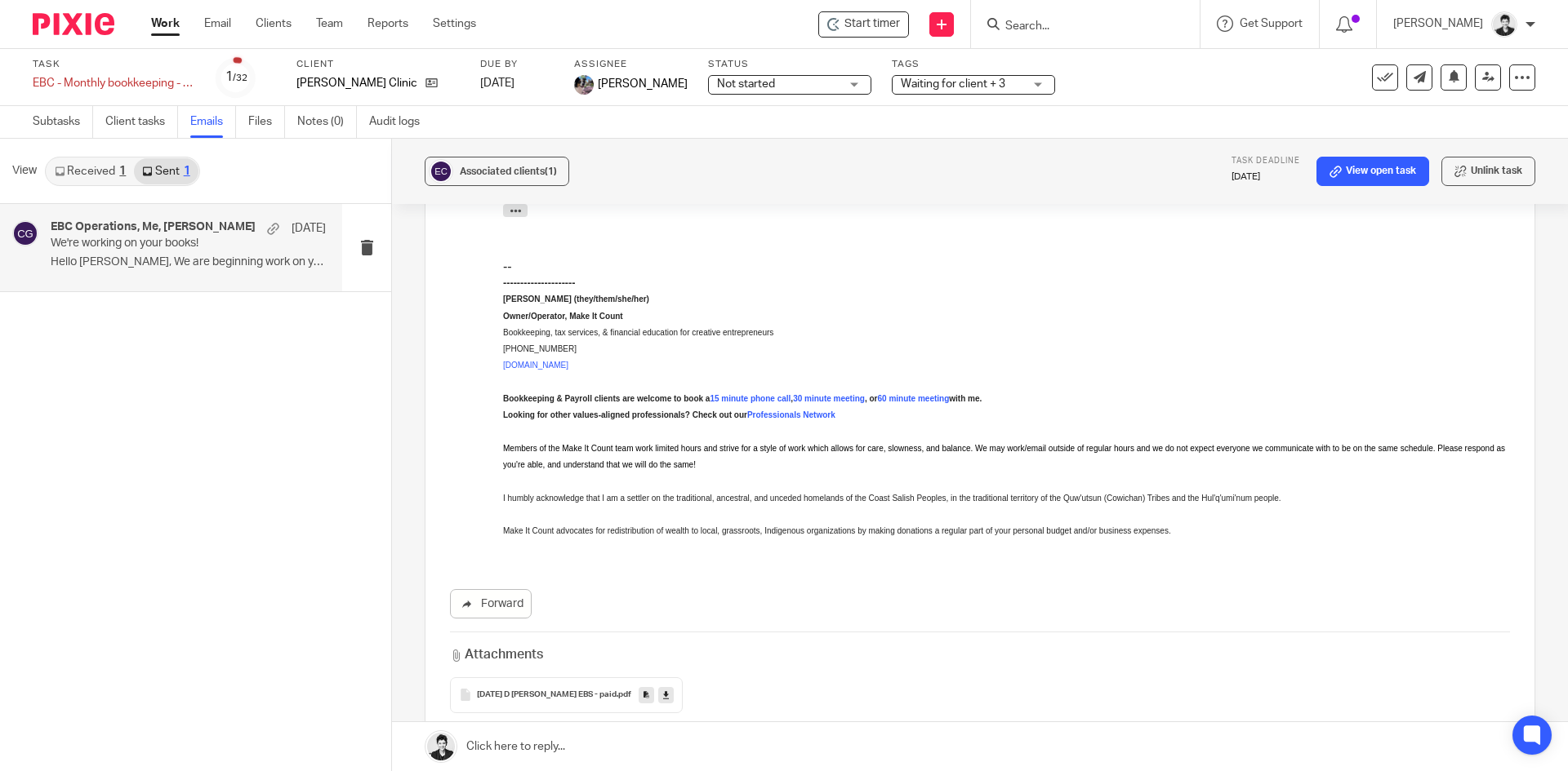
click at [590, 727] on link at bounding box center [979, 747] width 1176 height 49
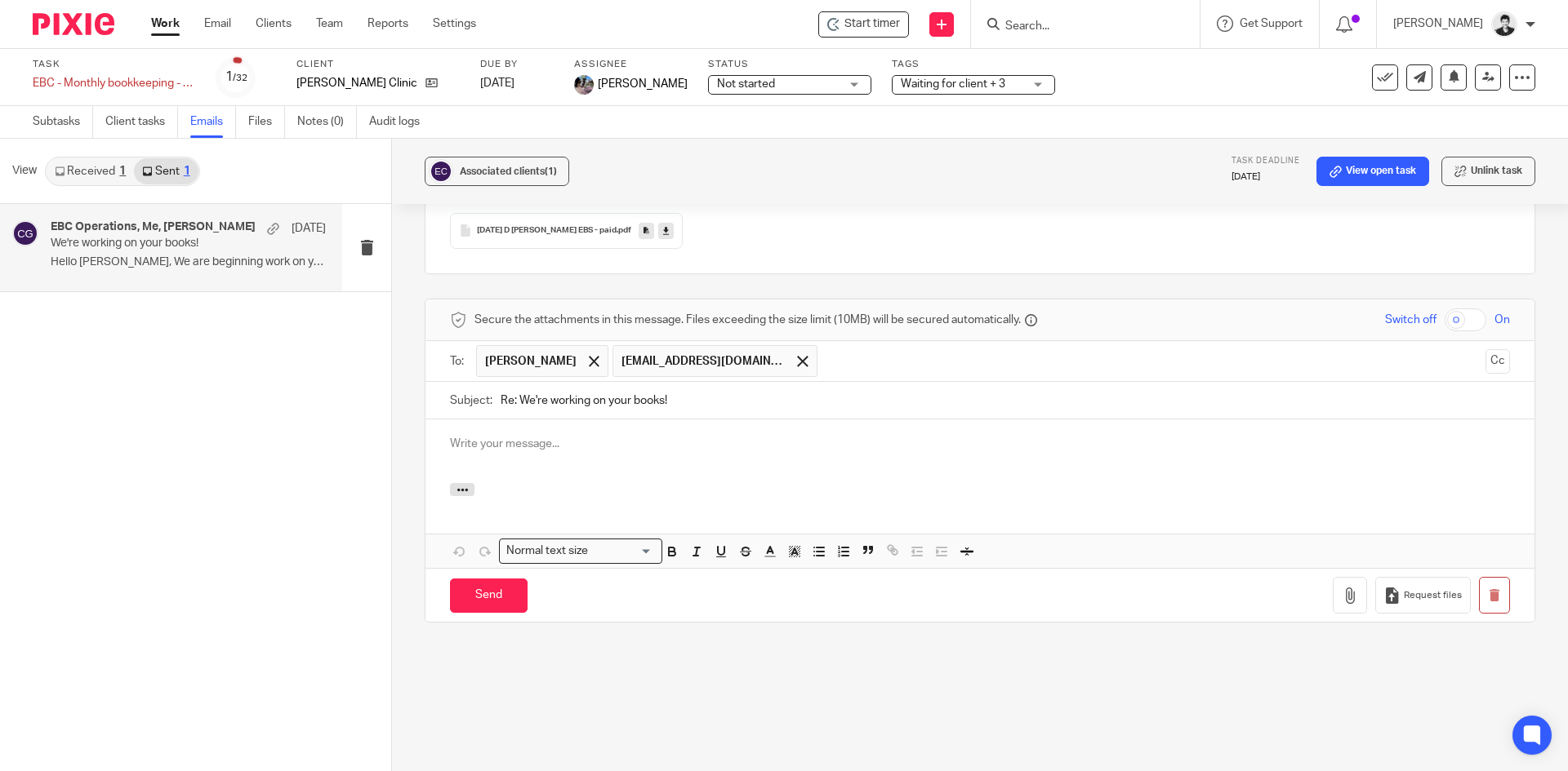
scroll to position [0, 0]
drag, startPoint x: 516, startPoint y: 402, endPoint x: 470, endPoint y: 402, distance: 46.0
click at [470, 402] on div "Subject: Re: We're working on your books!" at bounding box center [980, 400] width 1060 height 37
type input "We're working on your books!"
click at [547, 439] on p at bounding box center [980, 444] width 1060 height 17
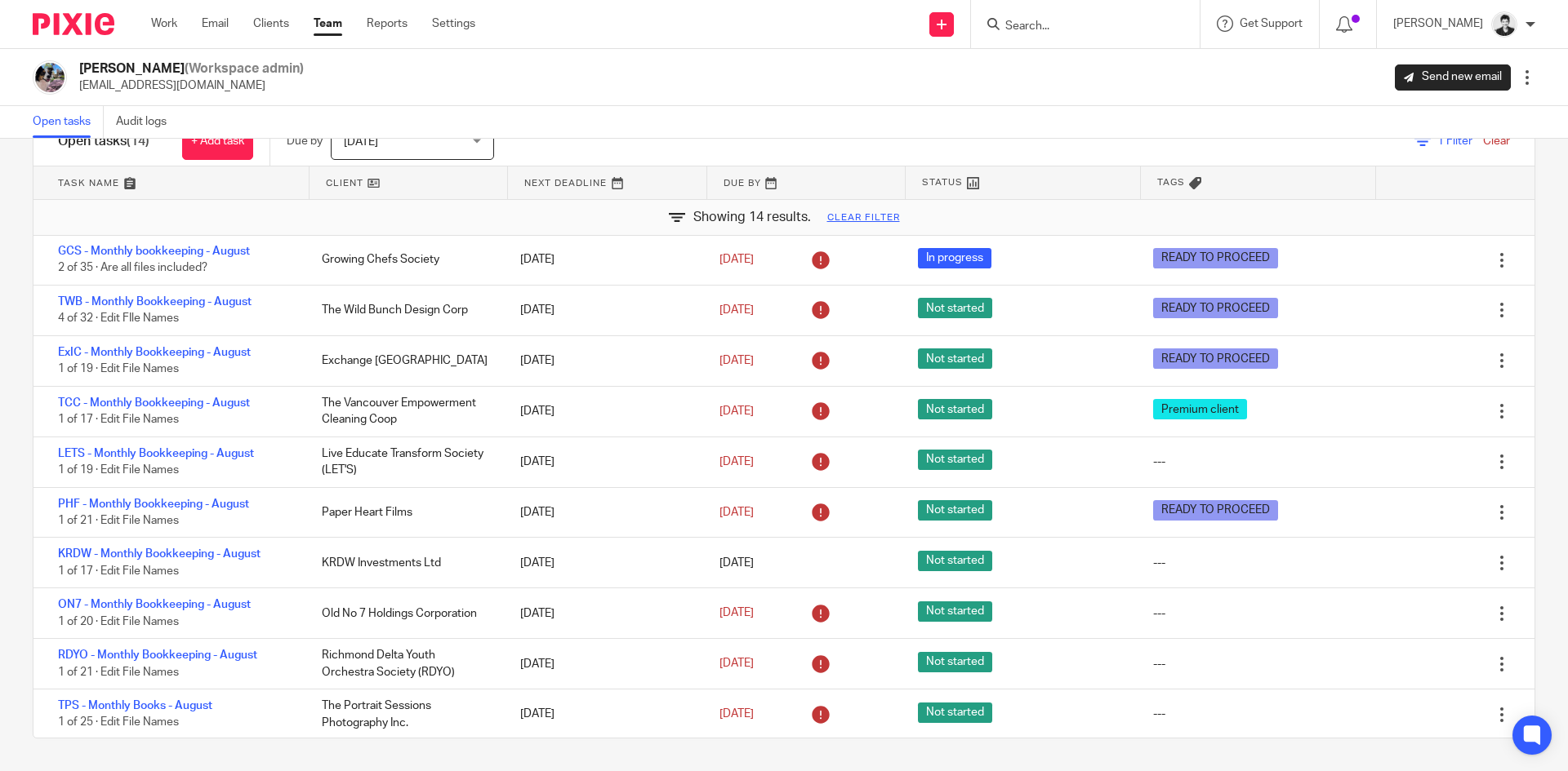
scroll to position [220, 0]
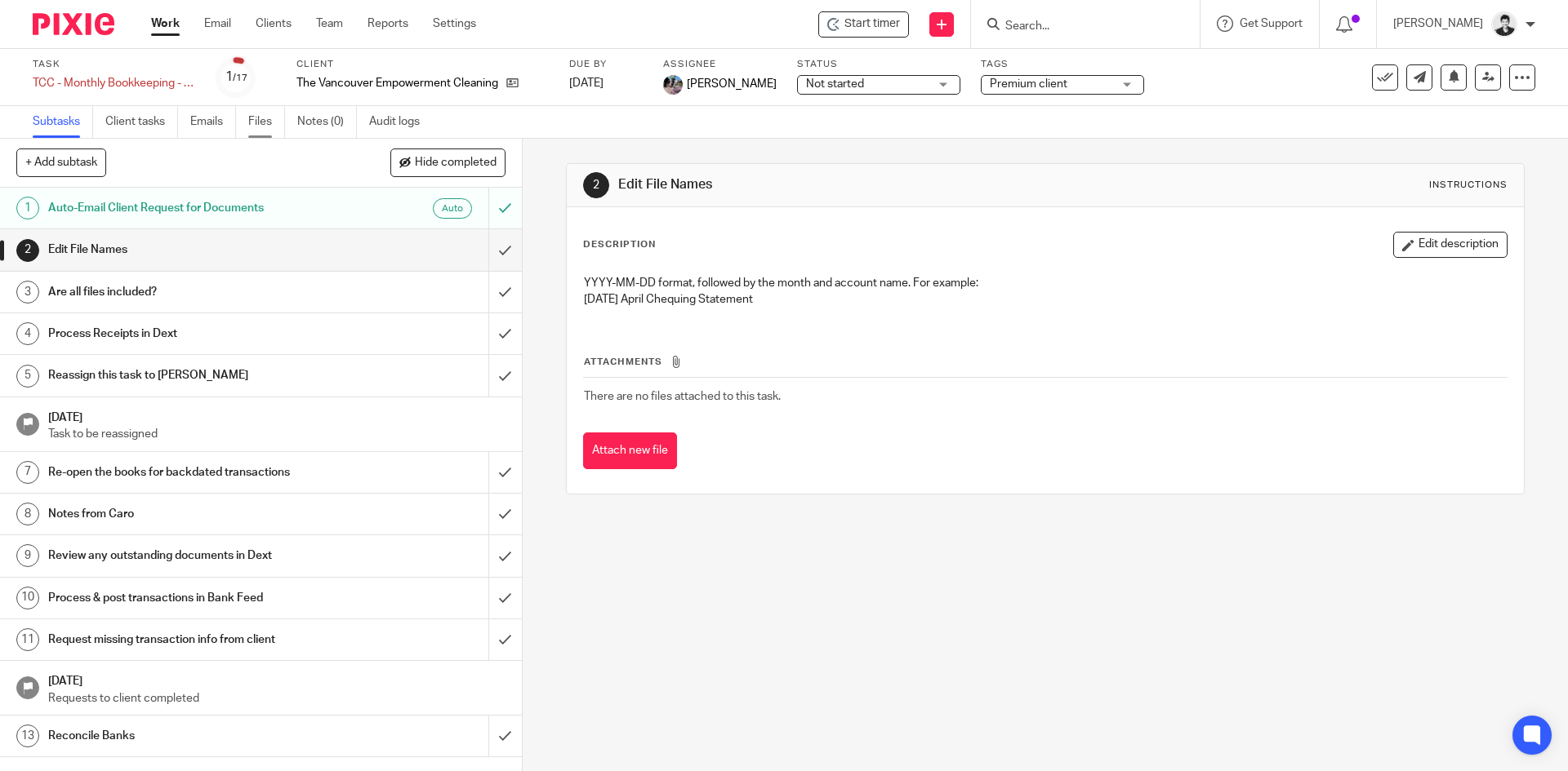
click at [275, 123] on link "Files" at bounding box center [266, 122] width 37 height 32
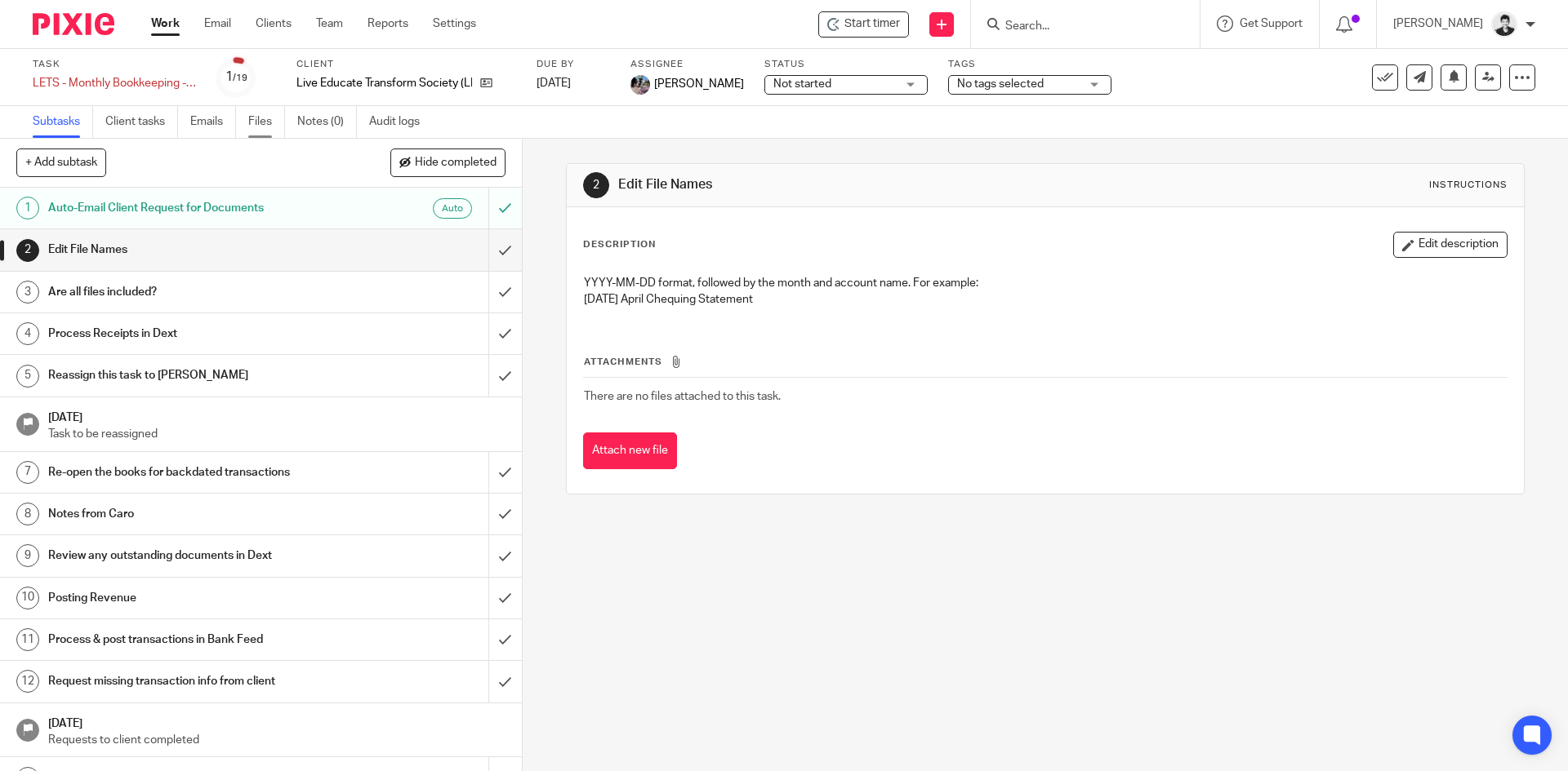
click at [257, 110] on link "Files" at bounding box center [266, 122] width 37 height 32
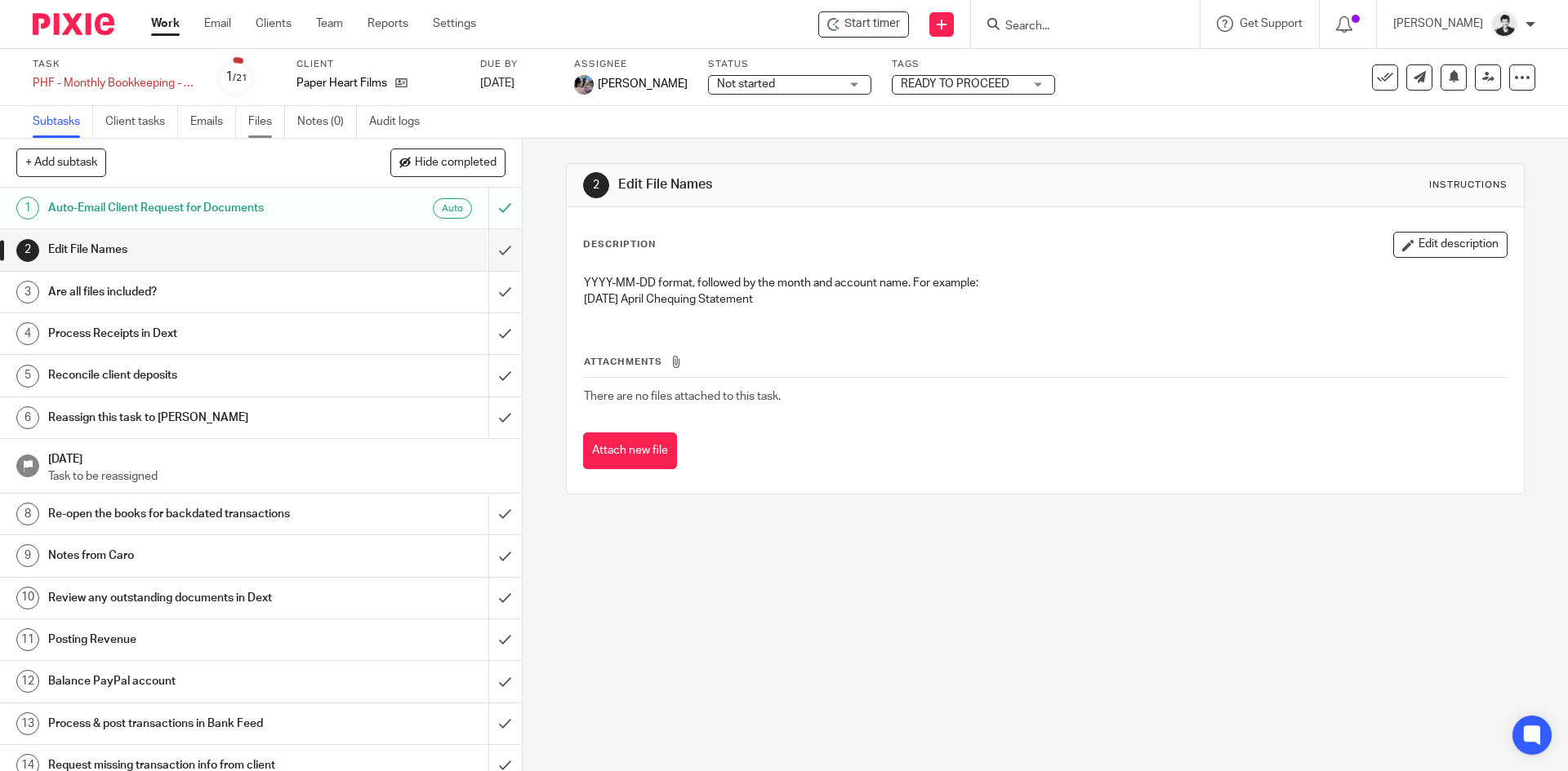
click at [275, 125] on link "Files" at bounding box center [266, 122] width 37 height 32
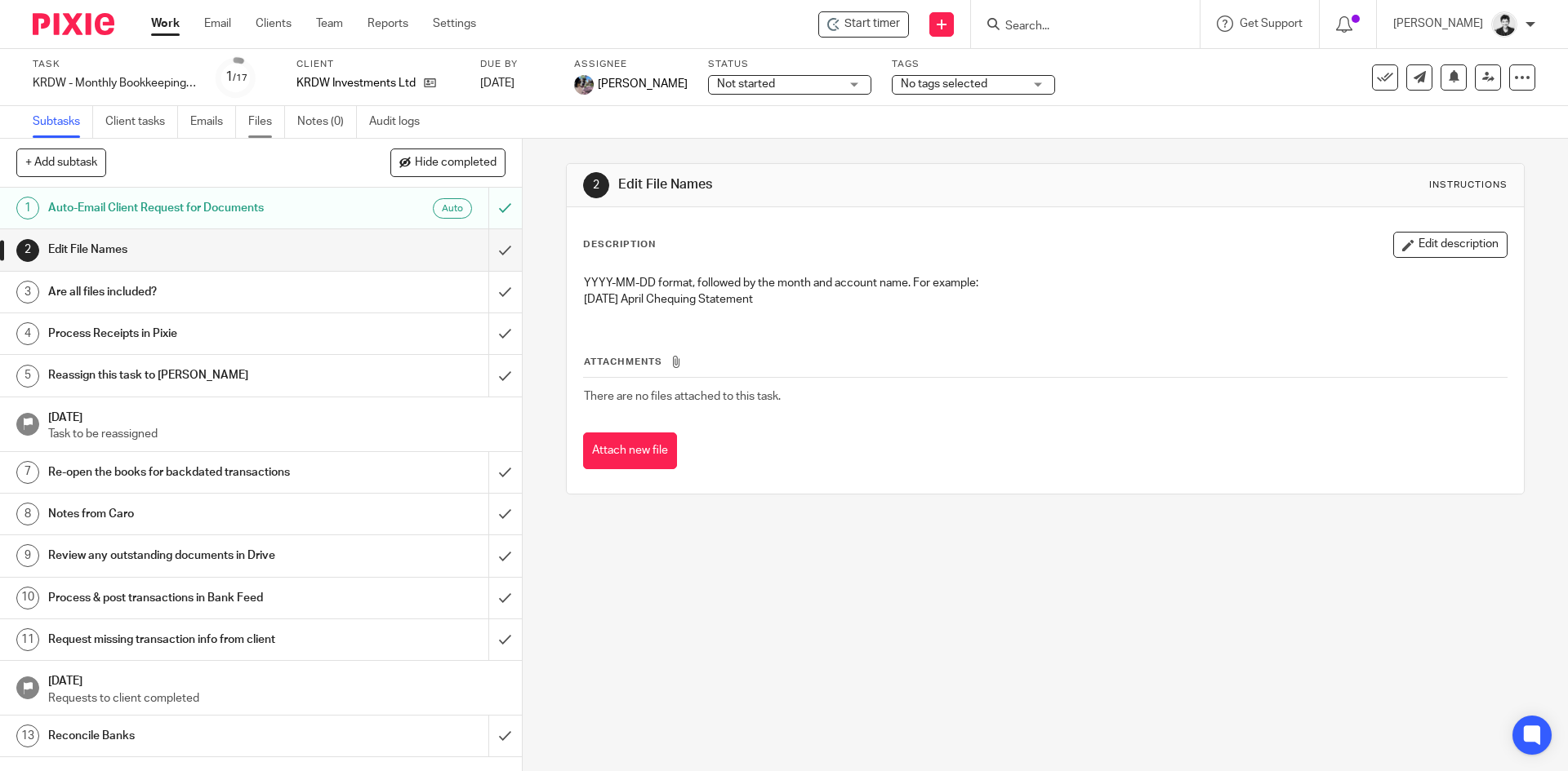
click at [266, 123] on link "Files" at bounding box center [266, 122] width 37 height 32
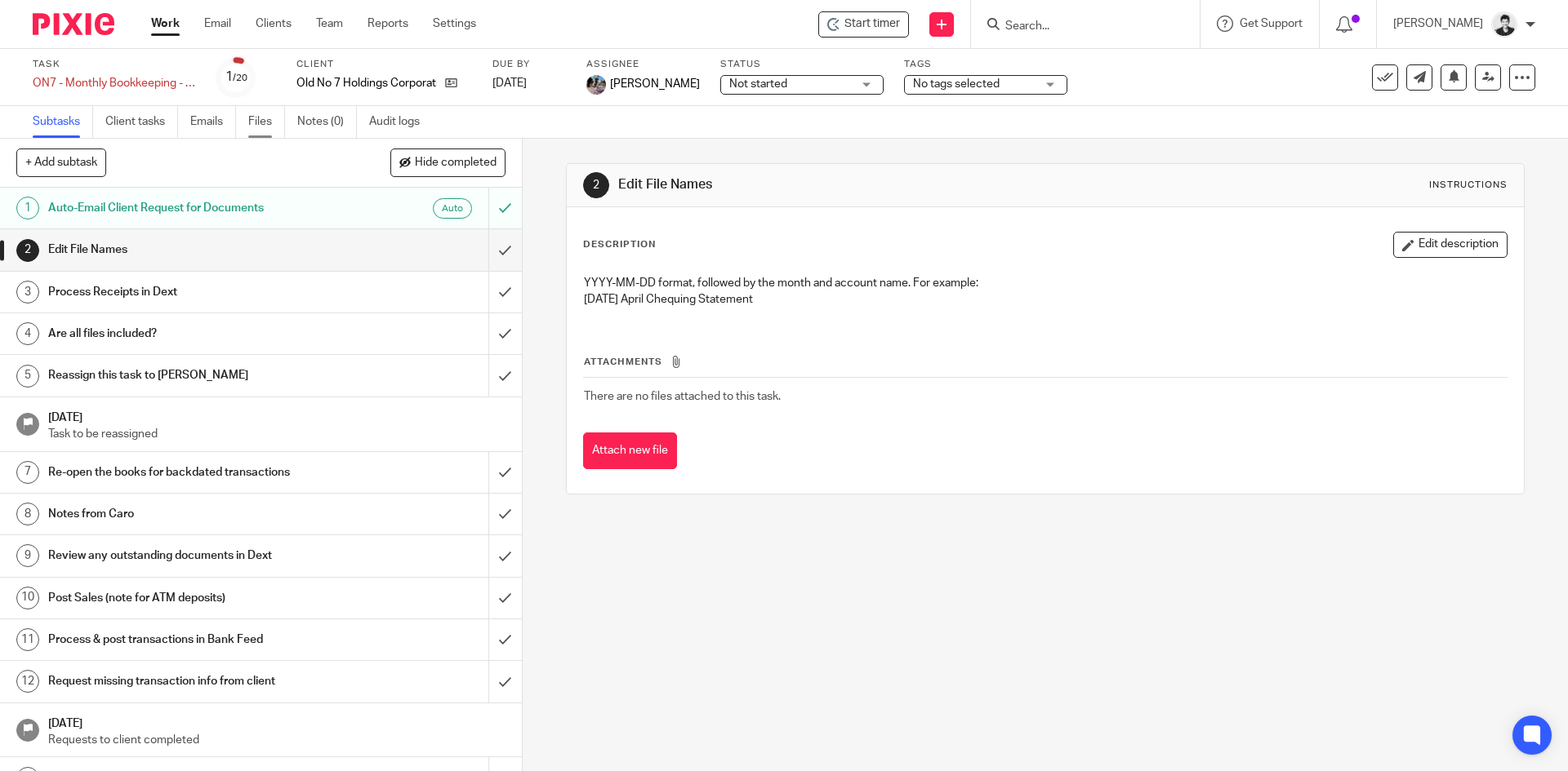
click at [258, 115] on link "Files" at bounding box center [266, 122] width 37 height 32
click at [241, 127] on ul "Subtasks Client tasks Emails Files Notes (0) Audit logs" at bounding box center [239, 122] width 412 height 32
click at [252, 127] on link "Files" at bounding box center [266, 122] width 37 height 32
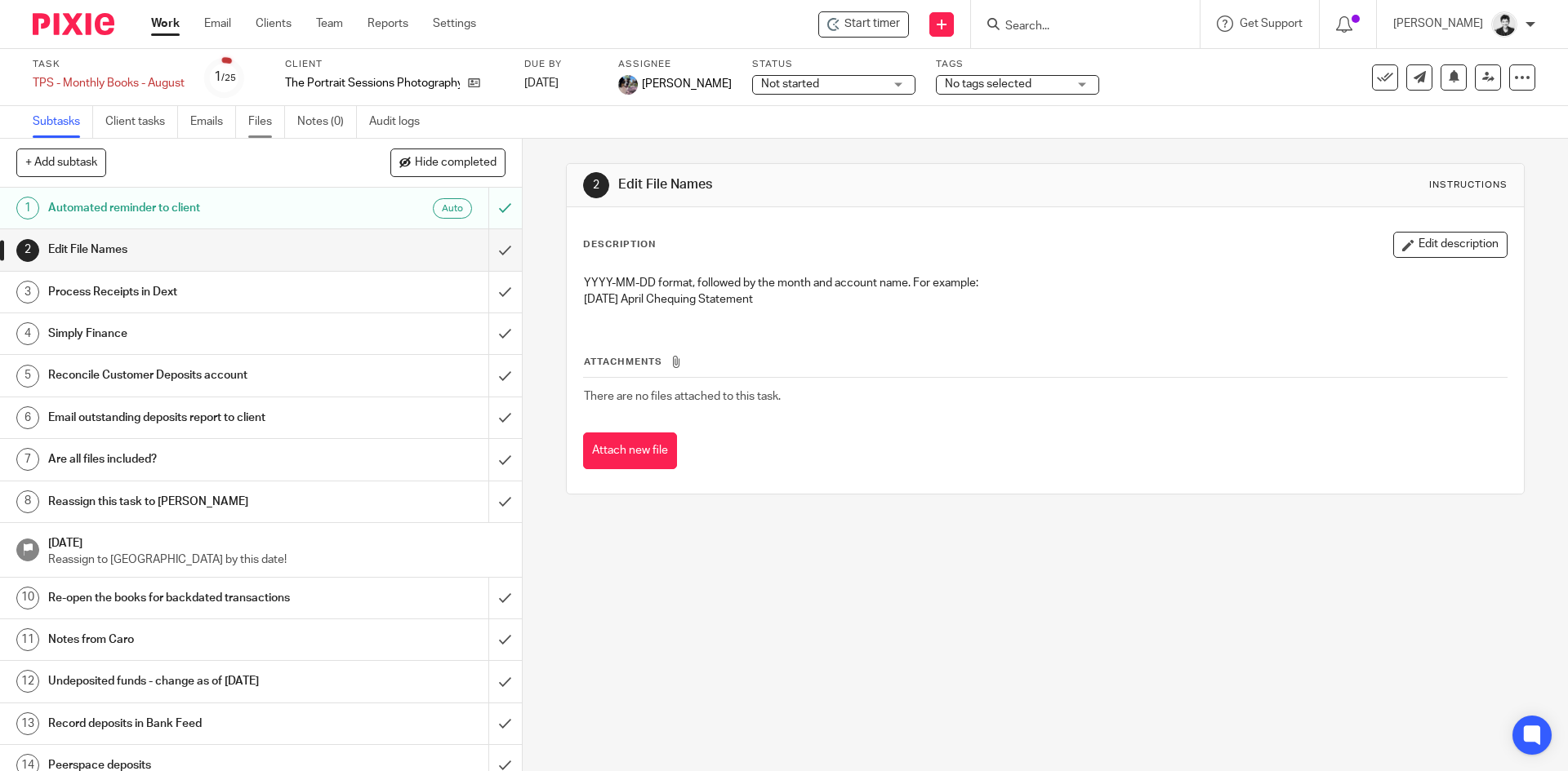
click at [270, 123] on link "Files" at bounding box center [266, 122] width 37 height 32
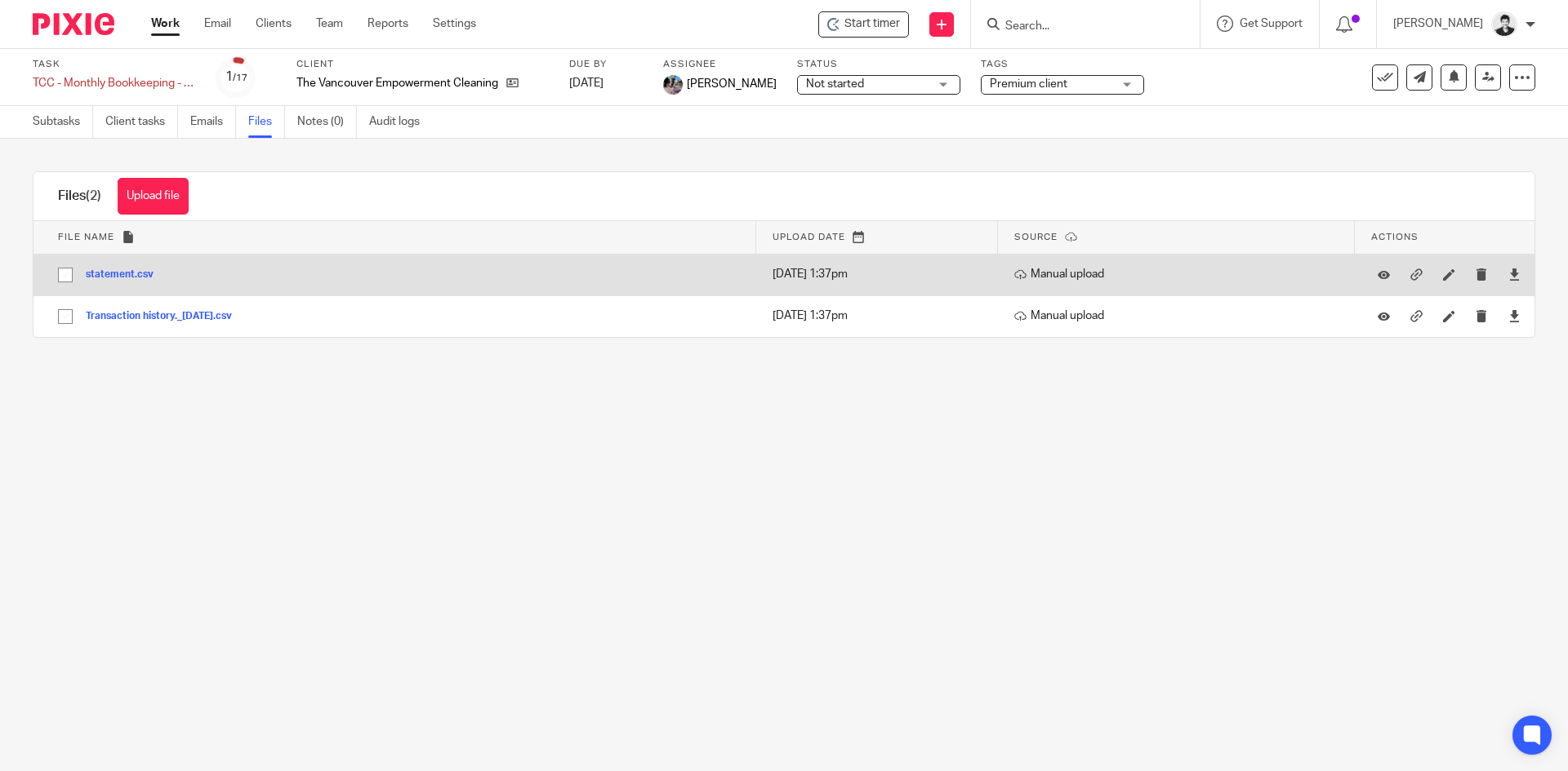
click at [140, 273] on button "statement.csv" at bounding box center [125, 275] width 80 height 11
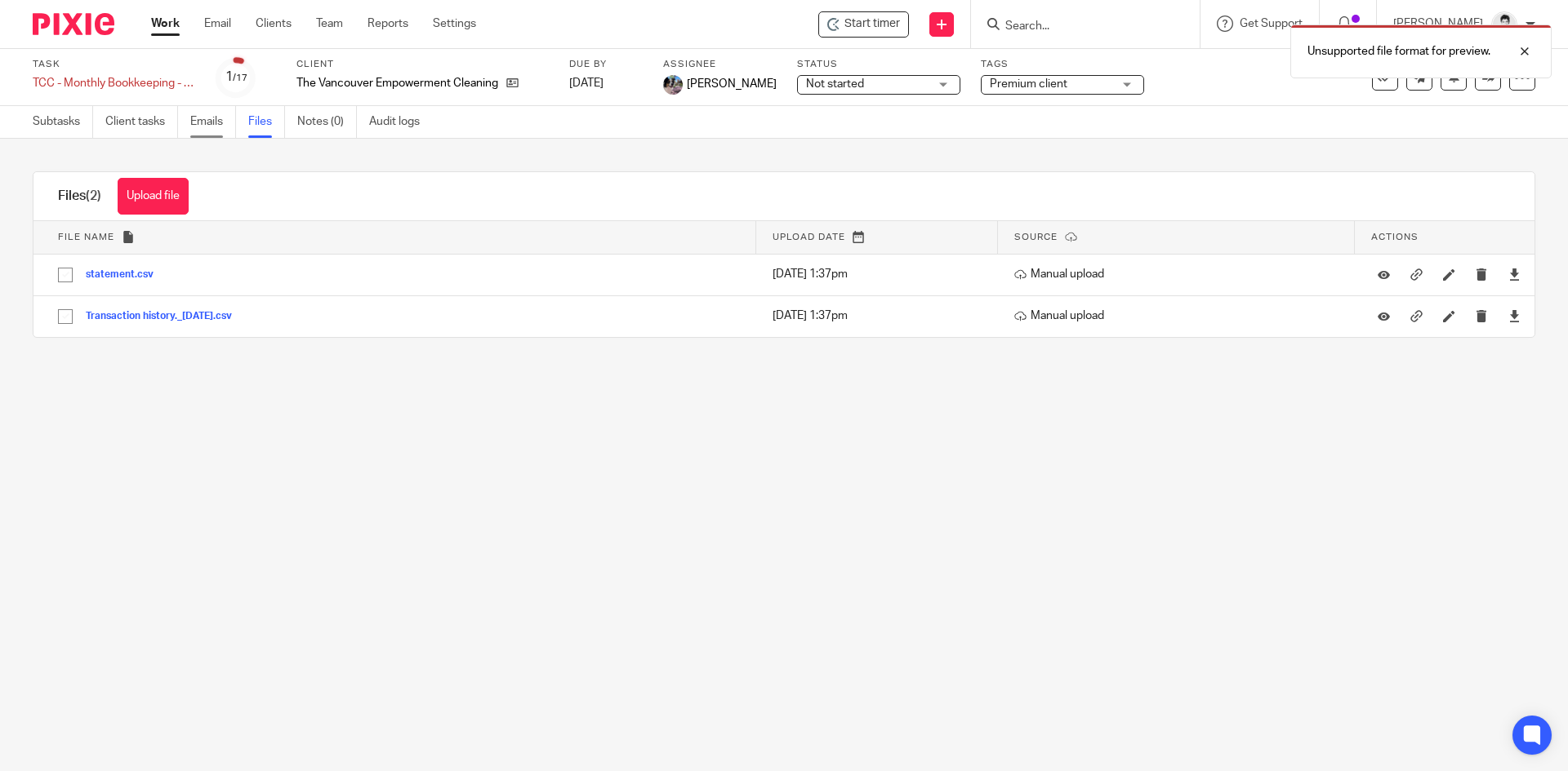
click at [233, 123] on link "Emails" at bounding box center [213, 122] width 46 height 32
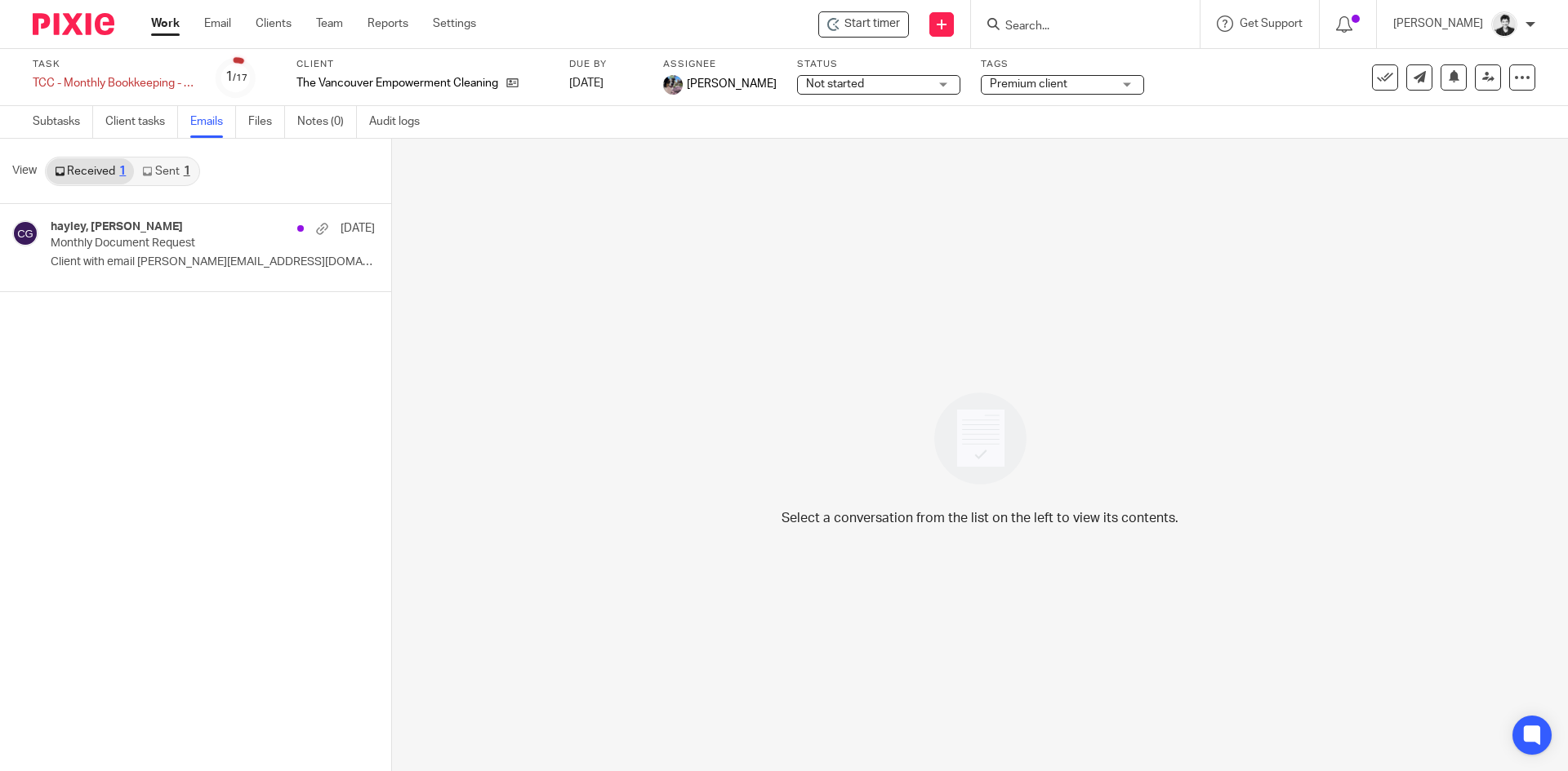
click at [263, 94] on div "Task TCC - Monthly Bookkeeping - August Save TCC - Monthly Bookkeeping - [DATE]…" at bounding box center [659, 77] width 1252 height 39
click at [178, 263] on p "Client with email [PERSON_NAME][EMAIL_ADDRESS][DOMAIN_NAME] uploaded..." at bounding box center [188, 263] width 275 height 14
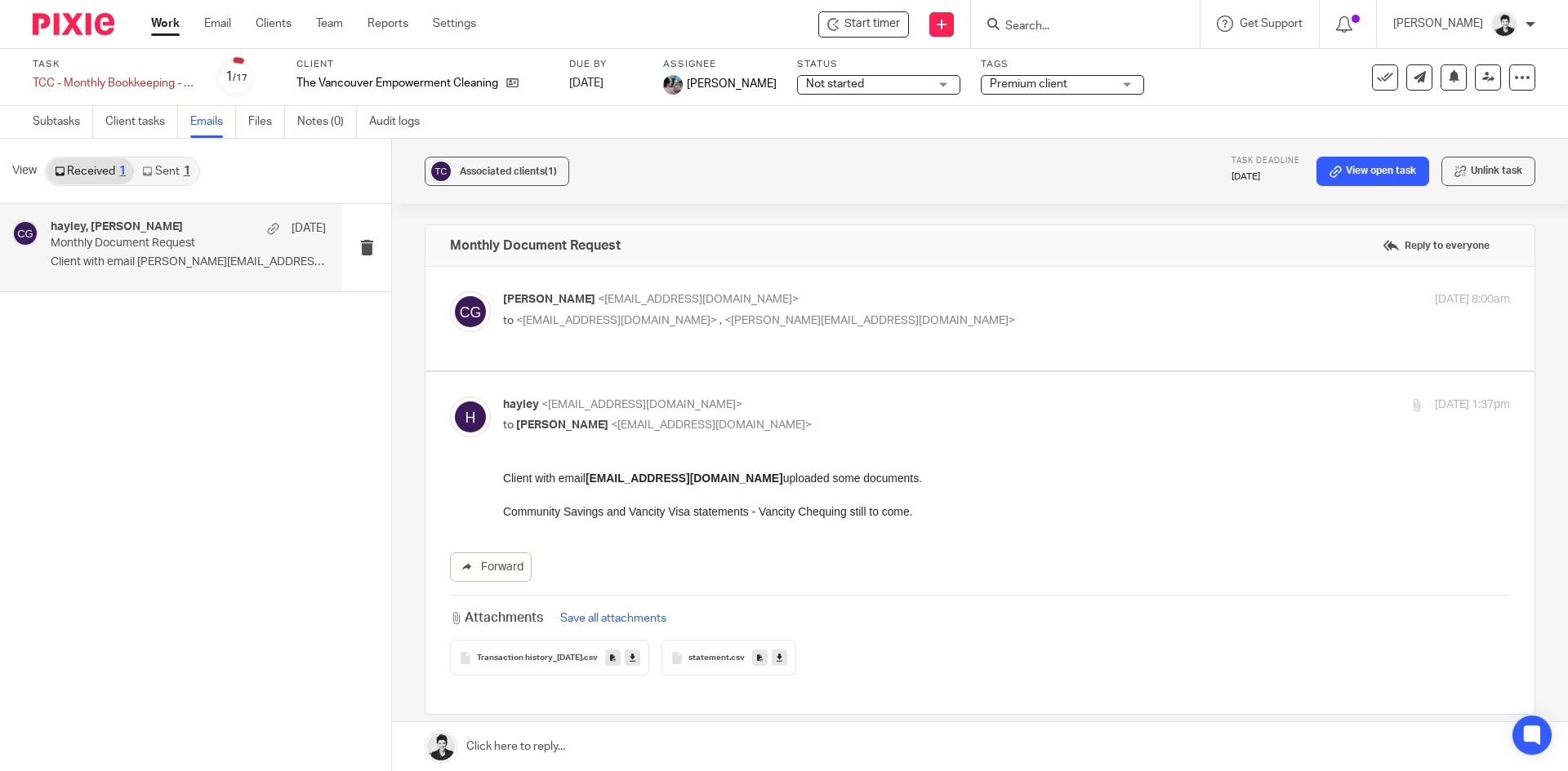
click at [673, 747] on link at bounding box center [979, 747] width 1176 height 49
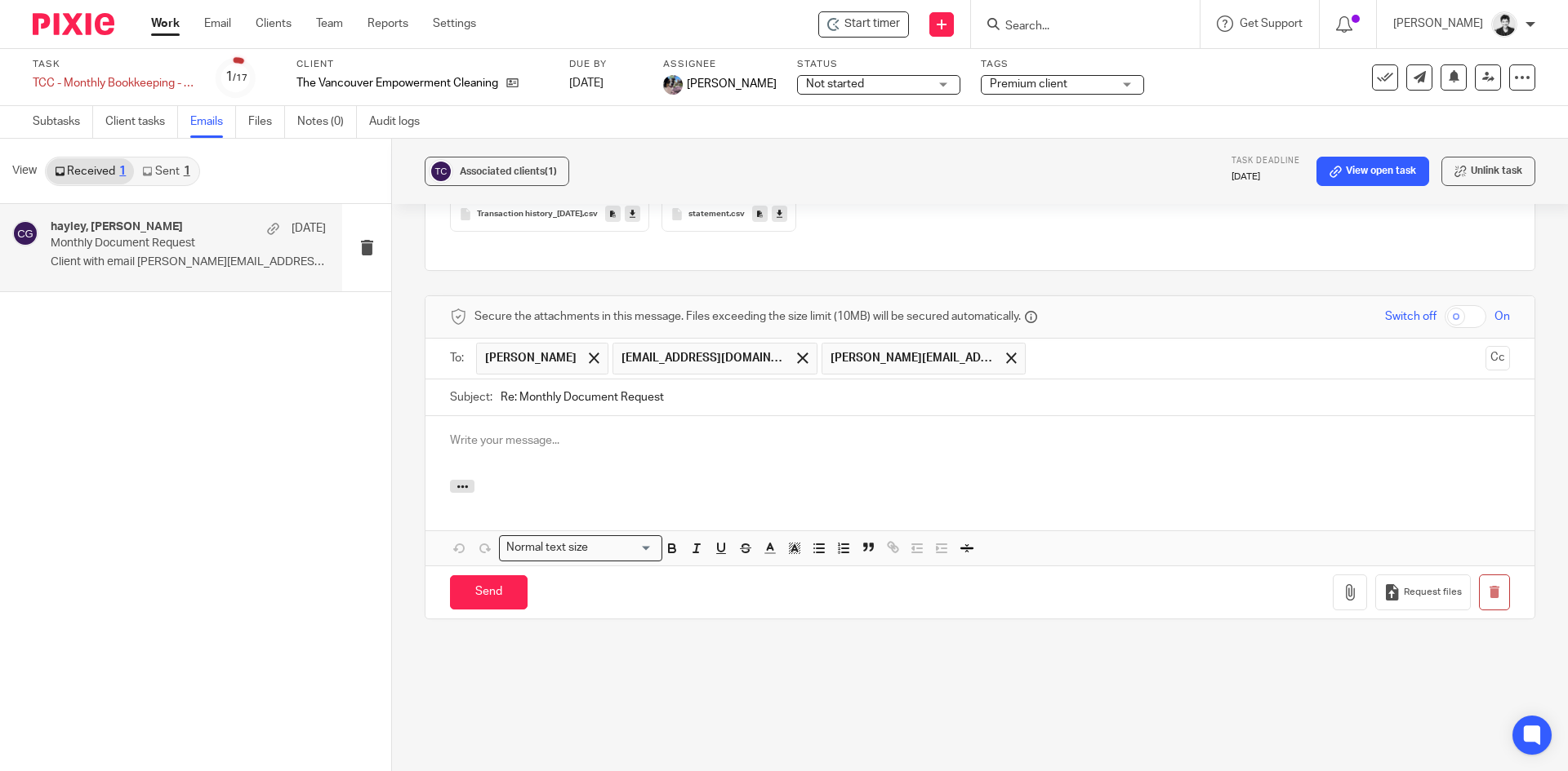
drag, startPoint x: 518, startPoint y: 400, endPoint x: 476, endPoint y: 400, distance: 42.0
click at [476, 400] on div "Subject: Re: Monthly Document Request" at bounding box center [980, 398] width 1060 height 37
type input "Monthly Document Request"
click at [560, 453] on div at bounding box center [980, 447] width 1109 height 64
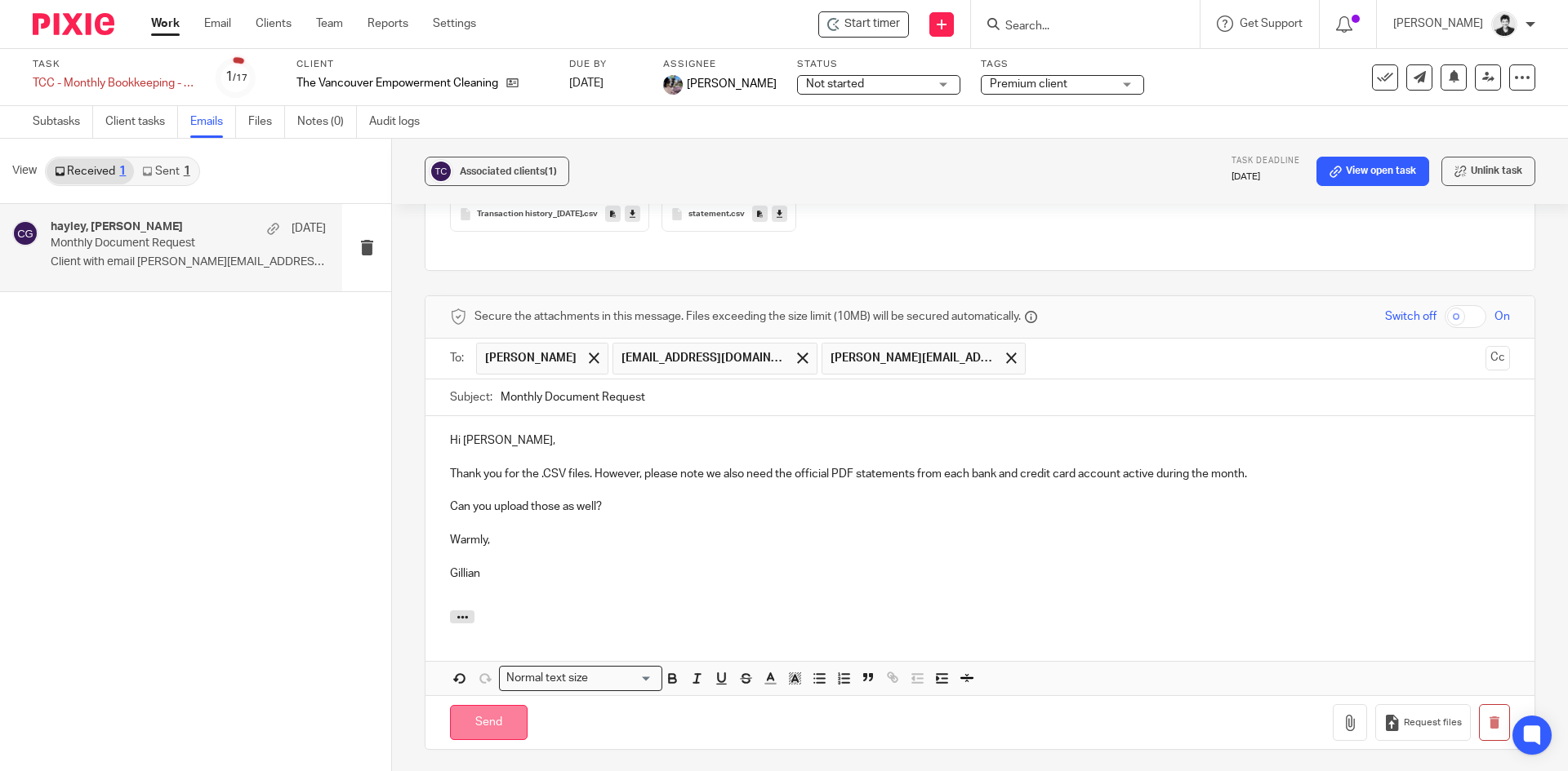
click at [476, 734] on input "Send" at bounding box center [488, 722] width 77 height 35
click at [1022, 88] on span "Premium client" at bounding box center [1028, 84] width 77 height 11
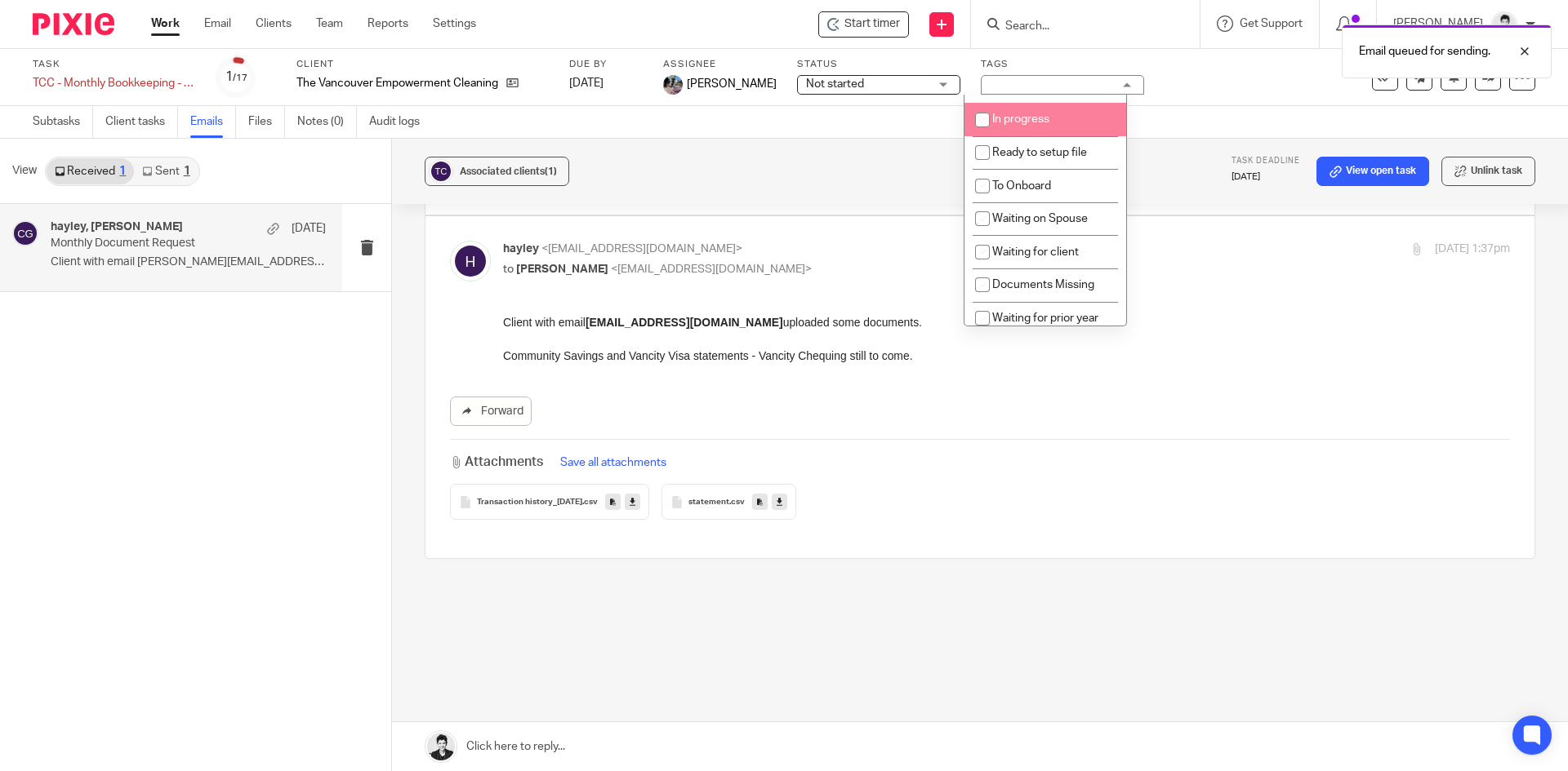
scroll to position [97, 0]
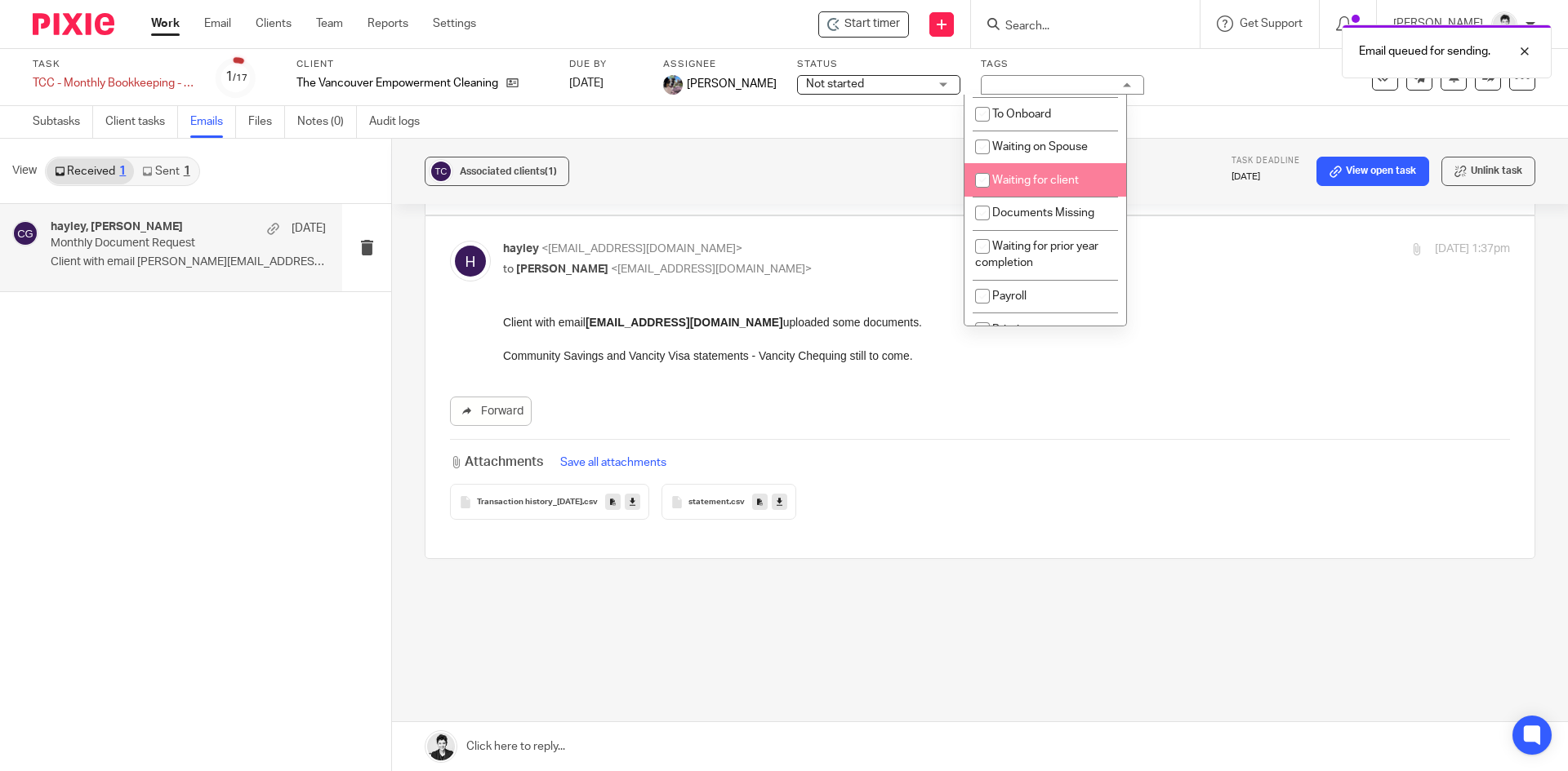
click at [1087, 177] on li "Waiting for client" at bounding box center [1046, 180] width 162 height 33
checkbox input "true"
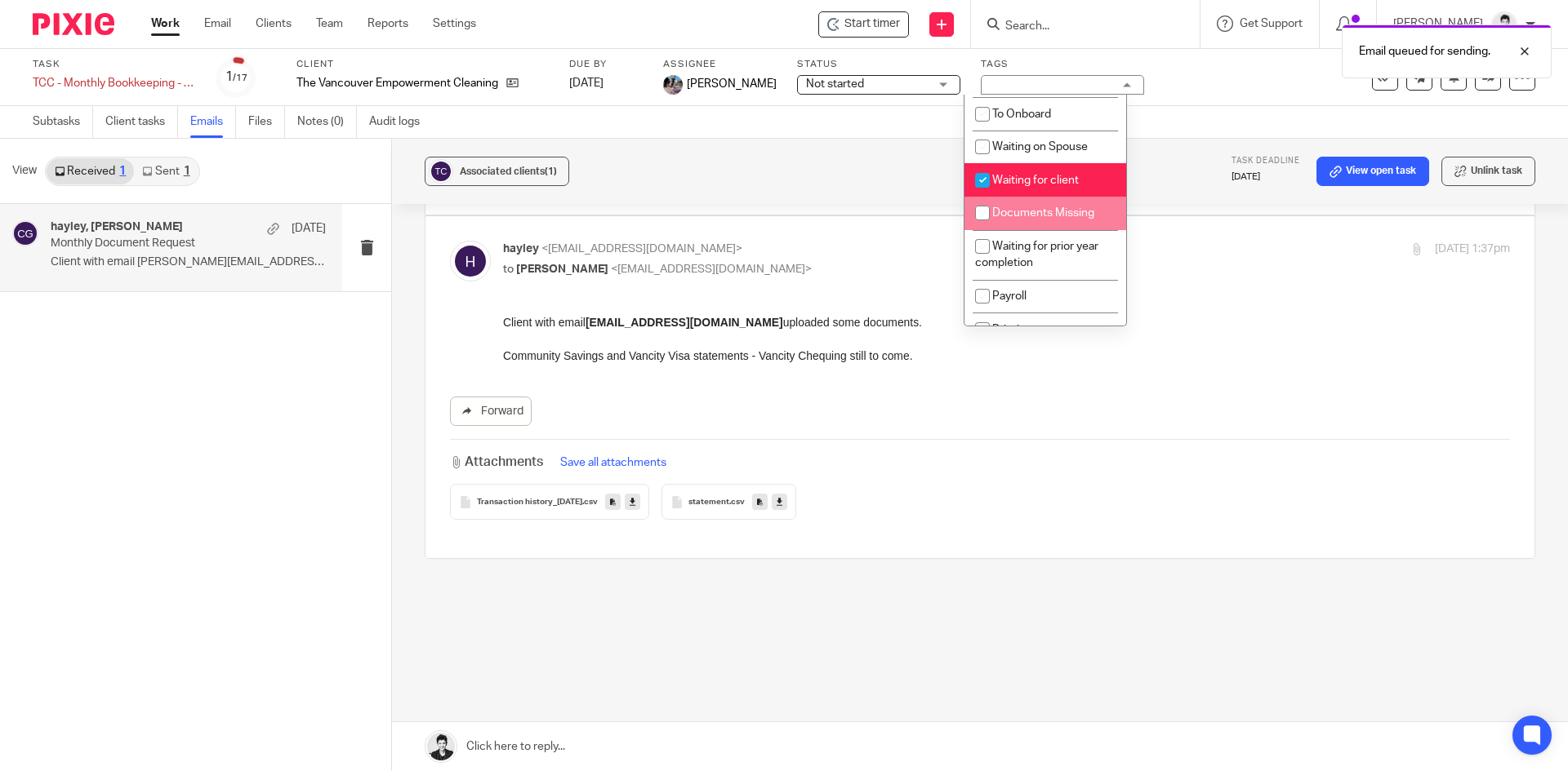
click at [1080, 211] on span "Documents Missing" at bounding box center [1043, 212] width 102 height 11
checkbox input "true"
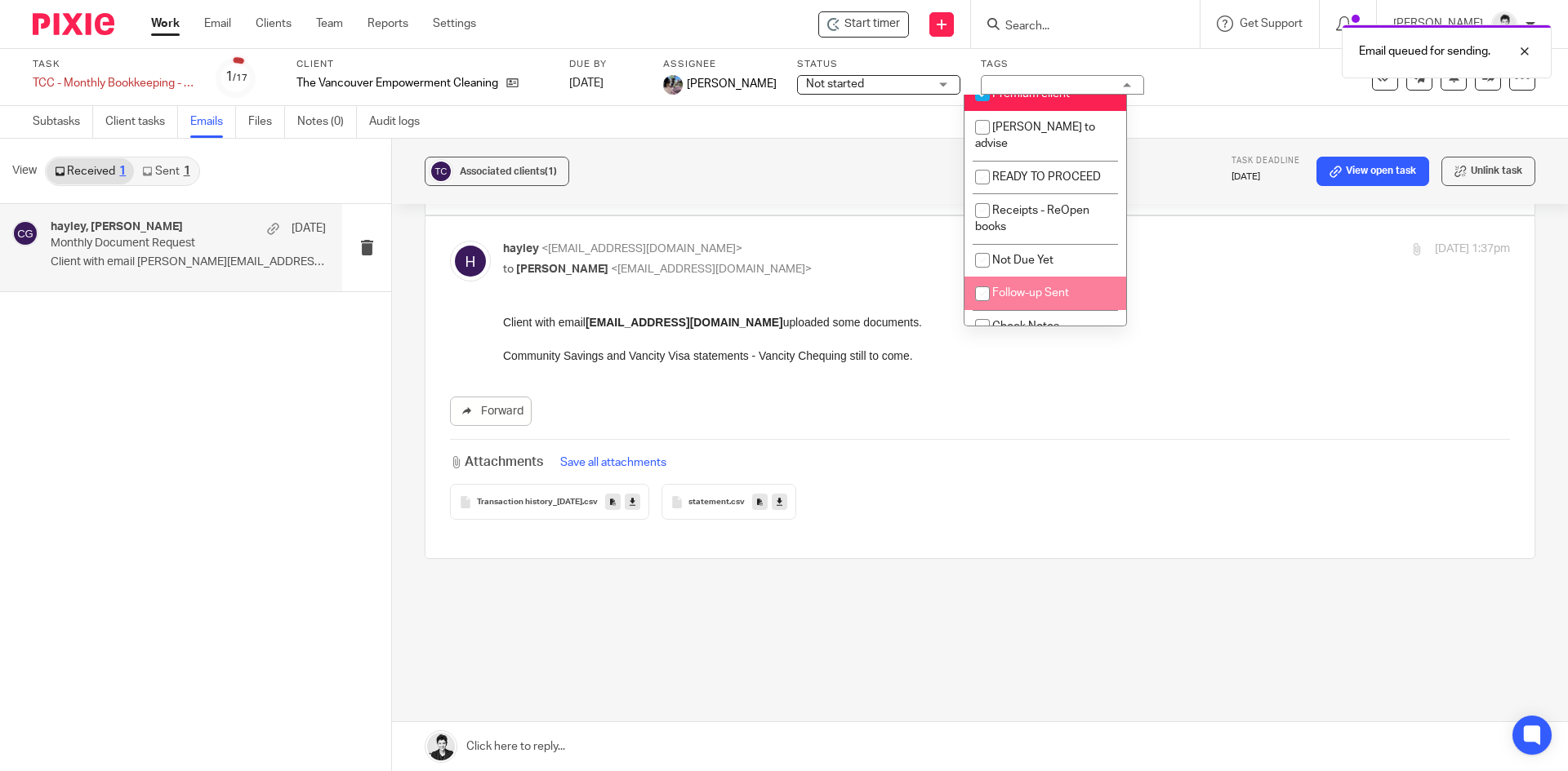
click at [1077, 285] on li "Follow-up Sent" at bounding box center [1046, 293] width 162 height 33
checkbox input "true"
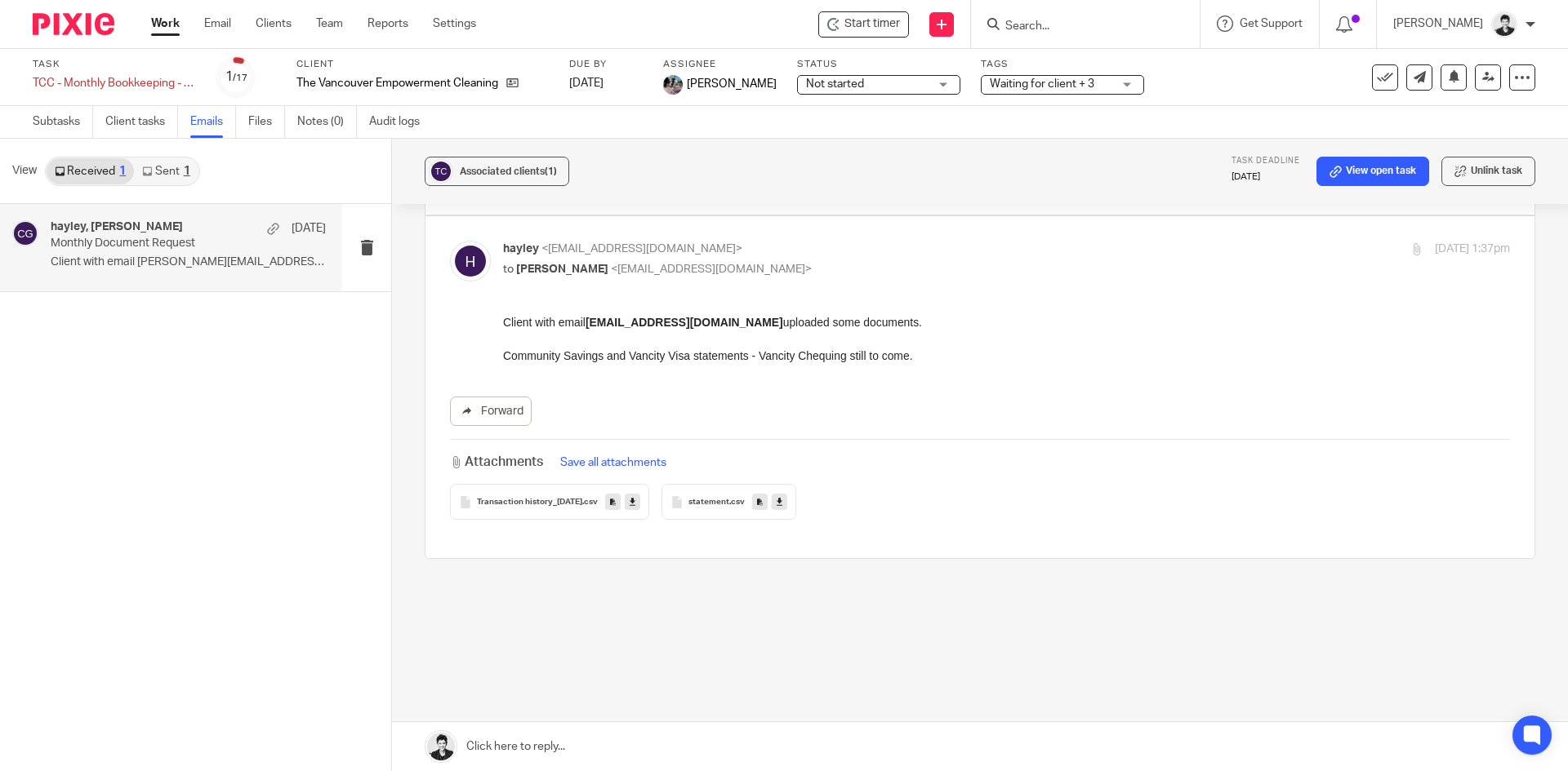
drag, startPoint x: 783, startPoint y: 155, endPoint x: 899, endPoint y: 142, distance: 116.7
click at [784, 156] on div "Associated clients (1) Task deadline Sep 29, 2025 View open task Unlink task" at bounding box center [979, 171] width 1176 height 65
click at [1448, 81] on button at bounding box center [1454, 77] width 26 height 26
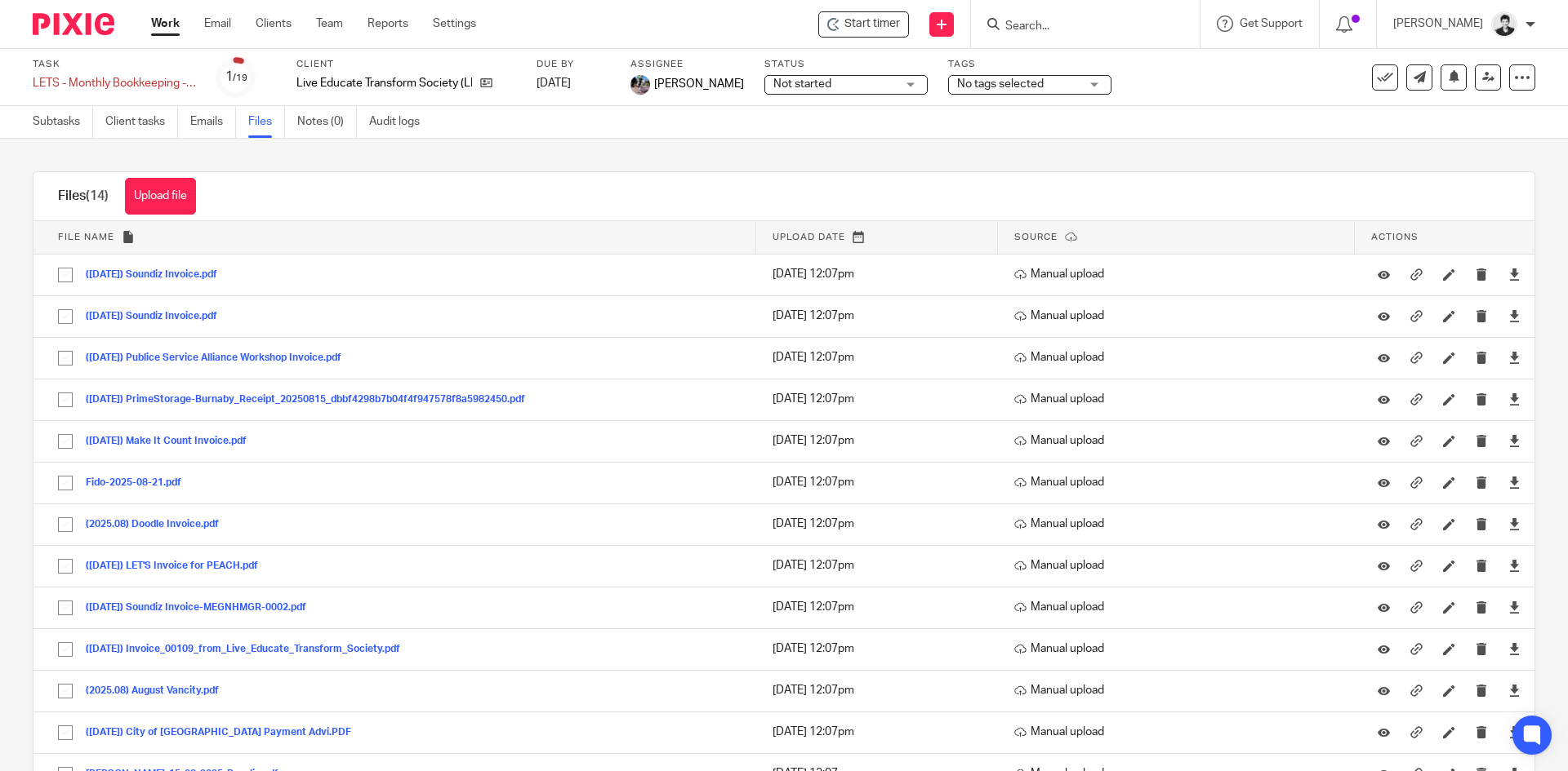
click at [1030, 85] on span "No tags selected" at bounding box center [1018, 84] width 123 height 17
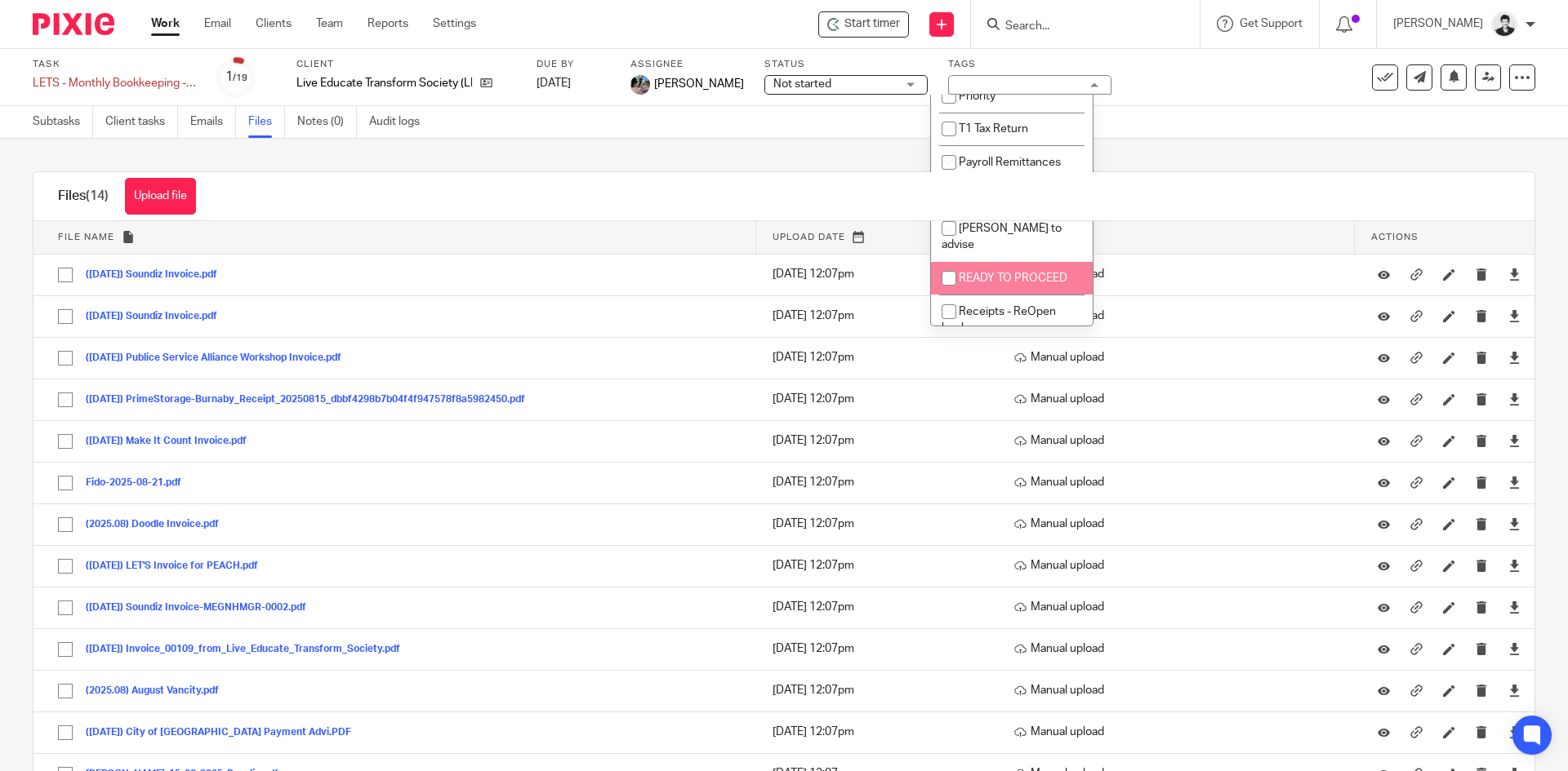
click at [1050, 272] on span "READY TO PROCEED" at bounding box center [1013, 278] width 109 height 11
checkbox input "true"
click at [686, 152] on div "Upload file Drag & Drop your files, or click here Files uploading... Files (14)…" at bounding box center [784, 454] width 1568 height 633
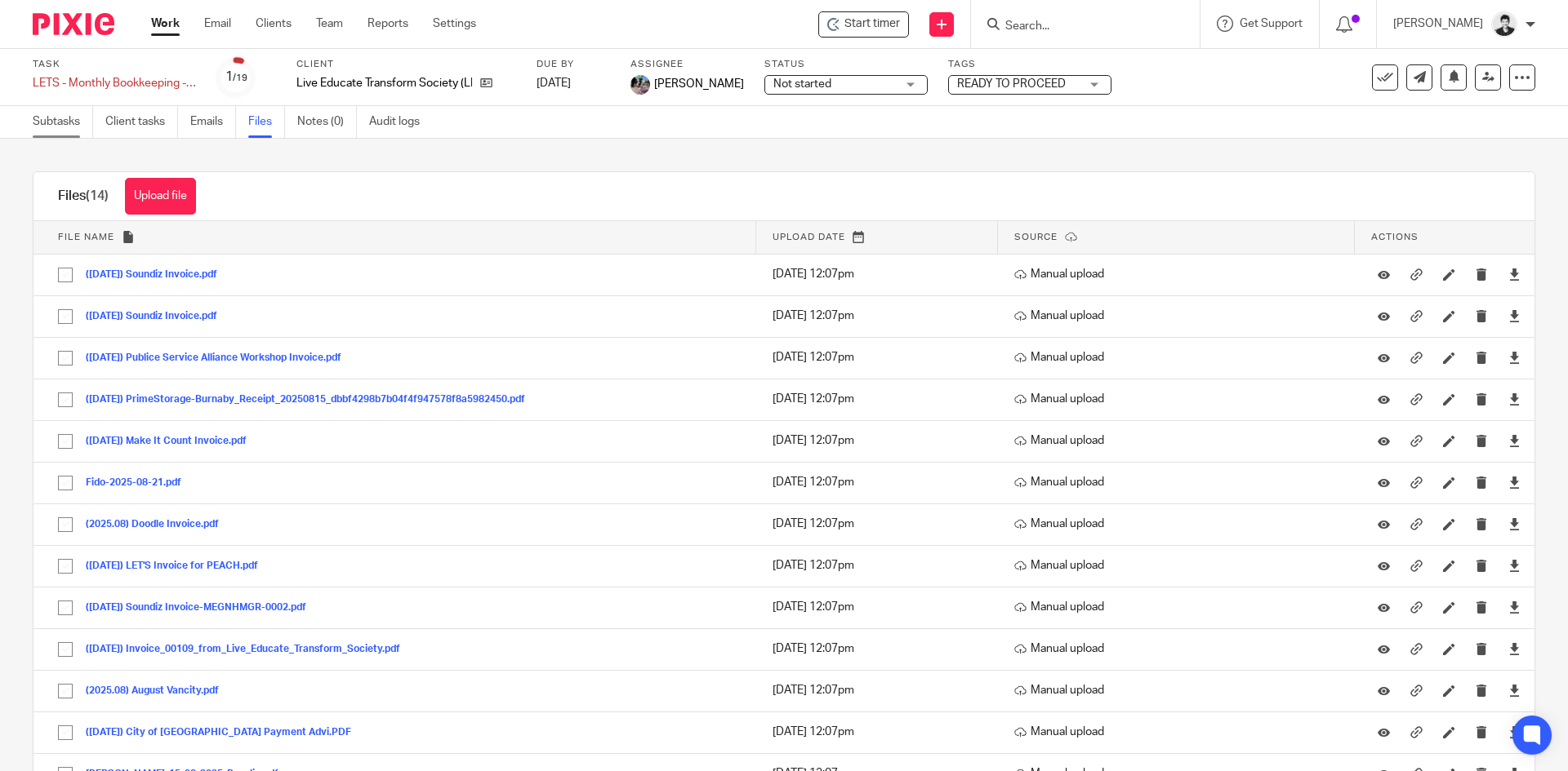
click at [60, 127] on link "Subtasks" at bounding box center [63, 122] width 60 height 32
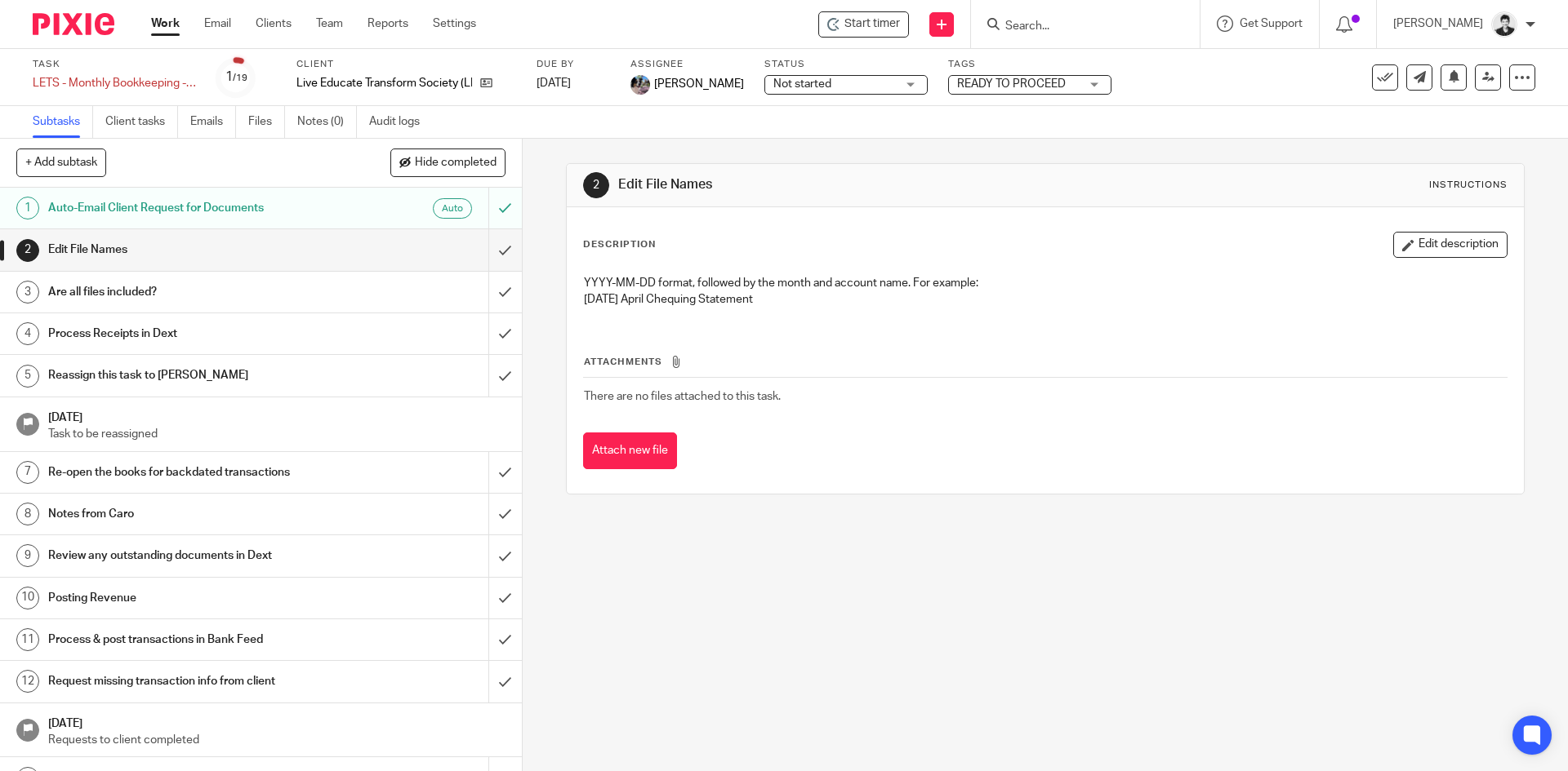
click at [1413, 239] on button "Edit description" at bounding box center [1450, 245] width 114 height 26
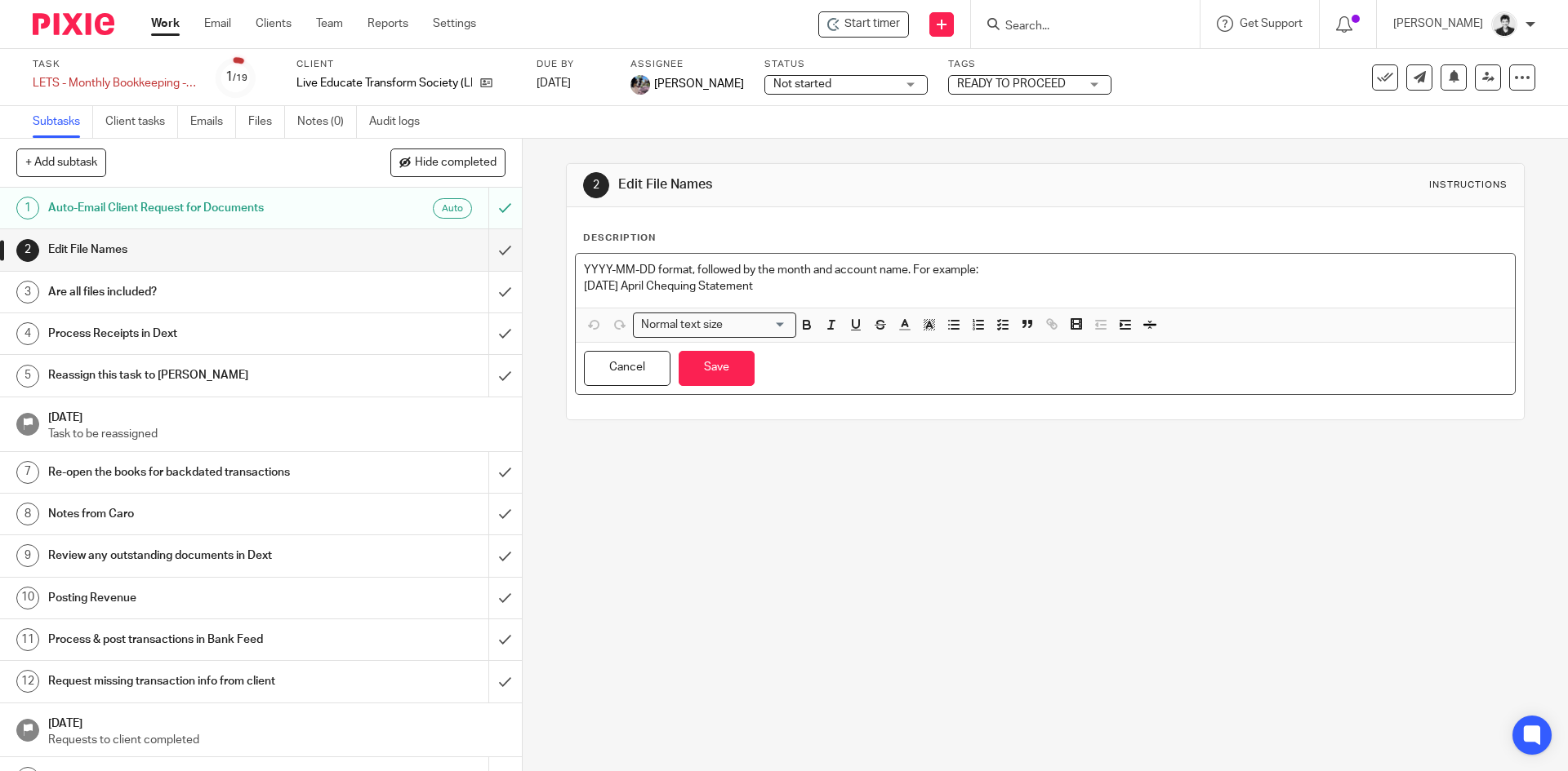
click at [838, 293] on p "[DATE] April Chequing Statement" at bounding box center [1045, 286] width 922 height 17
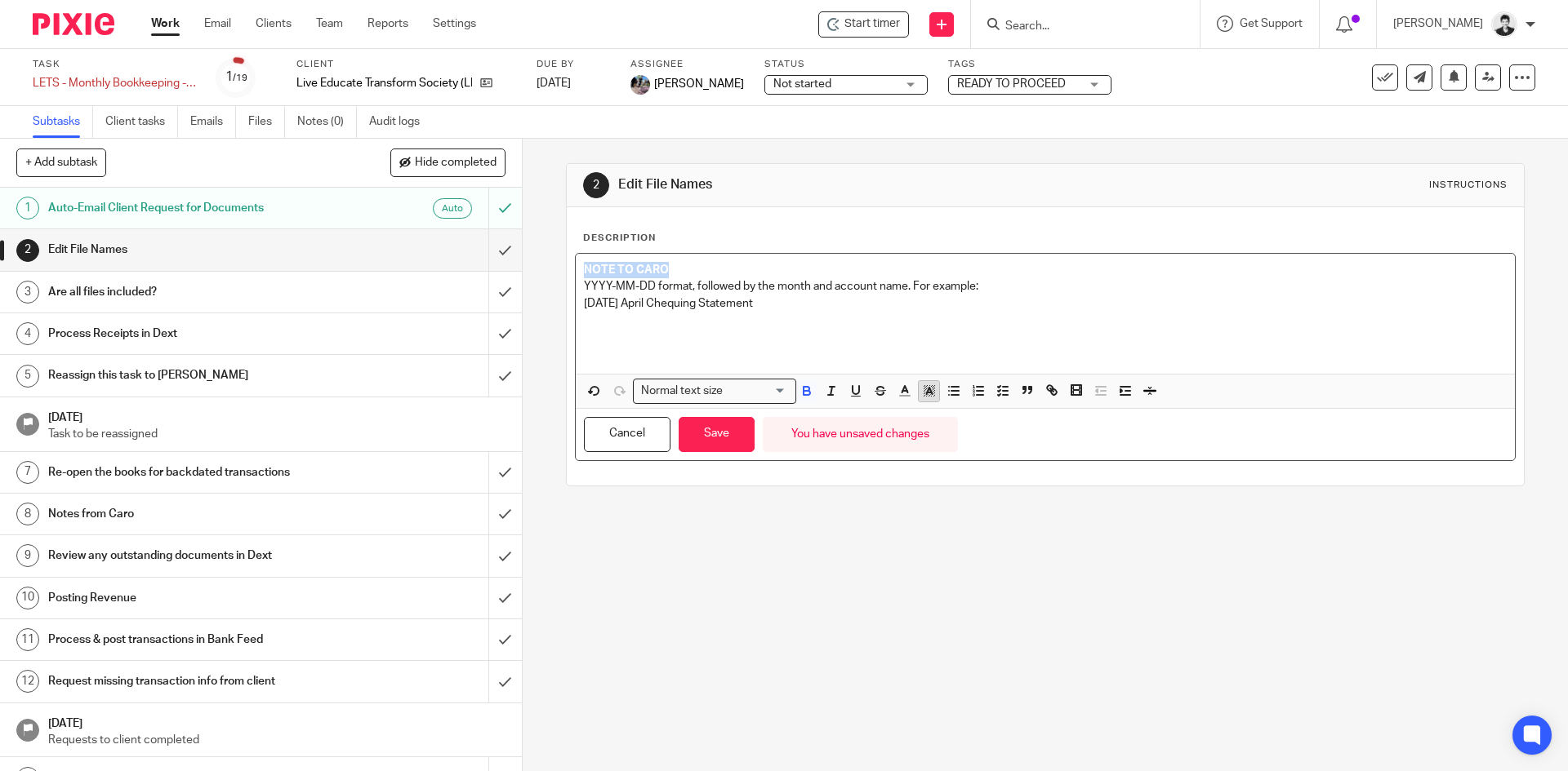
click at [933, 389] on button "button" at bounding box center [928, 391] width 20 height 20
click at [936, 415] on li "color:#FCDC00" at bounding box center [942, 412] width 12 height 12
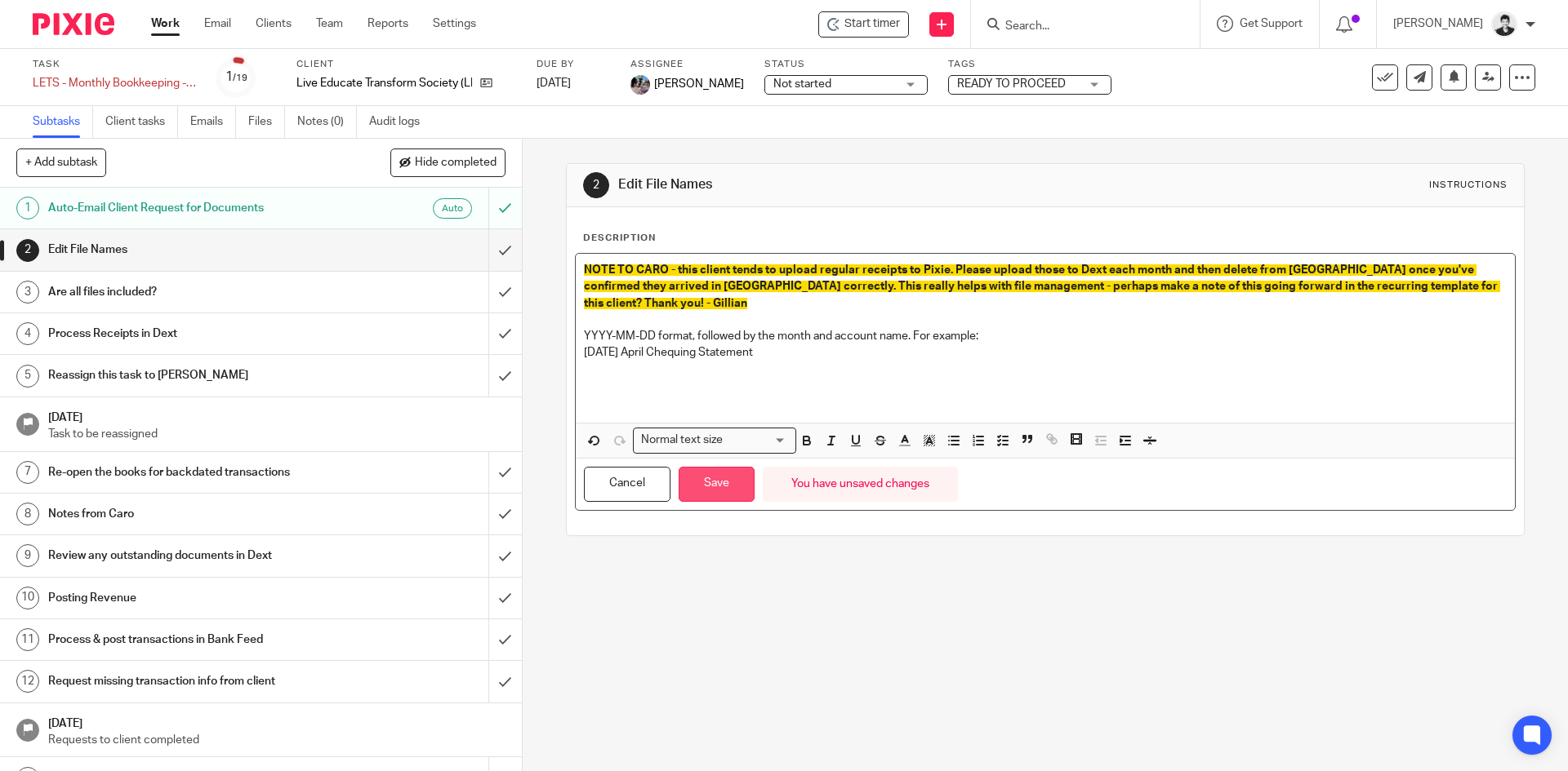
click at [726, 467] on button "Save" at bounding box center [717, 485] width 76 height 35
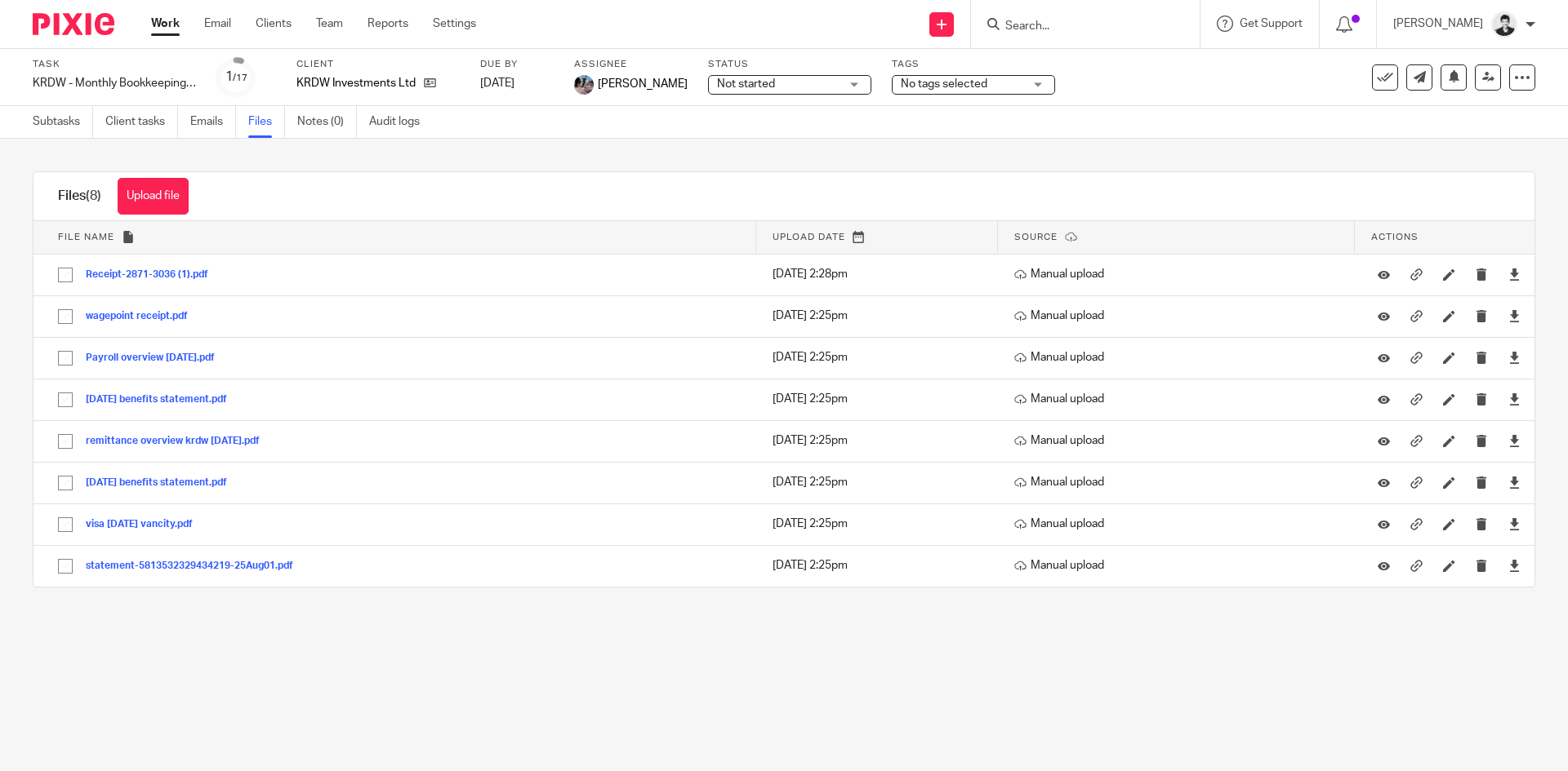
click at [990, 84] on span "No tags selected" at bounding box center [962, 84] width 123 height 17
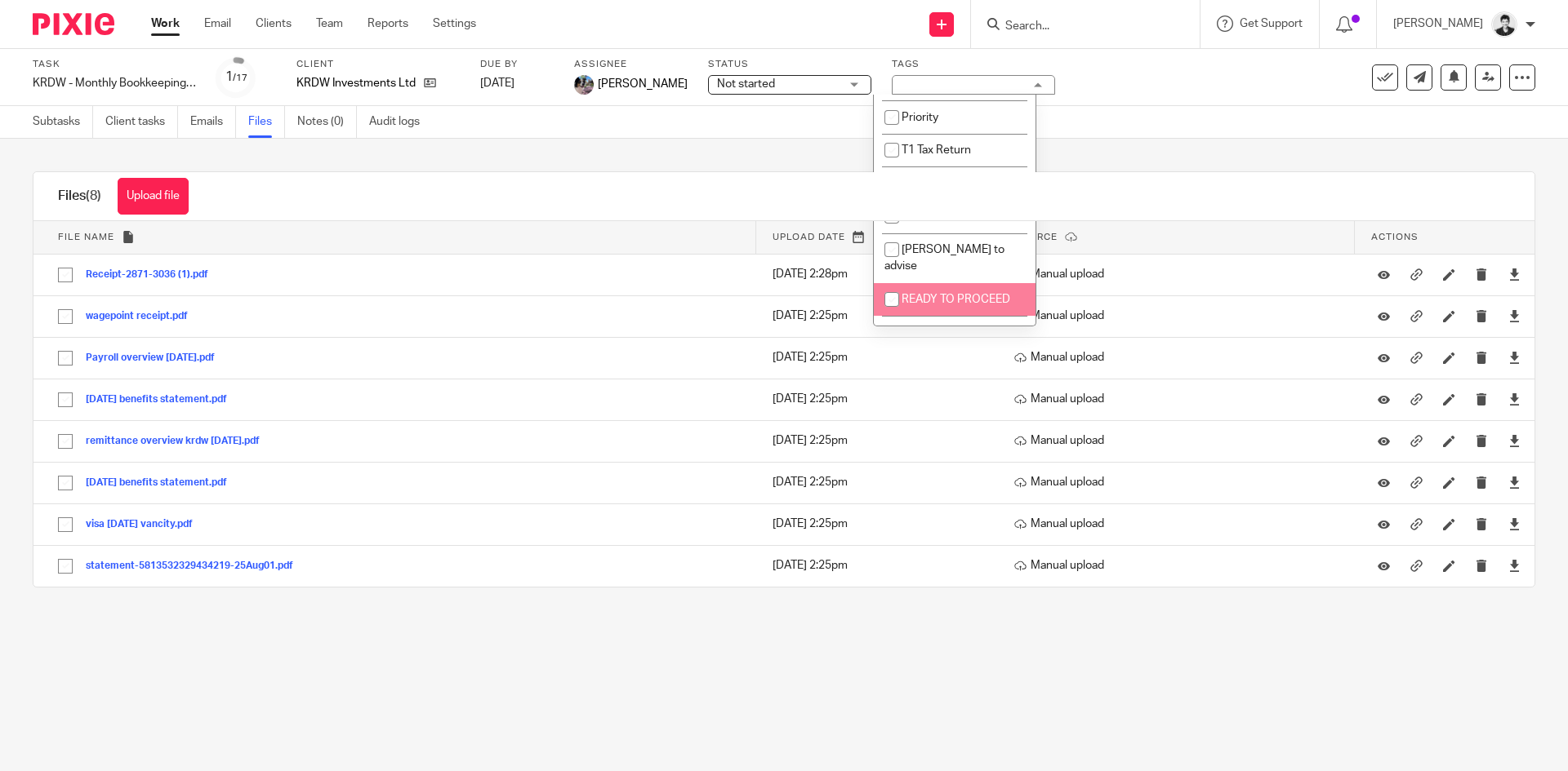
click at [1005, 284] on li "READY TO PROCEED" at bounding box center [955, 300] width 162 height 33
checkbox input "true"
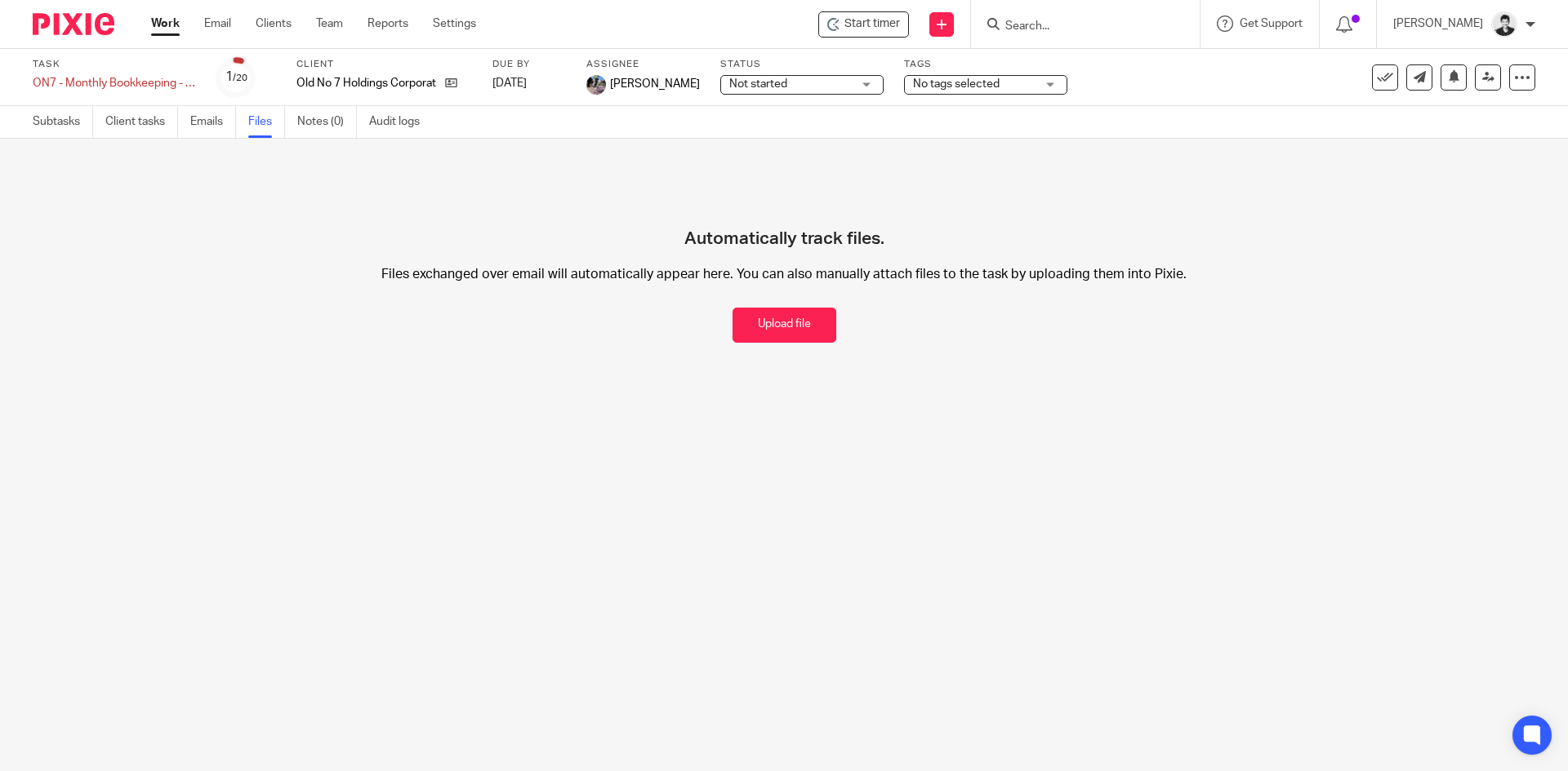
click at [946, 87] on span "No tags selected" at bounding box center [956, 84] width 86 height 11
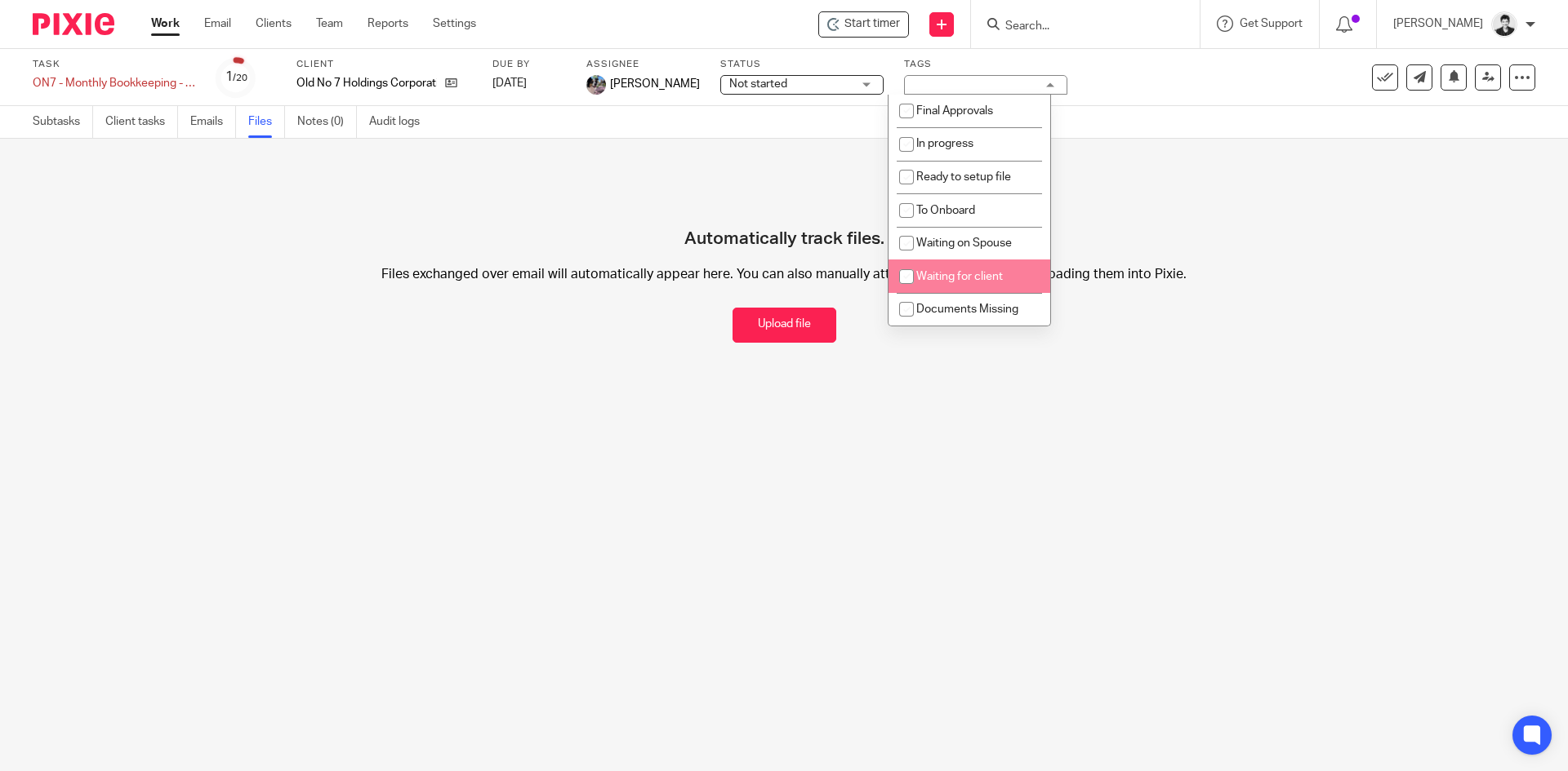
click at [993, 273] on span "Waiting for client" at bounding box center [959, 276] width 86 height 11
checkbox input "true"
click at [993, 310] on span "Documents Missing" at bounding box center [966, 309] width 102 height 11
checkbox input "true"
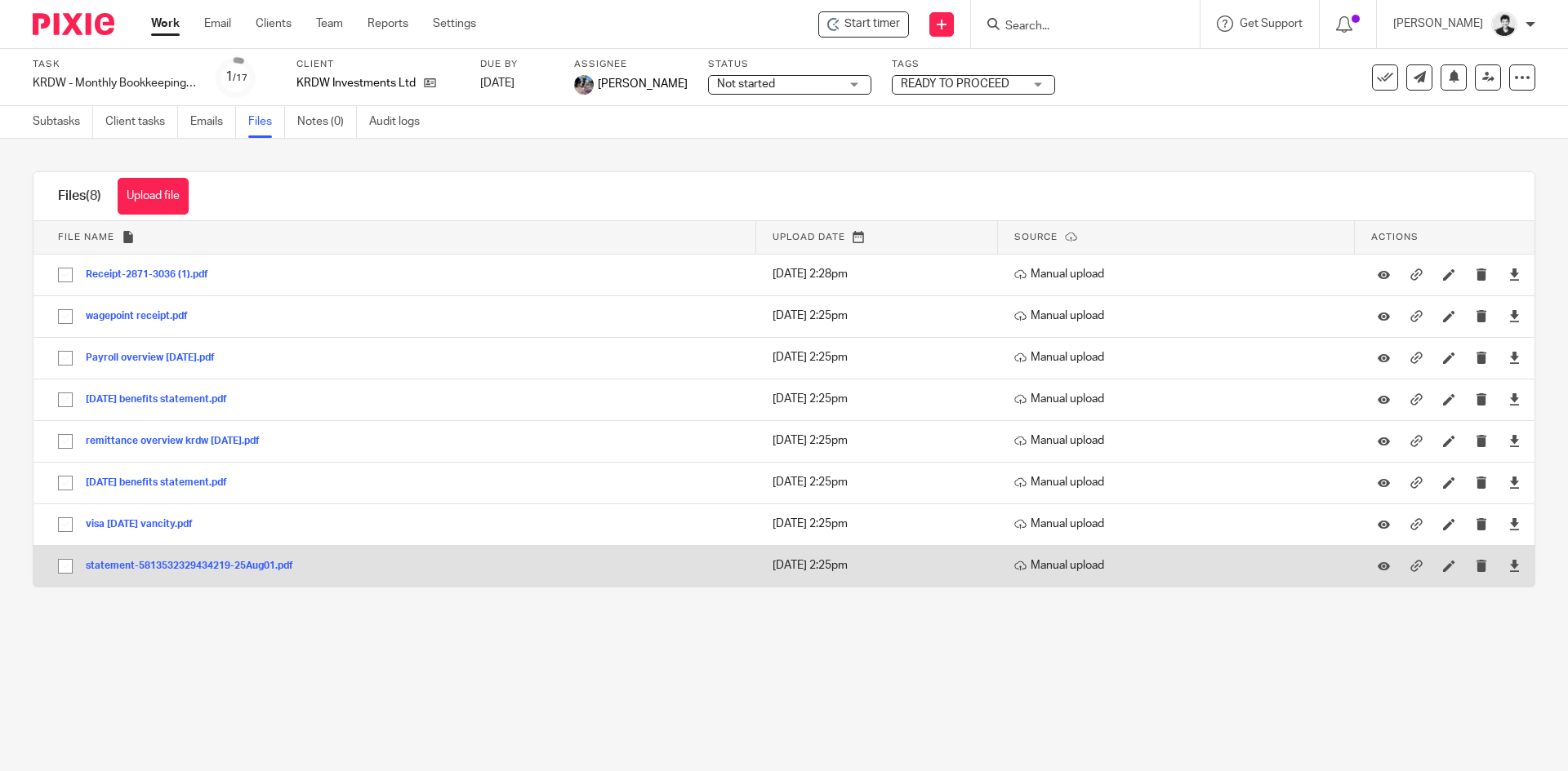
click at [224, 560] on button "statement-5813532329434219-25Aug01.pdf" at bounding box center [195, 566] width 219 height 11
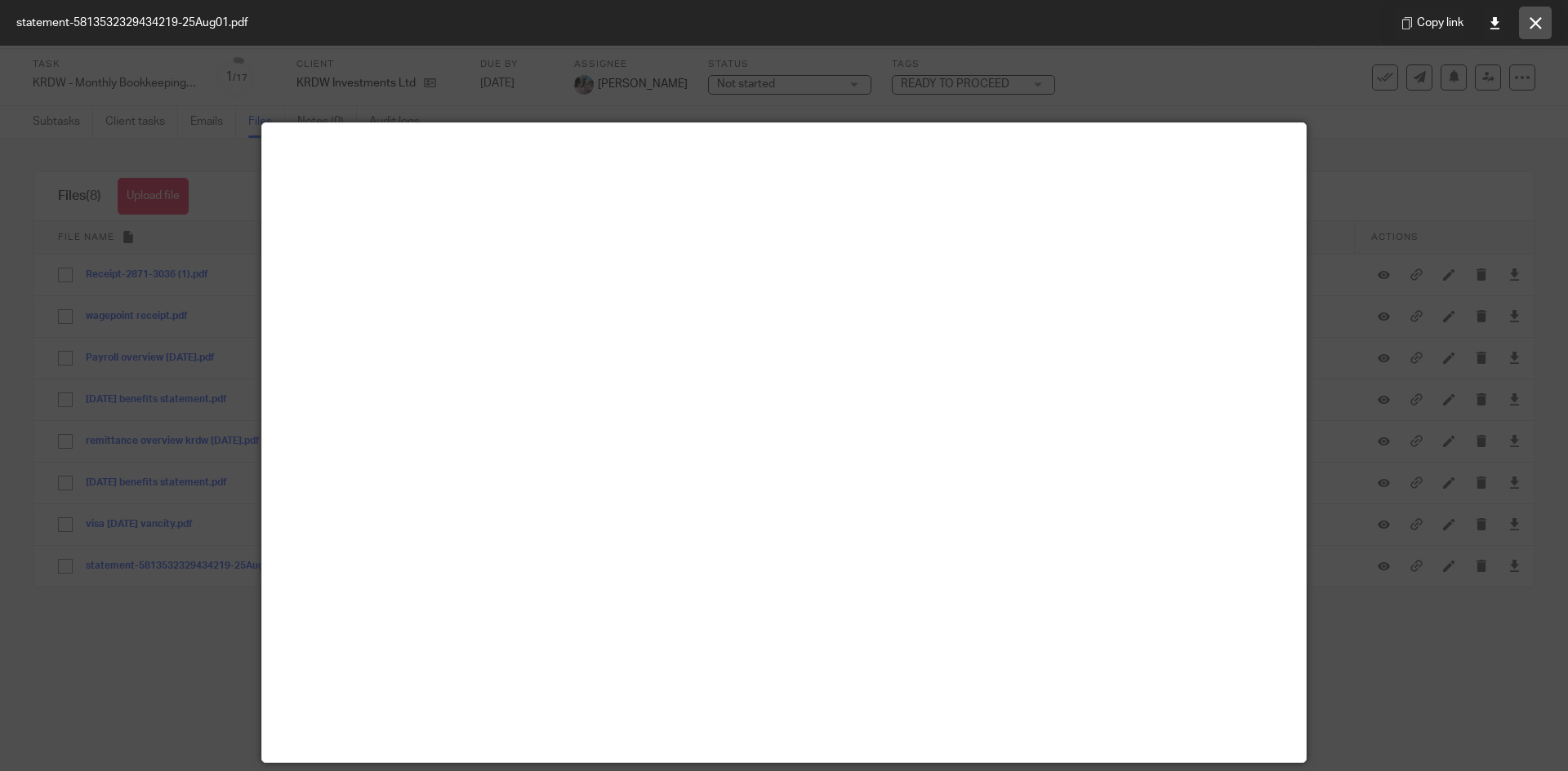
click at [1543, 10] on button at bounding box center [1536, 23] width 33 height 33
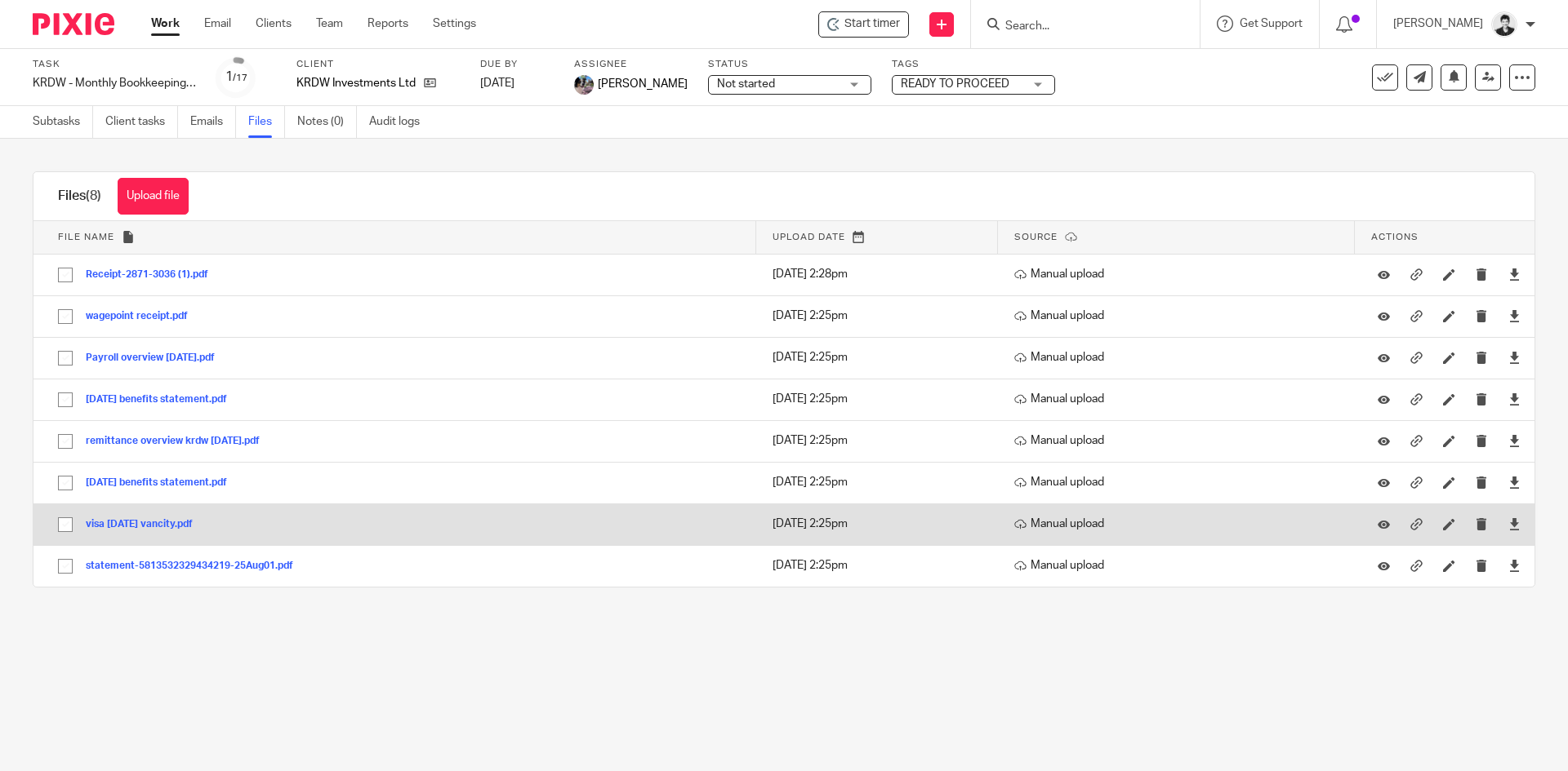
click at [131, 523] on button "visa [DATE] vancity.pdf" at bounding box center [145, 525] width 119 height 11
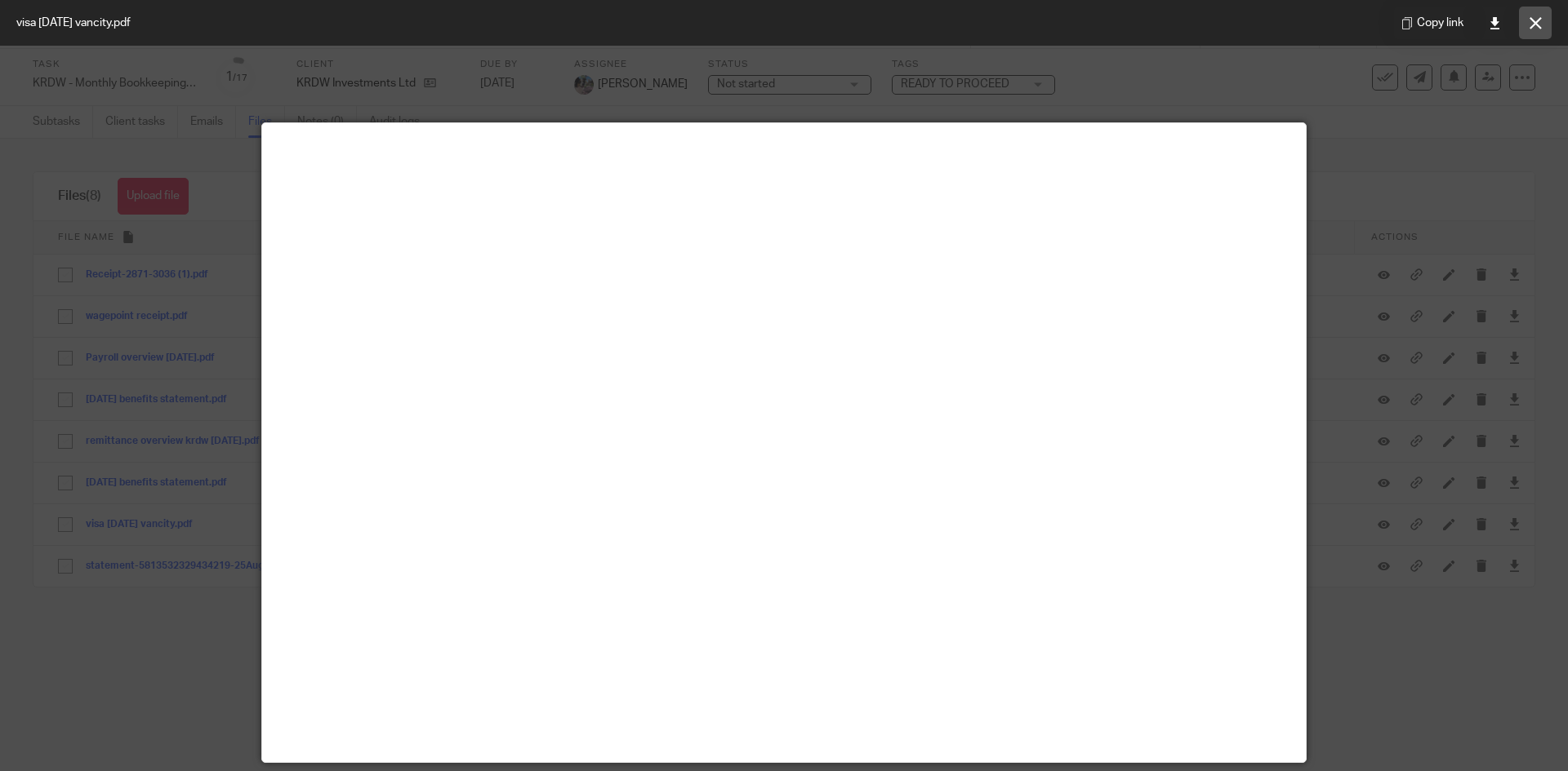
click at [1538, 19] on icon at bounding box center [1536, 23] width 12 height 12
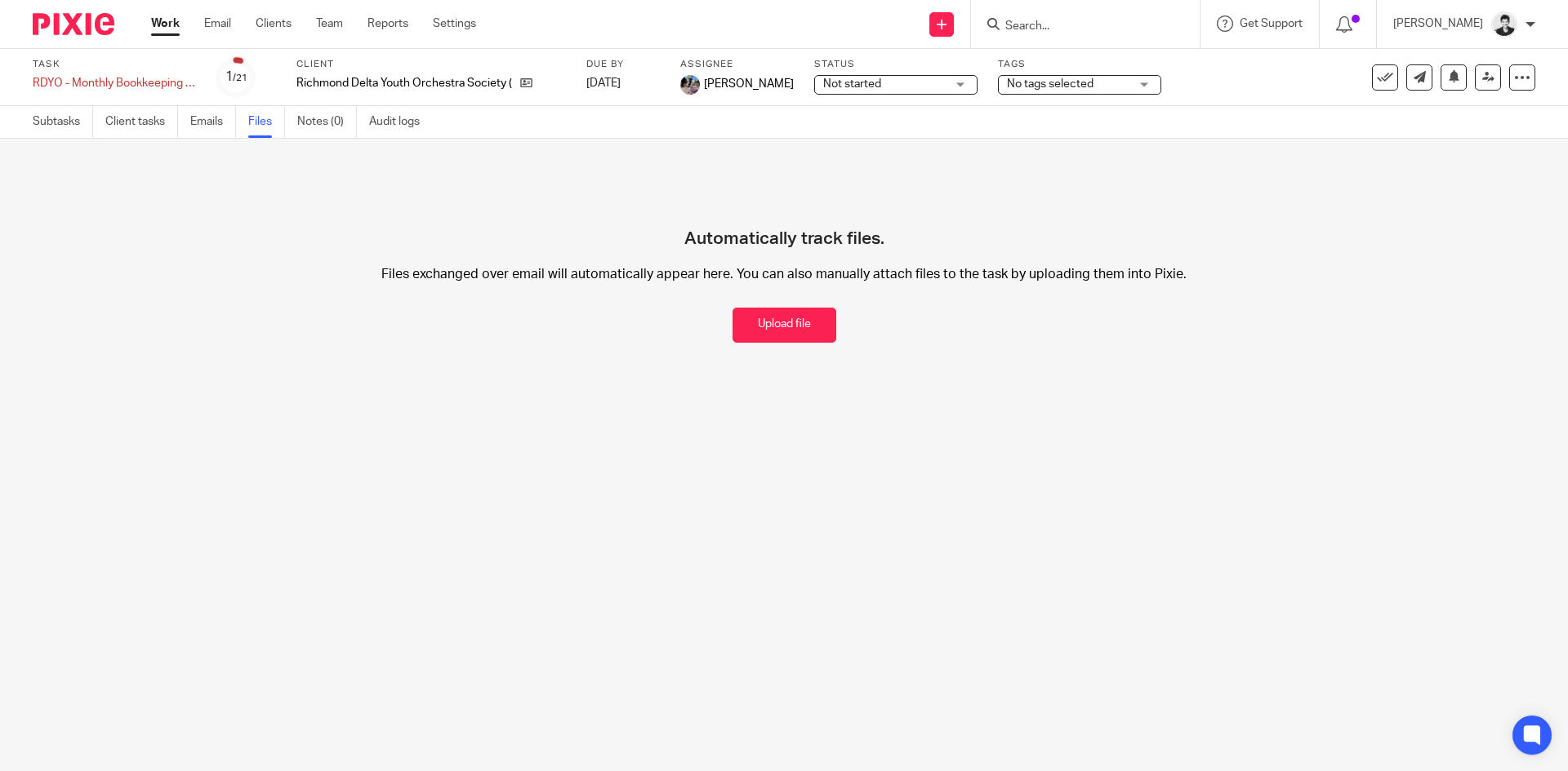
click at [1058, 81] on span "No tags selected" at bounding box center [1050, 84] width 86 height 11
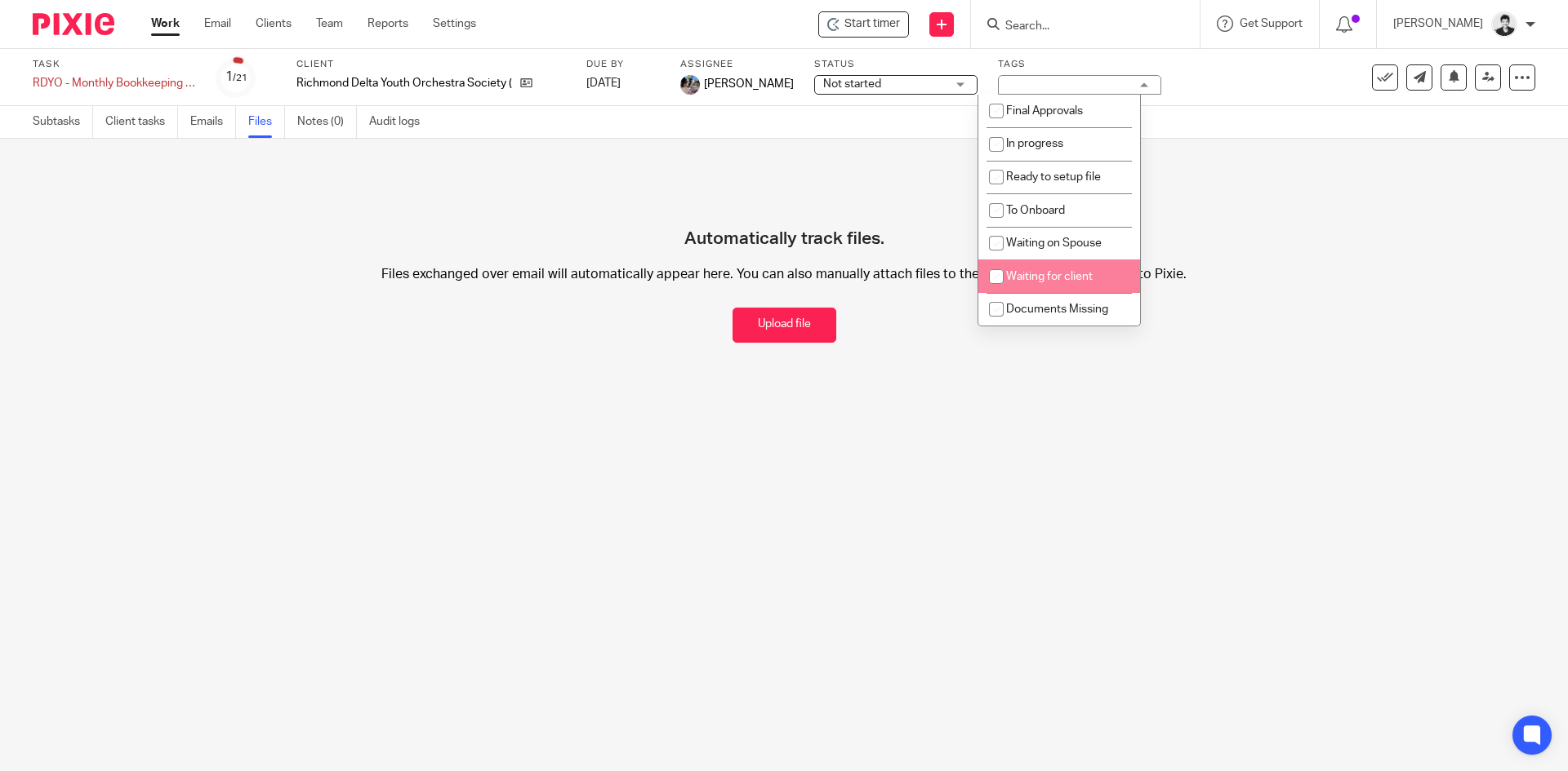
click at [1096, 270] on li "Waiting for client" at bounding box center [1060, 276] width 162 height 33
checkbox input "true"
click at [1096, 312] on span "Documents Missing" at bounding box center [1057, 309] width 102 height 11
checkbox input "true"
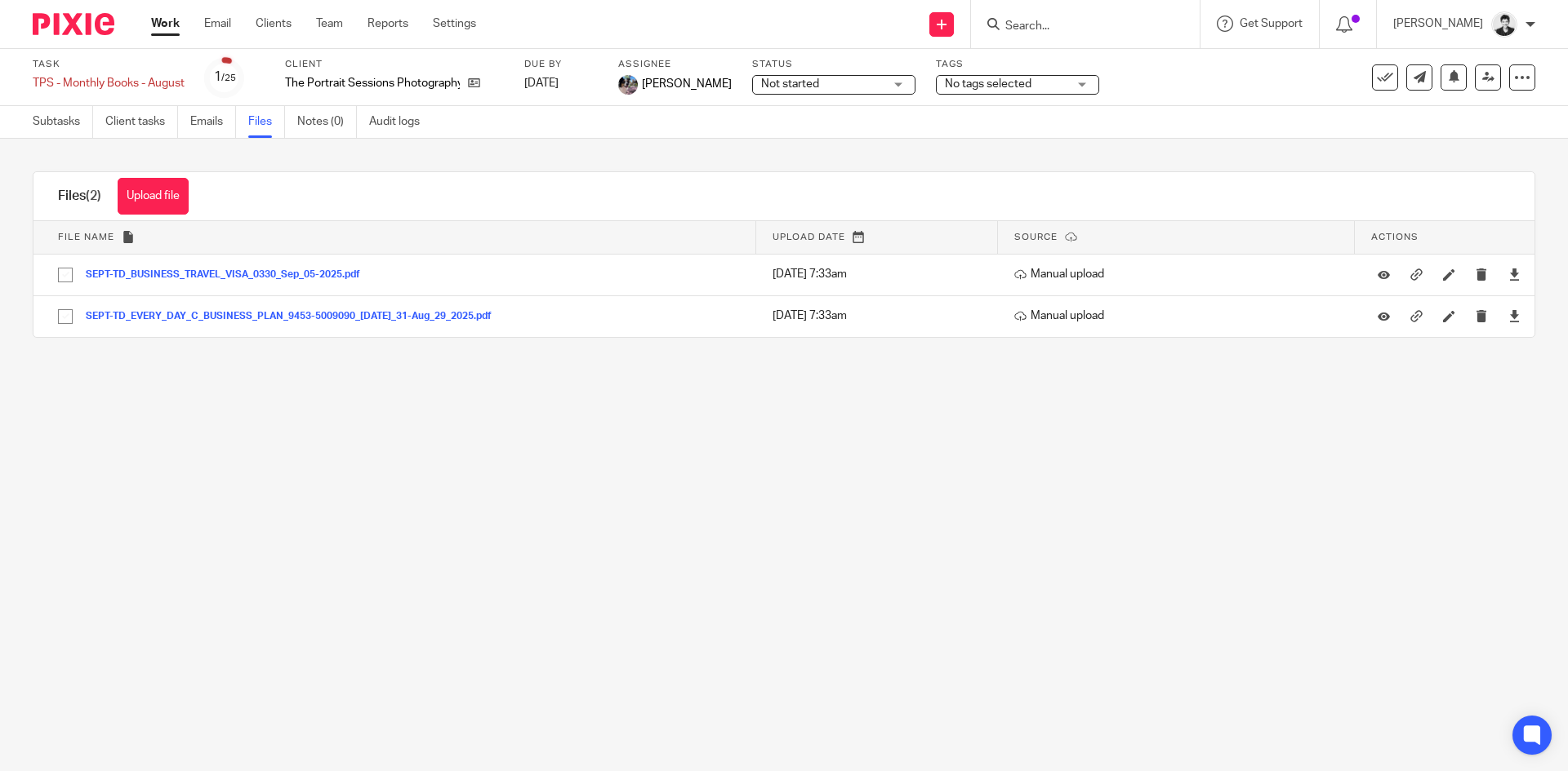
click at [1024, 78] on span "No tags selected" at bounding box center [1006, 84] width 123 height 17
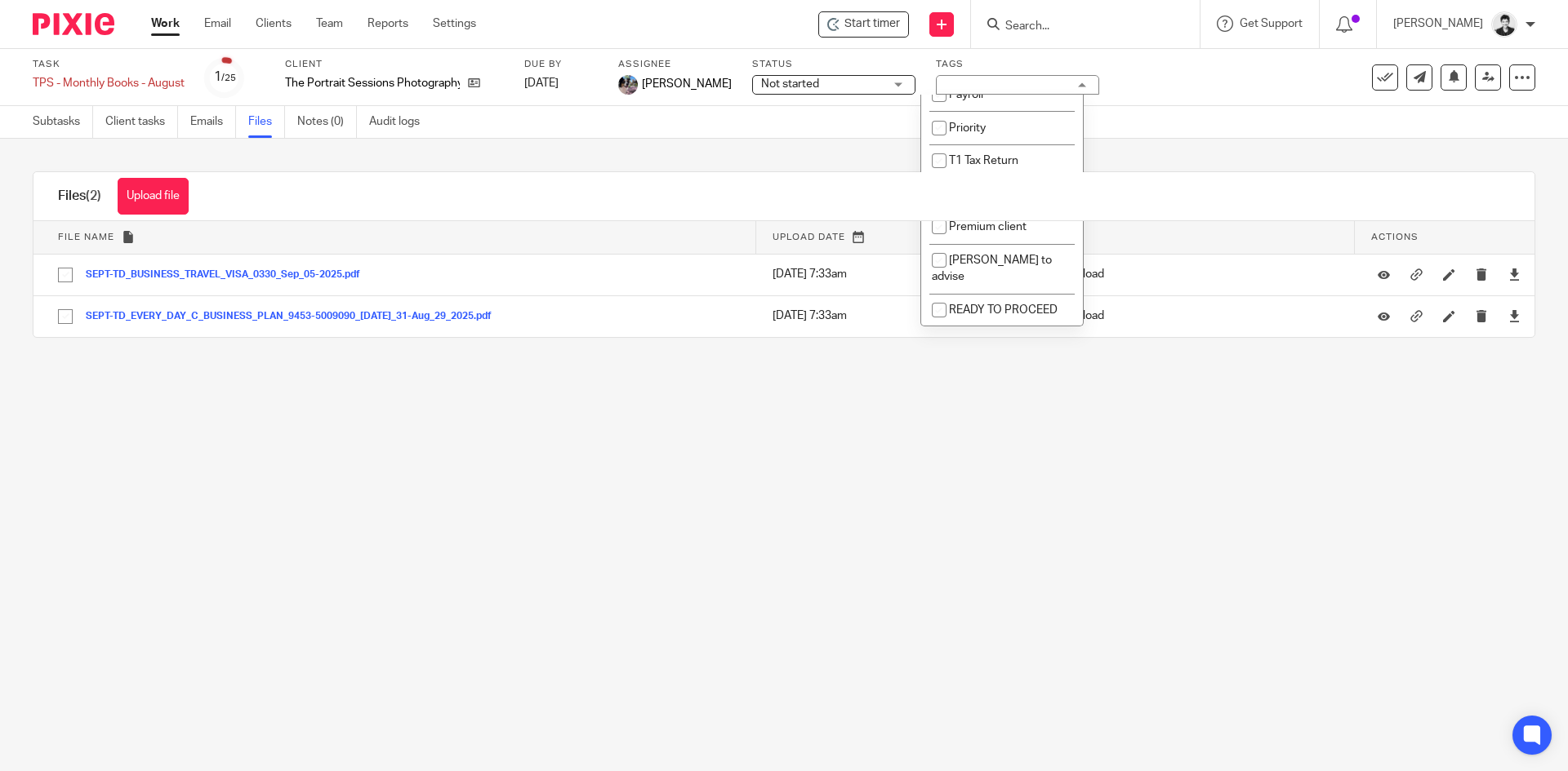
scroll to position [325, 0]
click at [1034, 267] on li "READY TO PROCEED" at bounding box center [1002, 284] width 162 height 33
checkbox input "true"
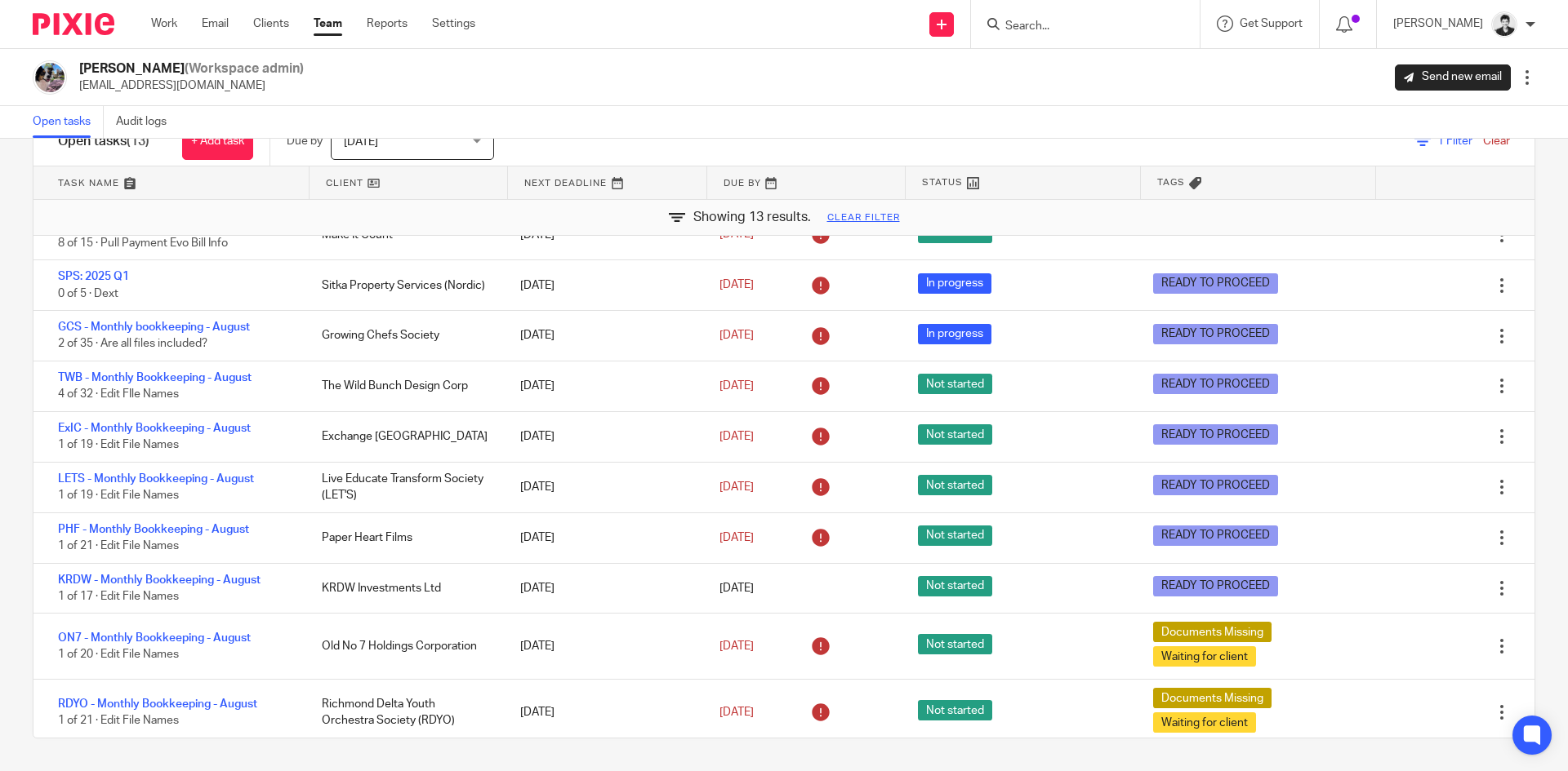
scroll to position [201, 0]
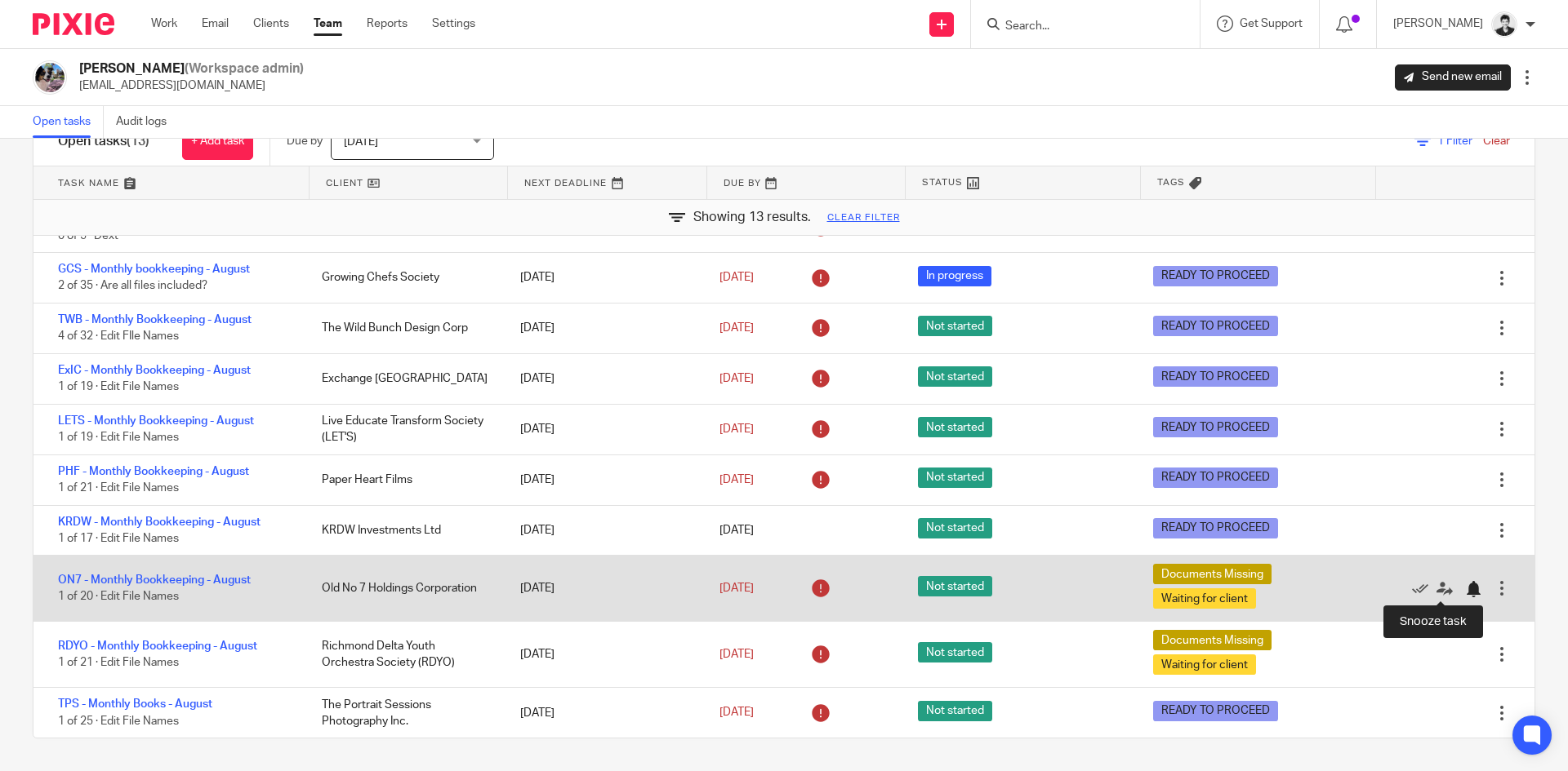
click at [1465, 588] on div at bounding box center [1473, 589] width 17 height 17
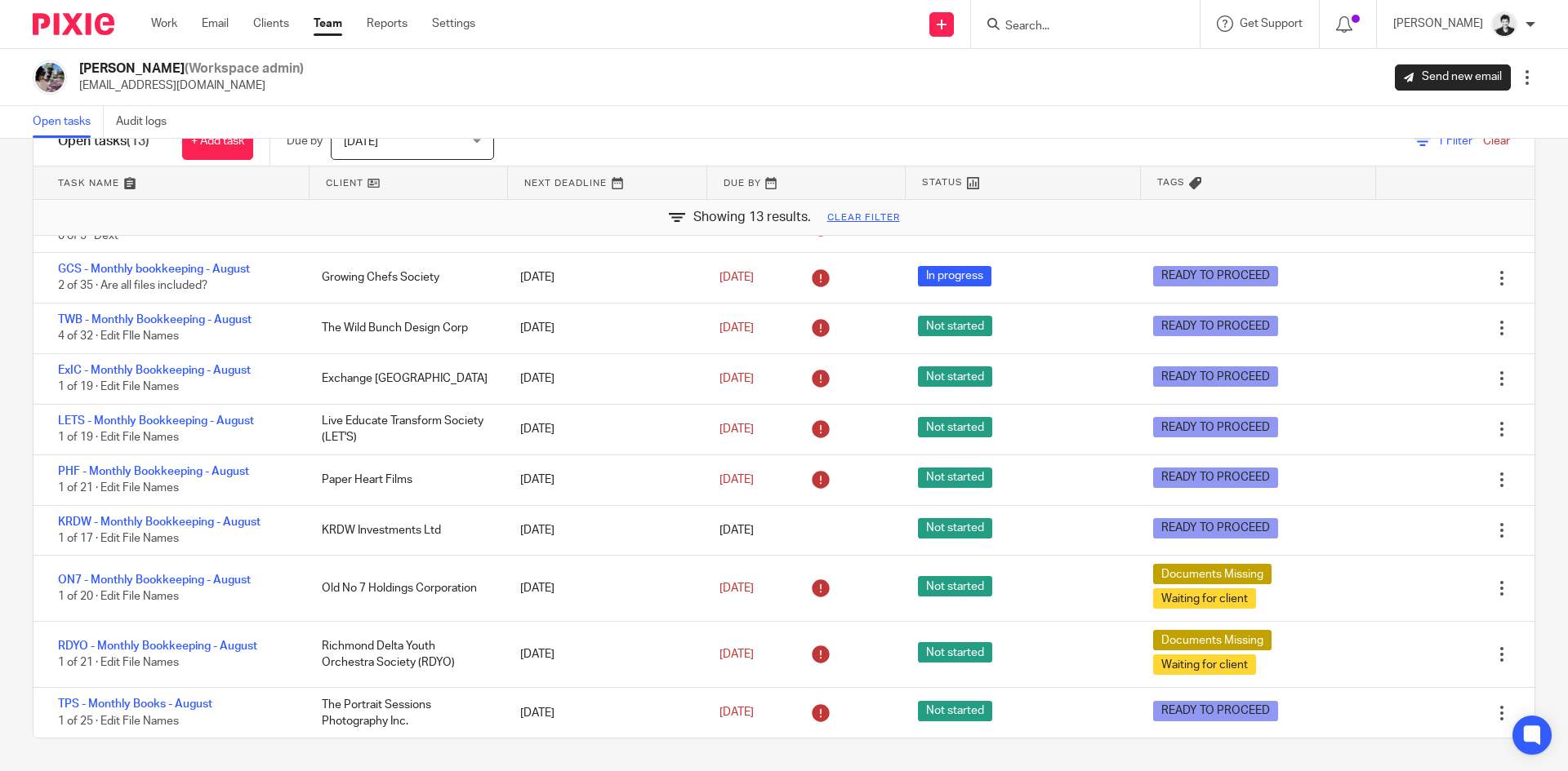
scroll to position [136, 0]
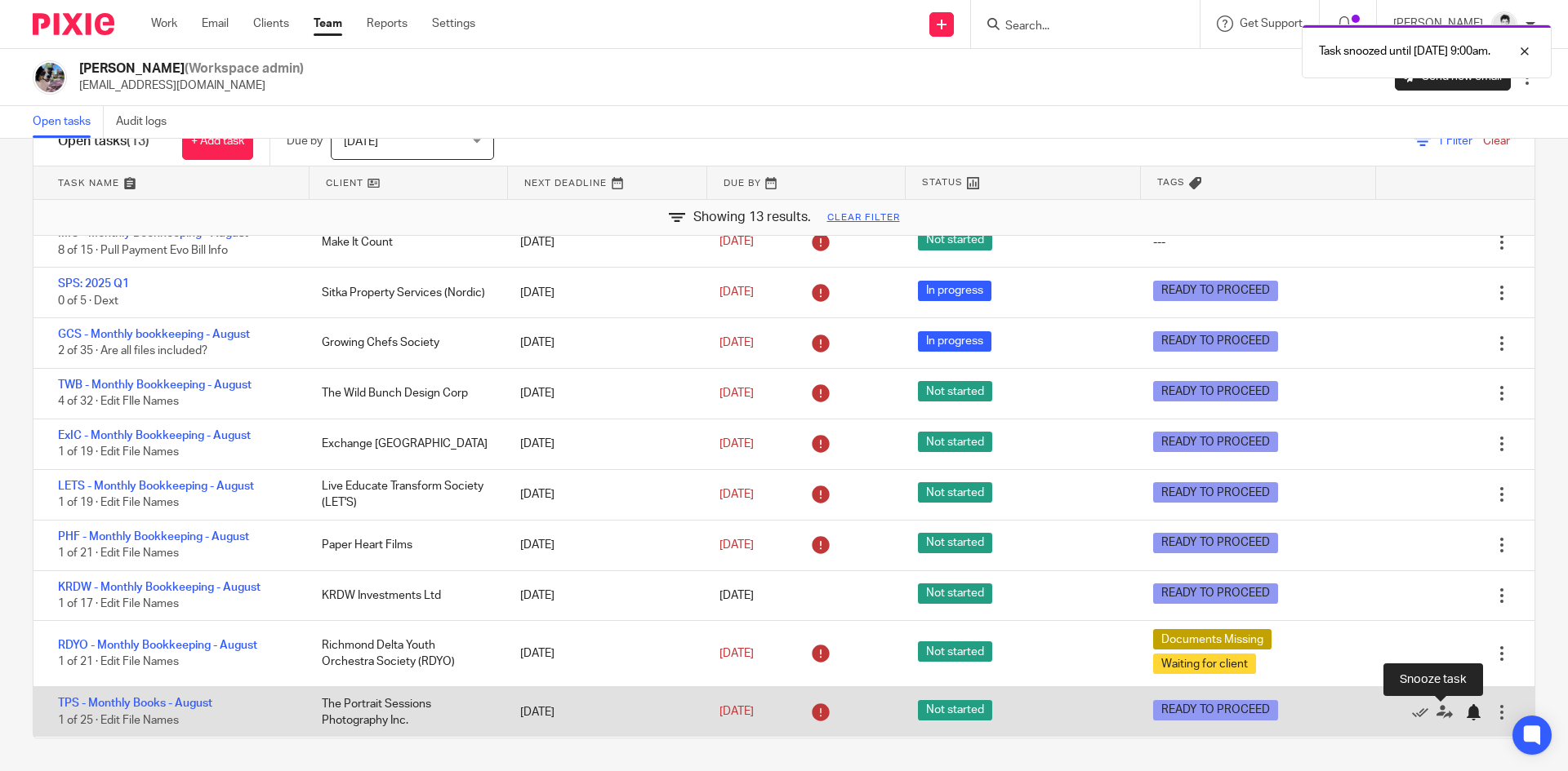
click at [1465, 714] on div at bounding box center [1473, 713] width 17 height 17
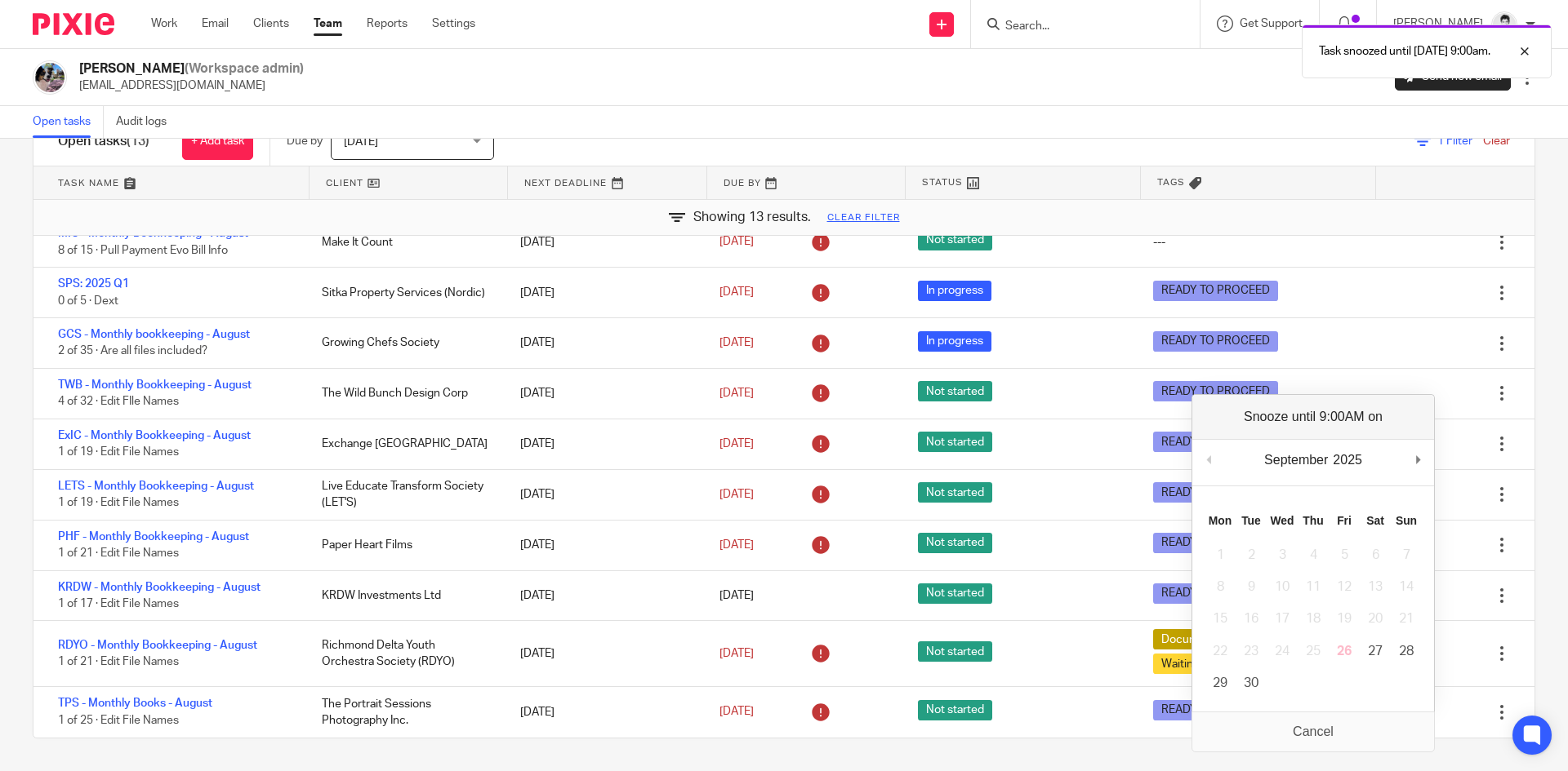
click at [1541, 557] on div "Filter tasks Only show tasks matching all of these conditions 1 Client name Is …" at bounding box center [784, 454] width 1568 height 633
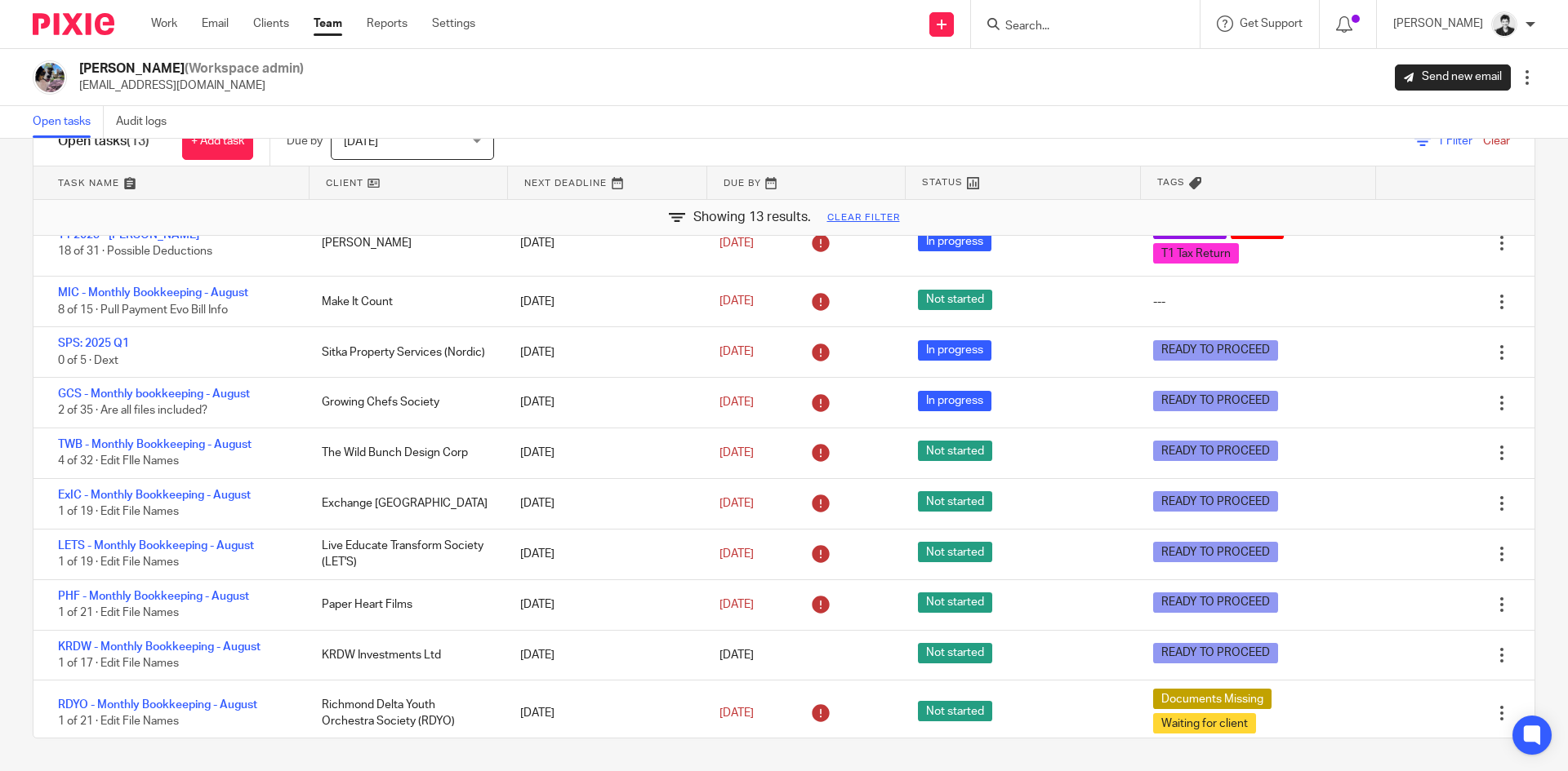
scroll to position [135, 0]
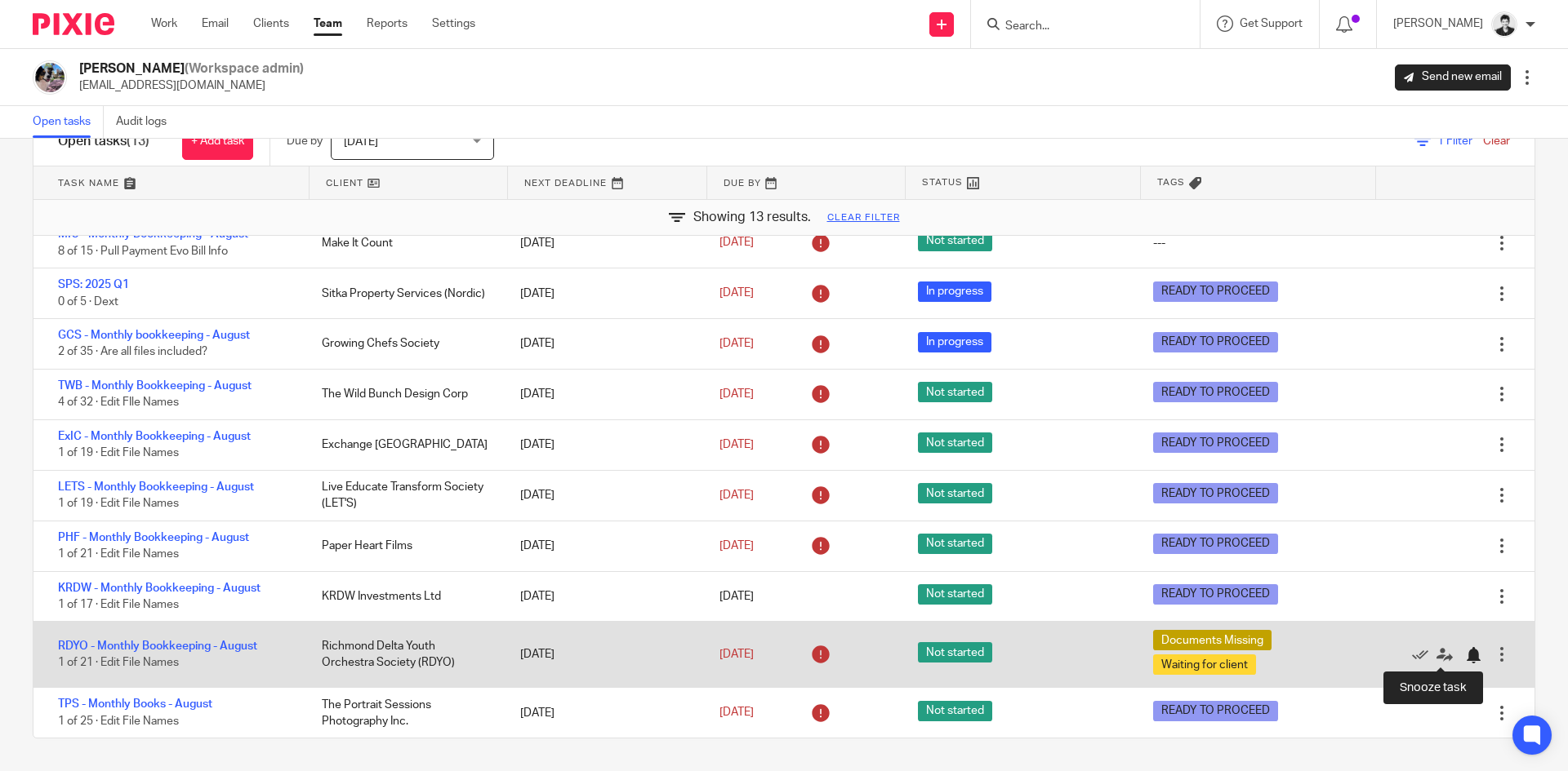
click at [1465, 655] on div at bounding box center [1473, 655] width 17 height 17
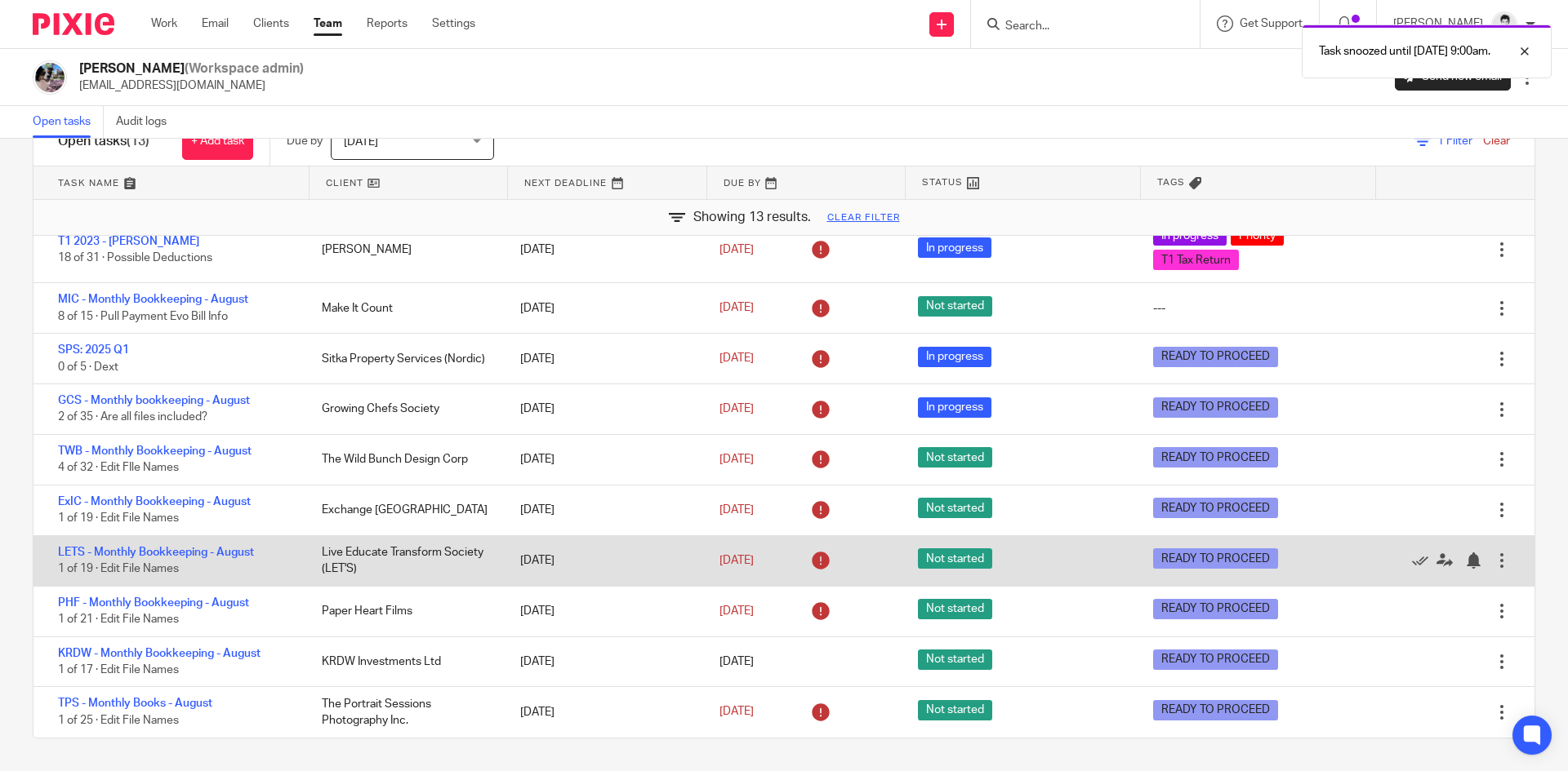
scroll to position [70, 0]
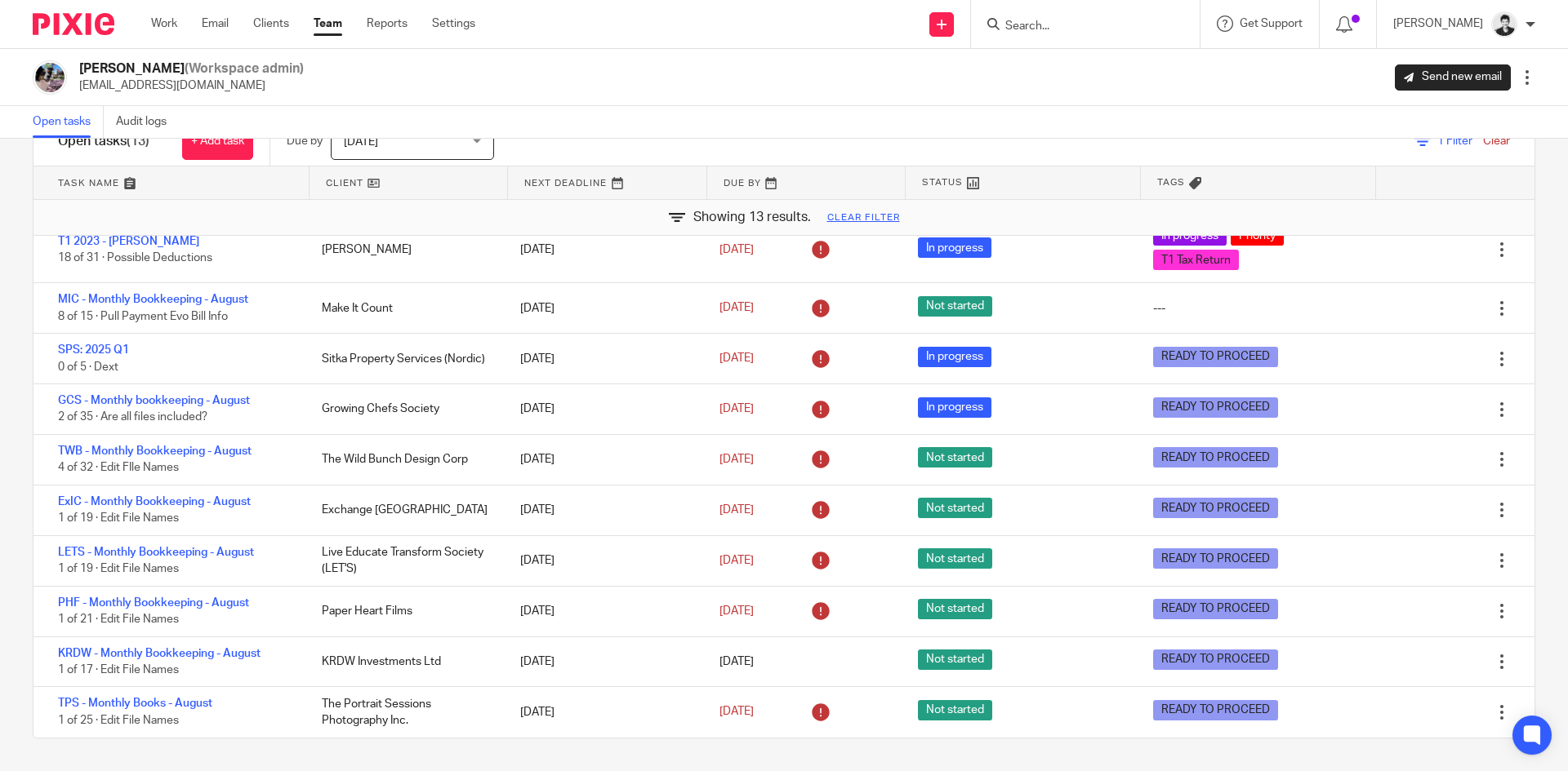
click at [1081, 27] on input "Search" at bounding box center [1077, 27] width 147 height 15
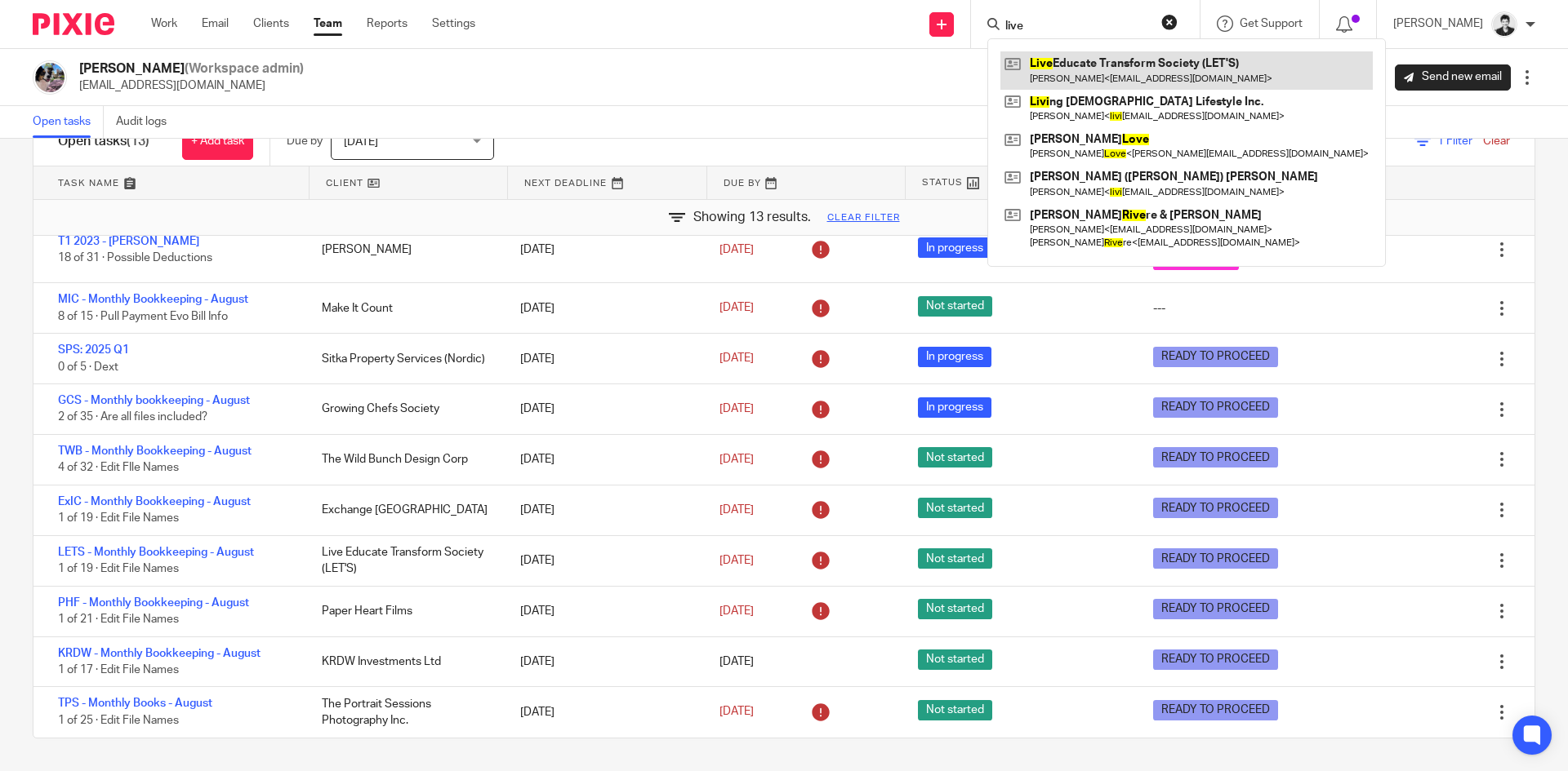
type input "live"
click at [1111, 72] on link at bounding box center [1187, 70] width 373 height 37
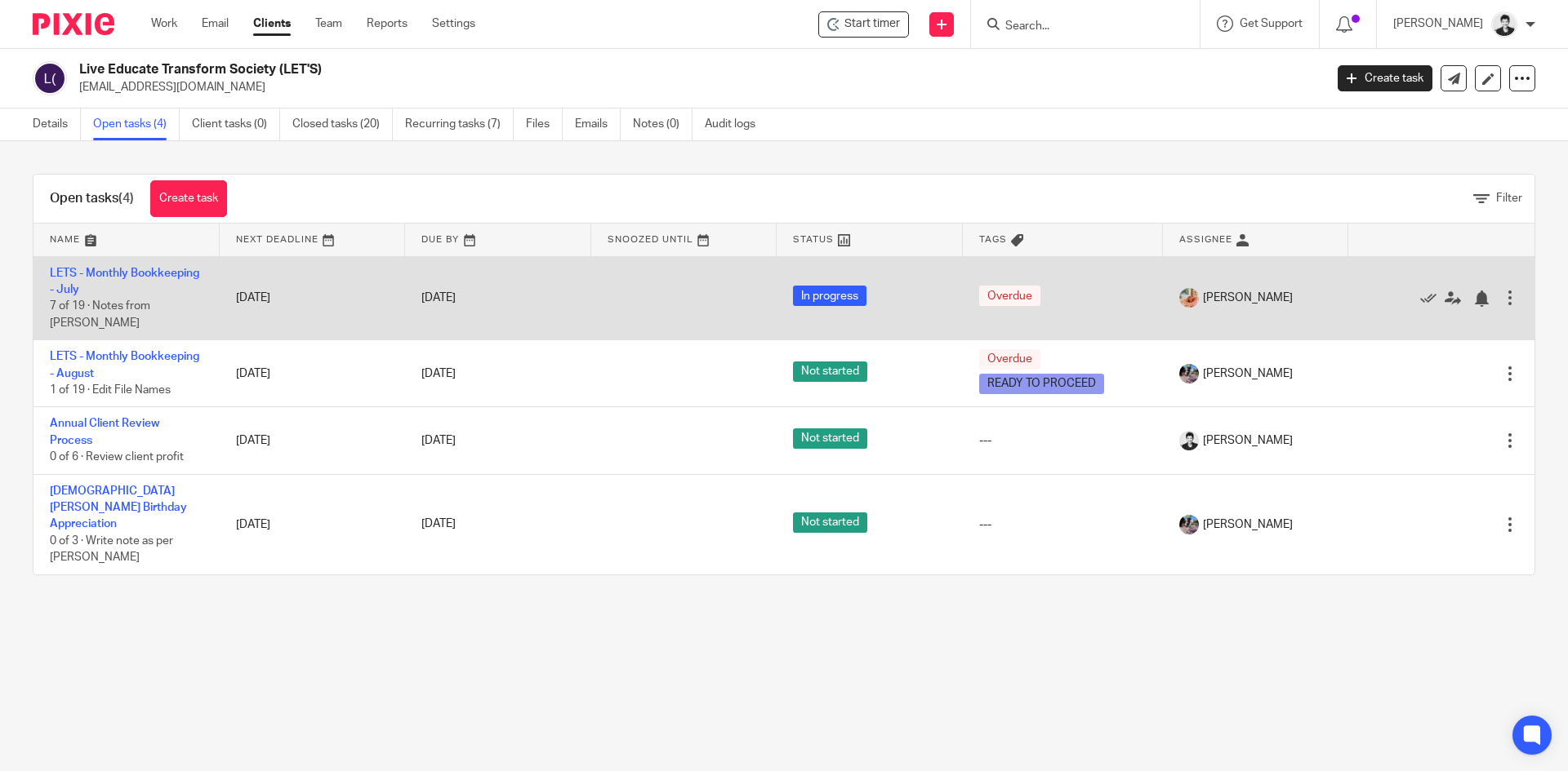
click at [127, 282] on td "LETS - Monthly Bookkeeping - [DATE] of 19 · Notes from [PERSON_NAME]" at bounding box center [126, 298] width 186 height 84
click at [125, 284] on link "LETS - Monthly Bookkeeping - July" at bounding box center [124, 282] width 150 height 28
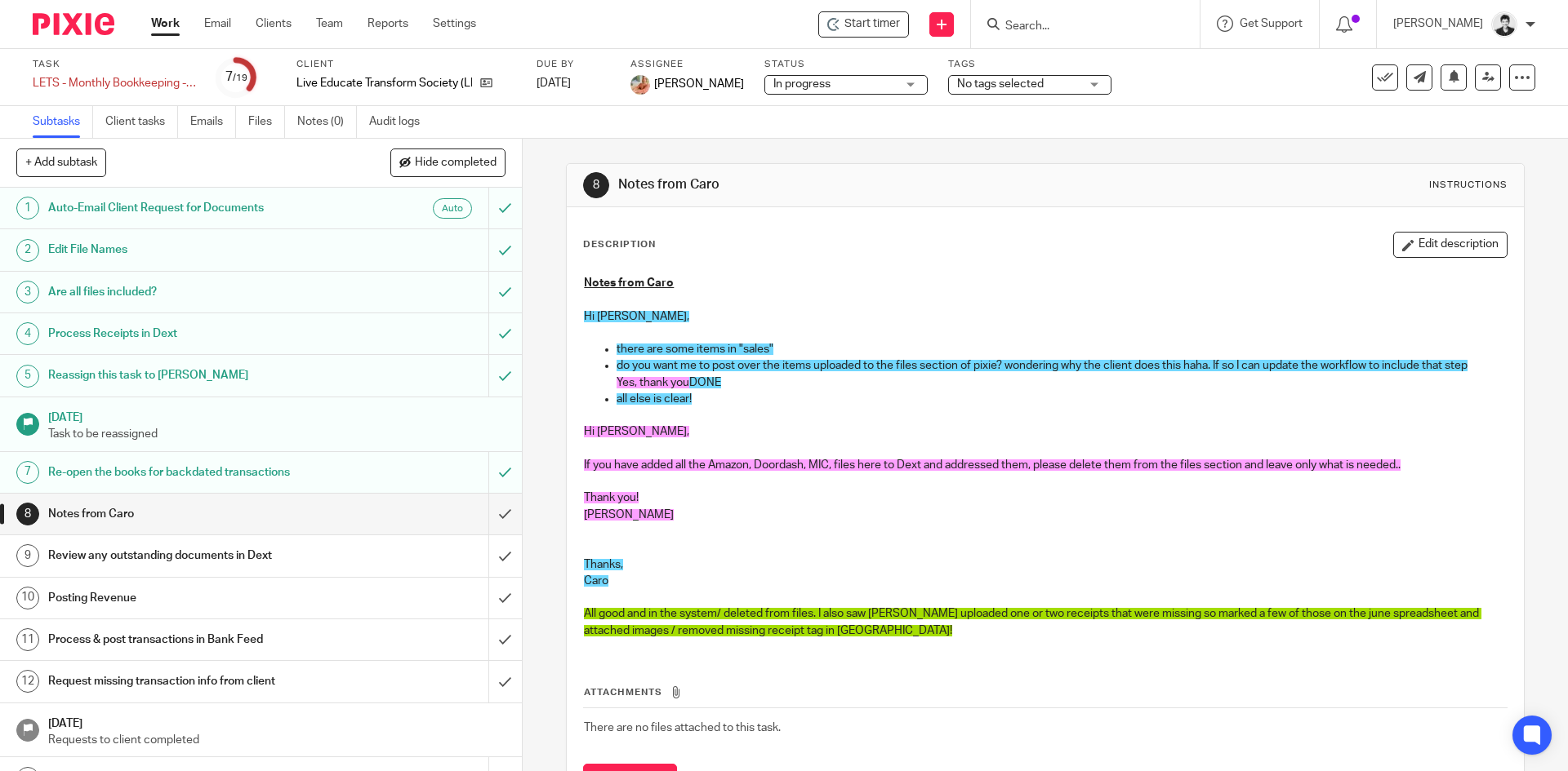
click at [163, 29] on link "Work" at bounding box center [165, 23] width 29 height 17
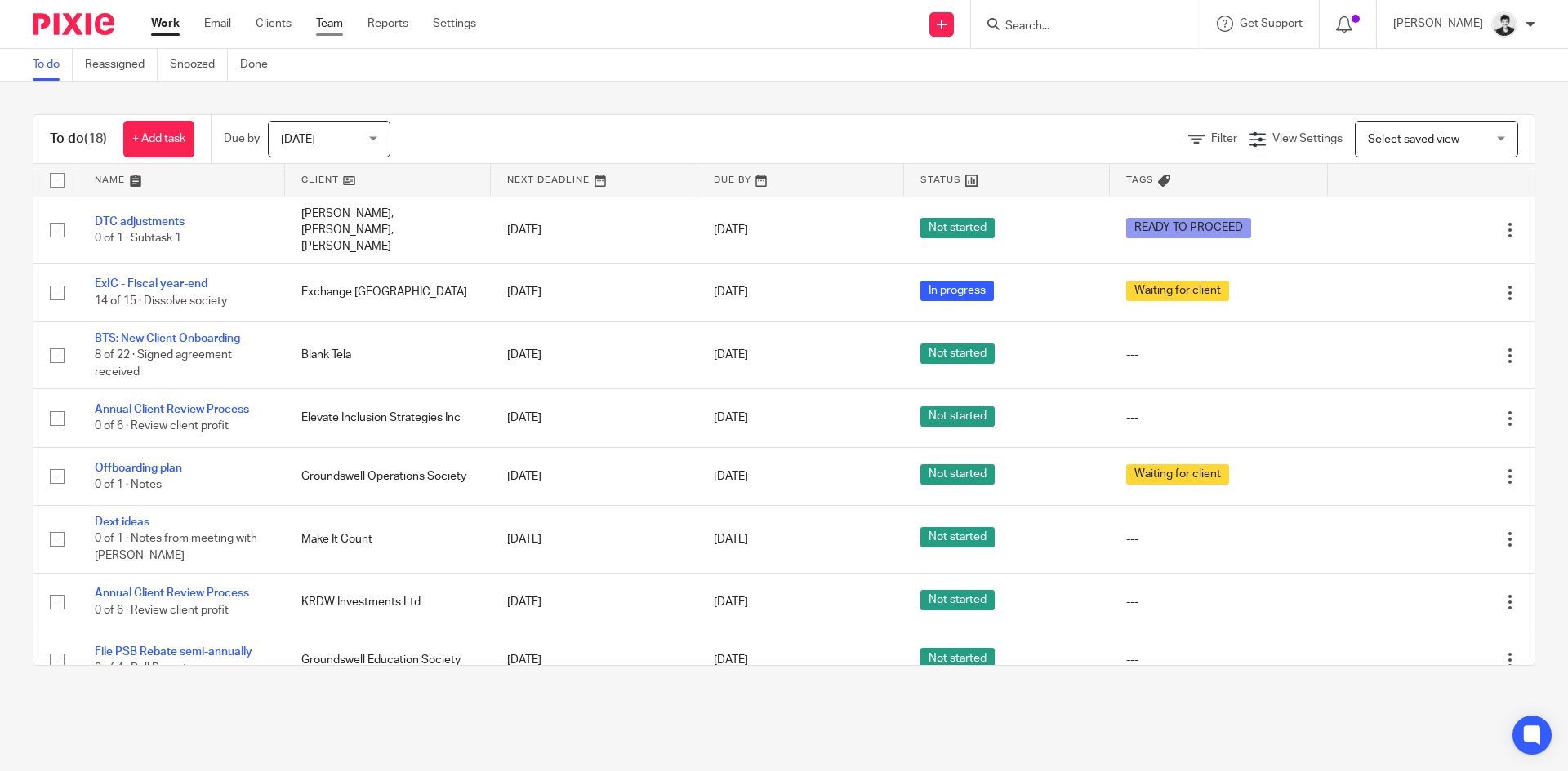
click at [329, 18] on link "Team" at bounding box center [329, 23] width 27 height 17
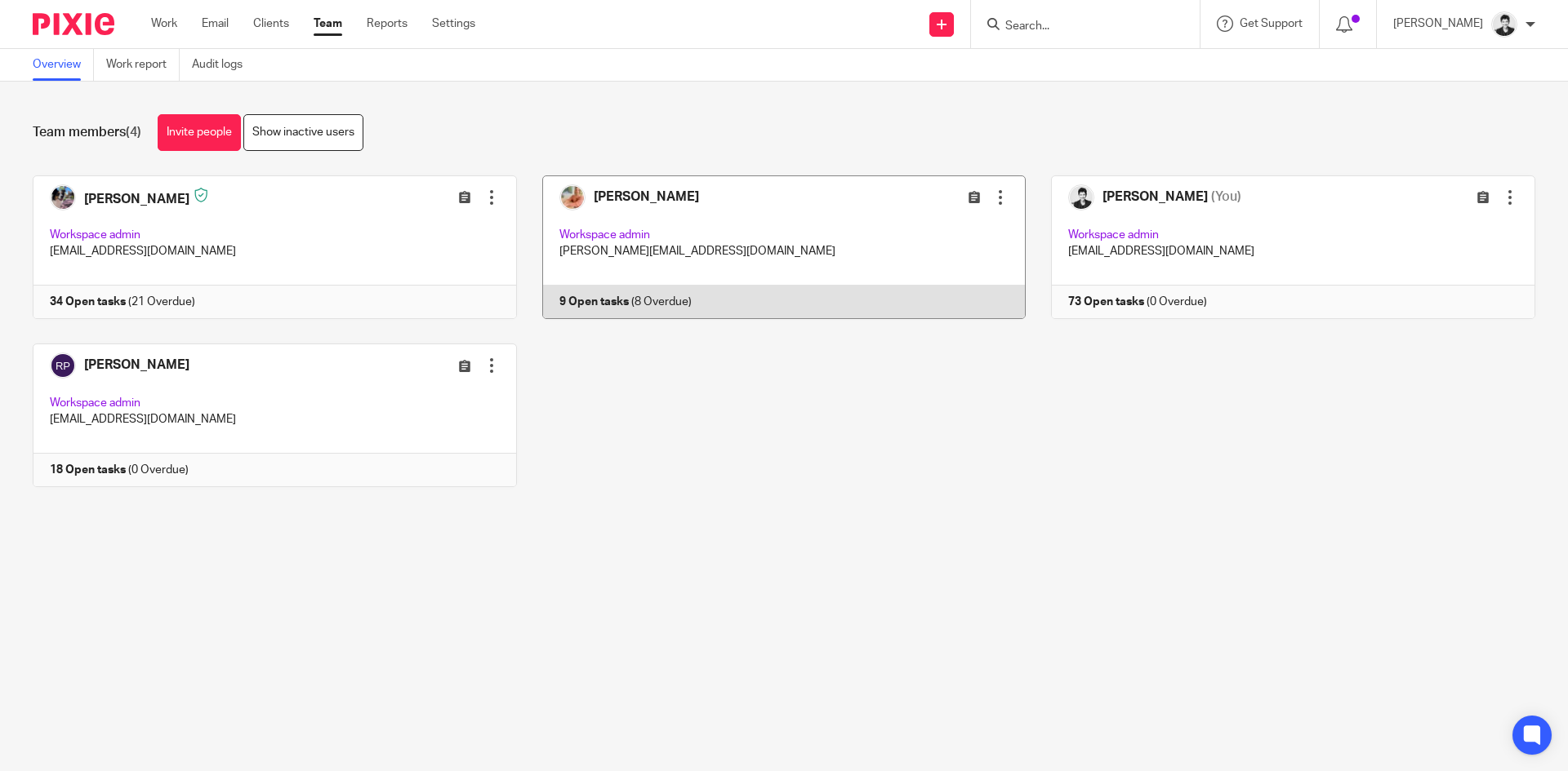
click at [904, 239] on link at bounding box center [771, 247] width 509 height 144
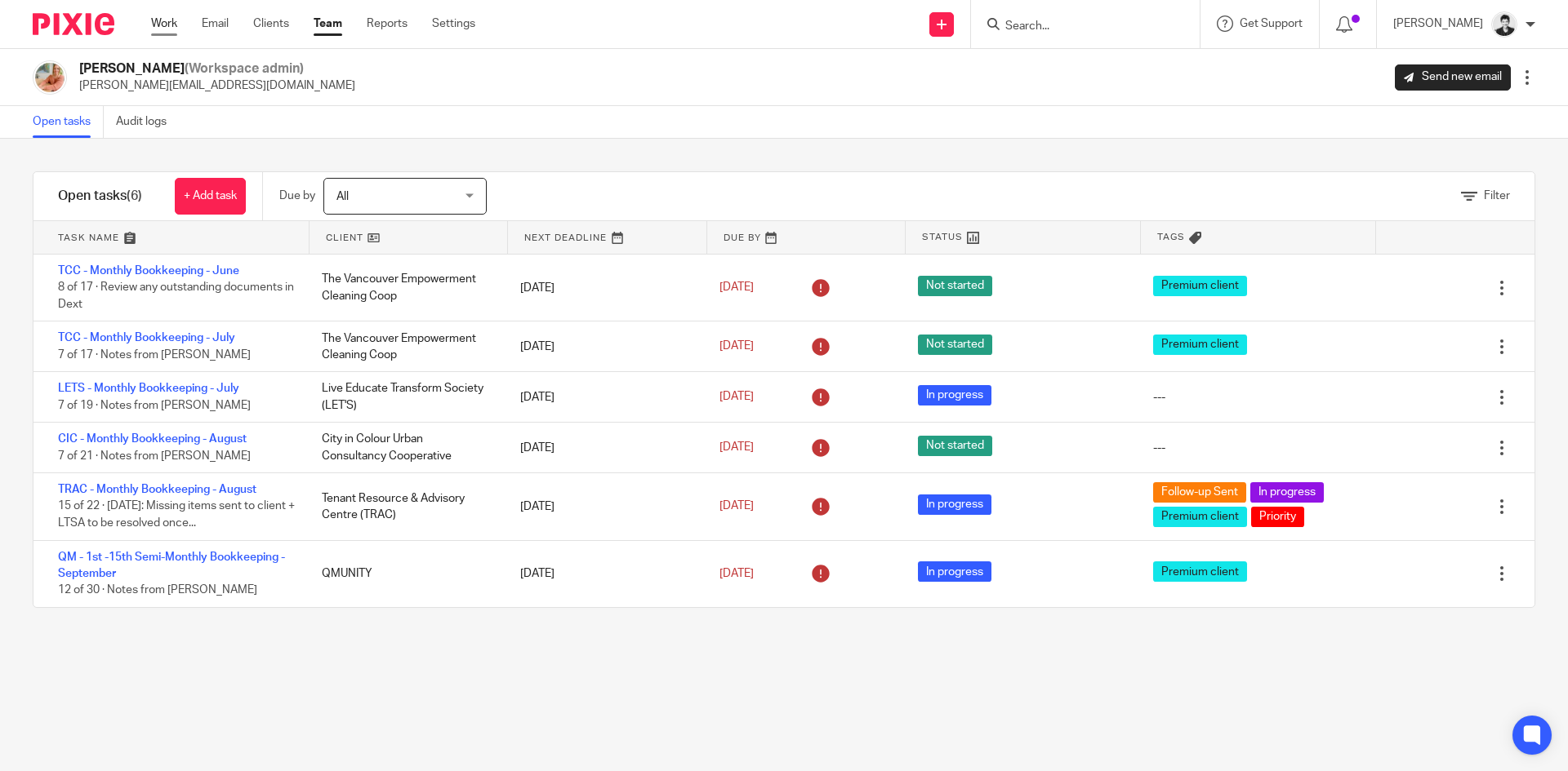
click at [164, 21] on link "Work" at bounding box center [165, 23] width 26 height 17
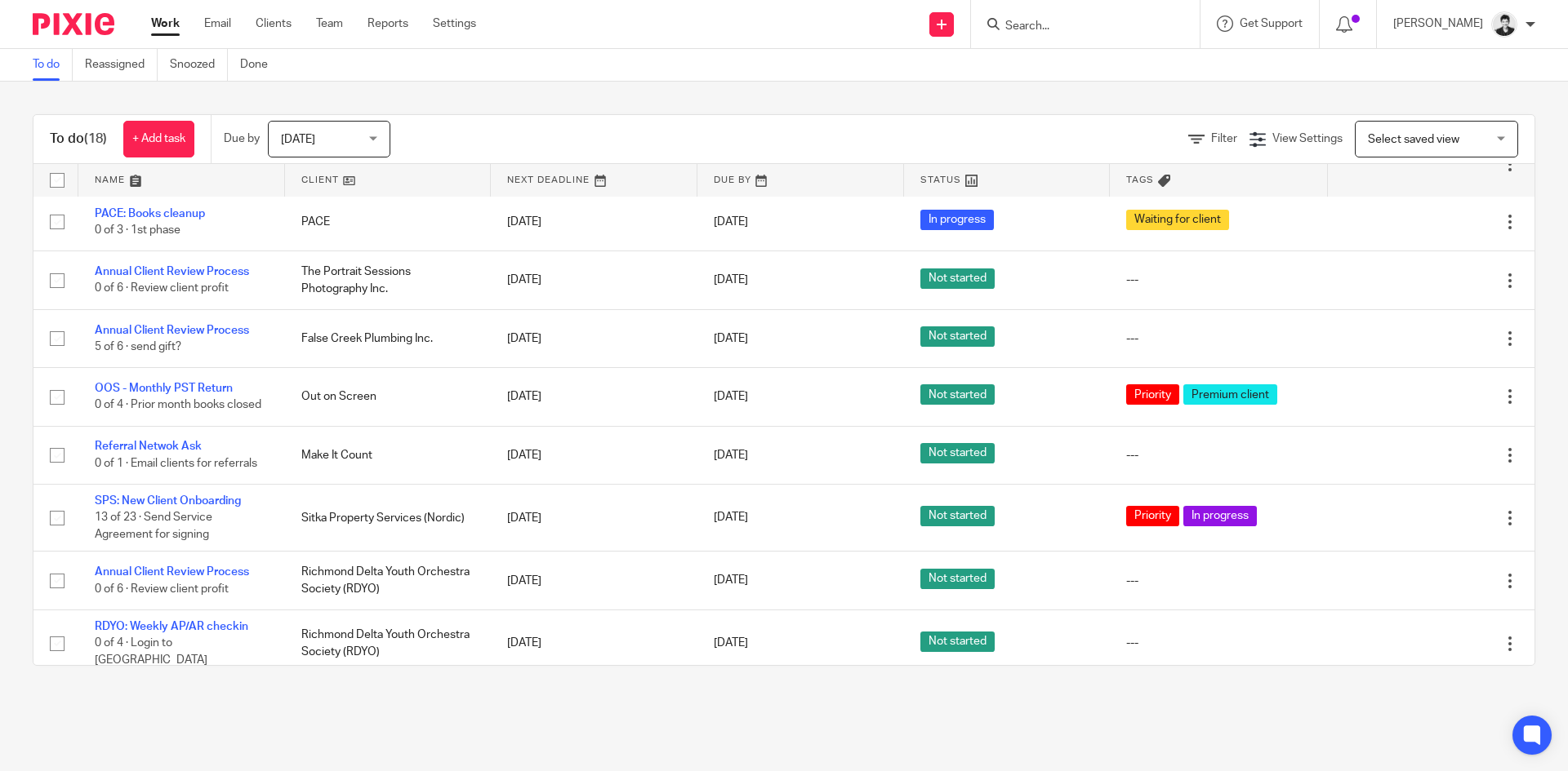
scroll to position [626, 0]
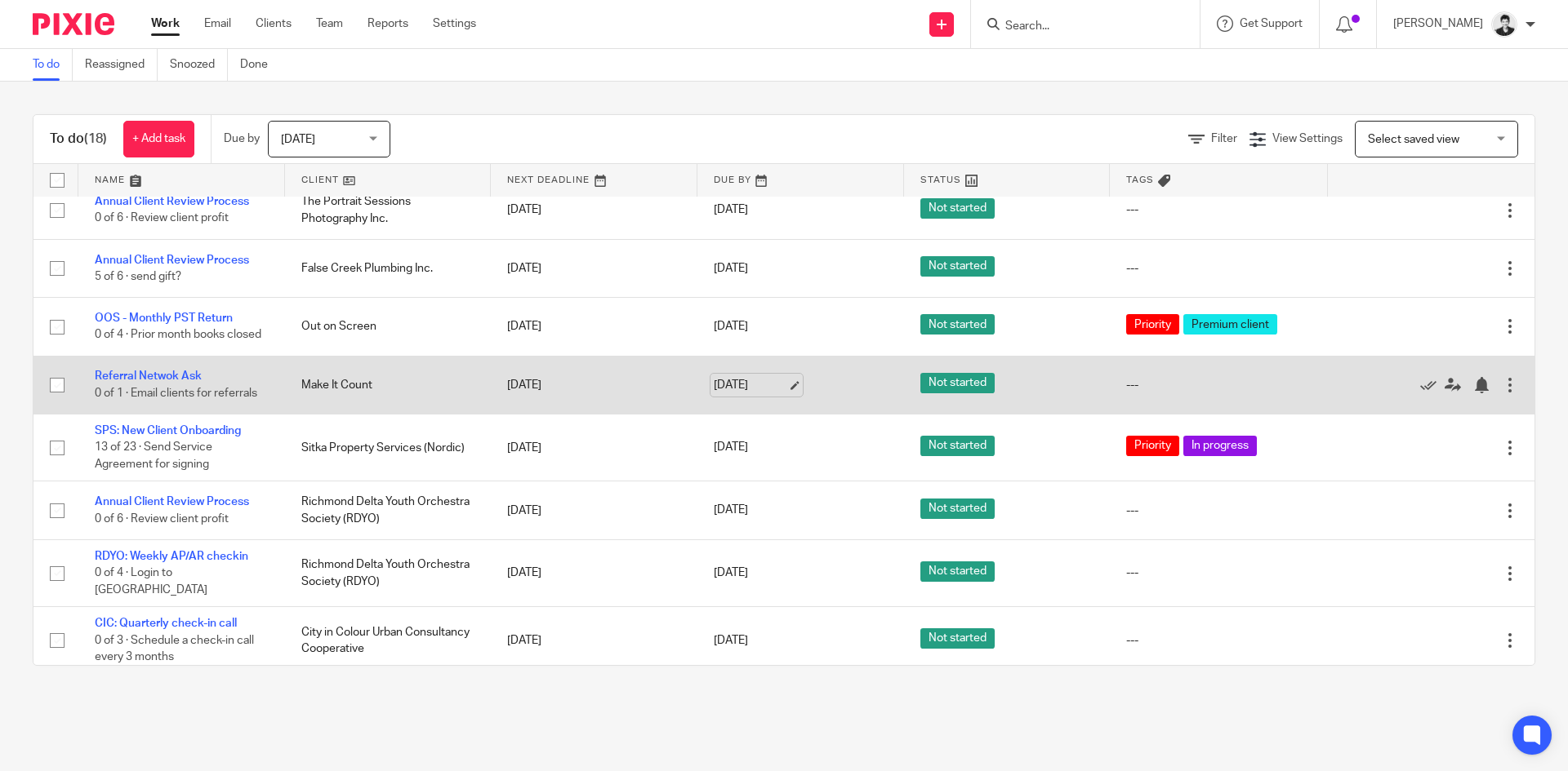
click at [742, 391] on link "[DATE]" at bounding box center [750, 386] width 73 height 17
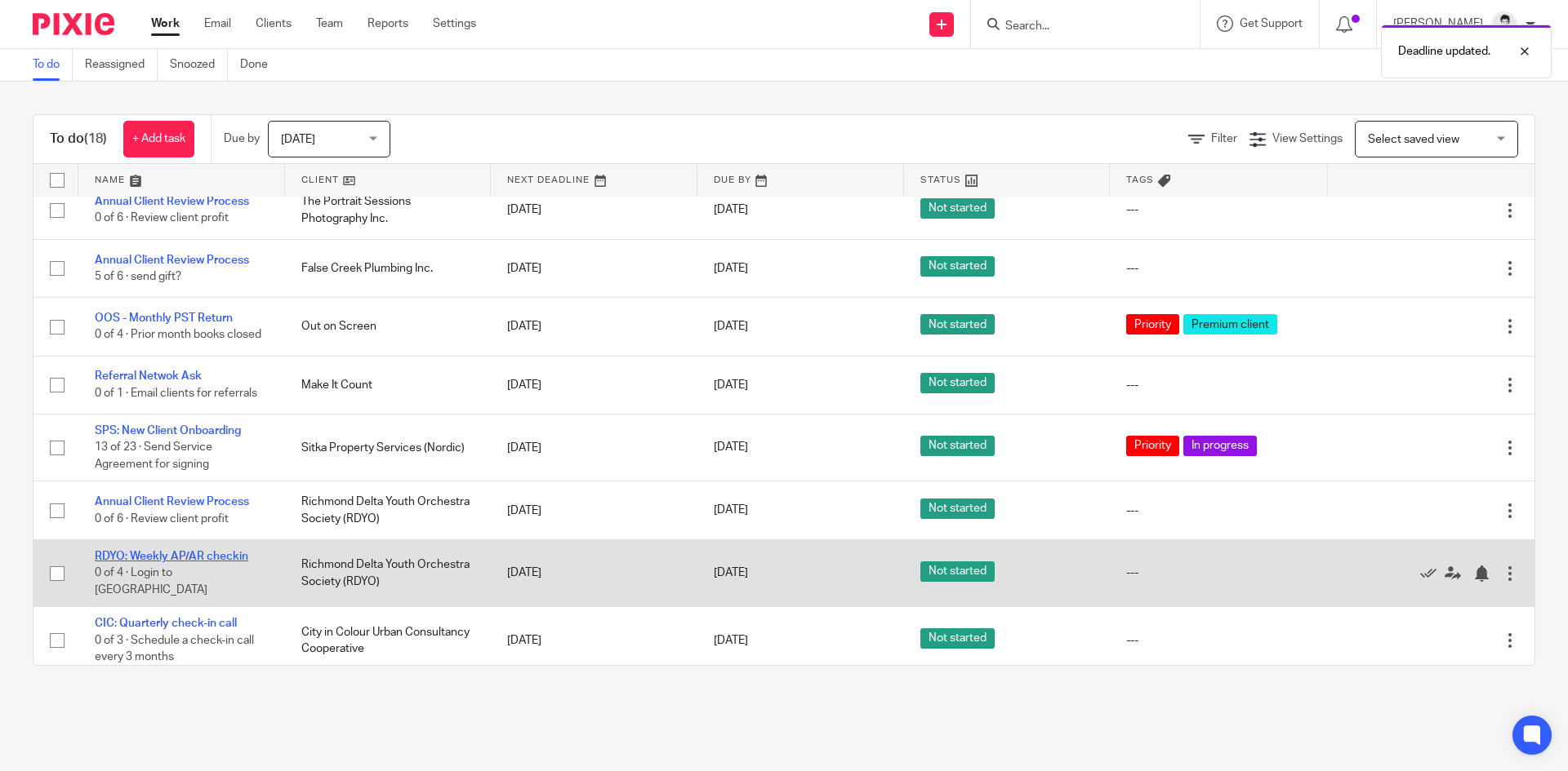
click at [174, 560] on link "RDYO: Weekly AP/AR checkin" at bounding box center [172, 556] width 153 height 11
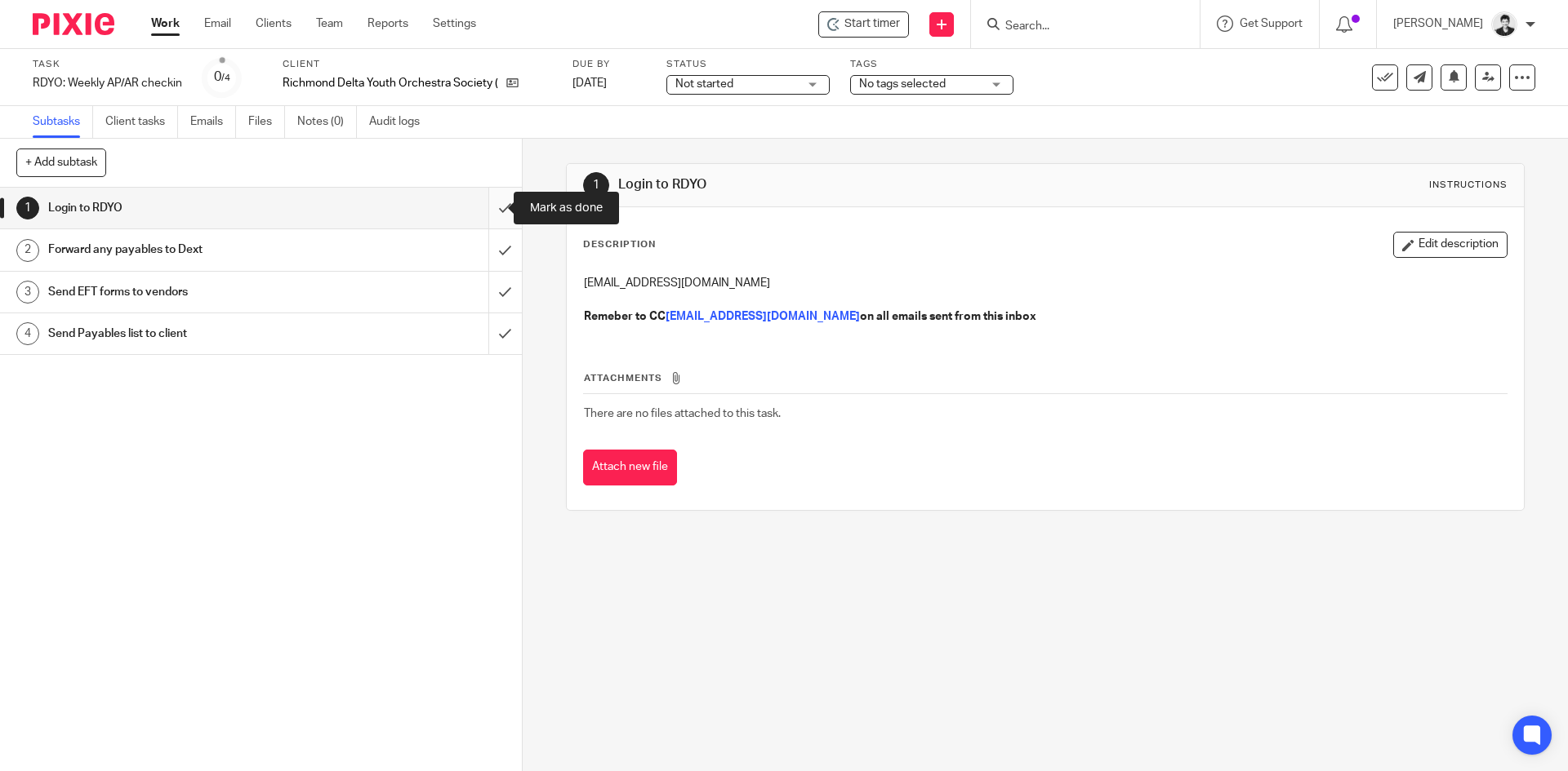
click at [498, 195] on input "submit" at bounding box center [260, 208] width 522 height 41
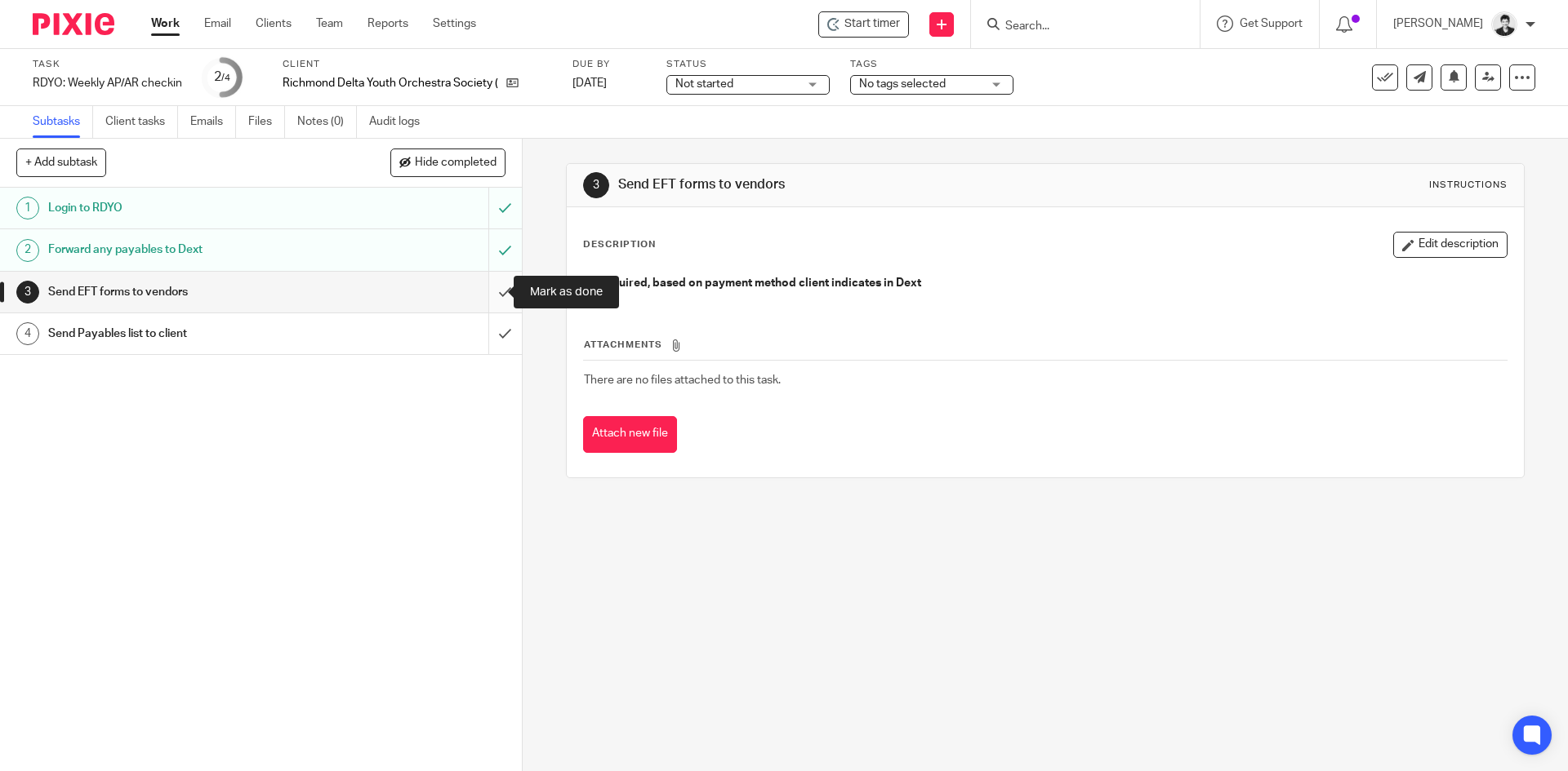
click at [494, 299] on input "submit" at bounding box center [260, 292] width 522 height 41
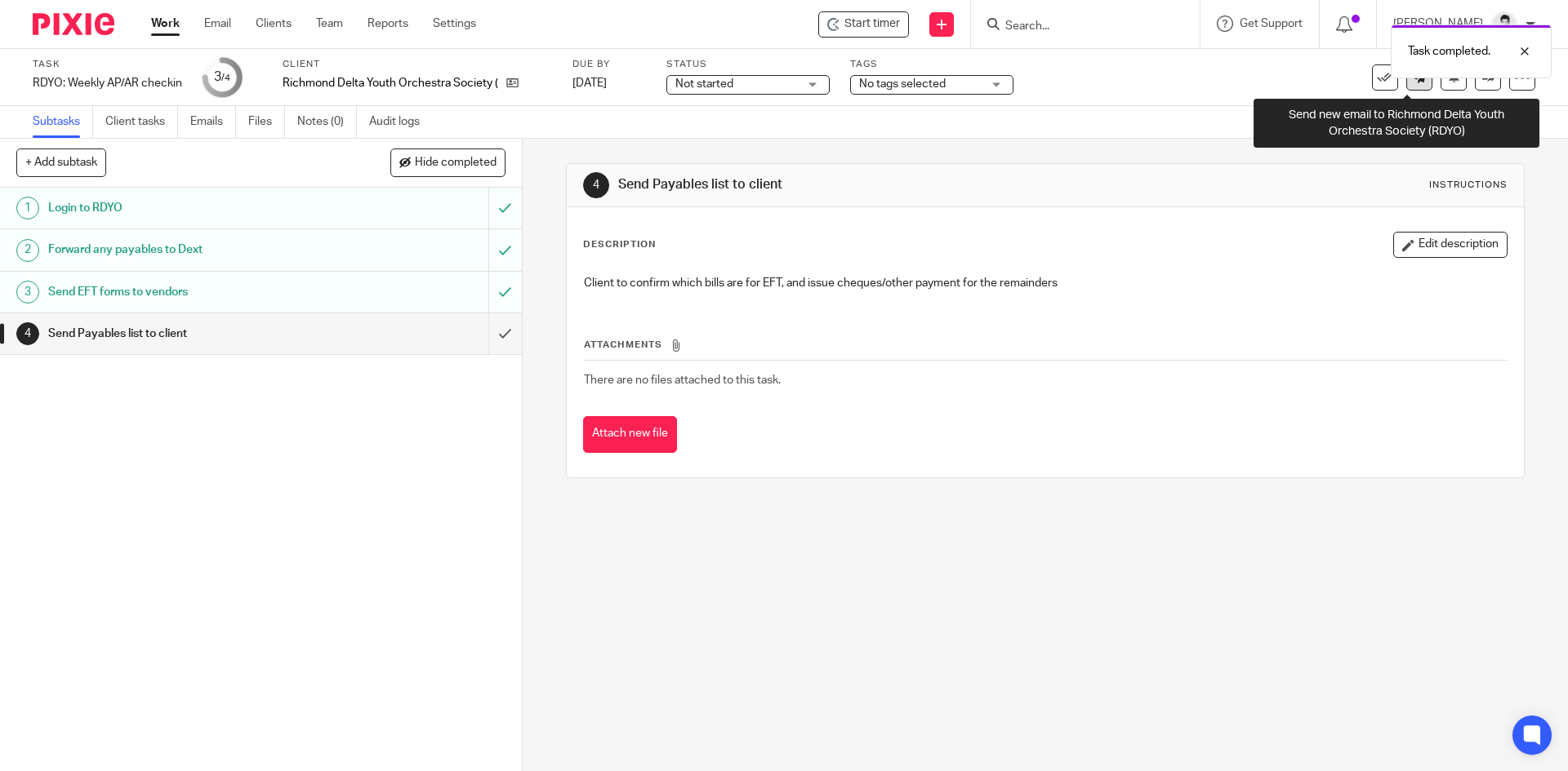
click at [1410, 85] on link at bounding box center [1419, 77] width 26 height 26
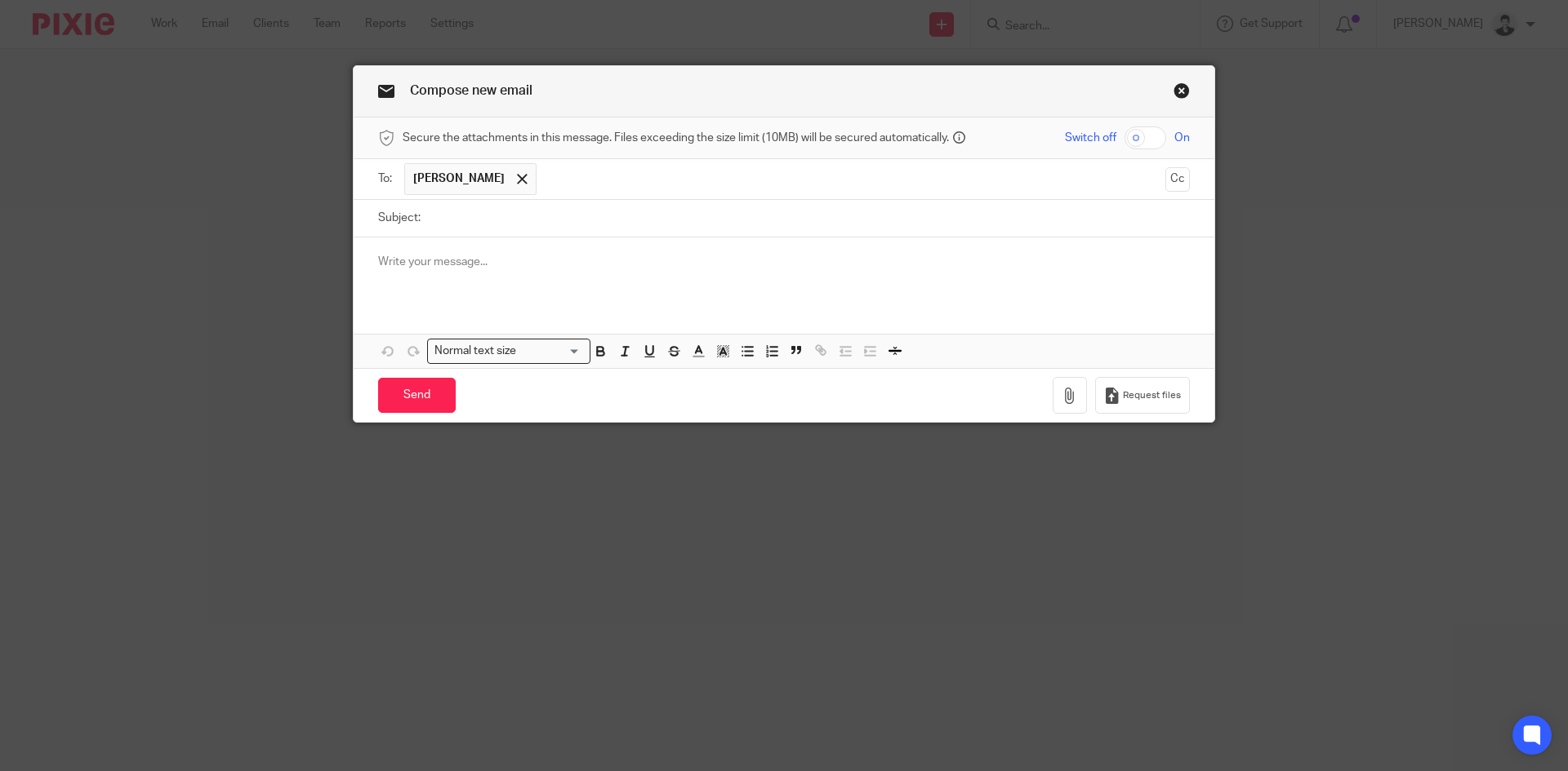
click at [528, 224] on input "Subject:" at bounding box center [809, 218] width 761 height 37
type input "Weekly checkin"
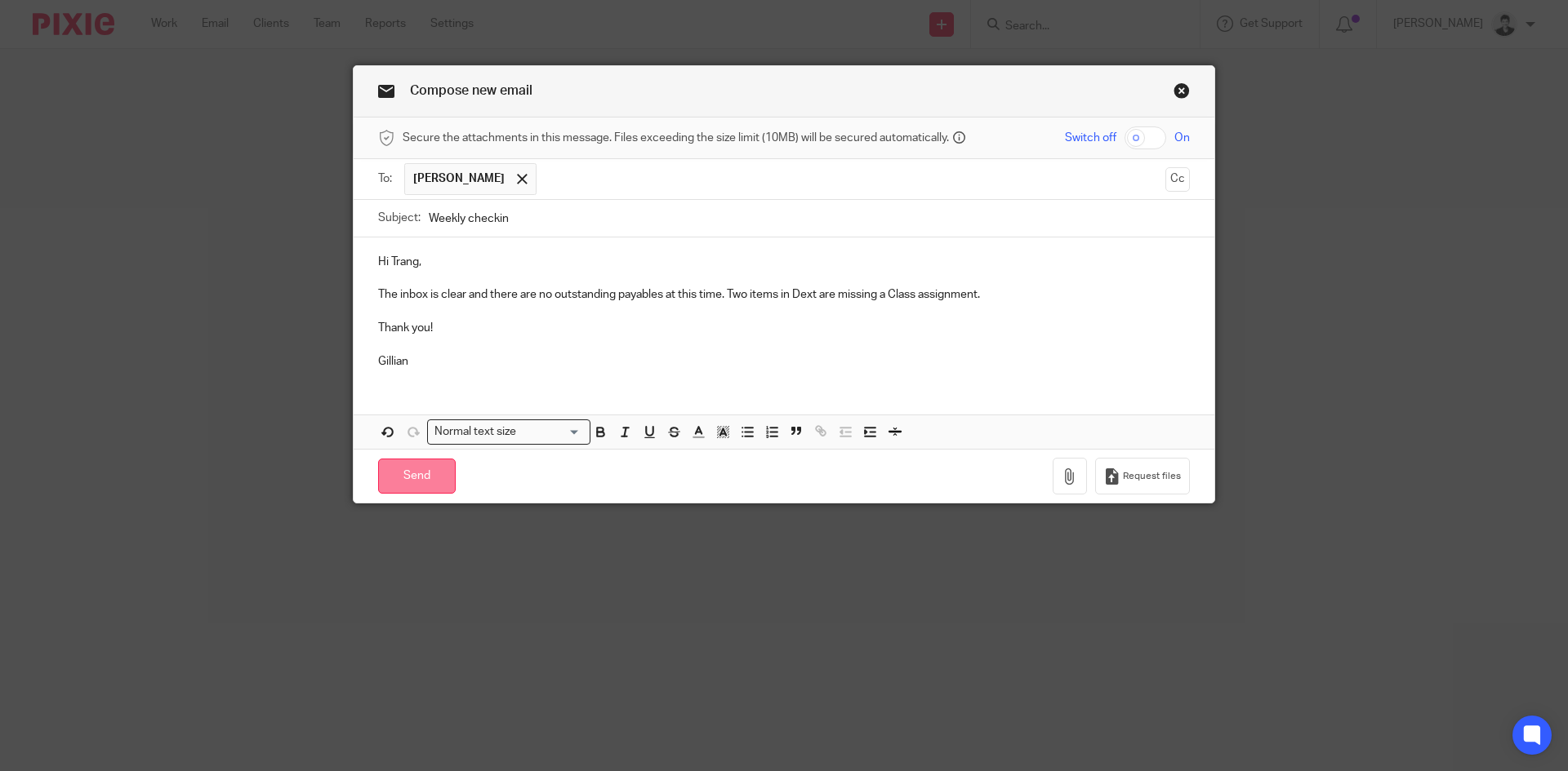
click at [409, 470] on input "Send" at bounding box center [416, 476] width 77 height 35
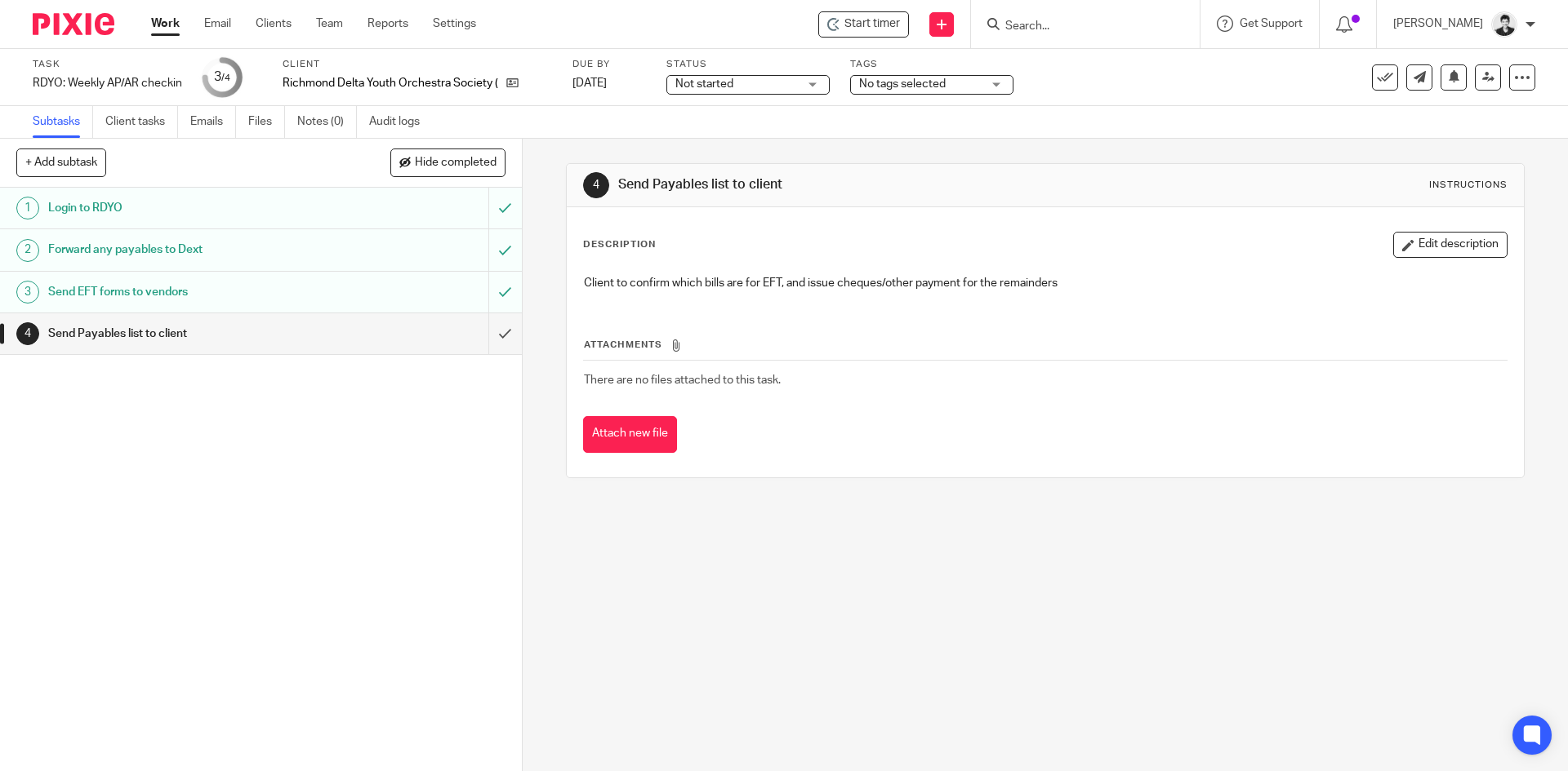
drag, startPoint x: 724, startPoint y: 85, endPoint x: 729, endPoint y: 123, distance: 38.3
click at [724, 85] on span "Not started" at bounding box center [704, 84] width 58 height 11
click at [729, 147] on span "In progress" at bounding box center [704, 144] width 57 height 11
click at [486, 334] on input "submit" at bounding box center [260, 333] width 522 height 41
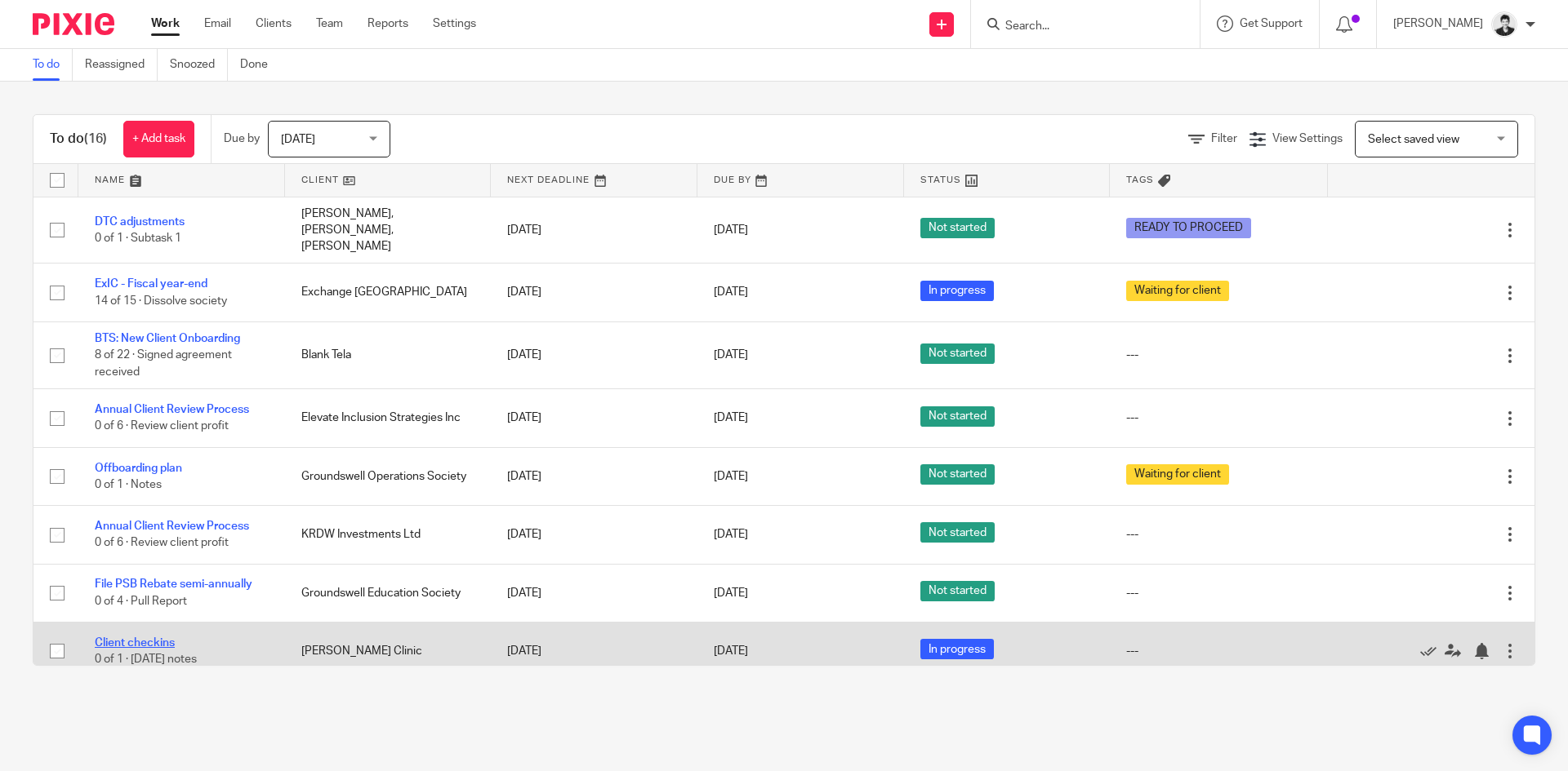
click at [107, 639] on link "Client checkins" at bounding box center [135, 643] width 80 height 11
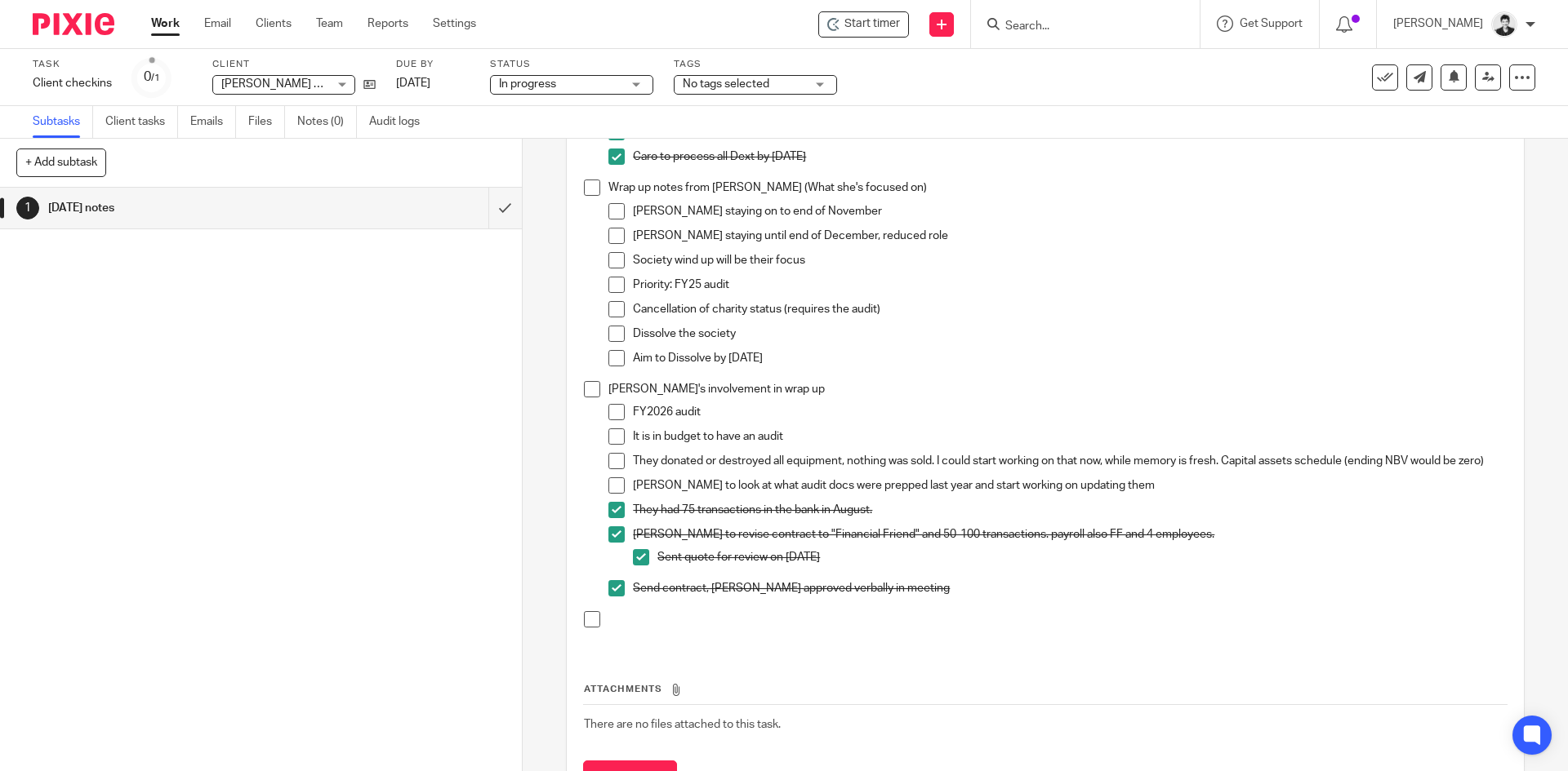
scroll to position [172, 0]
click at [1036, 29] on input "Search" at bounding box center [1077, 27] width 147 height 15
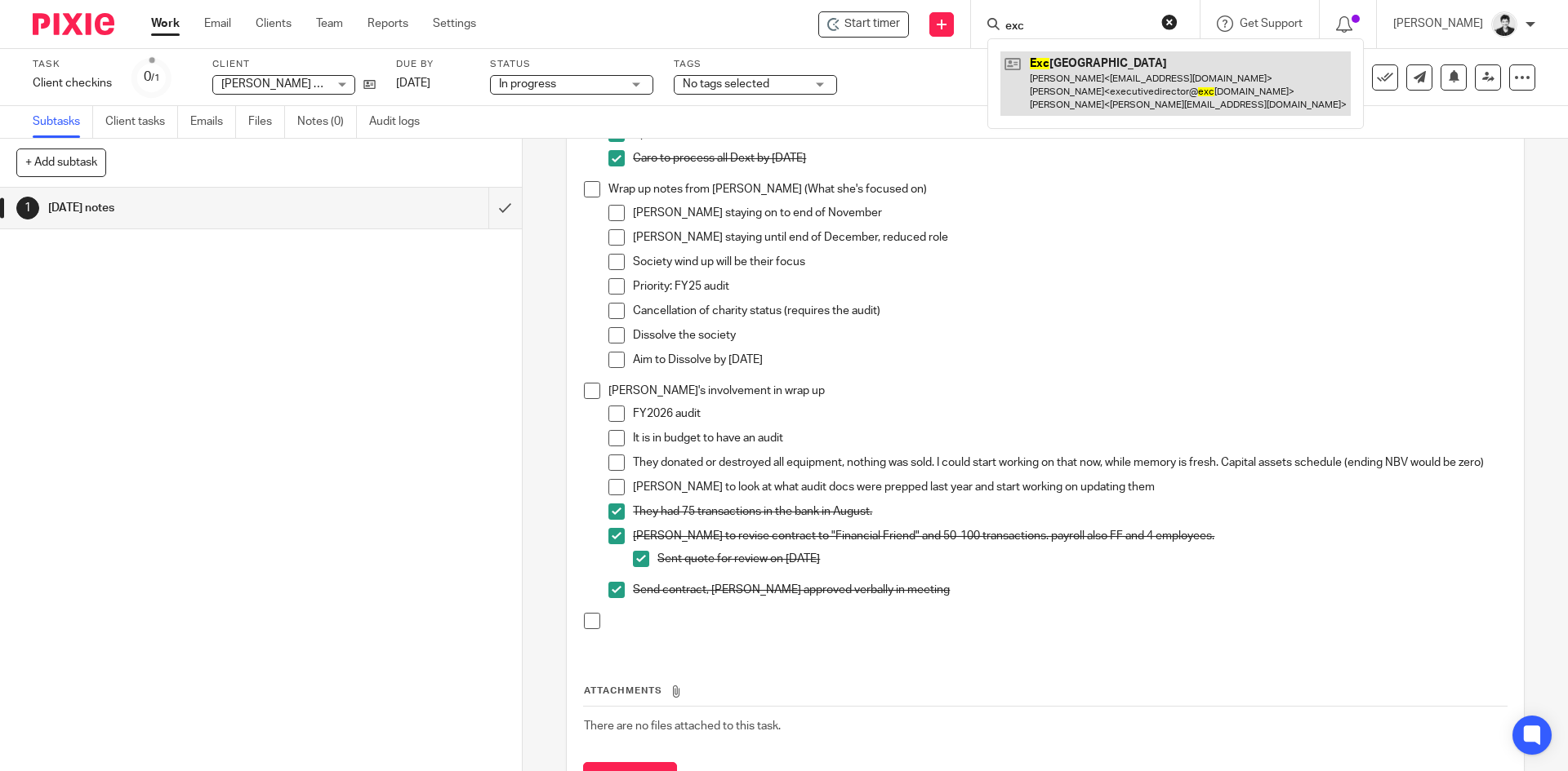
type input "exc"
click at [1129, 63] on link at bounding box center [1175, 84] width 350 height 64
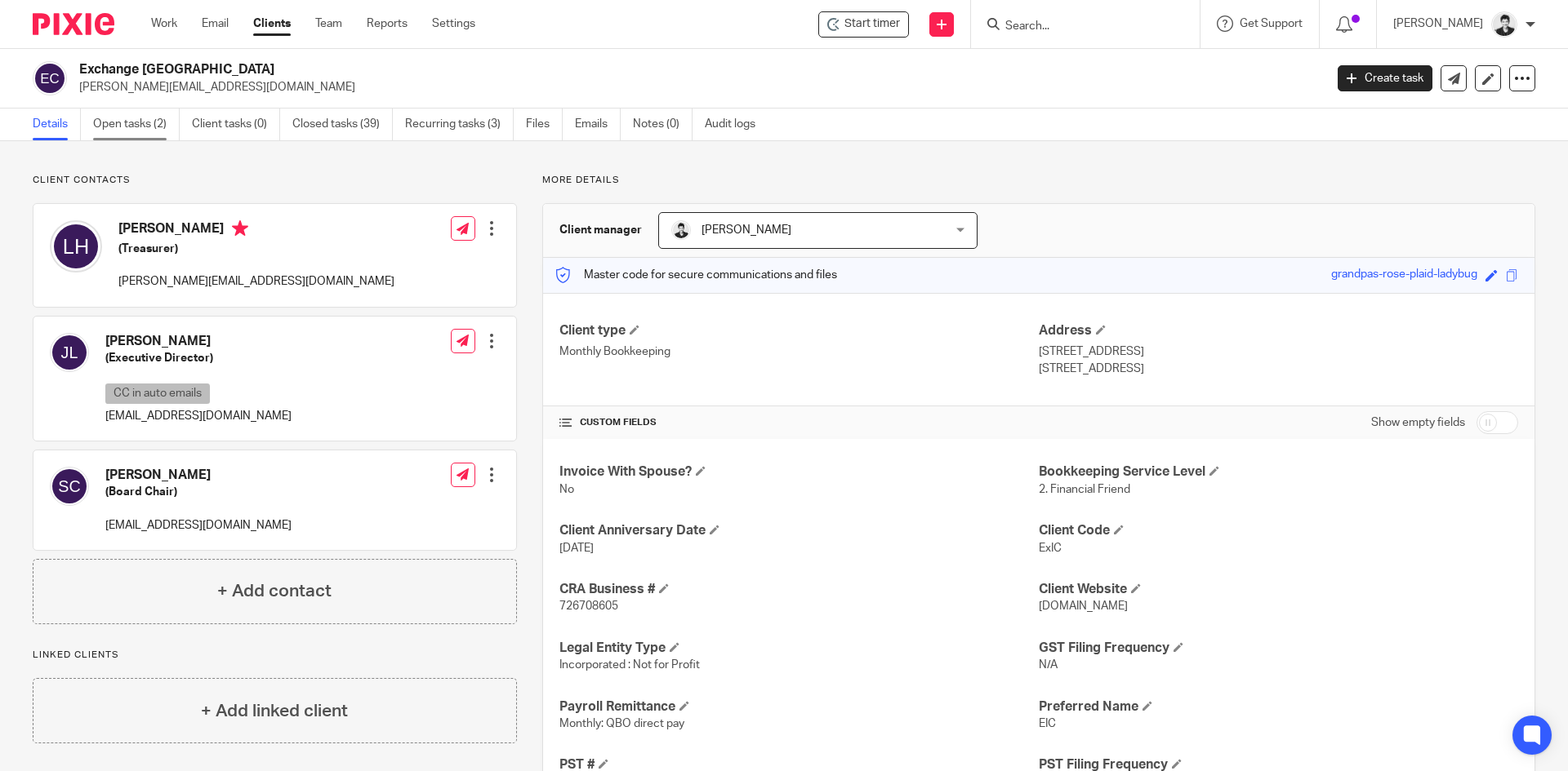
click at [135, 115] on link "Open tasks (2)" at bounding box center [136, 124] width 86 height 32
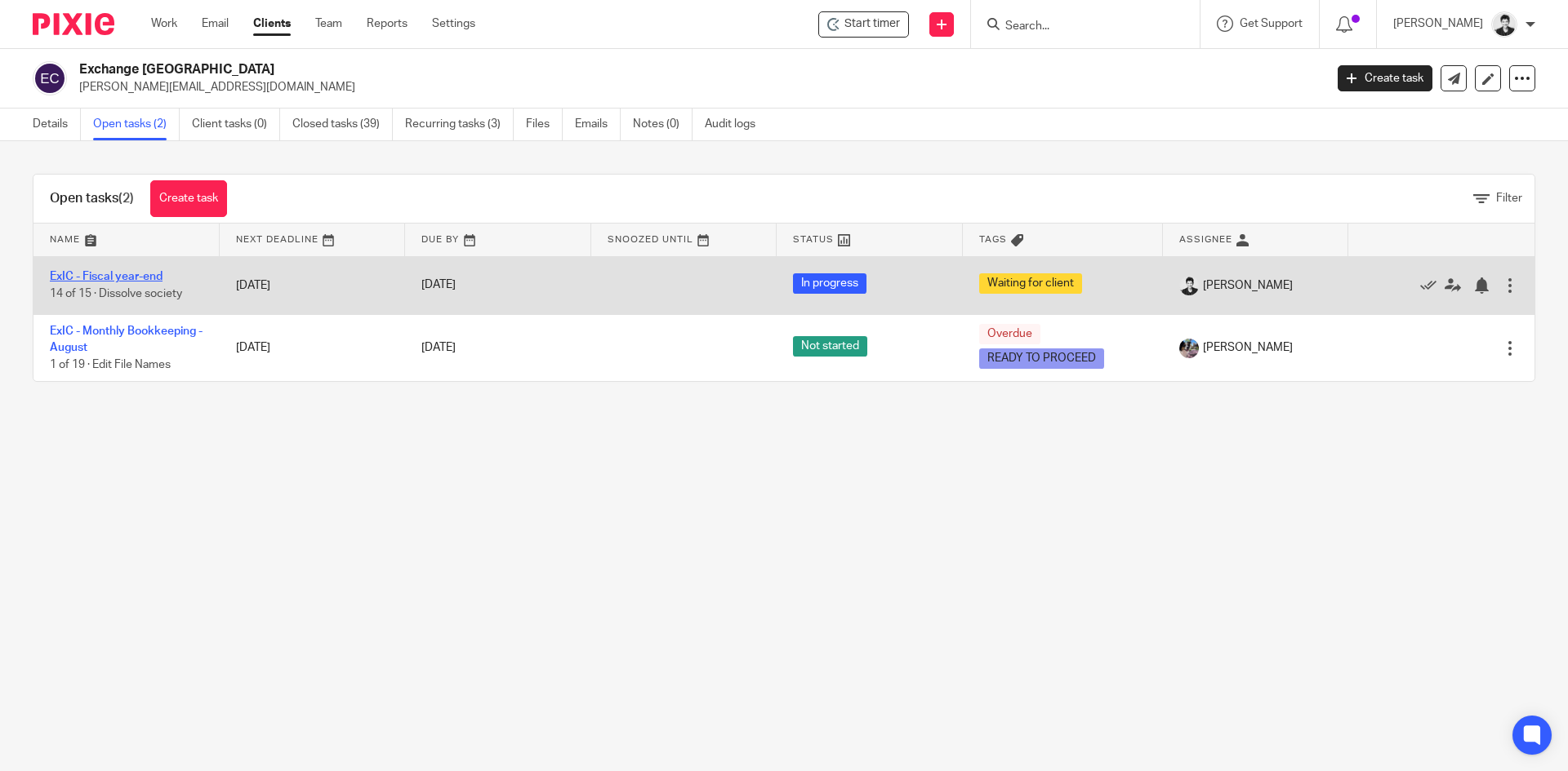
click at [124, 277] on link "ExIC - Fiscal year-end" at bounding box center [105, 276] width 112 height 11
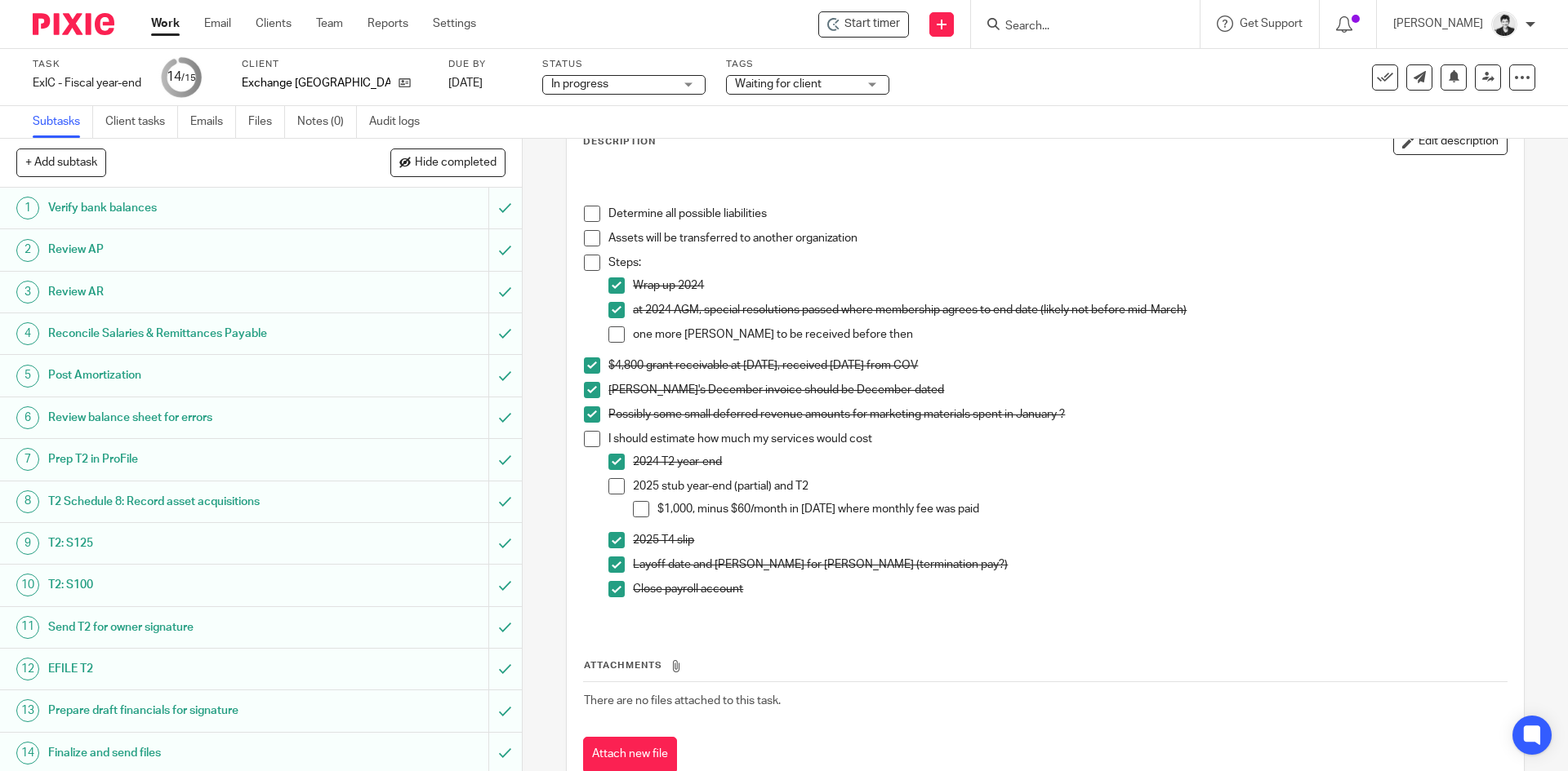
scroll to position [123, 0]
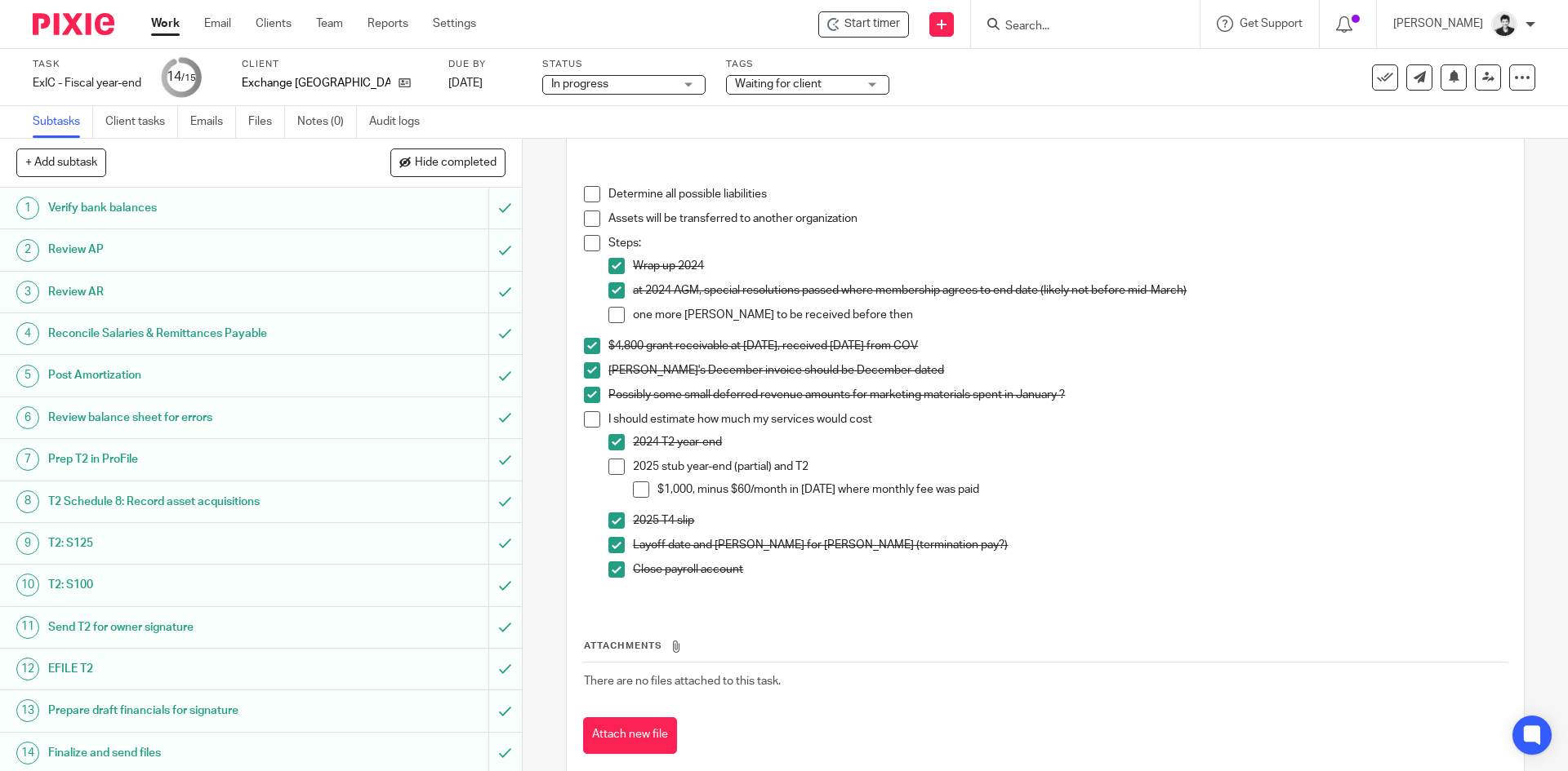
click at [613, 313] on span at bounding box center [616, 315] width 17 height 17
click at [584, 240] on span at bounding box center [592, 243] width 17 height 17
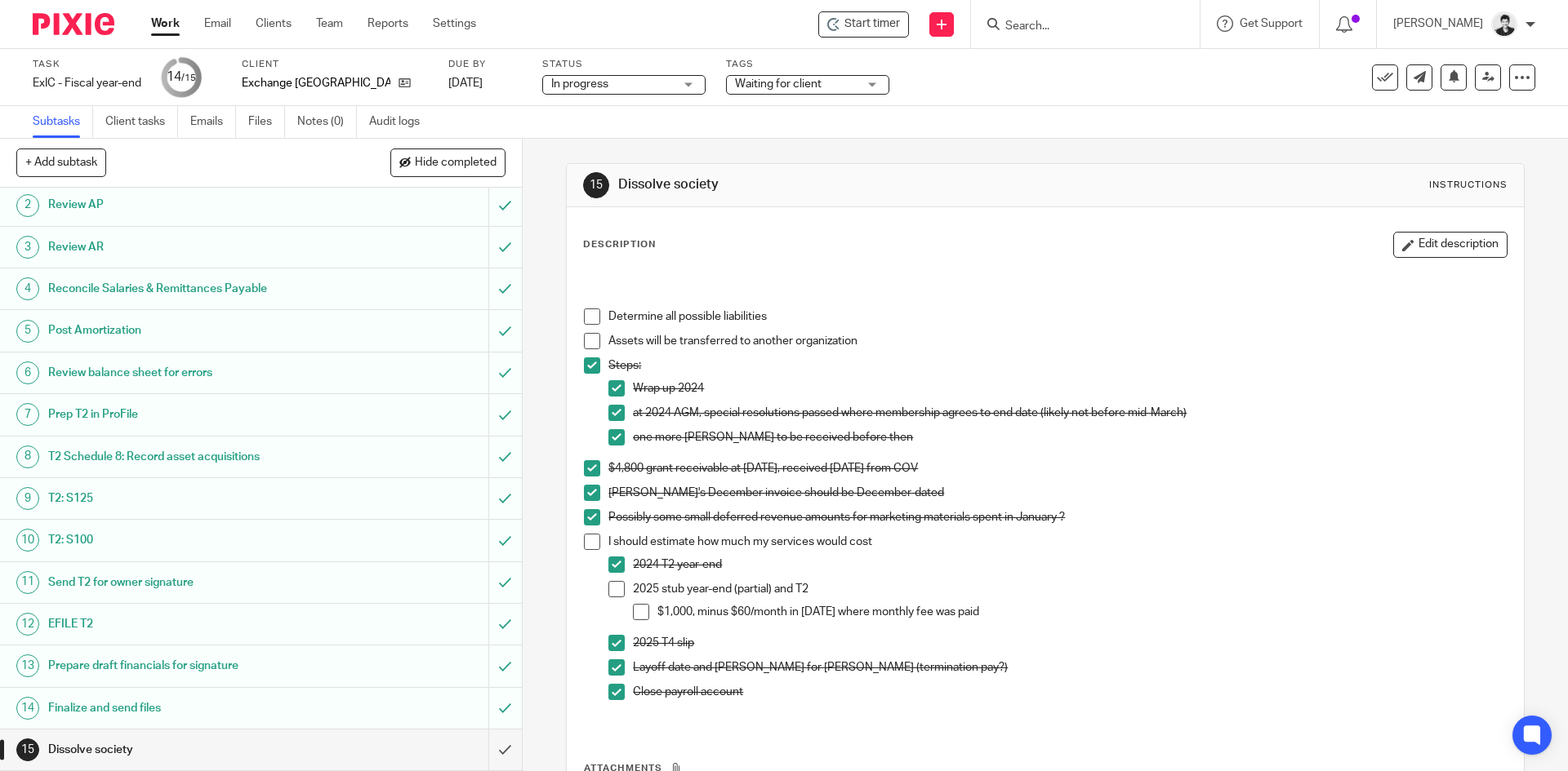
scroll to position [64, 0]
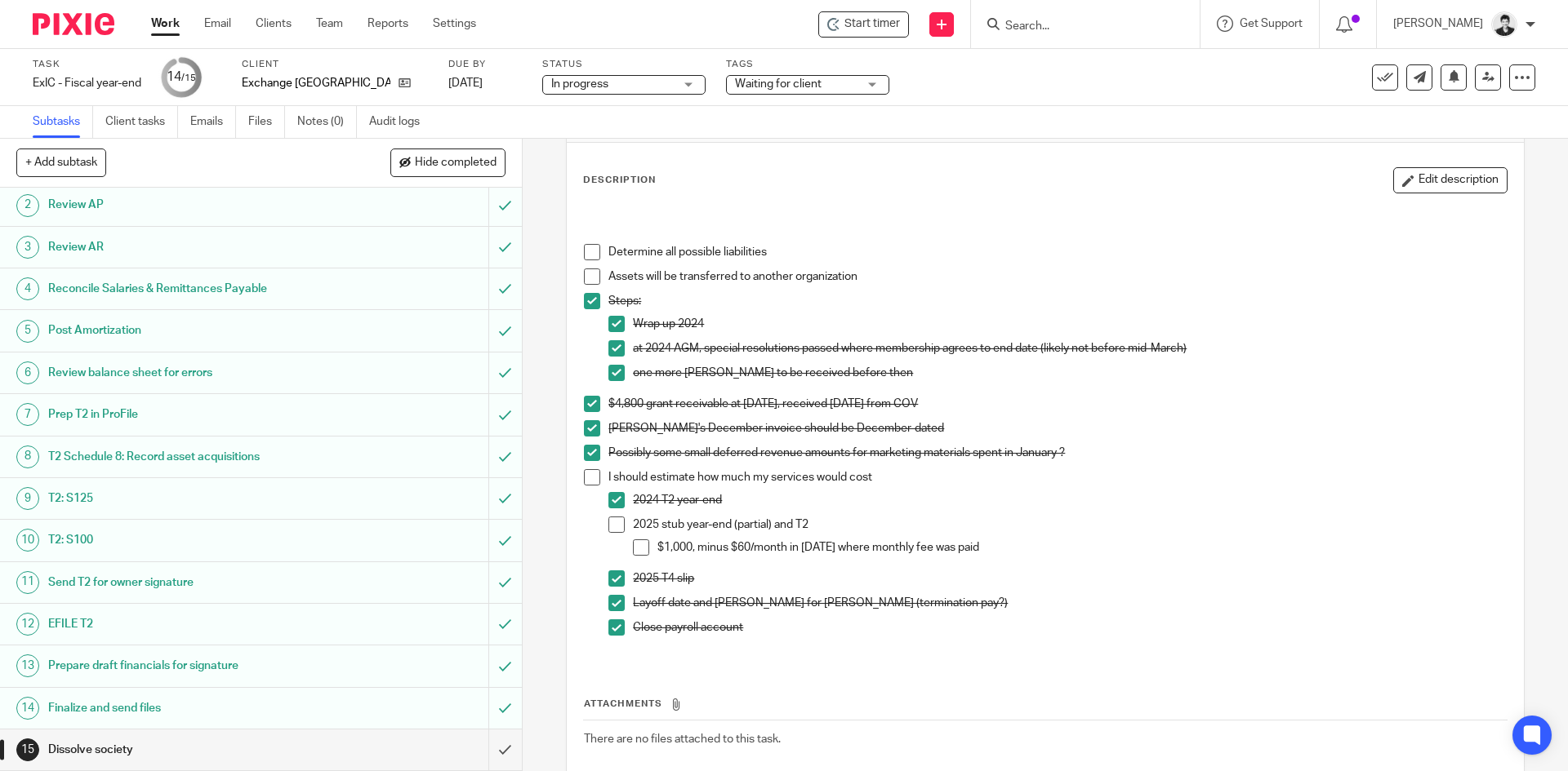
click at [1438, 188] on button "Edit description" at bounding box center [1450, 180] width 114 height 26
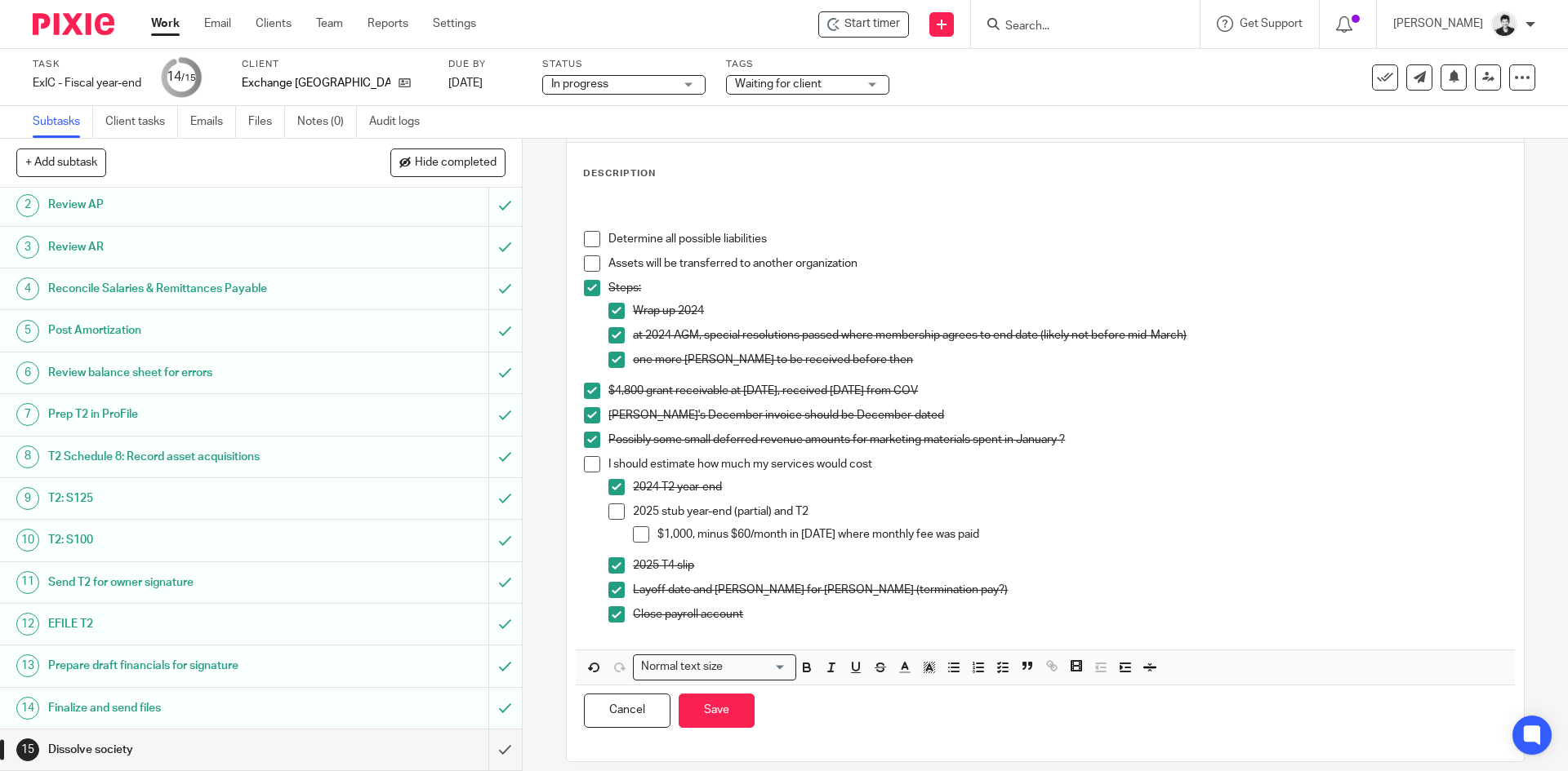
scroll to position [0, 0]
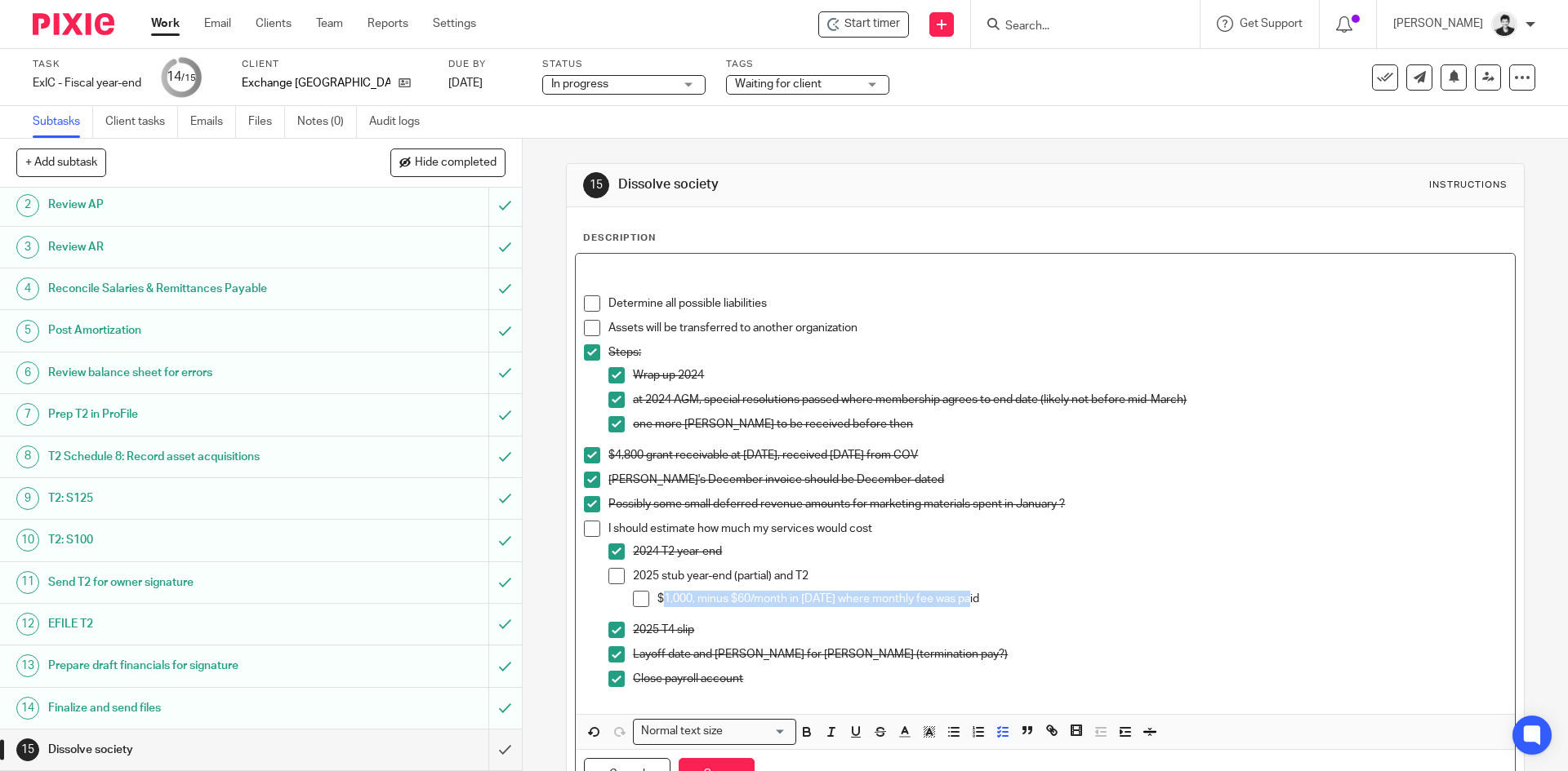
drag, startPoint x: 1030, startPoint y: 595, endPoint x: 661, endPoint y: 620, distance: 369.8
click at [661, 620] on div "2025 stub year-end (partial) and T2 $1,000, minus $60/month in 2025 where month…" at bounding box center [1069, 595] width 873 height 54
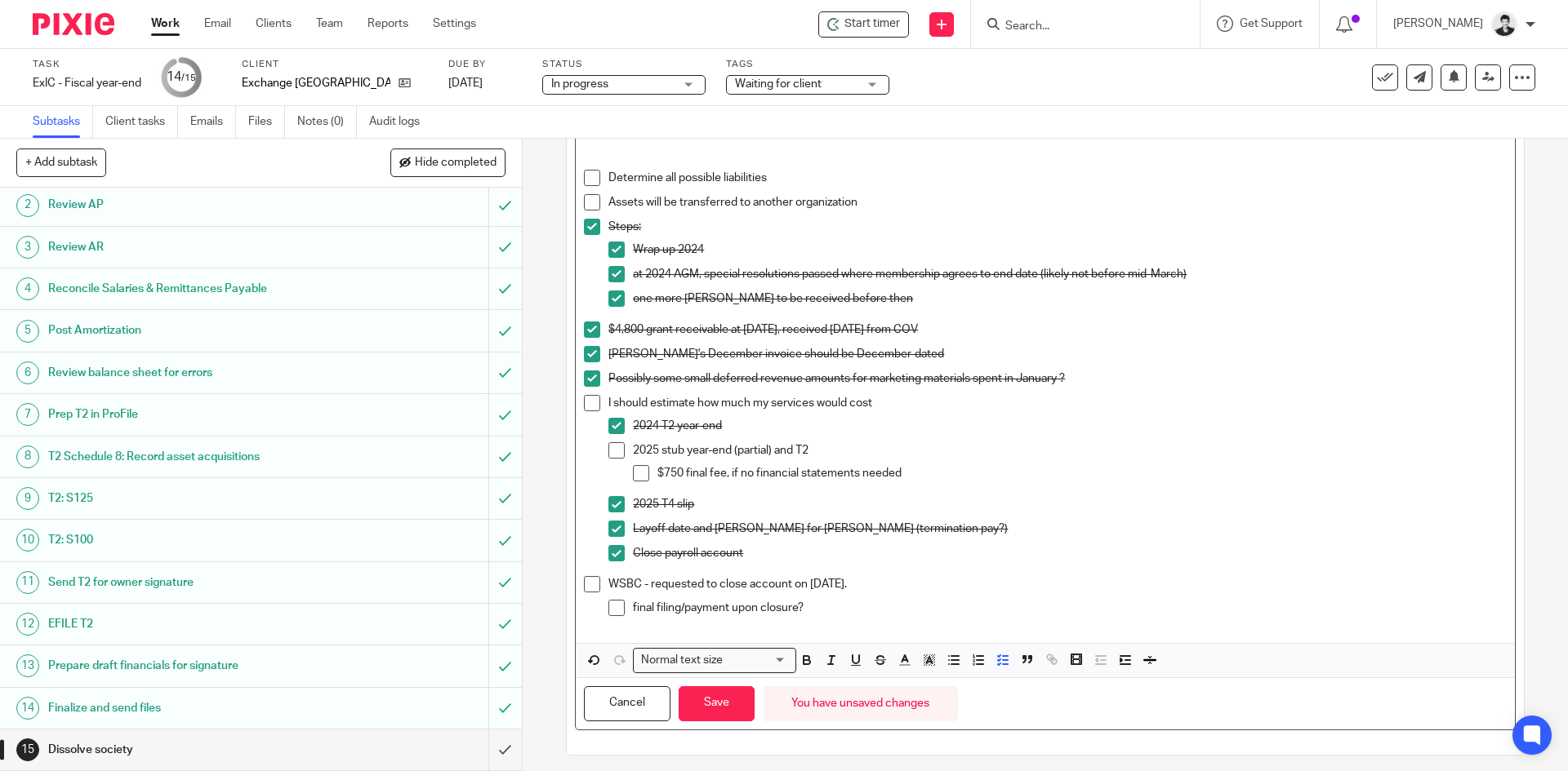
scroll to position [135, 0]
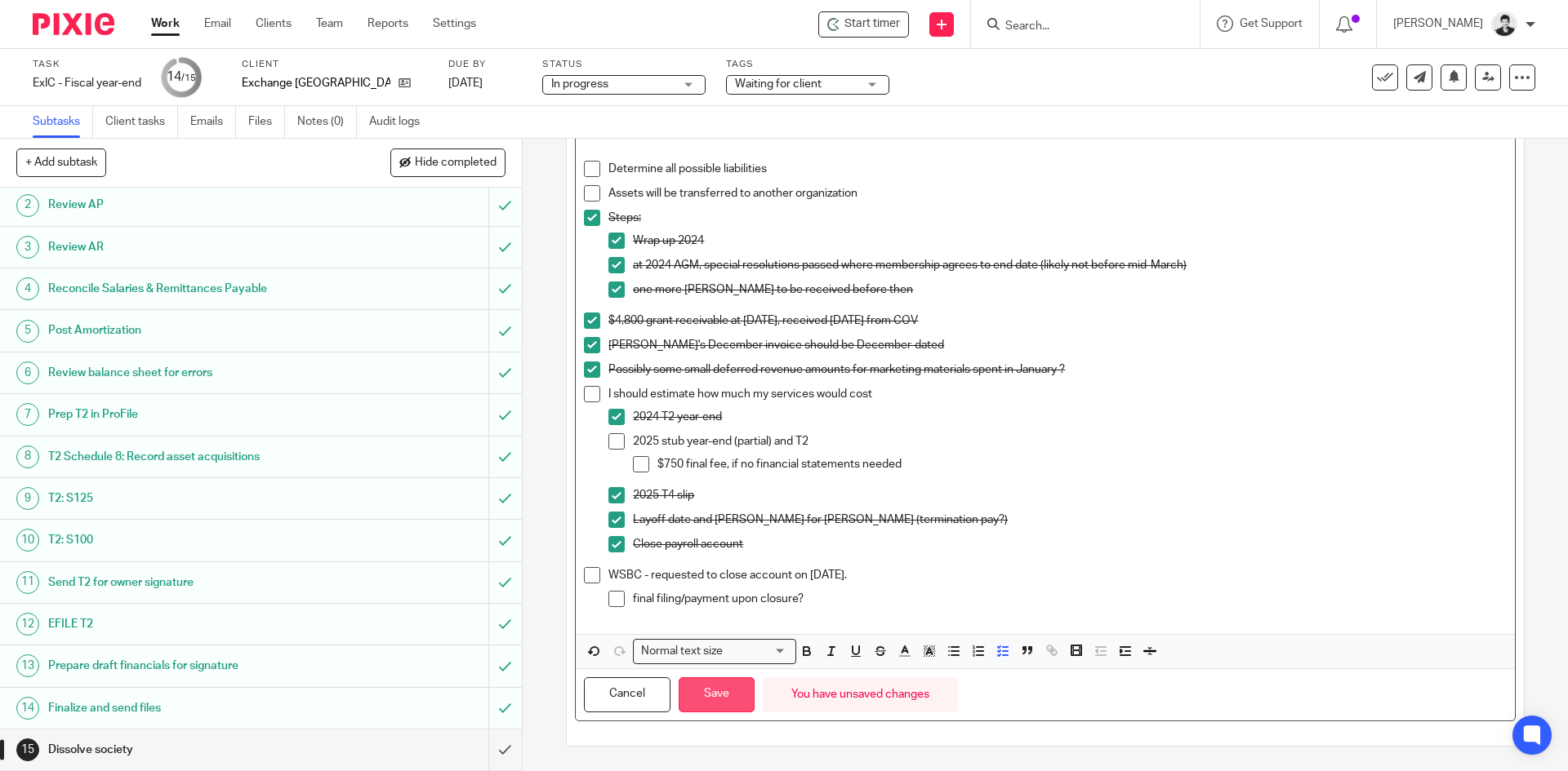
click at [731, 696] on button "Save" at bounding box center [717, 695] width 76 height 35
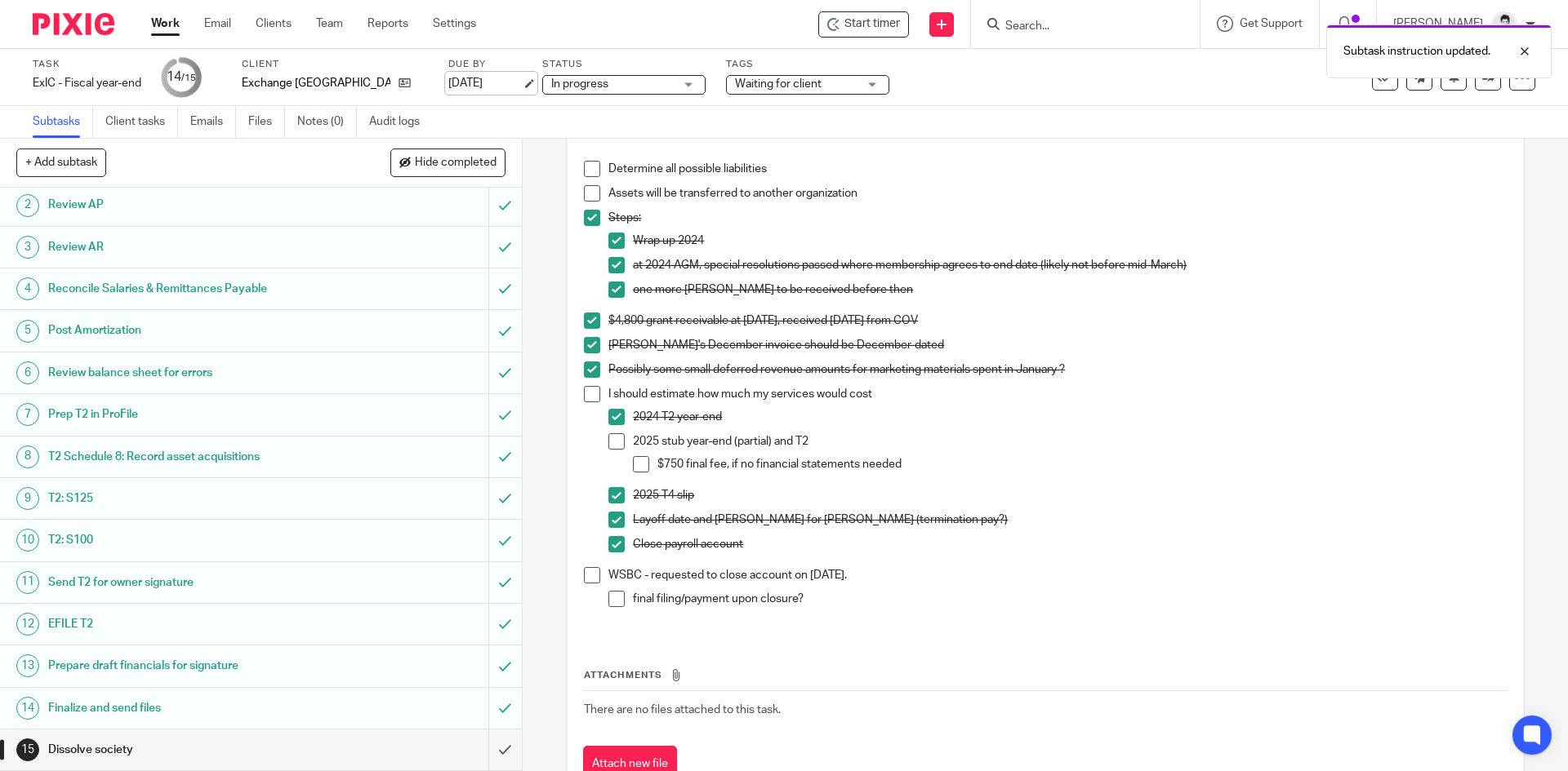
click at [471, 82] on link "[DATE]" at bounding box center [485, 84] width 73 height 17
click at [161, 21] on link "Work" at bounding box center [165, 23] width 29 height 17
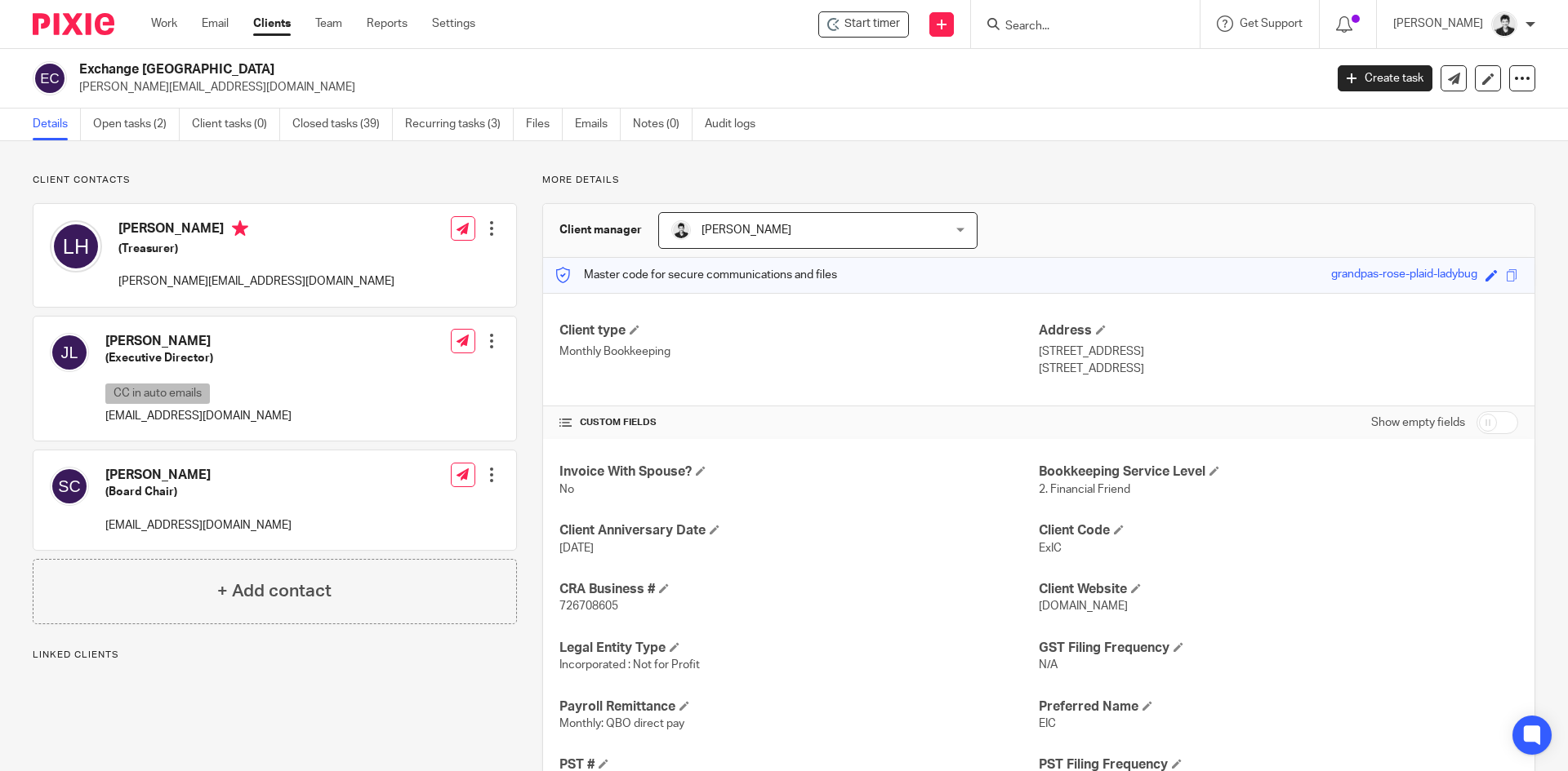
click at [614, 610] on p "726708605" at bounding box center [799, 607] width 480 height 17
click at [607, 603] on span "726708605" at bounding box center [589, 606] width 59 height 11
copy span "726708605"
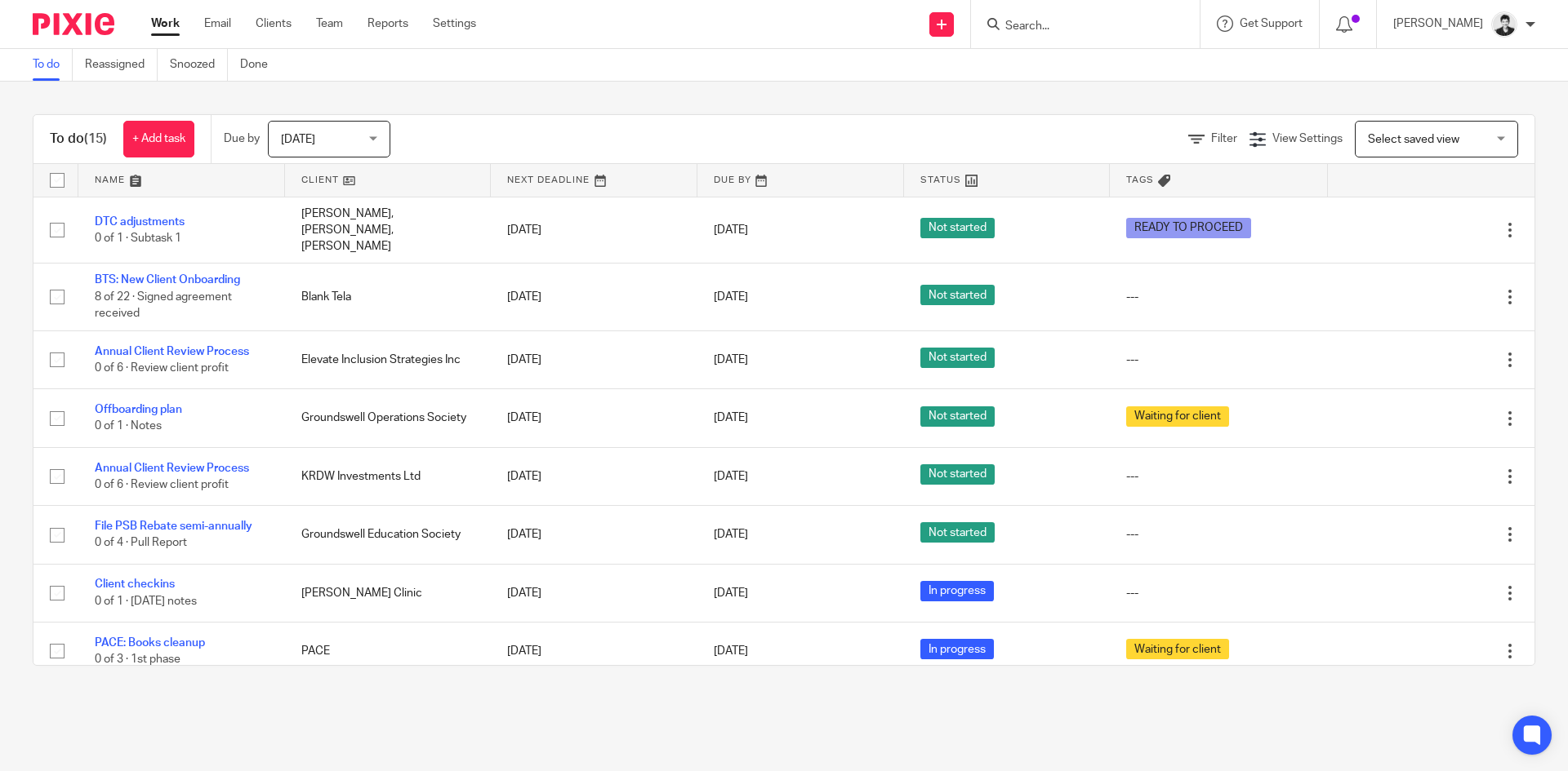
click at [1040, 20] on input "Search" at bounding box center [1077, 27] width 147 height 15
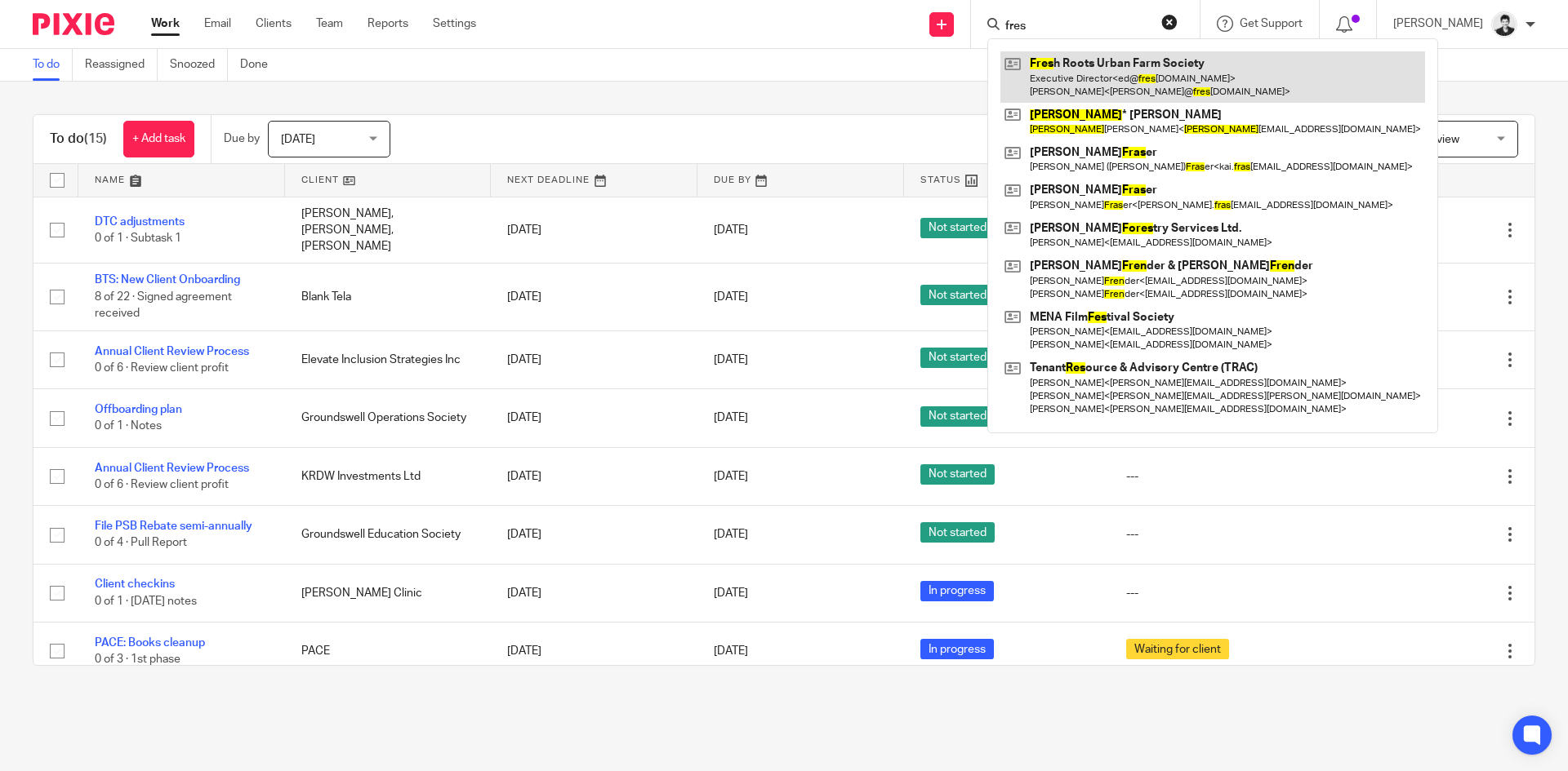
type input "fres"
click at [1096, 81] on link at bounding box center [1213, 77] width 425 height 50
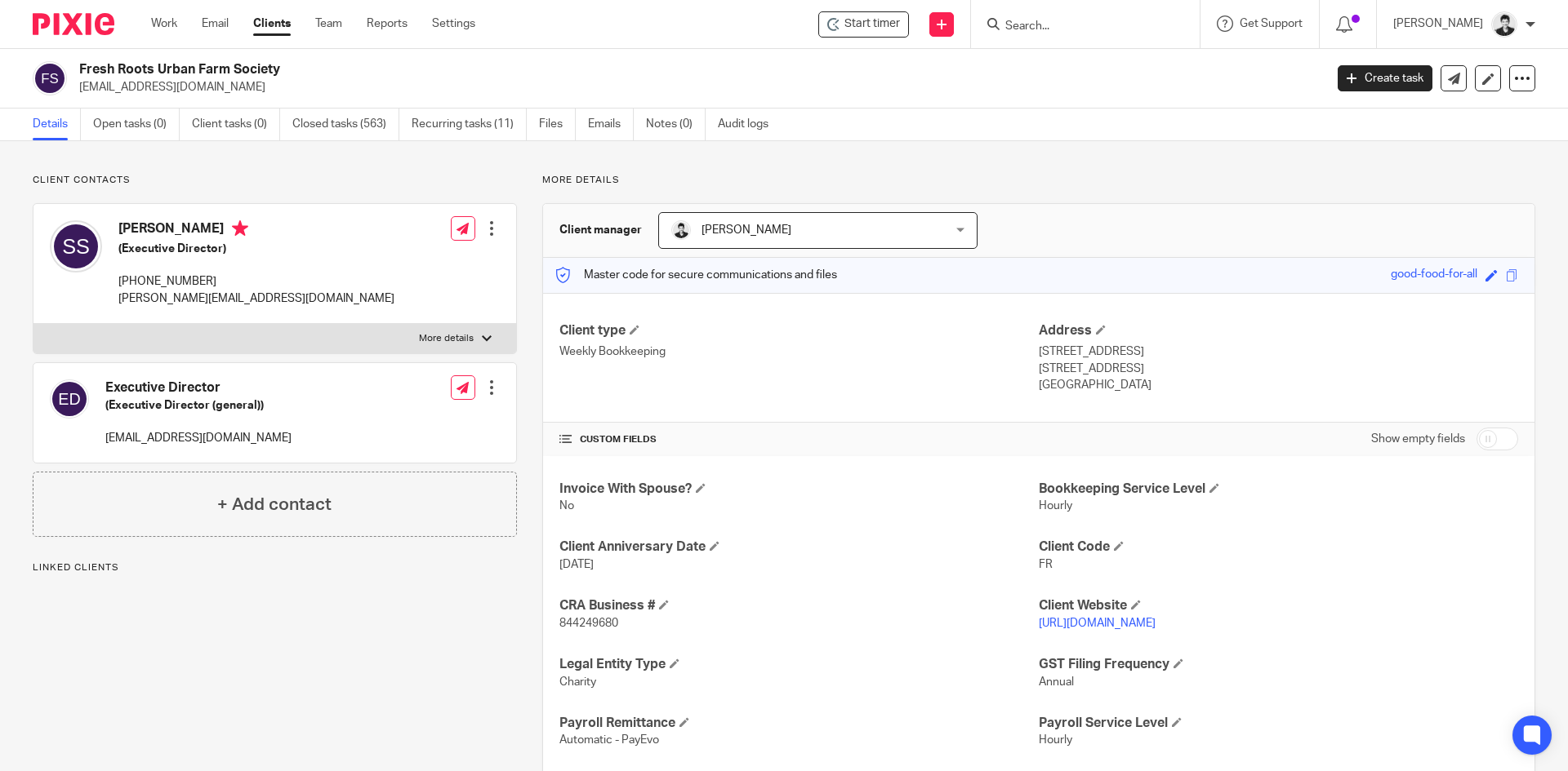
drag, startPoint x: 122, startPoint y: 125, endPoint x: 261, endPoint y: 148, distance: 140.9
click at [124, 125] on link "Open tasks (0)" at bounding box center [136, 124] width 86 height 32
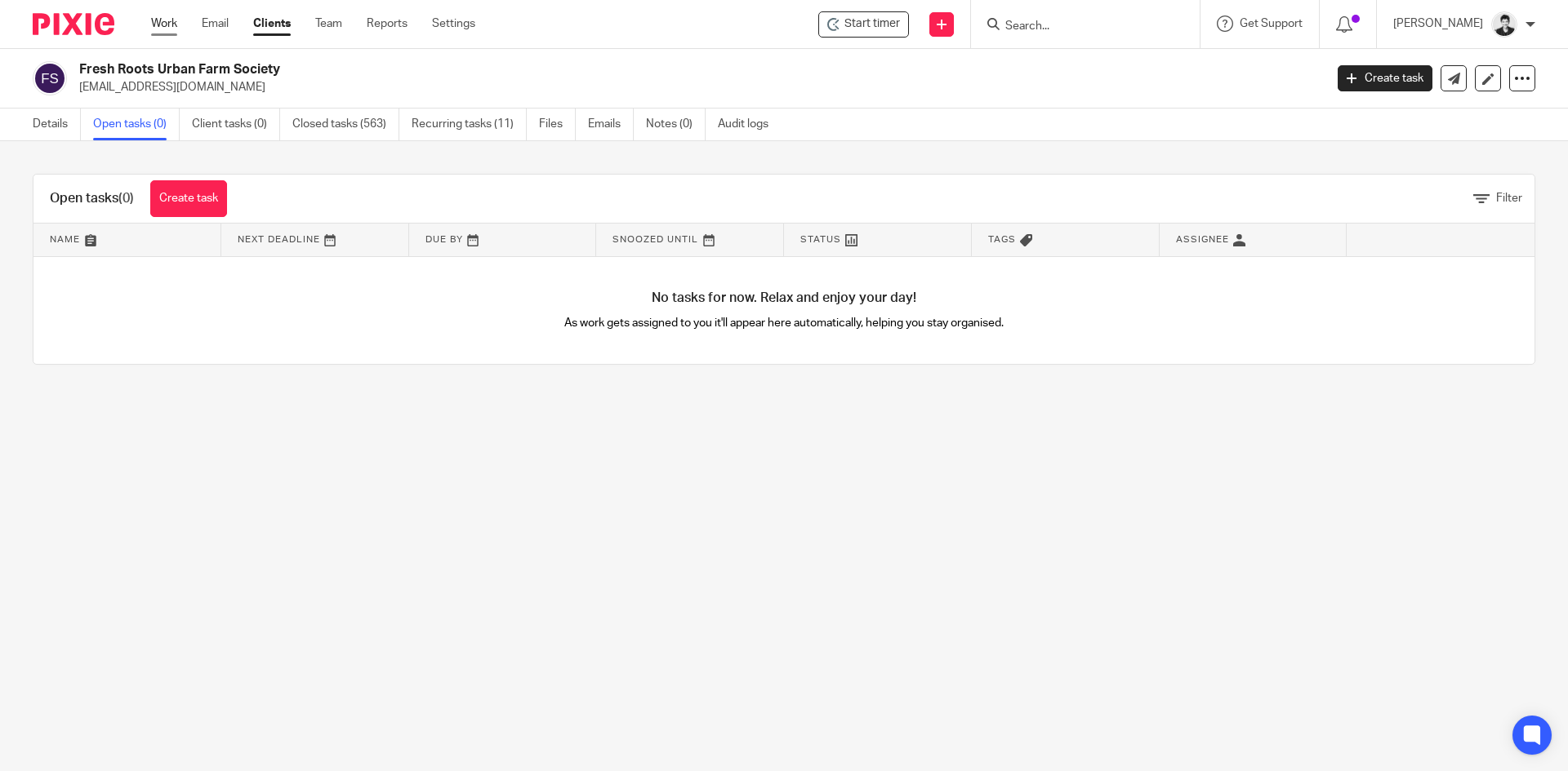
click at [164, 23] on link "Work" at bounding box center [165, 23] width 26 height 17
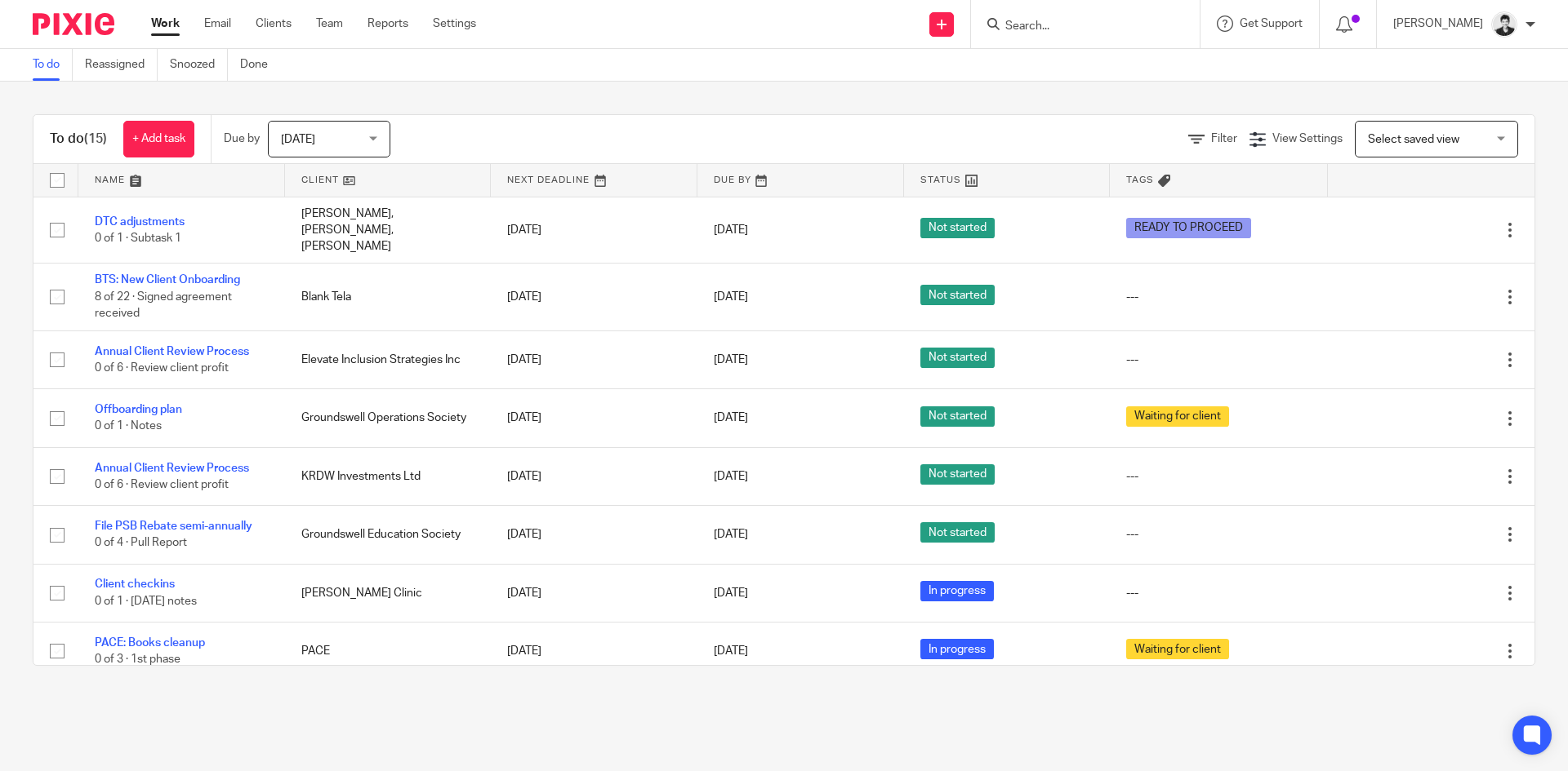
drag, startPoint x: 1061, startPoint y: 32, endPoint x: 1061, endPoint y: 13, distance: 19.0
click at [1061, 30] on input "Search" at bounding box center [1077, 27] width 147 height 15
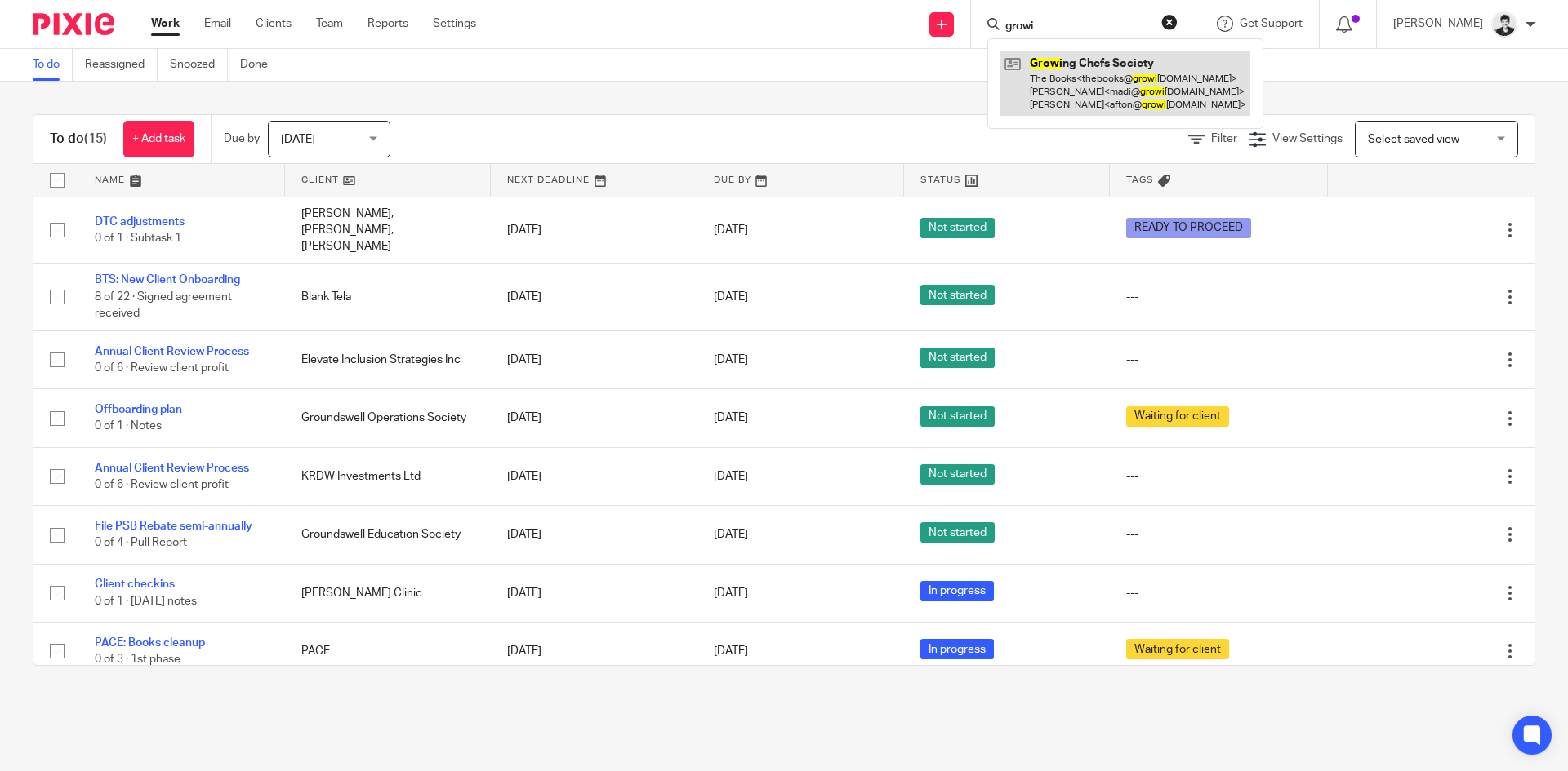
type input "growi"
click at [1112, 90] on link at bounding box center [1125, 84] width 250 height 64
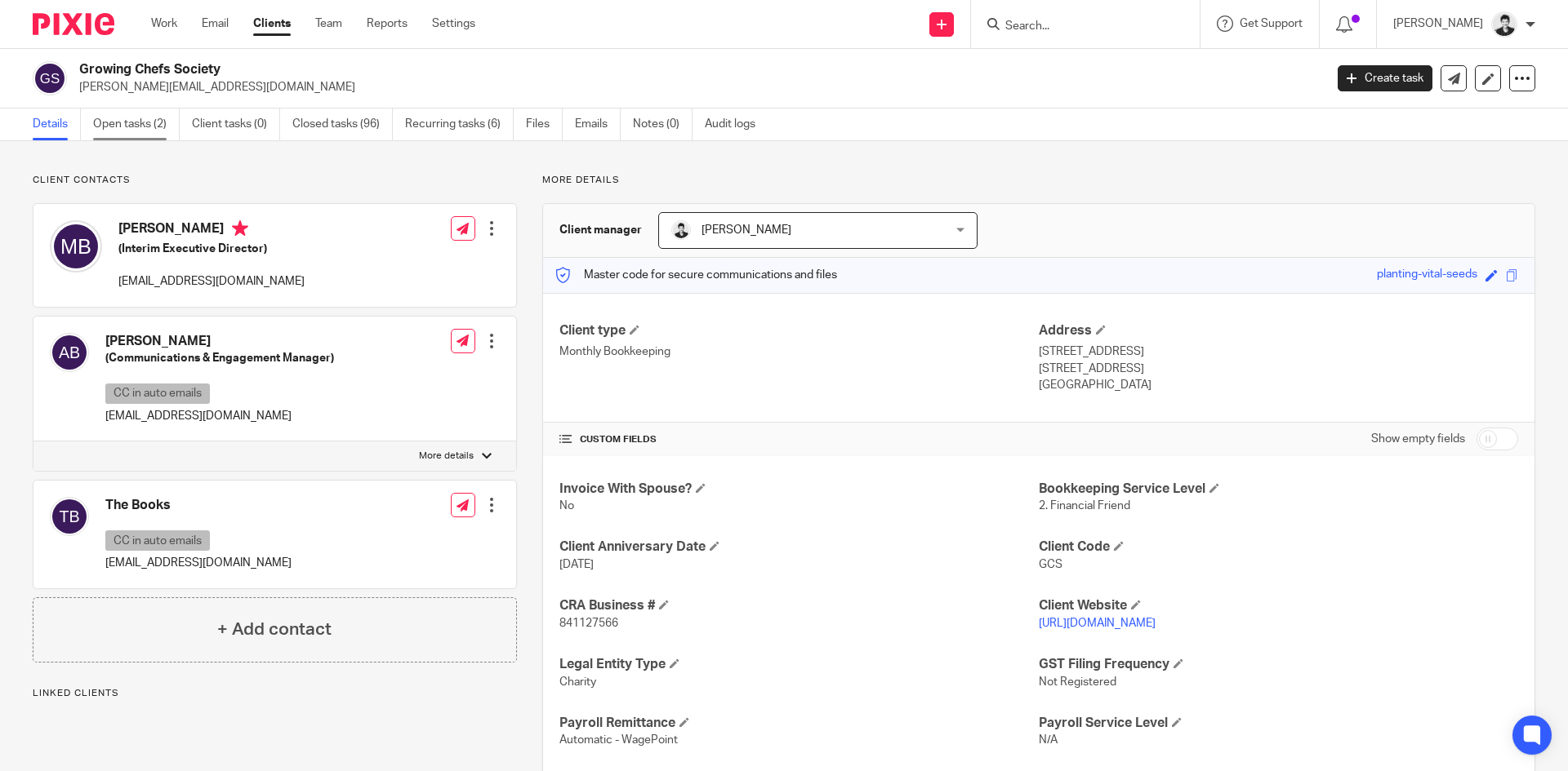
click at [118, 127] on link "Open tasks (2)" at bounding box center [136, 124] width 86 height 32
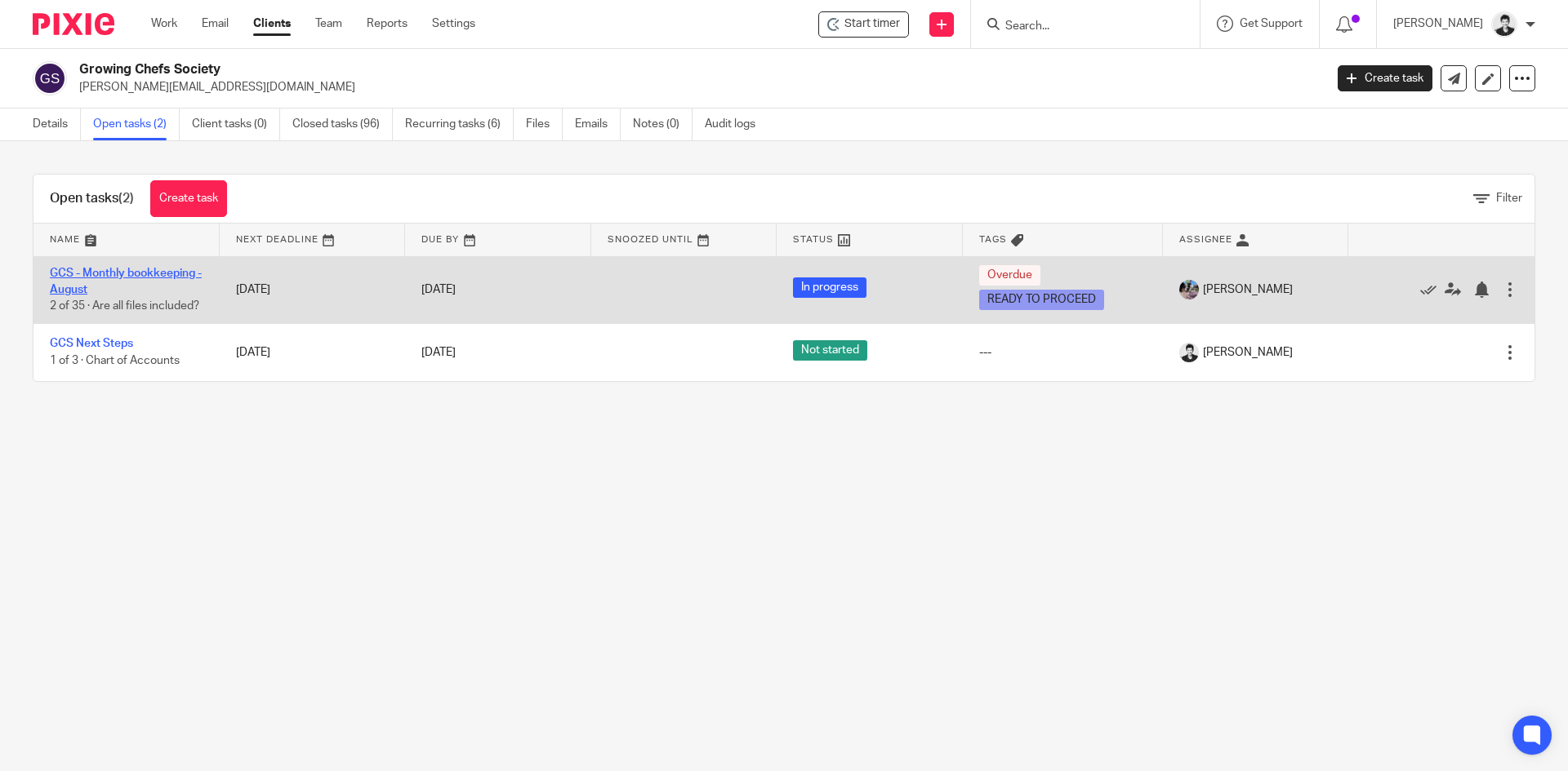
click at [131, 274] on link "GCS - Monthly bookkeeping - August" at bounding box center [125, 282] width 151 height 28
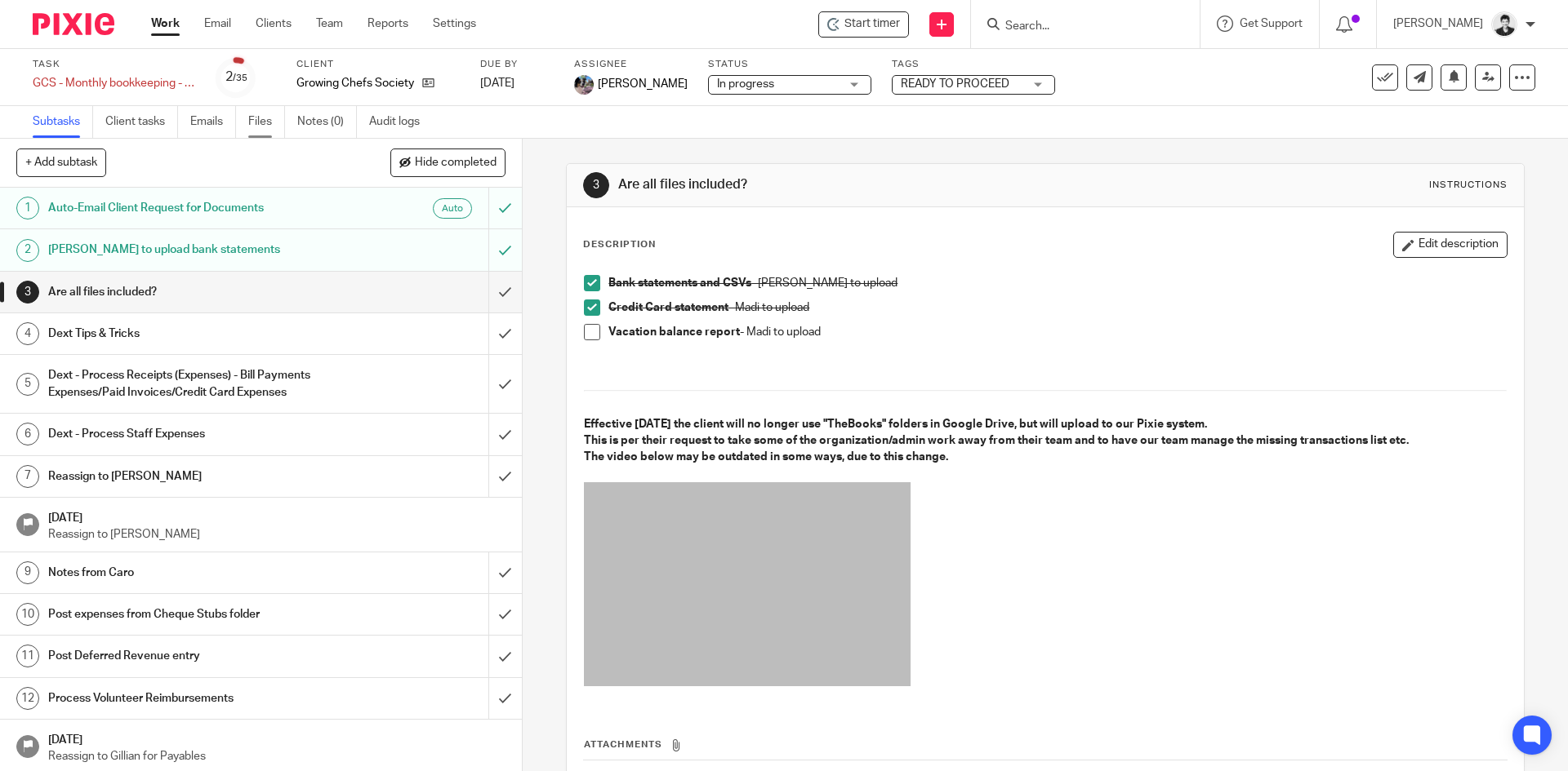
click at [270, 127] on link "Files" at bounding box center [266, 122] width 37 height 32
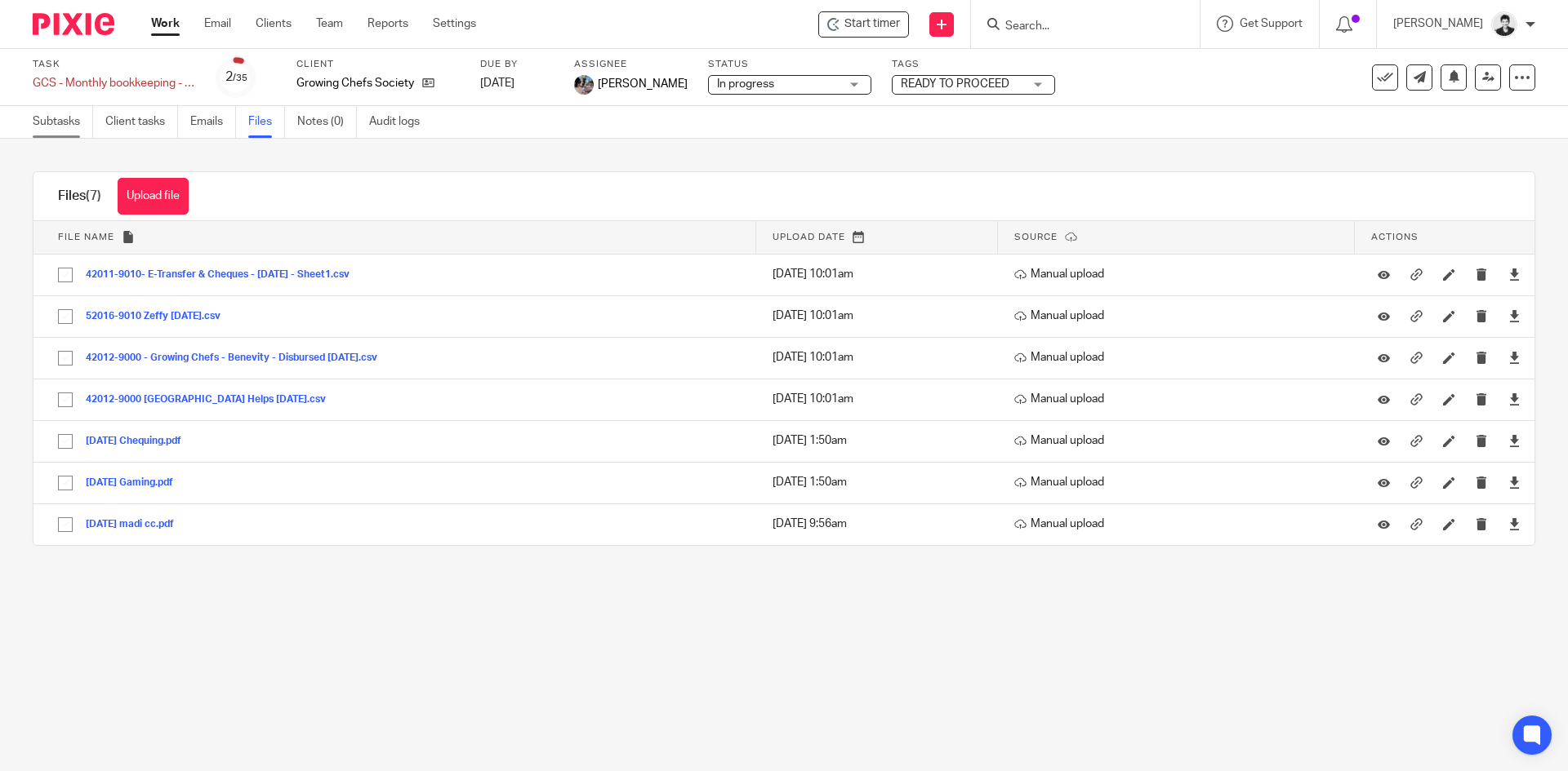
click at [48, 124] on link "Subtasks" at bounding box center [63, 122] width 60 height 32
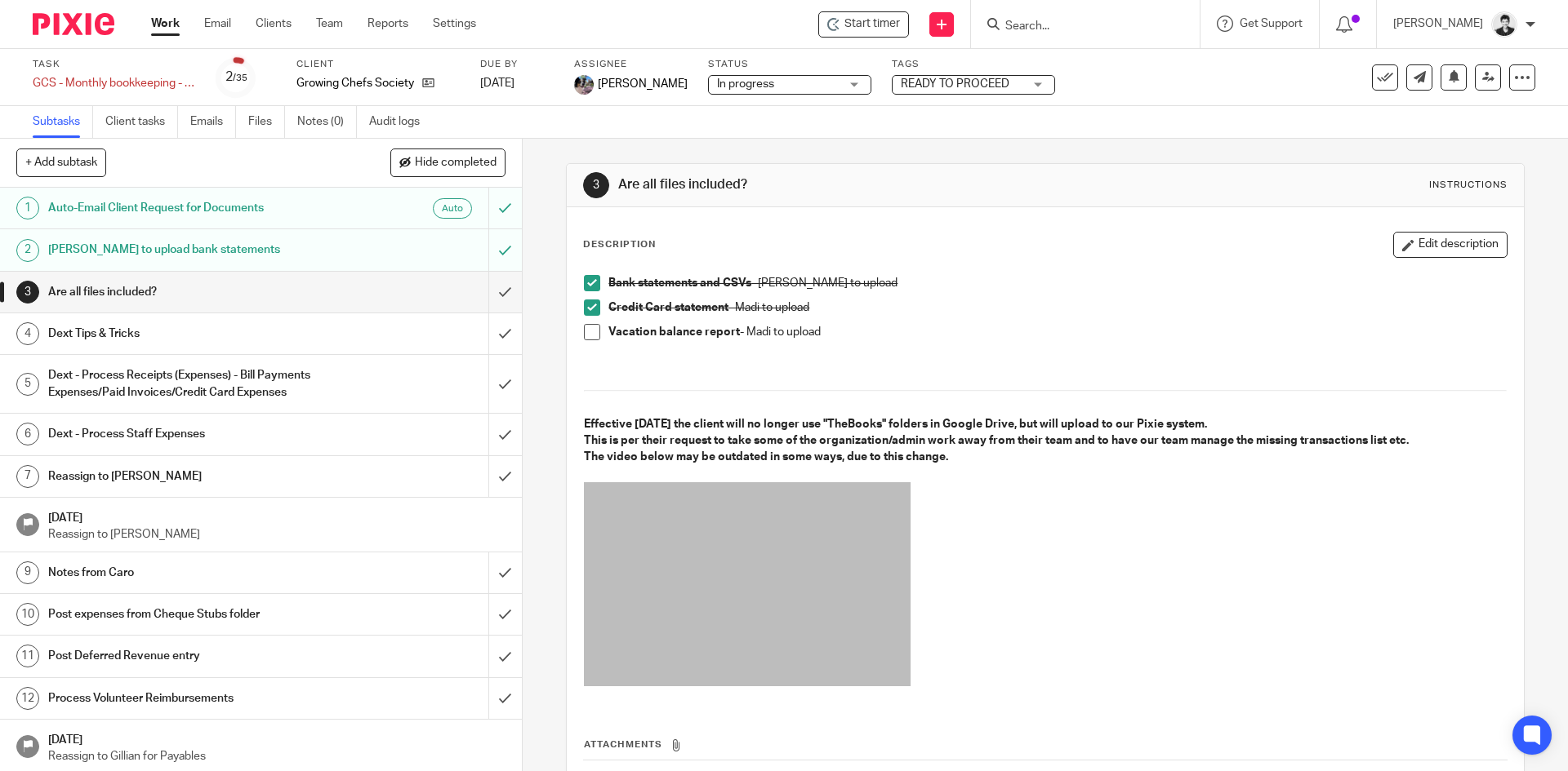
click at [298, 331] on h1 "Dext Tips & Tricks" at bounding box center [189, 334] width 283 height 24
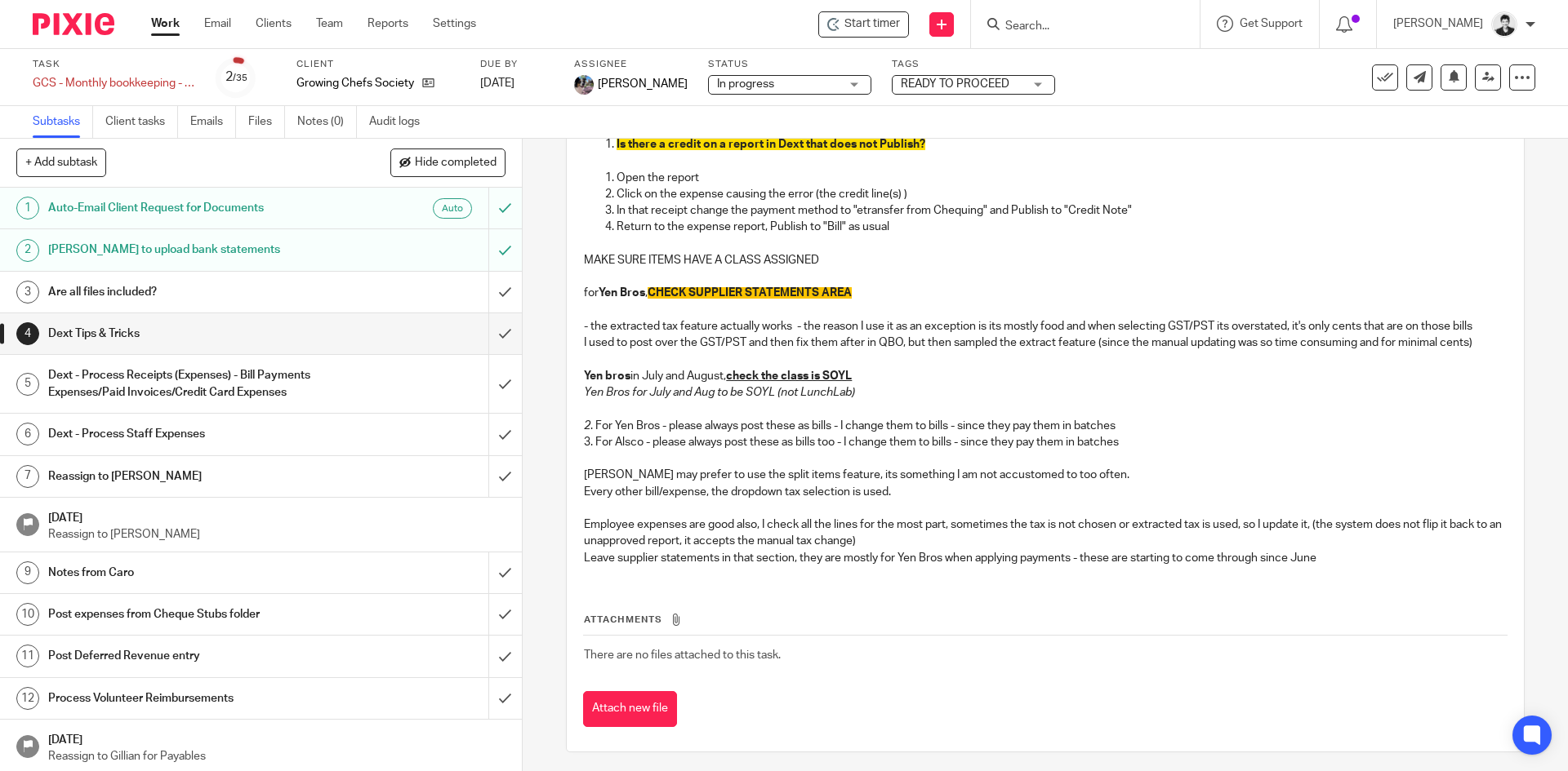
scroll to position [144, 0]
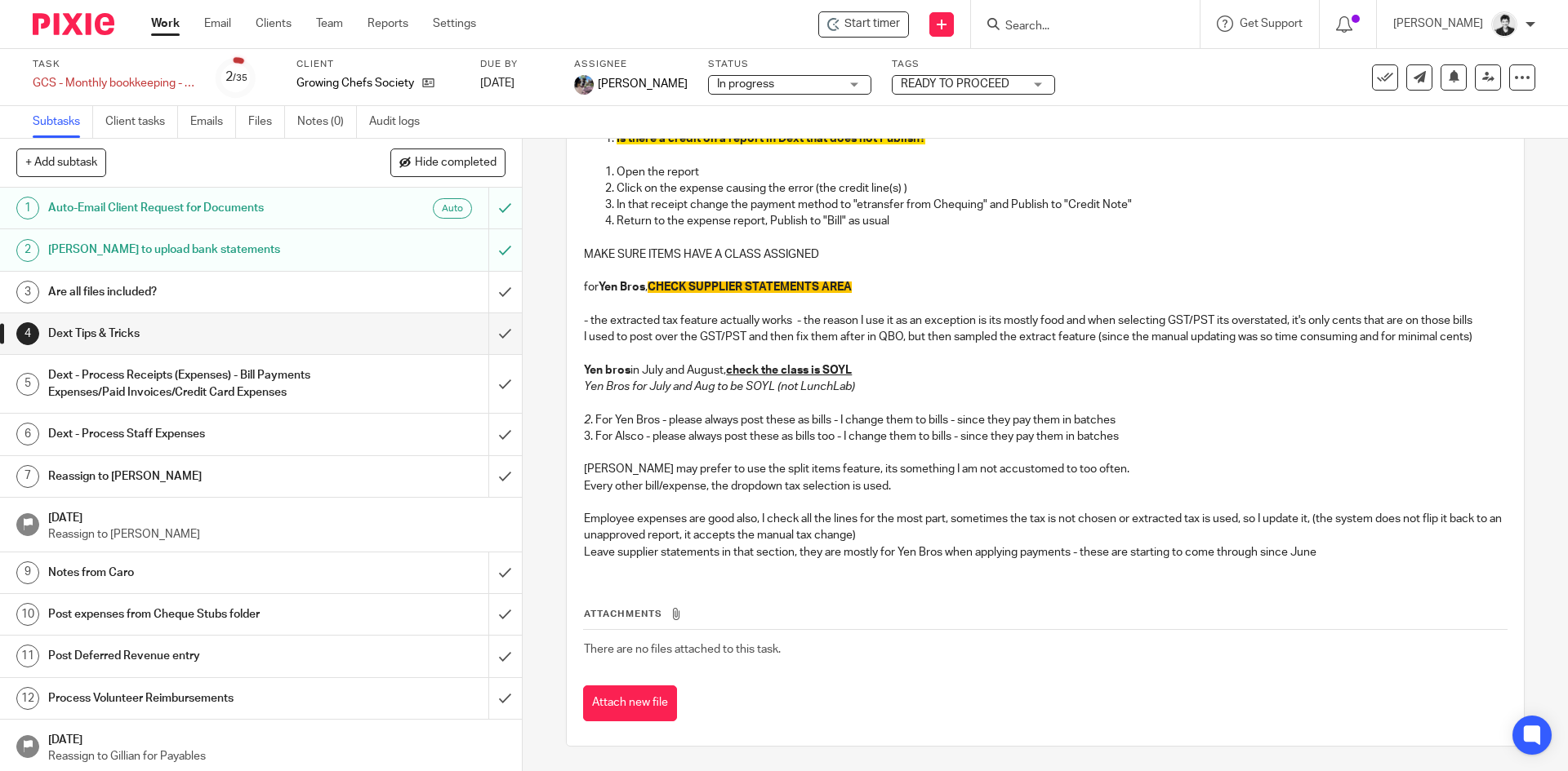
click at [191, 385] on h1 "Dext - Process Receipts (Expenses) - Bill Payments Expenses/Paid Invoices/Credi…" at bounding box center [189, 384] width 283 height 42
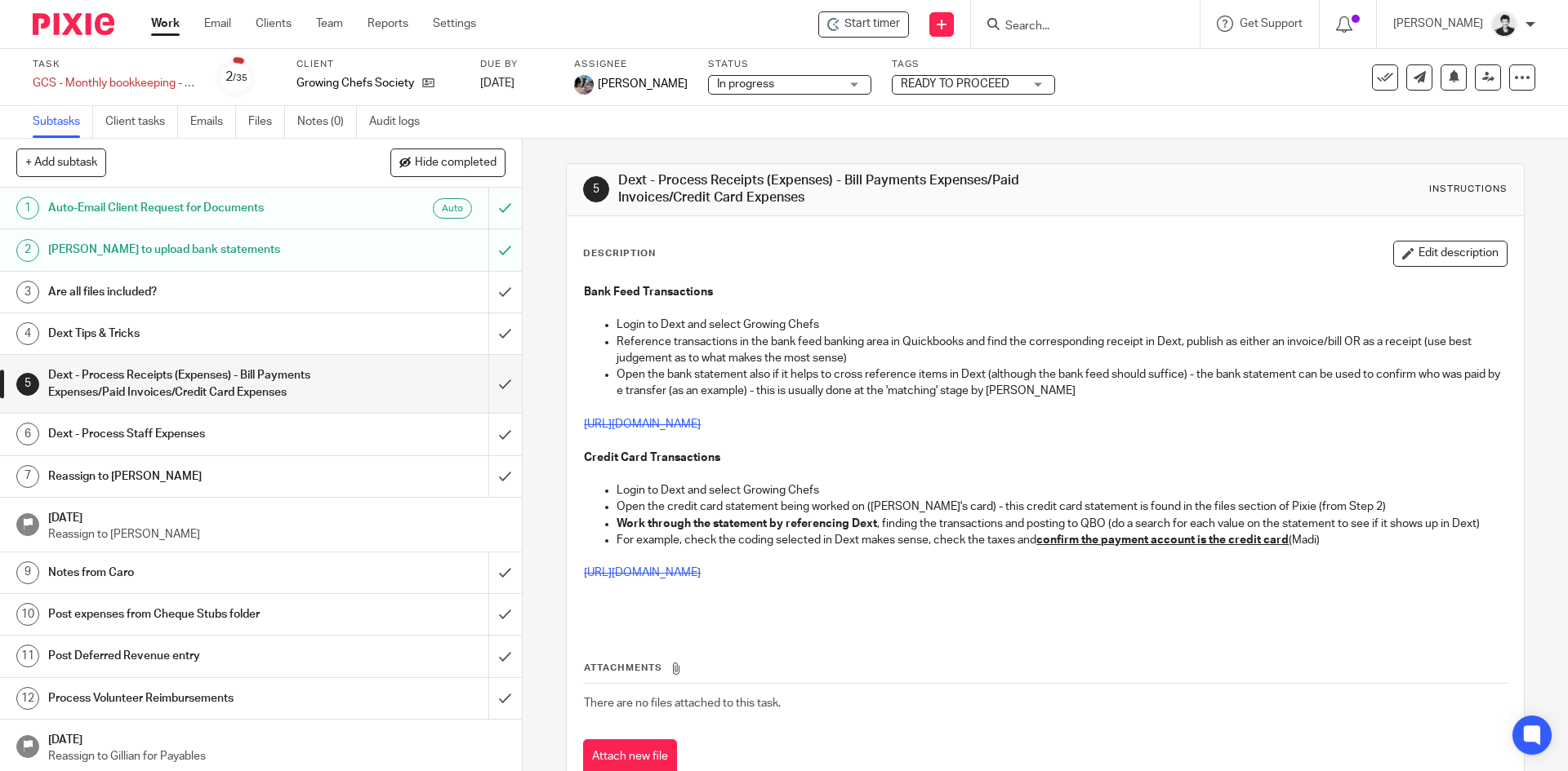
click at [1048, 26] on input "Search" at bounding box center [1077, 27] width 147 height 15
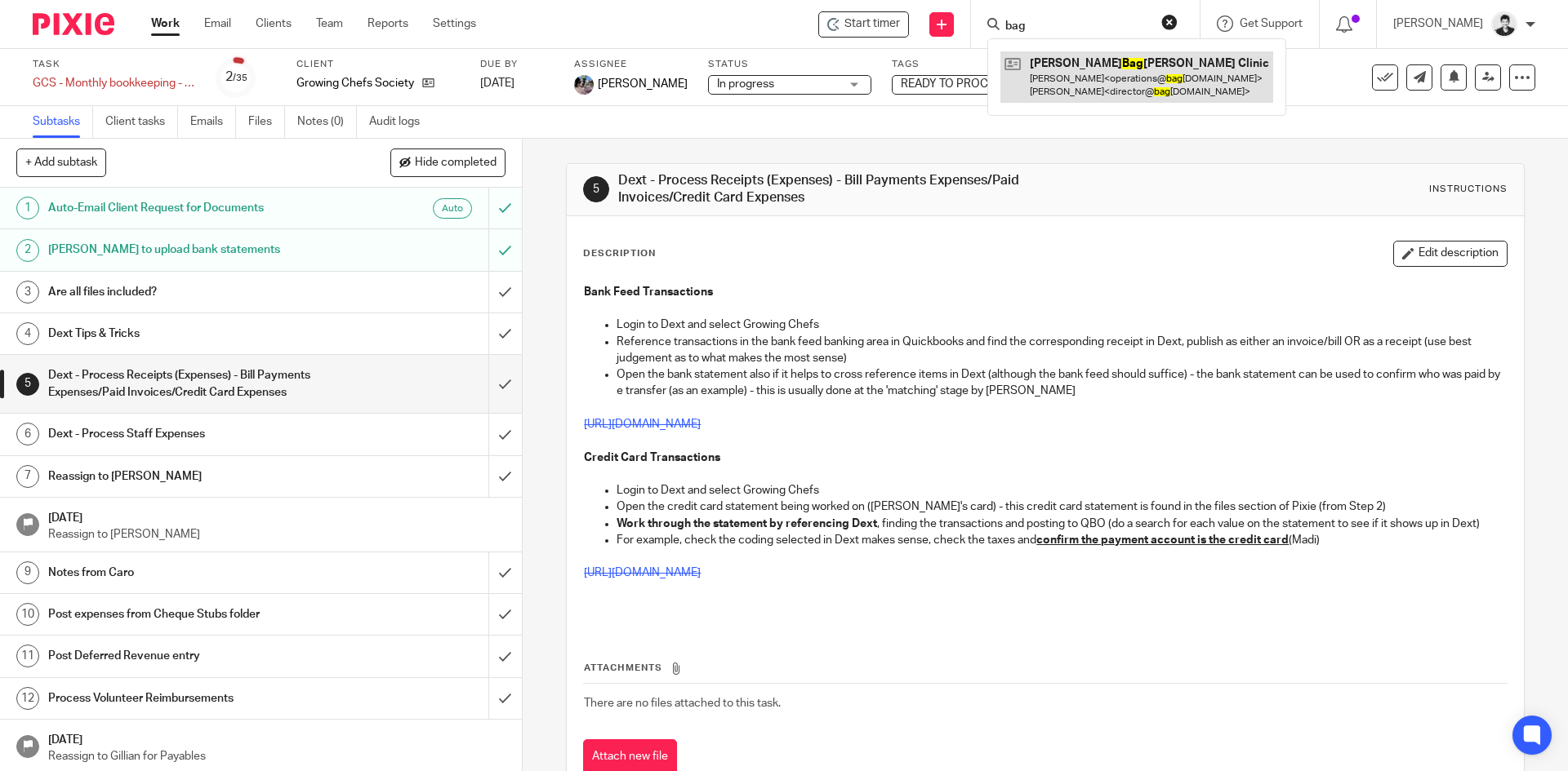
type input "bag"
click at [1127, 61] on link at bounding box center [1136, 77] width 273 height 50
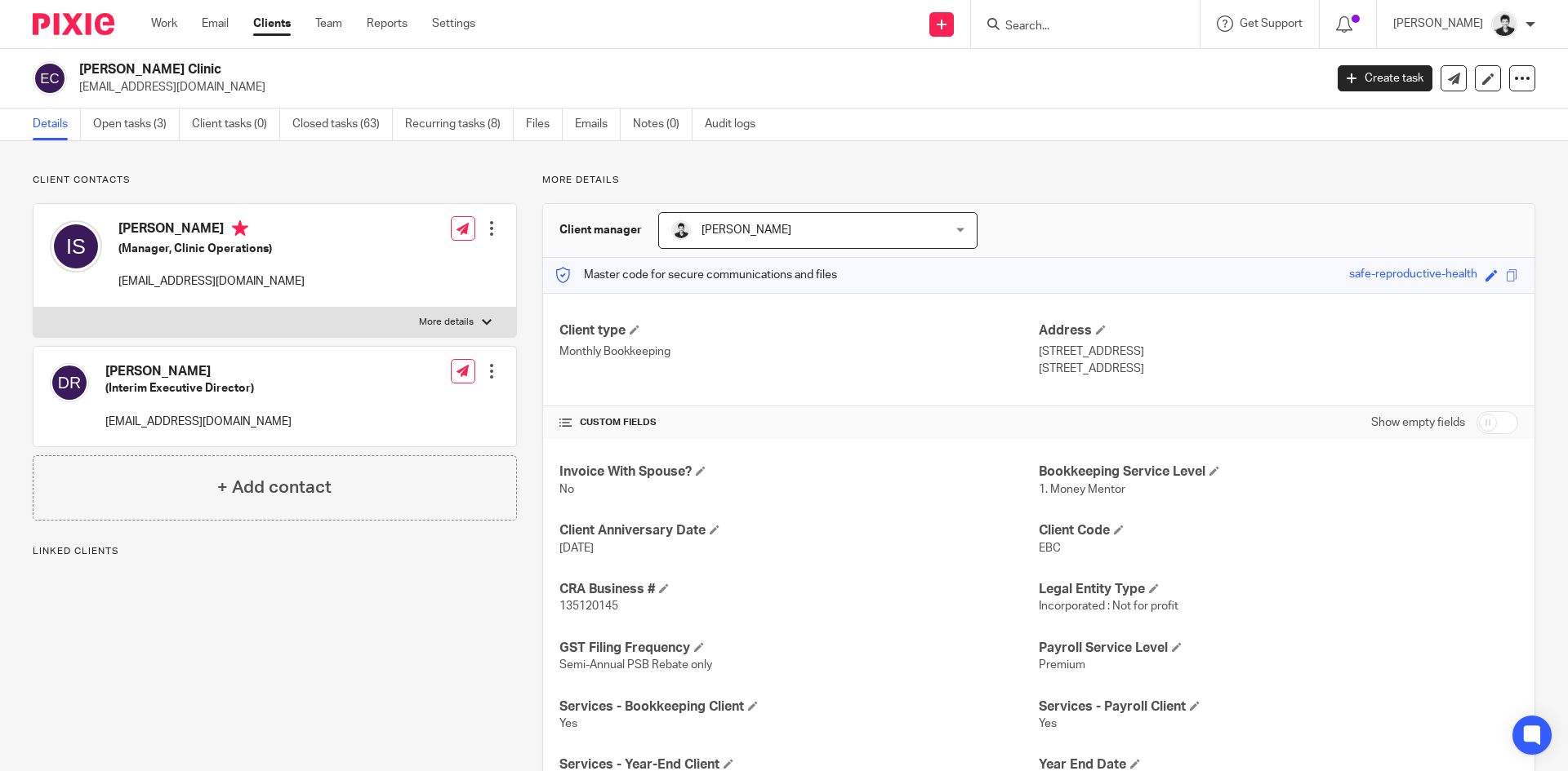
click at [158, 130] on link "Open tasks (3)" at bounding box center [136, 124] width 86 height 32
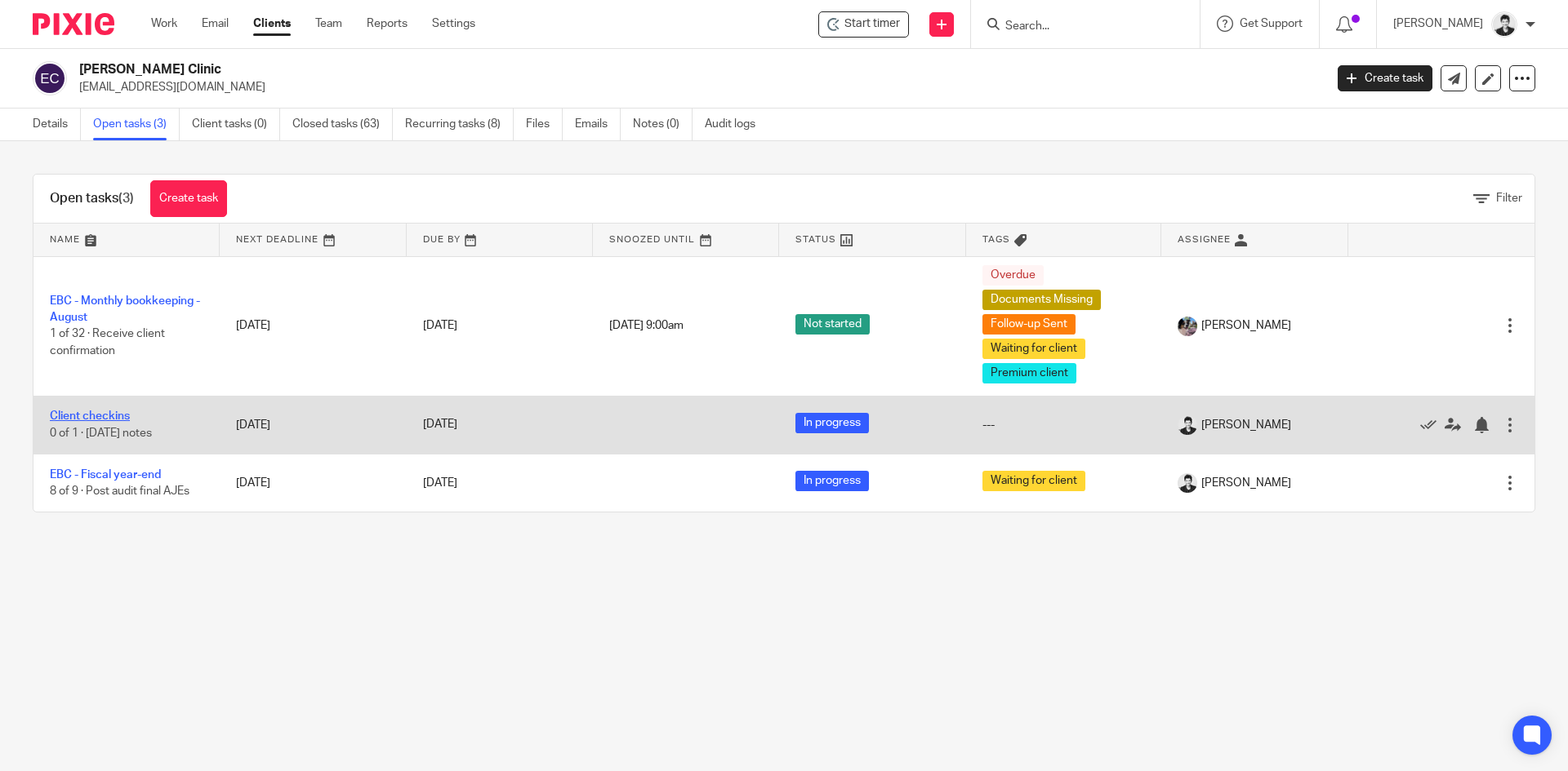
click at [104, 419] on link "Client checkins" at bounding box center [90, 416] width 80 height 11
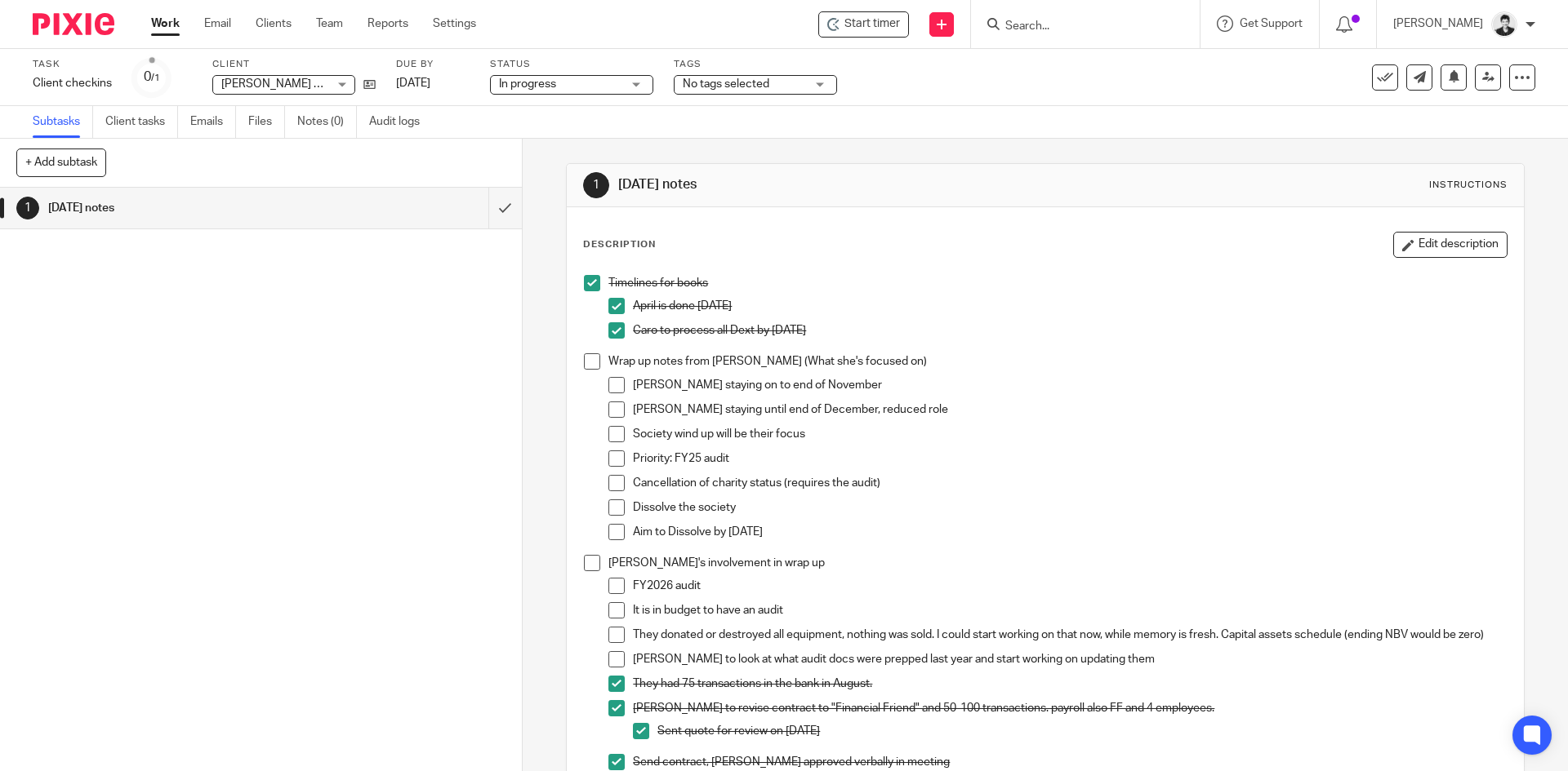
drag, startPoint x: 697, startPoint y: 99, endPoint x: 715, endPoint y: 83, distance: 24.1
click at [703, 97] on div "Task Client checkins Save Client checkins 0 /1 Client Elizabeth Bagshaw Clinic …" at bounding box center [784, 77] width 1568 height 57
click at [715, 83] on span "No tags selected" at bounding box center [725, 84] width 86 height 11
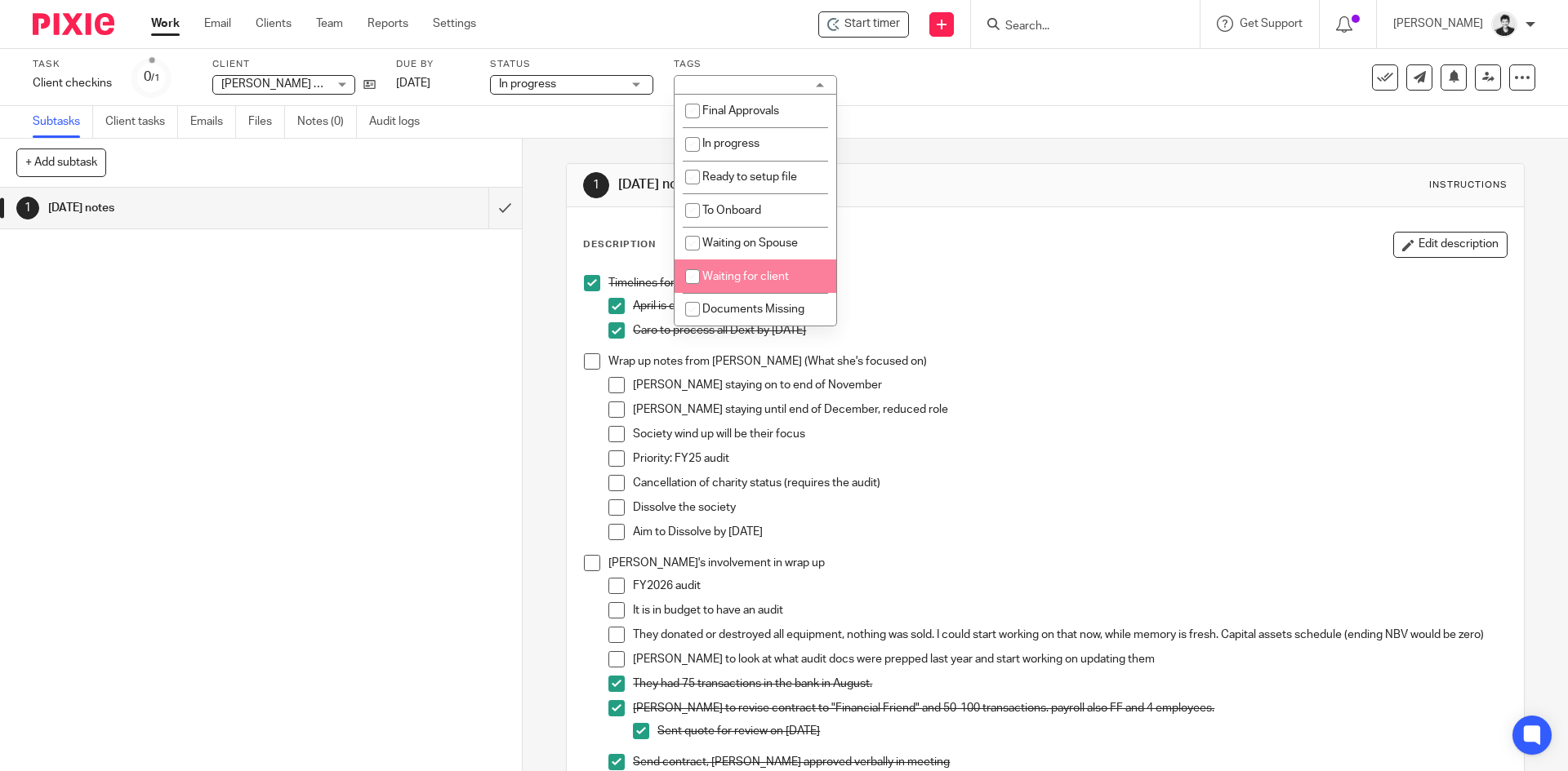
click at [776, 282] on span "Waiting for client" at bounding box center [745, 276] width 86 height 11
checkbox input "true"
click at [415, 80] on link "[DATE]" at bounding box center [433, 84] width 73 height 17
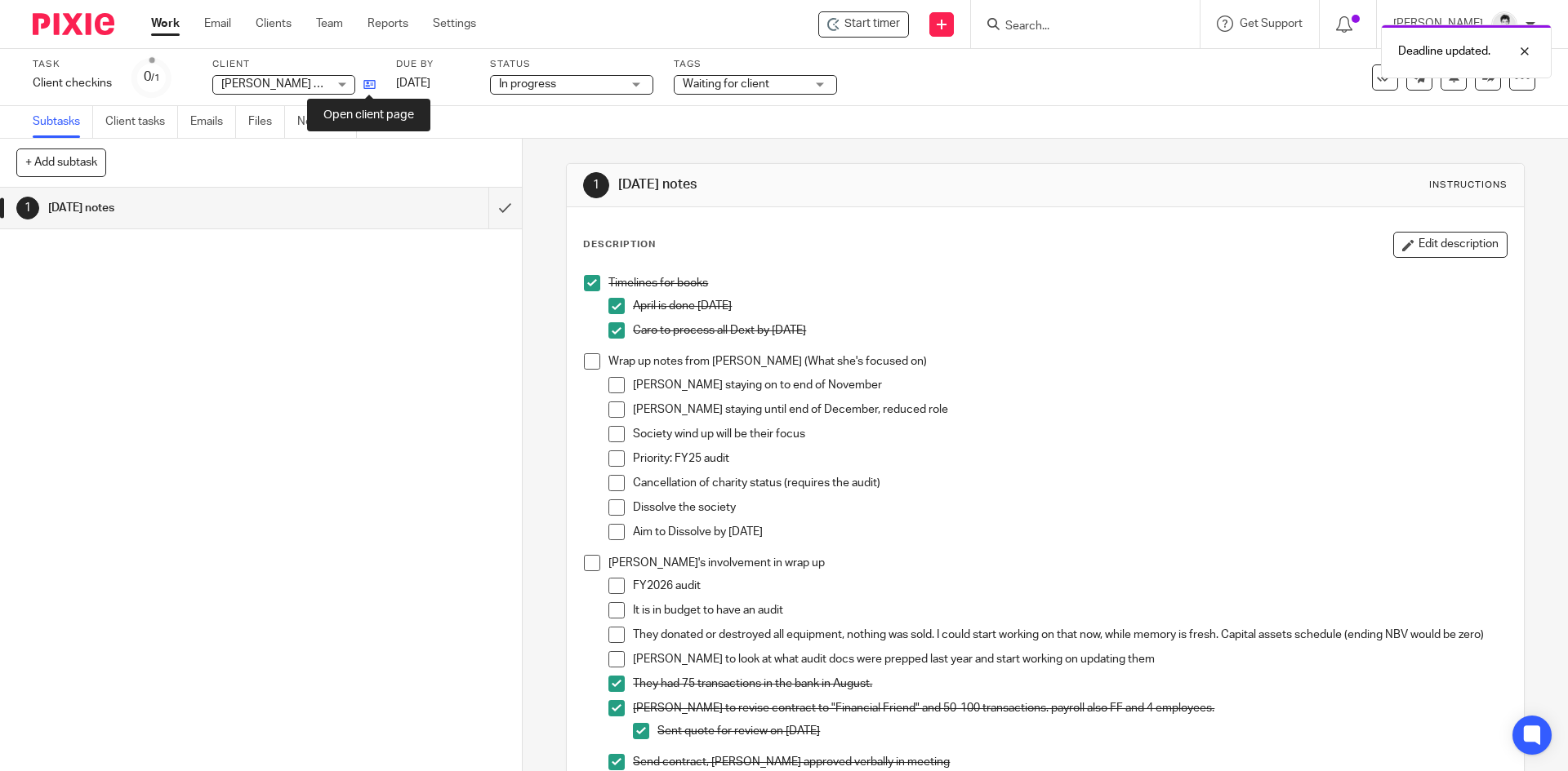
click at [367, 82] on icon at bounding box center [369, 84] width 12 height 12
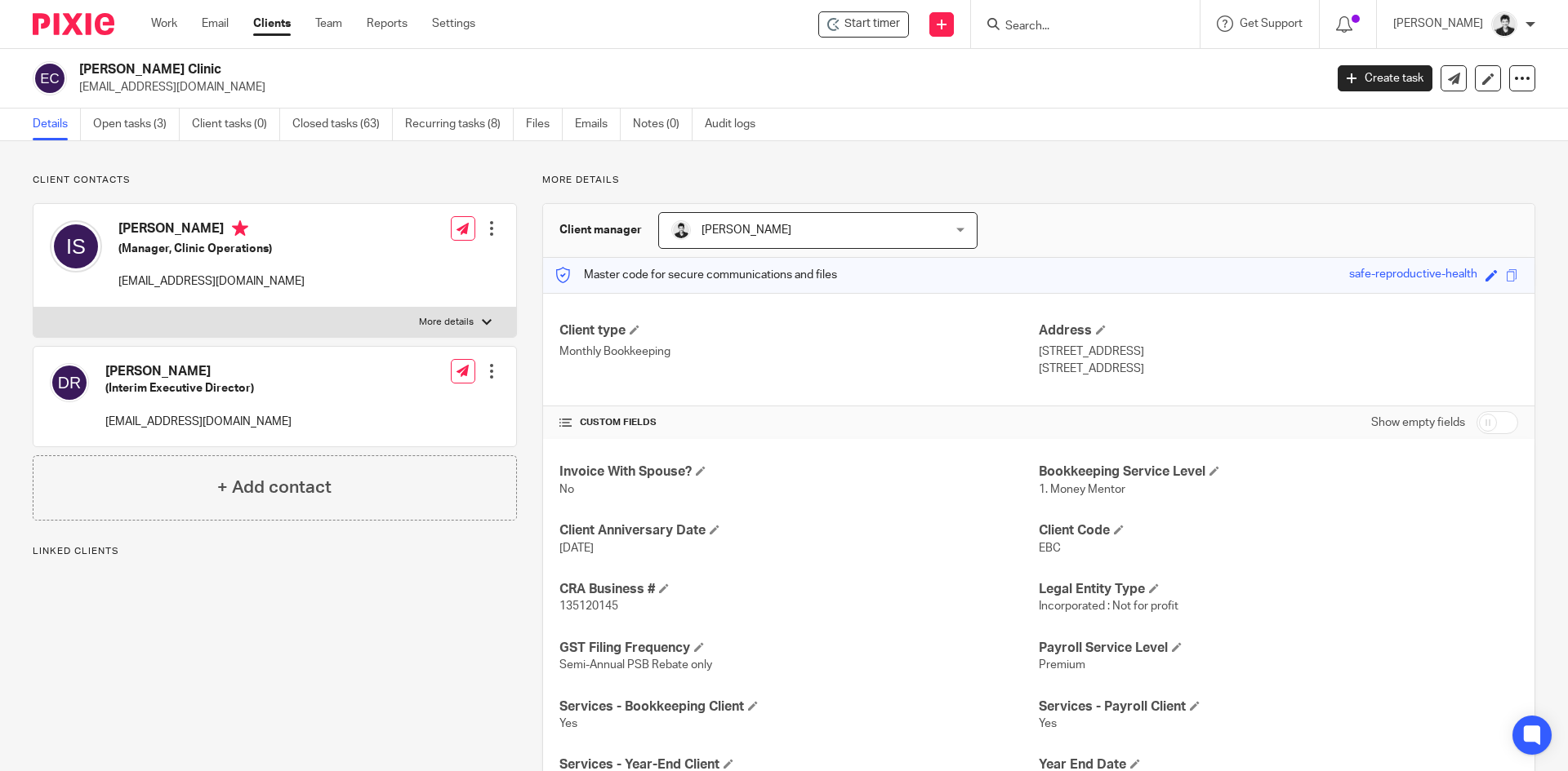
click at [133, 117] on link "Open tasks (3)" at bounding box center [136, 124] width 86 height 32
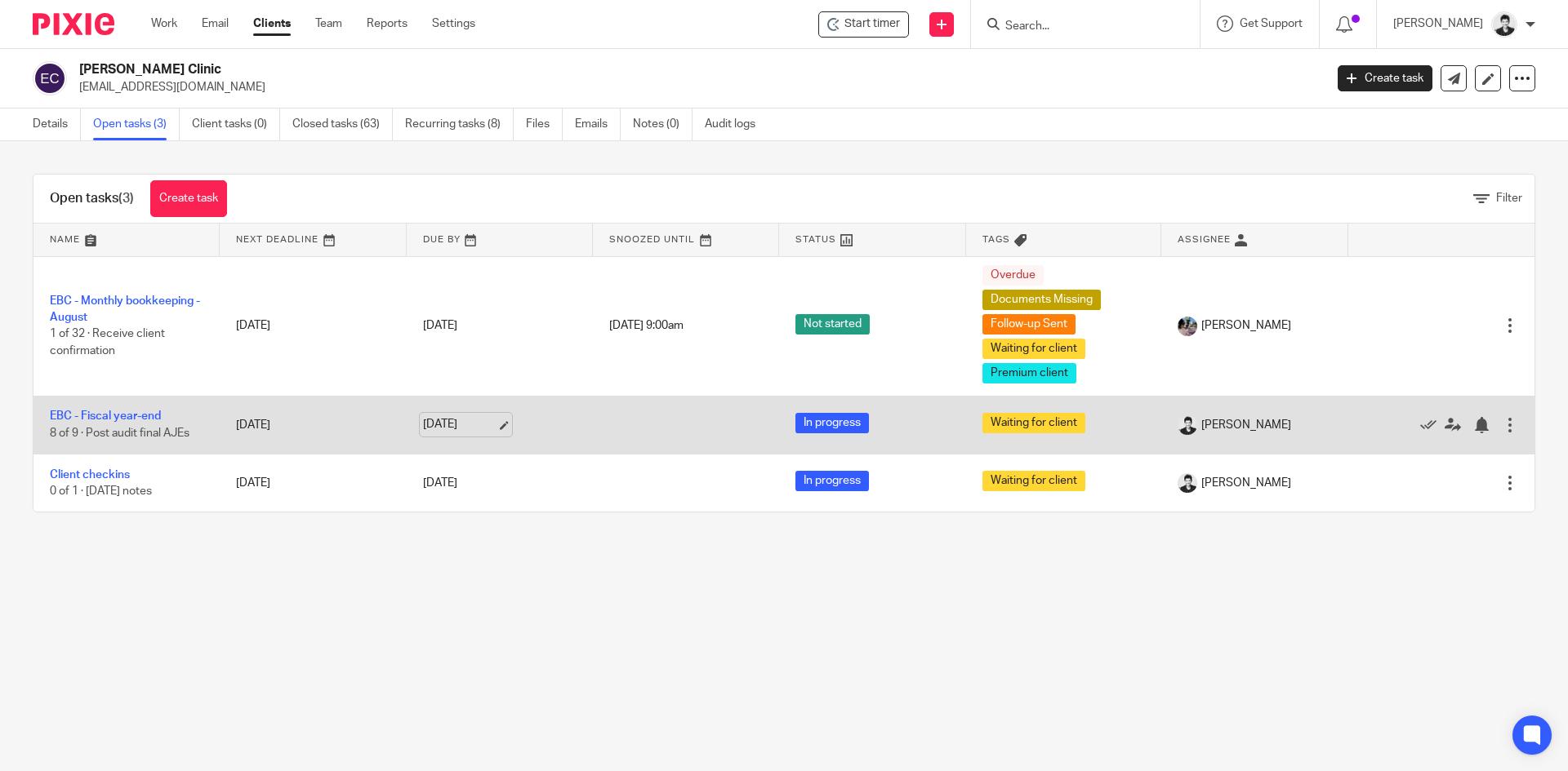
click at [460, 421] on link "[DATE]" at bounding box center [460, 425] width 73 height 17
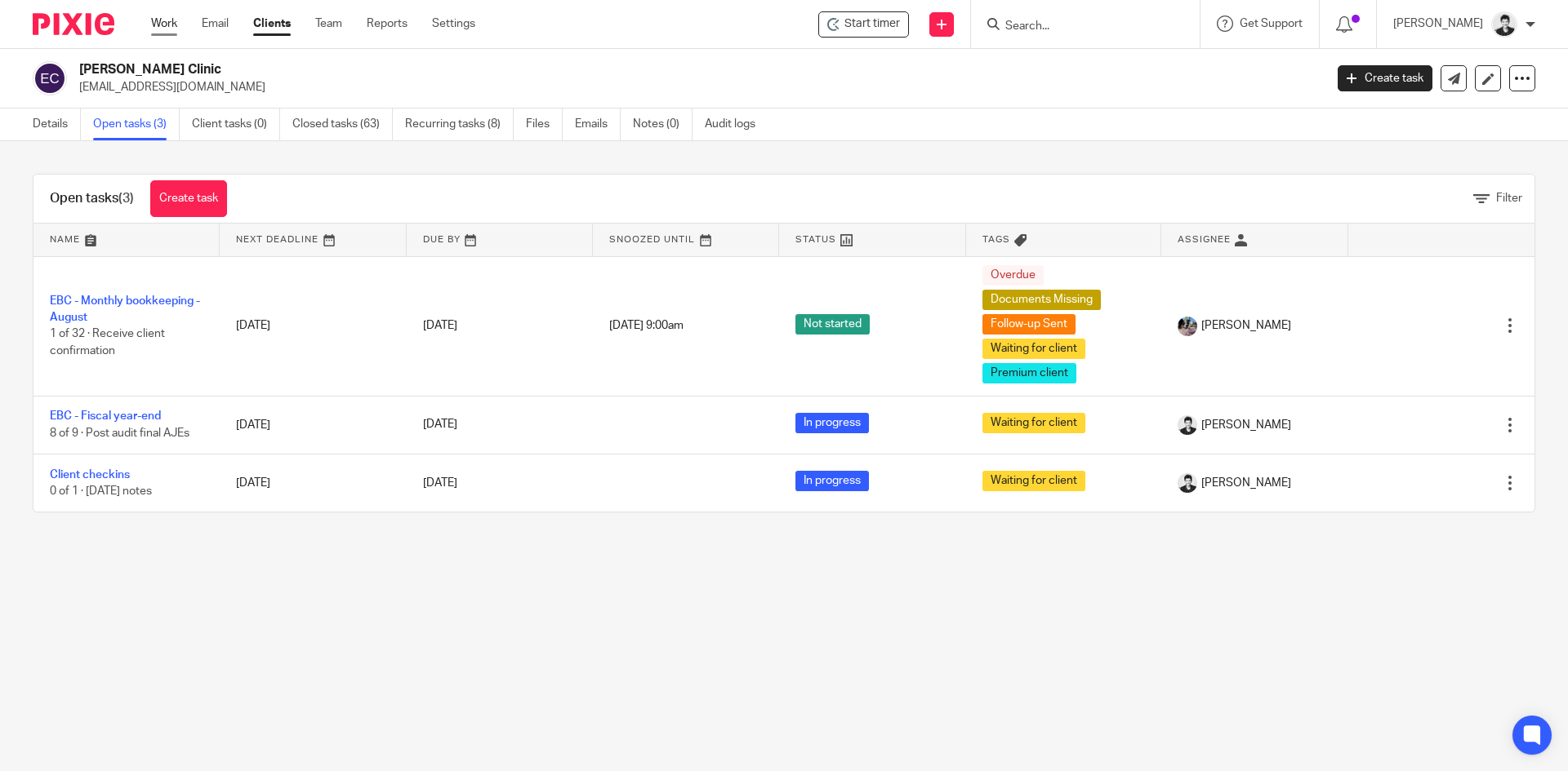
click at [172, 30] on link "Work" at bounding box center [165, 23] width 26 height 17
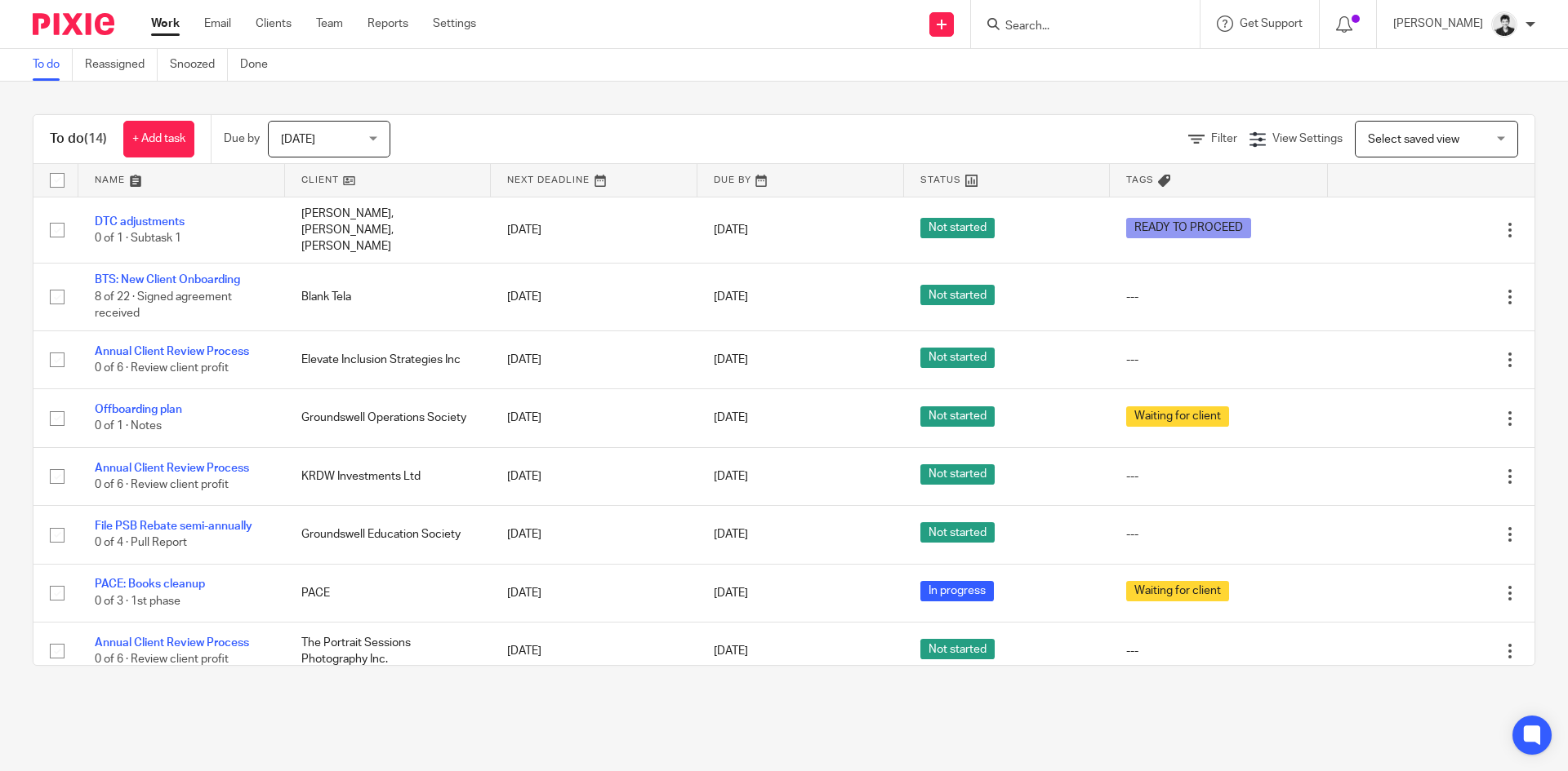
click at [1062, 24] on input "Search" at bounding box center [1077, 27] width 147 height 15
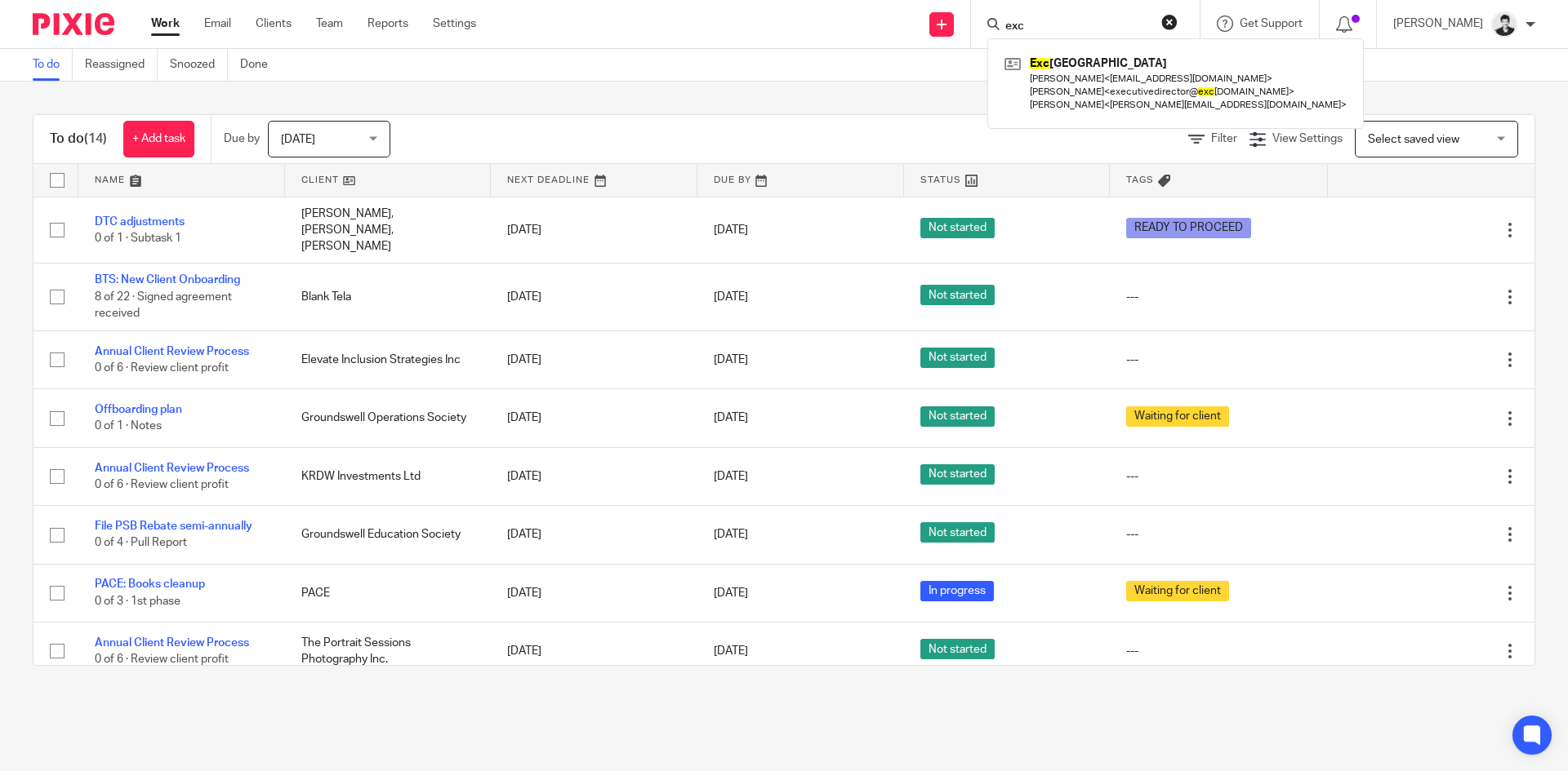
type input "exc"
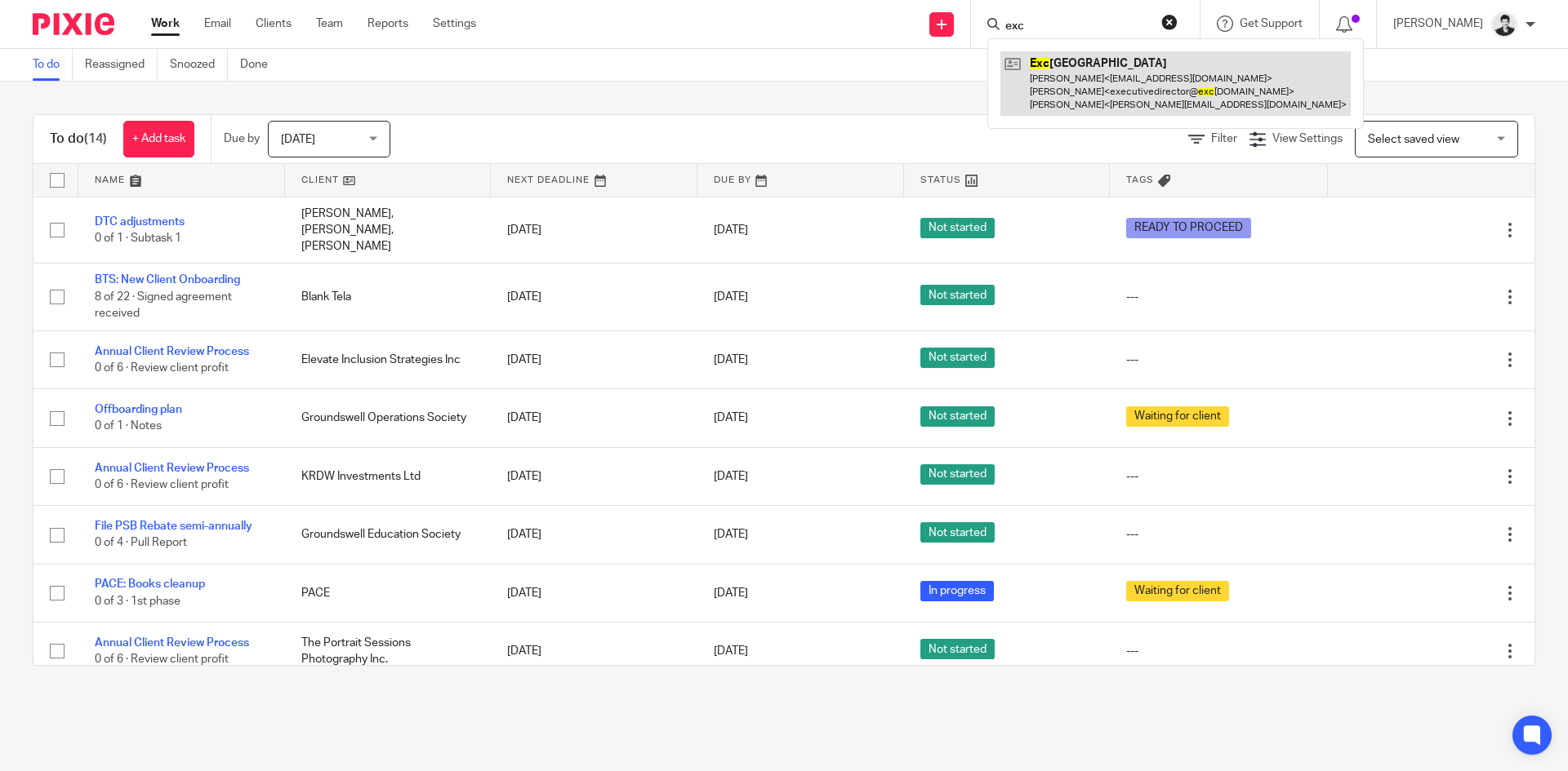
drag, startPoint x: 1075, startPoint y: 56, endPoint x: 1080, endPoint y: 64, distance: 9.4
click at [1080, 64] on link at bounding box center [1175, 84] width 350 height 64
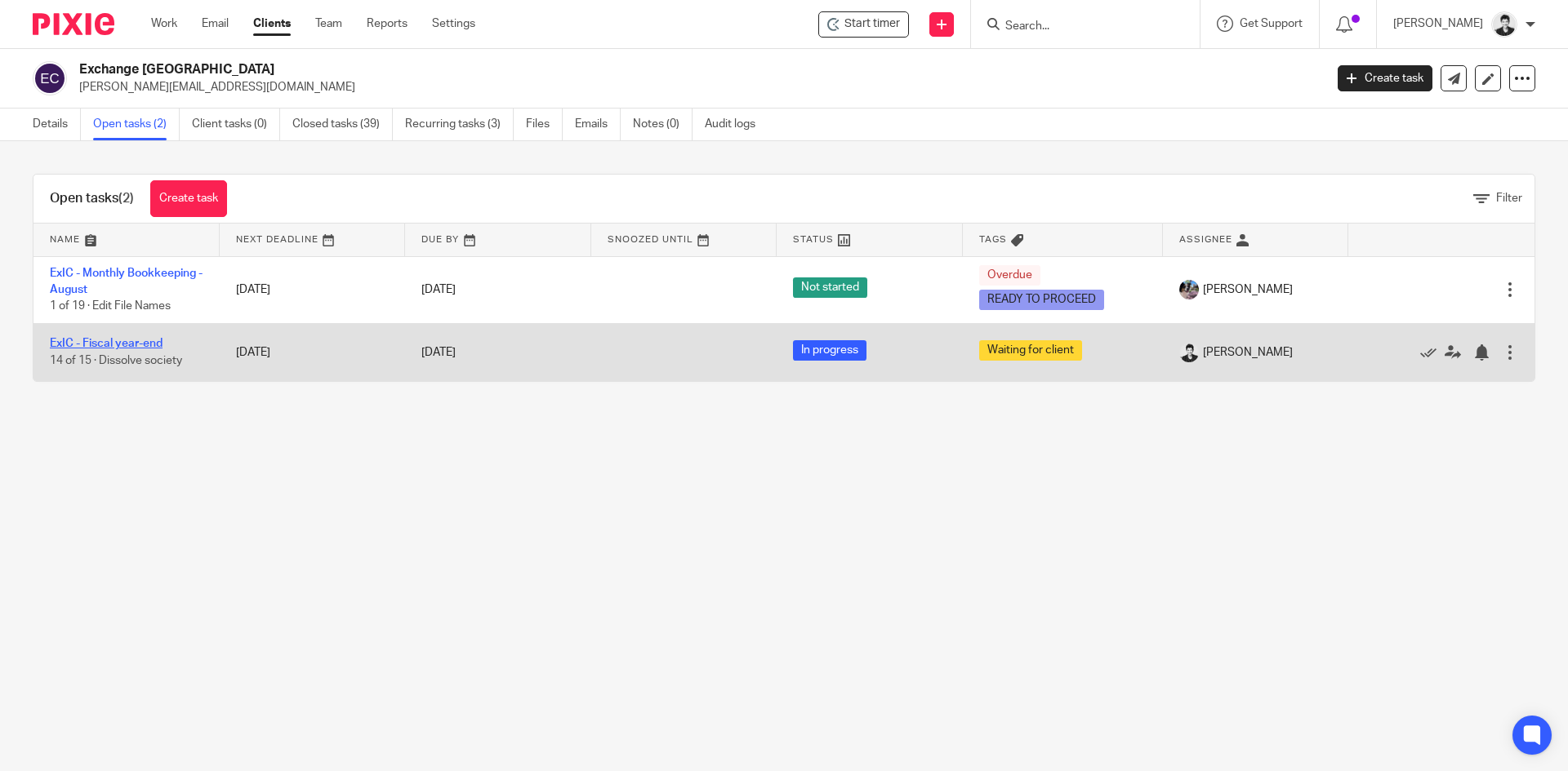
click at [131, 347] on link "ExIC - Fiscal year-end" at bounding box center [105, 343] width 112 height 11
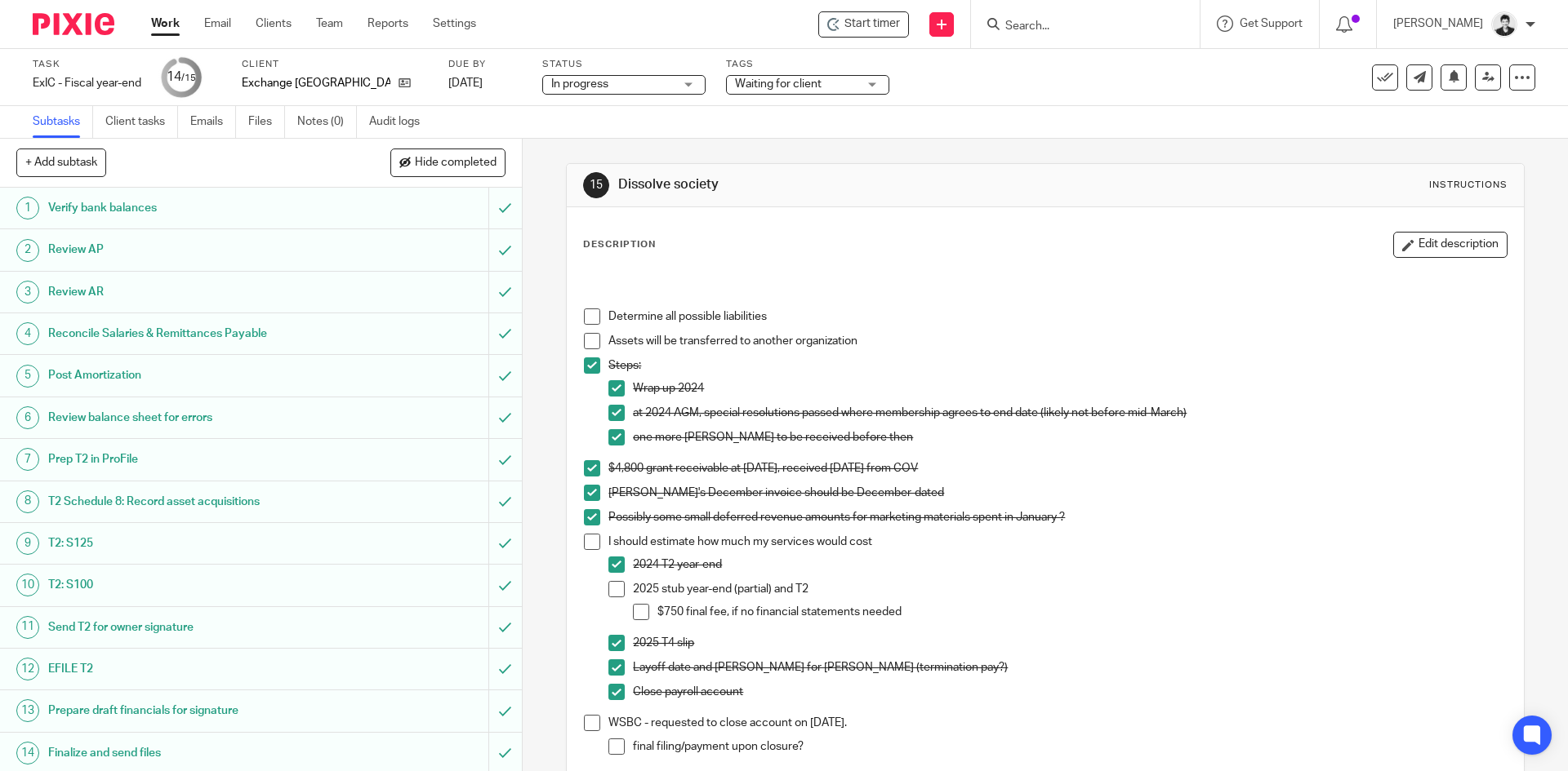
click at [1455, 244] on button "Edit description" at bounding box center [1450, 245] width 114 height 26
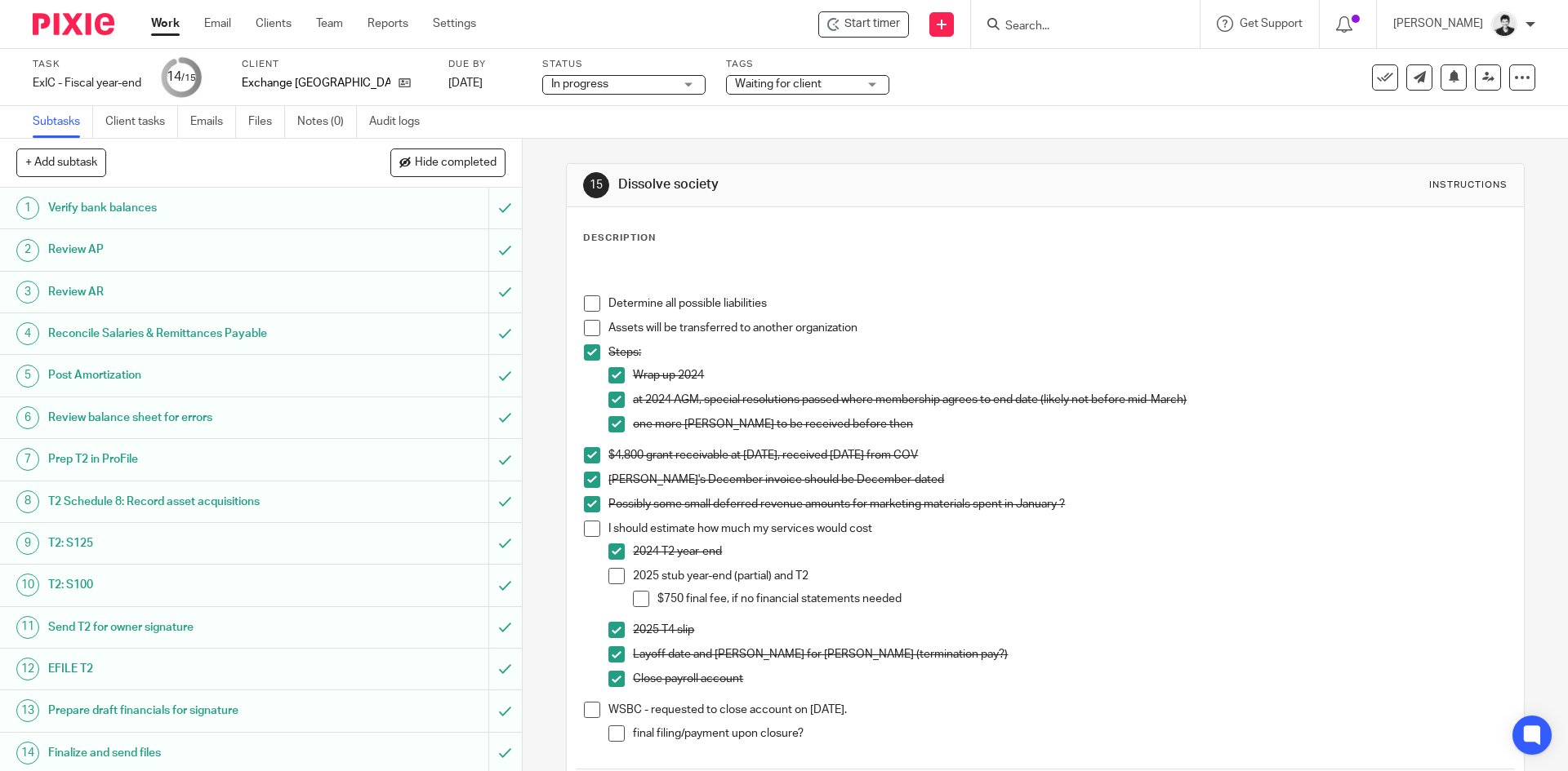
click at [936, 600] on p "$750 final fee, if no financial statements needed" at bounding box center [1081, 599] width 849 height 17
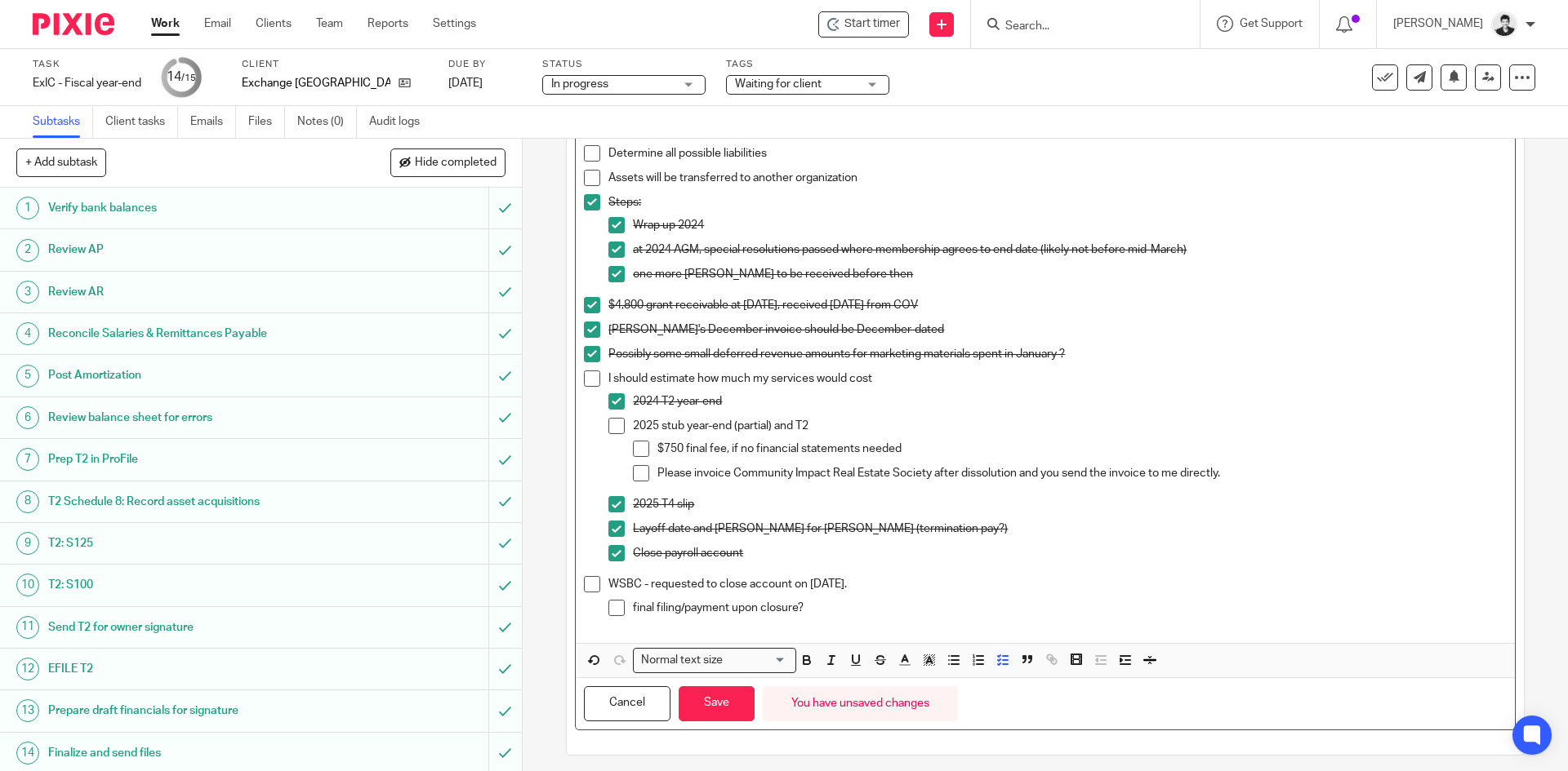
scroll to position [159, 0]
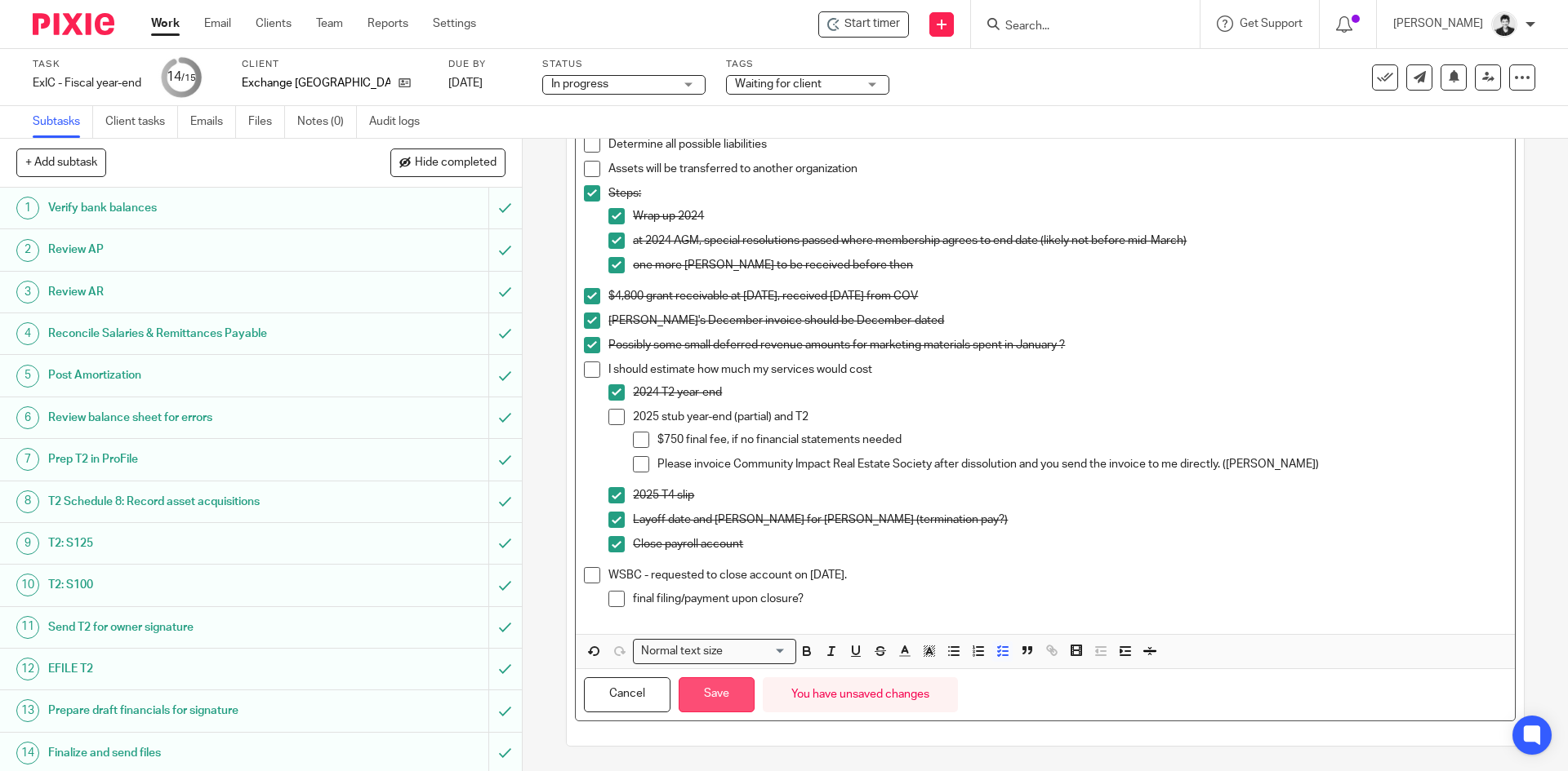
click at [713, 694] on button "Save" at bounding box center [717, 695] width 76 height 35
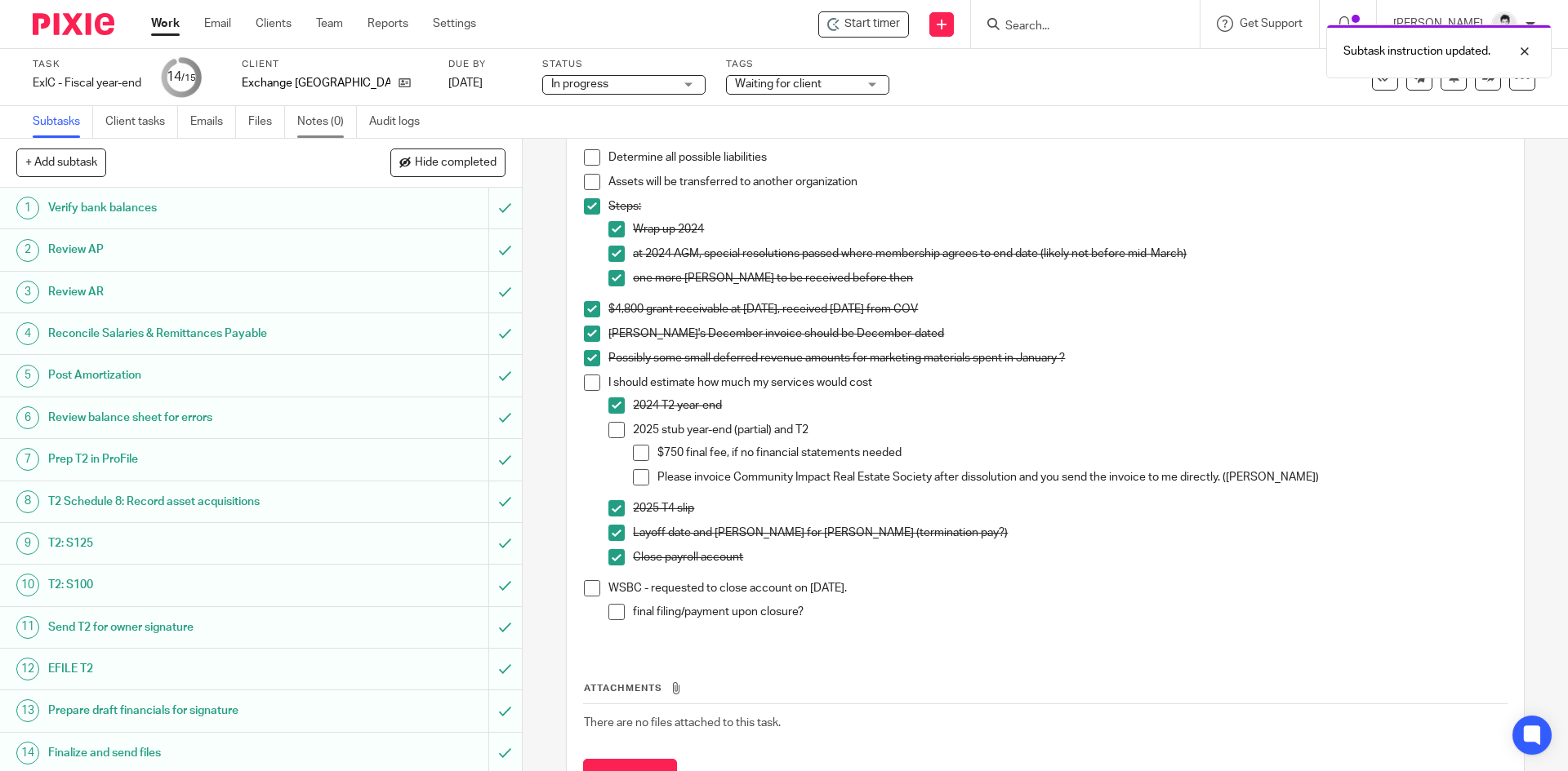
scroll to position [172, 0]
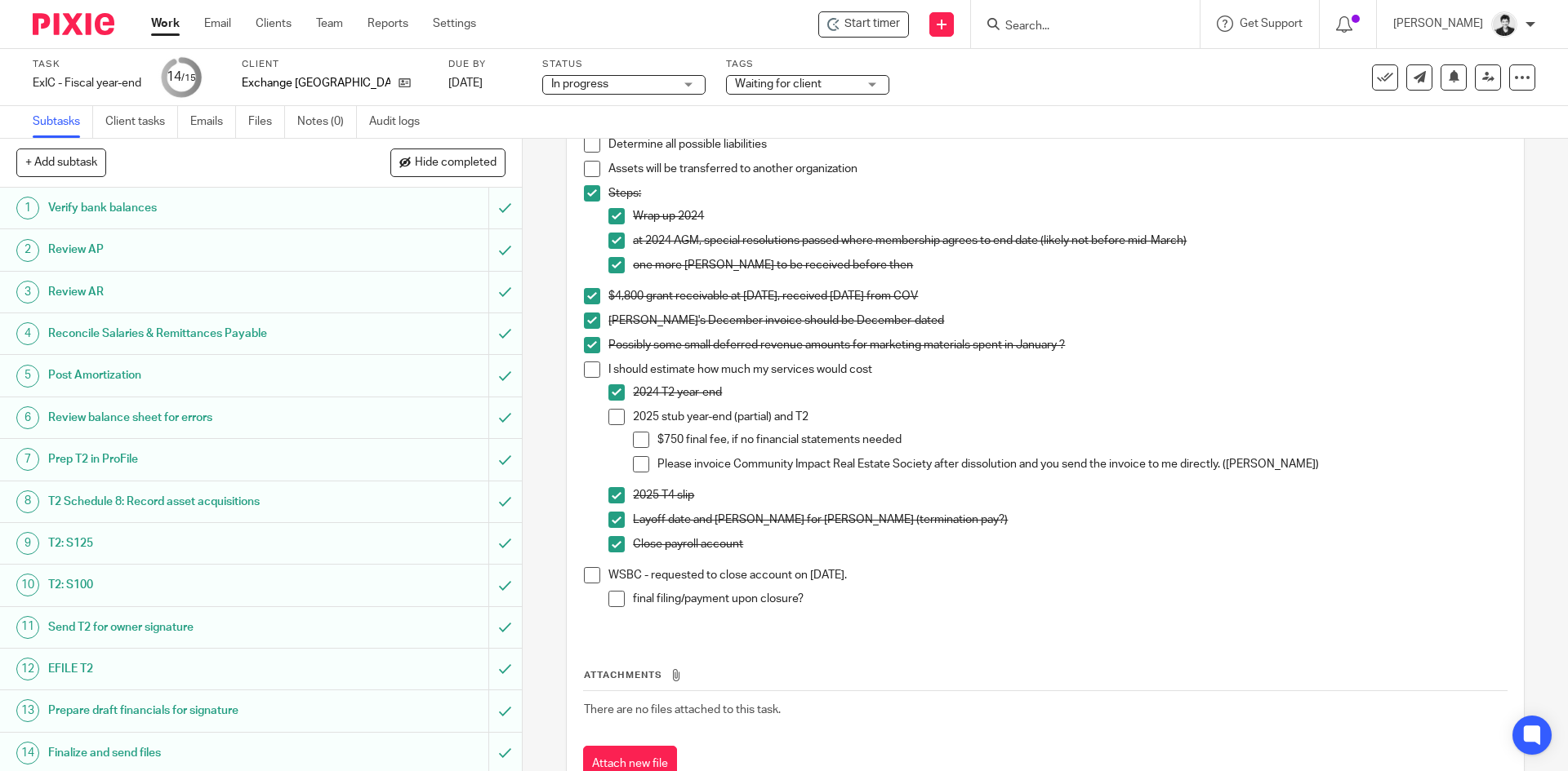
click at [165, 24] on link "Work" at bounding box center [165, 23] width 29 height 17
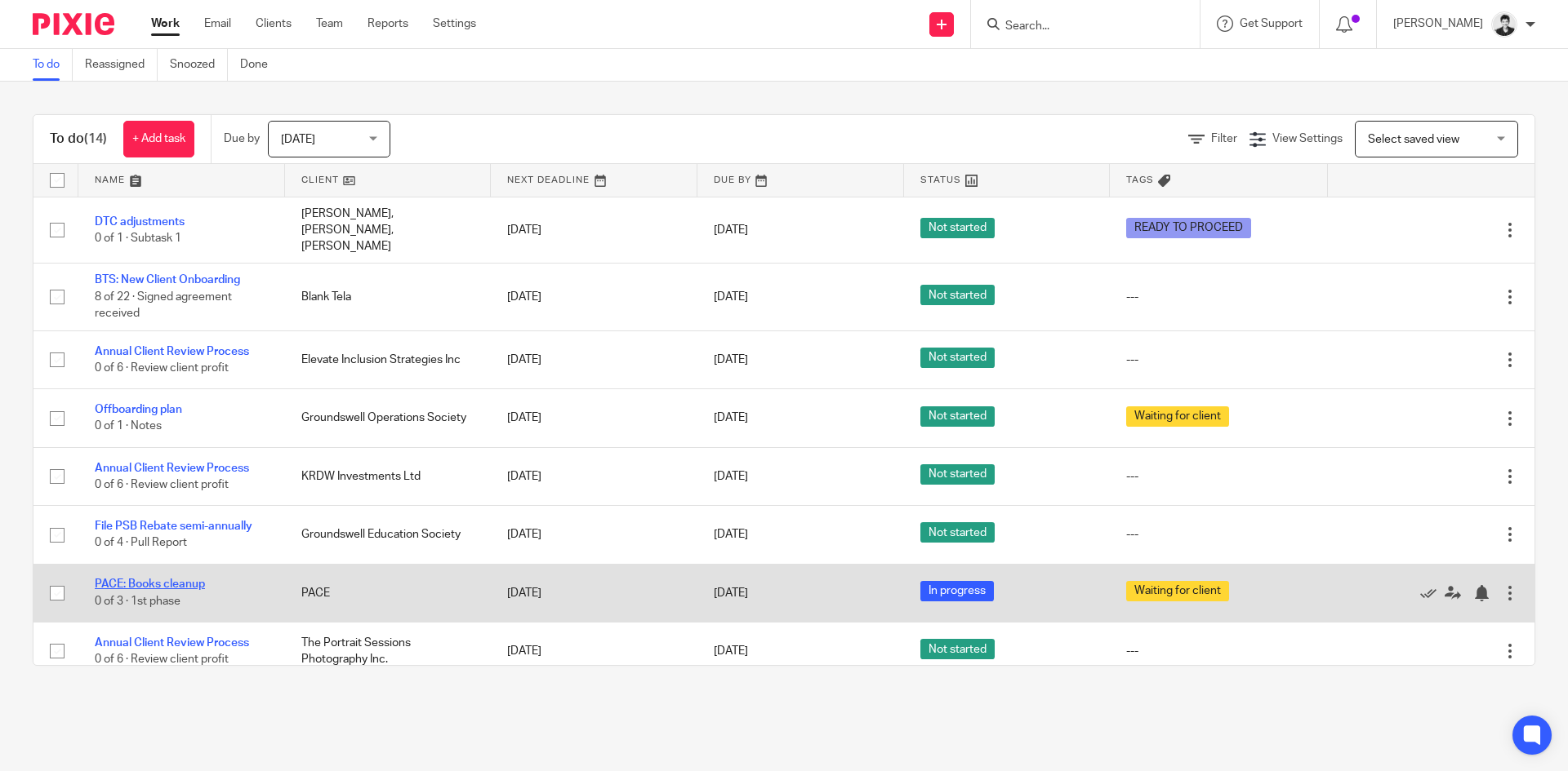
click at [149, 579] on link "PACE: Books cleanup" at bounding box center [150, 584] width 111 height 11
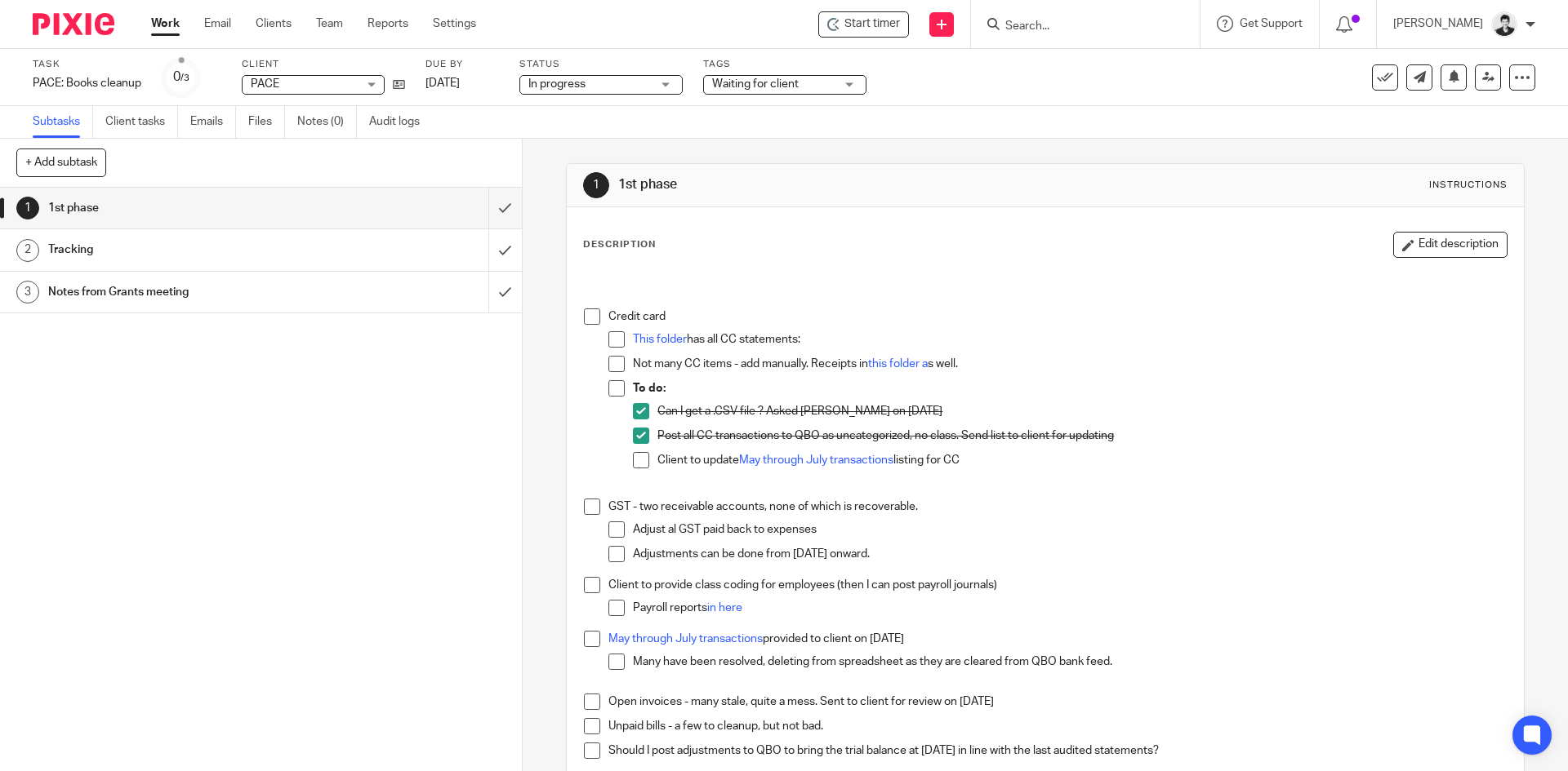
click at [727, 89] on span "Waiting for client" at bounding box center [773, 84] width 123 height 17
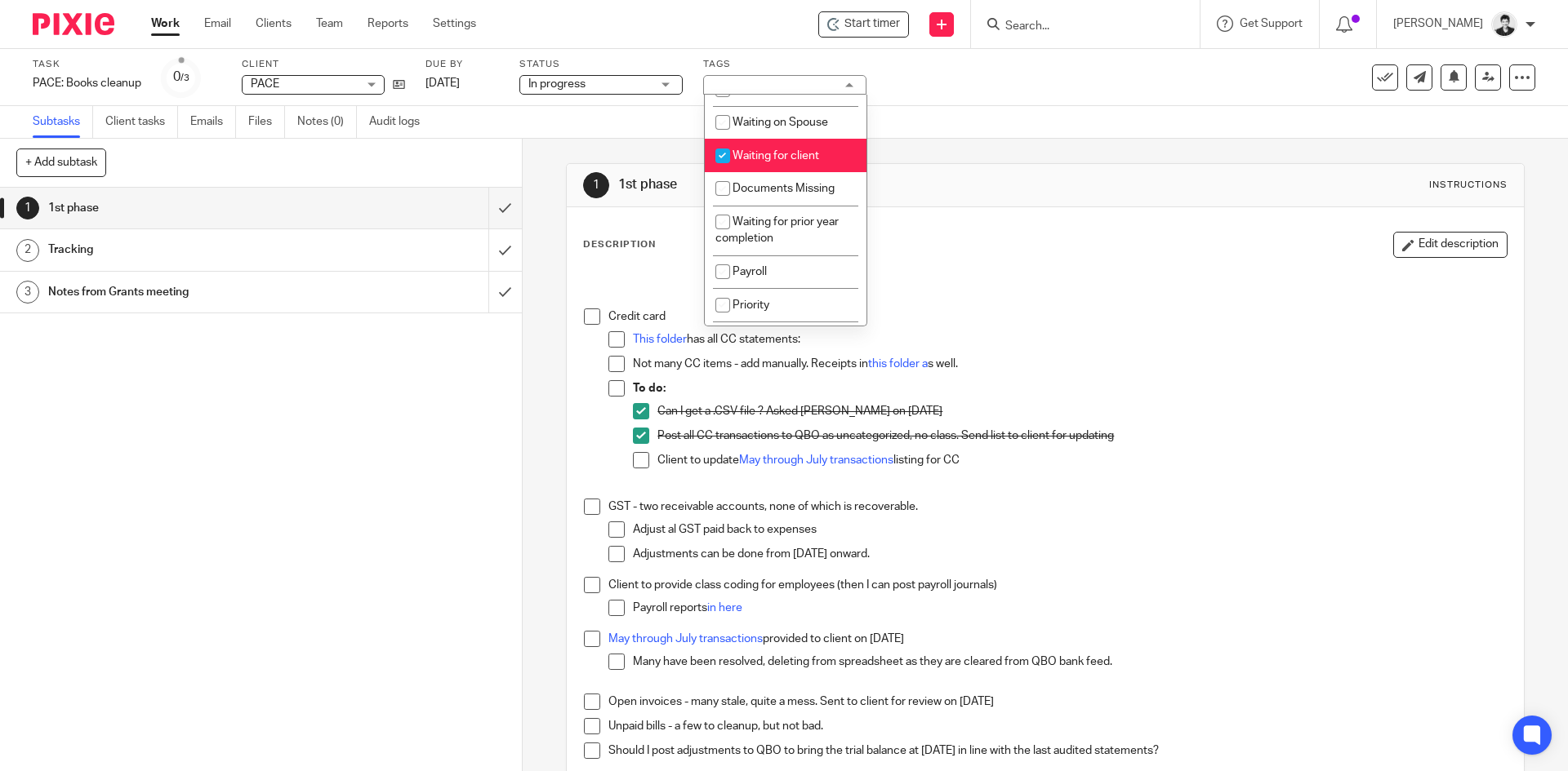
scroll to position [431, 0]
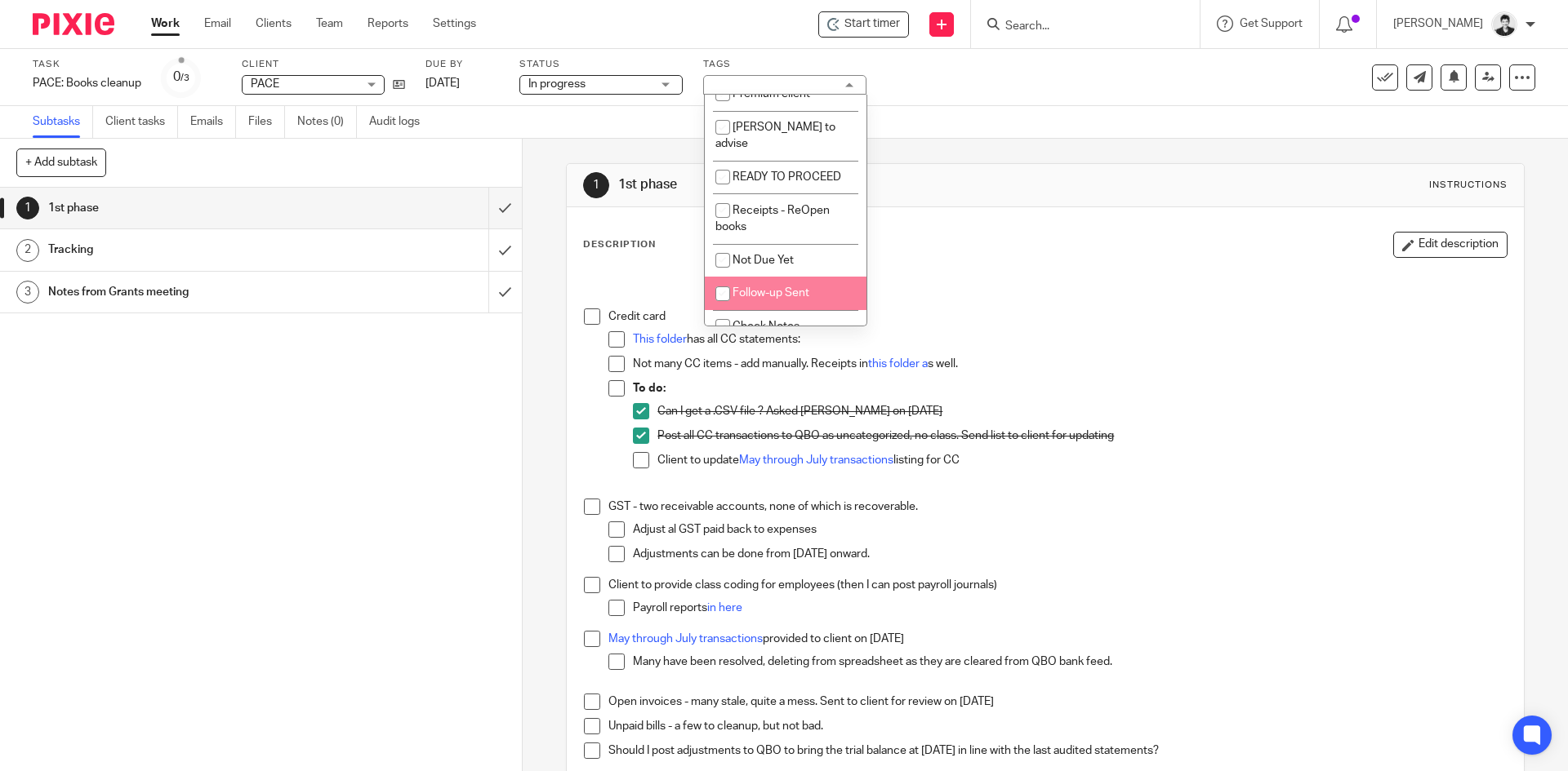
click at [798, 287] on span "Follow-up Sent" at bounding box center [771, 292] width 77 height 11
checkbox input "true"
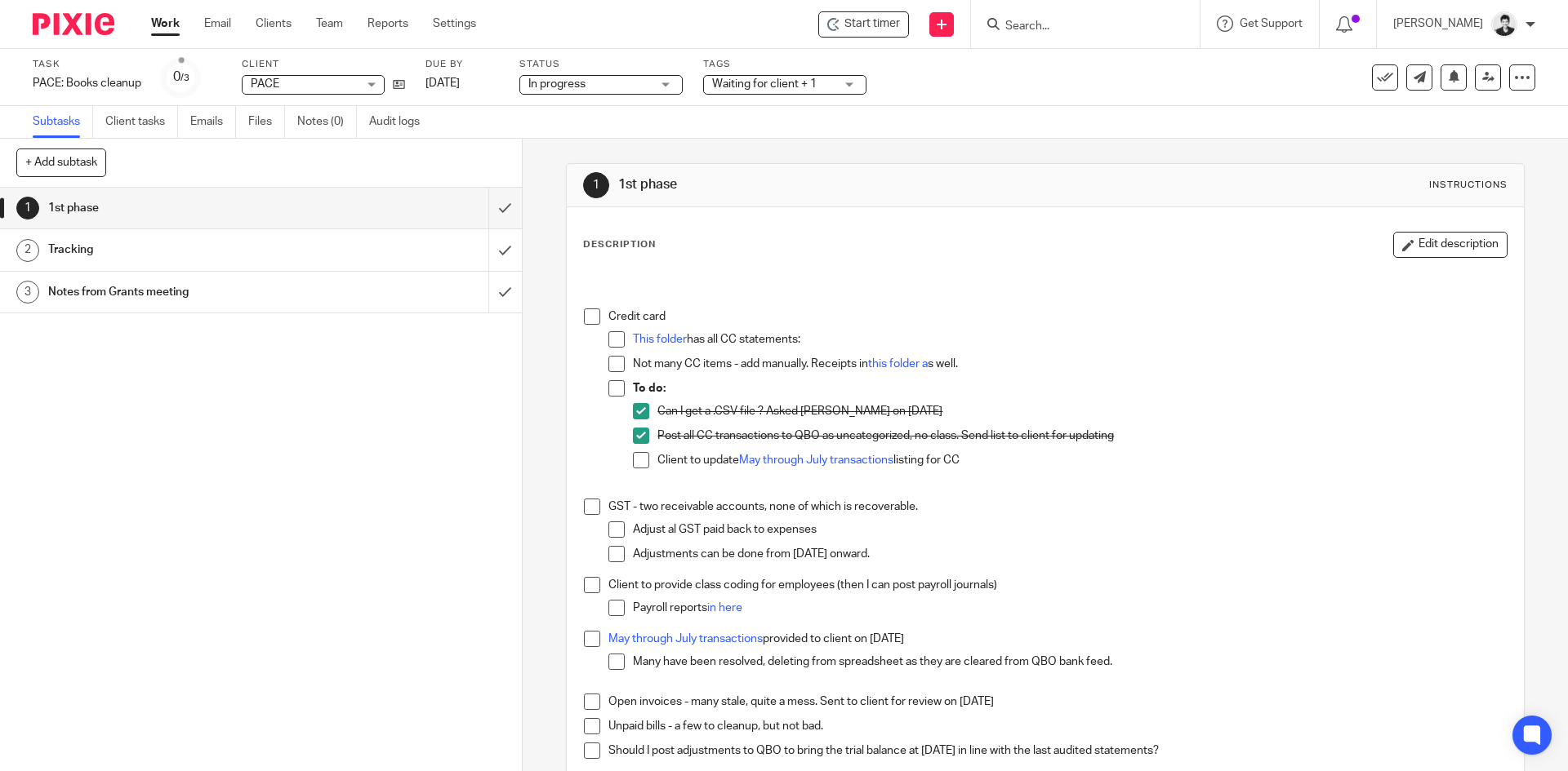
click at [939, 277] on p at bounding box center [1045, 283] width 922 height 17
click at [453, 84] on link "[DATE]" at bounding box center [462, 84] width 73 height 17
click at [173, 23] on link "Work" at bounding box center [165, 23] width 29 height 17
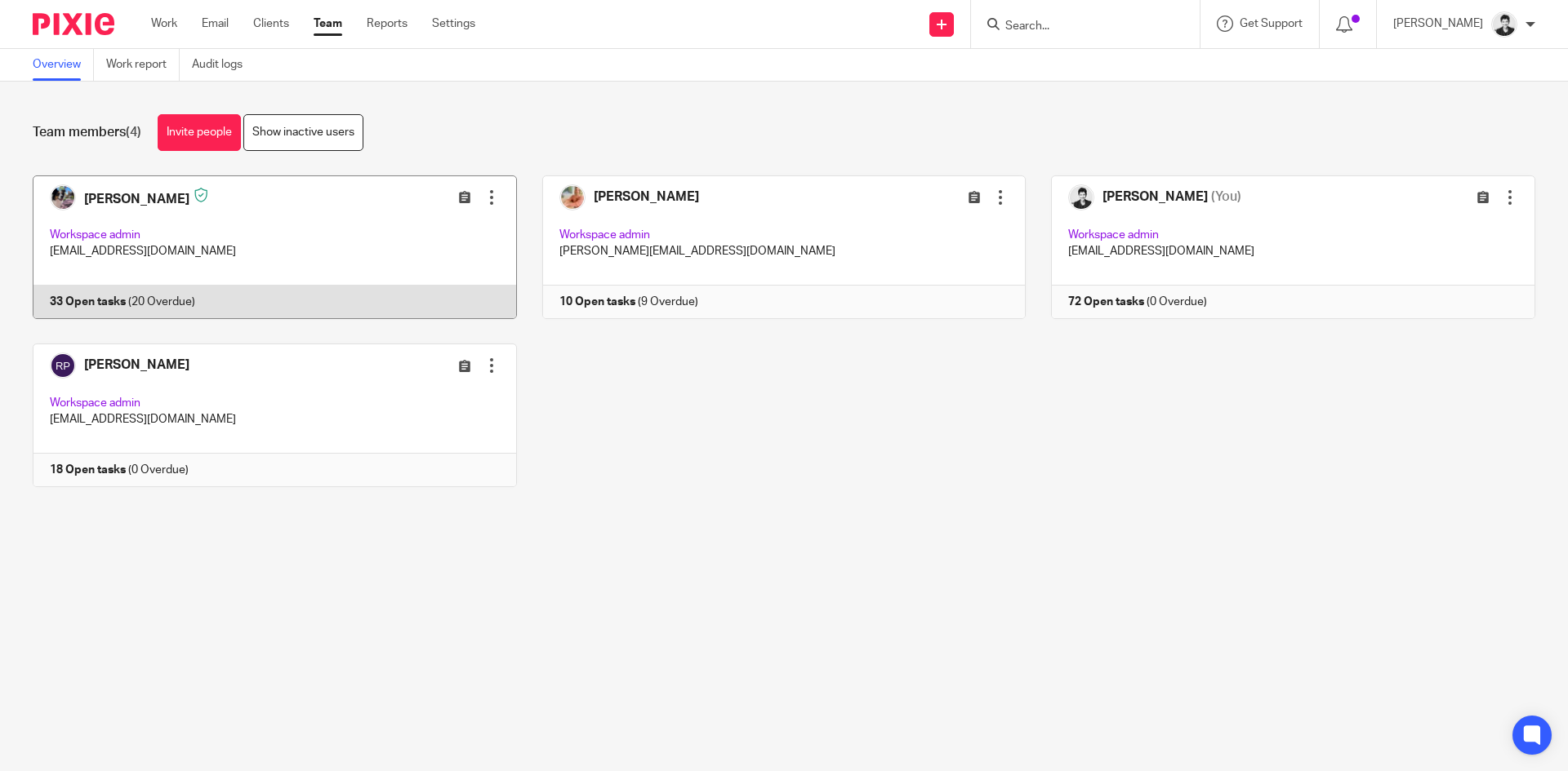
click at [218, 231] on link at bounding box center [261, 247] width 509 height 144
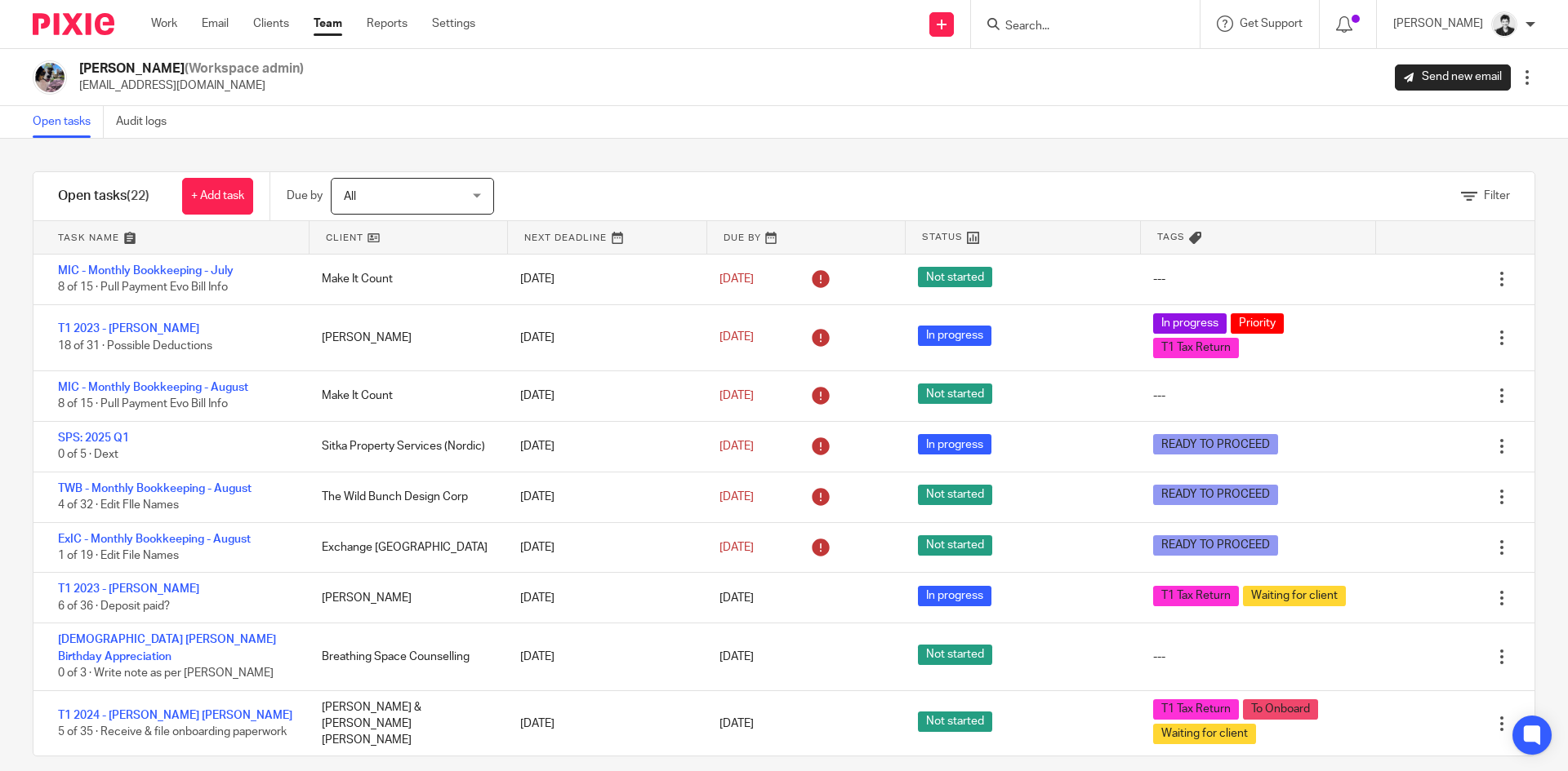
drag, startPoint x: 424, startPoint y: 189, endPoint x: 420, endPoint y: 205, distance: 16.5
click at [423, 189] on span "All" at bounding box center [403, 195] width 119 height 34
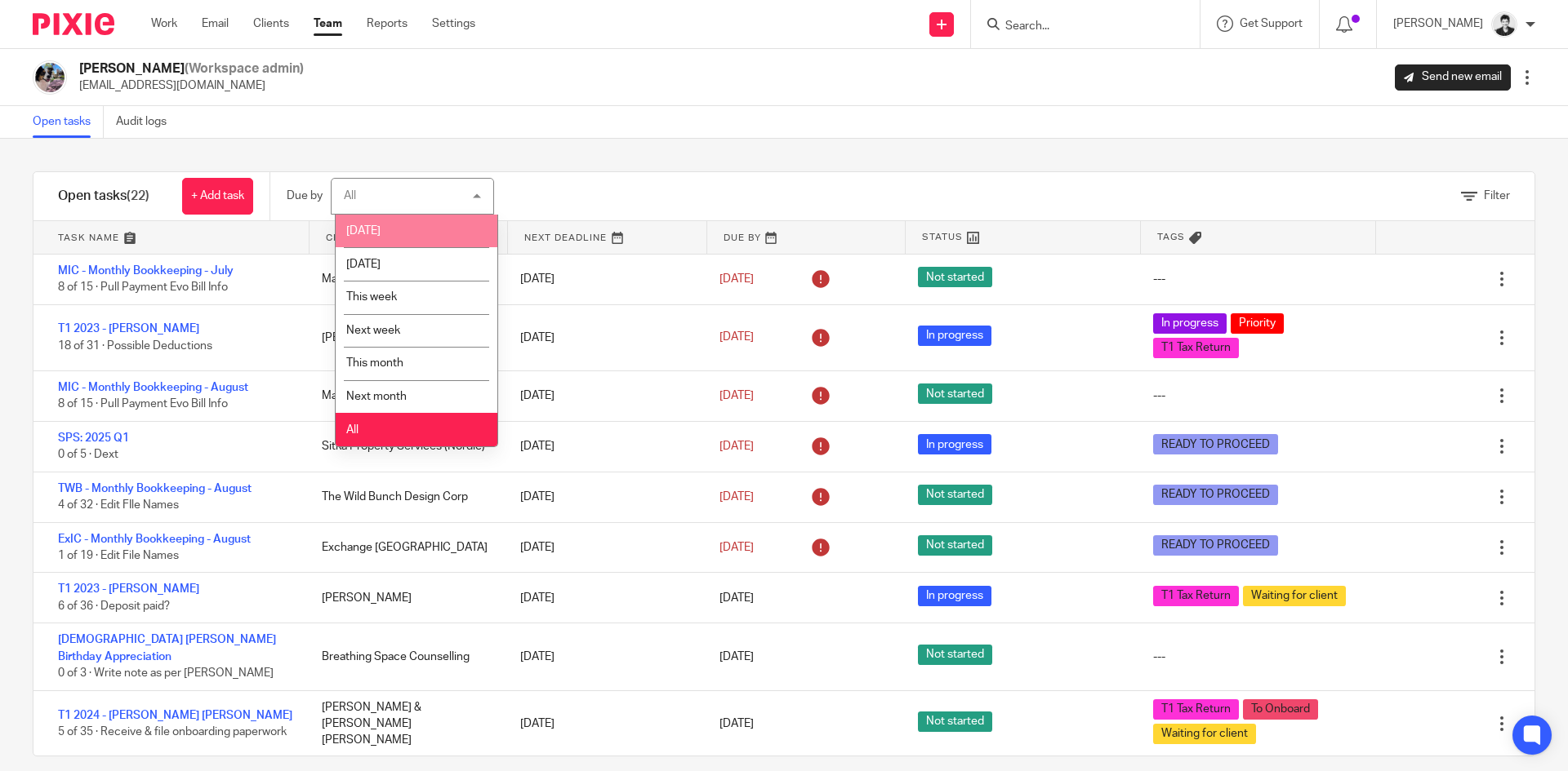
click at [420, 225] on li "[DATE]" at bounding box center [417, 231] width 162 height 33
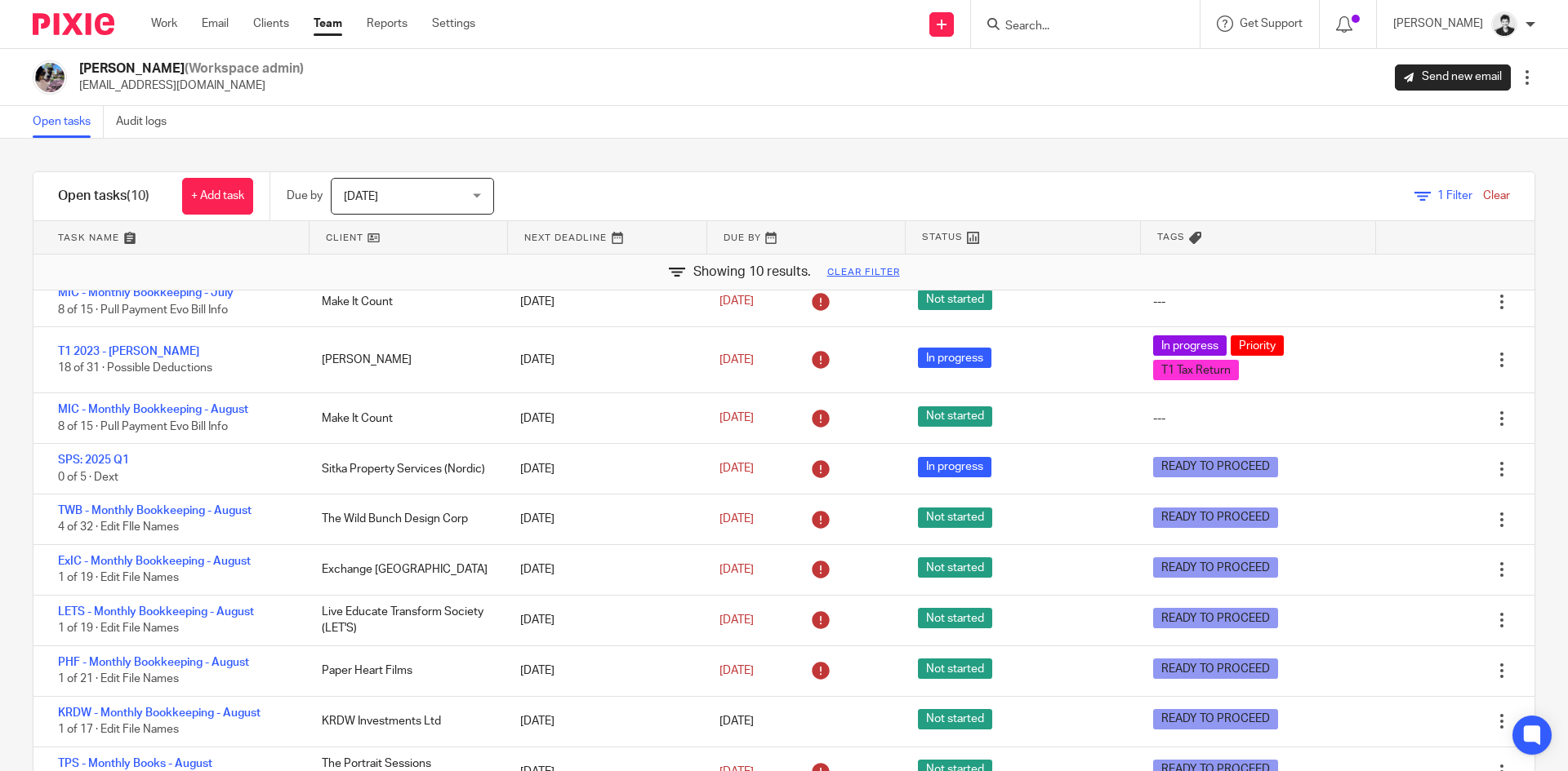
scroll to position [18, 0]
